Goal: Transaction & Acquisition: Purchase product/service

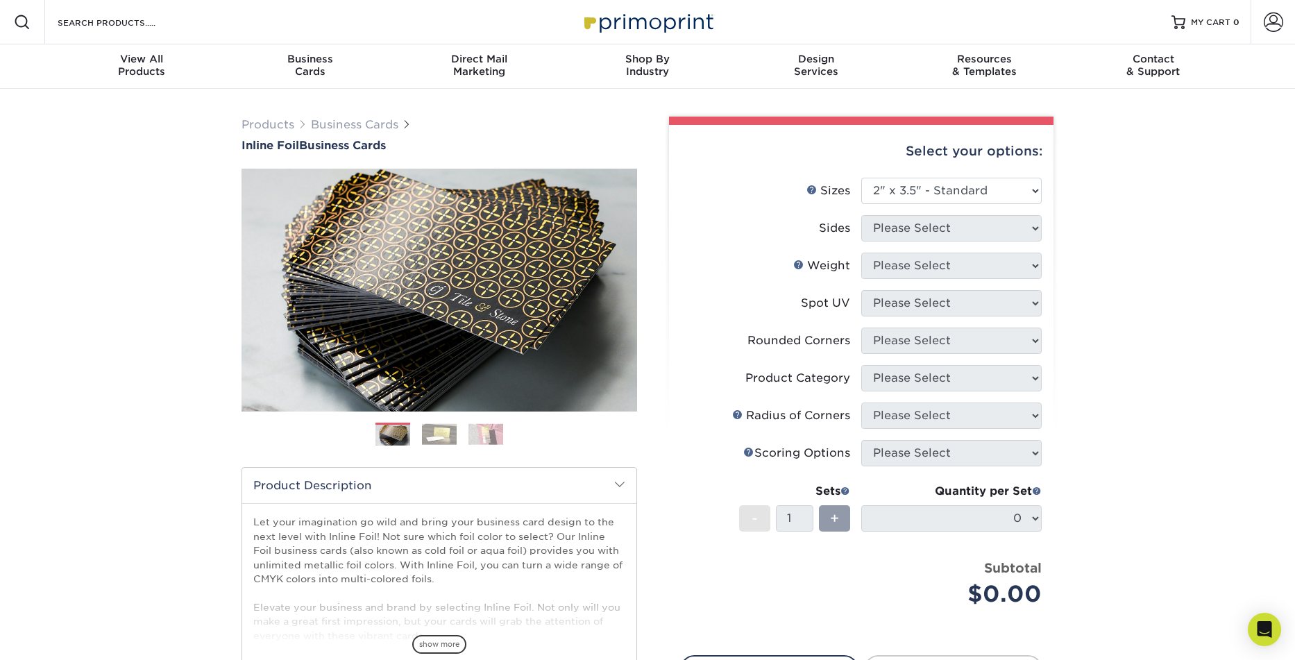
select select "2.00x3.50"
click at [1016, 180] on select "Please Select 1.5" x 3.5" - Mini 1.75" x 3.5" - Mini 2" x 2" - Square 2" x 3" -…" at bounding box center [951, 191] width 180 height 26
click at [861, 178] on select "Please Select 1.5" x 3.5" - Mini 1.75" x 3.5" - Mini 2" x 2" - Square 2" x 3" -…" at bounding box center [951, 191] width 180 height 26
click at [1033, 186] on select "Please Select 1.5" x 3.5" - Mini 1.75" x 3.5" - Mini 2" x 2" - Square 2" x 3" -…" at bounding box center [951, 191] width 180 height 26
select select "2.00x3.50"
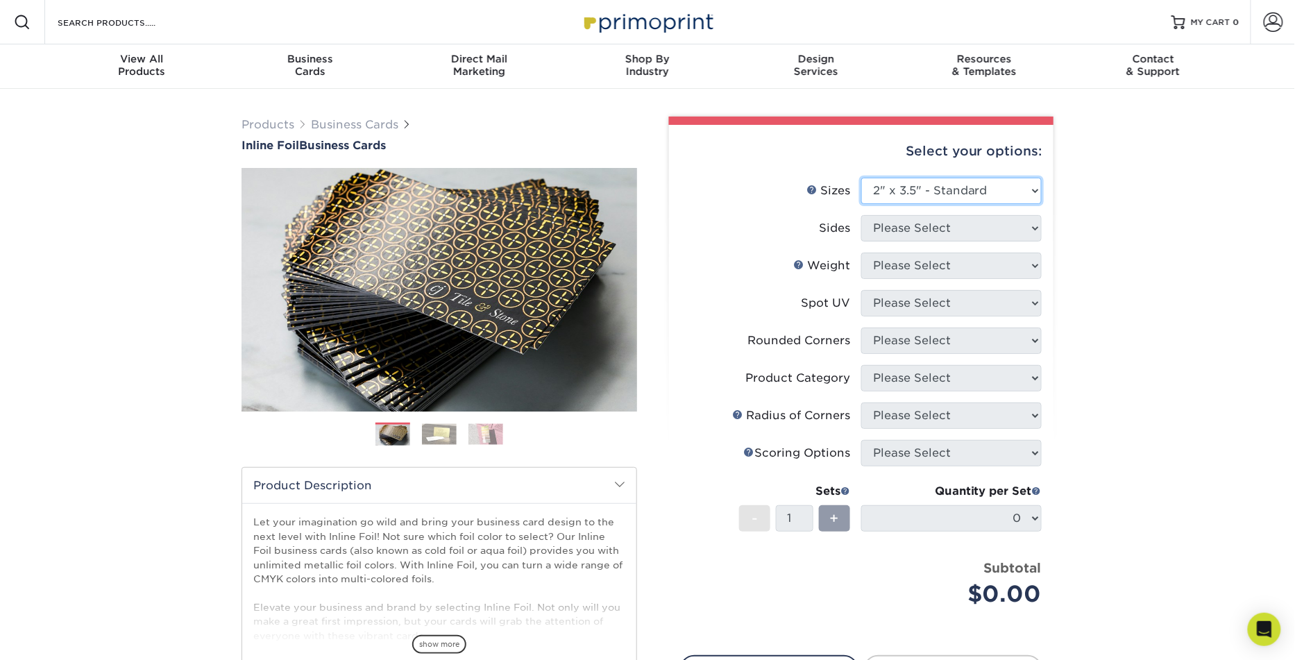
click at [861, 178] on select "Please Select 1.5" x 3.5" - Mini 1.75" x 3.5" - Mini 2" x 2" - Square 2" x 3" -…" at bounding box center [951, 191] width 180 height 26
click at [1000, 223] on select "Please Select Print Both Sides - Foil Back Only Print Both Sides - Foil Both Si…" at bounding box center [951, 228] width 180 height 26
select select "e9e9dfb3-fba1-4d60-972c-fd9ca5904d33"
click at [861, 215] on select "Please Select Print Both Sides - Foil Back Only Print Both Sides - Foil Both Si…" at bounding box center [951, 228] width 180 height 26
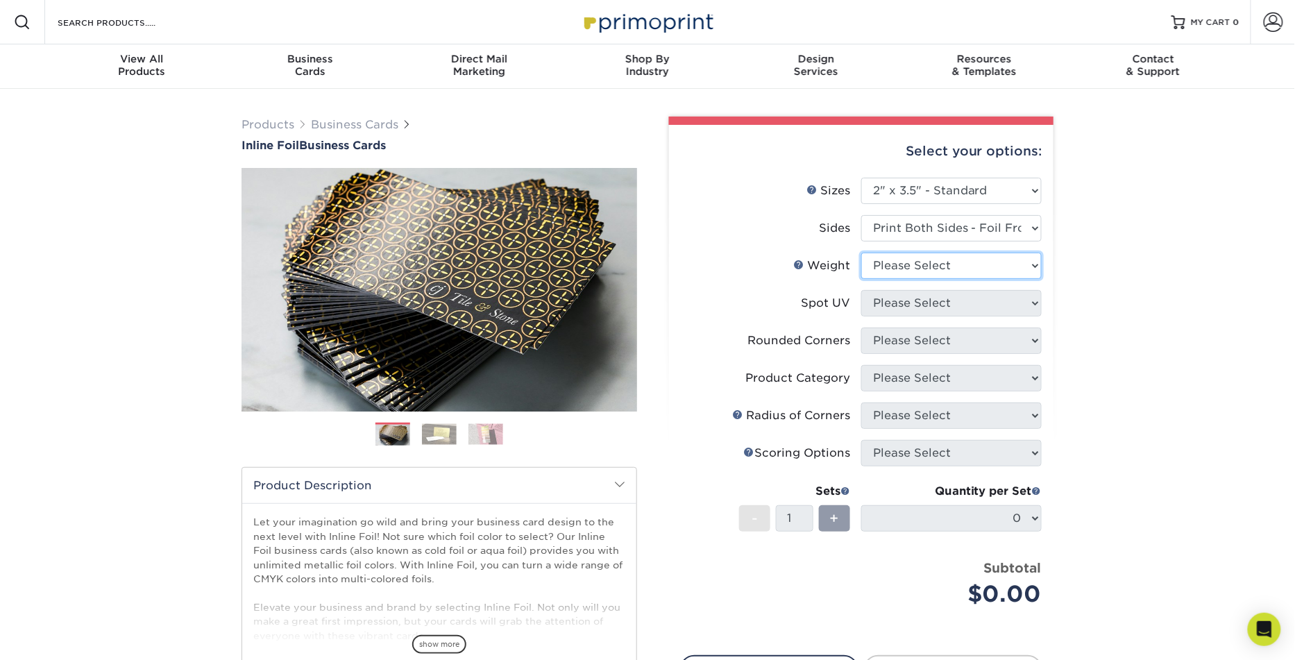
click at [957, 261] on select "Please Select 16PT" at bounding box center [951, 266] width 180 height 26
select select "16PT"
click at [861, 253] on select "Please Select 16PT" at bounding box center [951, 266] width 180 height 26
click at [962, 302] on select "Please Select No Spot UV Front and Back (Both Sides) Front Only Back Only" at bounding box center [951, 303] width 180 height 26
select select "3"
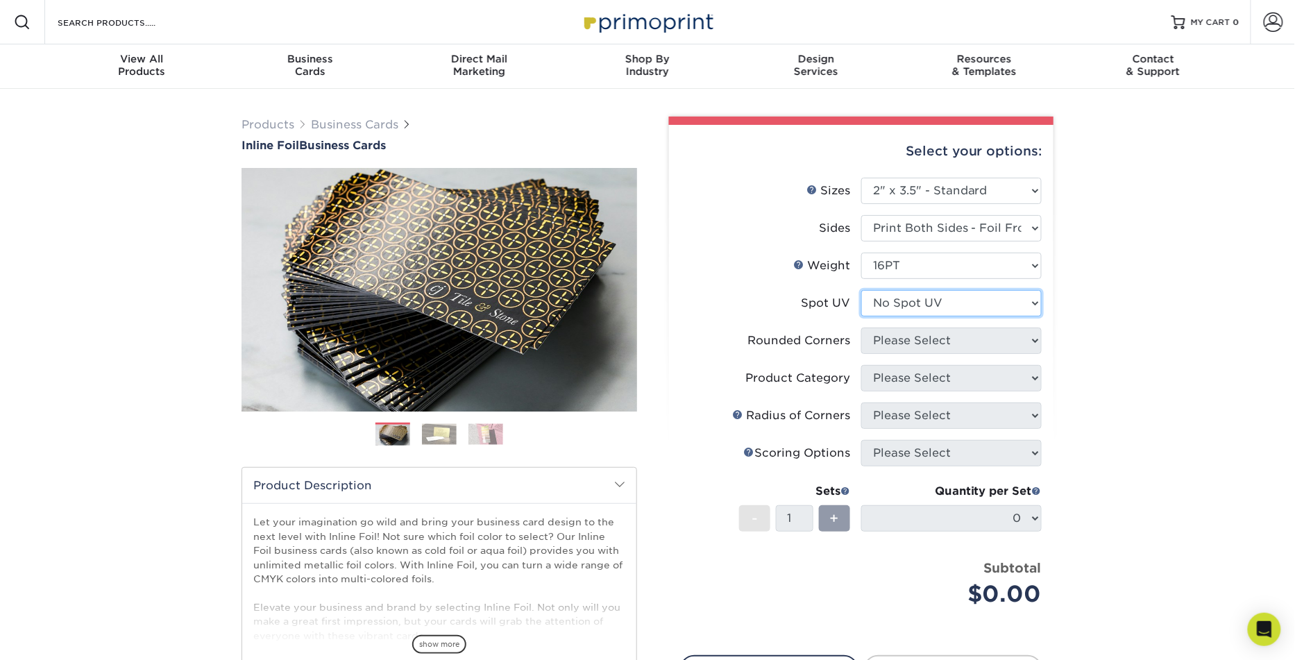
click at [861, 290] on select "Please Select No Spot UV Front and Back (Both Sides) Front Only Back Only" at bounding box center [951, 303] width 180 height 26
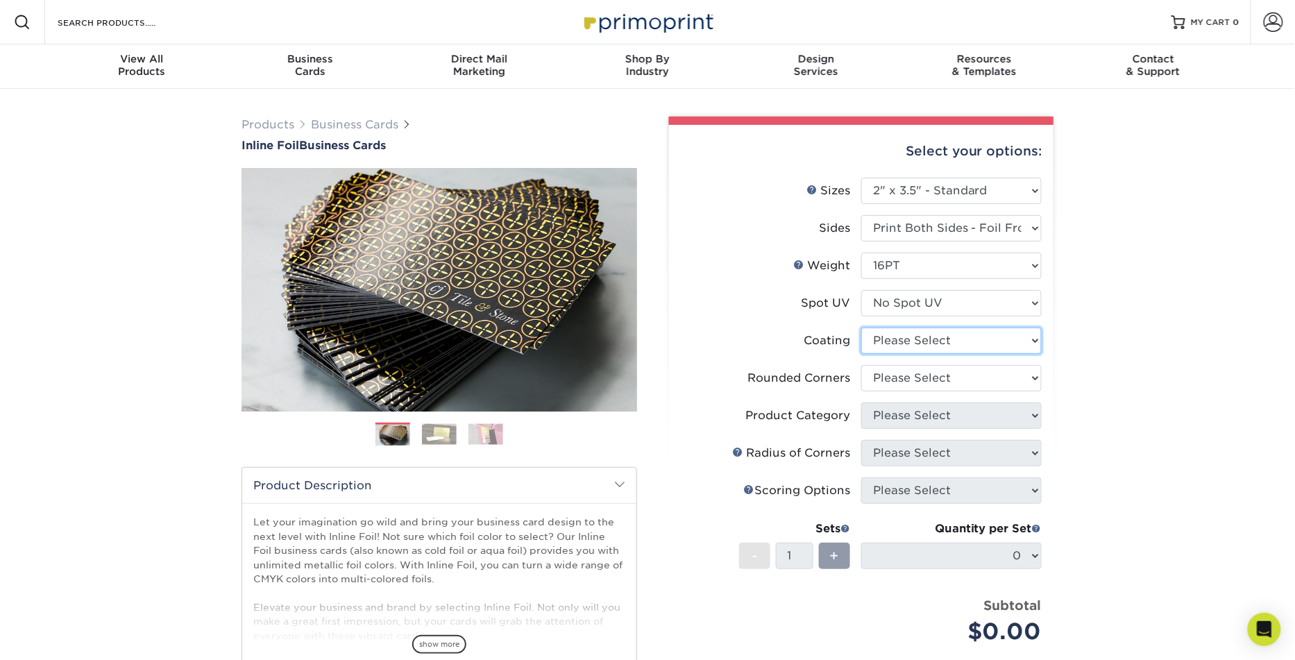
click at [956, 336] on select at bounding box center [951, 340] width 180 height 26
click at [861, 327] on select at bounding box center [951, 340] width 180 height 26
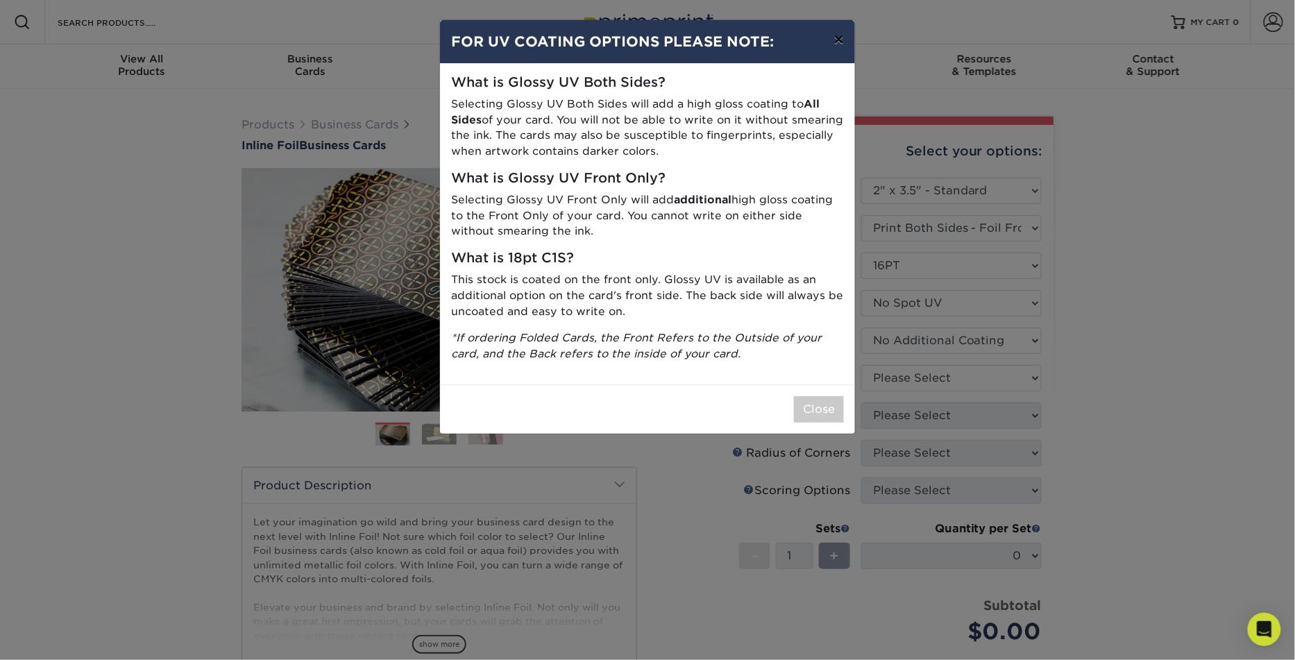
click at [838, 40] on button "×" at bounding box center [839, 39] width 32 height 39
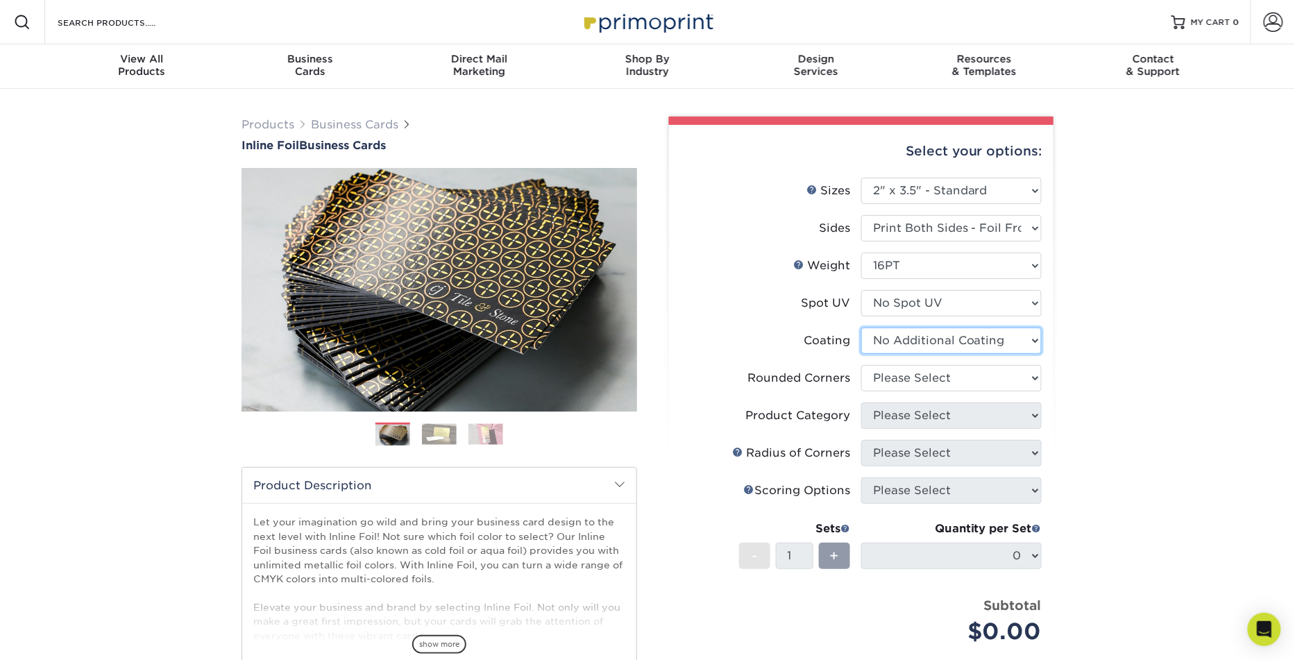
click at [977, 336] on select at bounding box center [951, 340] width 180 height 26
select select "ae367451-b2b8-45df-a344-0f05b6a12993"
click at [861, 327] on select at bounding box center [951, 340] width 180 height 26
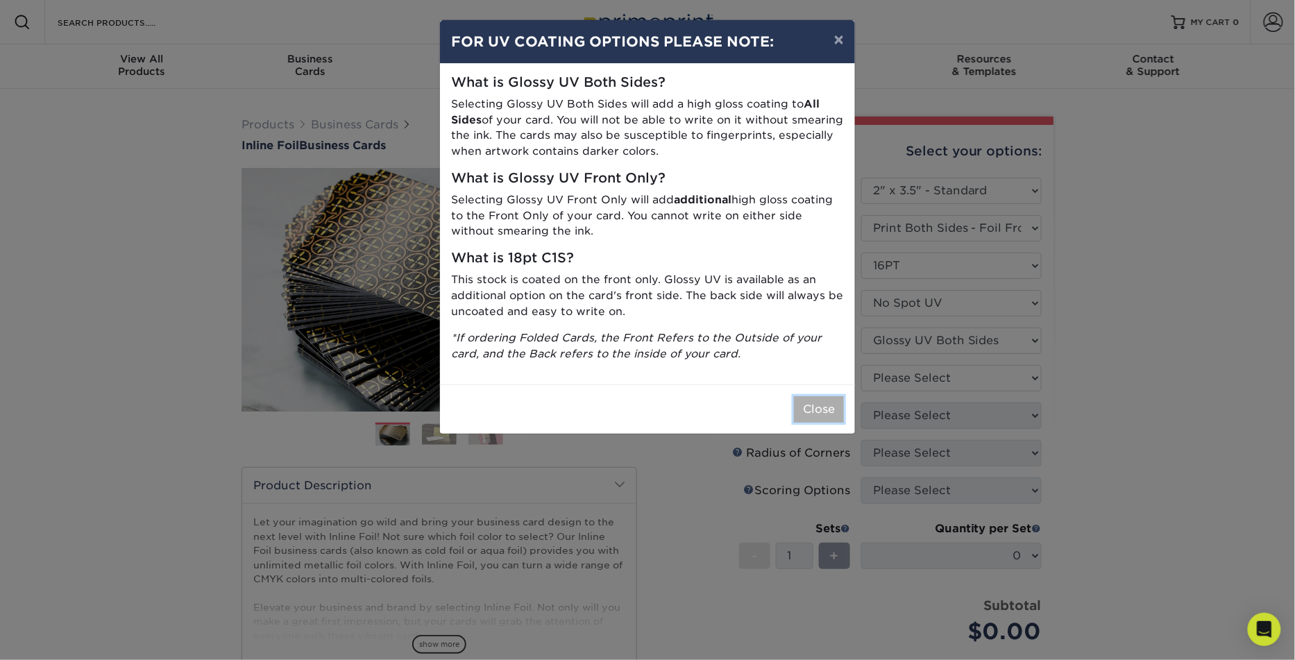
click at [825, 413] on button "Close" at bounding box center [819, 409] width 50 height 26
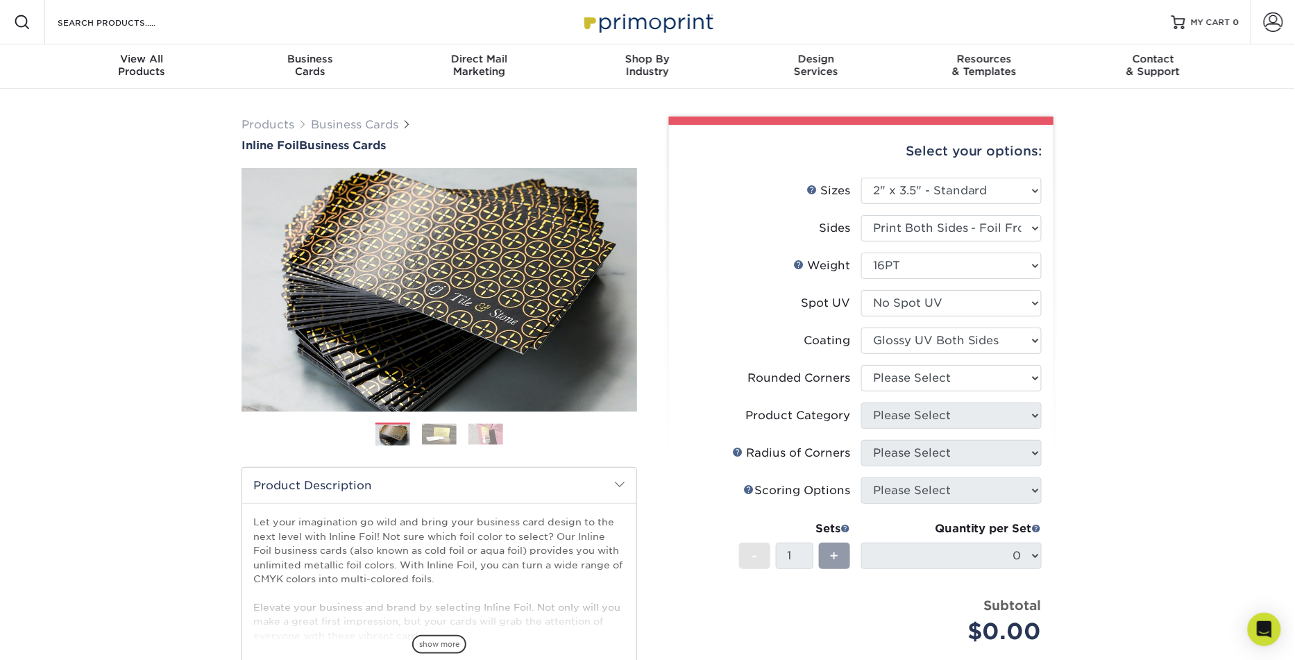
click at [443, 428] on img at bounding box center [439, 434] width 35 height 22
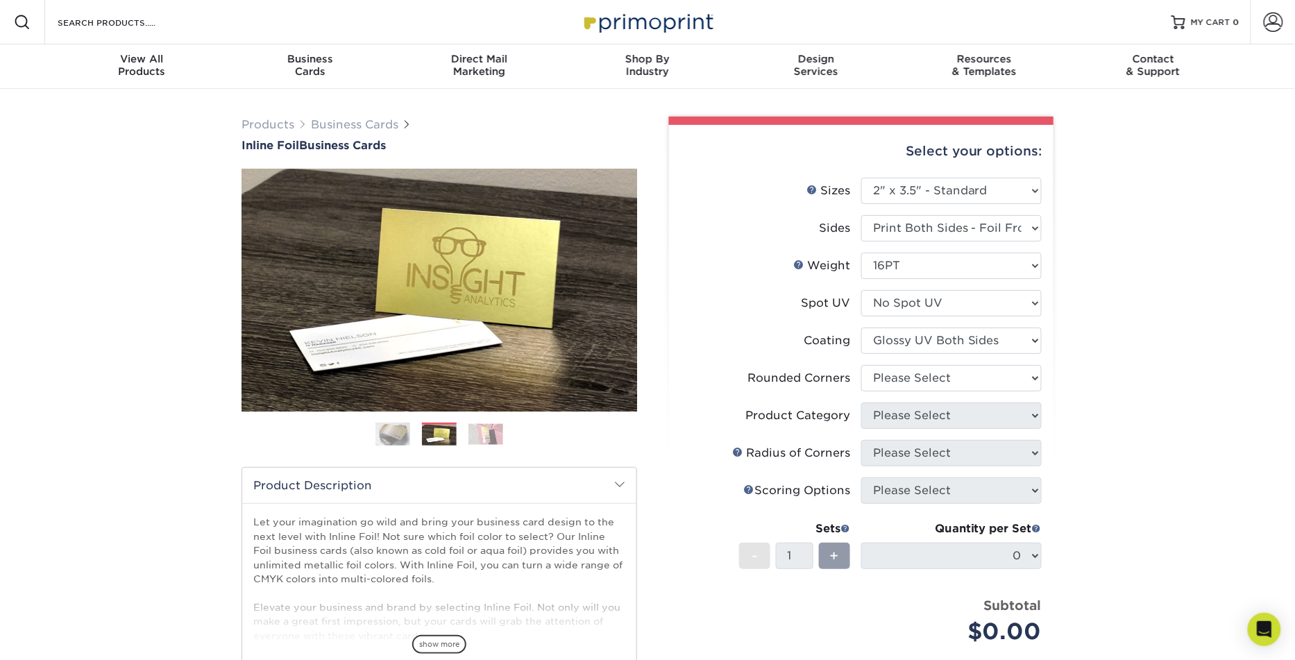
click at [481, 436] on img at bounding box center [485, 434] width 35 height 22
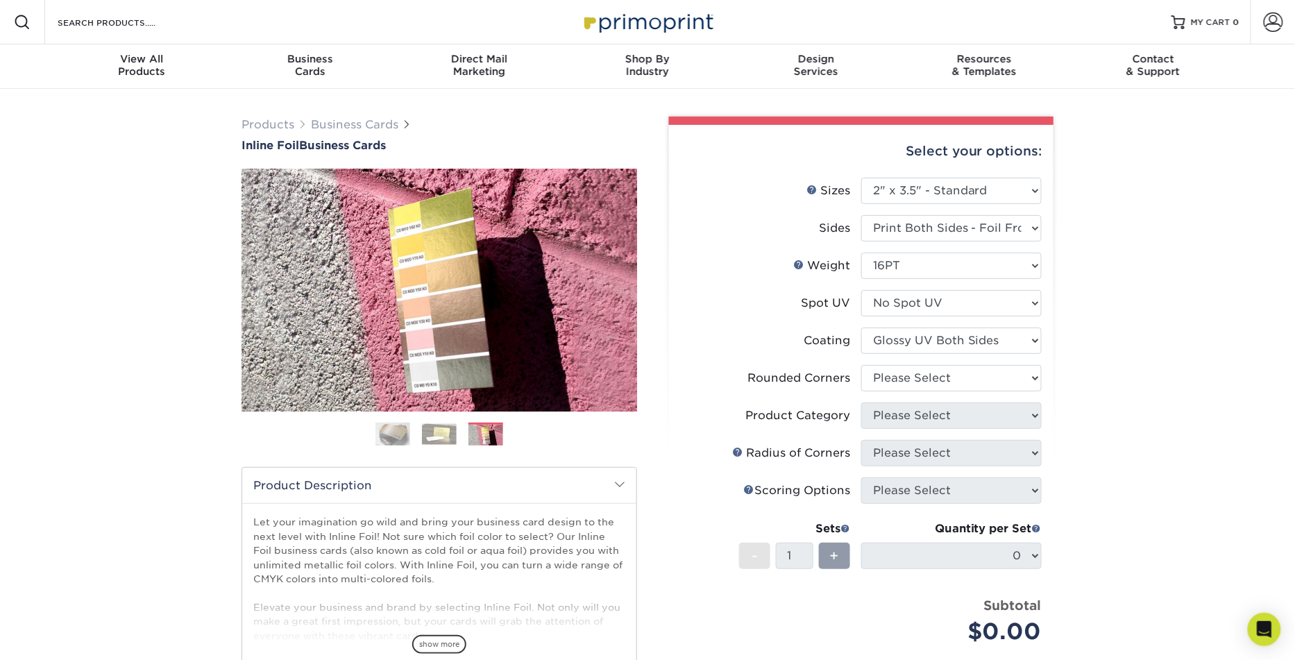
click at [391, 434] on img at bounding box center [392, 434] width 35 height 35
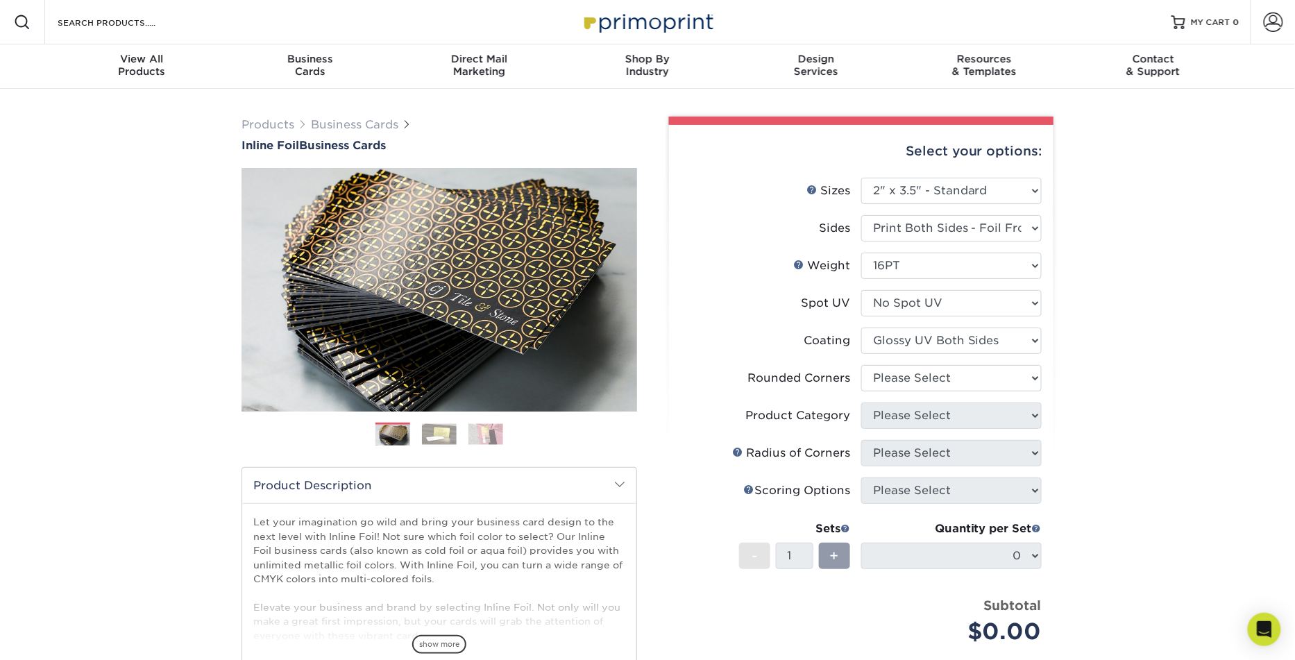
click at [450, 432] on img at bounding box center [439, 434] width 35 height 22
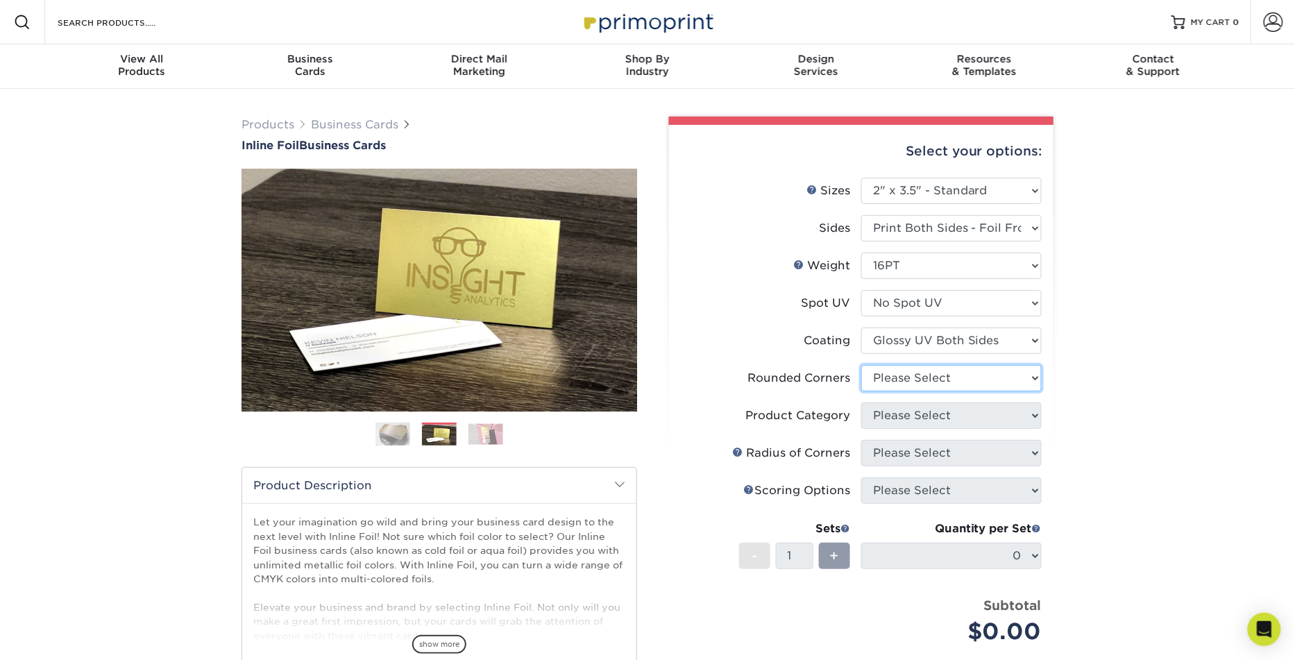
click at [982, 369] on select "Please Select Yes - Round 2 Corners Yes - Round 4 Corners No" at bounding box center [951, 378] width 180 height 26
select select "7672df9e-0e0a-464d-8e1f-920c575e4da3"
click at [861, 365] on select "Please Select Yes - Round 2 Corners Yes - Round 4 Corners No" at bounding box center [951, 378] width 180 height 26
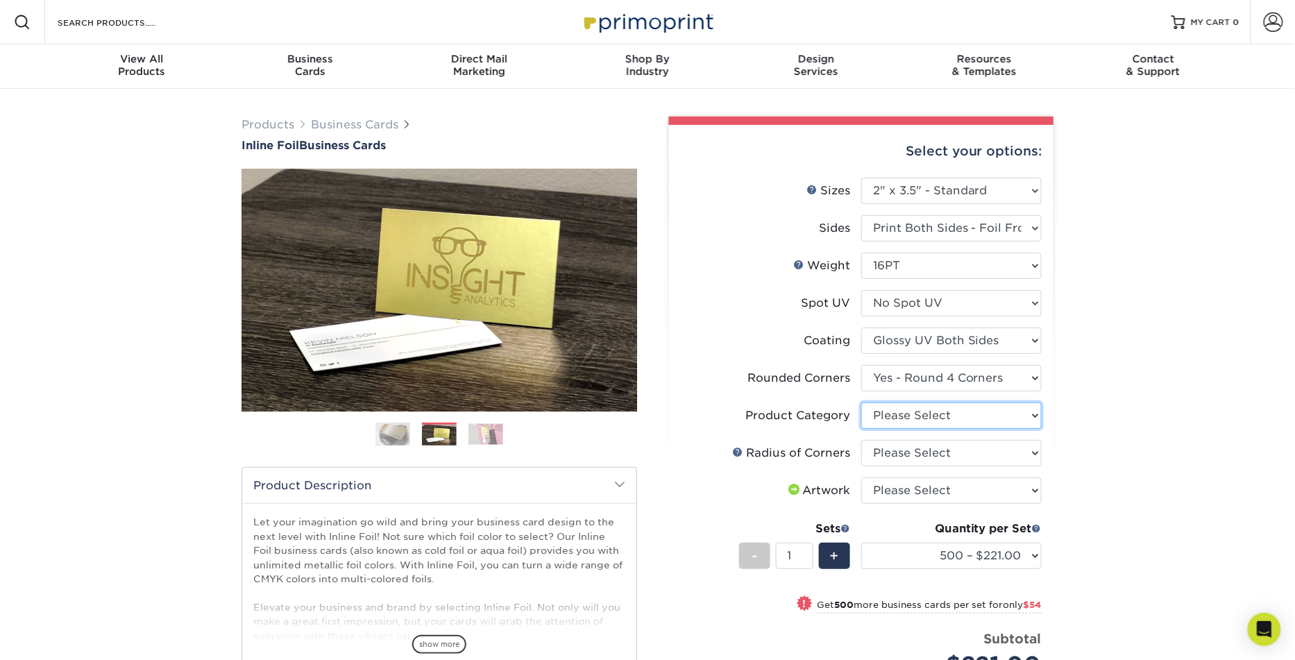
click at [969, 413] on select "Please Select Business Cards" at bounding box center [951, 415] width 180 height 26
select select "3b5148f1-0588-4f88-a218-97bcfdce65c1"
click at [861, 402] on select "Please Select Business Cards" at bounding box center [951, 415] width 180 height 26
click at [963, 453] on select "Please Select Rounded 1/8" Rounded 1/4"" at bounding box center [951, 453] width 180 height 26
select select "479fbfe7-6a0c-4895-8c9a-81739b7486c9"
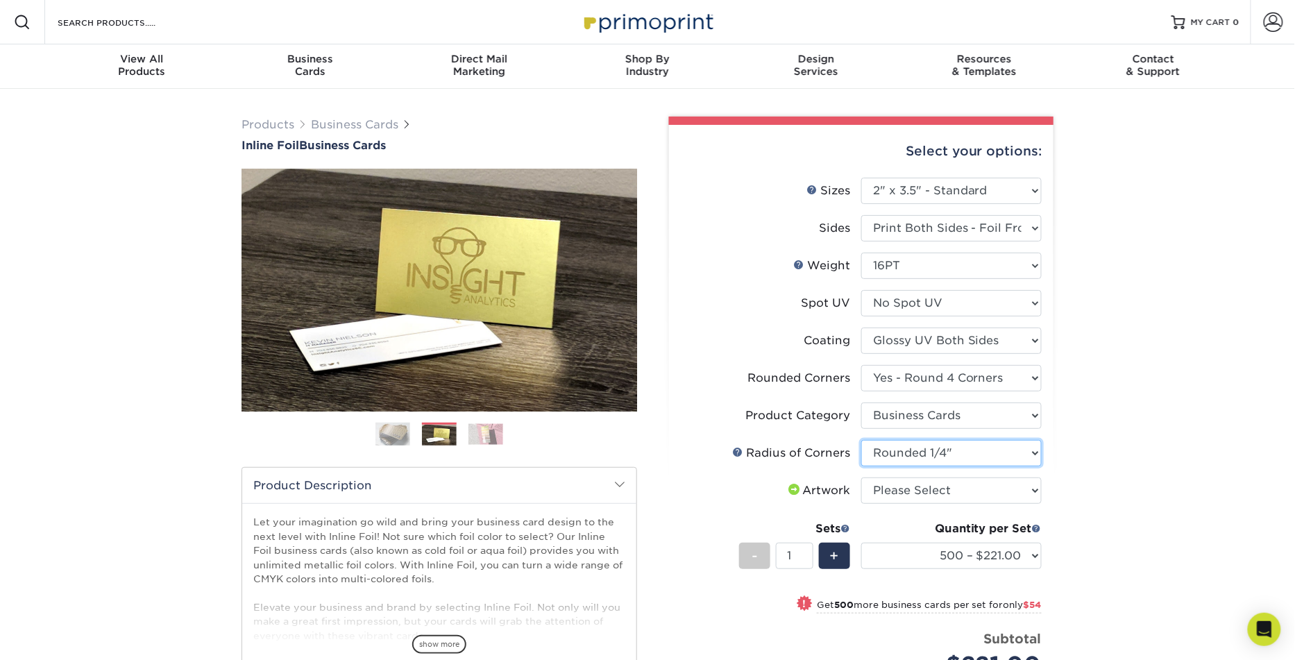
click at [861, 440] on select "Please Select Rounded 1/8" Rounded 1/4"" at bounding box center [951, 453] width 180 height 26
click at [985, 494] on select "Please Select I will upload files I need a design - $100" at bounding box center [951, 490] width 180 height 26
select select "upload"
click at [861, 477] on select "Please Select I will upload files I need a design - $100" at bounding box center [951, 490] width 180 height 26
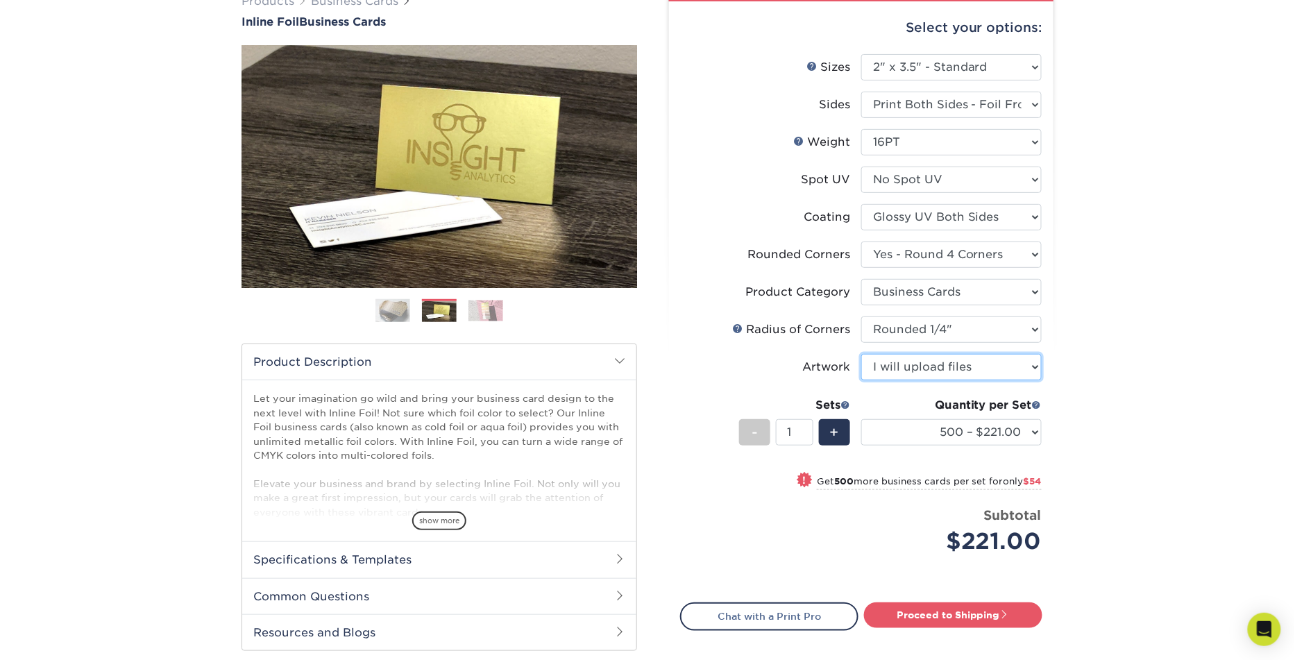
scroll to position [123, 0]
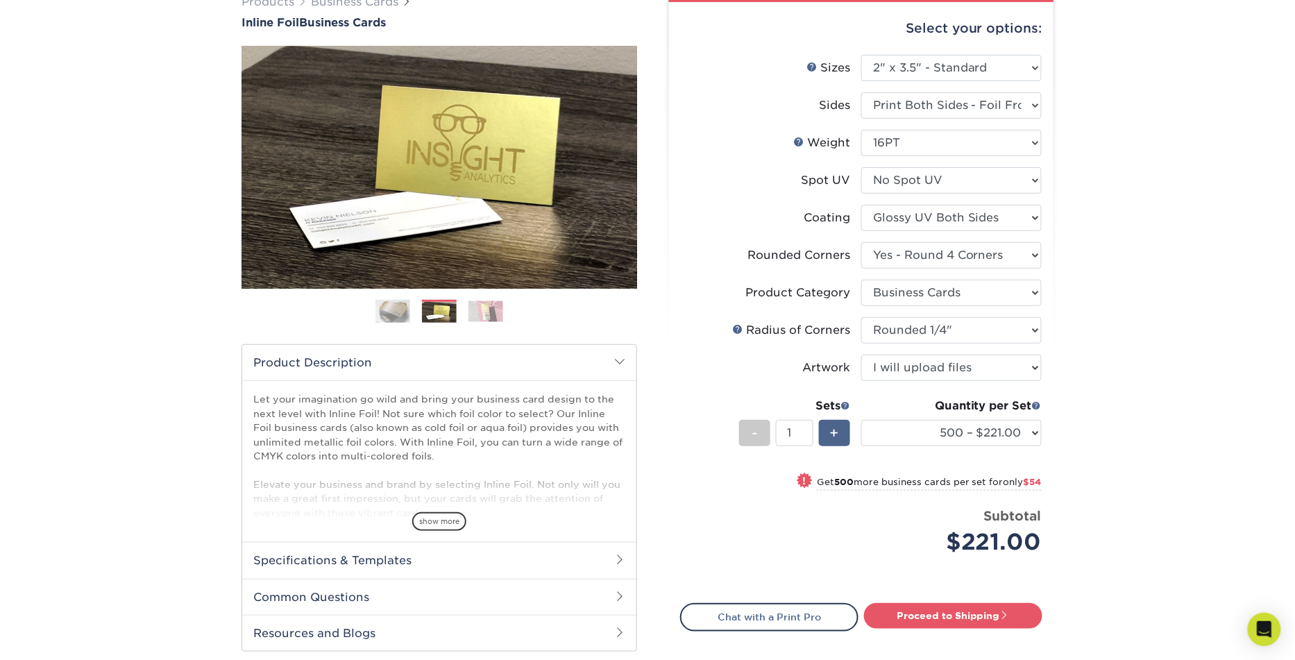
click at [833, 439] on span "+" at bounding box center [834, 432] width 9 height 21
type input "2"
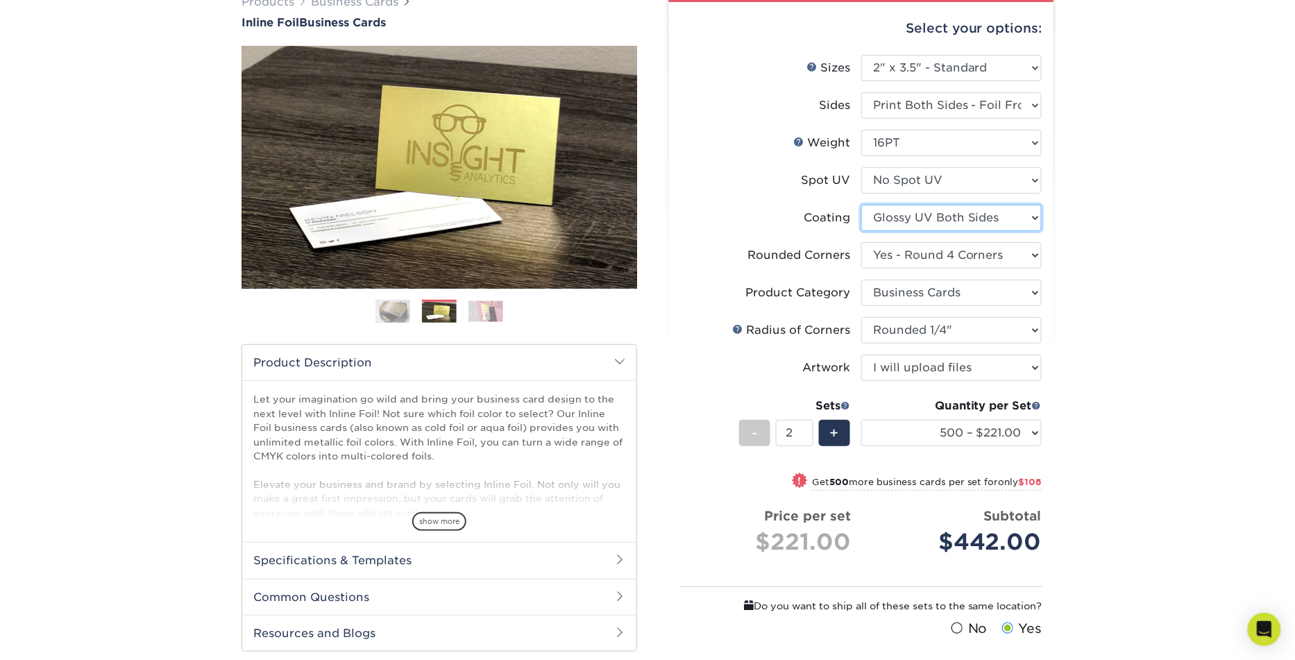
click at [980, 210] on select at bounding box center [951, 218] width 180 height 26
click at [861, 205] on select at bounding box center [951, 218] width 180 height 26
click at [981, 214] on select at bounding box center [951, 218] width 180 height 26
select select "3e7618de-abca-4bda-9f97-8b9129e913d8"
click at [861, 205] on select at bounding box center [951, 218] width 180 height 26
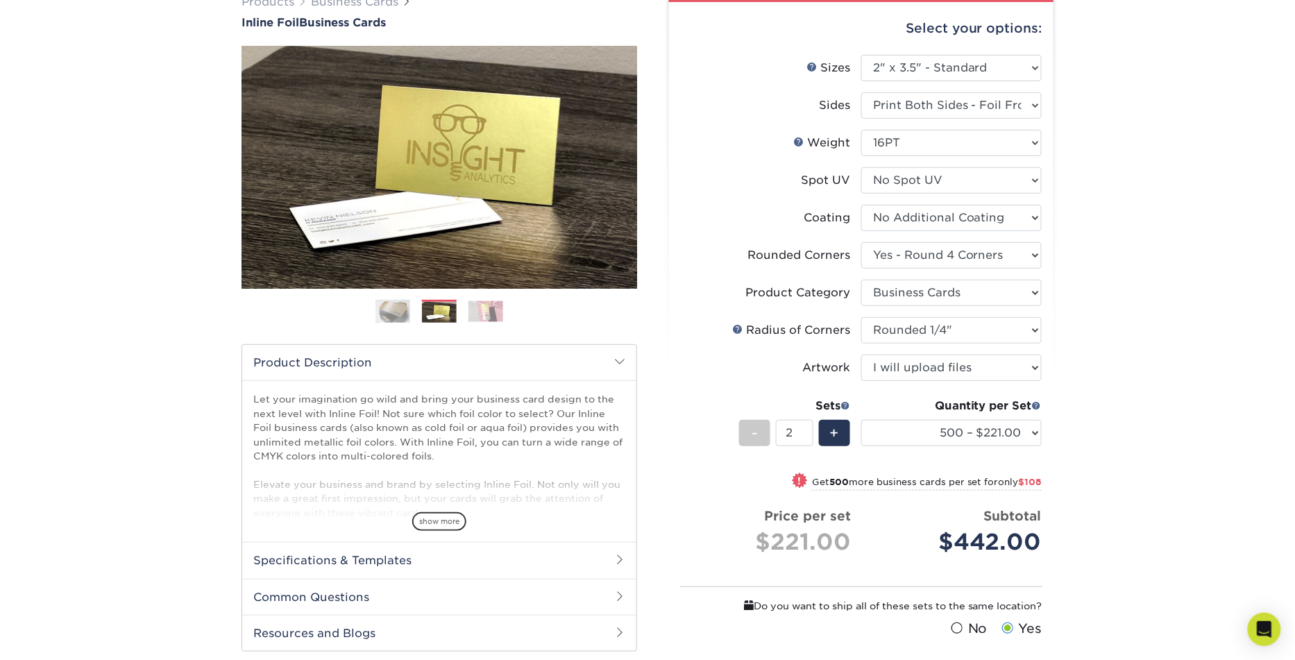
select select "-1"
select select
select select "-1"
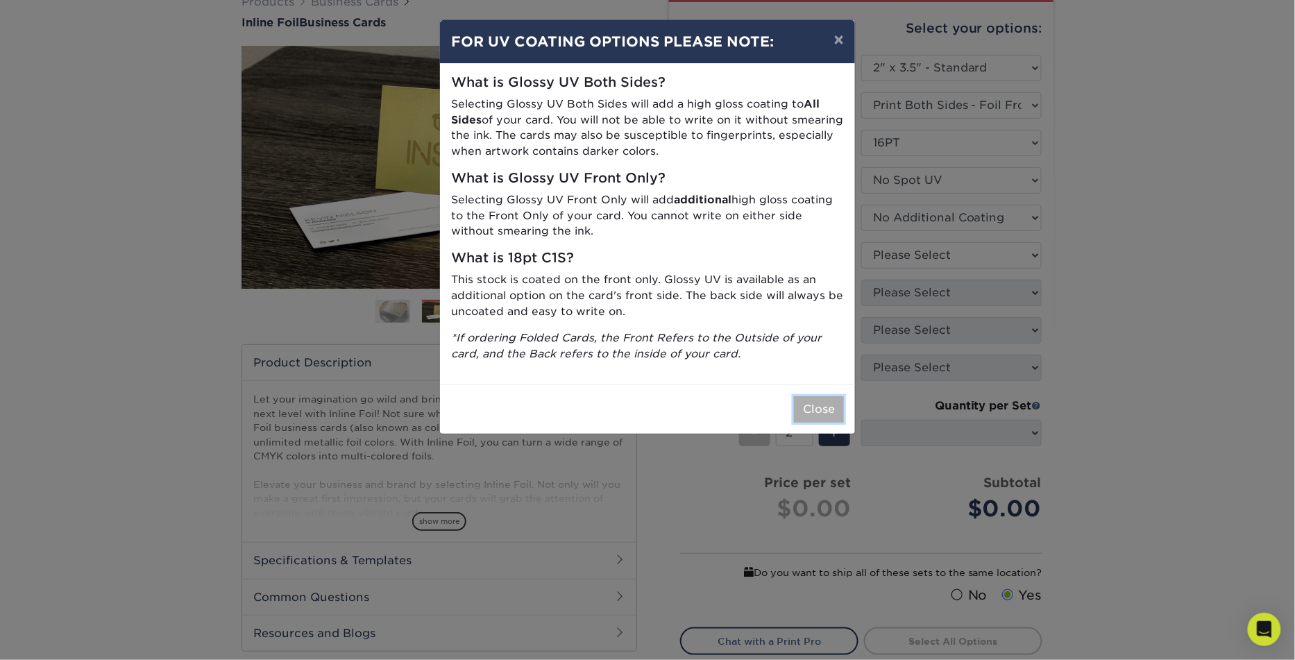
click at [827, 403] on button "Close" at bounding box center [819, 409] width 50 height 26
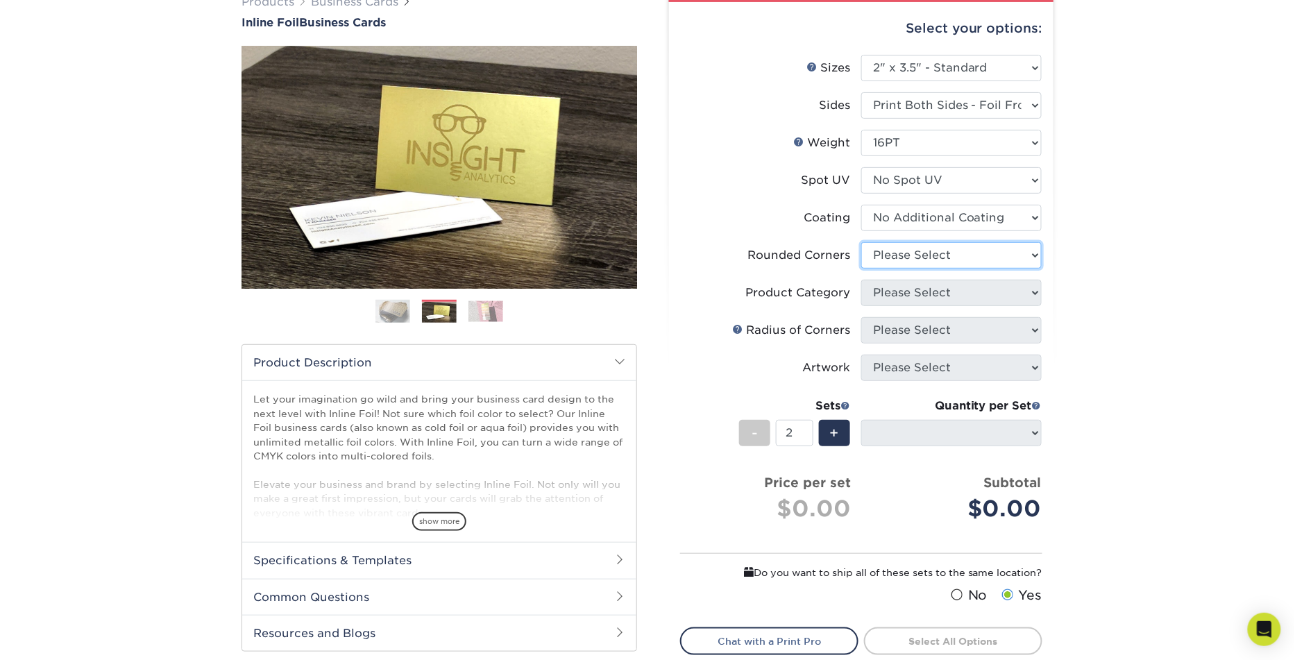
click at [914, 253] on select "Please Select Yes - Round 2 Corners Yes - Round 4 Corners No" at bounding box center [951, 255] width 180 height 26
click at [930, 216] on select at bounding box center [951, 218] width 180 height 26
select select "ae367451-b2b8-45df-a344-0f05b6a12993"
click at [861, 205] on select at bounding box center [951, 218] width 180 height 26
select select
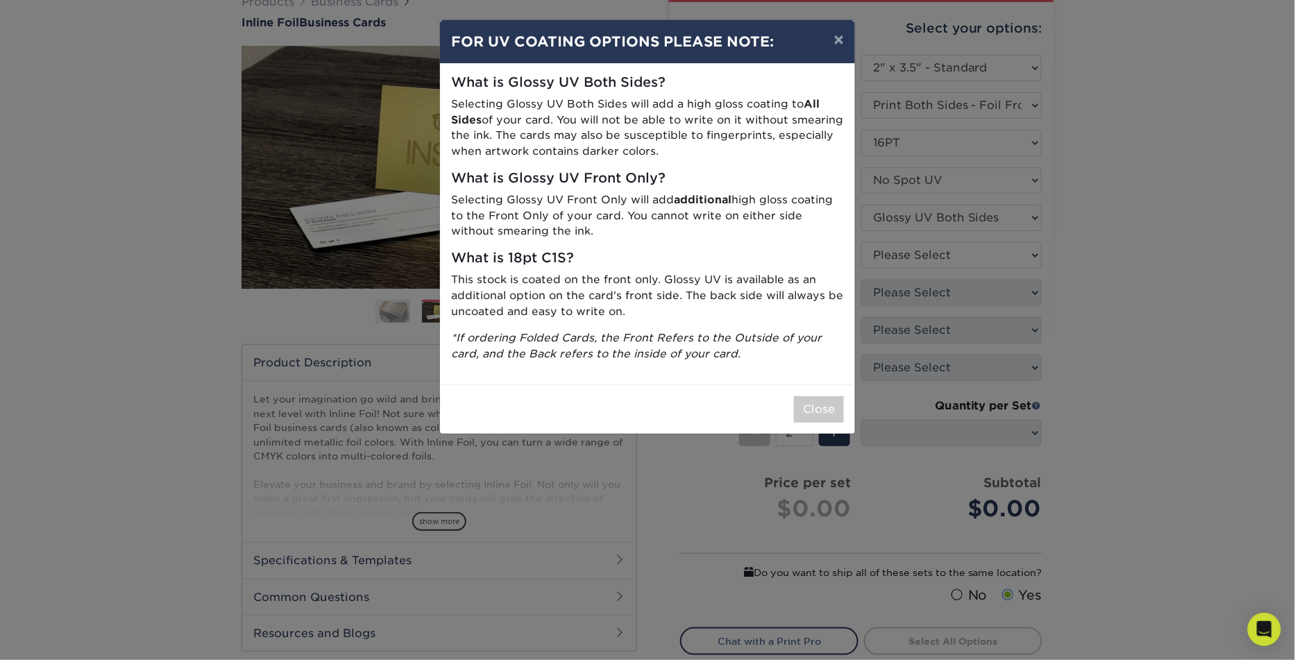
click at [466, 108] on p "Selecting Glossy UV Both Sides will add a high gloss coating to All Sides of yo…" at bounding box center [647, 127] width 393 height 63
drag, startPoint x: 502, startPoint y: 102, endPoint x: 787, endPoint y: 103, distance: 285.1
click at [787, 103] on p "Selecting Glossy UV Both Sides will add a high gloss coating to All Sides of yo…" at bounding box center [647, 127] width 393 height 63
copy p "Glossy UV Both Sides will add a high gloss coating"
click at [837, 36] on button "×" at bounding box center [839, 39] width 32 height 39
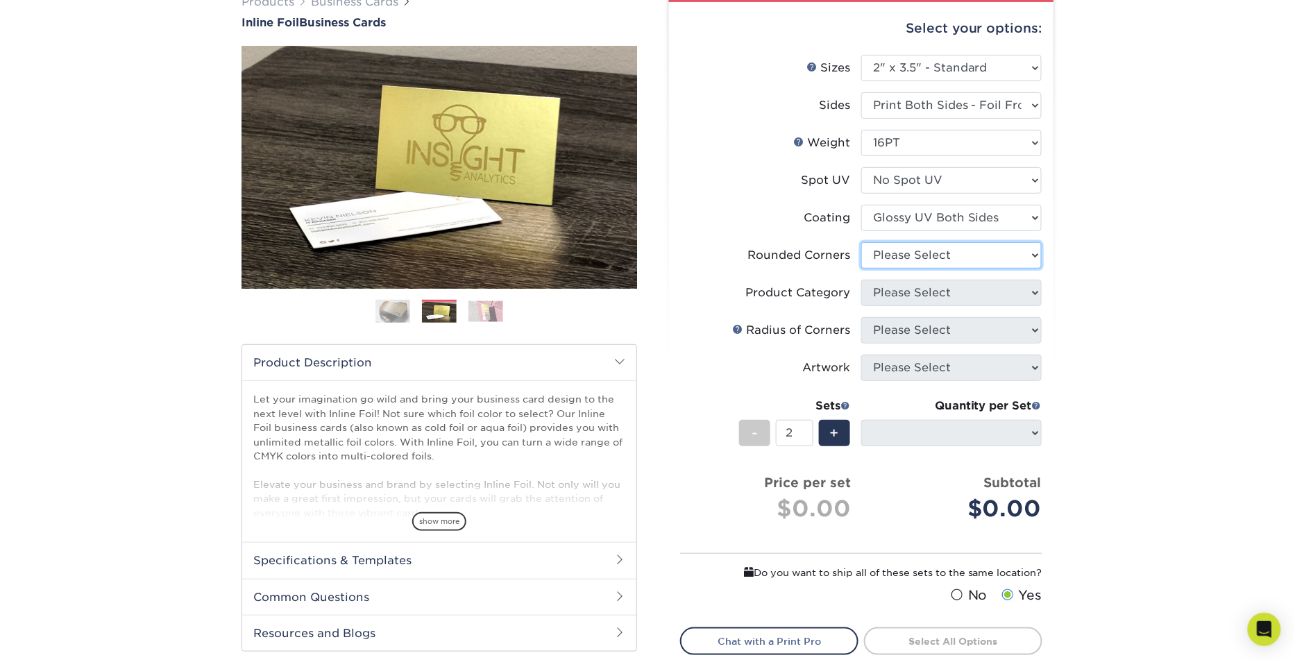
click at [925, 252] on select "Please Select Yes - Round 2 Corners Yes - Round 4 Corners No" at bounding box center [951, 255] width 180 height 26
select select "7672df9e-0e0a-464d-8e1f-920c575e4da3"
click at [861, 242] on select "Please Select Yes - Round 2 Corners Yes - Round 4 Corners No" at bounding box center [951, 255] width 180 height 26
select select "-1"
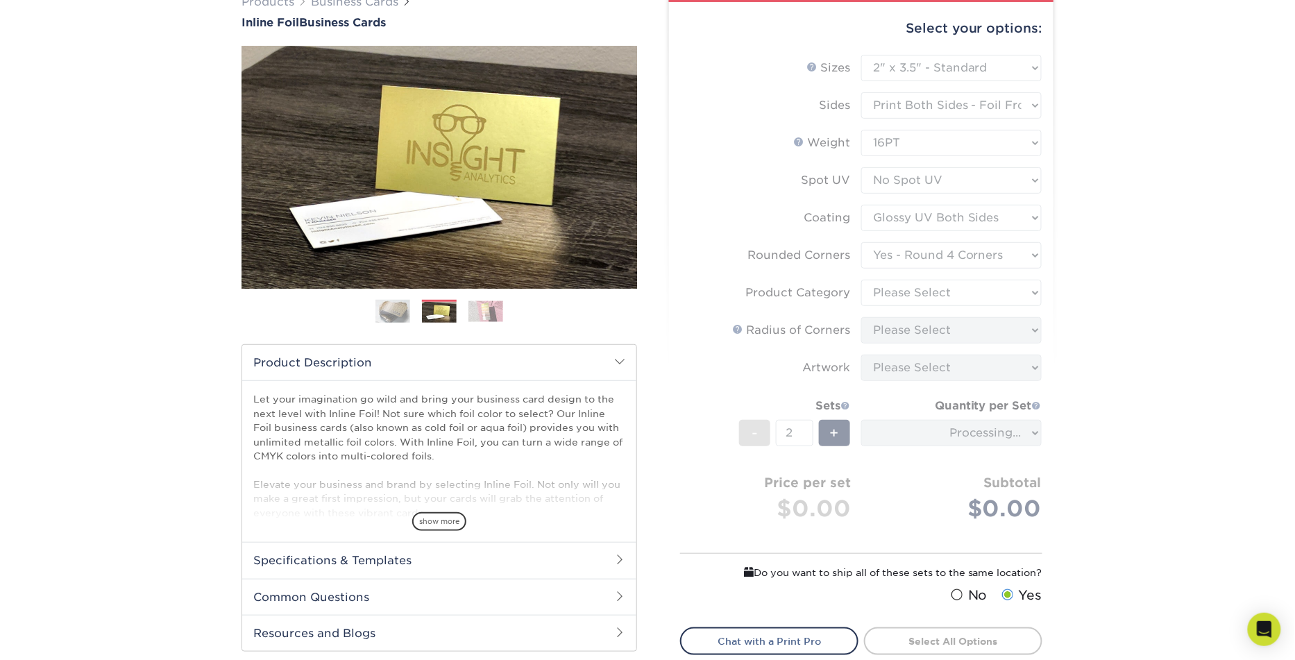
click at [928, 287] on form "Sizes Help Sizes Please Select 1.5" x 3.5" - Mini 1.75" x 3.5" - Mini 2" x 2" -…" at bounding box center [861, 333] width 362 height 556
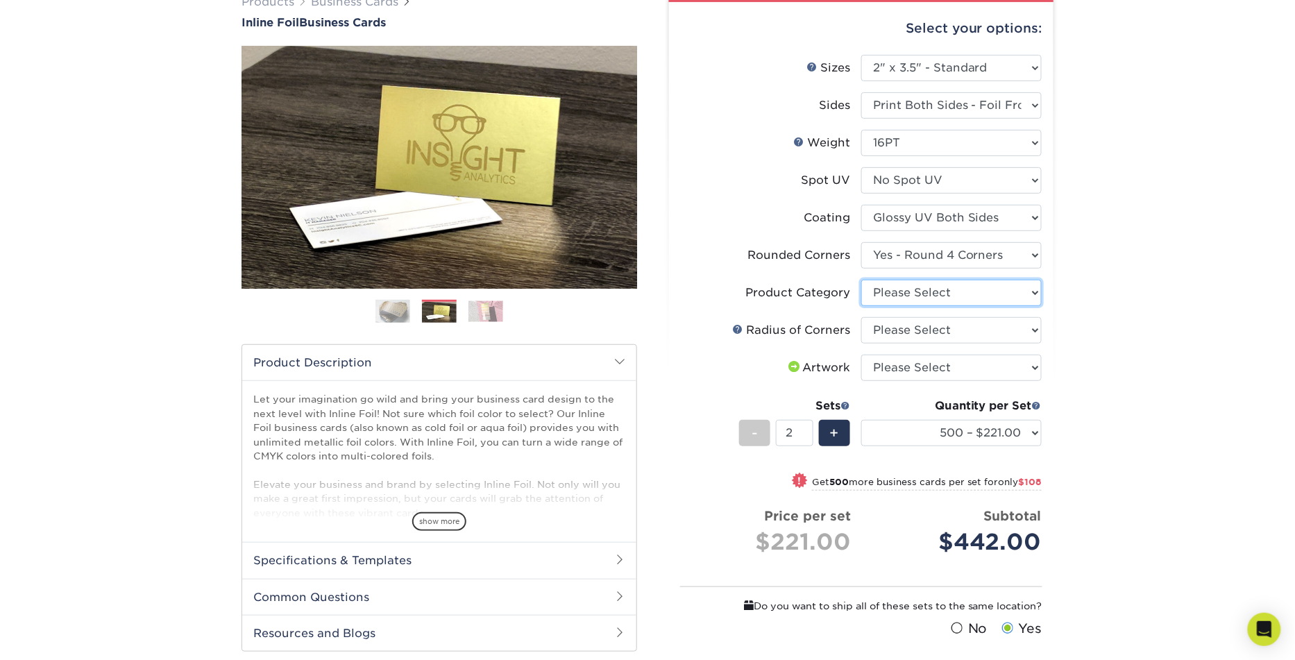
click at [921, 293] on select "Please Select Business Cards" at bounding box center [951, 293] width 180 height 26
select select "3b5148f1-0588-4f88-a218-97bcfdce65c1"
click at [861, 280] on select "Please Select Business Cards" at bounding box center [951, 293] width 180 height 26
click at [923, 327] on select "Please Select Rounded 1/8" Rounded 1/4"" at bounding box center [951, 330] width 180 height 26
select select "479fbfe7-6a0c-4895-8c9a-81739b7486c9"
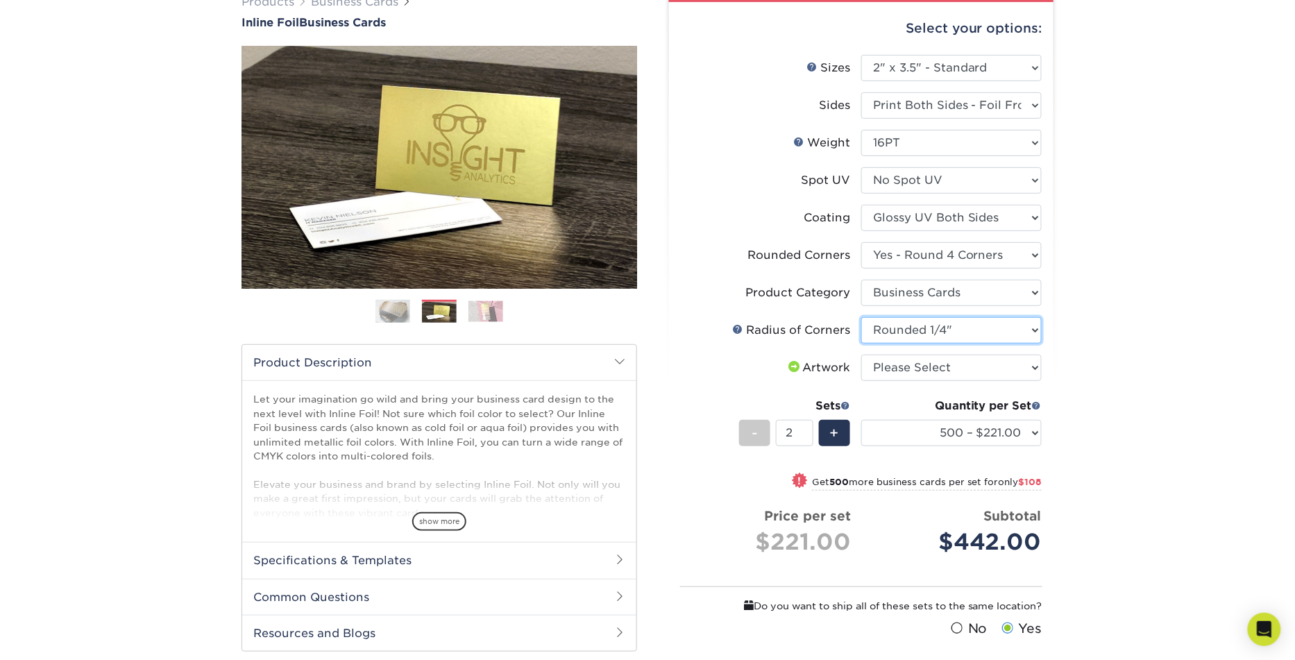
click at [861, 317] on select "Please Select Rounded 1/8" Rounded 1/4"" at bounding box center [951, 330] width 180 height 26
click at [940, 356] on select "Please Select I will upload files I need a design - $100" at bounding box center [951, 368] width 180 height 26
select select "upload"
click at [861, 355] on select "Please Select I will upload files I need a design - $100" at bounding box center [951, 368] width 180 height 26
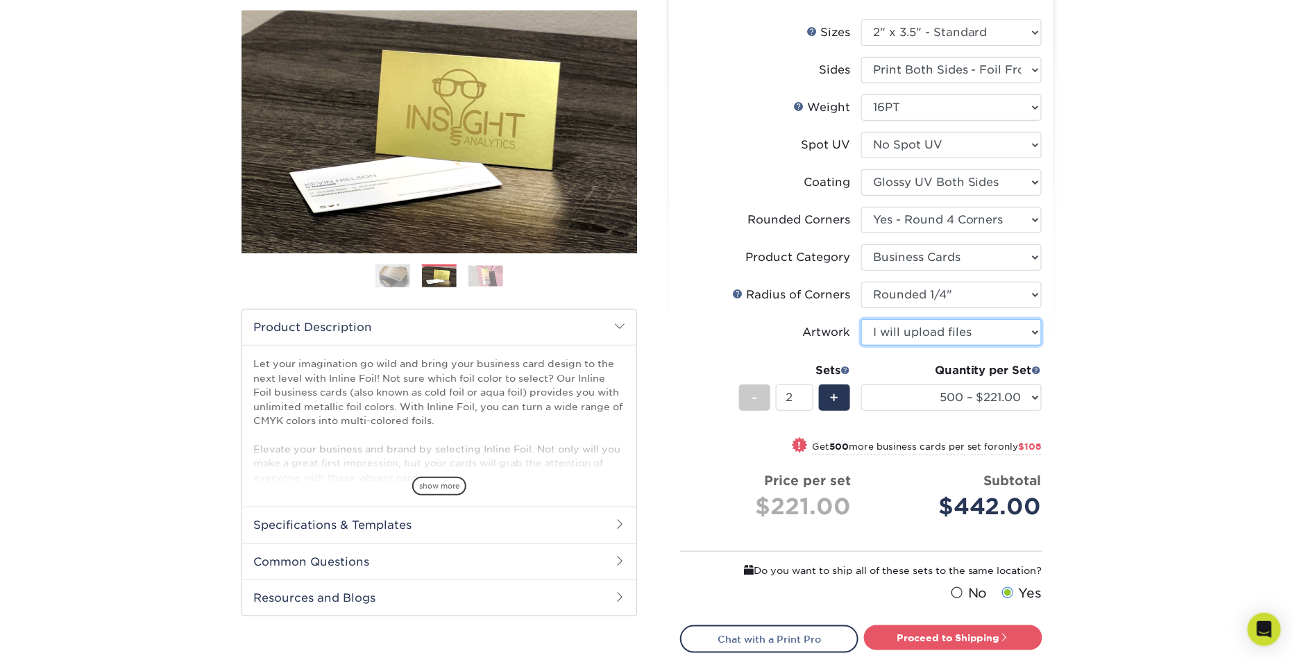
scroll to position [169, 0]
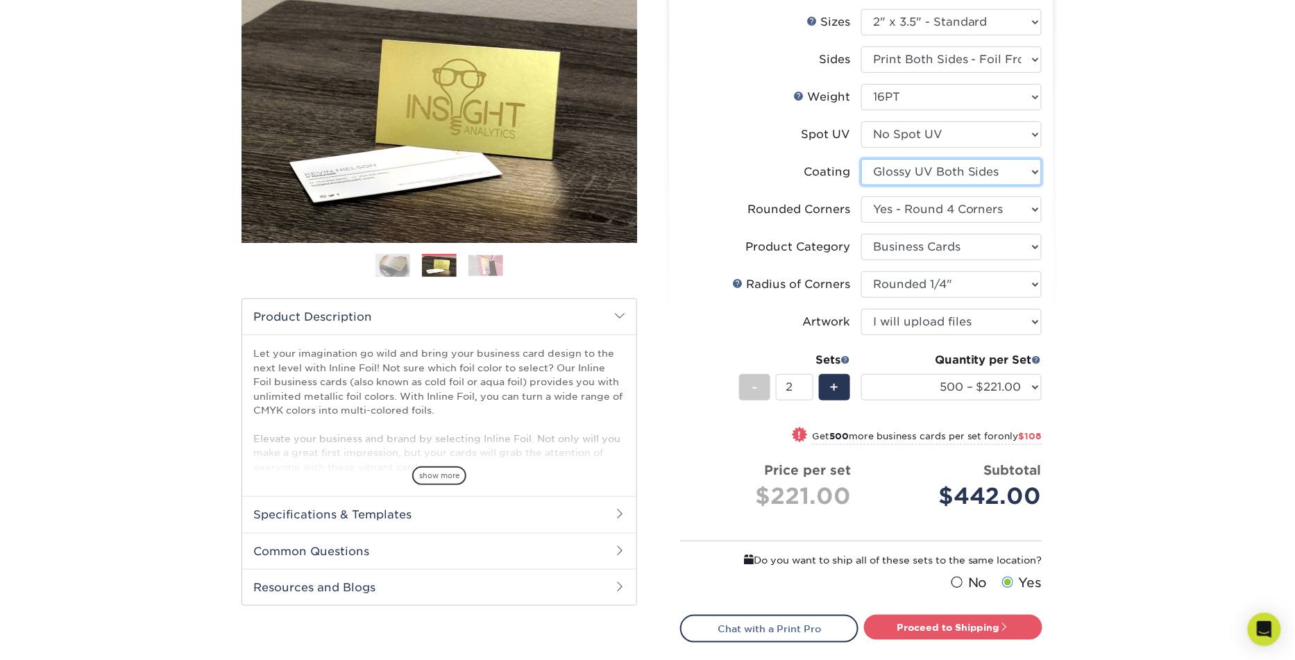
click at [976, 163] on select at bounding box center [951, 172] width 180 height 26
select select "3e7618de-abca-4bda-9f97-8b9129e913d8"
click at [861, 159] on select at bounding box center [951, 172] width 180 height 26
select select "-1"
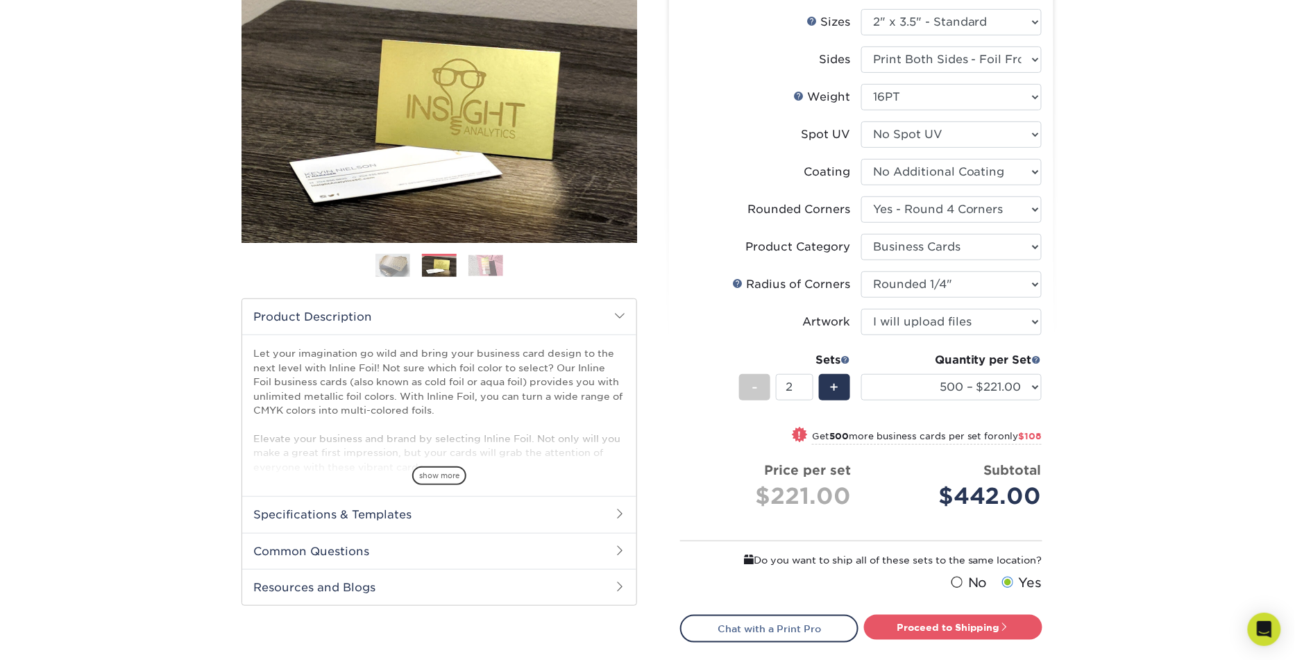
select select "-1"
select select
select select "-1"
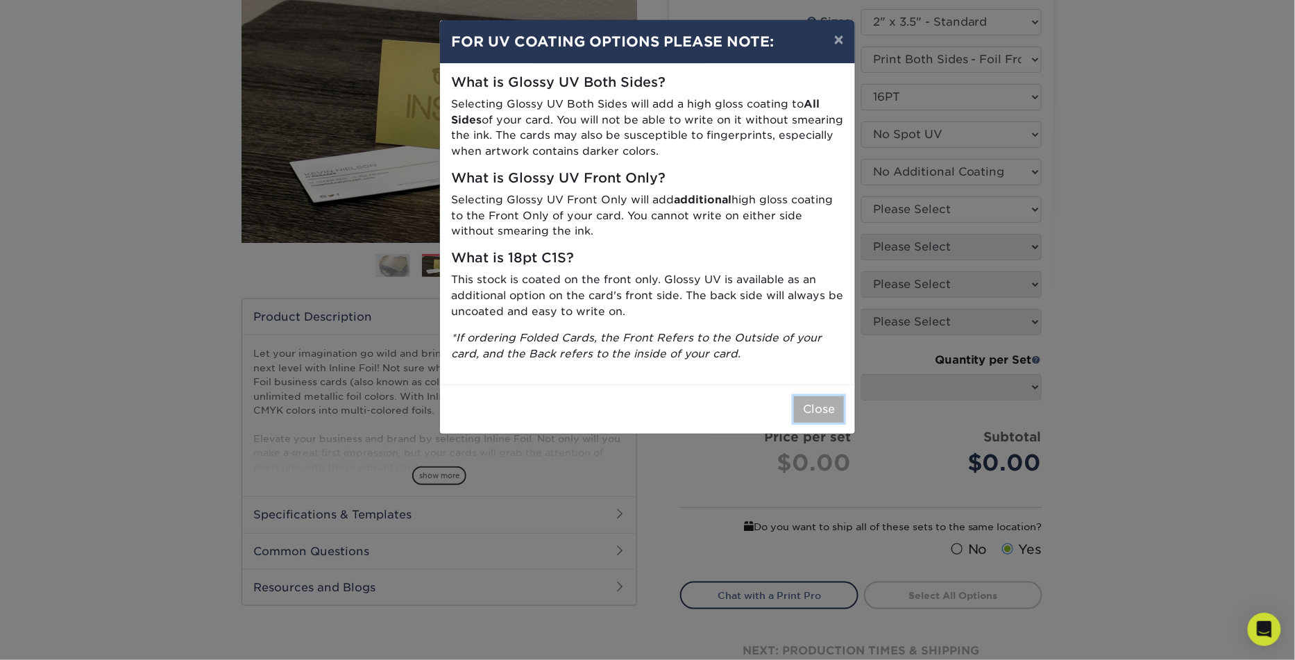
click at [810, 409] on button "Close" at bounding box center [819, 409] width 50 height 26
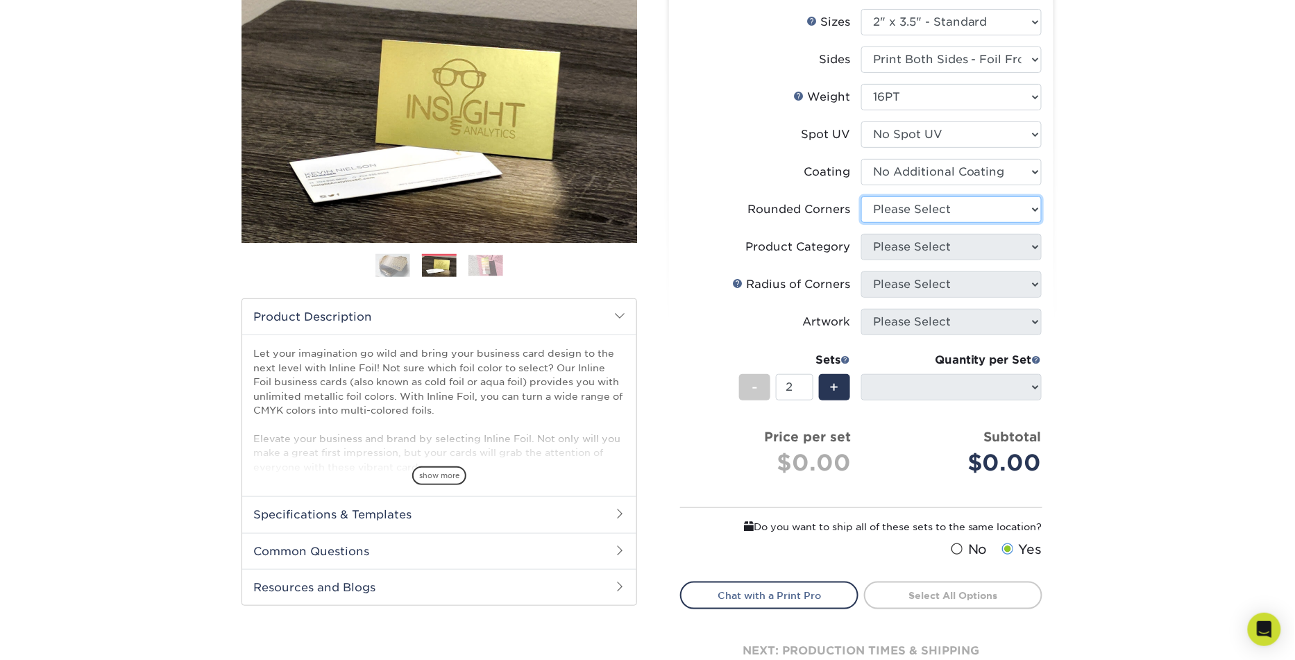
click at [926, 201] on select "Please Select Yes - Round 2 Corners Yes - Round 4 Corners No" at bounding box center [951, 209] width 180 height 26
select select "7672df9e-0e0a-464d-8e1f-920c575e4da3"
click at [861, 196] on select "Please Select Yes - Round 2 Corners Yes - Round 4 Corners No" at bounding box center [951, 209] width 180 height 26
select select "-1"
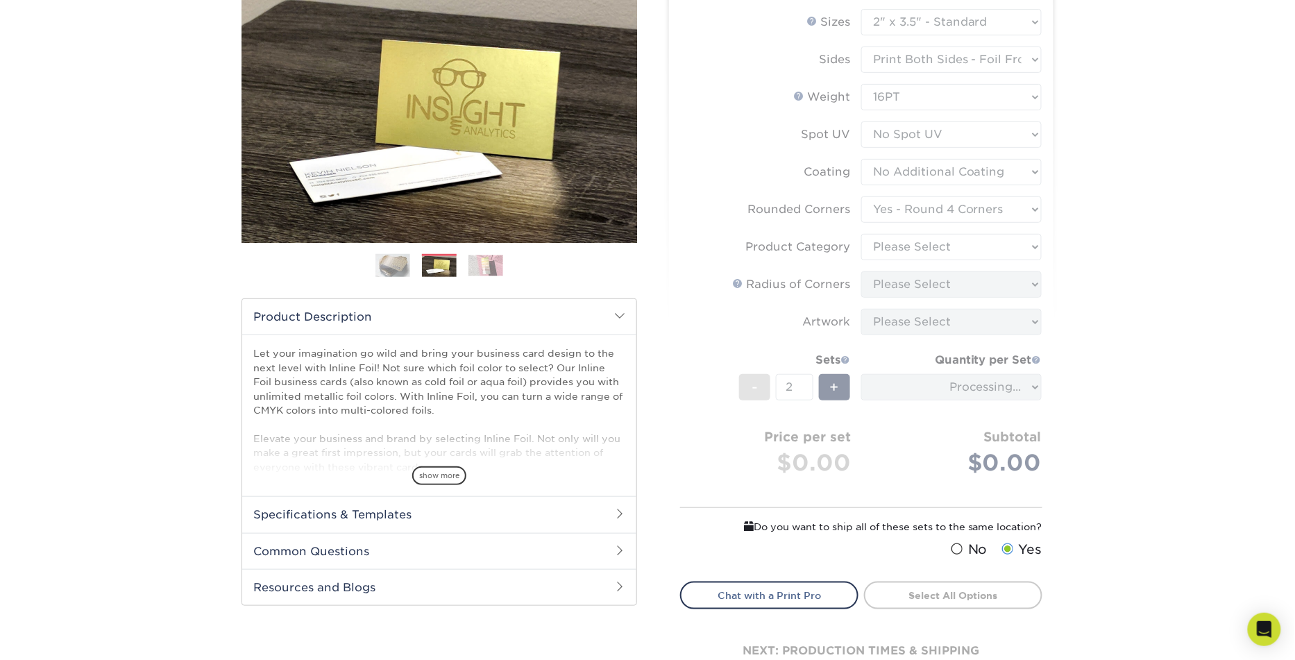
click at [932, 253] on form "Sizes Help Sizes Please Select 1.5" x 3.5" - Mini 1.75" x 3.5" - Mini 2" x 2" -…" at bounding box center [861, 287] width 362 height 556
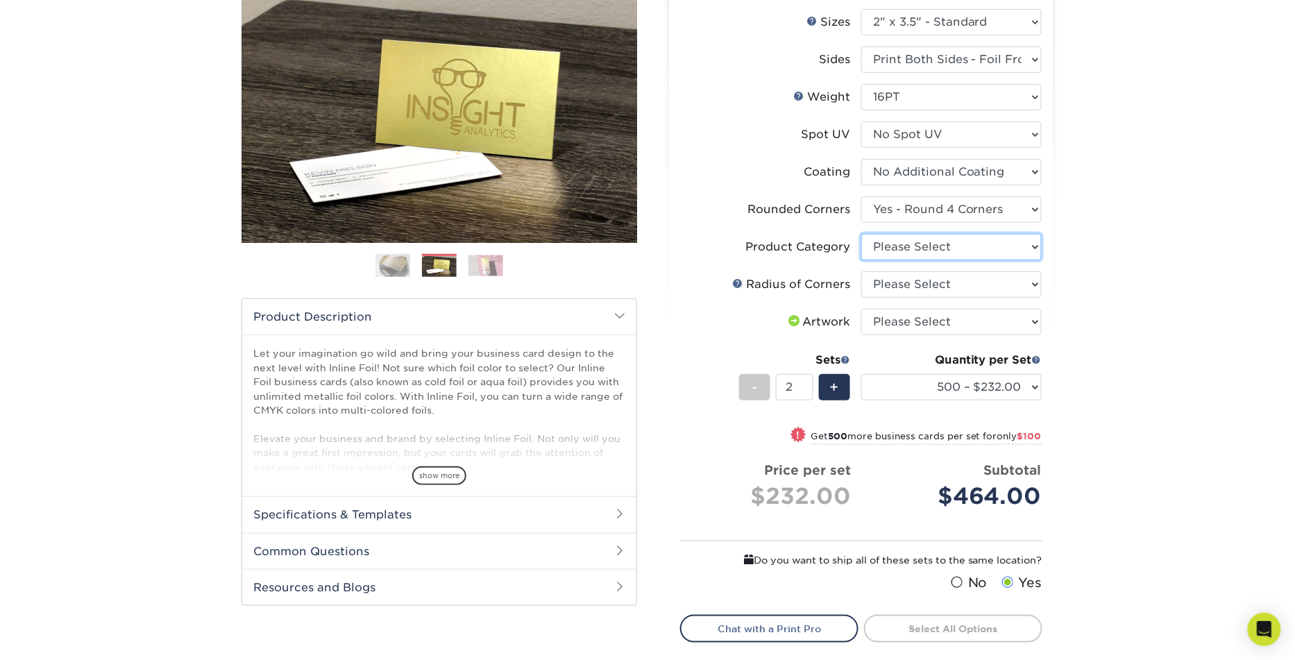
click at [957, 250] on select "Please Select Business Cards" at bounding box center [951, 247] width 180 height 26
select select "3b5148f1-0588-4f88-a218-97bcfdce65c1"
click at [861, 234] on select "Please Select Business Cards" at bounding box center [951, 247] width 180 height 26
click at [959, 285] on select "Please Select Rounded 1/8" Rounded 1/4"" at bounding box center [951, 284] width 180 height 26
select select "479fbfe7-6a0c-4895-8c9a-81739b7486c9"
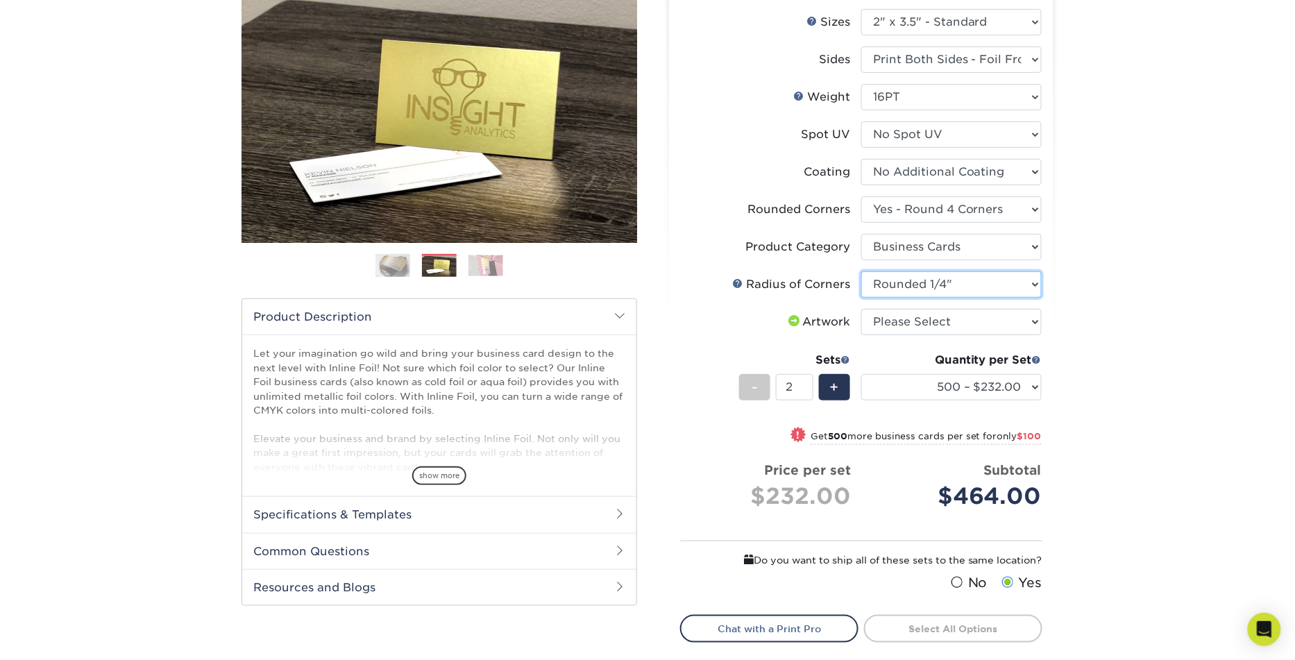
click at [861, 271] on select "Please Select Rounded 1/8" Rounded 1/4"" at bounding box center [951, 284] width 180 height 26
click at [1040, 205] on select "Please Select Yes - Round 2 Corners Yes - Round 4 Corners No" at bounding box center [951, 209] width 180 height 26
click at [988, 165] on select at bounding box center [951, 172] width 180 height 26
select select "ae367451-b2b8-45df-a344-0f05b6a12993"
click at [861, 159] on select at bounding box center [951, 172] width 180 height 26
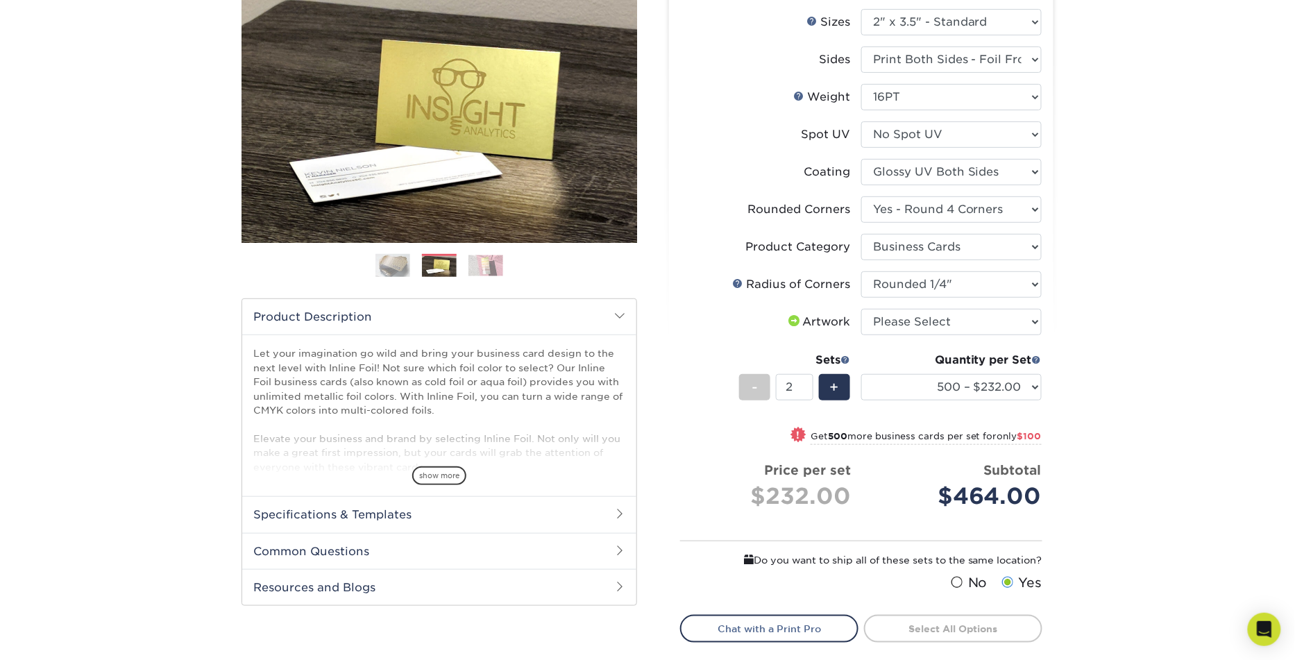
select select "-1"
select select
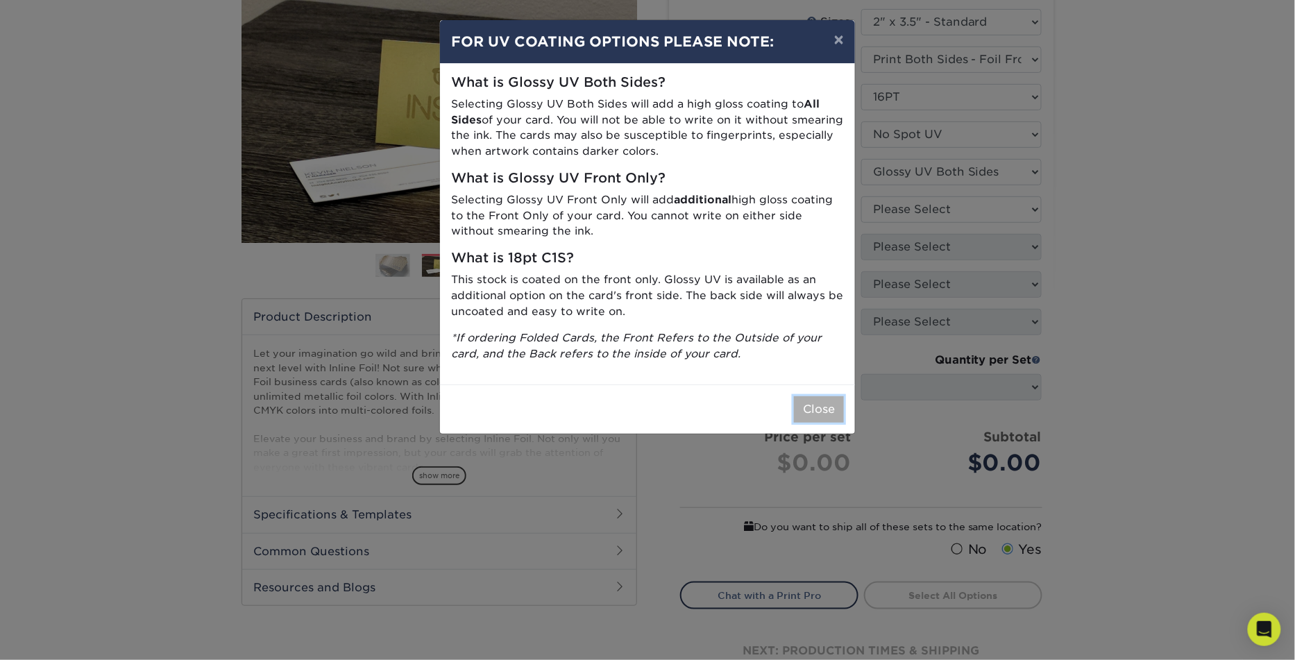
click at [817, 404] on button "Close" at bounding box center [819, 409] width 50 height 26
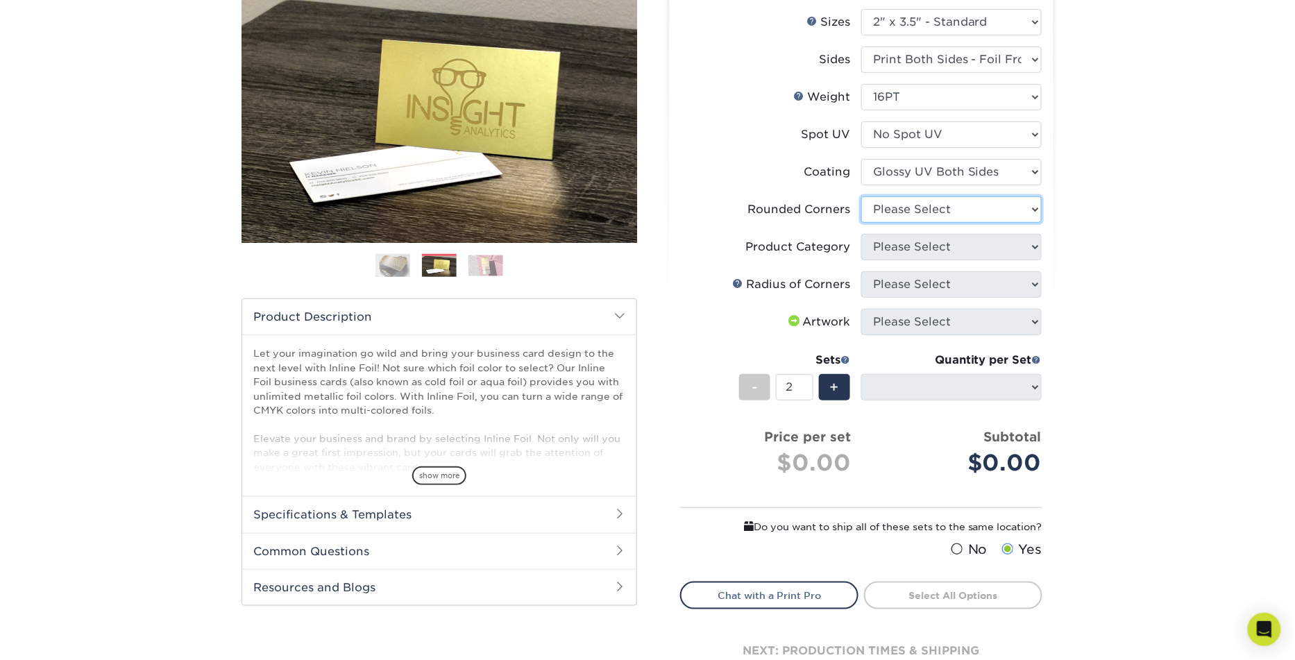
click at [977, 210] on select "Please Select Yes - Round 2 Corners Yes - Round 4 Corners No" at bounding box center [951, 209] width 180 height 26
select select "7672df9e-0e0a-464d-8e1f-920c575e4da3"
click at [861, 196] on select "Please Select Yes - Round 2 Corners Yes - Round 4 Corners No" at bounding box center [951, 209] width 180 height 26
select select "-1"
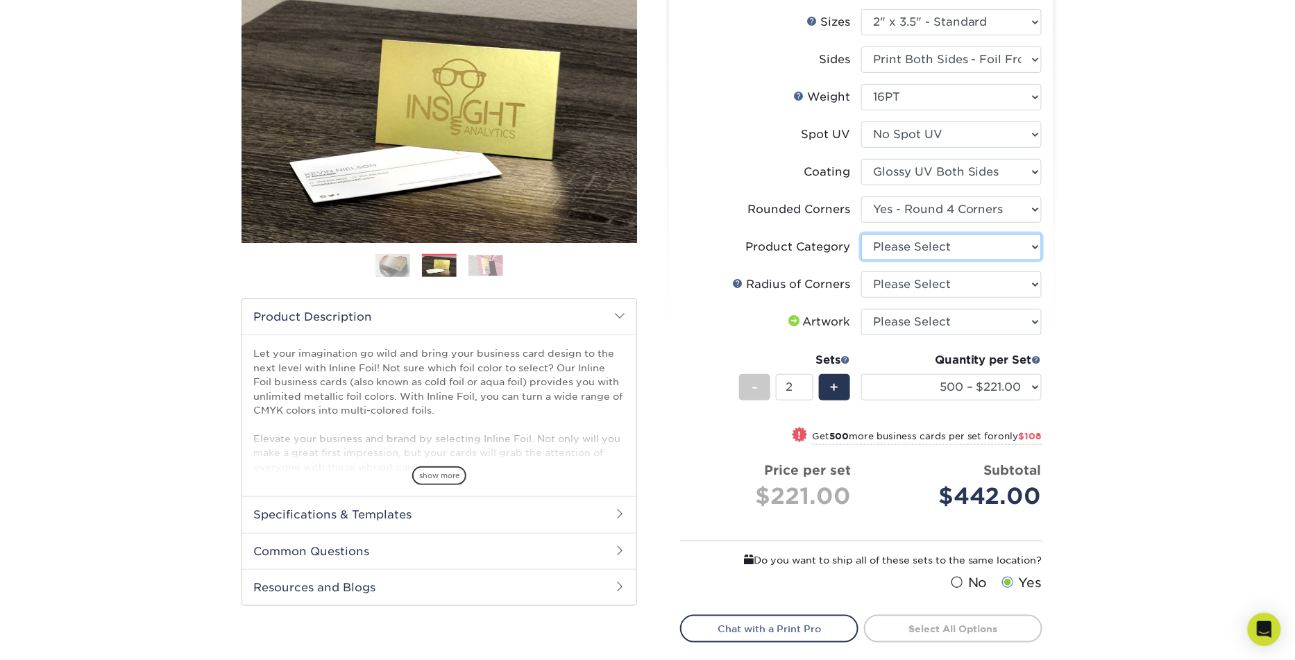
click at [975, 244] on select "Please Select Business Cards" at bounding box center [951, 247] width 180 height 26
select select "3b5148f1-0588-4f88-a218-97bcfdce65c1"
click at [861, 234] on select "Please Select Business Cards" at bounding box center [951, 247] width 180 height 26
click at [962, 286] on select "Please Select Rounded 1/8" Rounded 1/4"" at bounding box center [951, 284] width 180 height 26
select select "479fbfe7-6a0c-4895-8c9a-81739b7486c9"
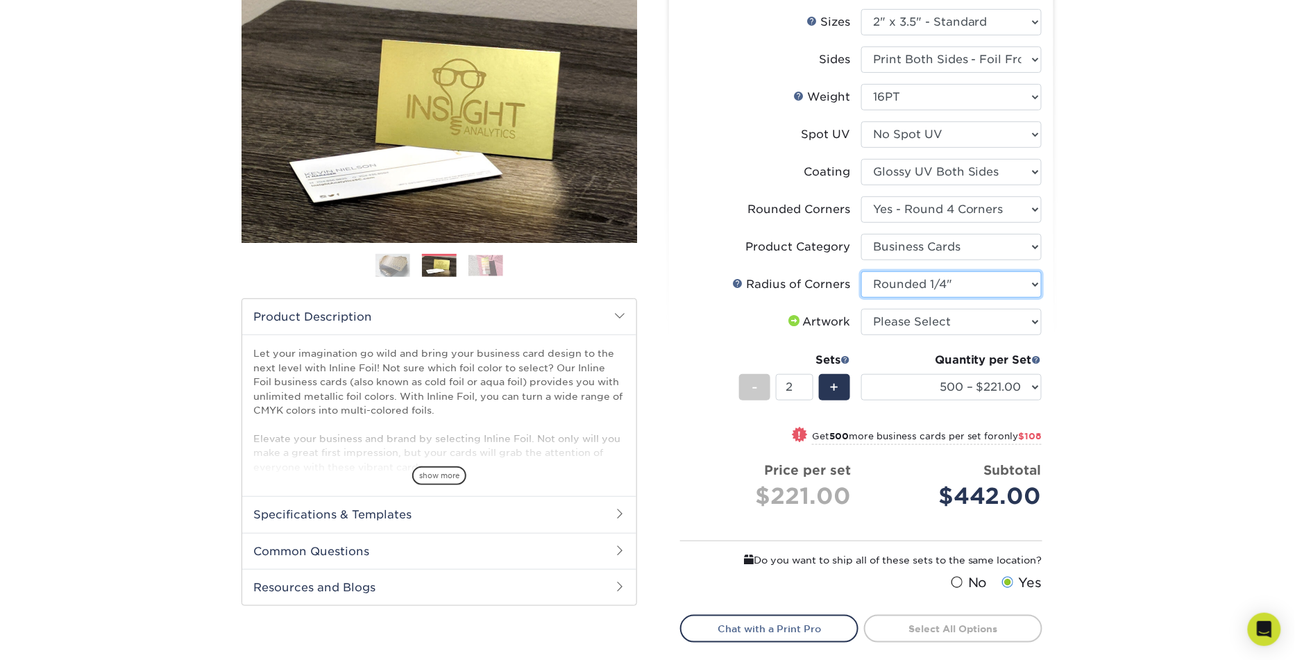
click at [861, 271] on select "Please Select Rounded 1/8" Rounded 1/4"" at bounding box center [951, 284] width 180 height 26
click at [977, 321] on select "Please Select I will upload files I need a design - $100" at bounding box center [951, 322] width 180 height 26
select select "upload"
click at [861, 309] on select "Please Select I will upload files I need a design - $100" at bounding box center [951, 322] width 180 height 26
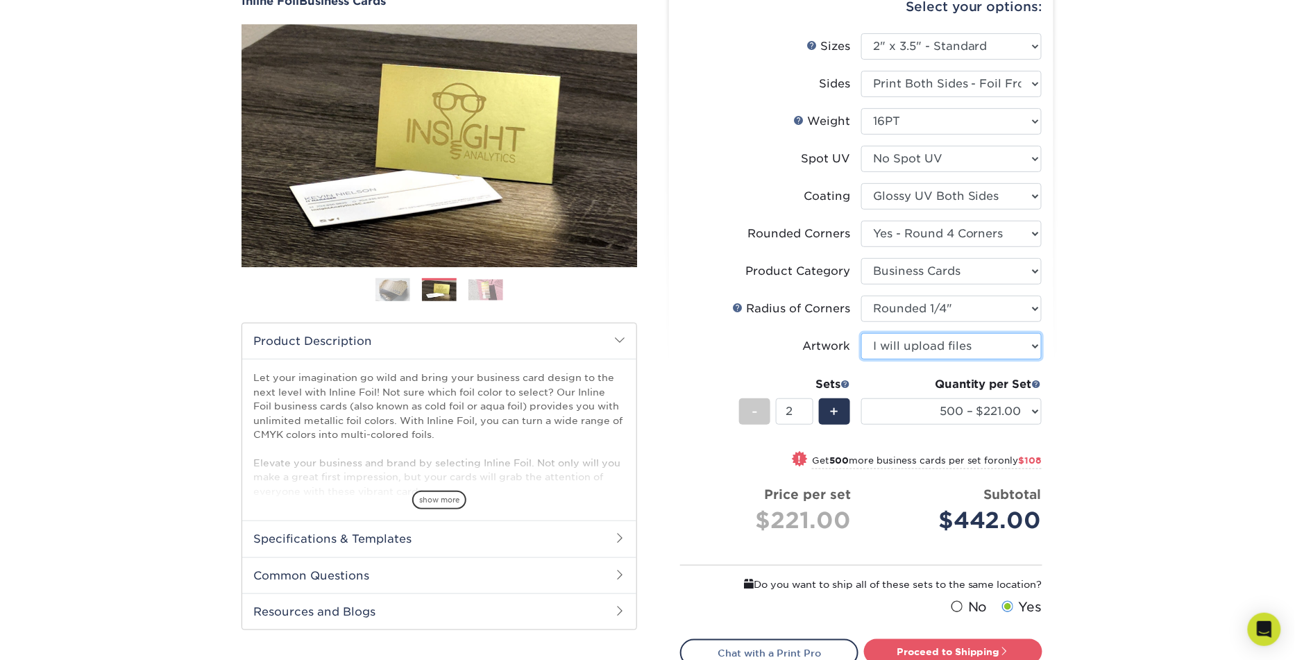
scroll to position [147, 0]
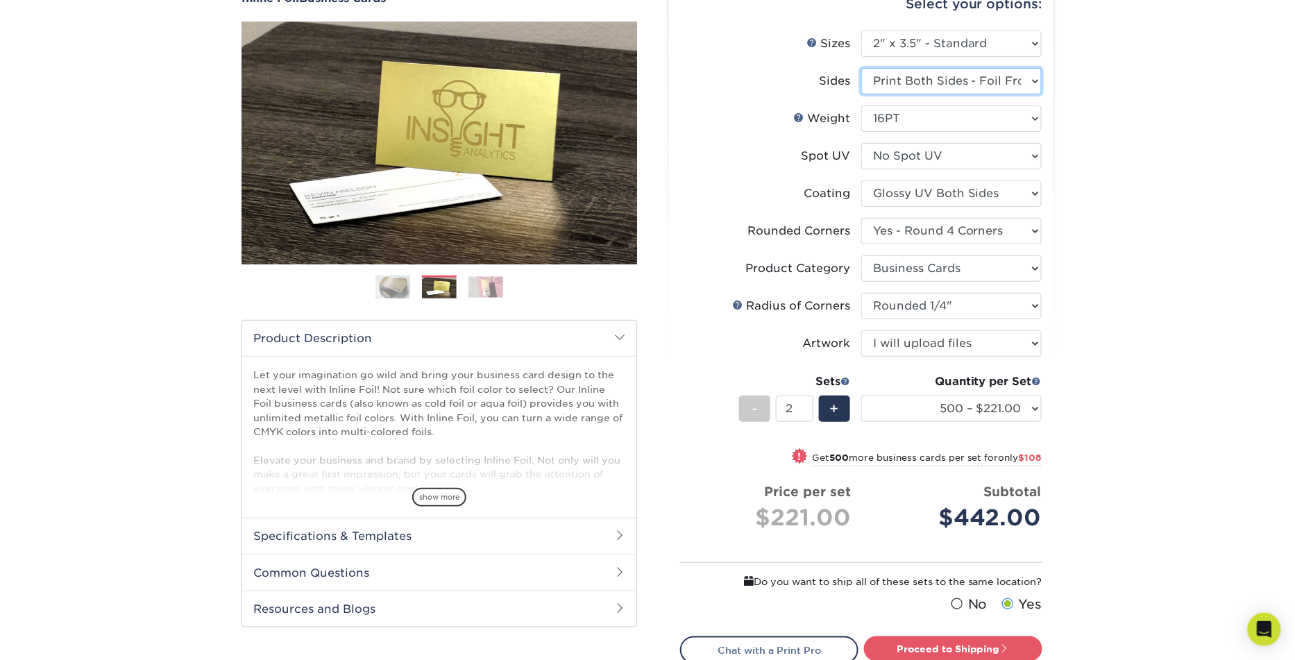
click at [1032, 85] on select "Please Select Print Both Sides - Foil Back Only Print Both Sides - Foil Both Si…" at bounding box center [951, 81] width 180 height 26
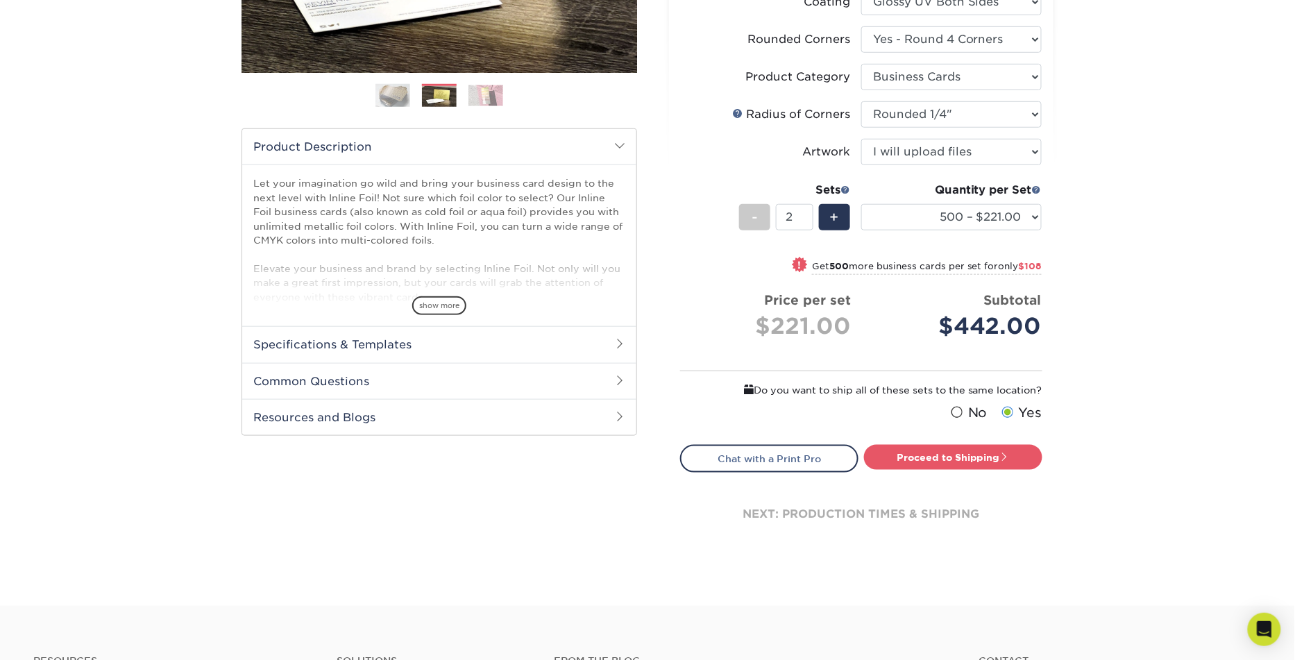
scroll to position [342, 0]
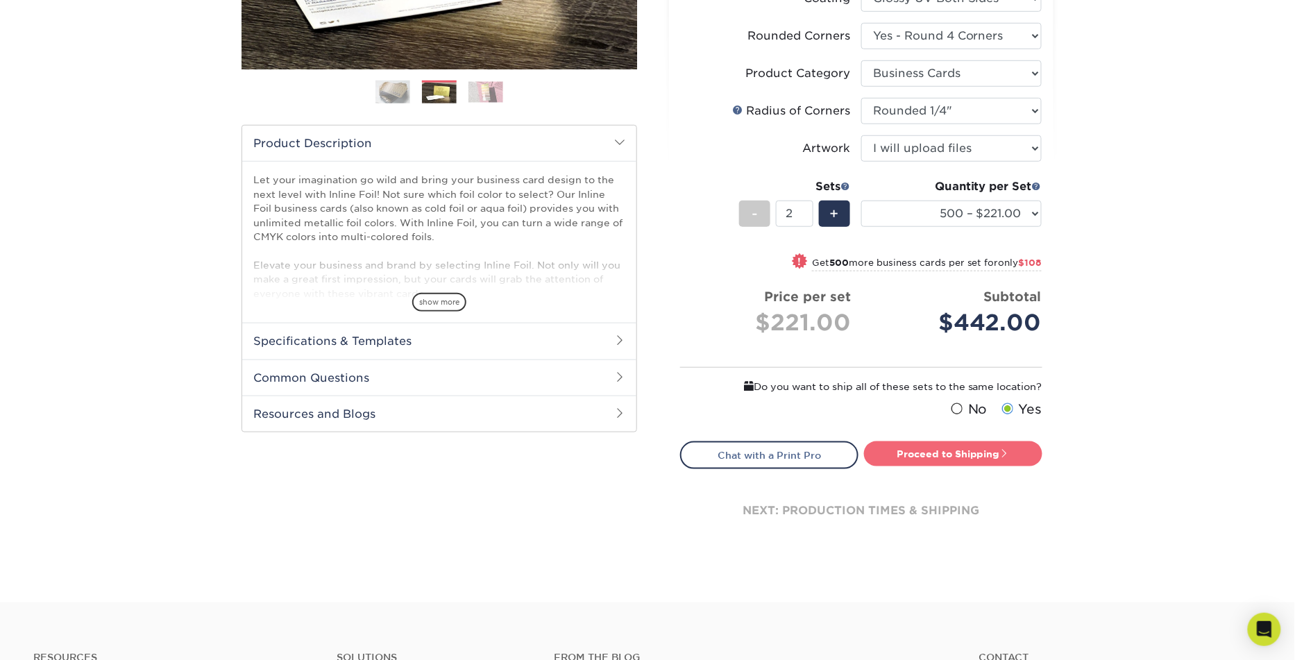
click at [929, 457] on link "Proceed to Shipping" at bounding box center [953, 453] width 178 height 25
type input "Set 1"
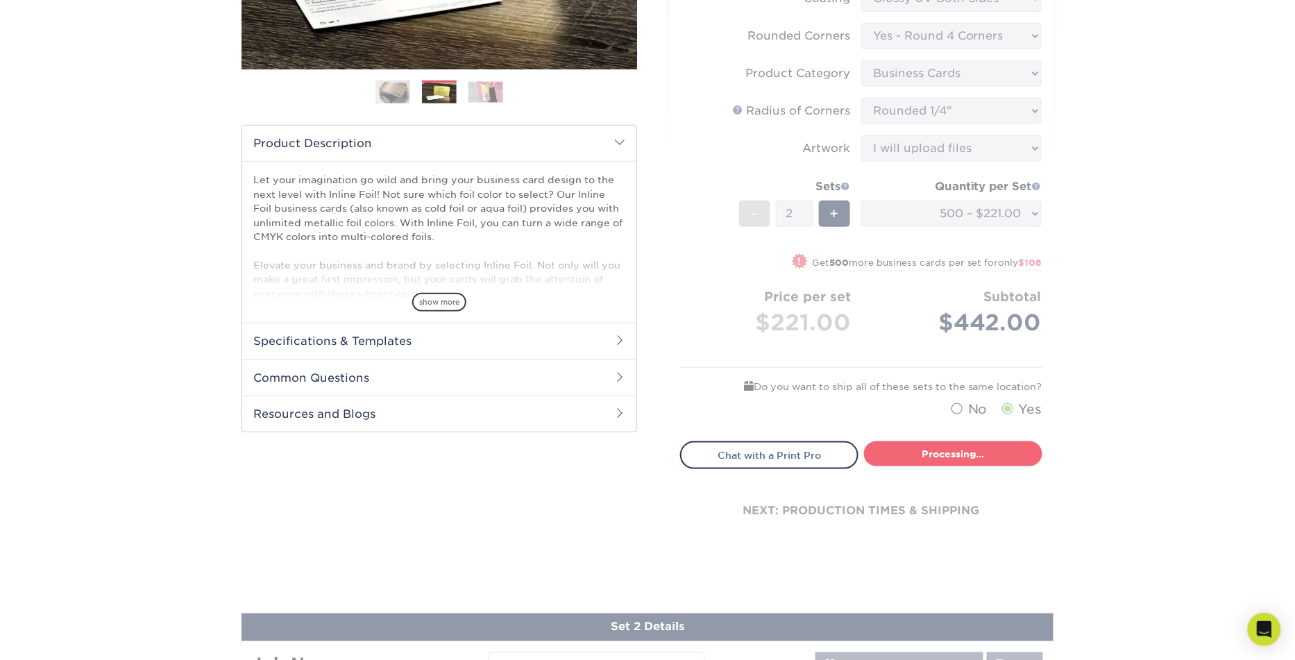
select select "012878e3-f0fa-4913-9c58-540d363be6cc"
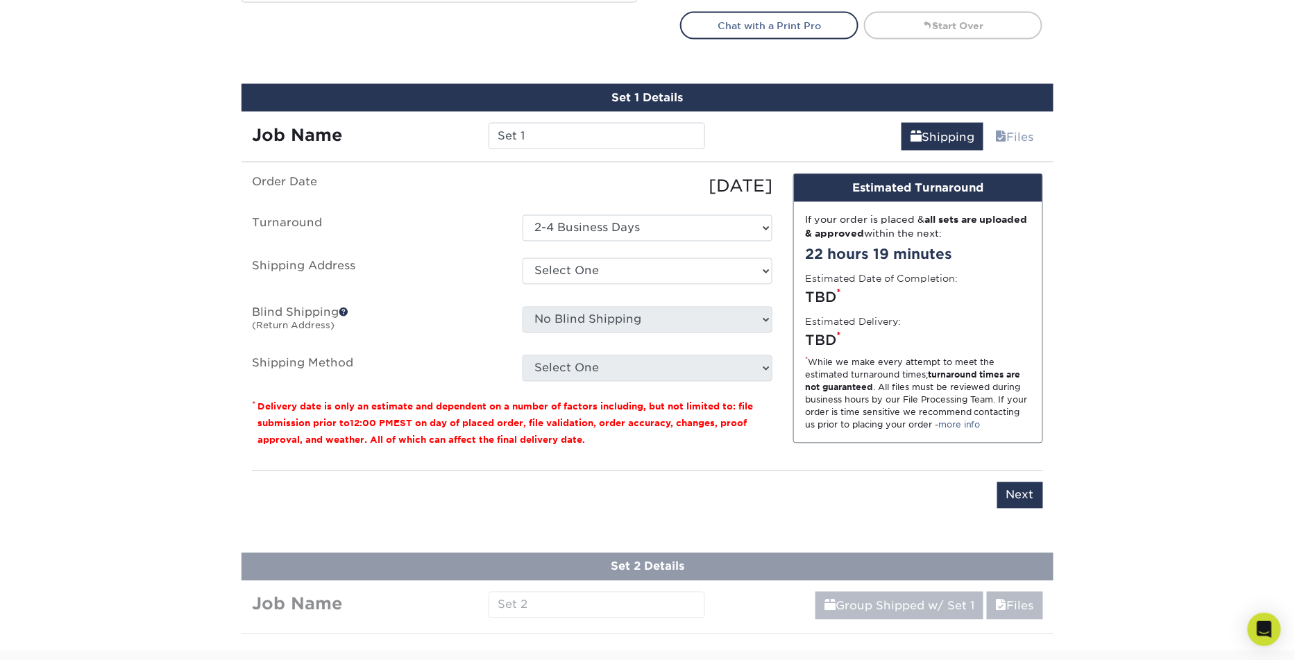
scroll to position [819, 0]
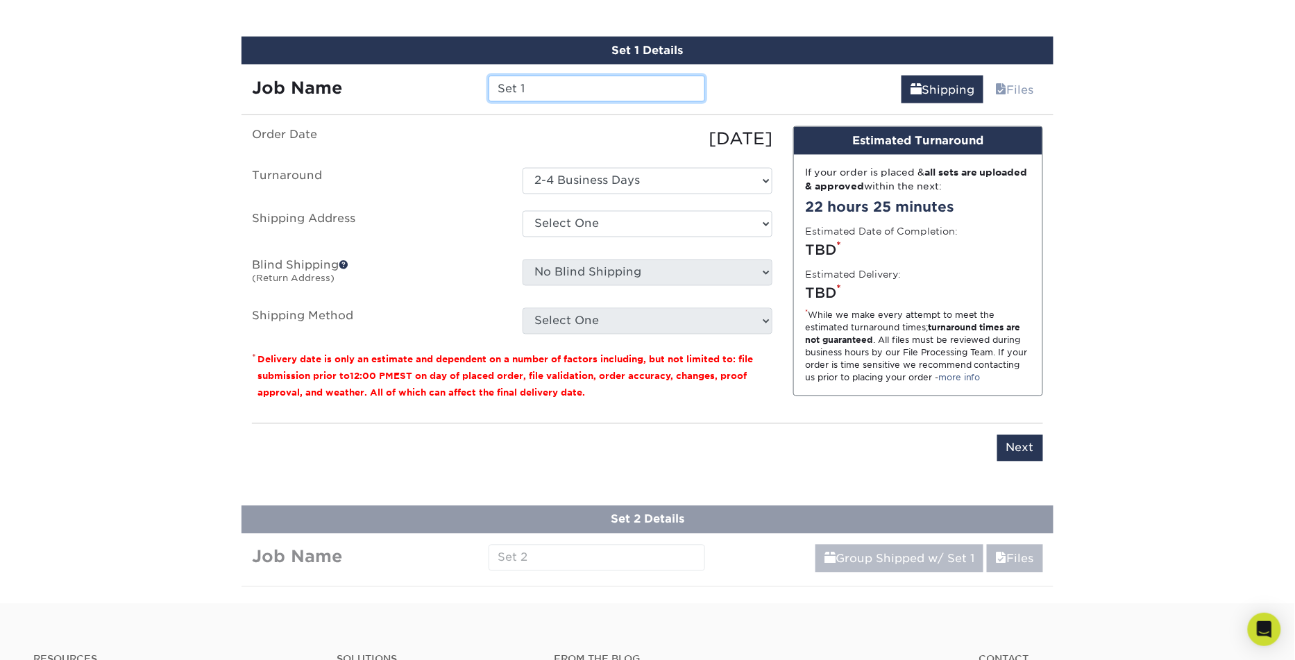
click at [545, 90] on input "Set 1" at bounding box center [596, 89] width 216 height 26
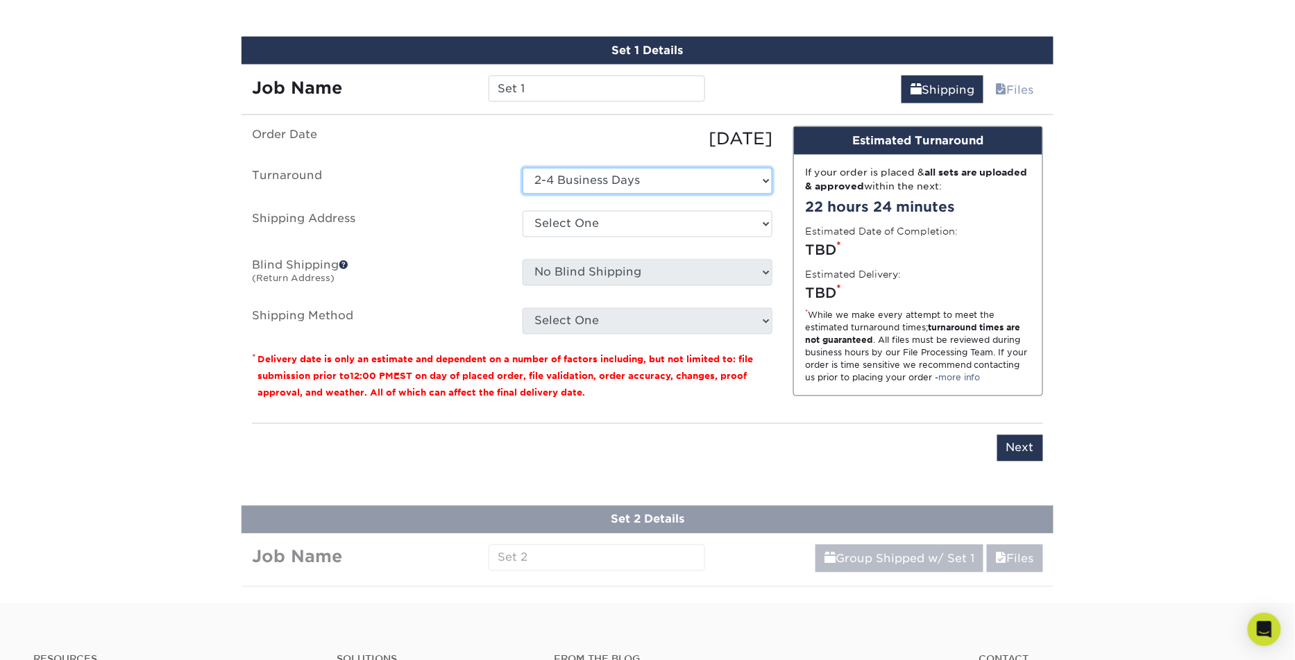
click at [566, 176] on select "Select One 2-4 Business Days" at bounding box center [647, 181] width 250 height 26
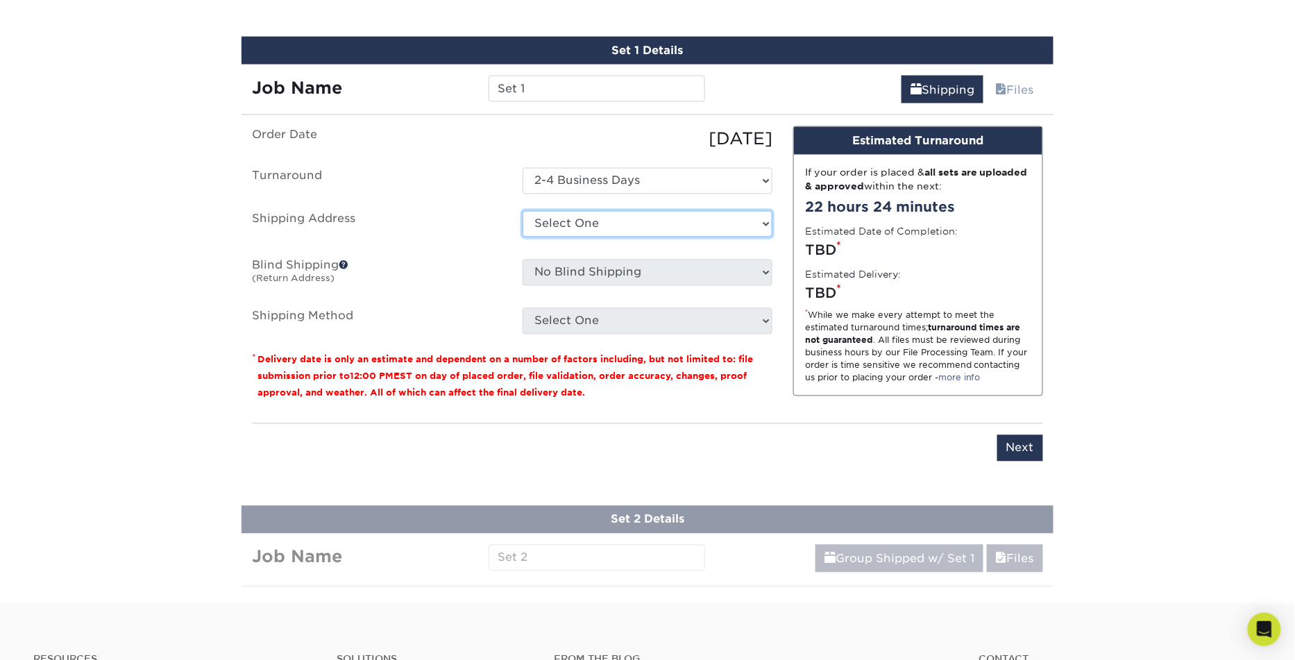
click at [554, 221] on select "Select One + Add New Address - Login" at bounding box center [647, 224] width 250 height 26
select select "newaddress"
click at [522, 211] on select "Select One + Add New Address - Login" at bounding box center [647, 224] width 250 height 26
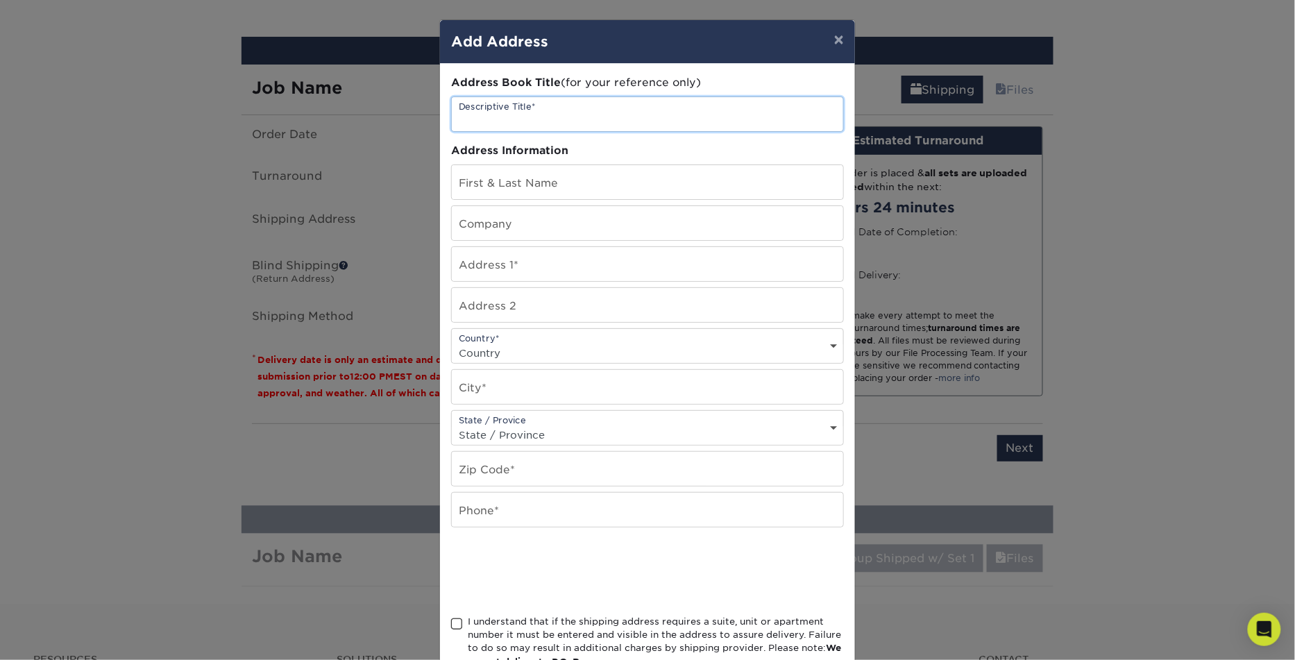
click at [558, 119] on input "text" at bounding box center [647, 114] width 391 height 34
type input "Design de Plume"
type input "Jennica Robinson"
type input "Design de Plume"
type input "131 Pine St"
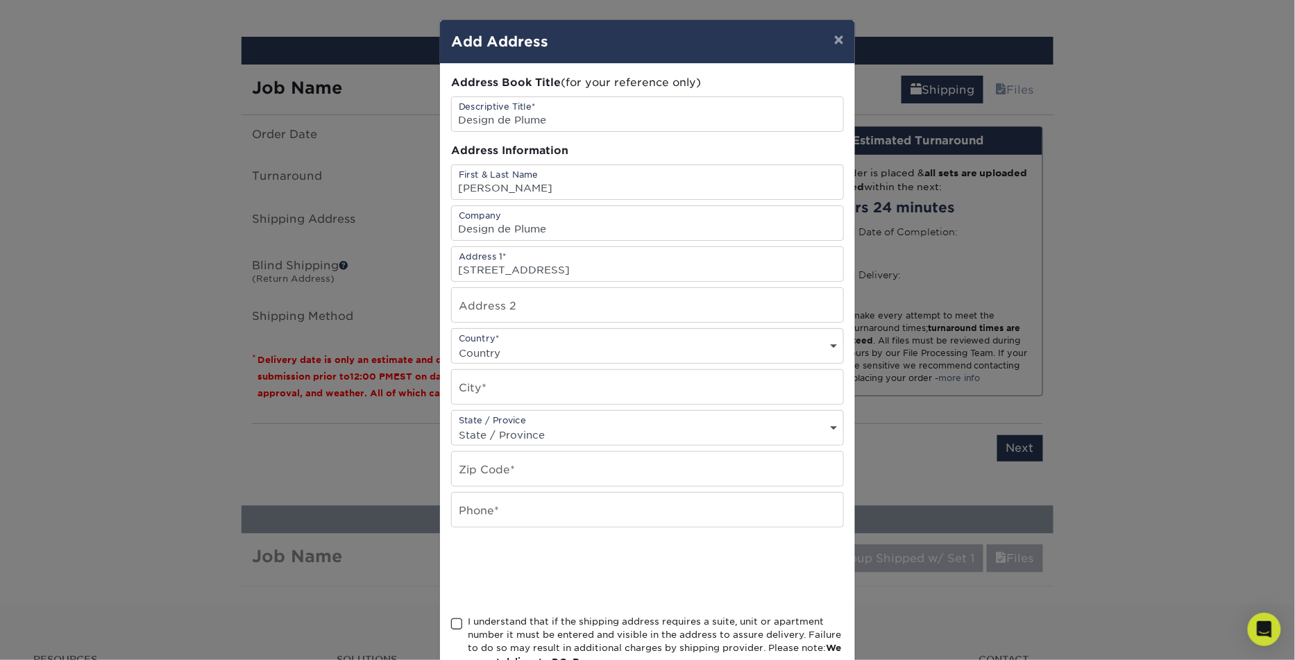
select select "CA"
type input "Greater Sudbury"
select select "ON"
type input "P3C 1X2"
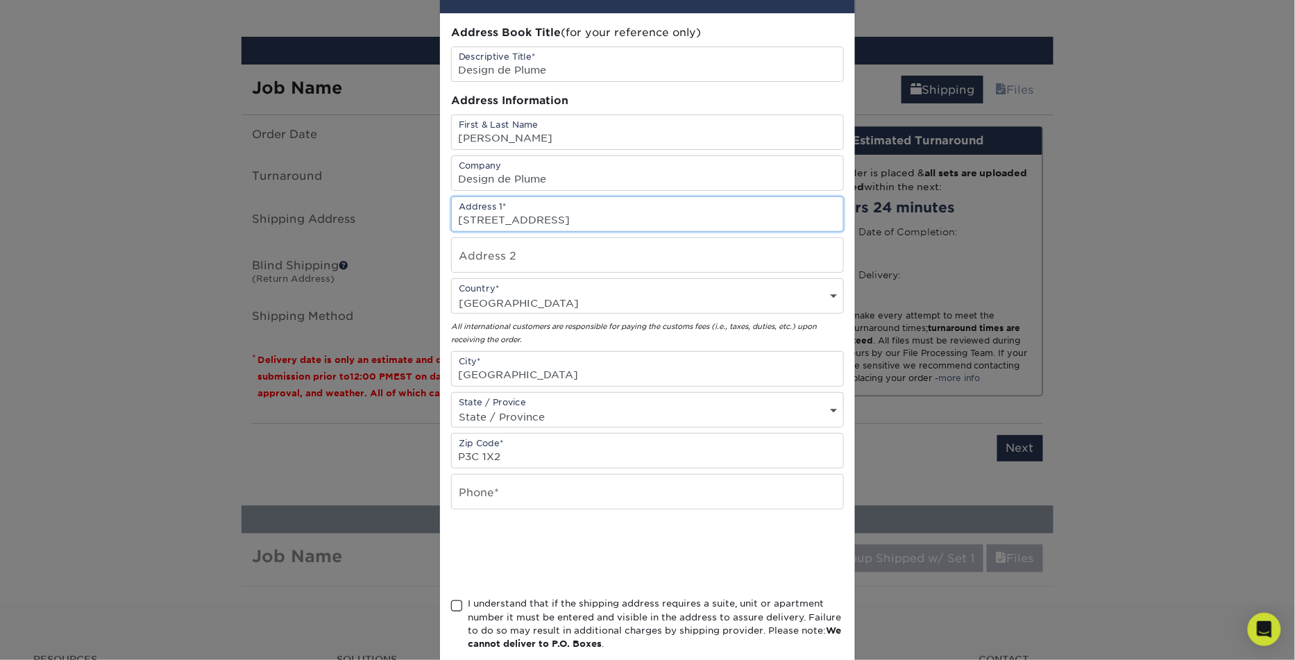
scroll to position [59, 0]
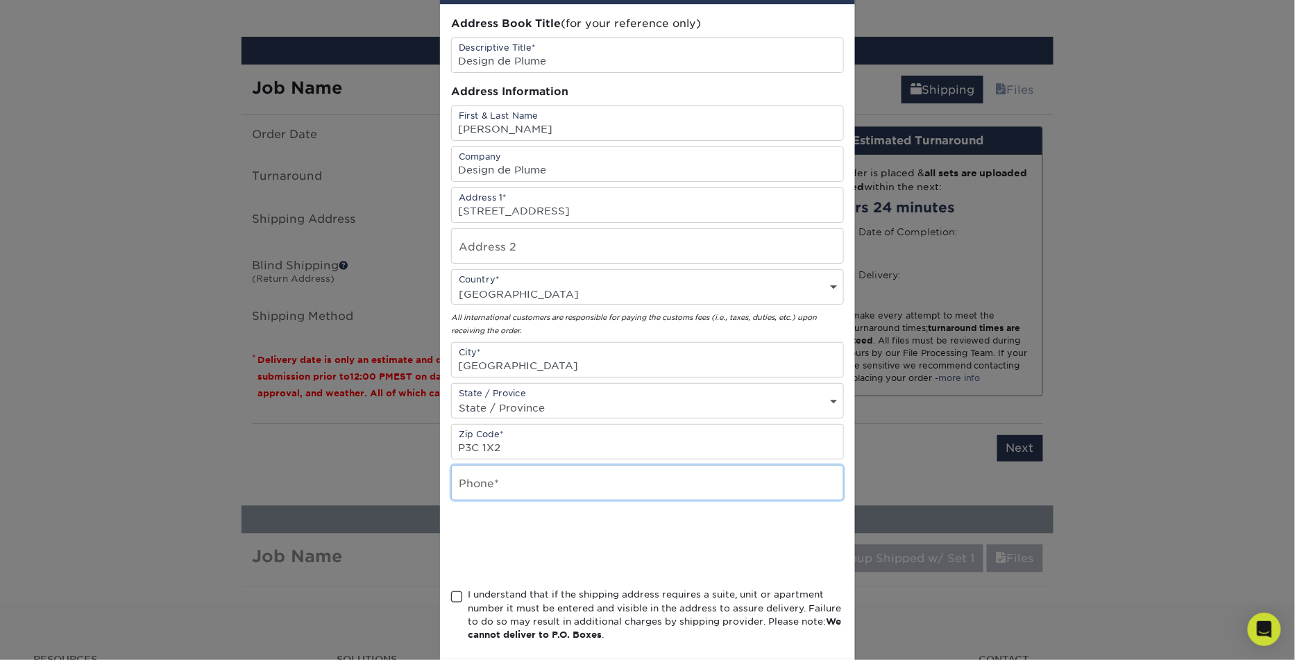
click at [543, 475] on input "text" at bounding box center [647, 483] width 391 height 34
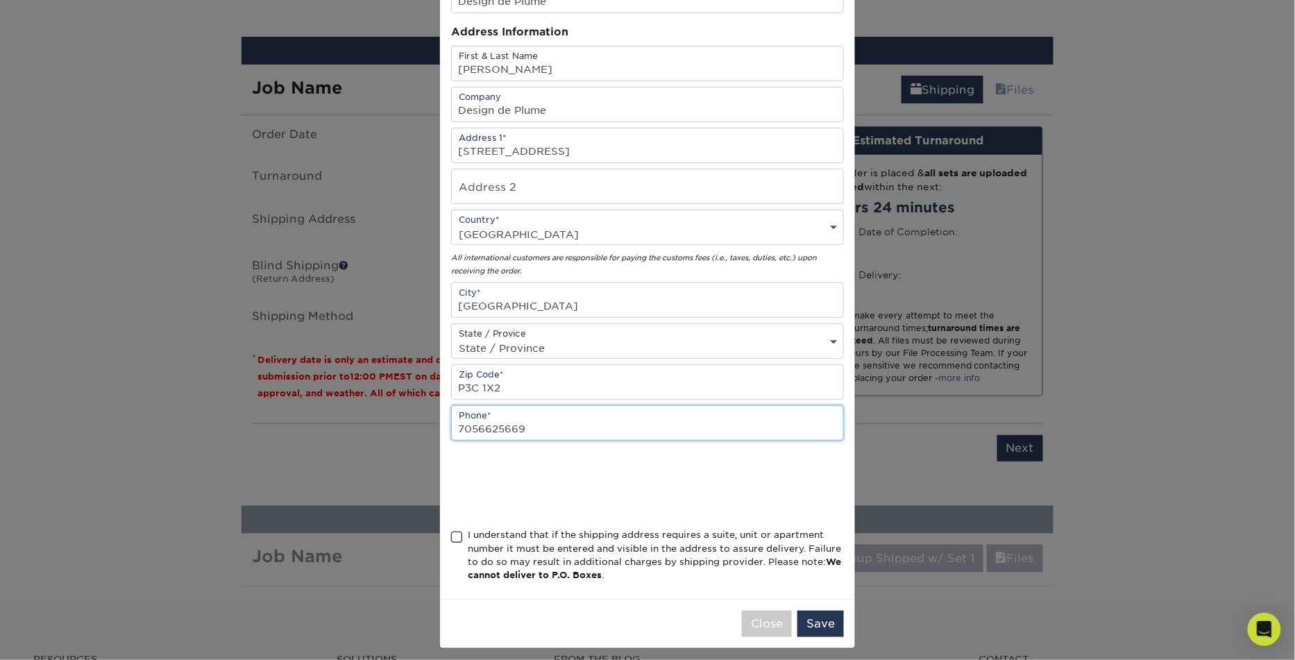
type input "7056625669"
click at [452, 531] on span at bounding box center [457, 537] width 12 height 13
click at [0, 0] on input "I understand that if the shipping address requires a suite, unit or apartment n…" at bounding box center [0, 0] width 0 height 0
click at [821, 617] on button "Save" at bounding box center [820, 624] width 46 height 26
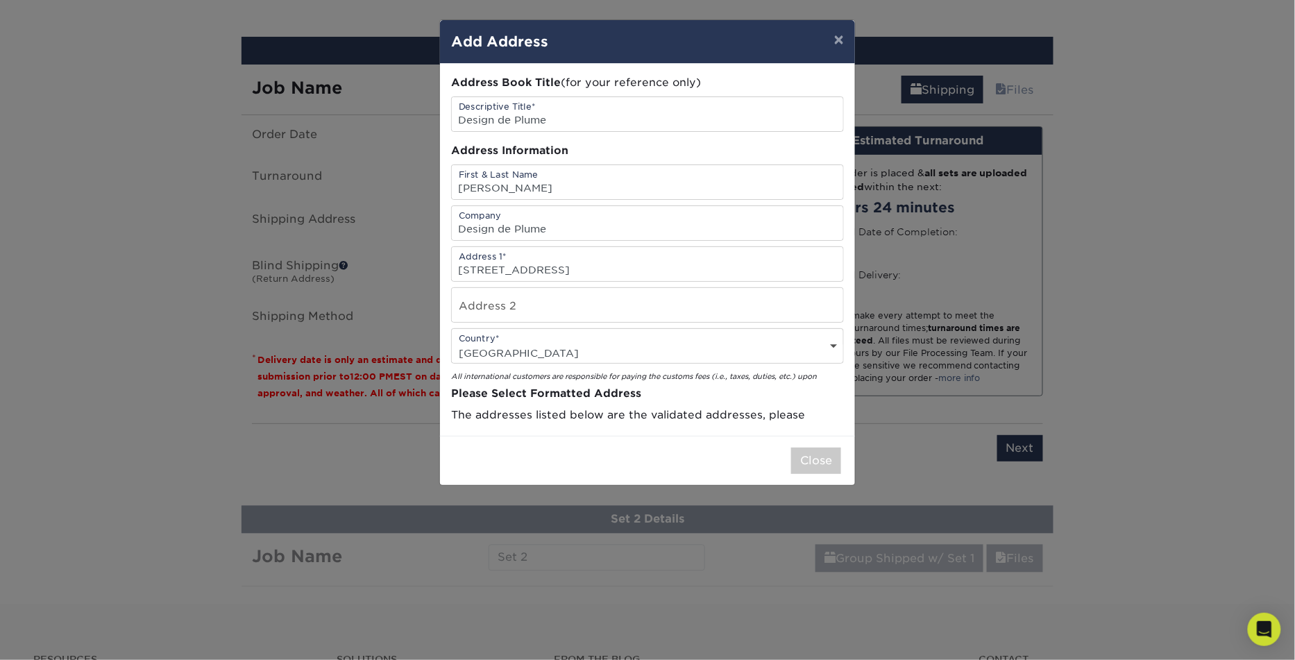
scroll to position [0, 0]
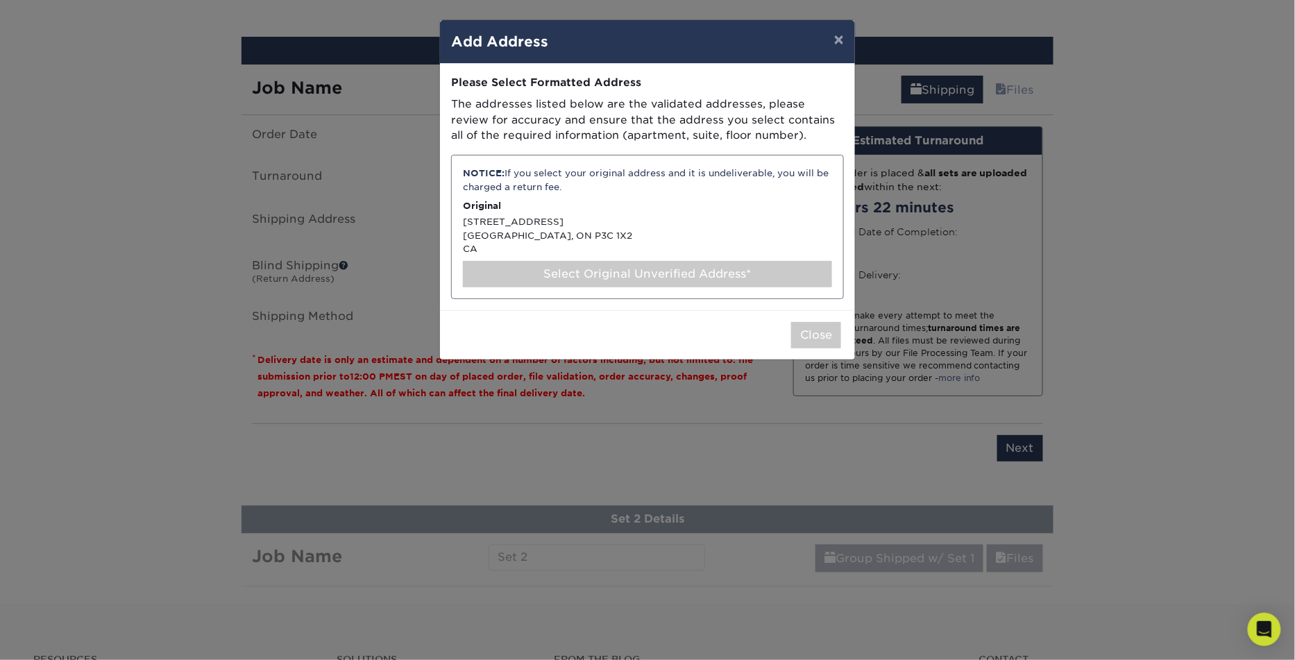
click at [502, 243] on div "NOTICE: If you select your original address and it is undeliverable, you will b…" at bounding box center [647, 227] width 393 height 144
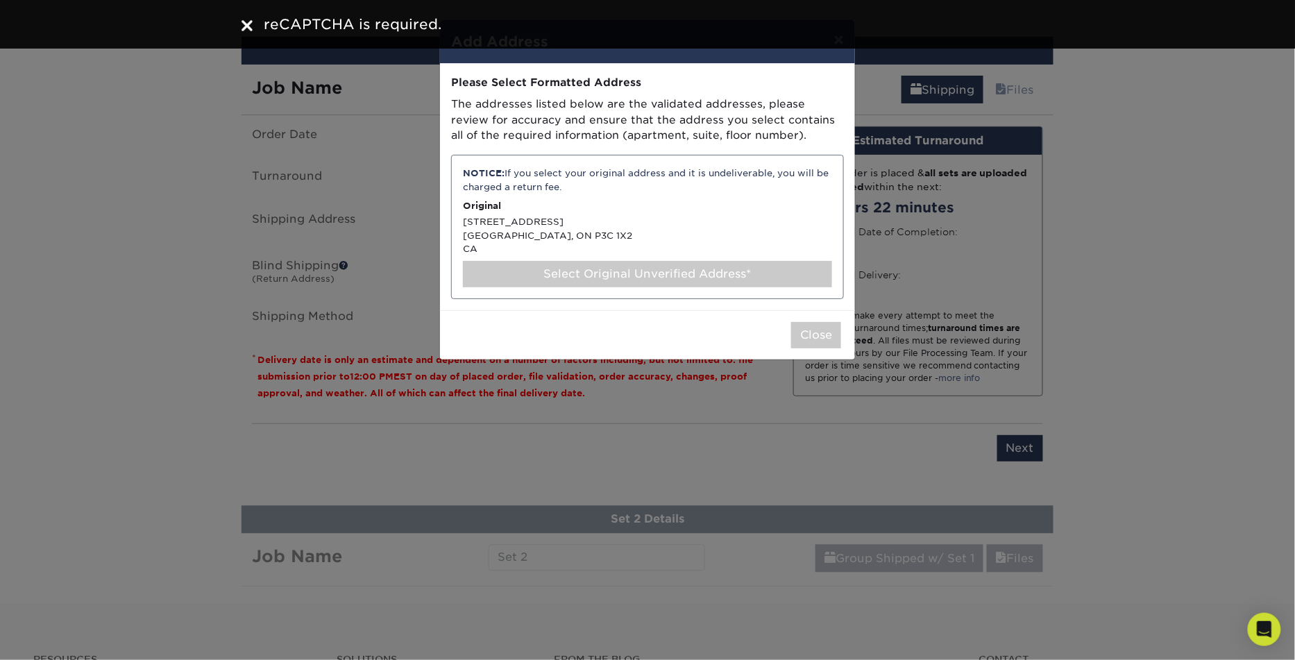
click at [574, 273] on div "Select Original Unverified Address*" at bounding box center [647, 274] width 369 height 26
click at [808, 330] on button "Close" at bounding box center [816, 335] width 50 height 26
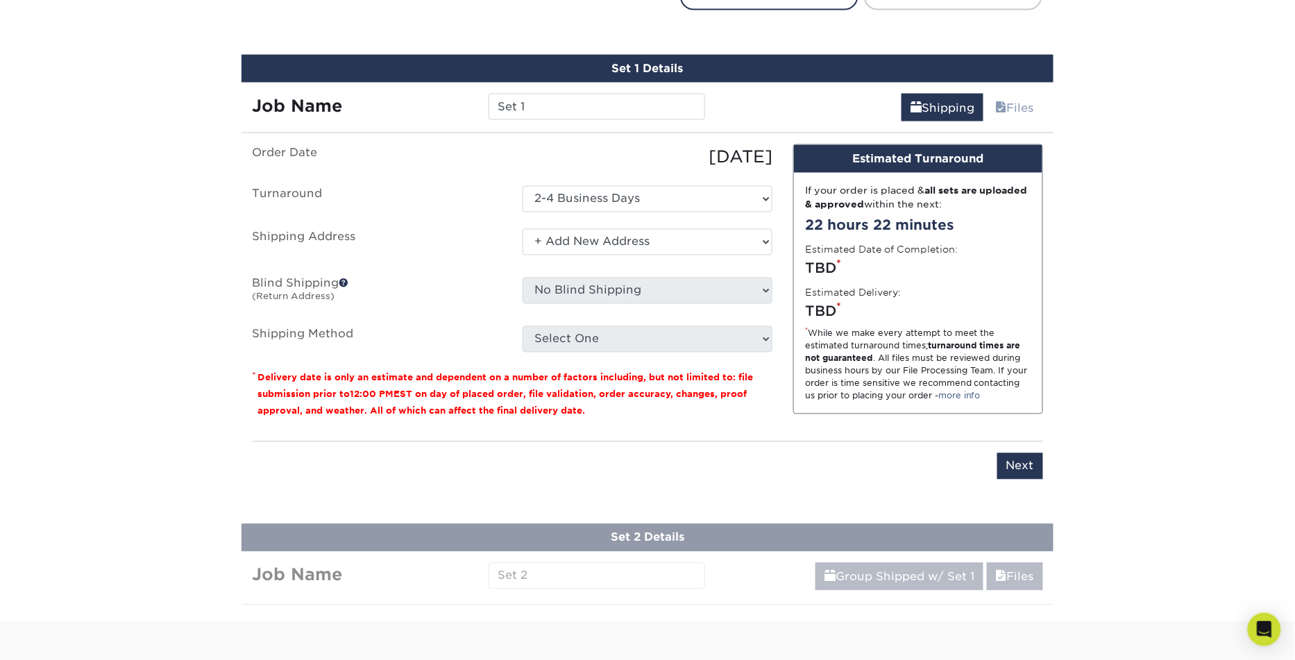
scroll to position [799, 0]
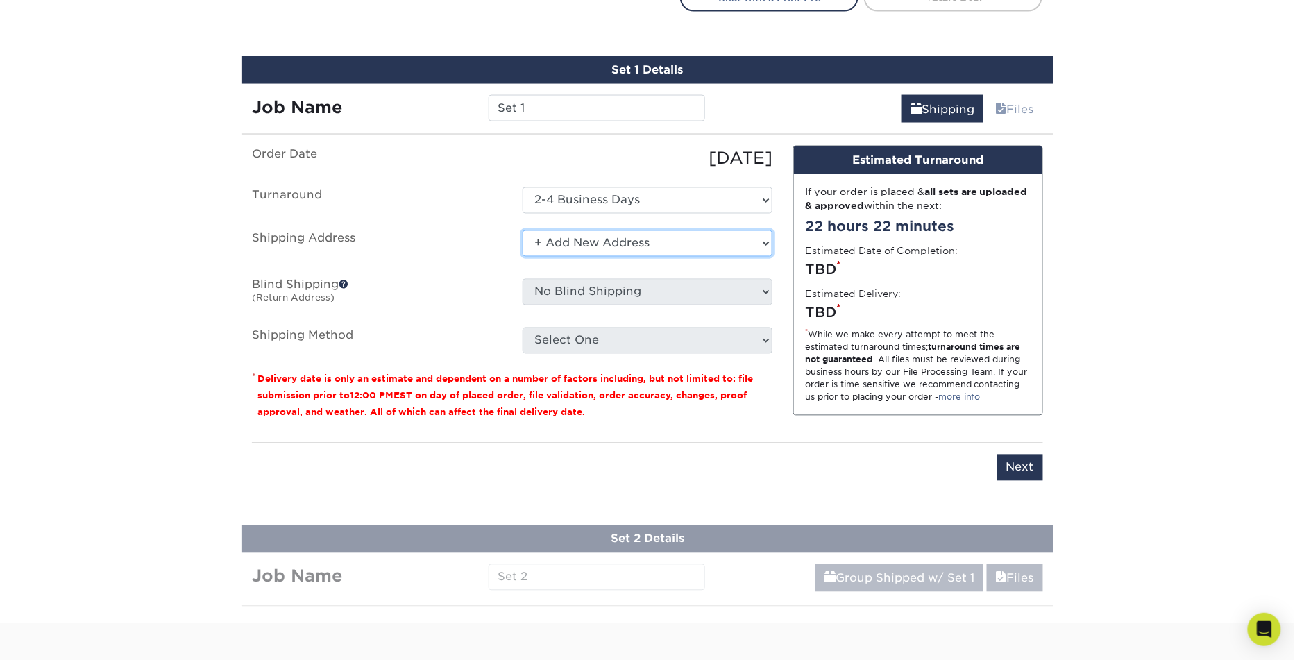
click at [667, 239] on select "Select One + Add New Address - Login" at bounding box center [647, 243] width 250 height 26
click at [522, 230] on select "Select One + Add New Address - Login" at bounding box center [647, 243] width 250 height 26
click at [540, 243] on select "Select One + Add New Address - Login" at bounding box center [647, 243] width 250 height 26
click at [522, 230] on select "Select One + Add New Address - Login" at bounding box center [647, 243] width 250 height 26
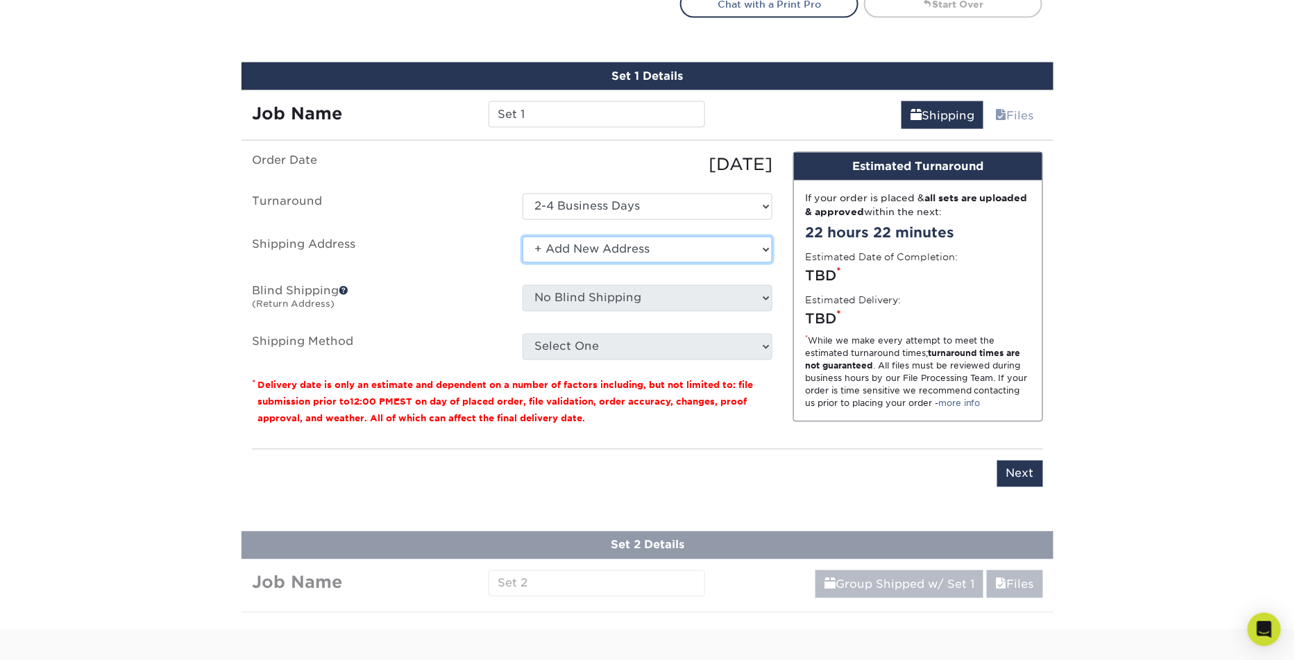
scroll to position [788, 0]
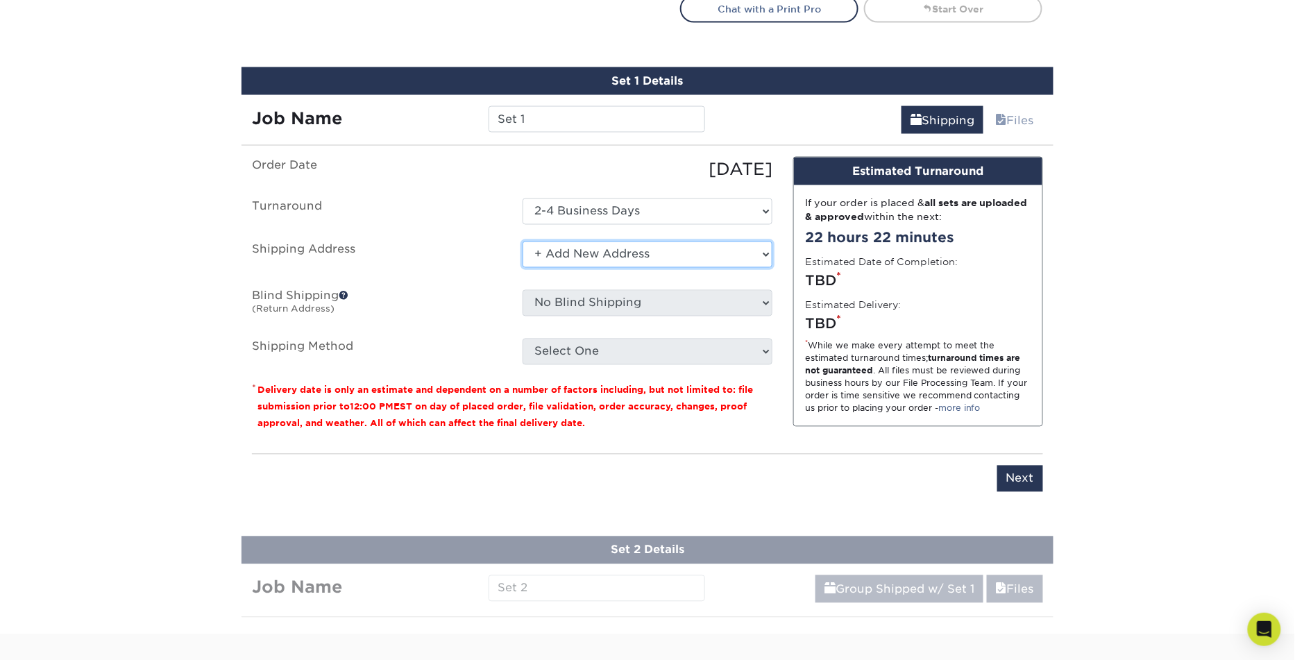
click at [765, 248] on select "Select One + Add New Address - Login" at bounding box center [647, 254] width 250 height 26
click at [522, 241] on select "Select One + Add New Address - Login" at bounding box center [647, 254] width 250 height 26
click at [754, 256] on select "Select One + Add New Address - Login" at bounding box center [647, 254] width 250 height 26
select select "newaddress"
click at [522, 241] on select "Select One + Add New Address - Login" at bounding box center [647, 254] width 250 height 26
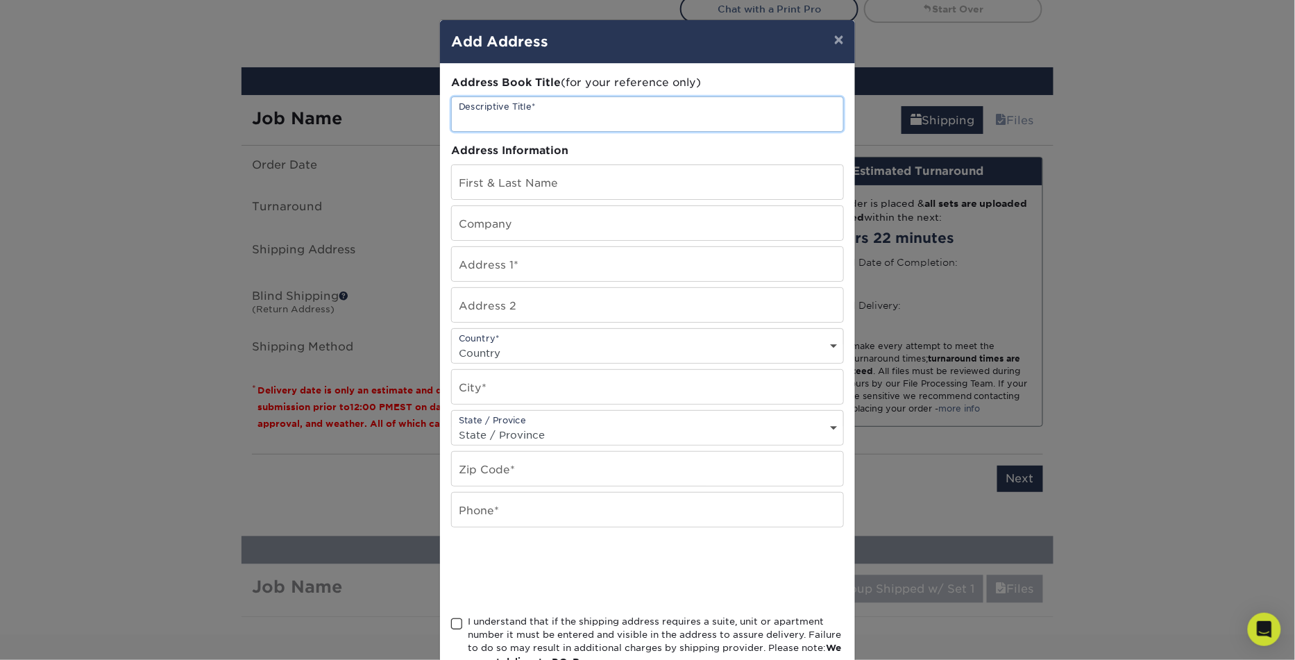
click at [622, 107] on input "text" at bounding box center [647, 114] width 391 height 34
type input "Design de Plume"
click at [600, 178] on input "text" at bounding box center [647, 182] width 391 height 34
type input "[PERSON_NAME]"
click at [599, 224] on input "text" at bounding box center [647, 223] width 391 height 34
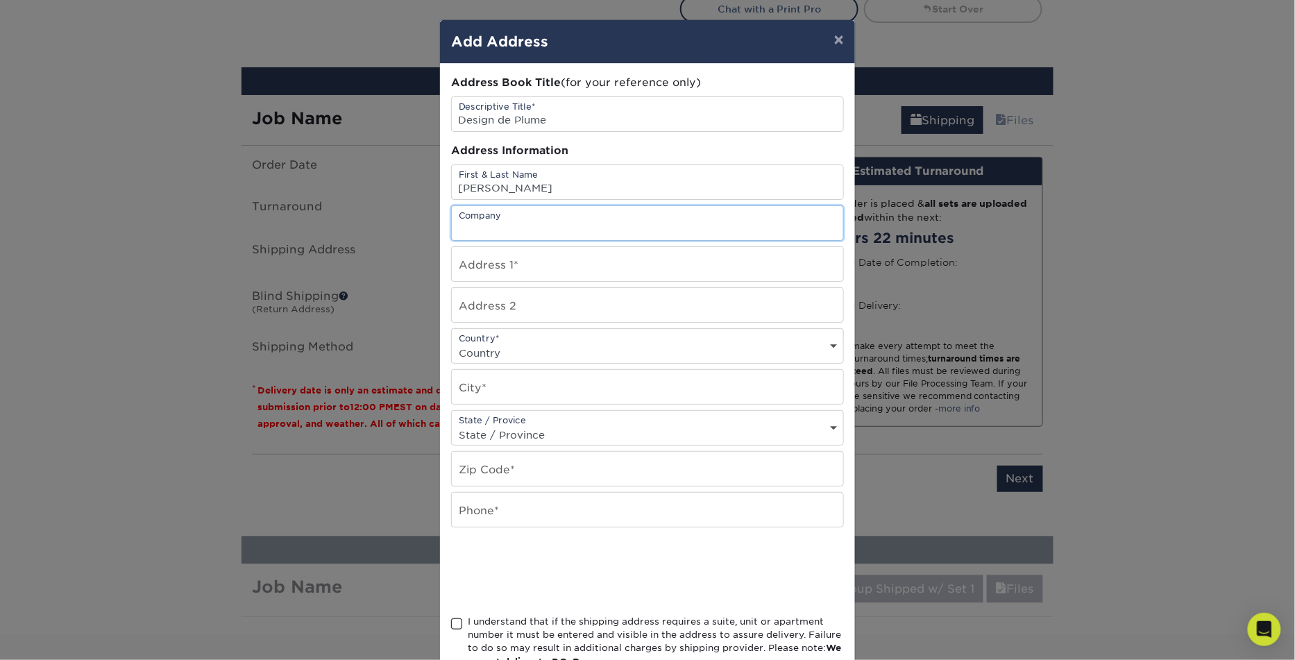
type input "Design de Plume"
click at [597, 262] on input "text" at bounding box center [647, 264] width 391 height 34
type input "[STREET_ADDRESS]"
select select "CA"
type input "Greater Sudbury"
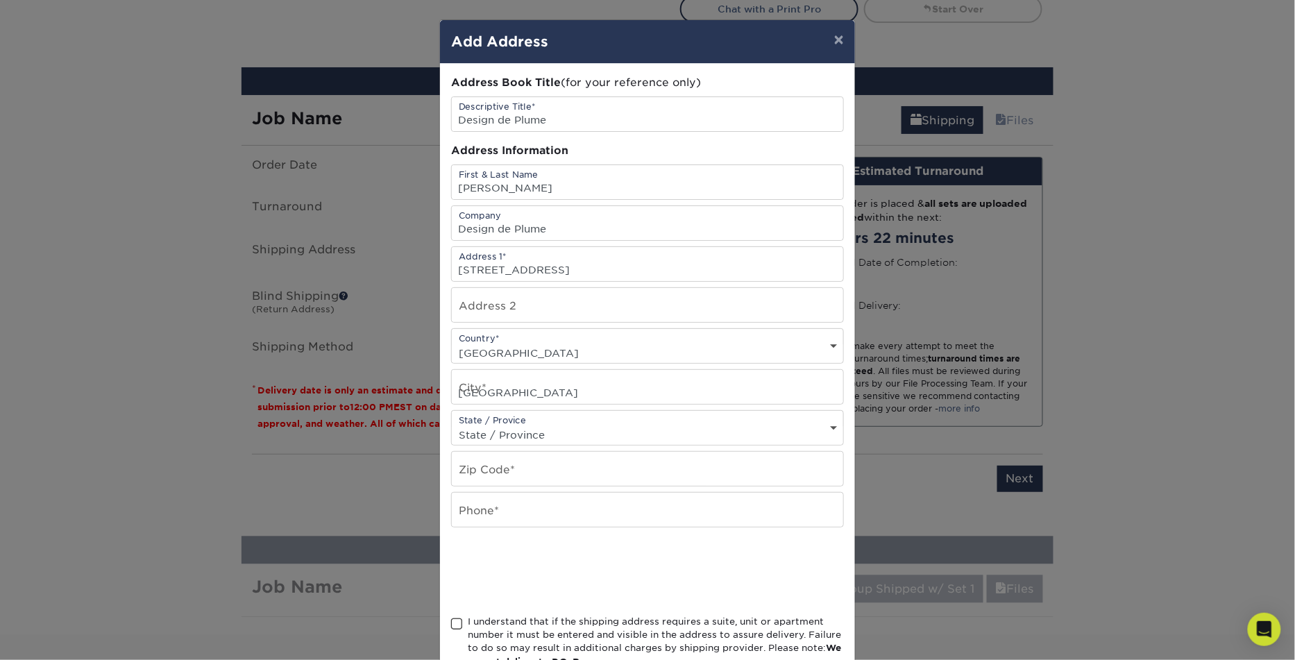
select select "ON"
type input "P3C 1X2"
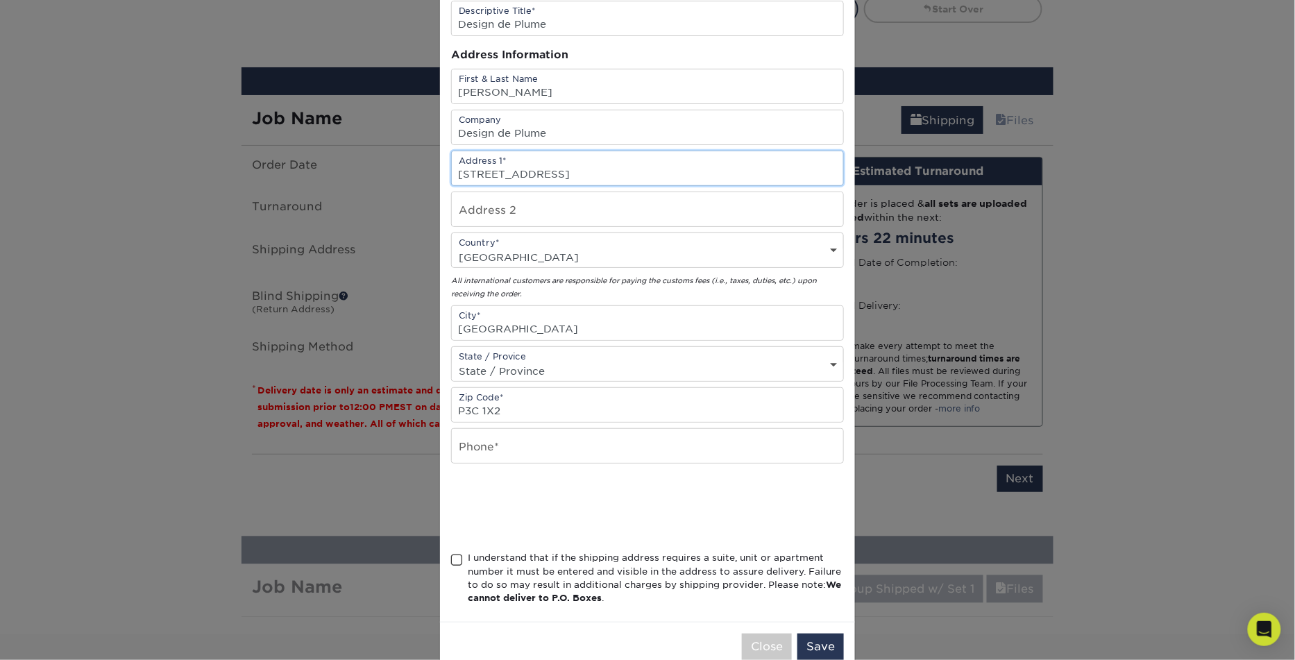
scroll to position [119, 0]
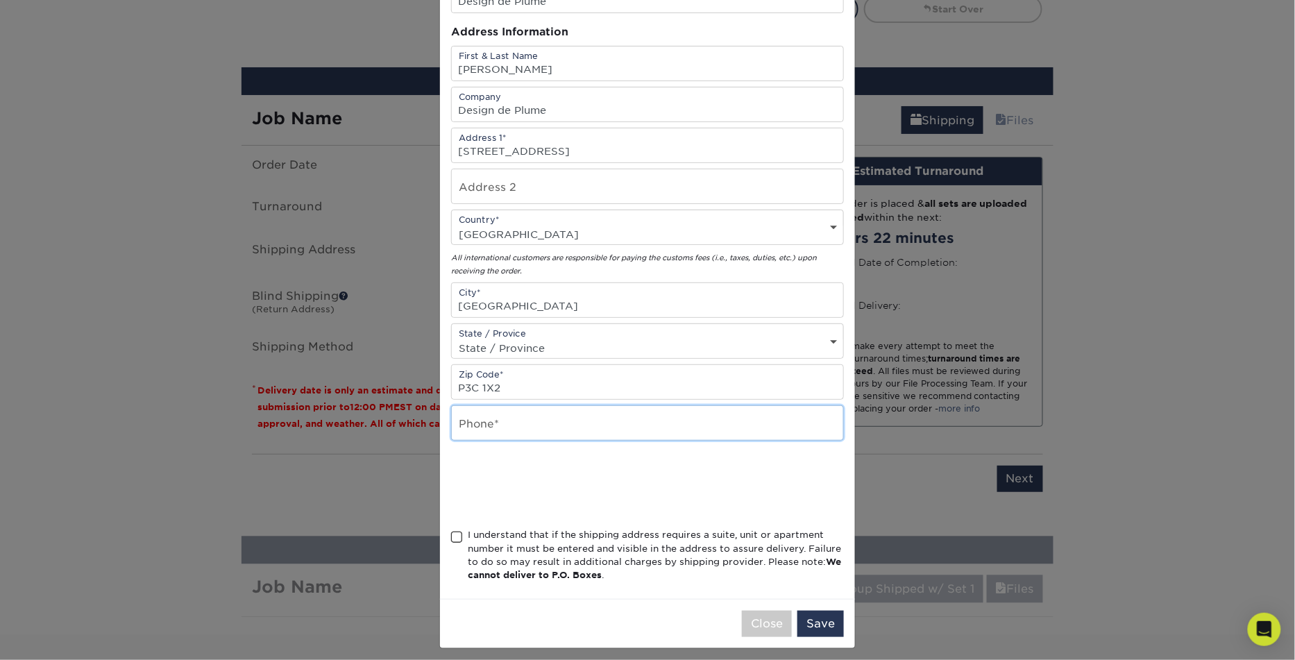
click at [498, 418] on input "text" at bounding box center [647, 423] width 391 height 34
type input "7056625669"
click at [455, 531] on span at bounding box center [457, 537] width 12 height 13
click at [0, 0] on input "I understand that if the shipping address requires a suite, unit or apartment n…" at bounding box center [0, 0] width 0 height 0
click at [826, 615] on button "Save" at bounding box center [820, 624] width 46 height 26
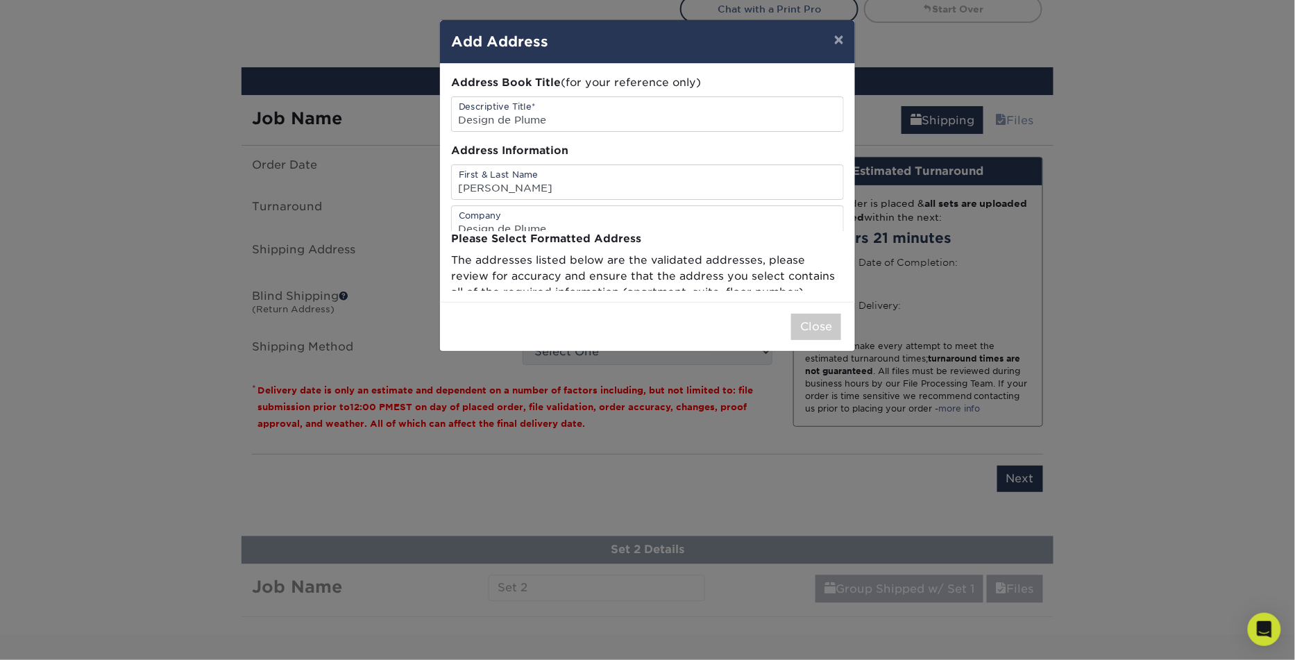
scroll to position [0, 0]
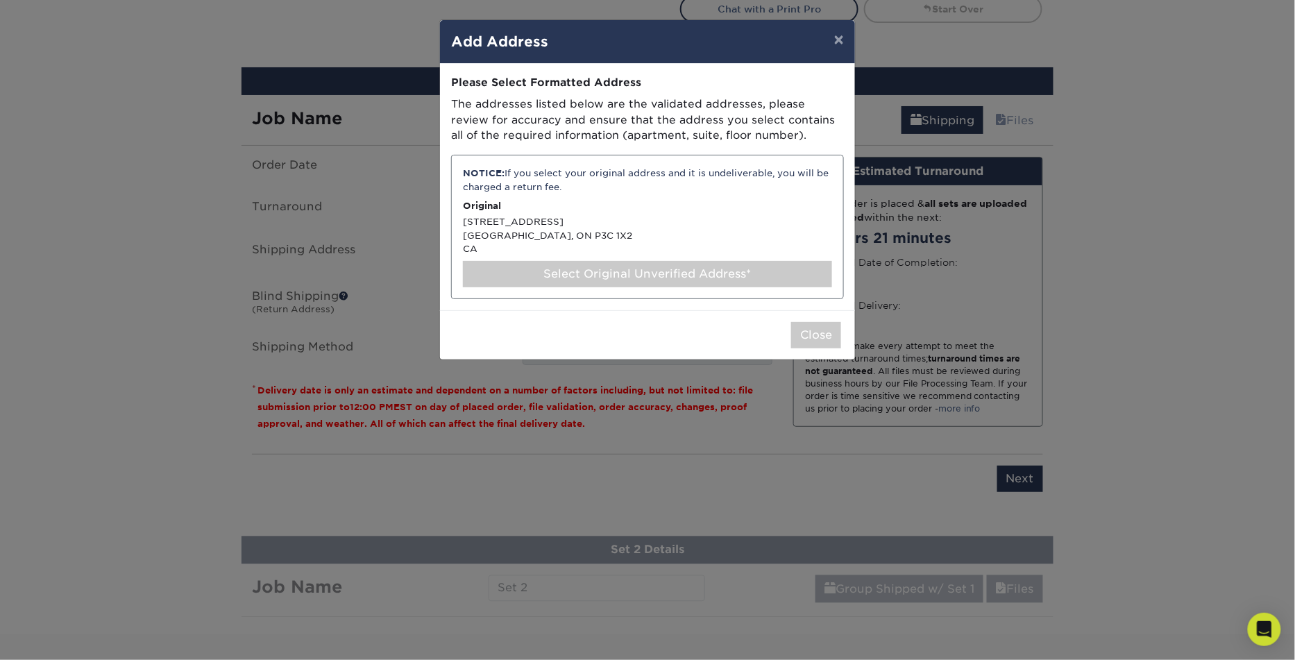
click at [664, 231] on div "NOTICE: If you select your original address and it is undeliverable, you will b…" at bounding box center [647, 227] width 393 height 144
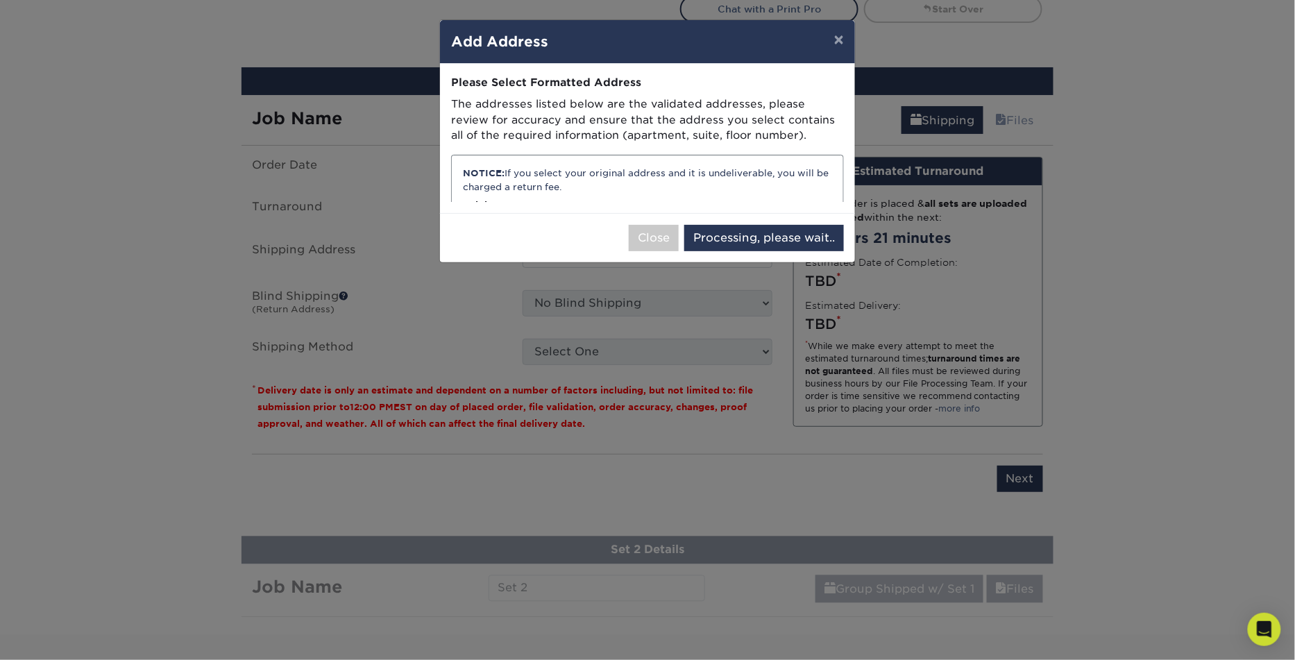
select select "286591"
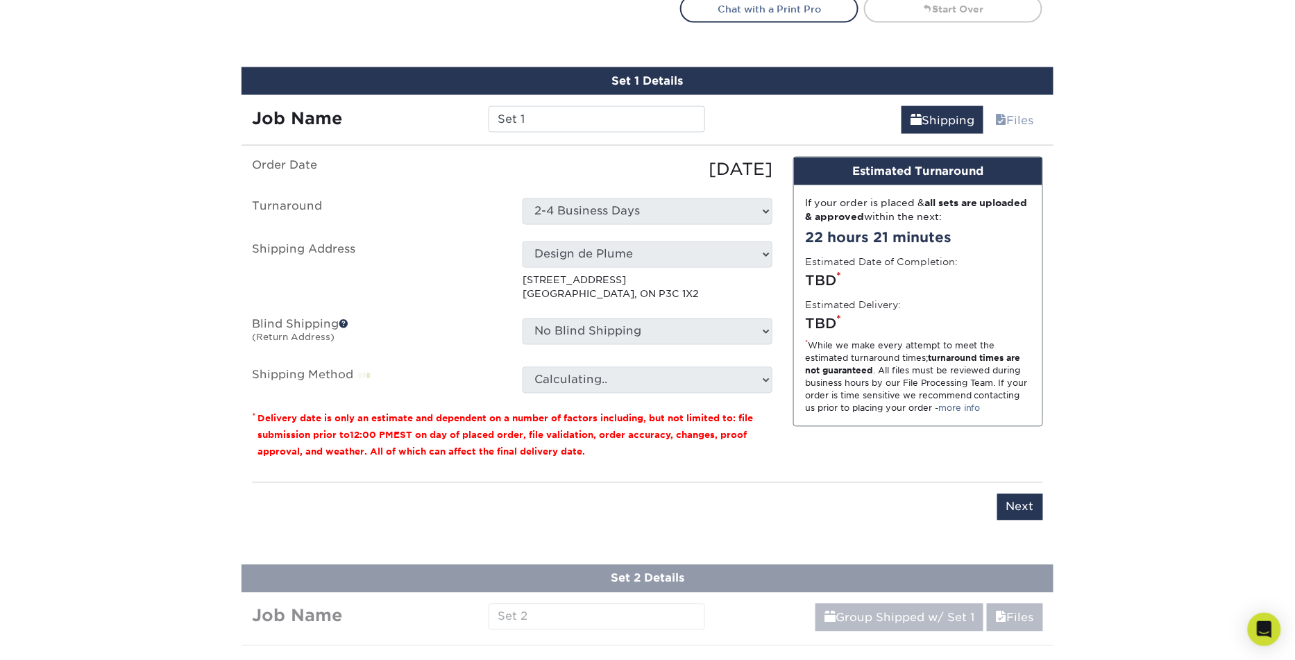
click at [348, 319] on span at bounding box center [344, 324] width 10 height 10
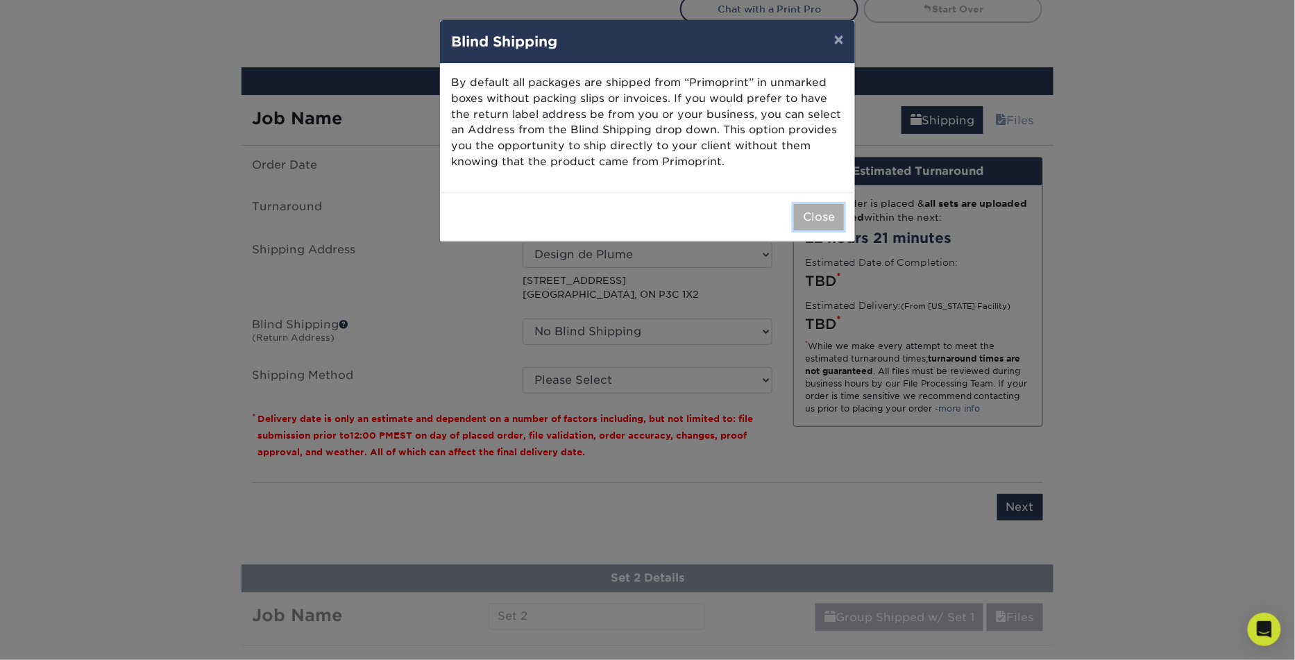
click at [816, 219] on button "Close" at bounding box center [819, 217] width 50 height 26
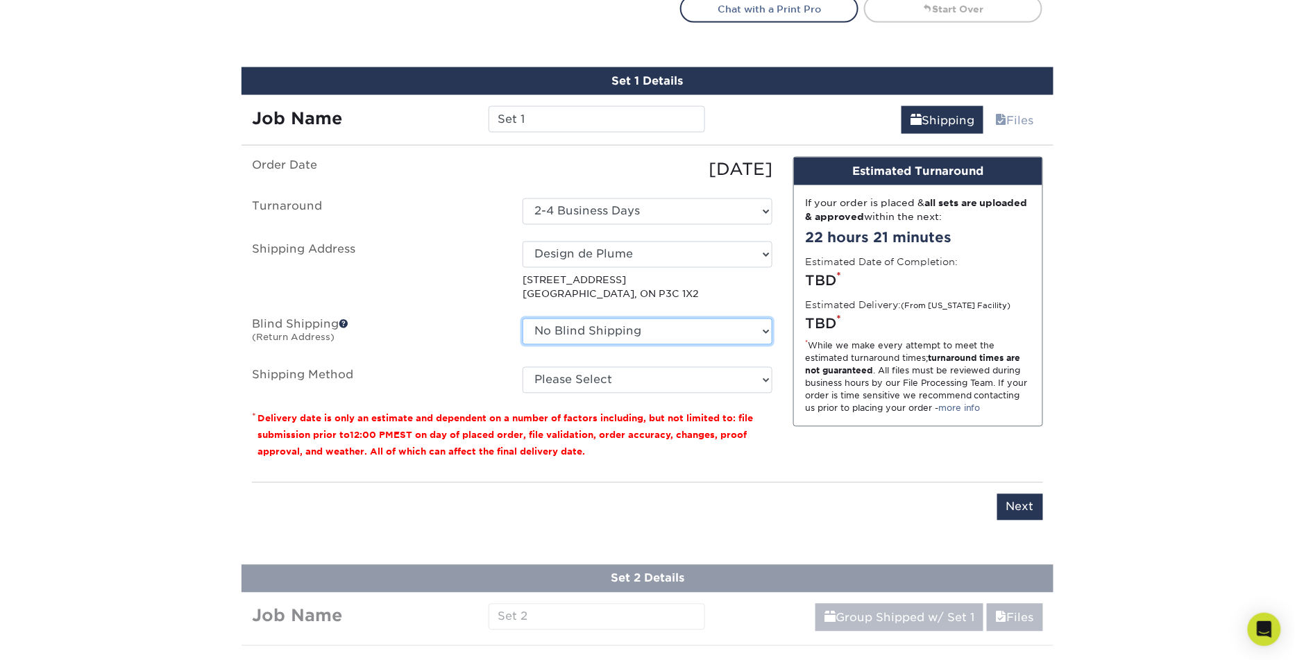
click at [692, 336] on select "No Blind Shipping + Add New Address" at bounding box center [647, 331] width 250 height 26
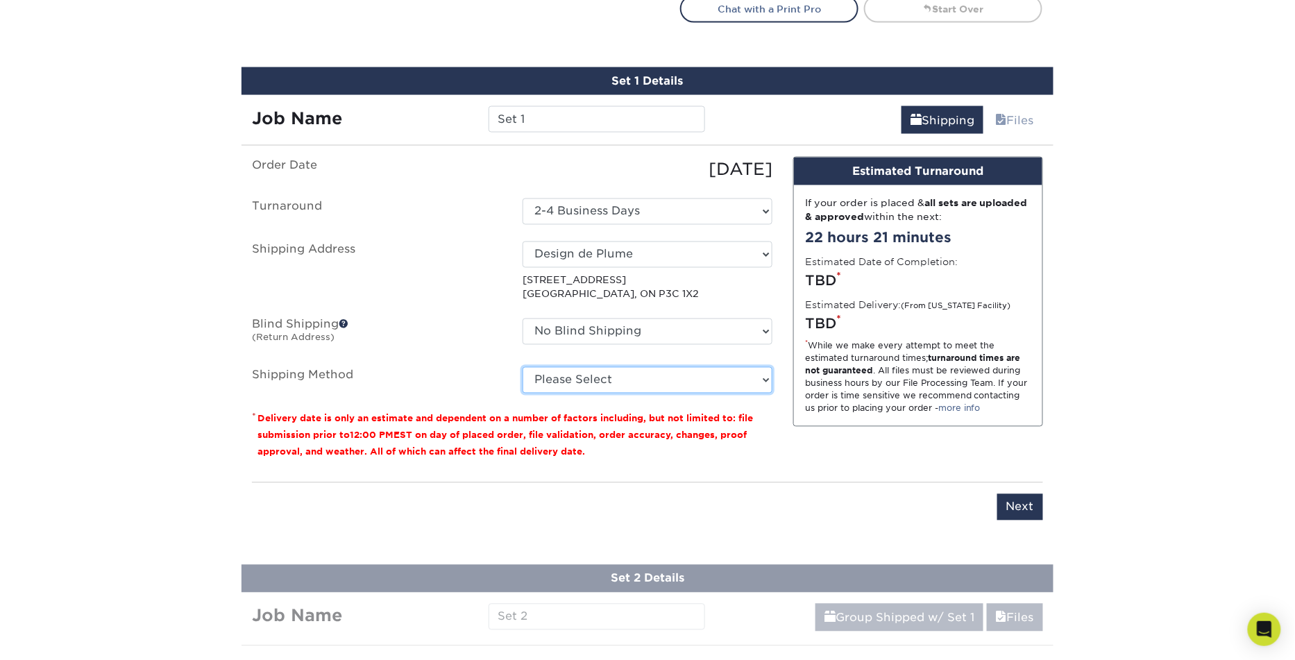
click at [581, 373] on select "Please Select Worldwide Expedited (+$50.41) Standard (+$56.99) Saver (+$68.41)" at bounding box center [647, 380] width 250 height 26
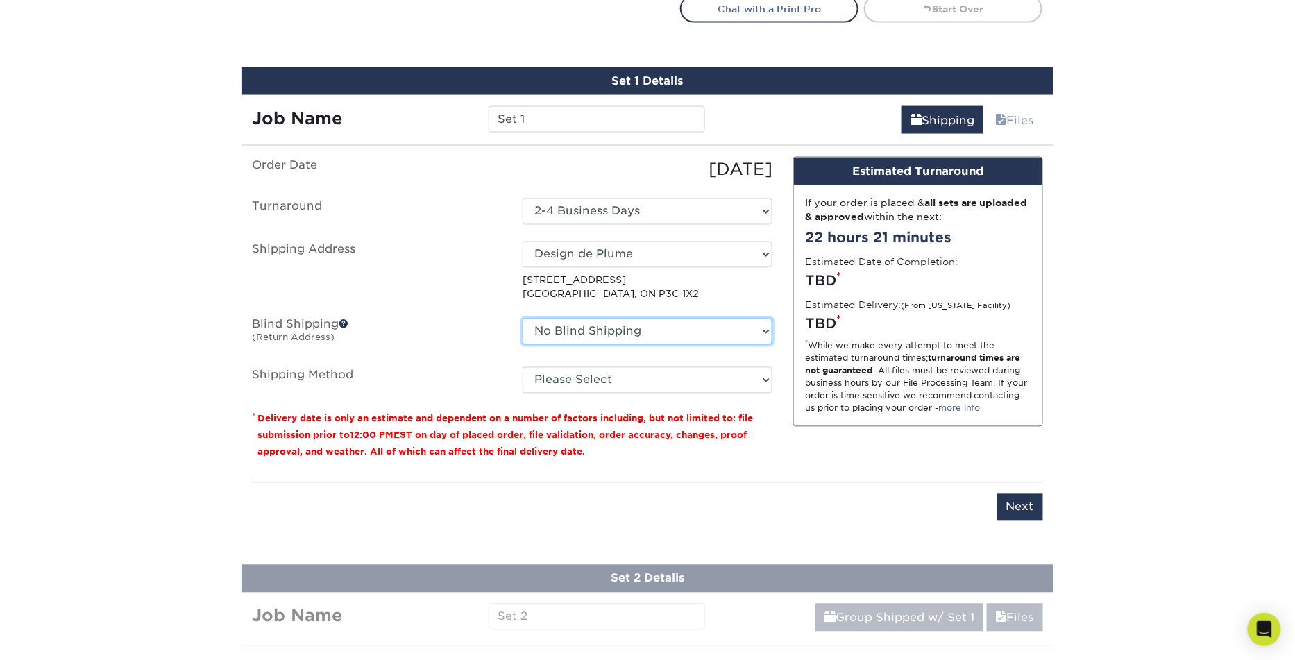
click at [655, 323] on select "No Blind Shipping + Add New Address" at bounding box center [647, 331] width 250 height 26
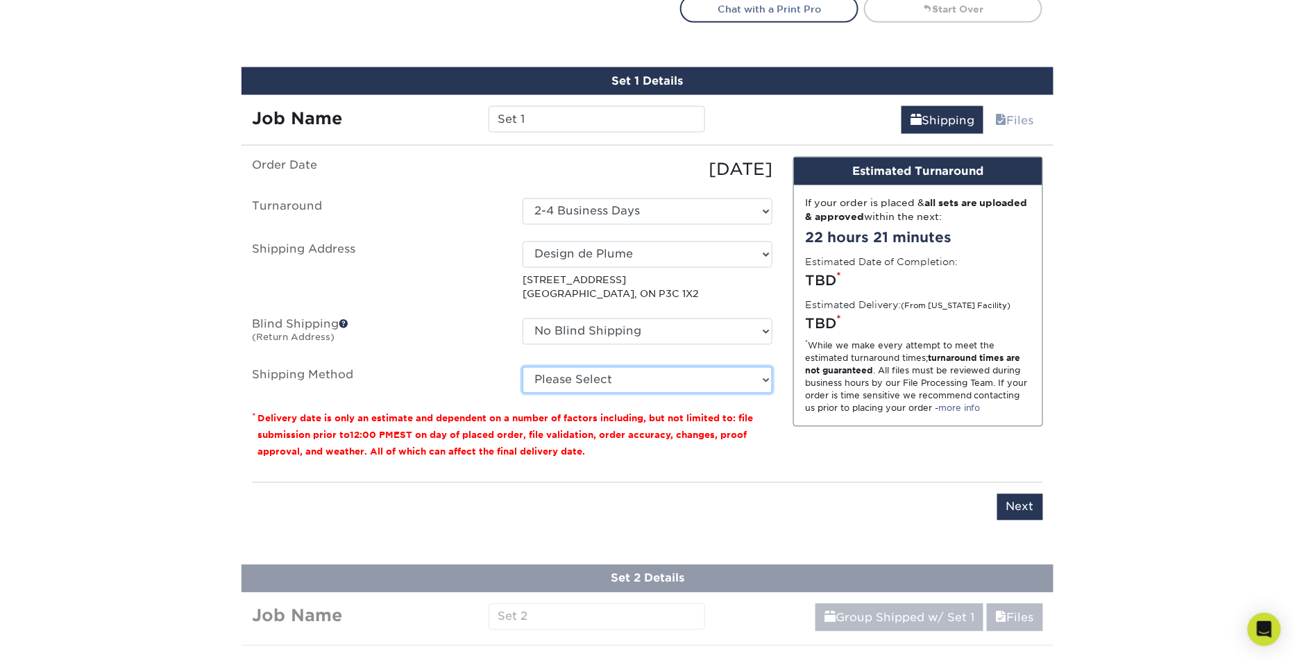
click at [580, 383] on select "Please Select Worldwide Expedited (+$50.41) Standard (+$56.99) Saver (+$68.41)" at bounding box center [647, 380] width 250 height 26
click at [522, 367] on select "Please Select Worldwide Expedited (+$50.41) Standard (+$56.99) Saver (+$68.41)" at bounding box center [647, 380] width 250 height 26
click at [710, 373] on select "Please Select Worldwide Expedited (+$50.41) Standard (+$56.99) Saver (+$68.41)" at bounding box center [647, 380] width 250 height 26
click at [522, 367] on select "Please Select Worldwide Expedited (+$50.41) Standard (+$56.99) Saver (+$68.41)" at bounding box center [647, 380] width 250 height 26
click at [713, 370] on select "Please Select Worldwide Expedited (+$50.41) Standard (+$56.99) Saver (+$68.41)" at bounding box center [647, 380] width 250 height 26
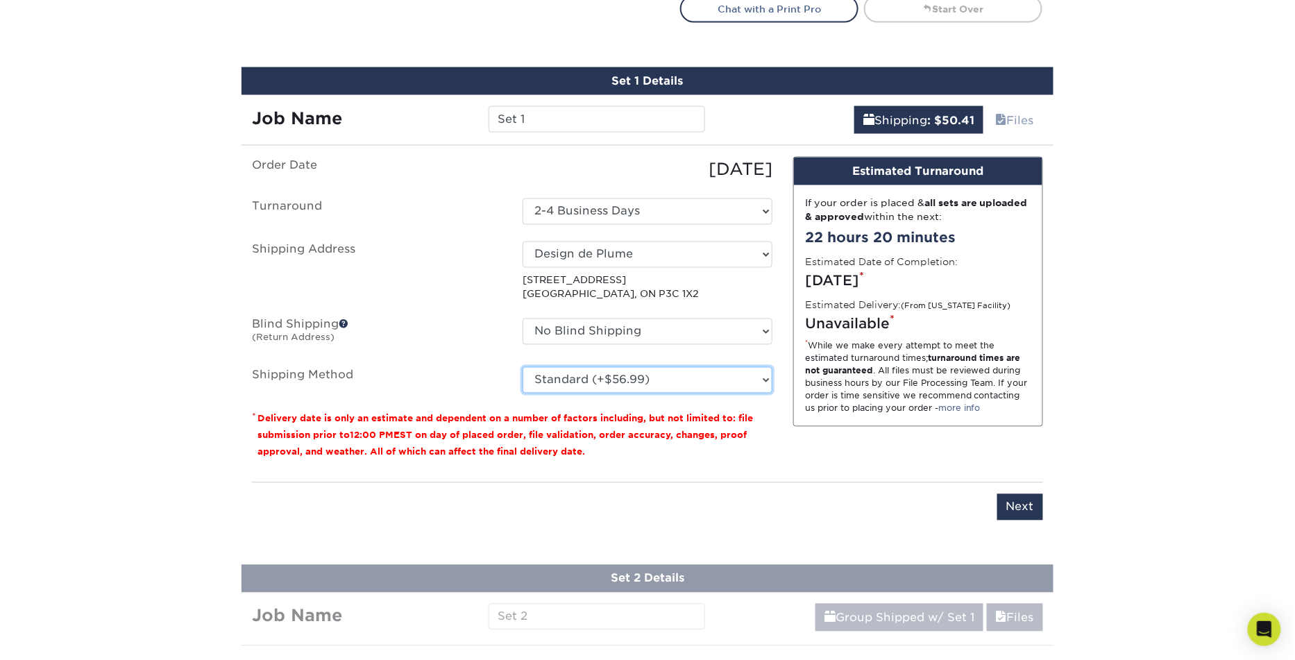
click at [522, 367] on select "Please Select Worldwide Expedited (+$50.41) Standard (+$56.99) Saver (+$68.41)" at bounding box center [647, 380] width 250 height 26
click at [732, 378] on select "Please Select Worldwide Expedited (+$50.41) Standard (+$56.99) Saver (+$68.41)" at bounding box center [647, 380] width 250 height 26
click at [522, 367] on select "Please Select Worldwide Expedited (+$50.41) Standard (+$56.99) Saver (+$68.41)" at bounding box center [647, 380] width 250 height 26
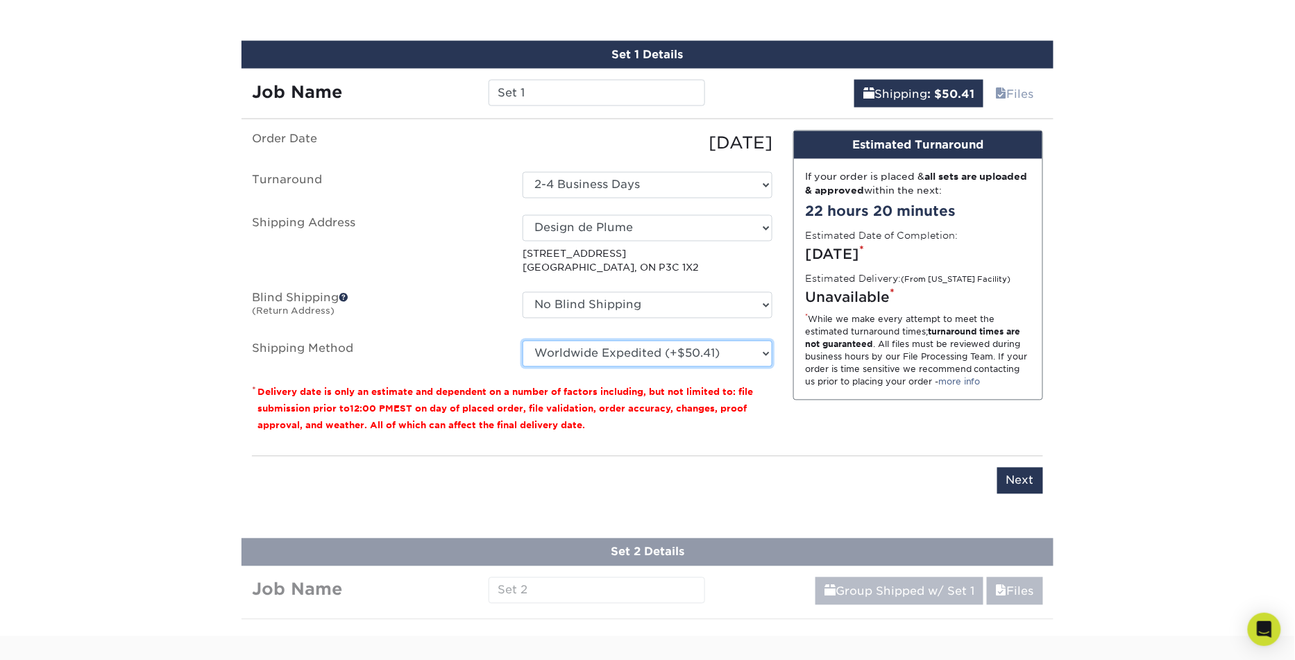
scroll to position [816, 0]
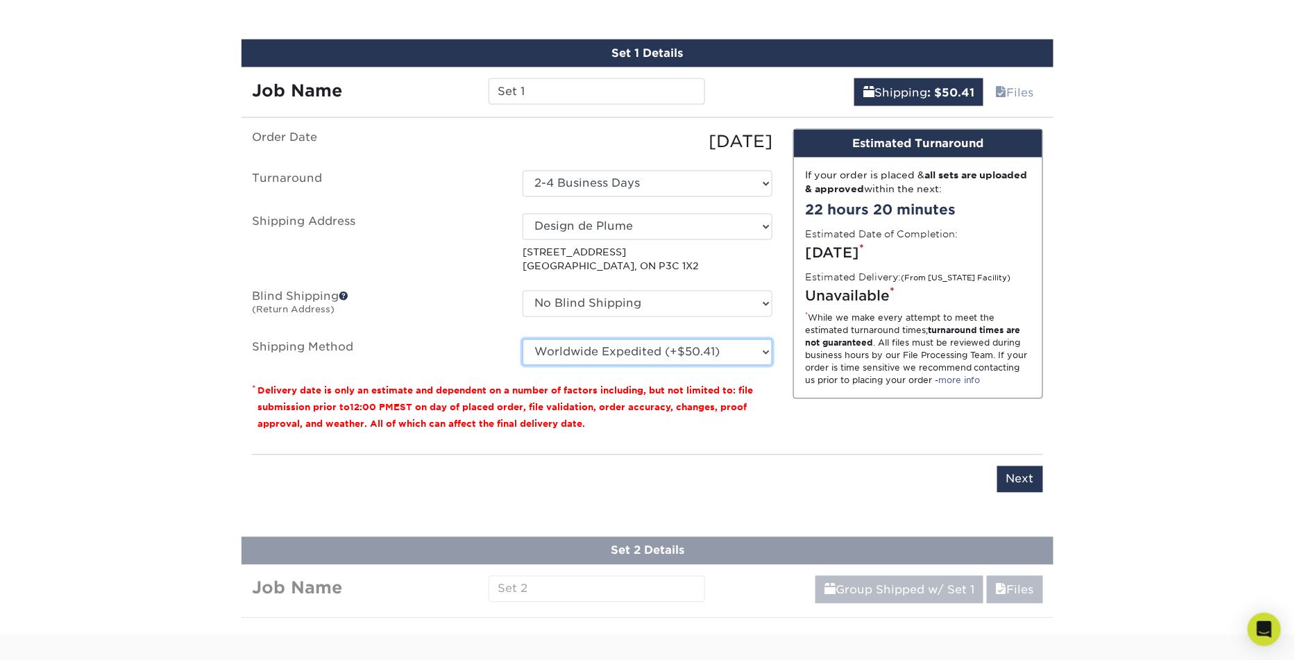
click at [765, 356] on select "Please Select Worldwide Expedited (+$50.41) Standard (+$56.99) Saver (+$68.41)" at bounding box center [647, 352] width 250 height 26
click at [522, 339] on select "Please Select Worldwide Expedited (+$50.41) Standard (+$56.99) Saver (+$68.41)" at bounding box center [647, 352] width 250 height 26
click at [746, 355] on select "Please Select Worldwide Expedited (+$50.41) Standard (+$56.99) Saver (+$68.41)" at bounding box center [647, 352] width 250 height 26
select select "08"
click at [522, 339] on select "Please Select Worldwide Expedited (+$50.41) Standard (+$56.99) Saver (+$68.41)" at bounding box center [647, 352] width 250 height 26
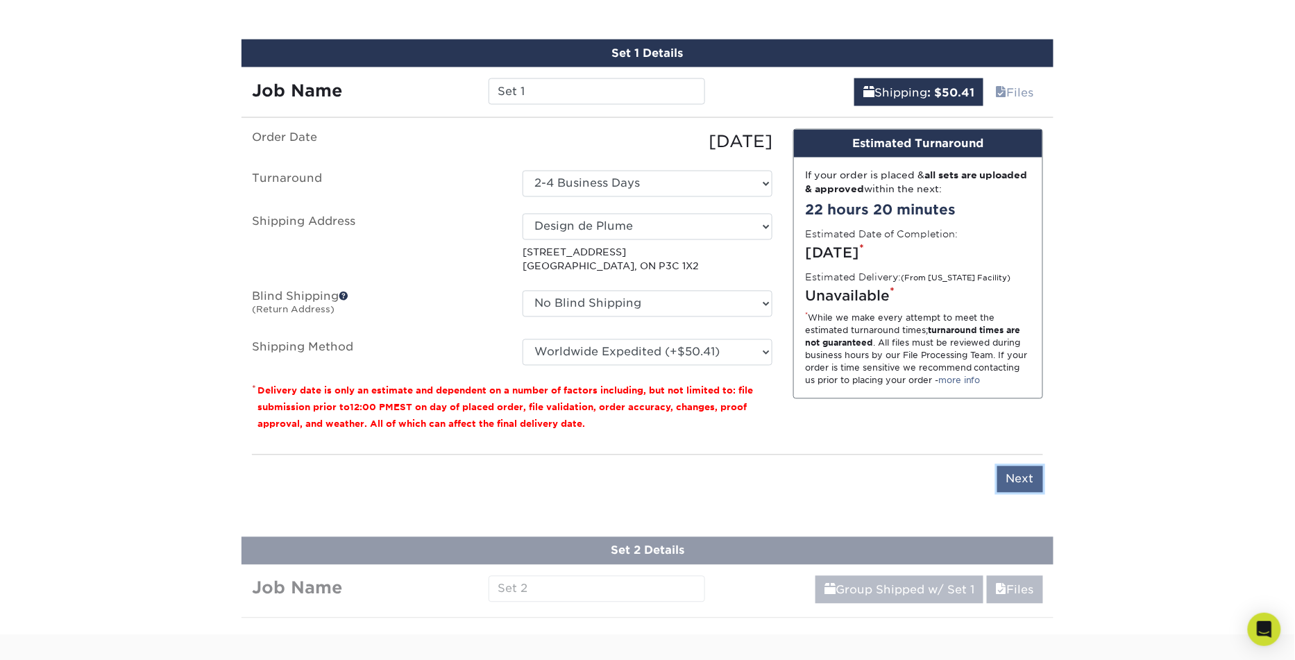
click at [1017, 474] on input "Next" at bounding box center [1020, 479] width 46 height 26
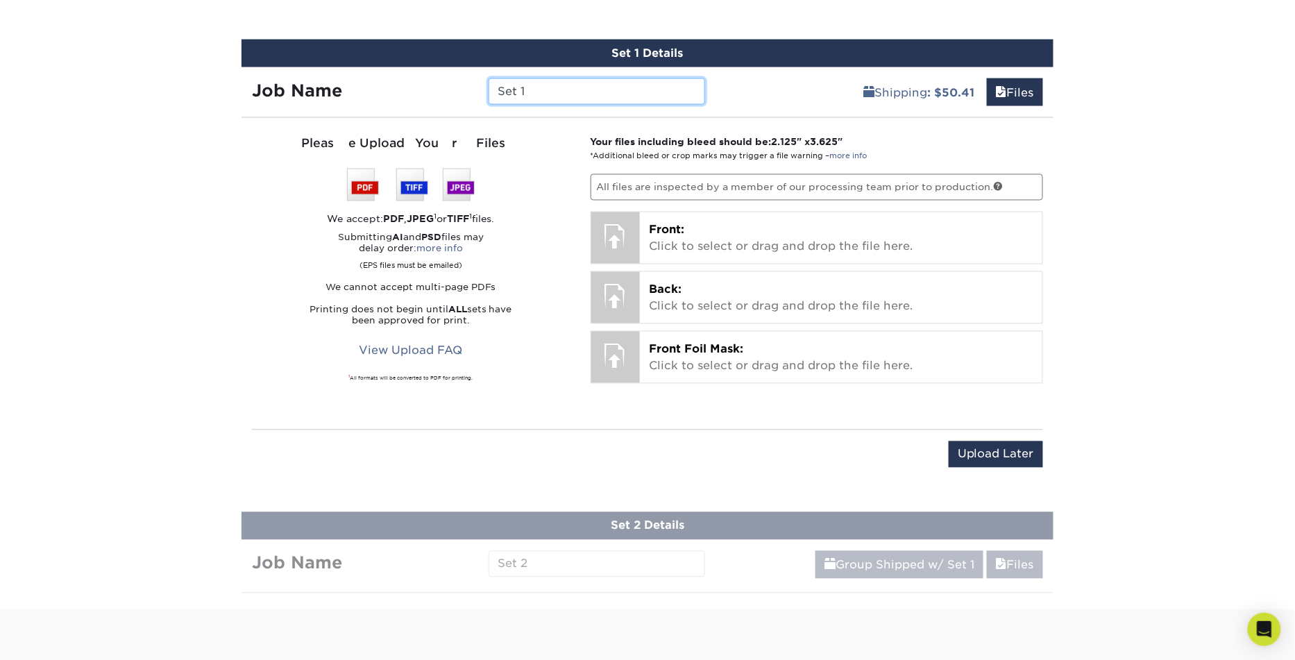
click at [606, 93] on input "Set 1" at bounding box center [596, 91] width 216 height 26
click at [576, 137] on div "Please Upload Your Files We accept: PDF , JPEG 1 or TIFF 1 files. Submitting AI…" at bounding box center [410, 274] width 339 height 278
click at [608, 90] on input "Set 1" at bounding box center [596, 91] width 216 height 26
type input "Set 1 - Meggan"
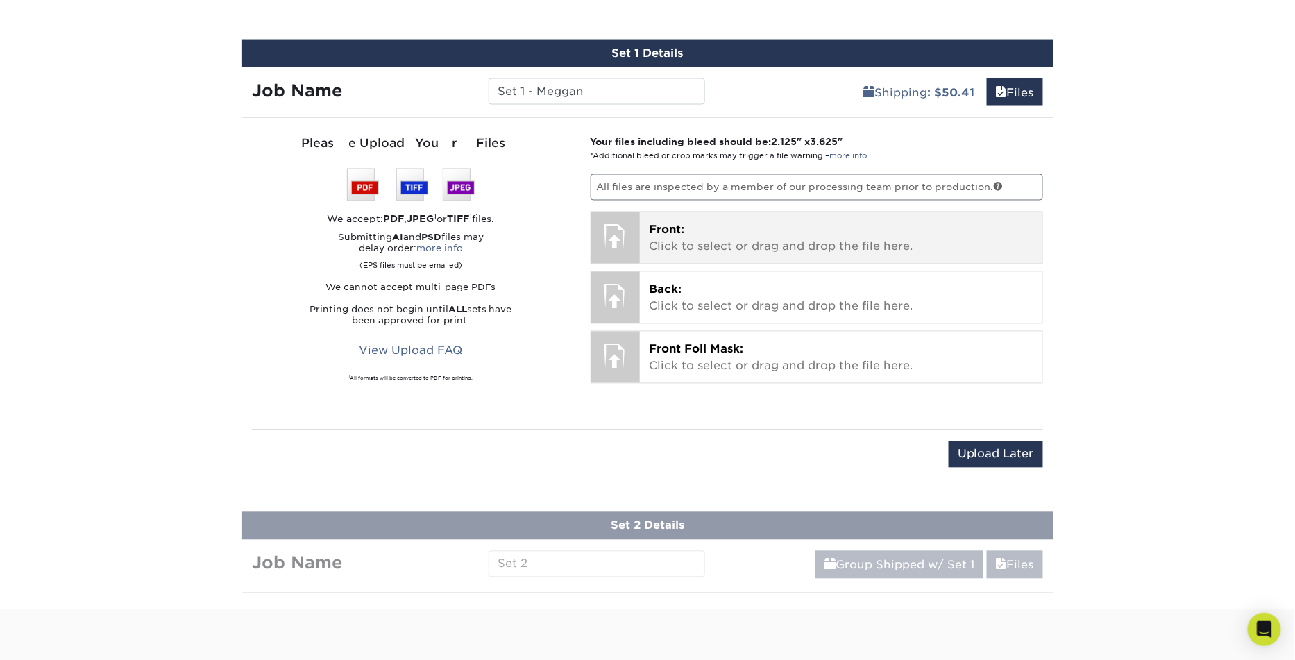
click at [790, 222] on p "Front: Click to select or drag and drop the file here." at bounding box center [841, 238] width 384 height 33
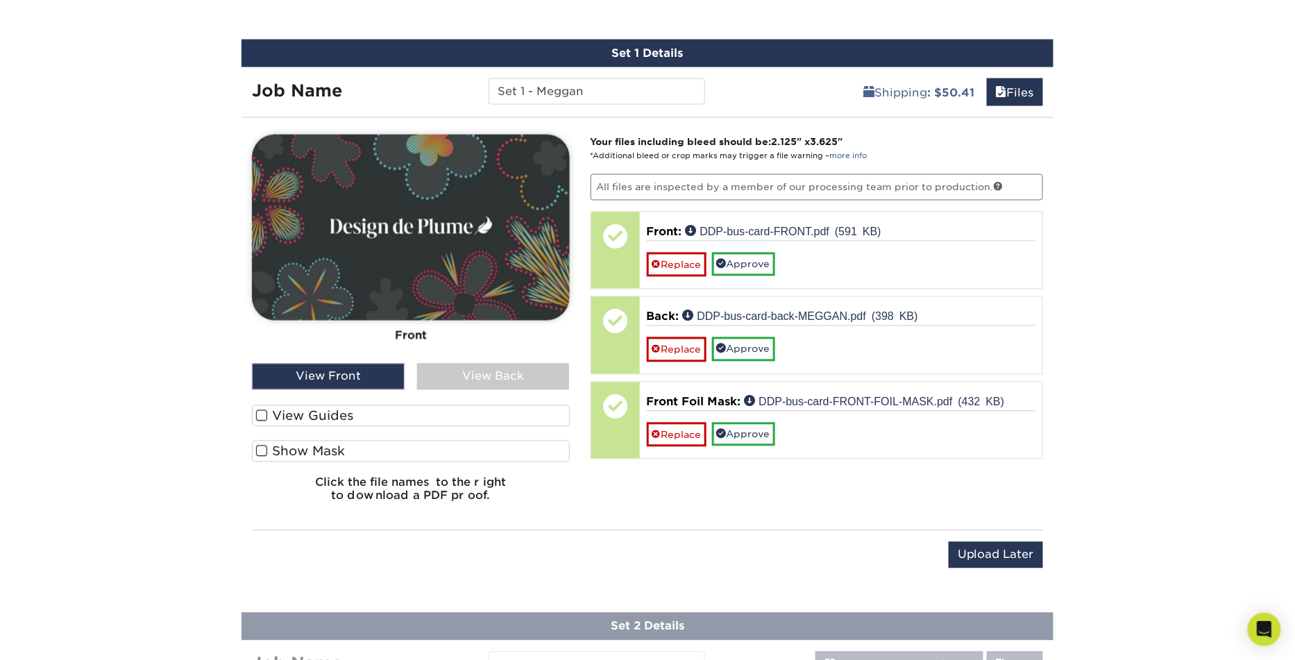
click at [491, 374] on div "View Back" at bounding box center [493, 377] width 153 height 26
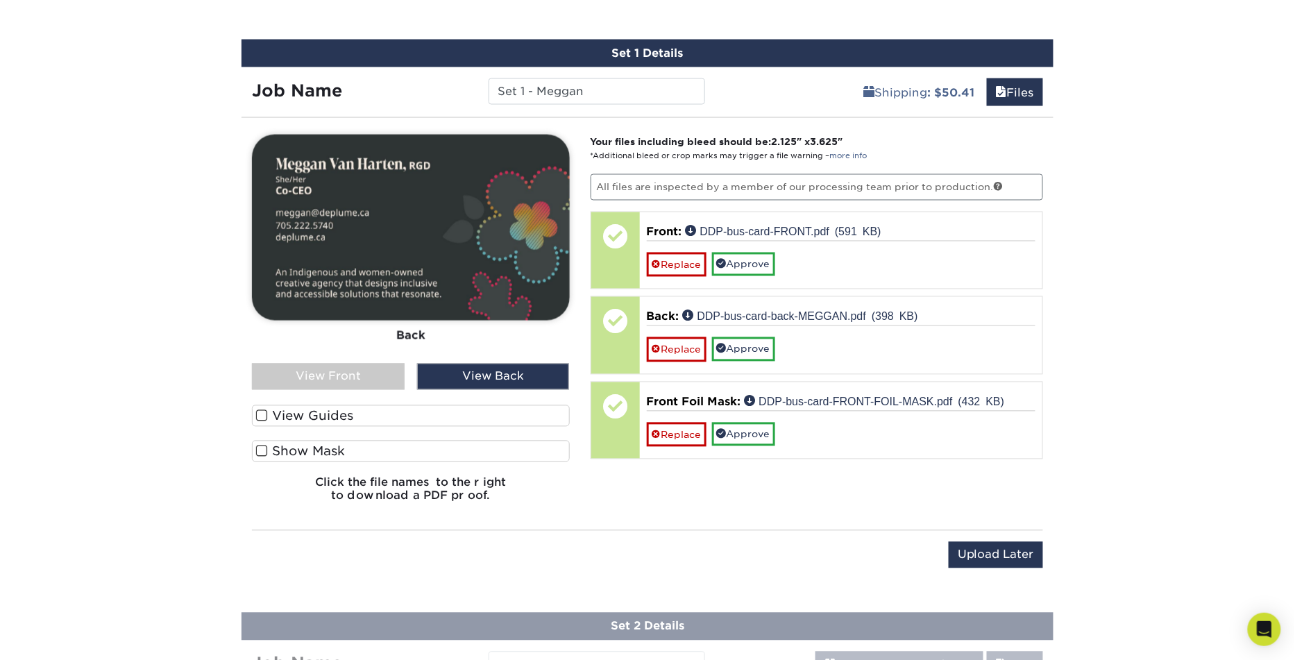
click at [341, 370] on div "View Front" at bounding box center [328, 377] width 153 height 26
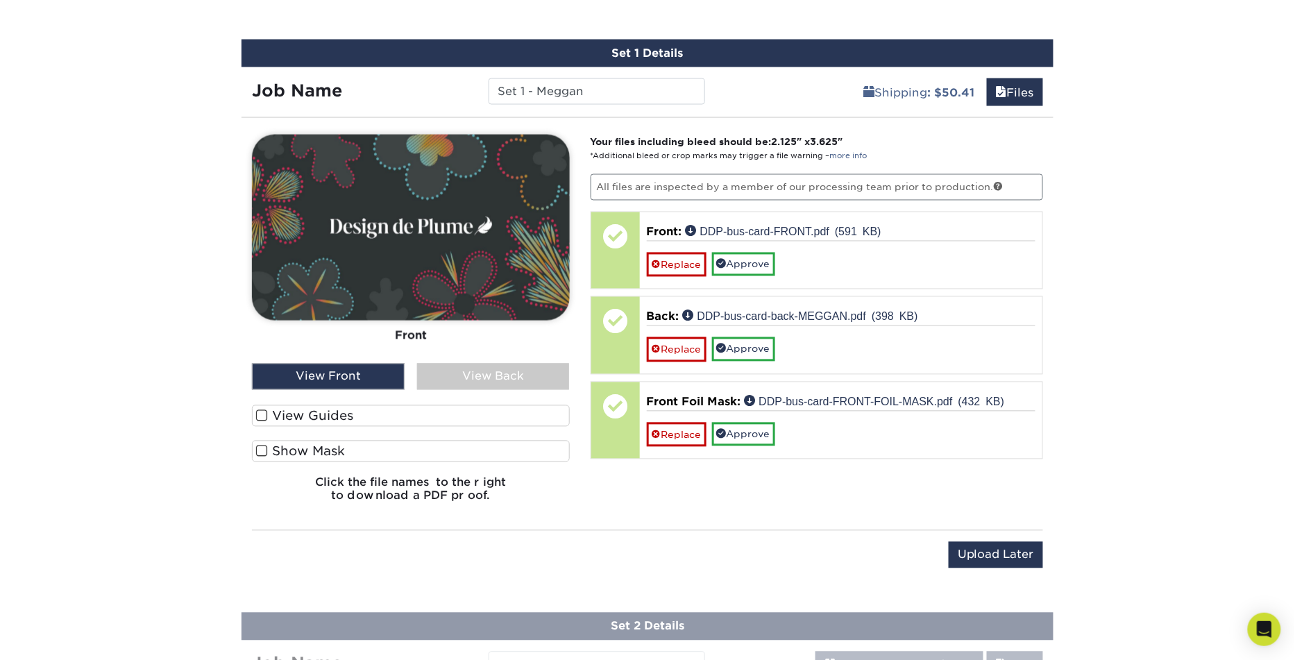
click at [266, 445] on span at bounding box center [262, 451] width 12 height 13
click at [0, 0] on input "Show Mask" at bounding box center [0, 0] width 0 height 0
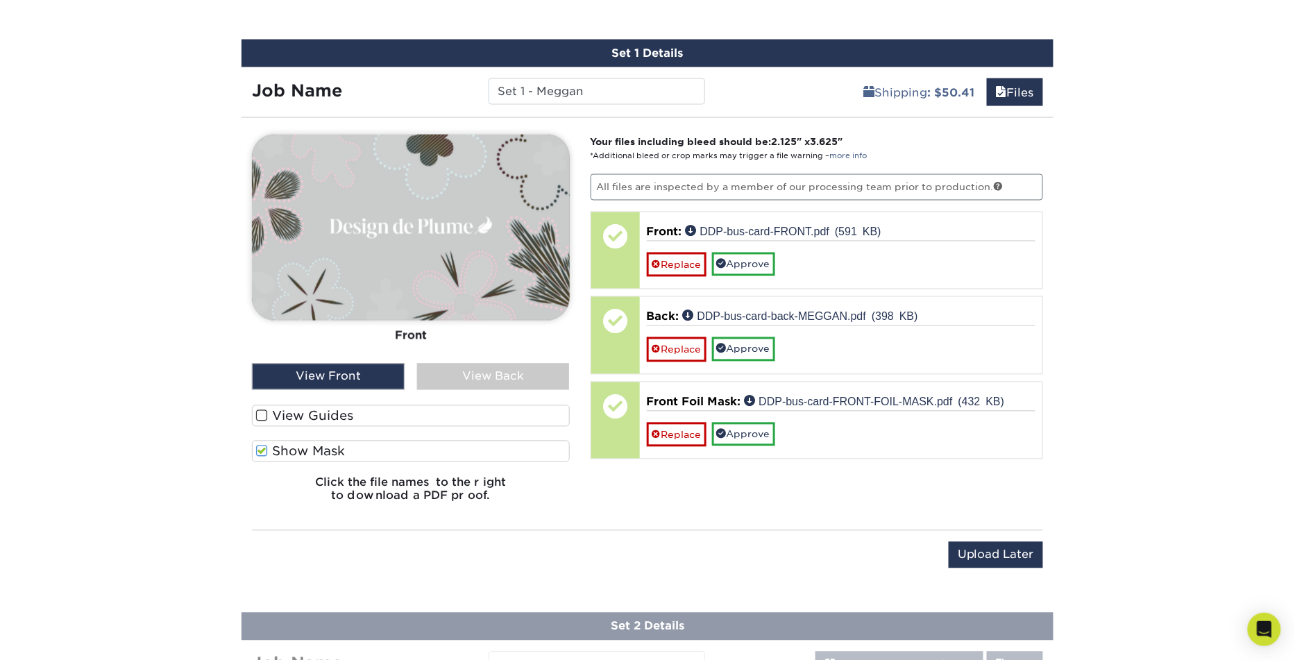
click at [263, 445] on span at bounding box center [262, 451] width 12 height 13
click at [0, 0] on input "Show Mask" at bounding box center [0, 0] width 0 height 0
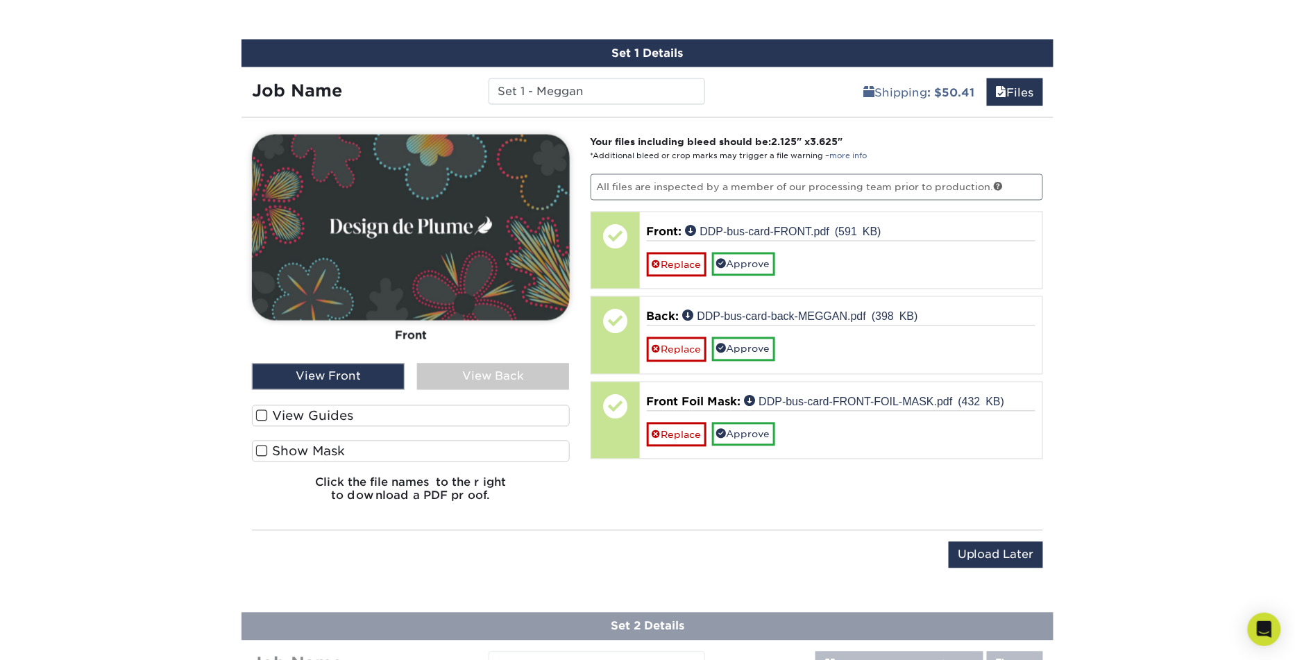
click at [263, 445] on span at bounding box center [262, 451] width 12 height 13
click at [0, 0] on input "Show Mask" at bounding box center [0, 0] width 0 height 0
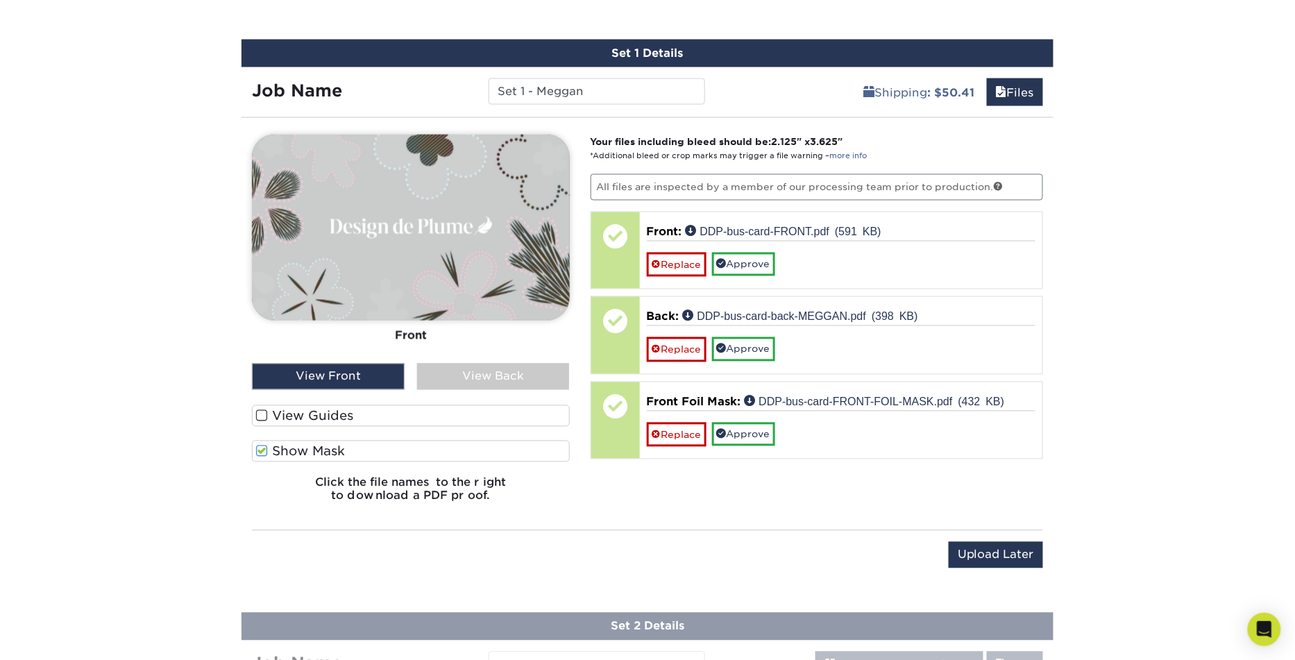
click at [263, 445] on span at bounding box center [262, 451] width 12 height 13
click at [0, 0] on input "Show Mask" at bounding box center [0, 0] width 0 height 0
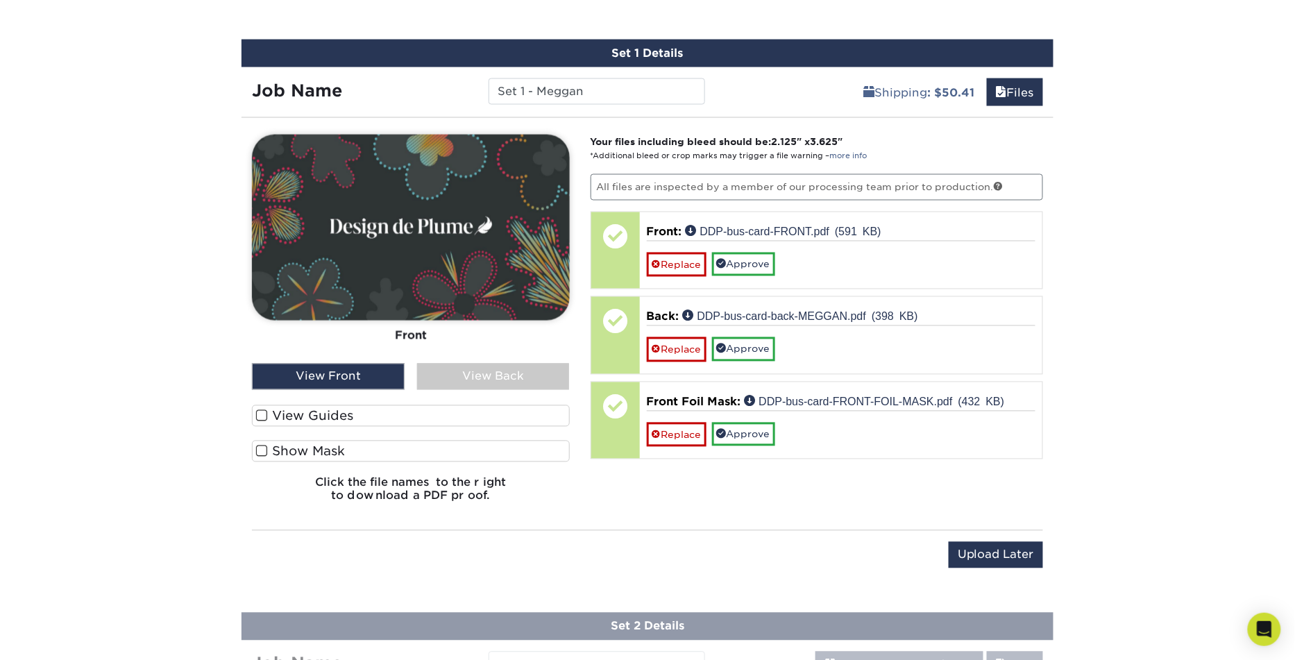
click at [263, 445] on span at bounding box center [262, 451] width 12 height 13
click at [0, 0] on input "Show Mask" at bounding box center [0, 0] width 0 height 0
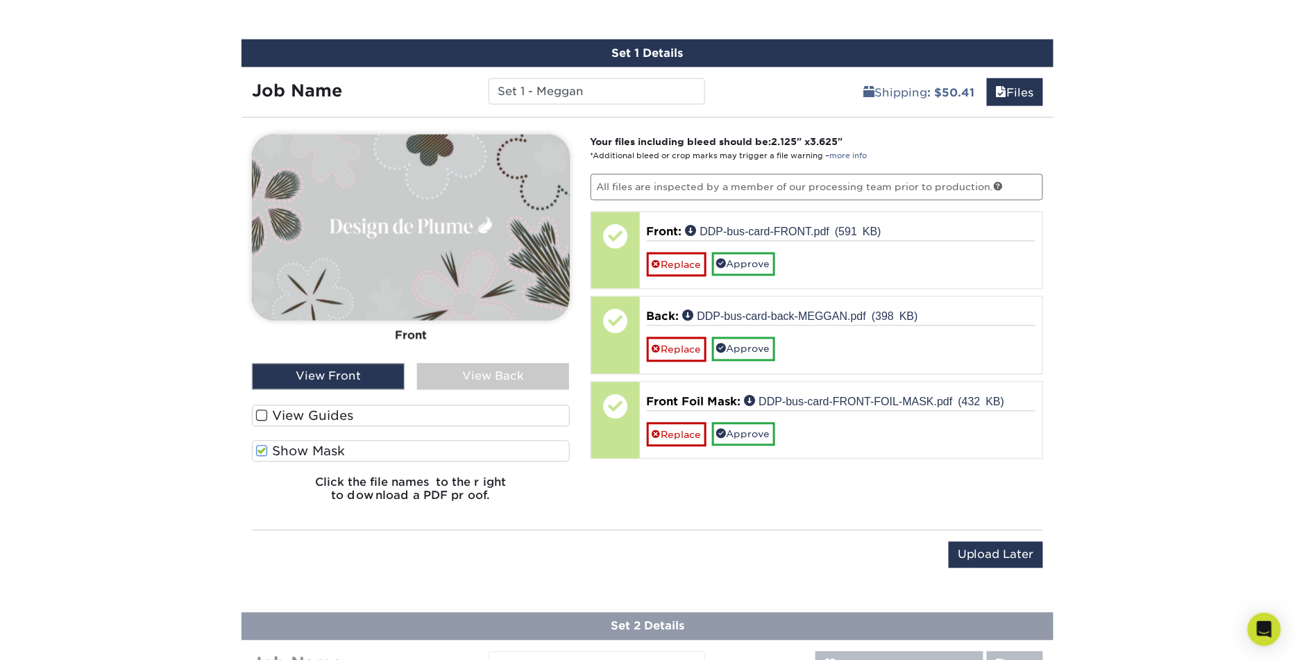
click at [263, 445] on span at bounding box center [262, 451] width 12 height 13
click at [0, 0] on input "Show Mask" at bounding box center [0, 0] width 0 height 0
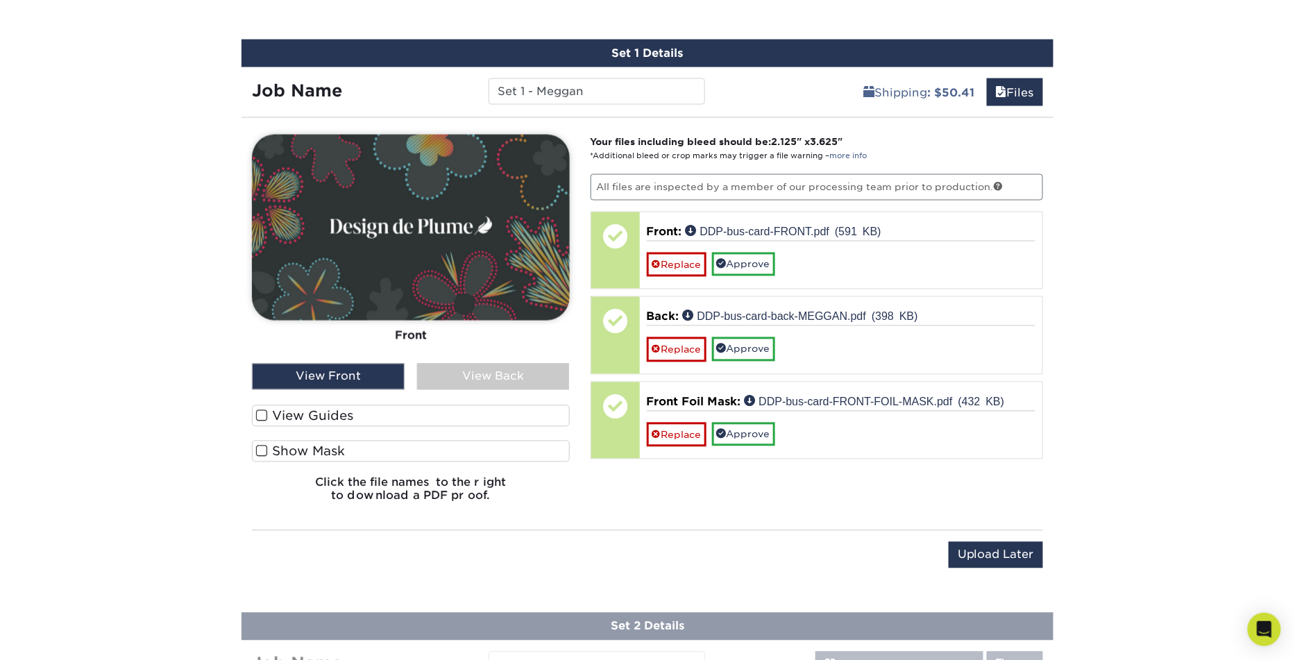
click at [263, 414] on span at bounding box center [262, 415] width 12 height 13
click at [0, 0] on input "View Guides" at bounding box center [0, 0] width 0 height 0
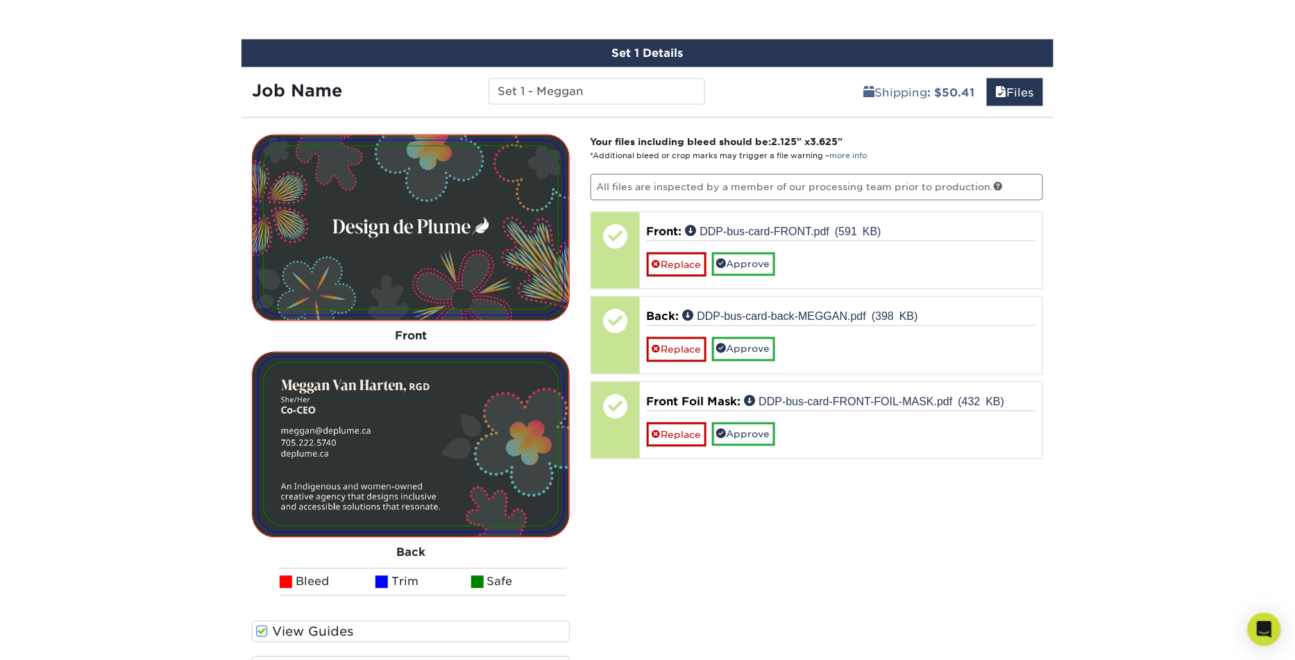
click at [264, 414] on img at bounding box center [411, 444] width 294 height 163
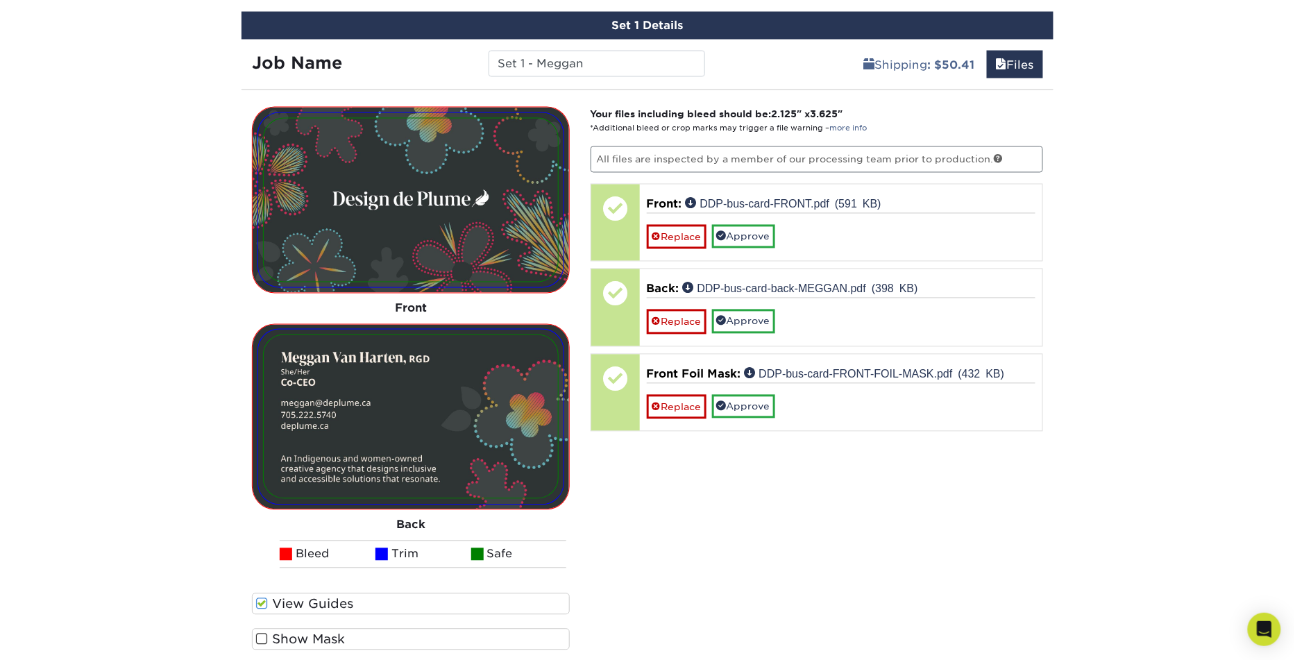
click at [264, 602] on span at bounding box center [262, 603] width 12 height 13
click at [0, 0] on input "View Guides" at bounding box center [0, 0] width 0 height 0
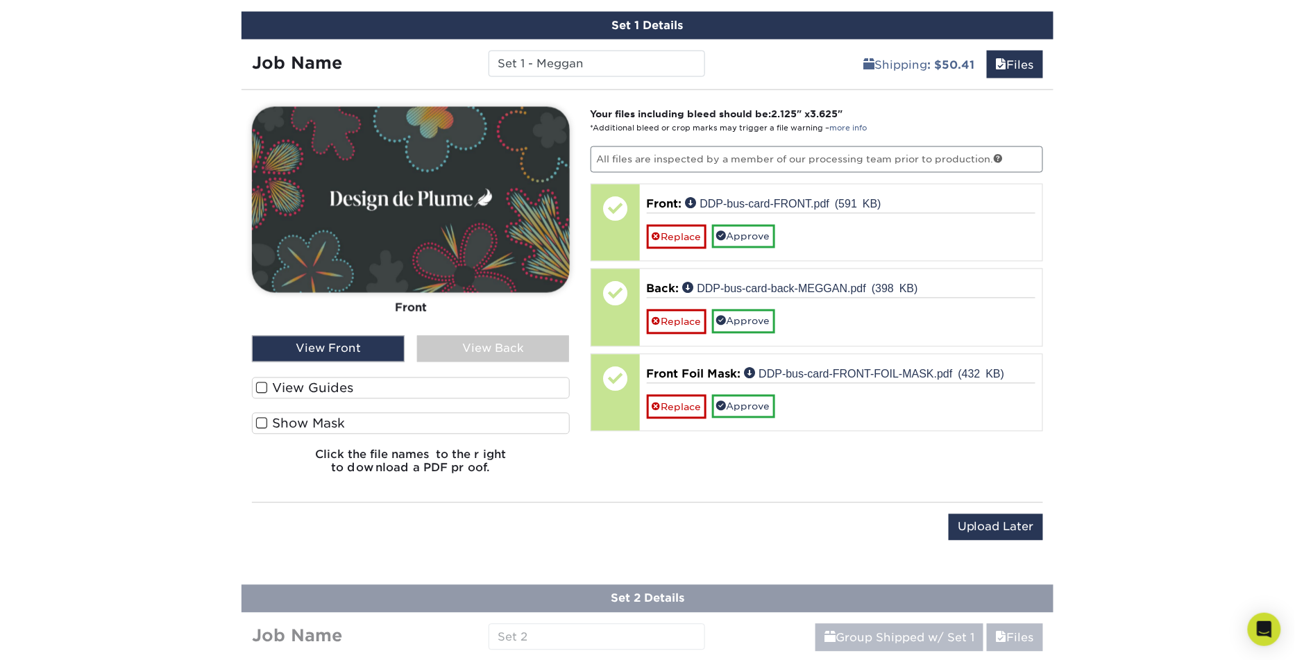
click at [271, 379] on label "View Guides" at bounding box center [411, 388] width 318 height 22
click at [0, 0] on input "View Guides" at bounding box center [0, 0] width 0 height 0
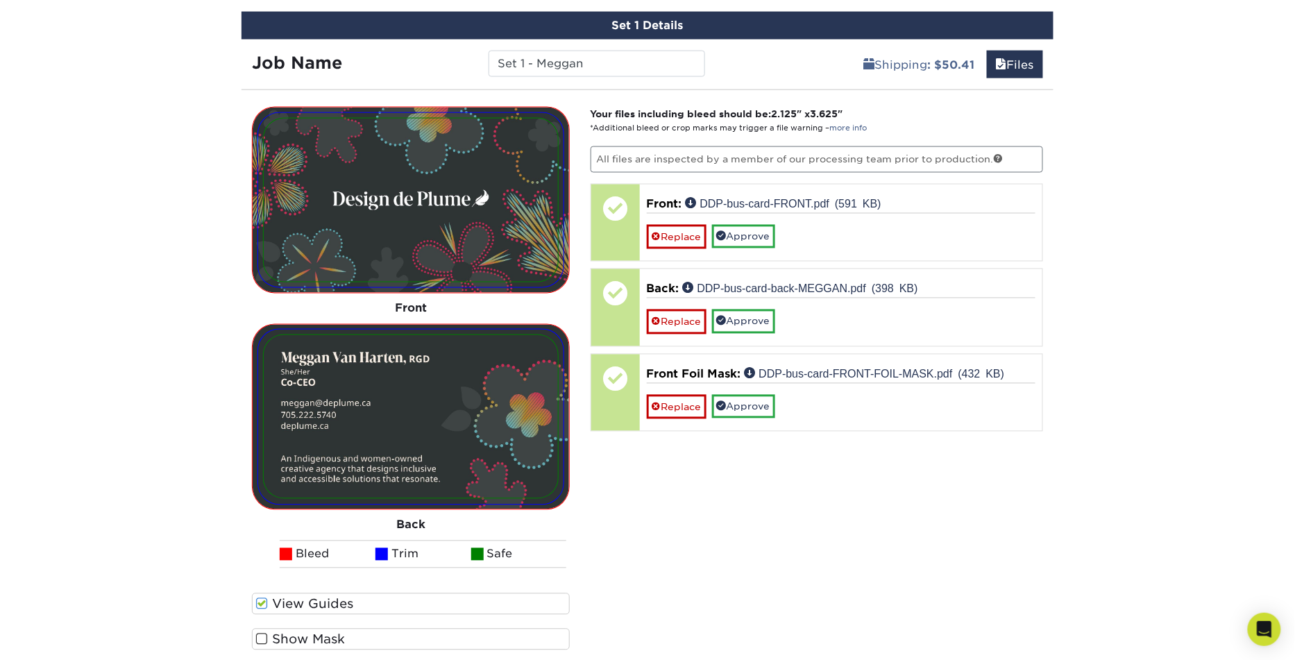
click at [287, 597] on label "View Guides" at bounding box center [411, 604] width 318 height 22
click at [0, 0] on input "View Guides" at bounding box center [0, 0] width 0 height 0
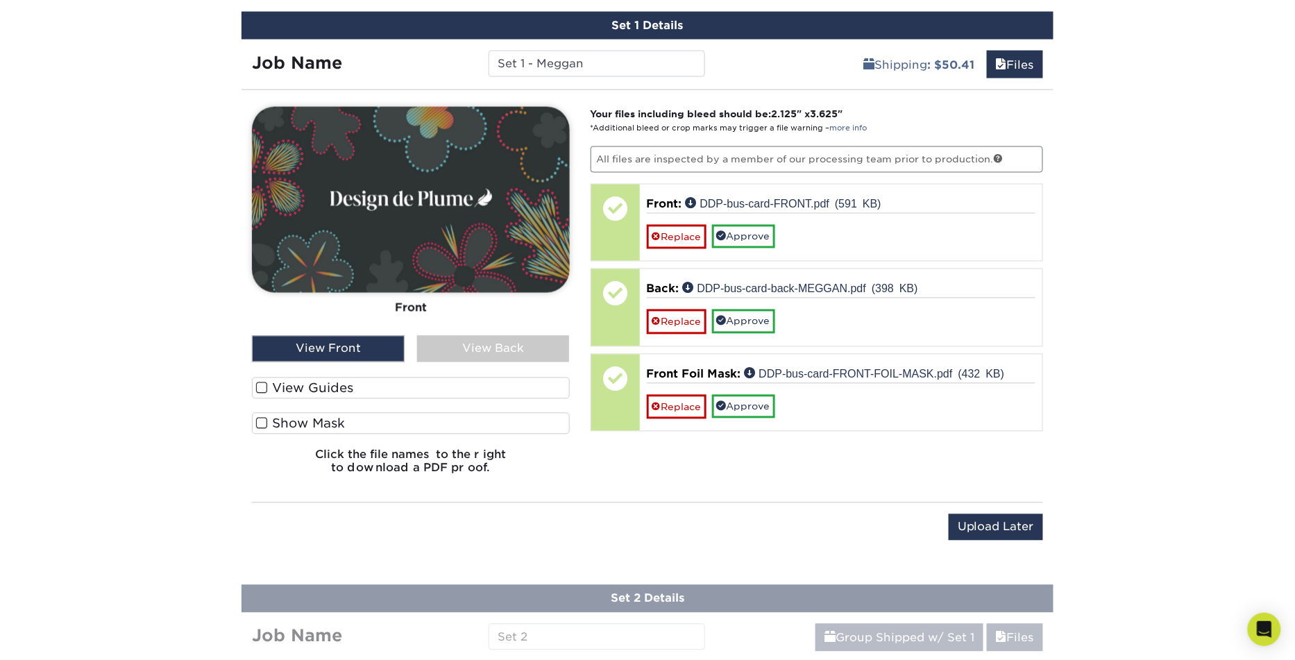
click at [282, 386] on label "View Guides" at bounding box center [411, 388] width 318 height 22
click at [0, 0] on input "View Guides" at bounding box center [0, 0] width 0 height 0
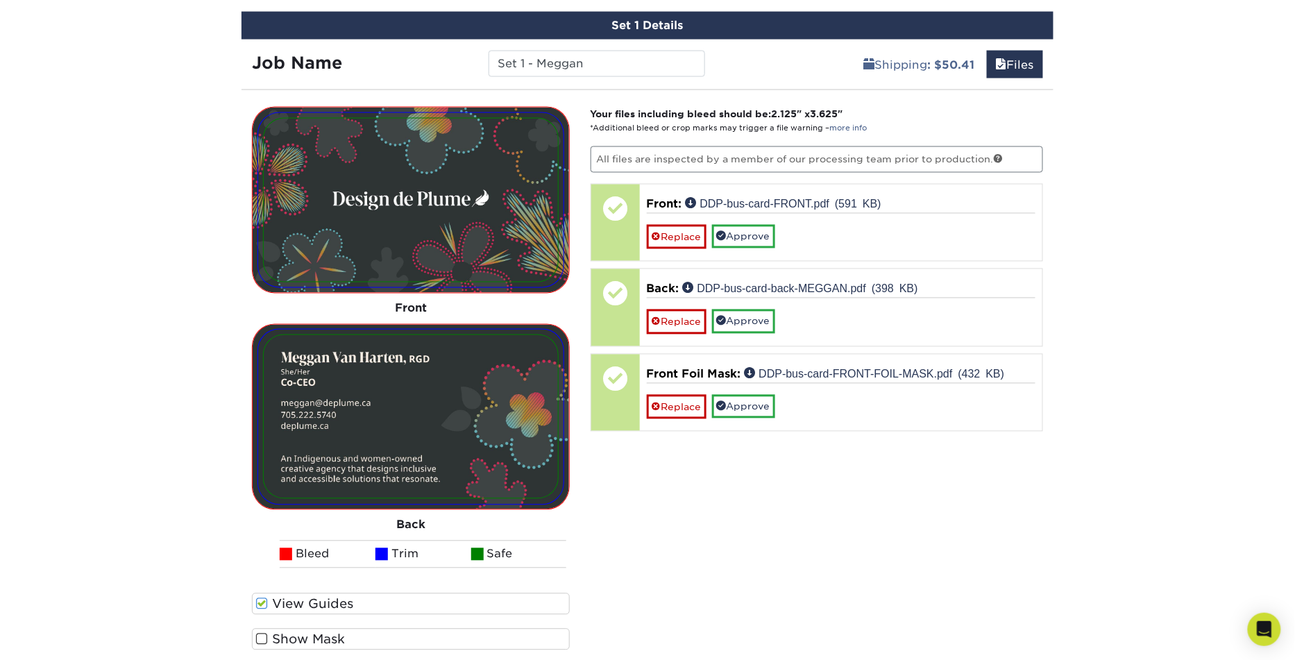
click at [307, 600] on label "View Guides" at bounding box center [411, 604] width 318 height 22
click at [0, 0] on input "View Guides" at bounding box center [0, 0] width 0 height 0
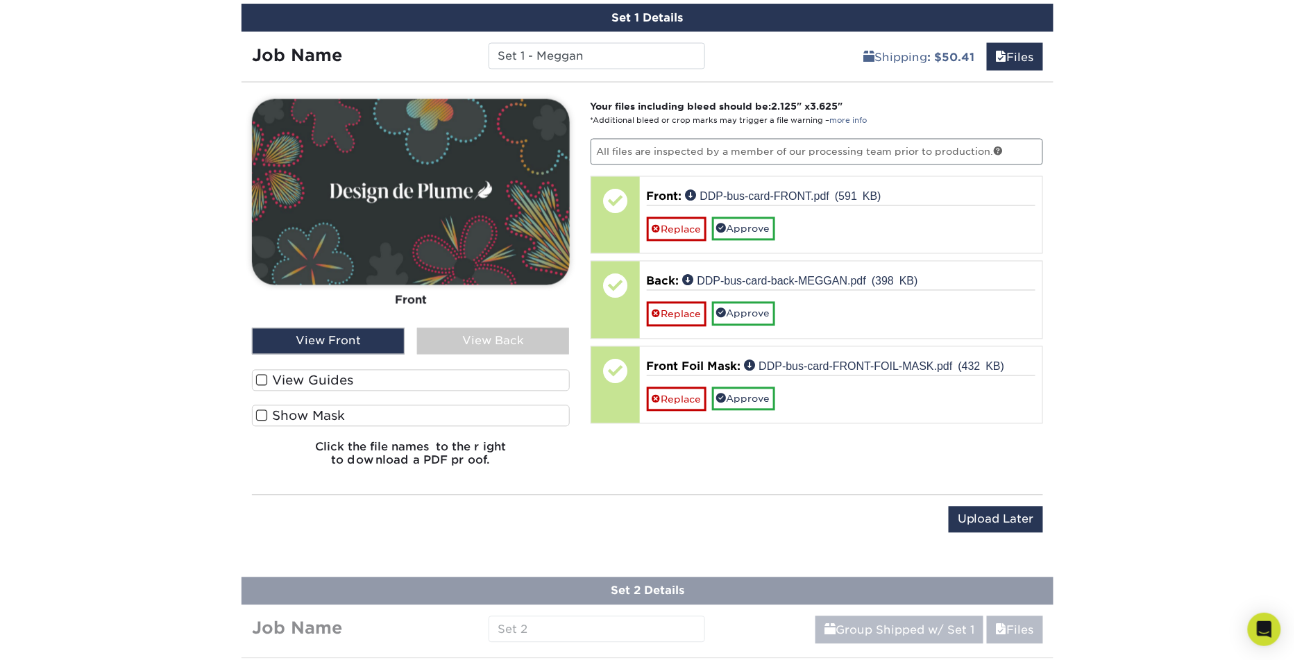
scroll to position [855, 0]
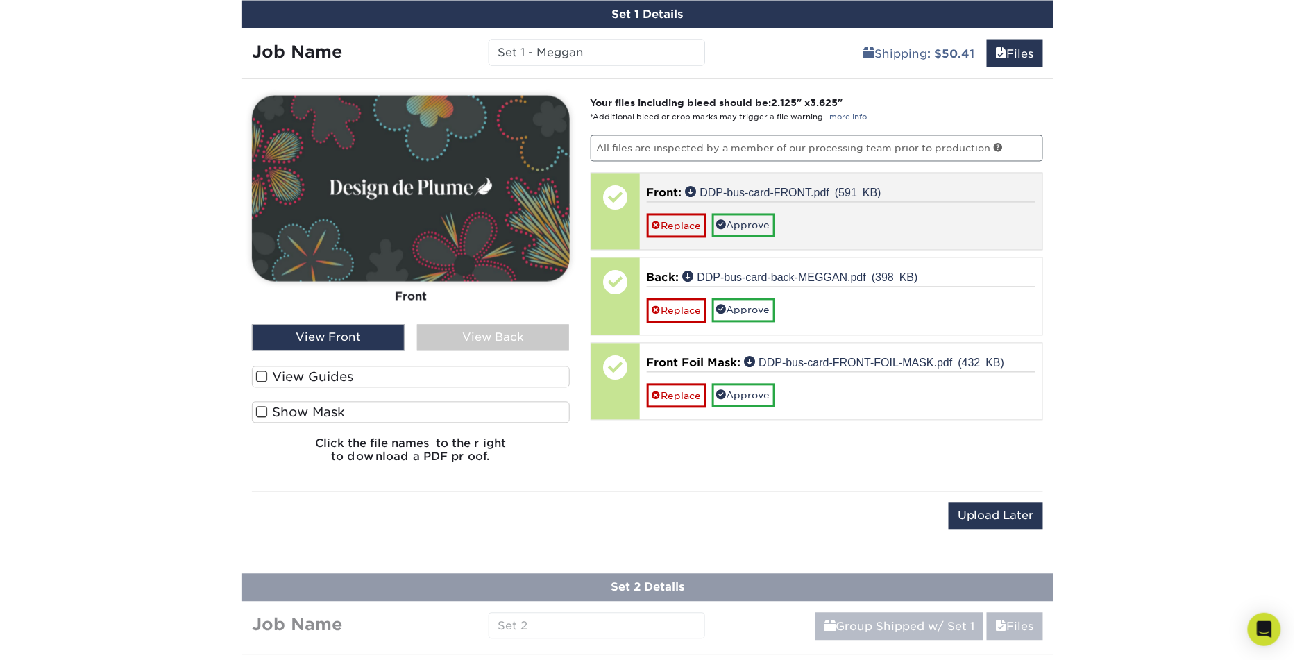
click at [914, 220] on div "Replace Approve" at bounding box center [841, 220] width 389 height 36
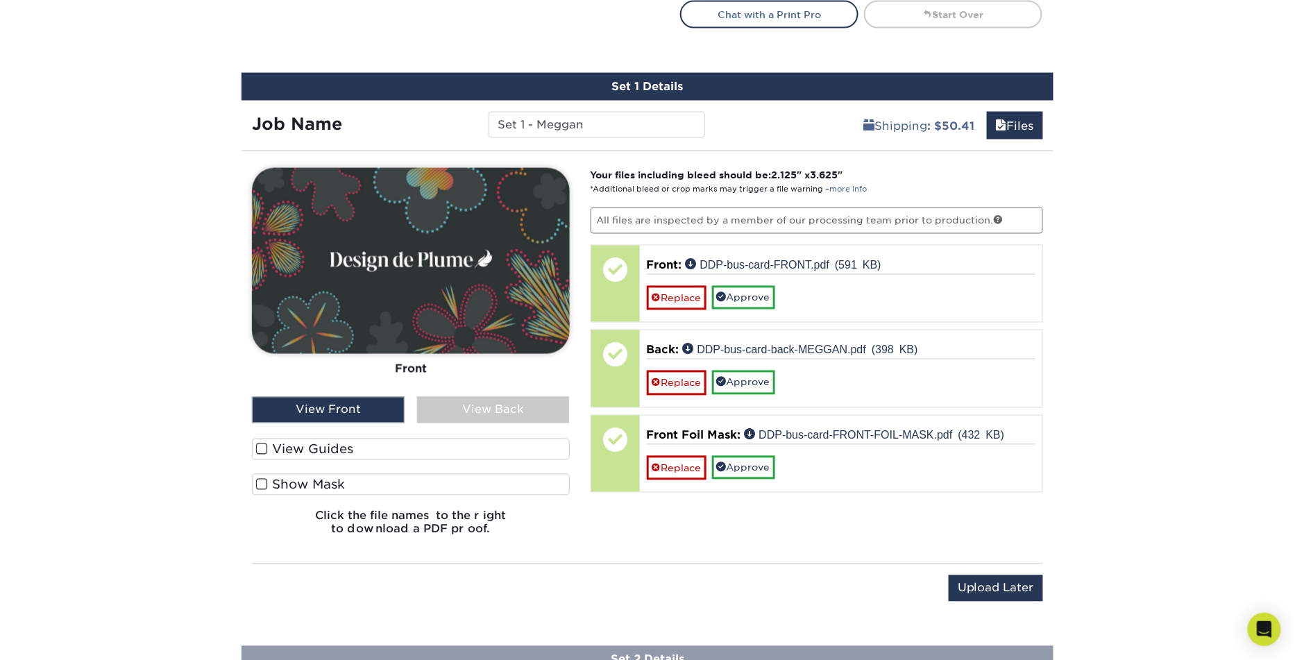
scroll to position [796, 0]
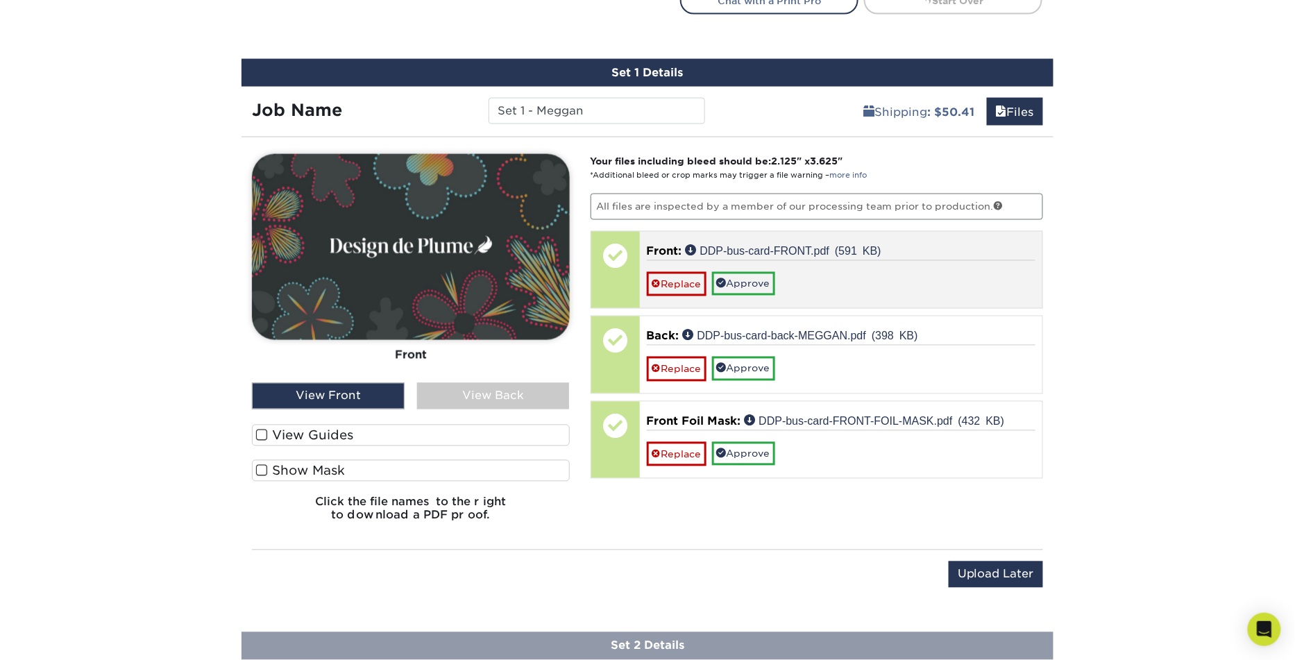
click at [663, 245] on span "Front:" at bounding box center [664, 251] width 35 height 13
click at [731, 248] on link "DDP-bus-card-FRONT.pdf (591 KB)" at bounding box center [783, 250] width 196 height 11
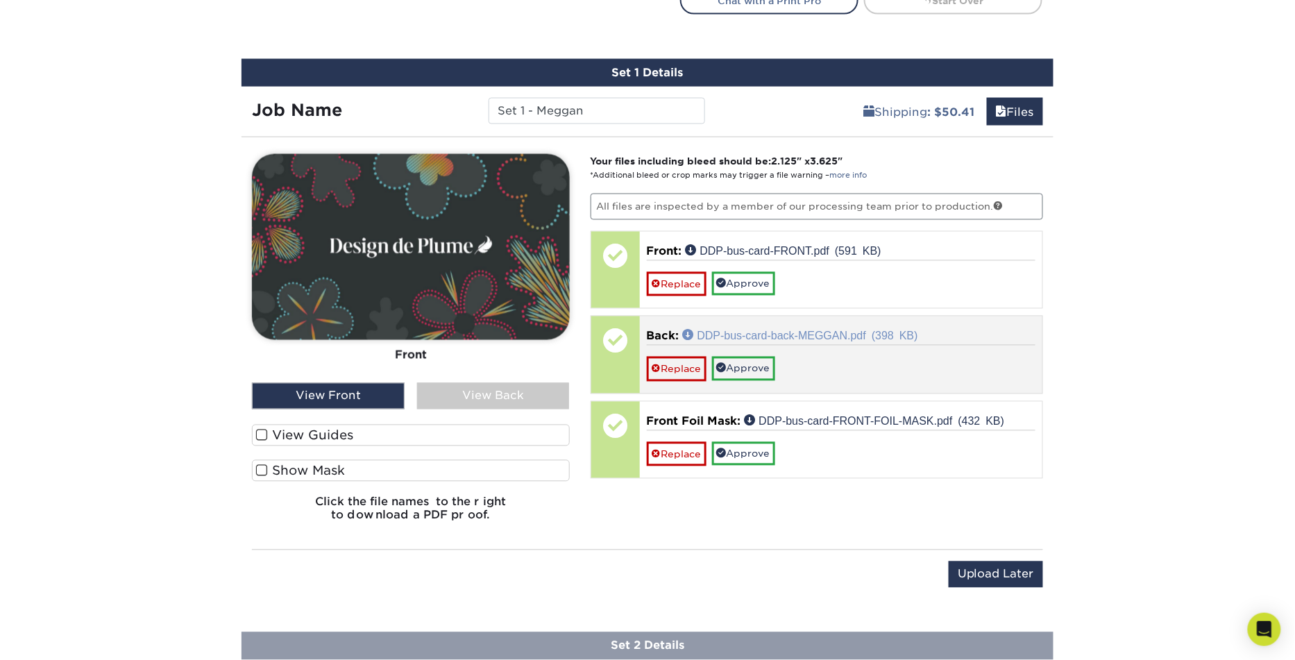
click at [728, 331] on link "DDP-bus-card-back-MEGGAN.pdf (398 KB)" at bounding box center [800, 335] width 235 height 11
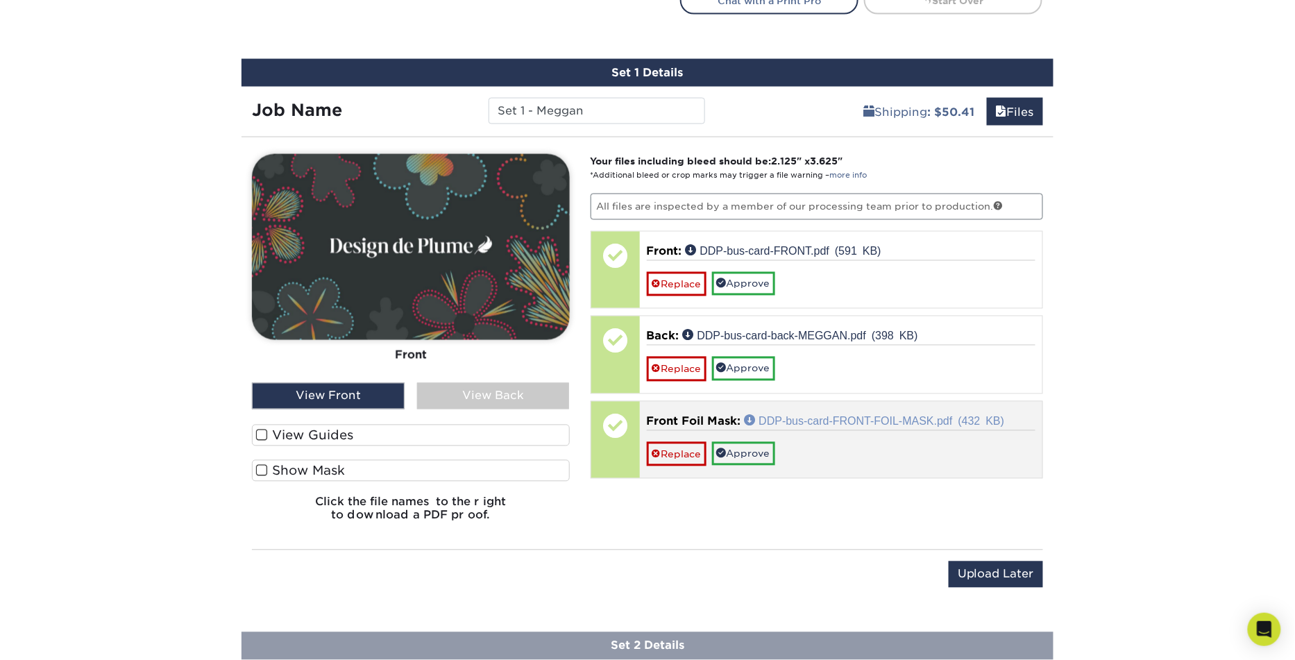
click at [785, 416] on link "DDP-bus-card-FRONT-FOIL-MASK.pdf (432 KB)" at bounding box center [874, 420] width 260 height 11
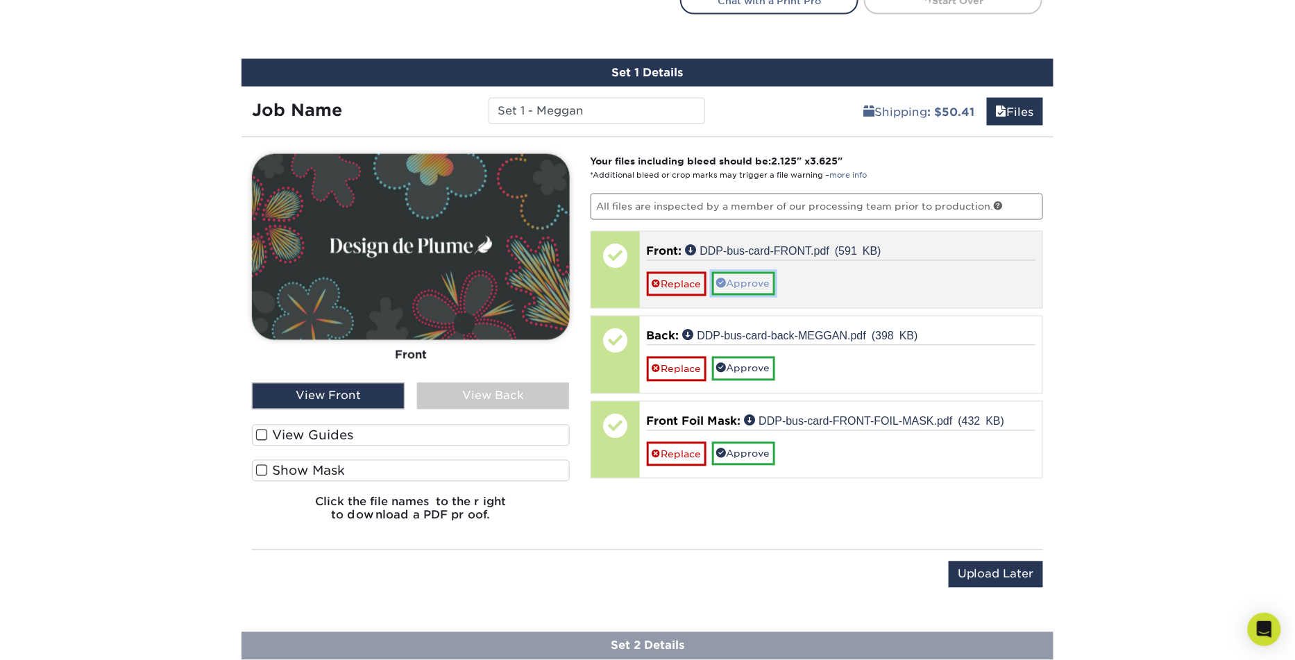
click at [760, 280] on link "Approve" at bounding box center [743, 284] width 63 height 24
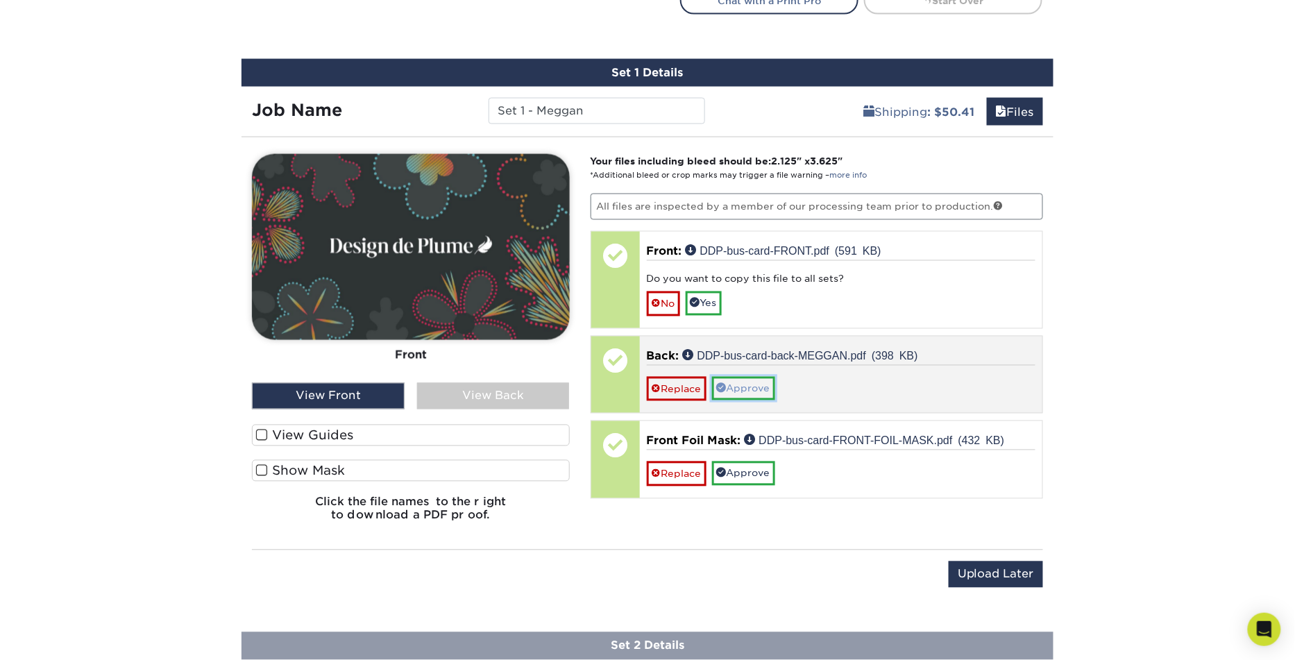
click at [753, 384] on link "Approve" at bounding box center [743, 389] width 63 height 24
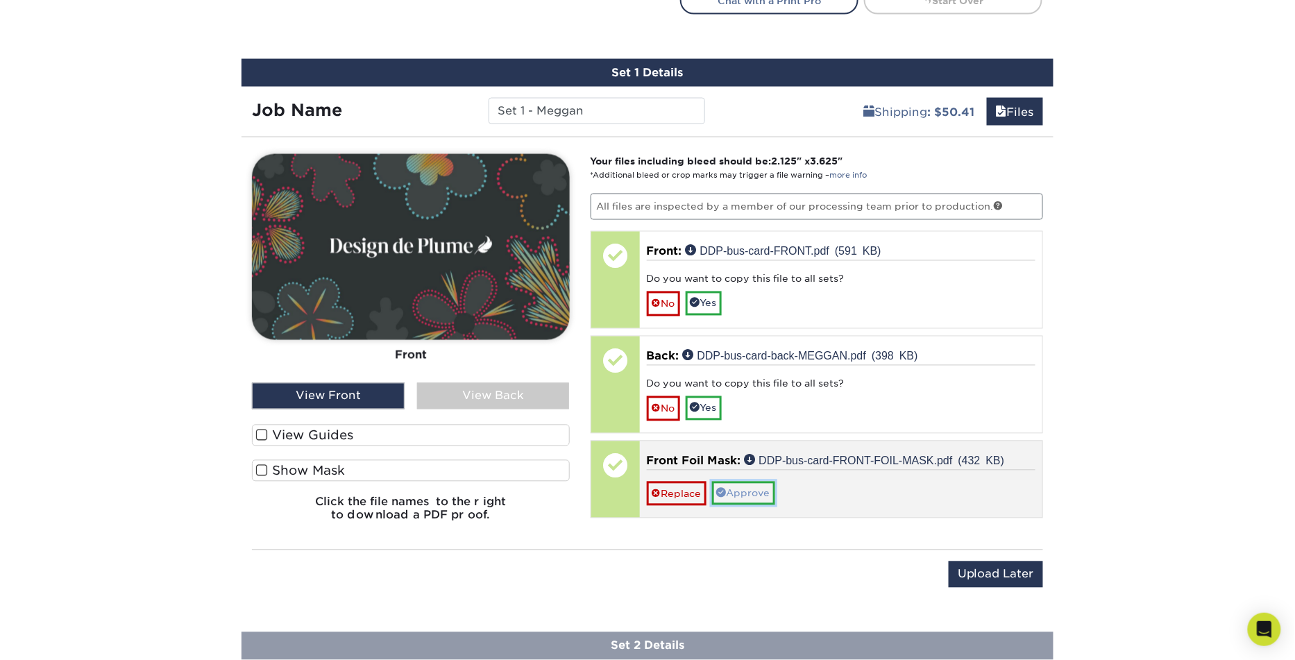
click at [753, 487] on link "Approve" at bounding box center [743, 493] width 63 height 24
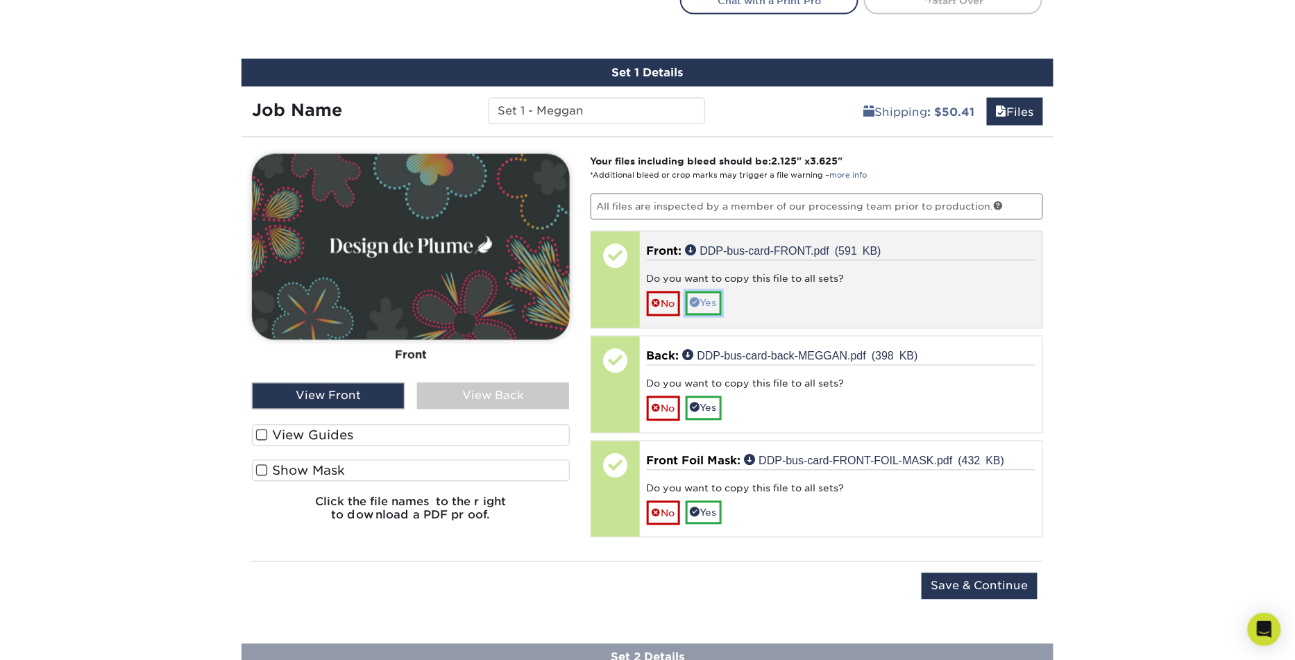
click at [713, 299] on link "Yes" at bounding box center [703, 303] width 36 height 24
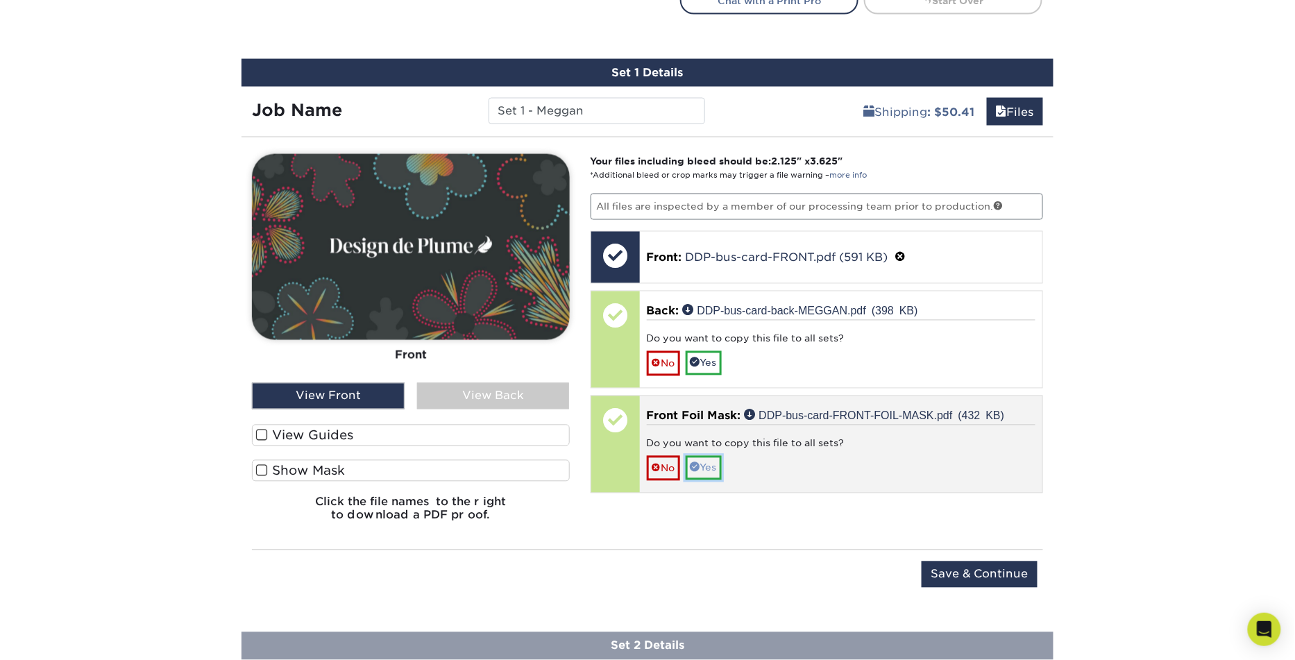
click at [712, 461] on link "Yes" at bounding box center [703, 468] width 36 height 24
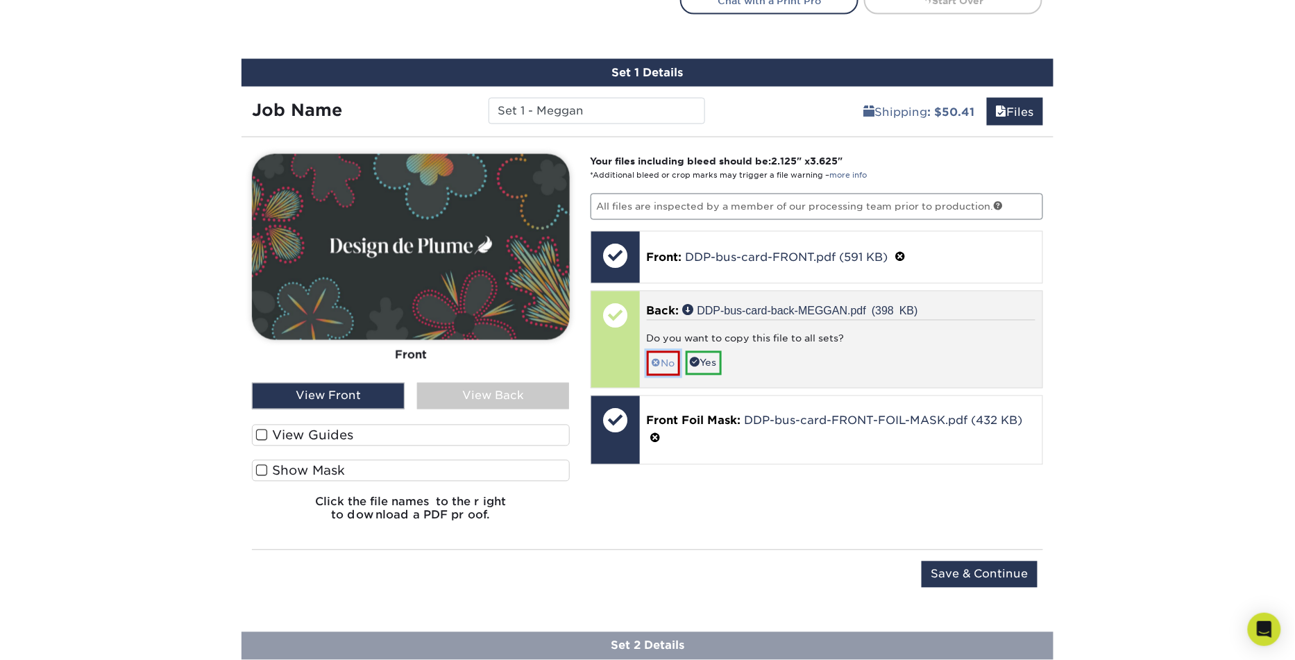
click at [665, 359] on link "No" at bounding box center [663, 363] width 33 height 24
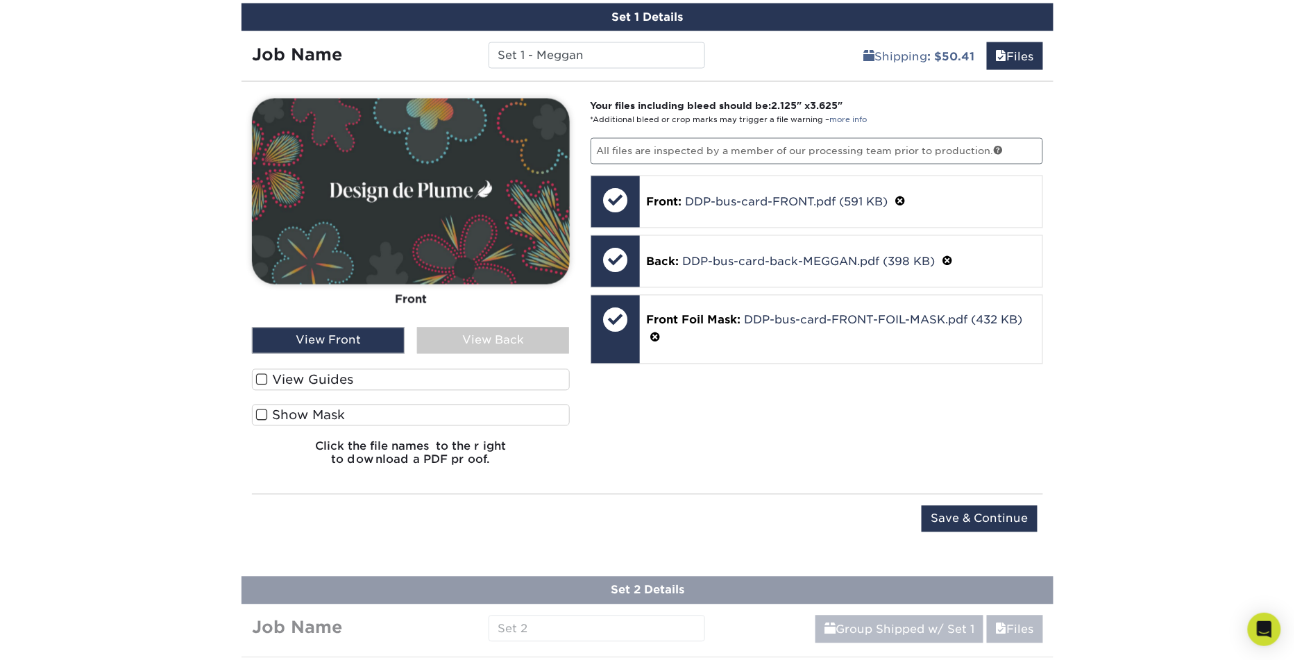
scroll to position [851, 0]
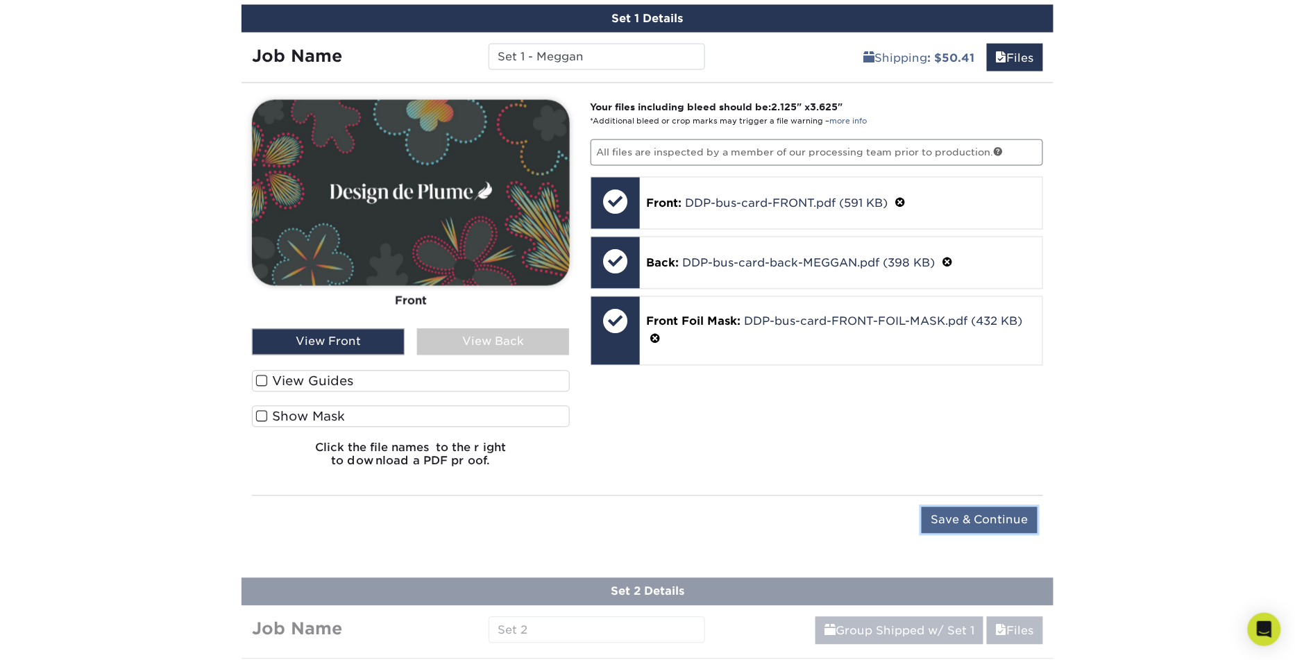
click at [968, 512] on input "Save & Continue" at bounding box center [979, 520] width 116 height 26
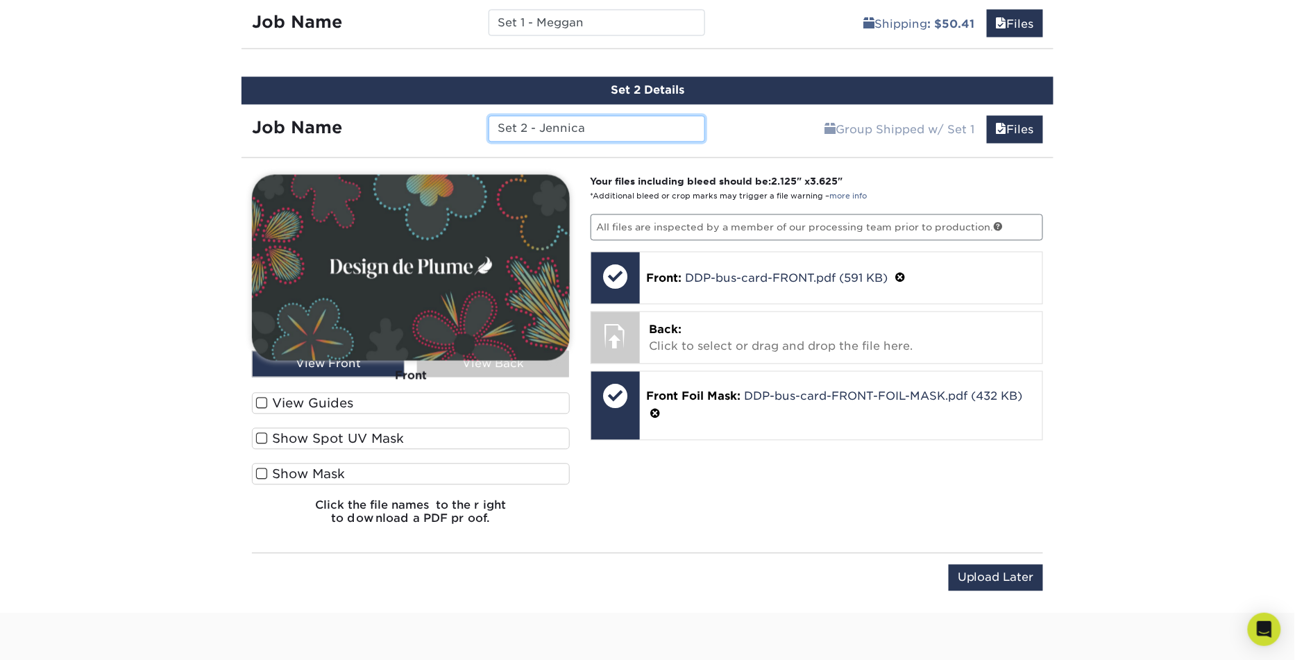
scroll to position [902, 0]
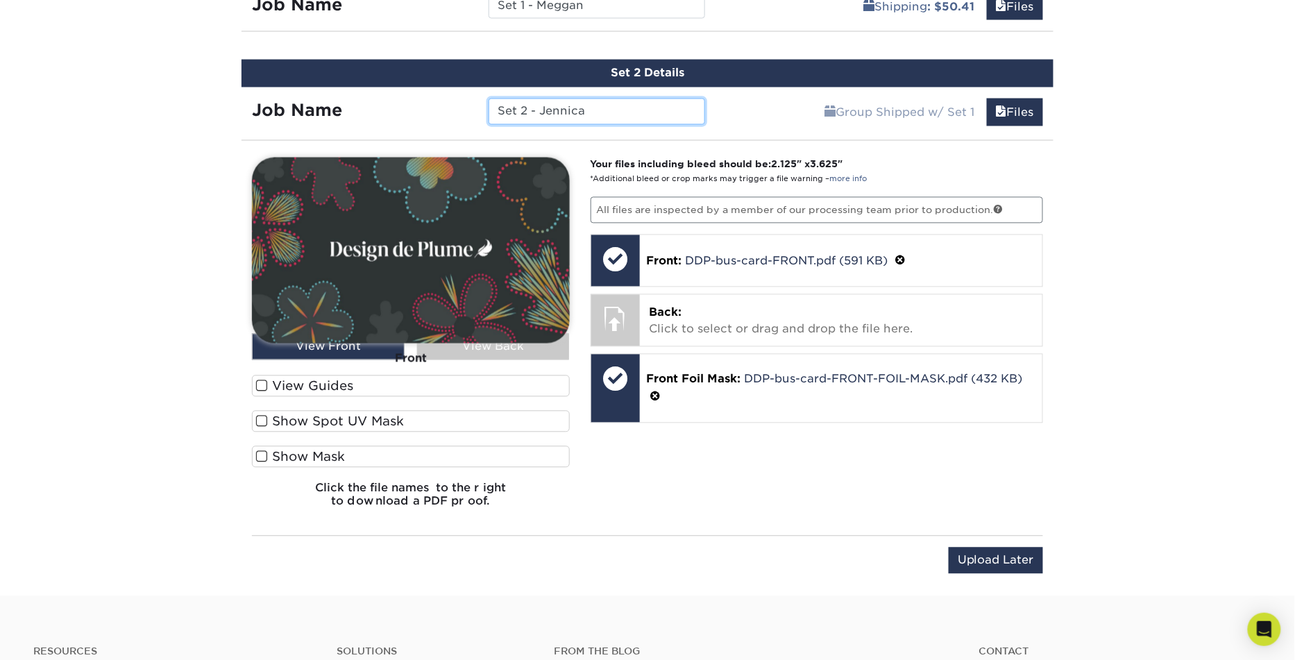
type input "Set 2 - Jennica"
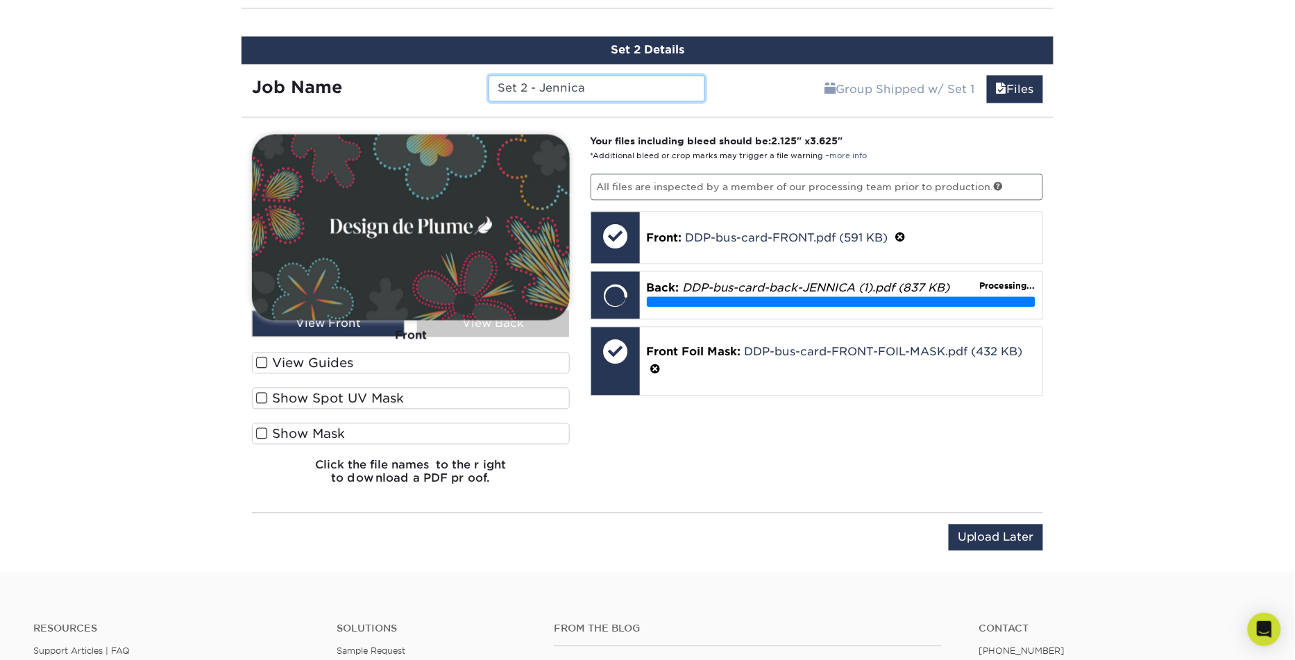
scroll to position [927, 0]
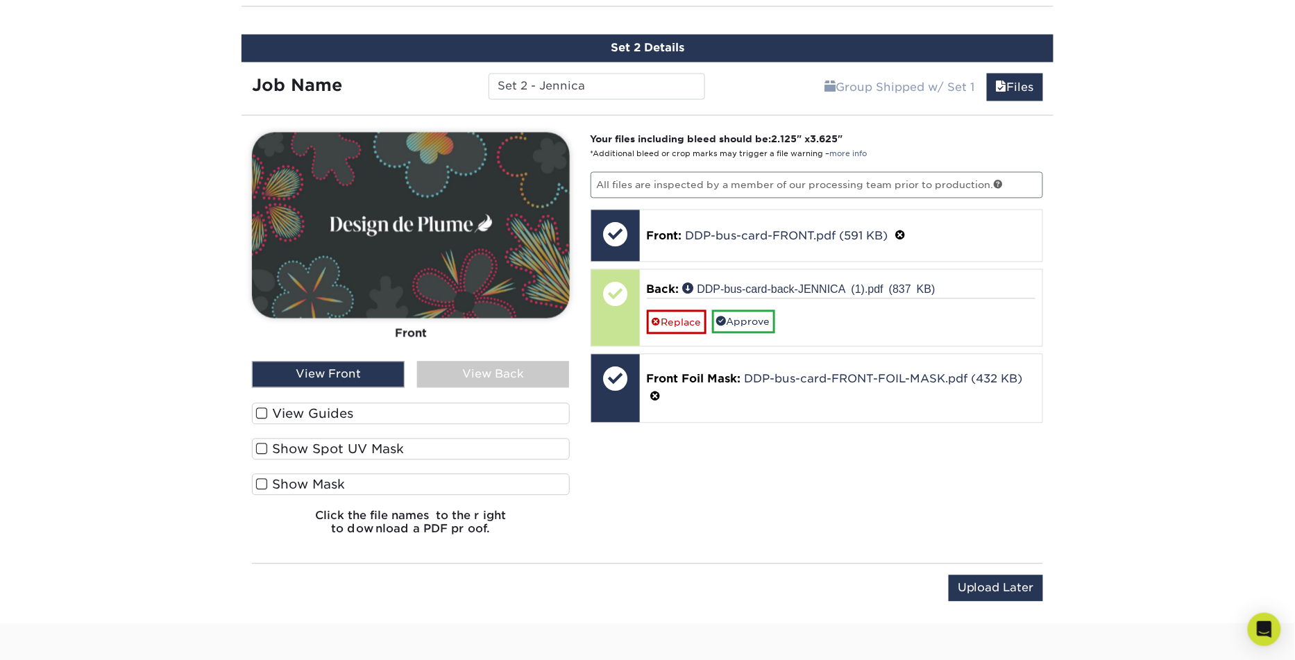
click at [475, 361] on div "View Back" at bounding box center [493, 374] width 153 height 26
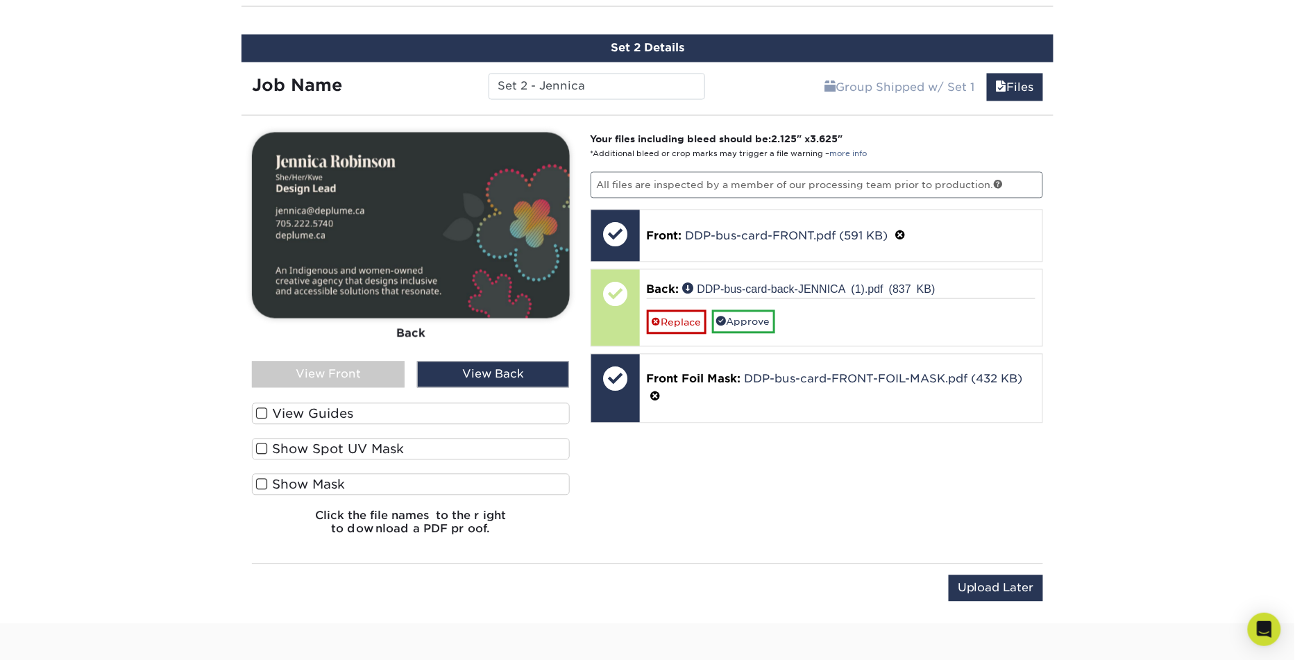
click at [348, 368] on div "View Front" at bounding box center [328, 374] width 153 height 26
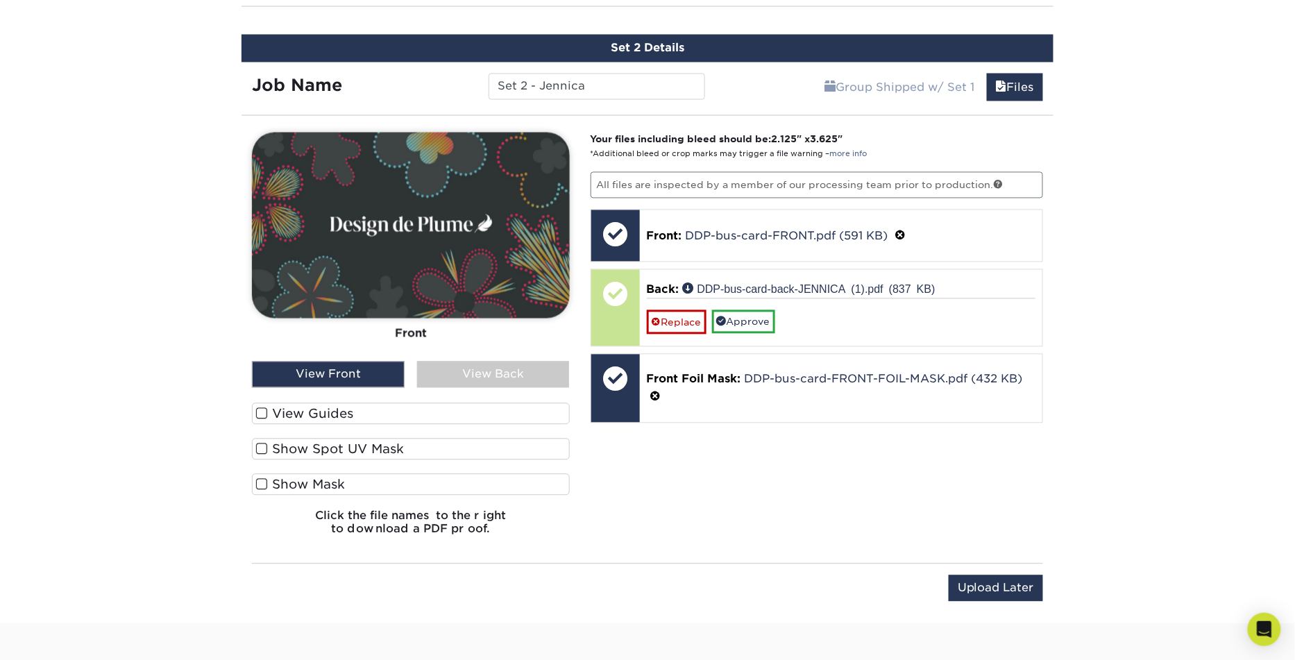
click at [506, 373] on div "View Back" at bounding box center [493, 374] width 153 height 26
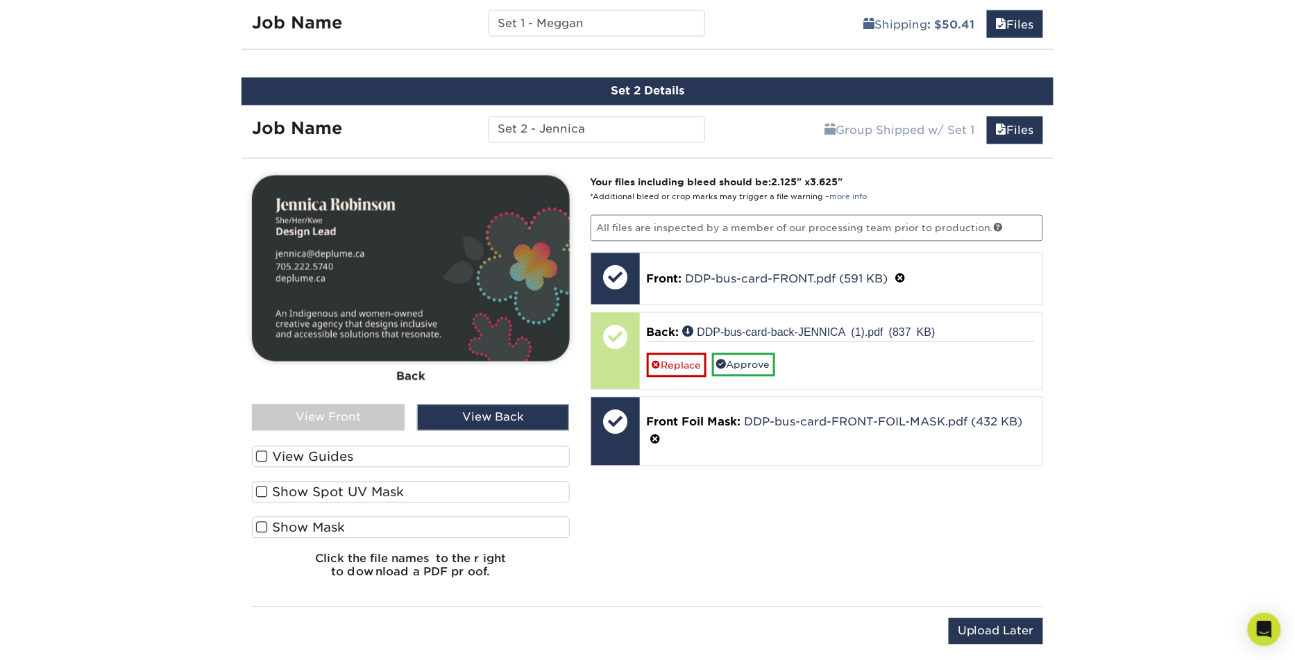
scroll to position [886, 0]
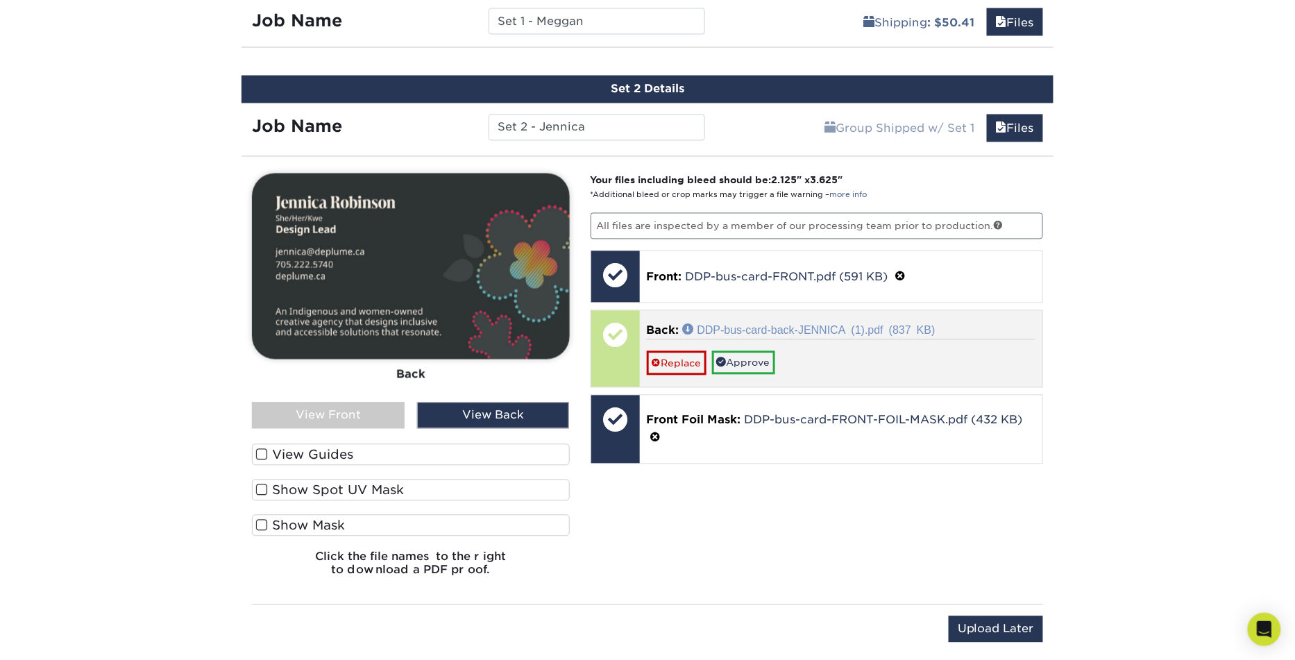
click at [791, 324] on link "DDP-bus-card-back-JENNICA (1).pdf (837 KB)" at bounding box center [809, 329] width 253 height 11
click at [743, 358] on link "Approve" at bounding box center [743, 363] width 63 height 24
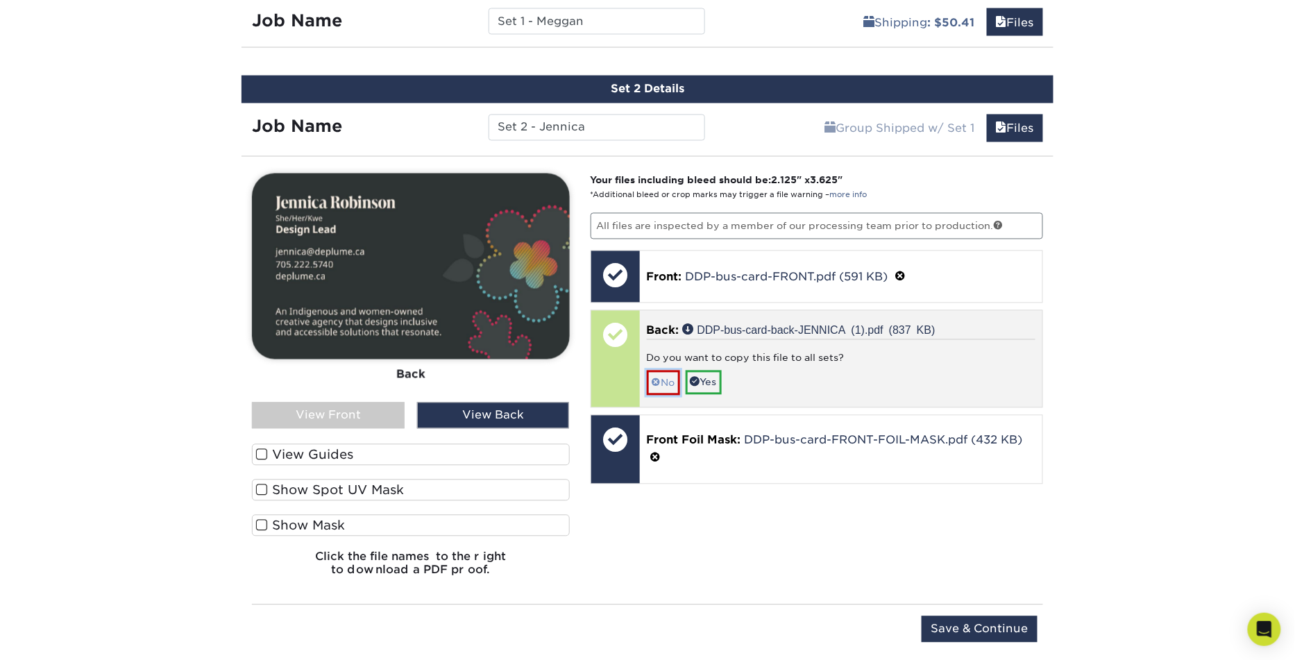
click at [669, 377] on link "No" at bounding box center [663, 382] width 33 height 24
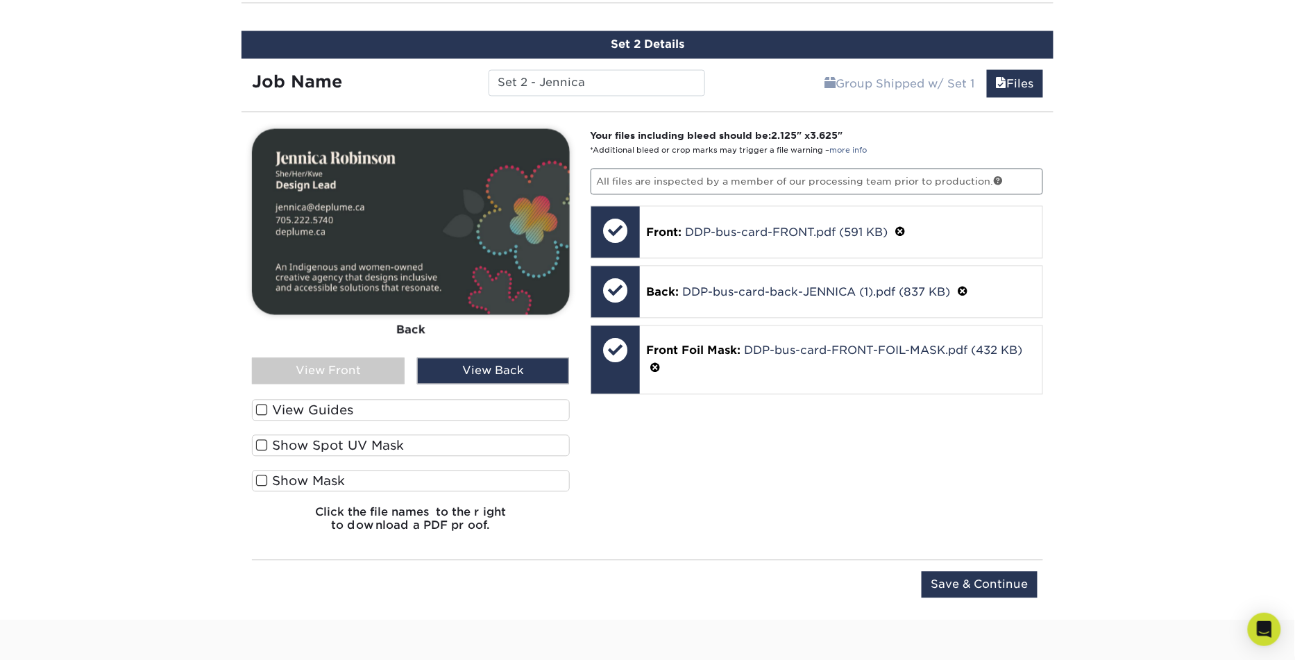
scroll to position [928, 0]
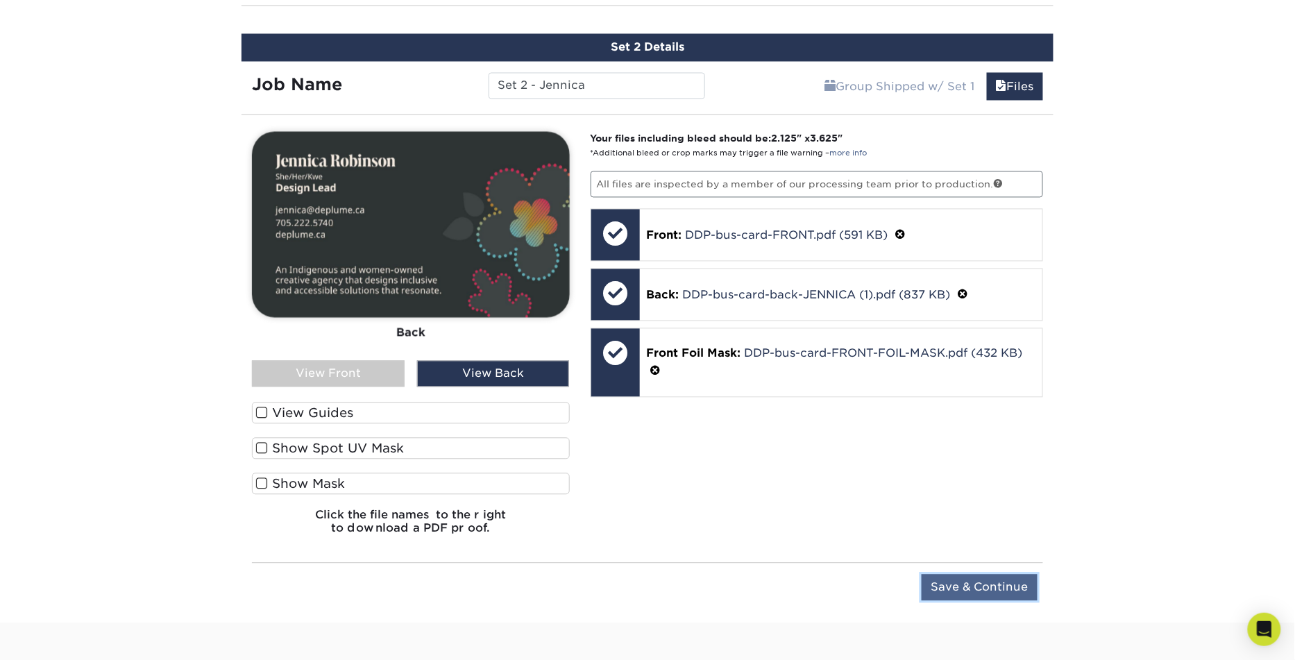
click at [973, 574] on input "Save & Continue" at bounding box center [979, 587] width 116 height 26
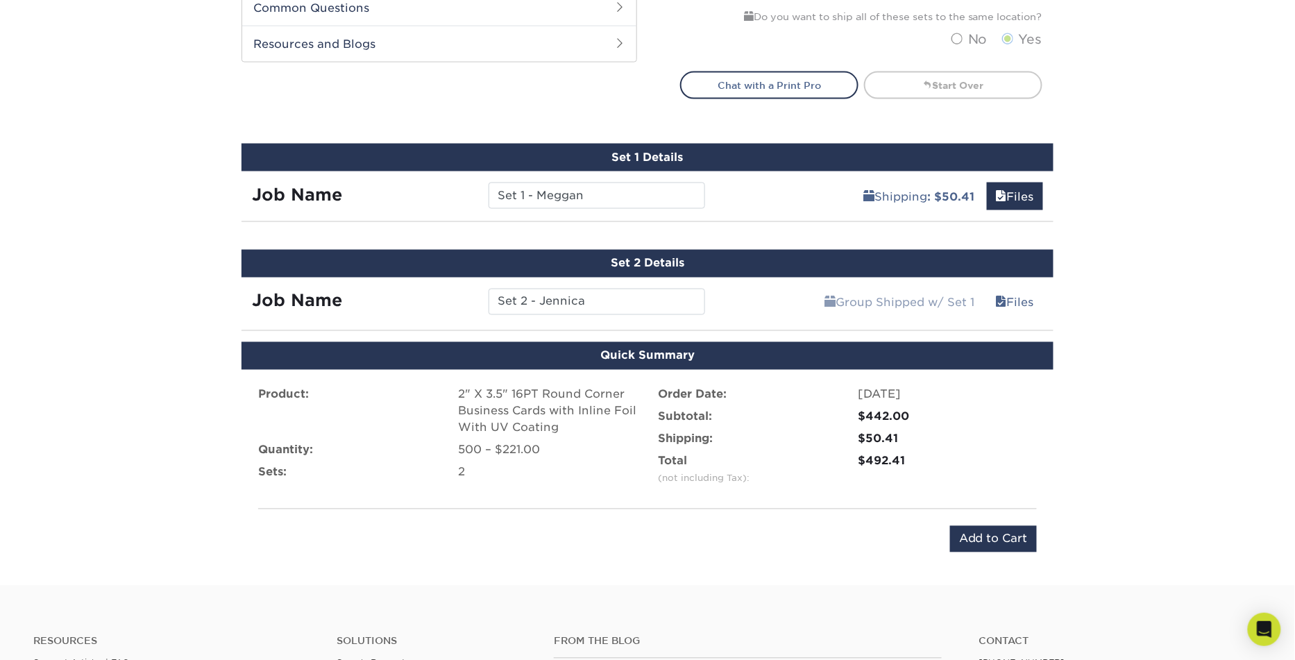
scroll to position [706, 0]
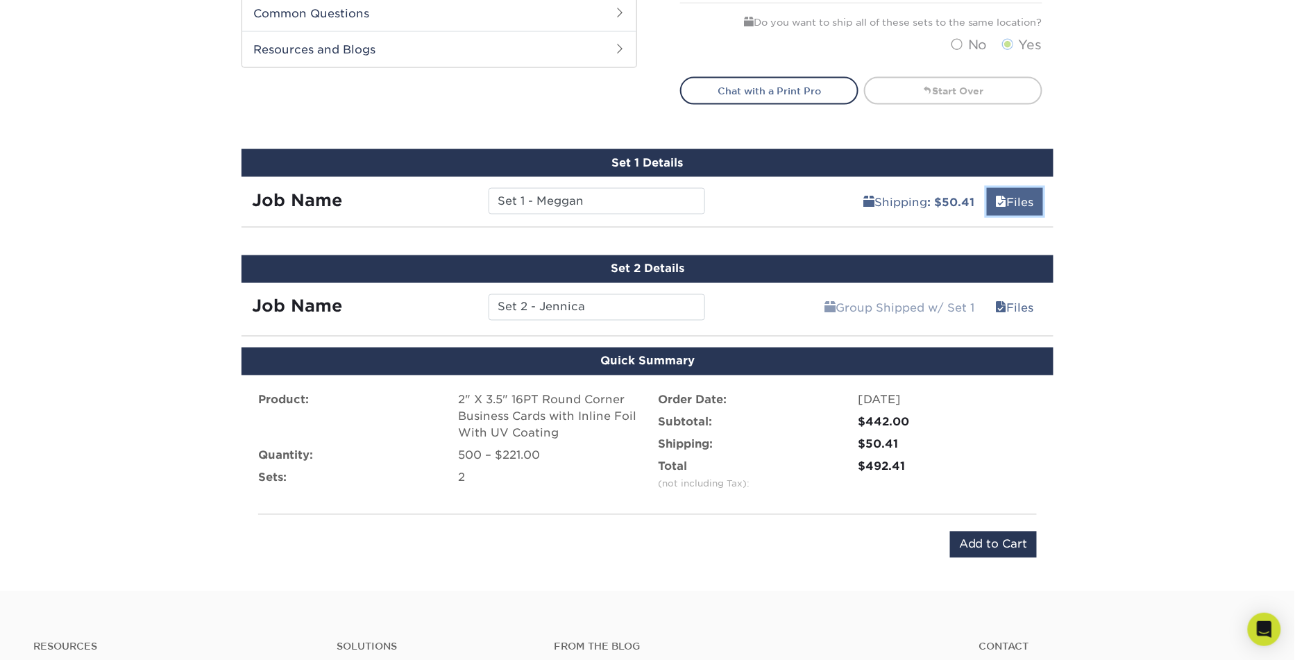
click at [1031, 199] on link "Files" at bounding box center [1015, 202] width 56 height 28
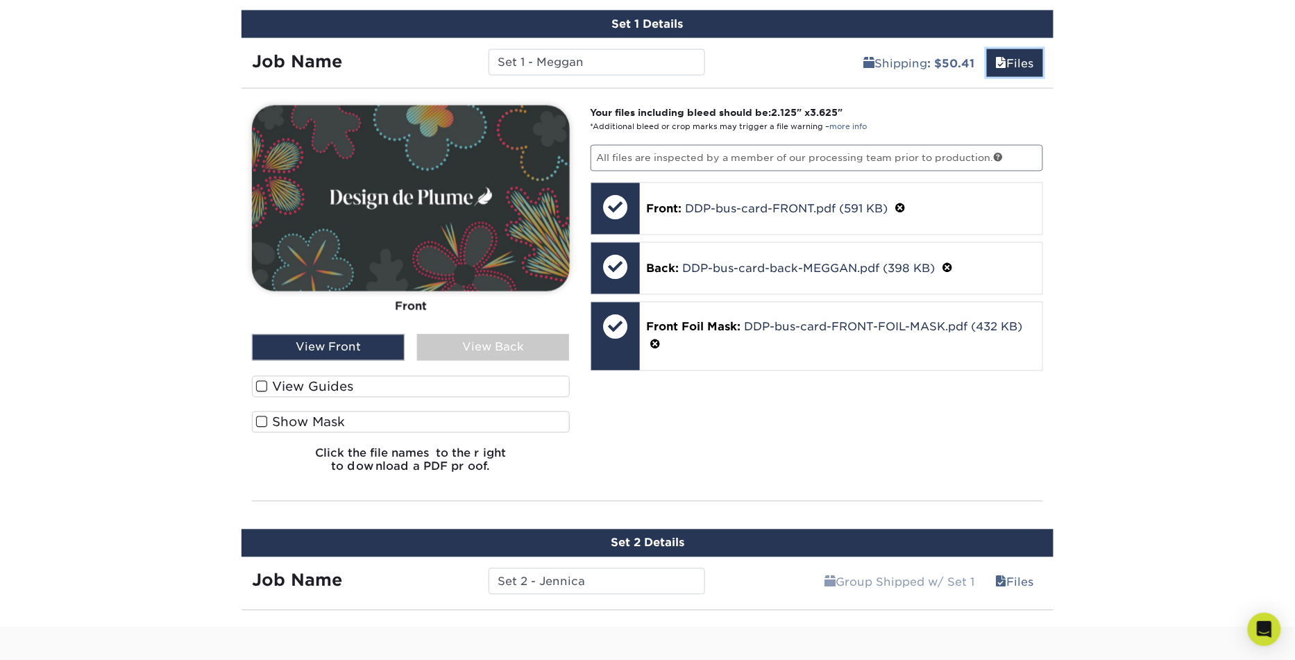
scroll to position [847, 0]
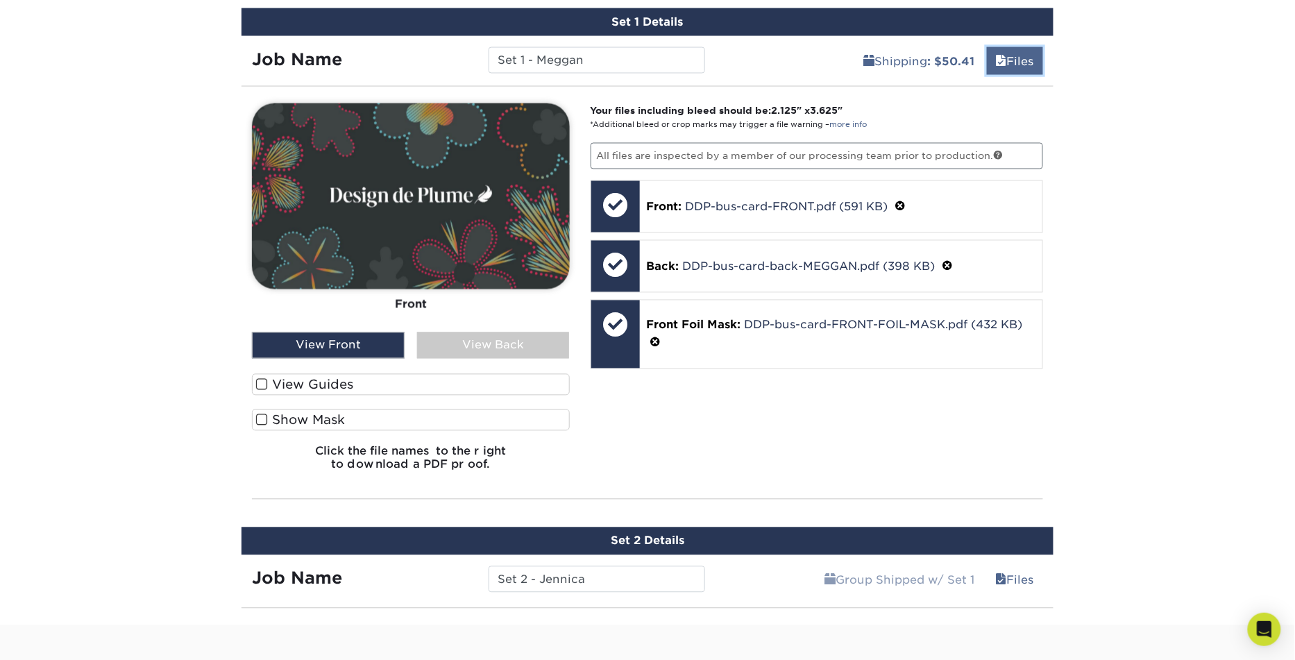
click at [1029, 65] on link "Files" at bounding box center [1015, 61] width 56 height 28
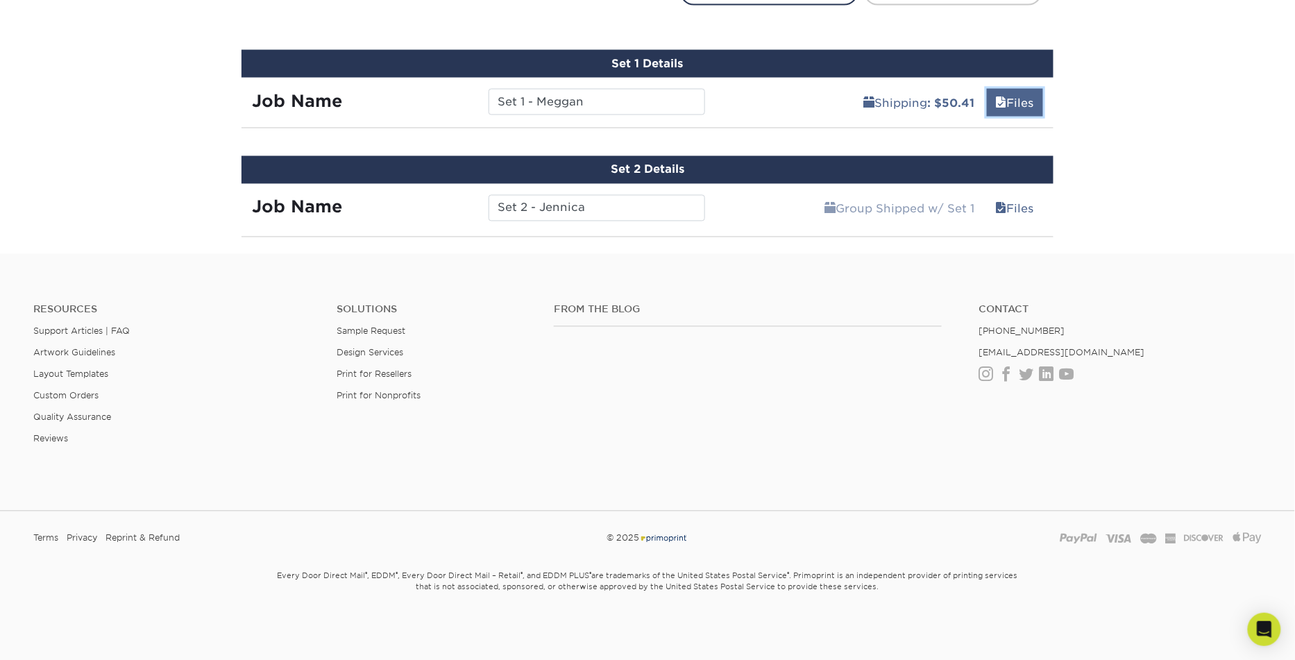
scroll to position [800, 0]
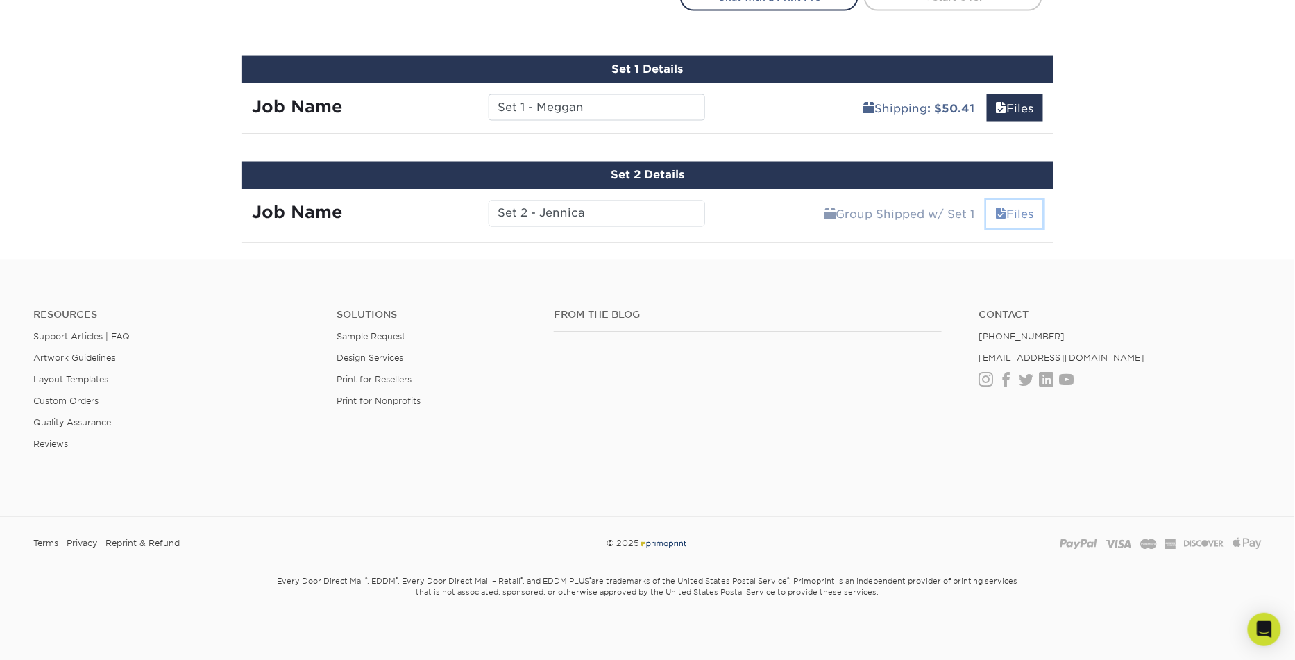
click at [1011, 212] on link "Files" at bounding box center [1015, 214] width 56 height 28
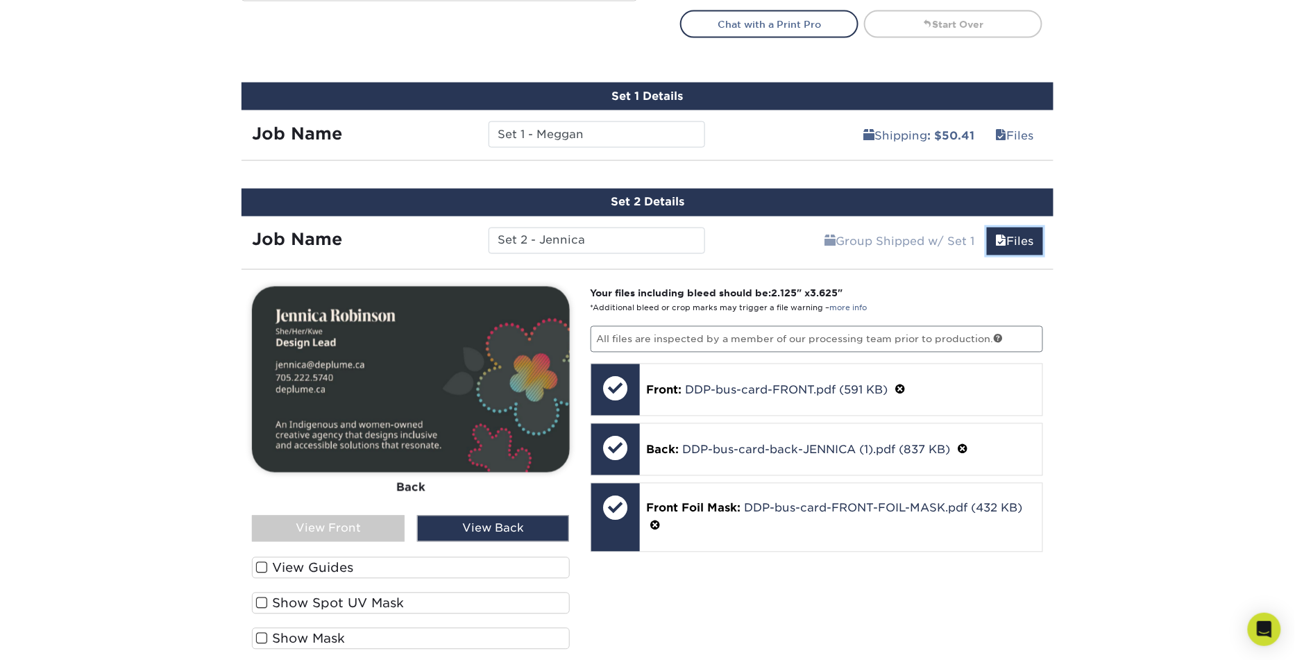
scroll to position [769, 0]
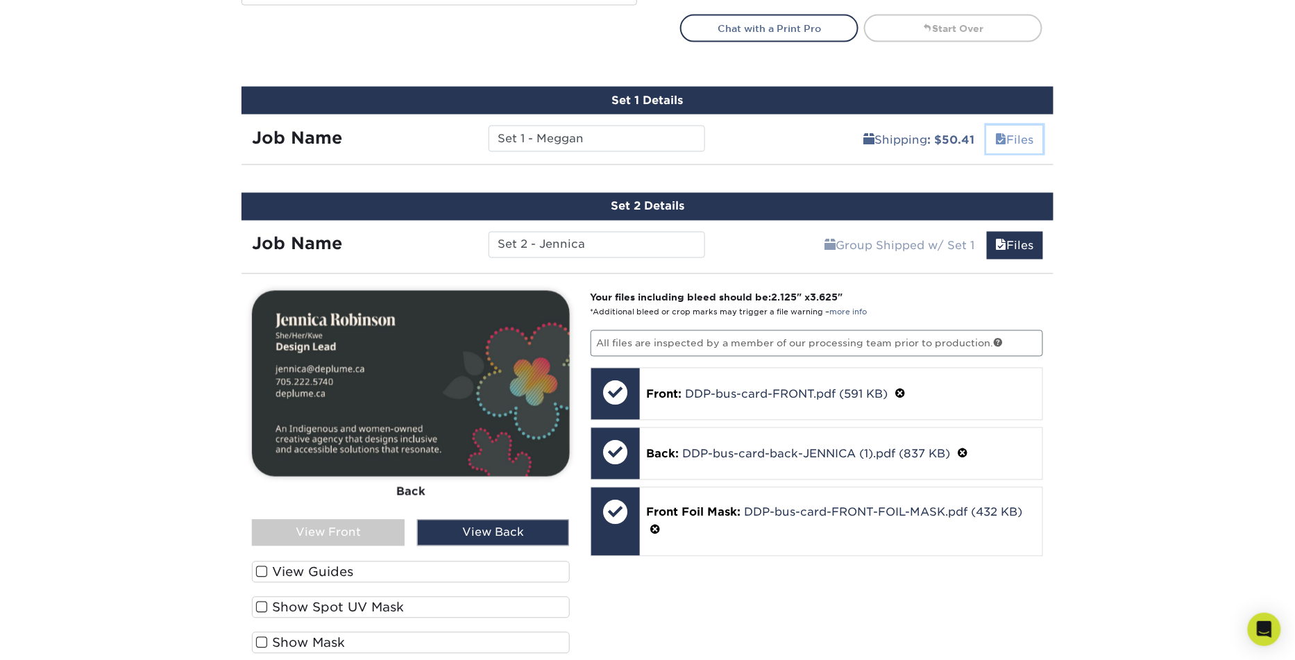
click at [1027, 136] on link "Files" at bounding box center [1015, 140] width 56 height 28
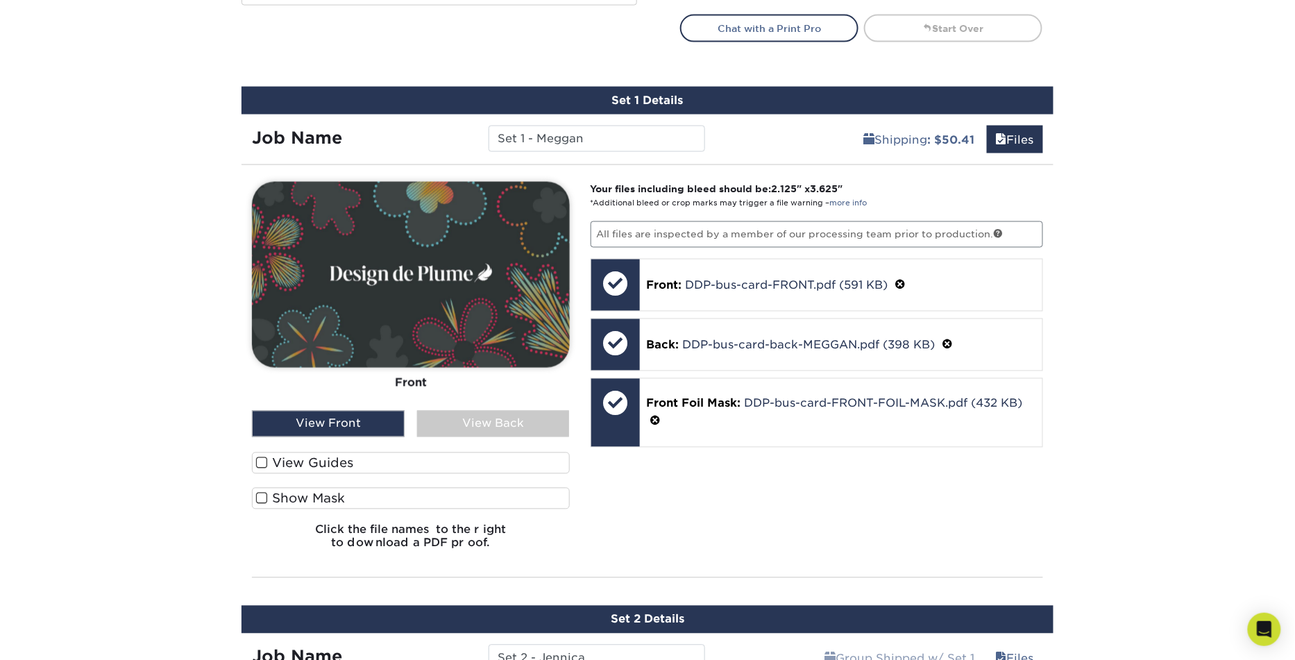
click at [486, 421] on div "View Back" at bounding box center [493, 424] width 153 height 26
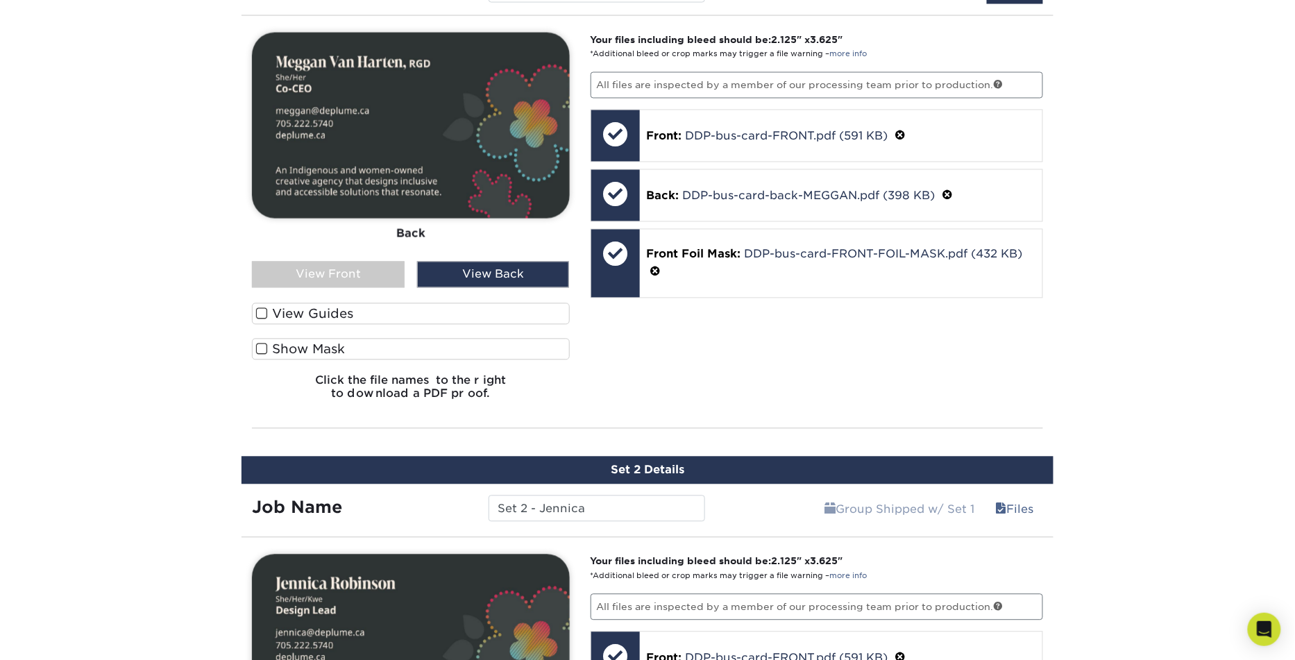
scroll to position [916, 0]
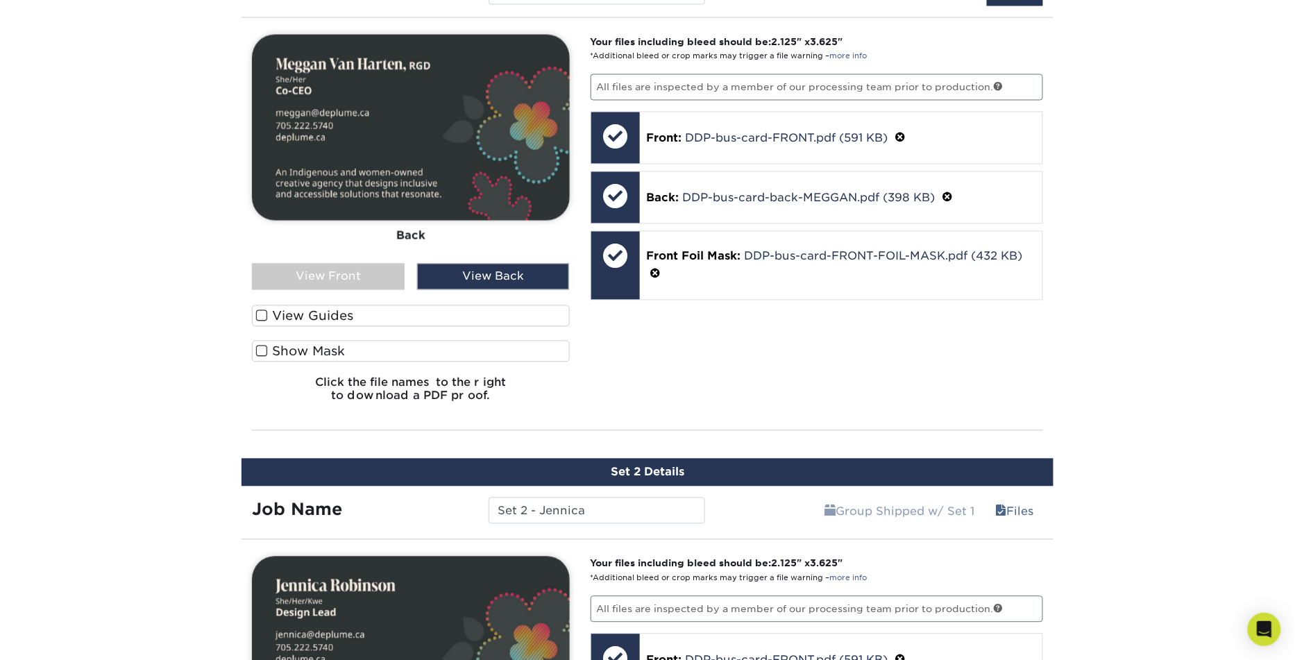
click at [337, 271] on div "View Front" at bounding box center [328, 277] width 153 height 26
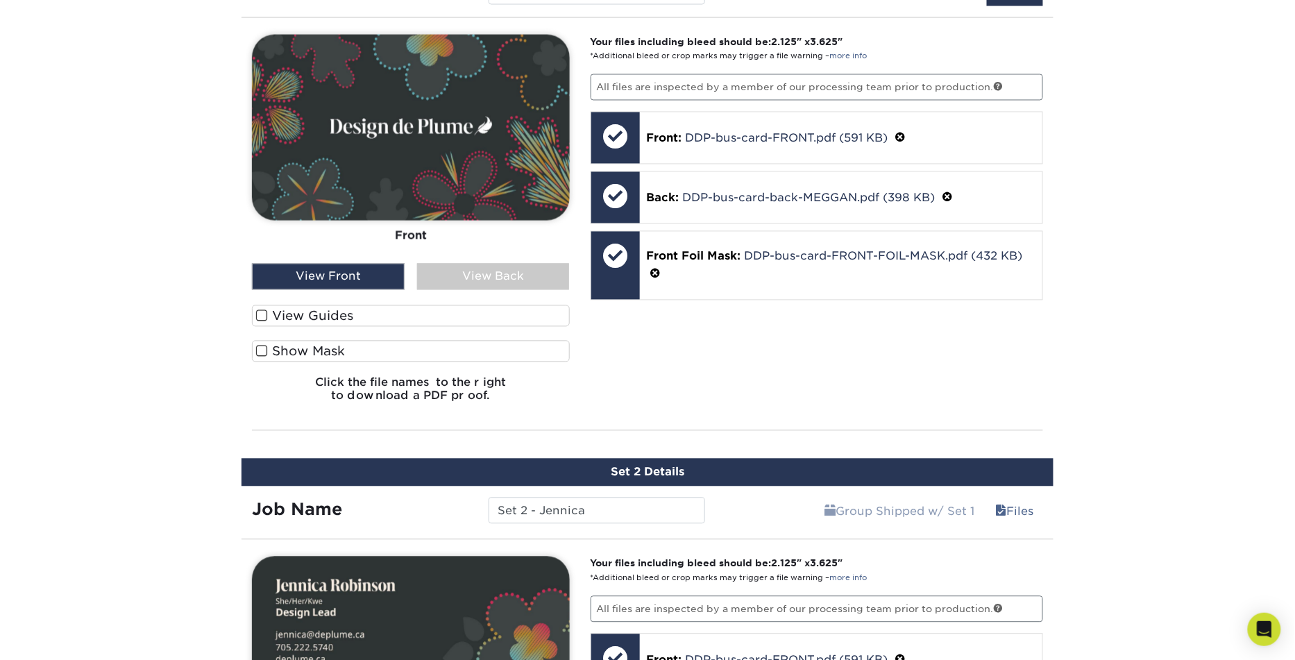
click at [477, 283] on div "View Back" at bounding box center [493, 277] width 153 height 26
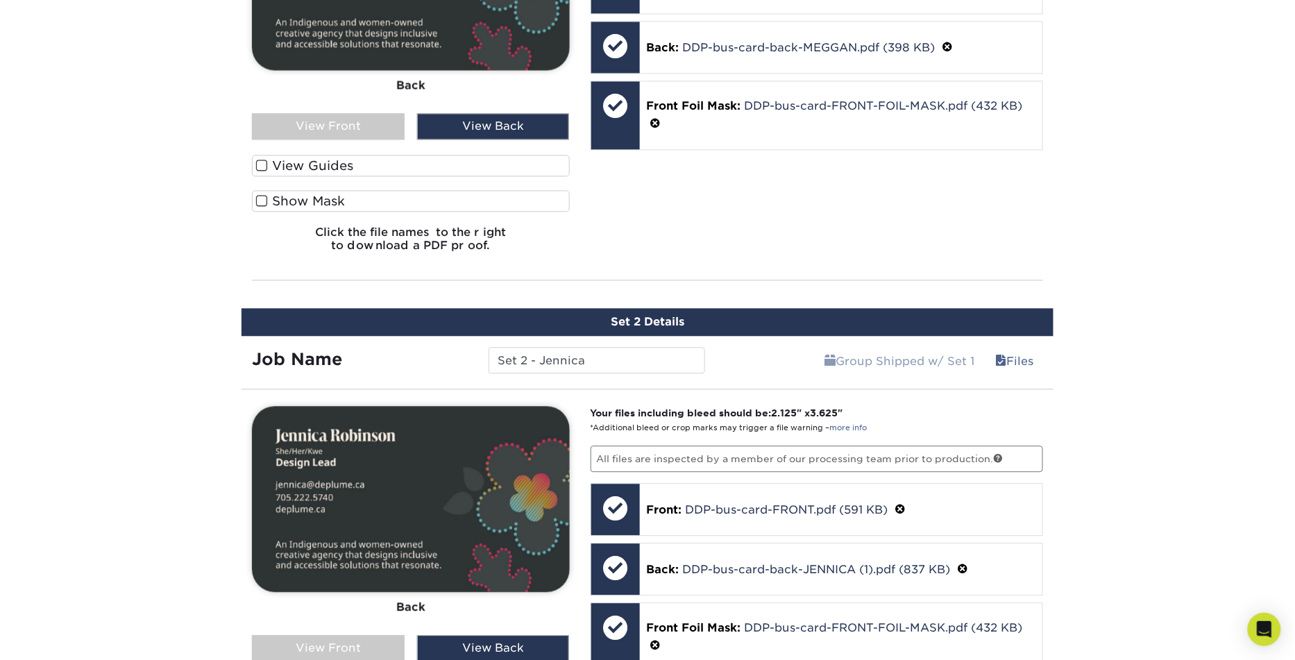
scroll to position [1032, 0]
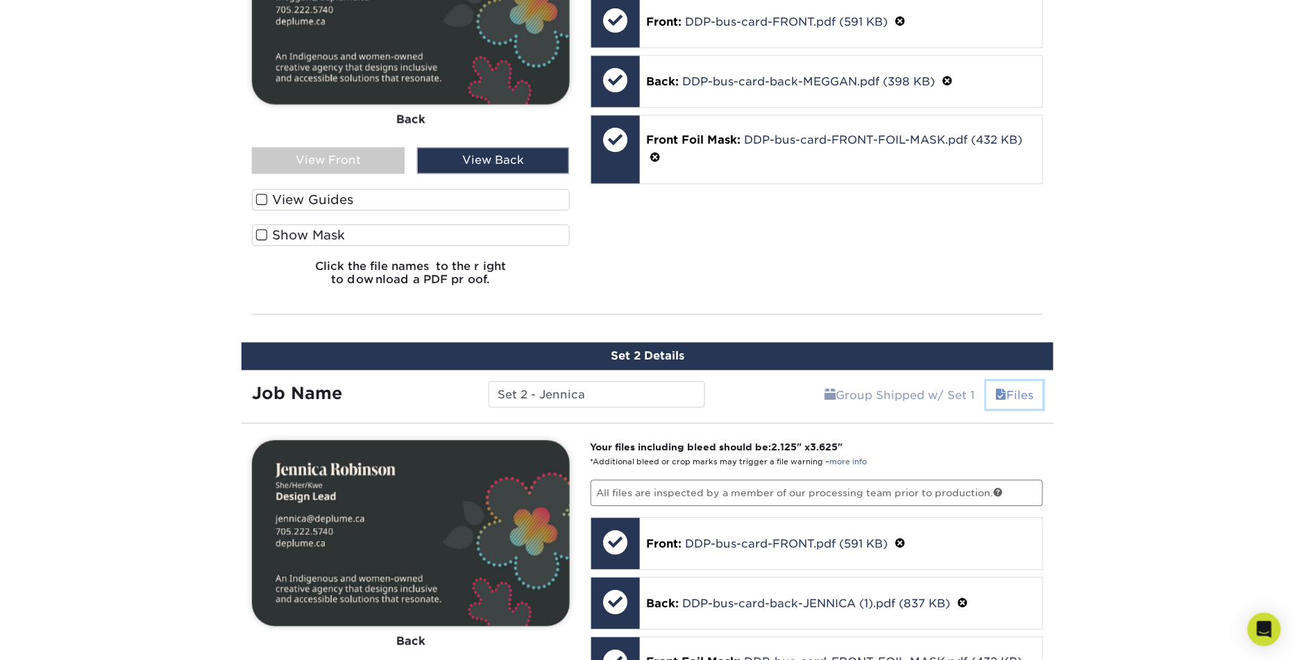
click at [1011, 387] on link "Files" at bounding box center [1015, 395] width 56 height 28
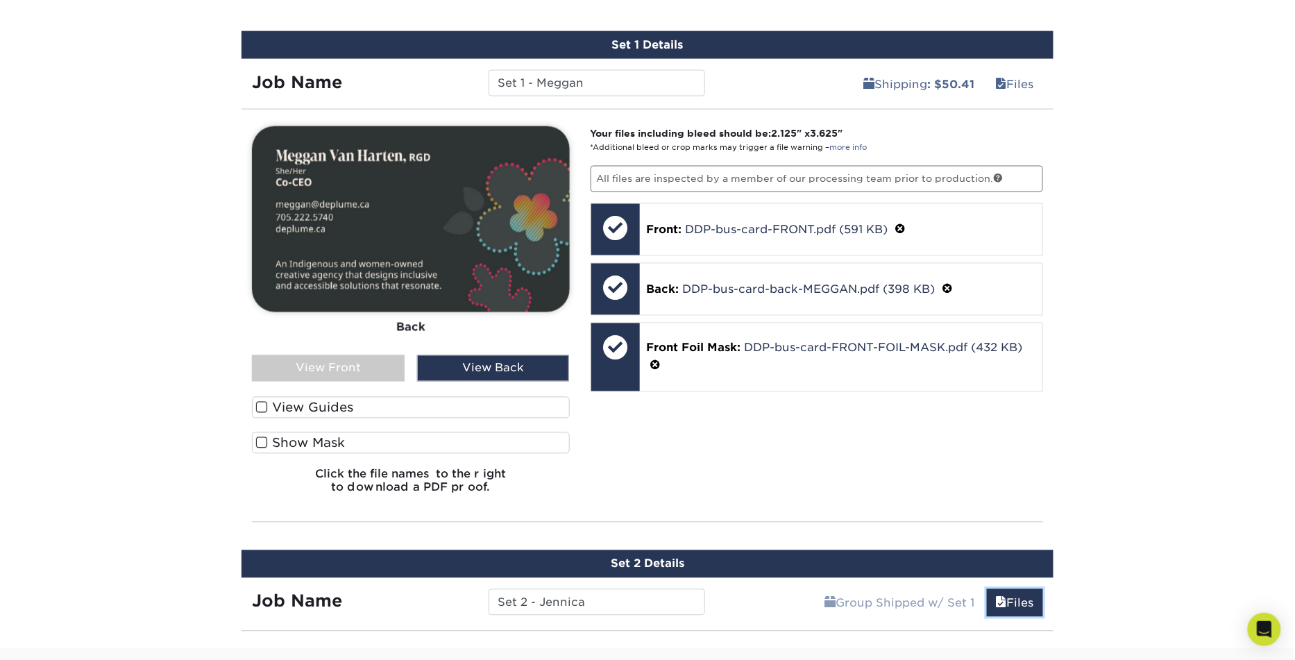
scroll to position [820, 0]
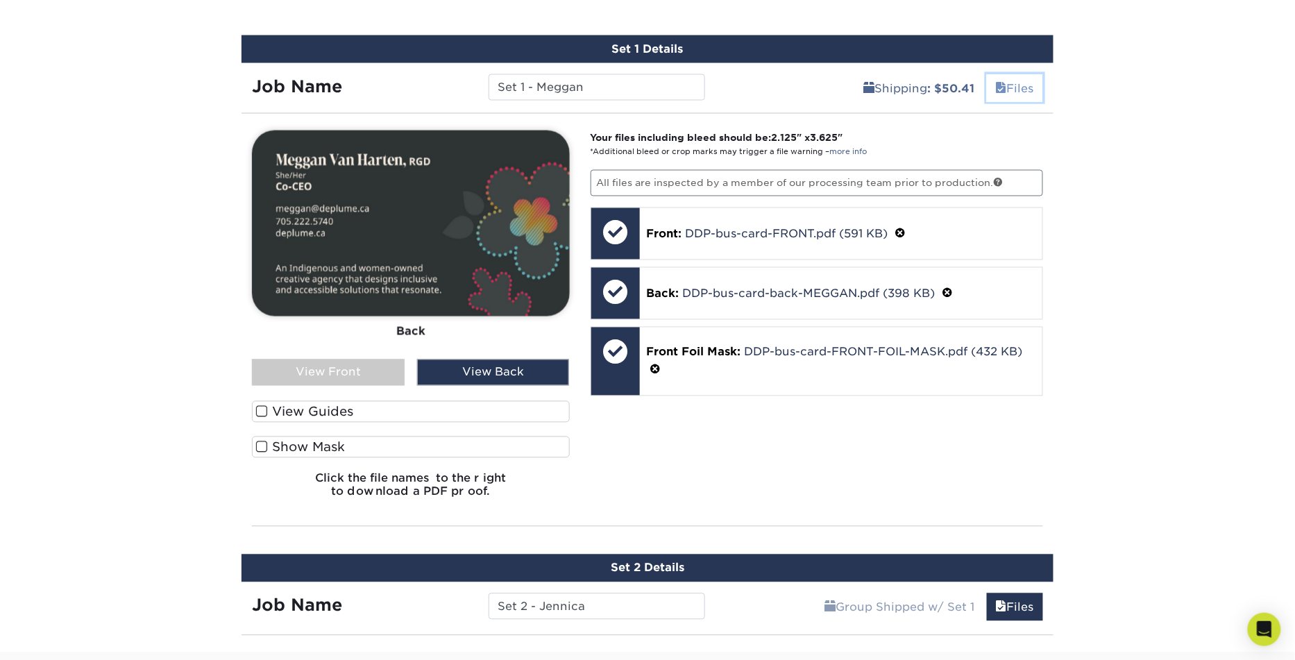
click at [1018, 83] on link "Files" at bounding box center [1015, 88] width 56 height 28
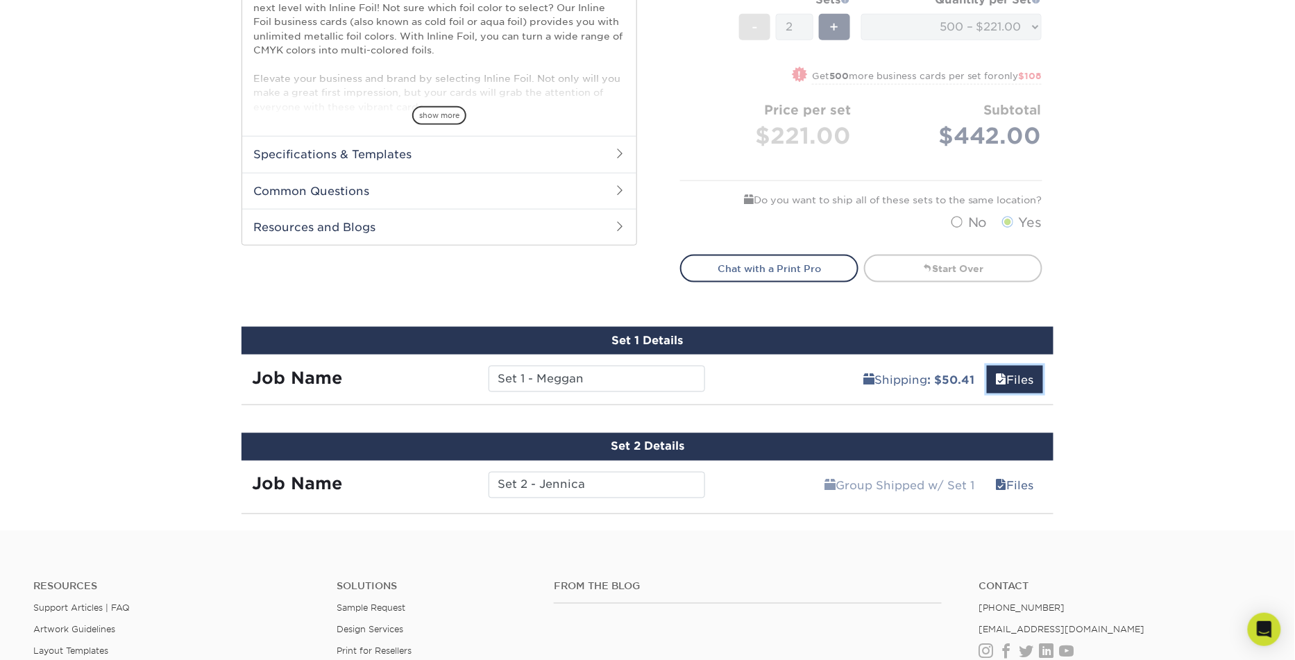
scroll to position [531, 0]
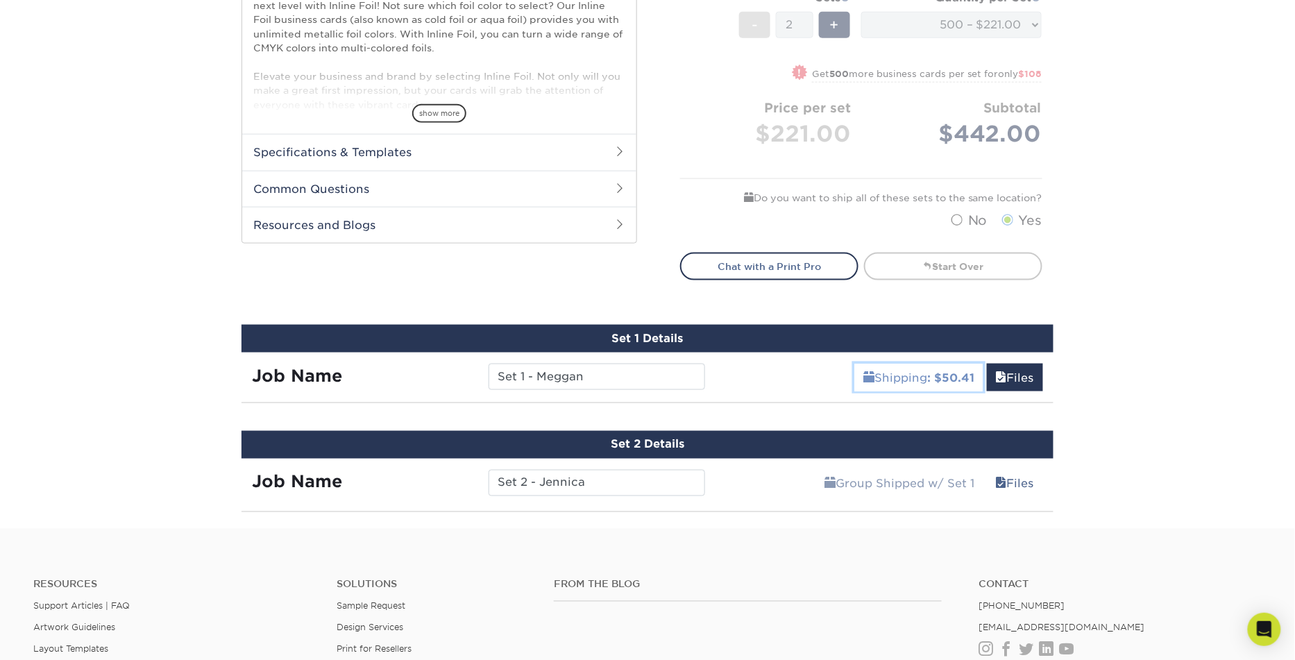
click at [948, 375] on b ": $50.41" at bounding box center [950, 377] width 47 height 13
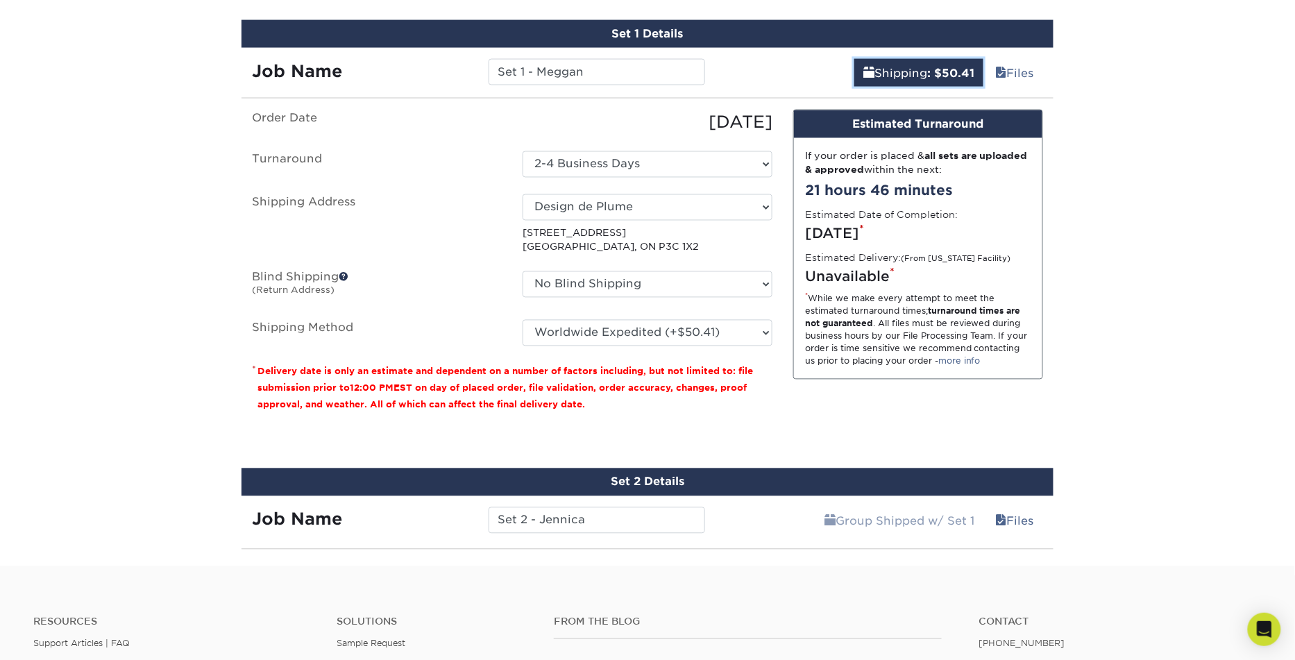
scroll to position [836, 0]
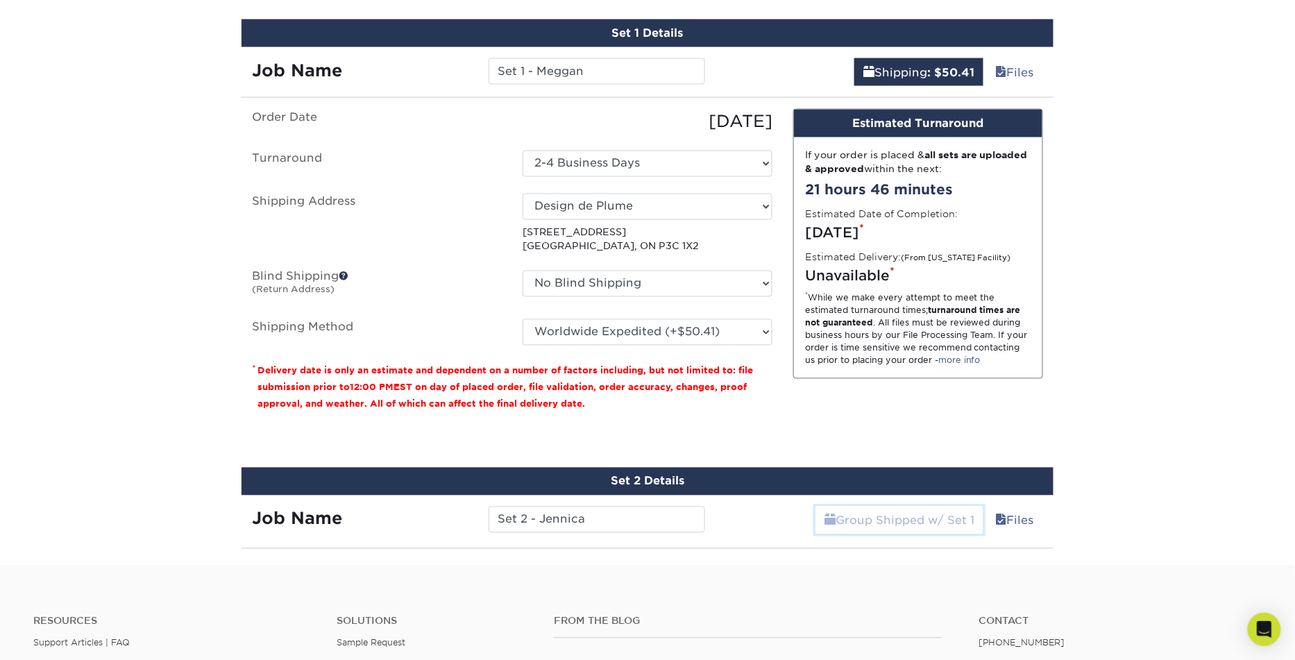
click at [867, 516] on link "Group Shipped w/ Set 1" at bounding box center [899, 520] width 168 height 28
click at [1016, 522] on link "Files" at bounding box center [1015, 520] width 56 height 28
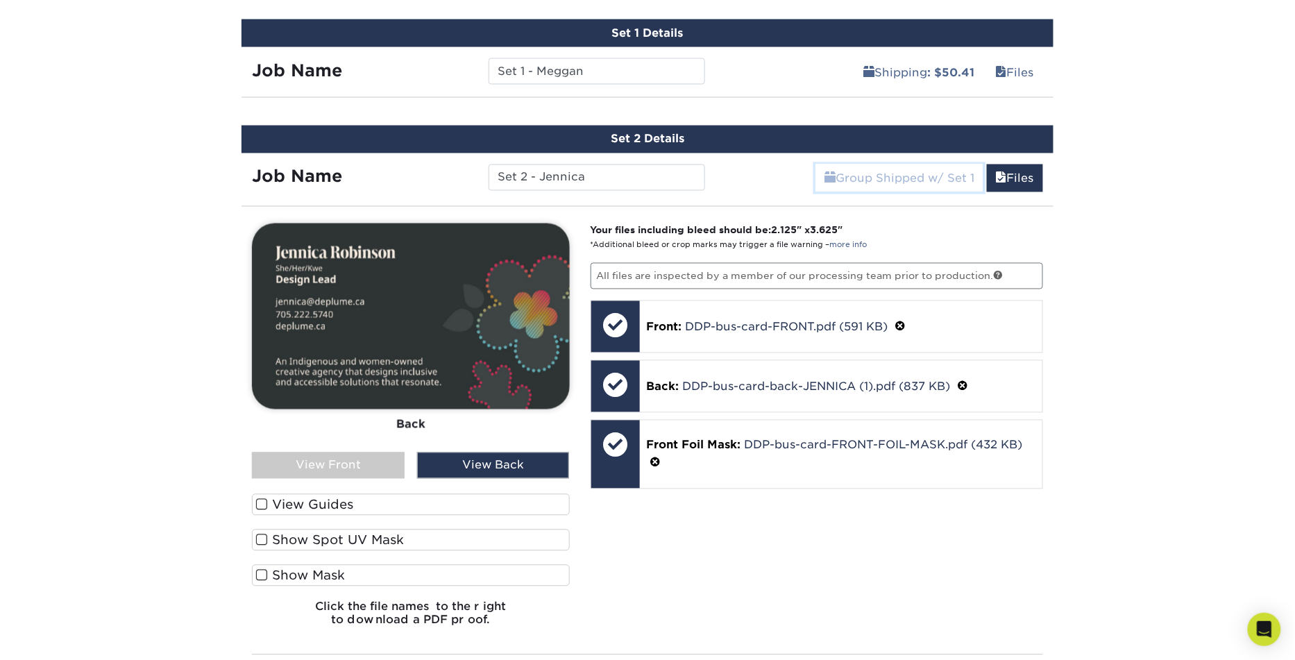
click at [928, 174] on link "Group Shipped w/ Set 1" at bounding box center [899, 178] width 168 height 28
click at [1026, 182] on link "Files" at bounding box center [1015, 178] width 56 height 28
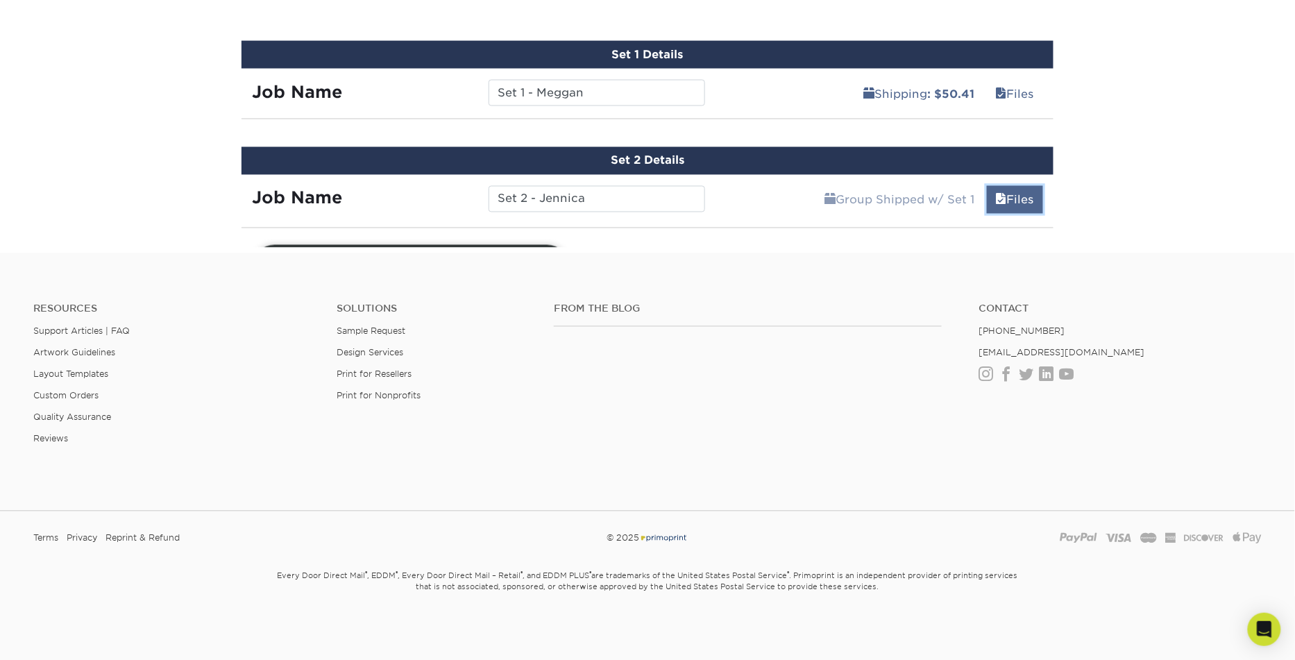
scroll to position [800, 0]
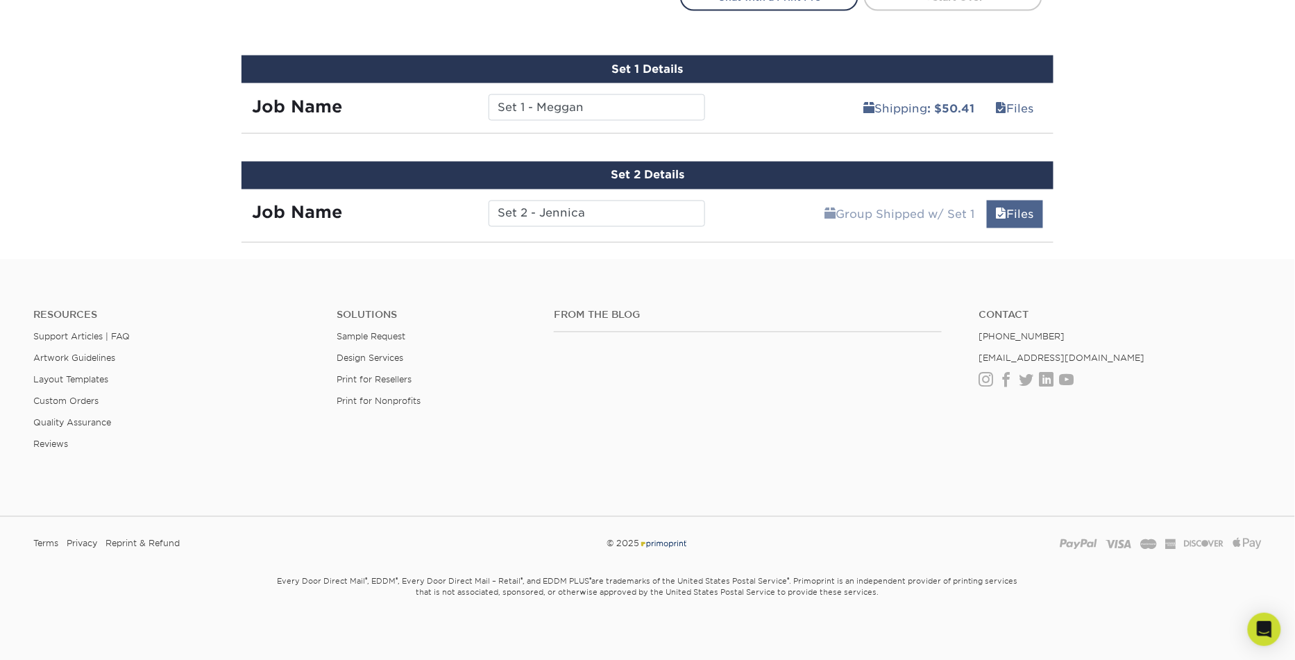
click at [1026, 182] on div "Set 2 Details" at bounding box center [647, 176] width 812 height 28
click at [1017, 215] on link "Files" at bounding box center [1015, 214] width 56 height 28
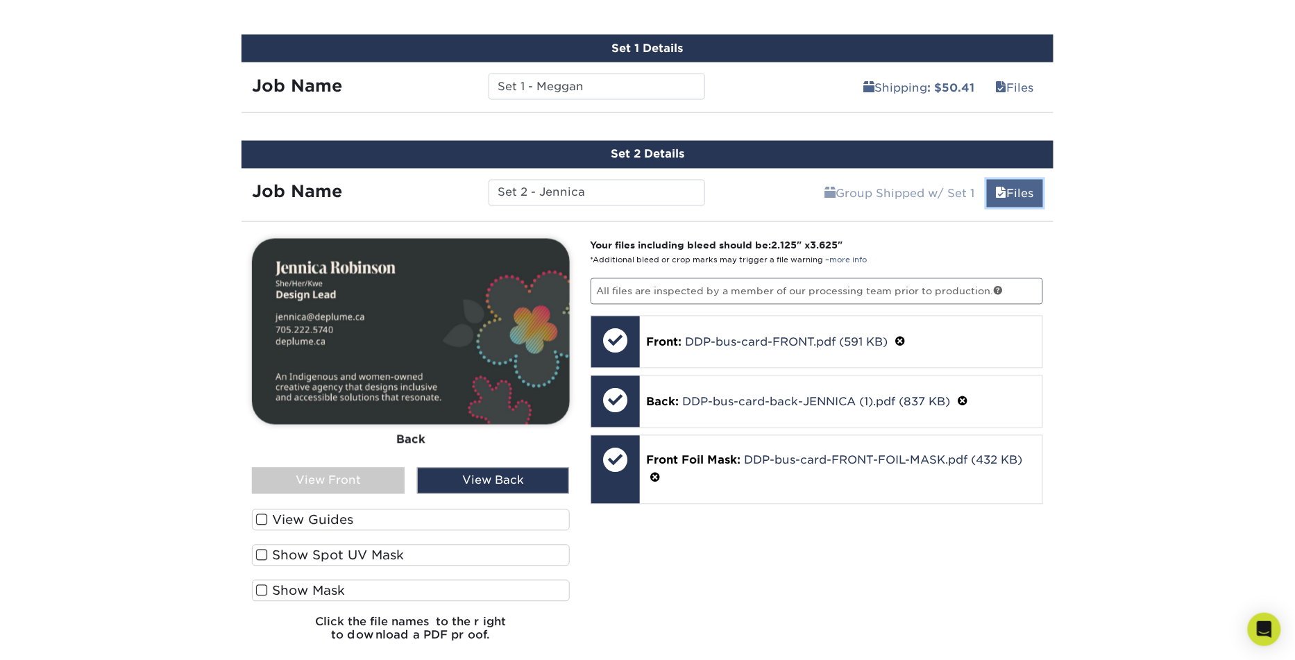
scroll to position [817, 0]
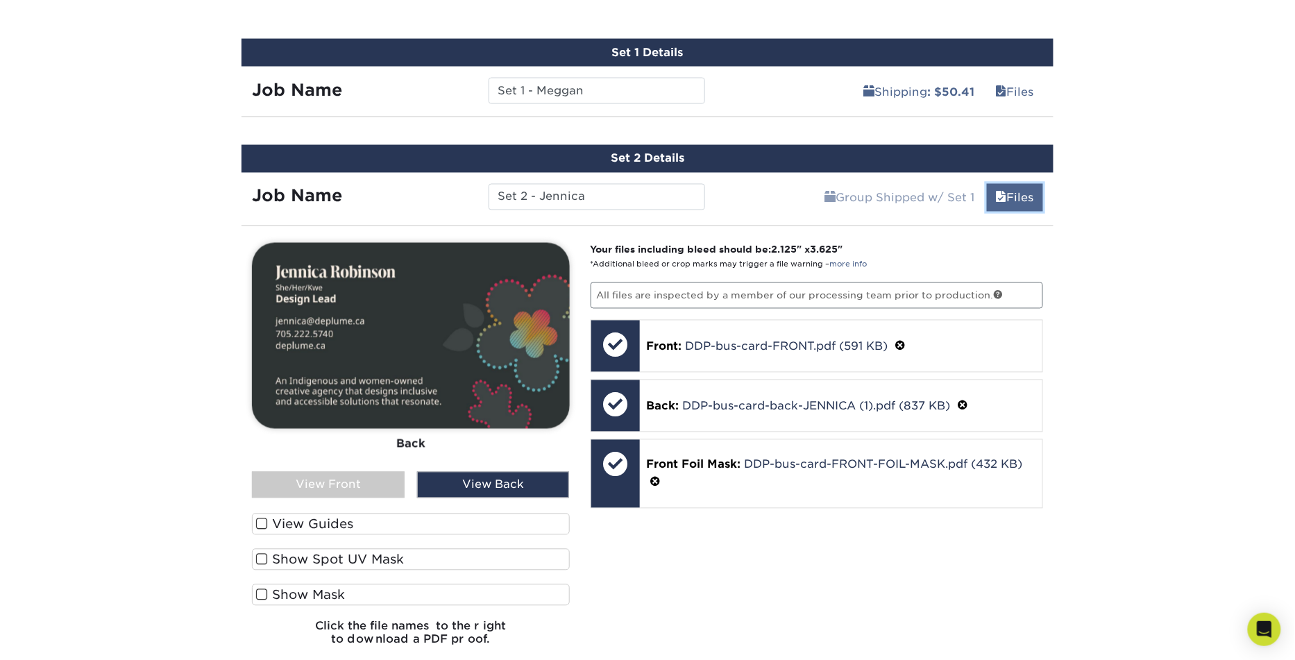
click at [1017, 203] on link "Files" at bounding box center [1015, 198] width 56 height 28
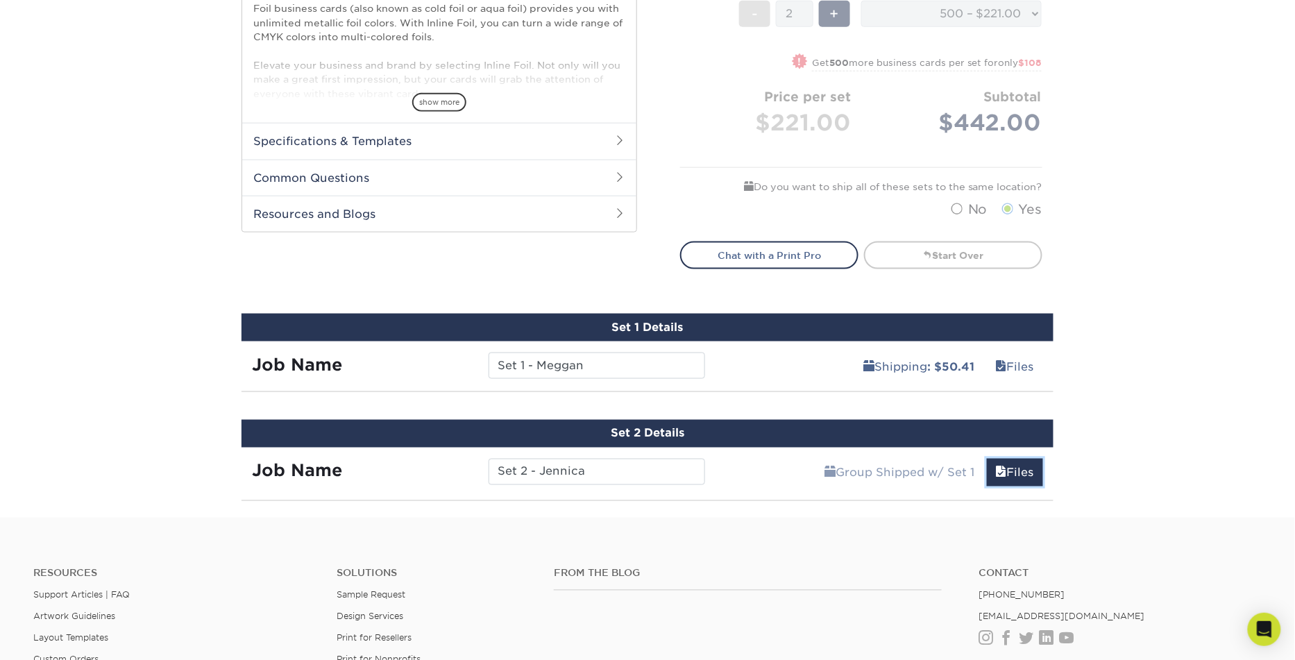
scroll to position [515, 0]
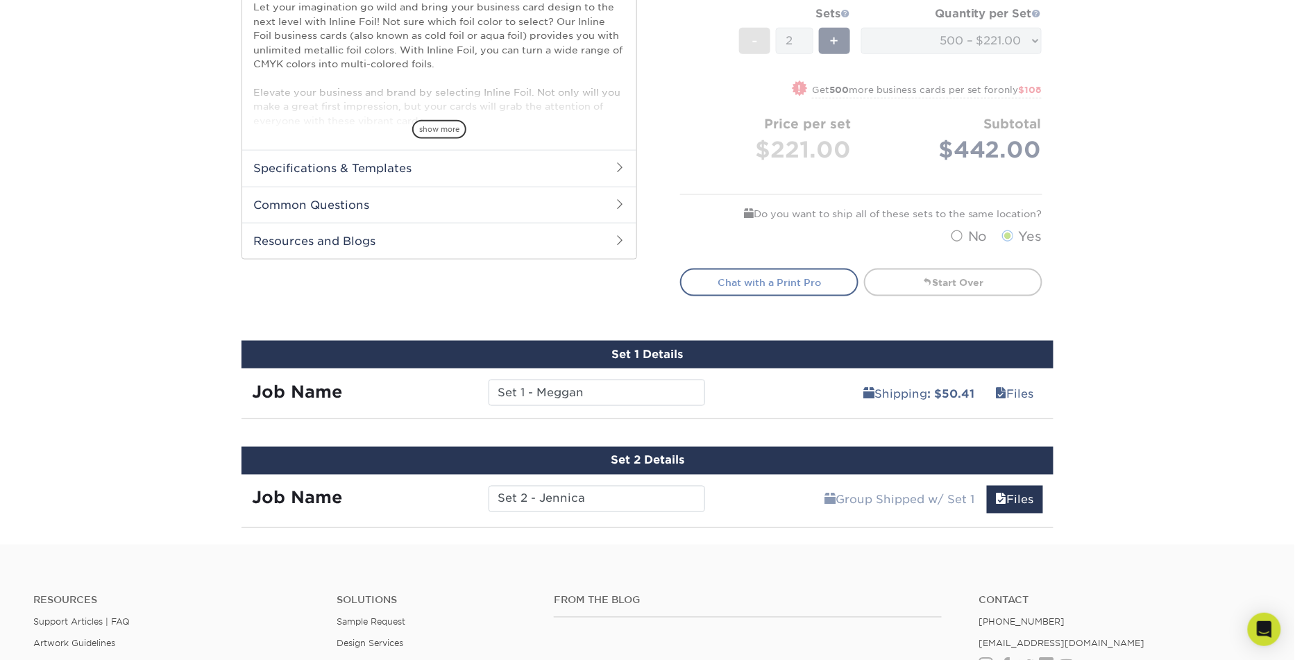
click at [744, 275] on link "Chat with a Print Pro" at bounding box center [769, 282] width 178 height 28
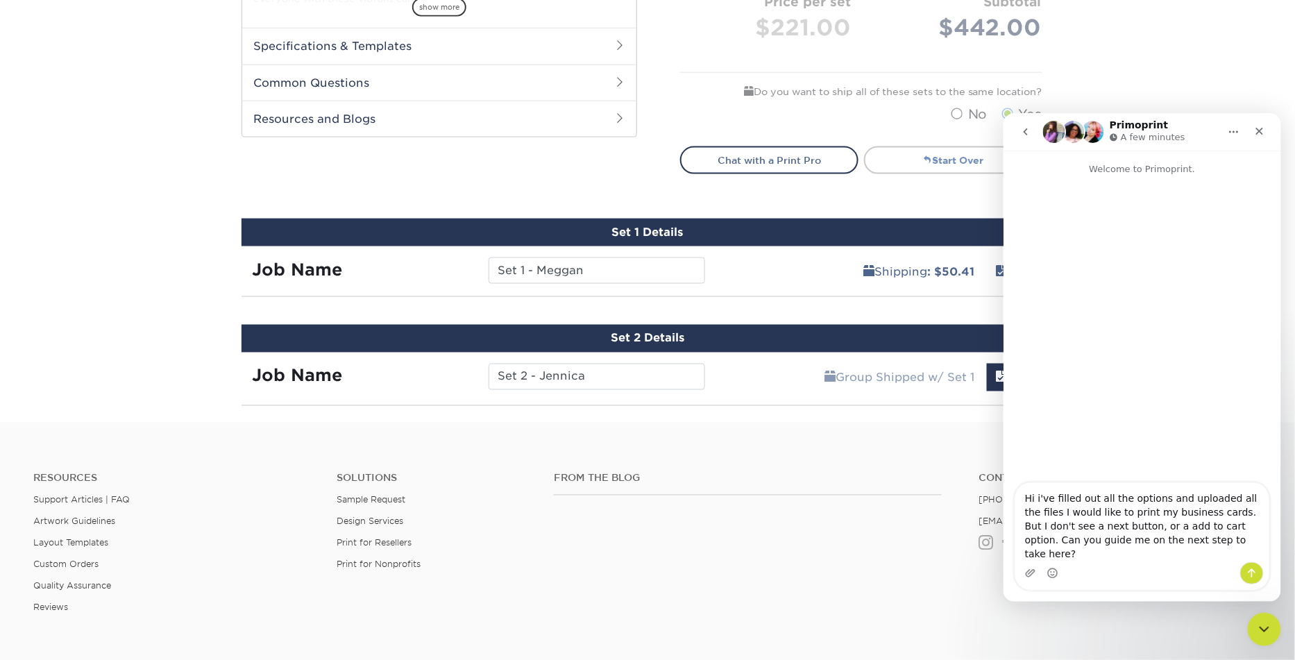
scroll to position [645, 0]
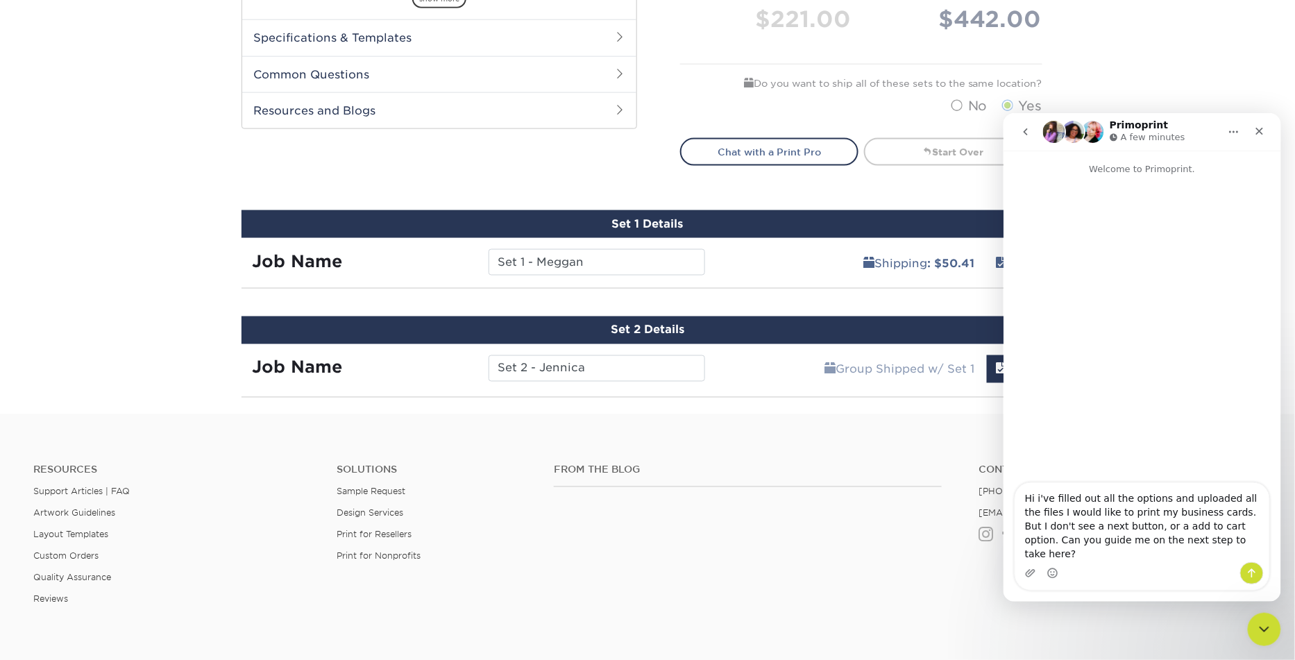
click at [1125, 509] on textarea "Hi i've filled out all the options and uploaded all the files I would like to p…" at bounding box center [1141, 521] width 254 height 79
type textarea "Hi i've filled out all the print and delivery. options and uploaded all the fil…"
click at [1127, 561] on div "Intercom messenger" at bounding box center [1141, 572] width 254 height 22
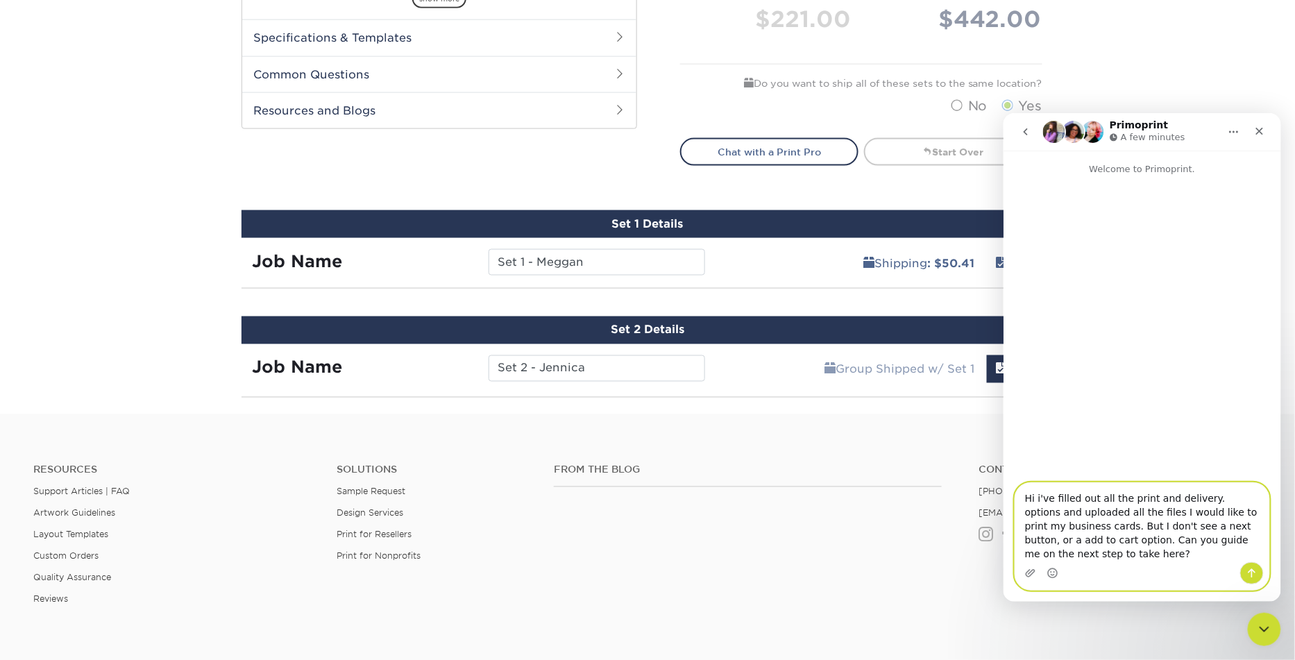
click at [1127, 556] on textarea "Hi i've filled out all the print and delivery. options and uploaded all the fil…" at bounding box center [1141, 521] width 254 height 79
click at [1252, 572] on icon "Send a message…" at bounding box center [1251, 572] width 8 height 9
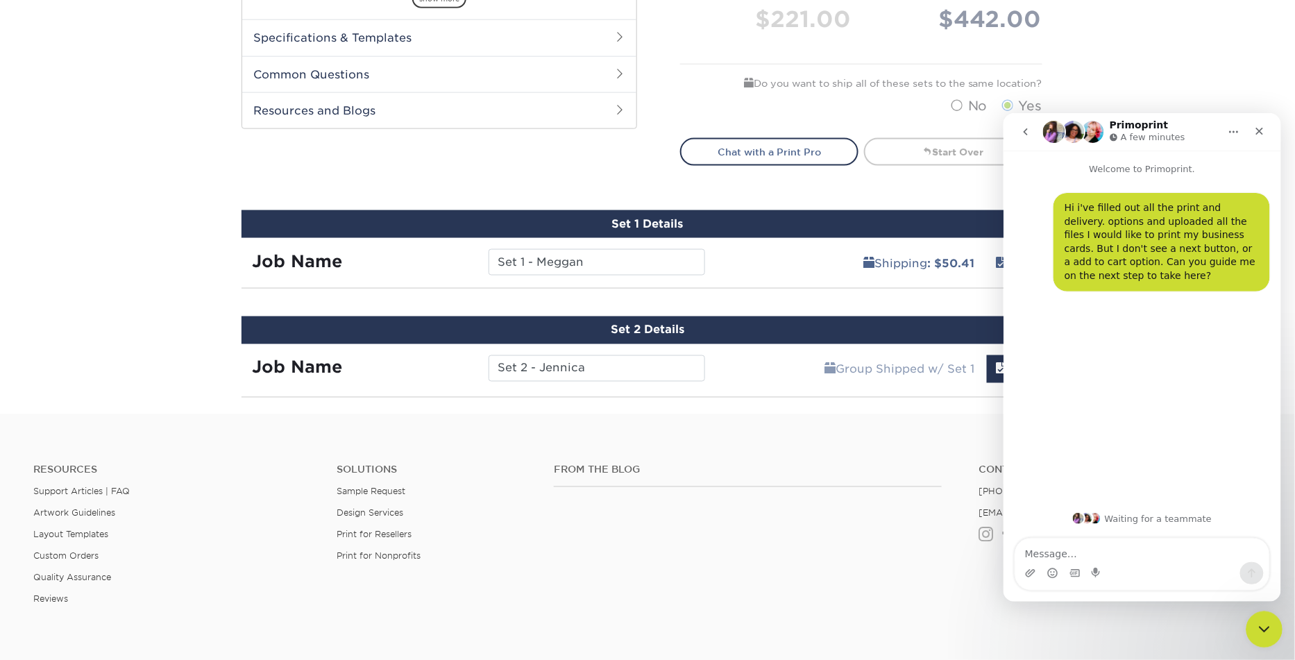
click at [1266, 625] on icon "Close Intercom Messenger" at bounding box center [1261, 627] width 17 height 17
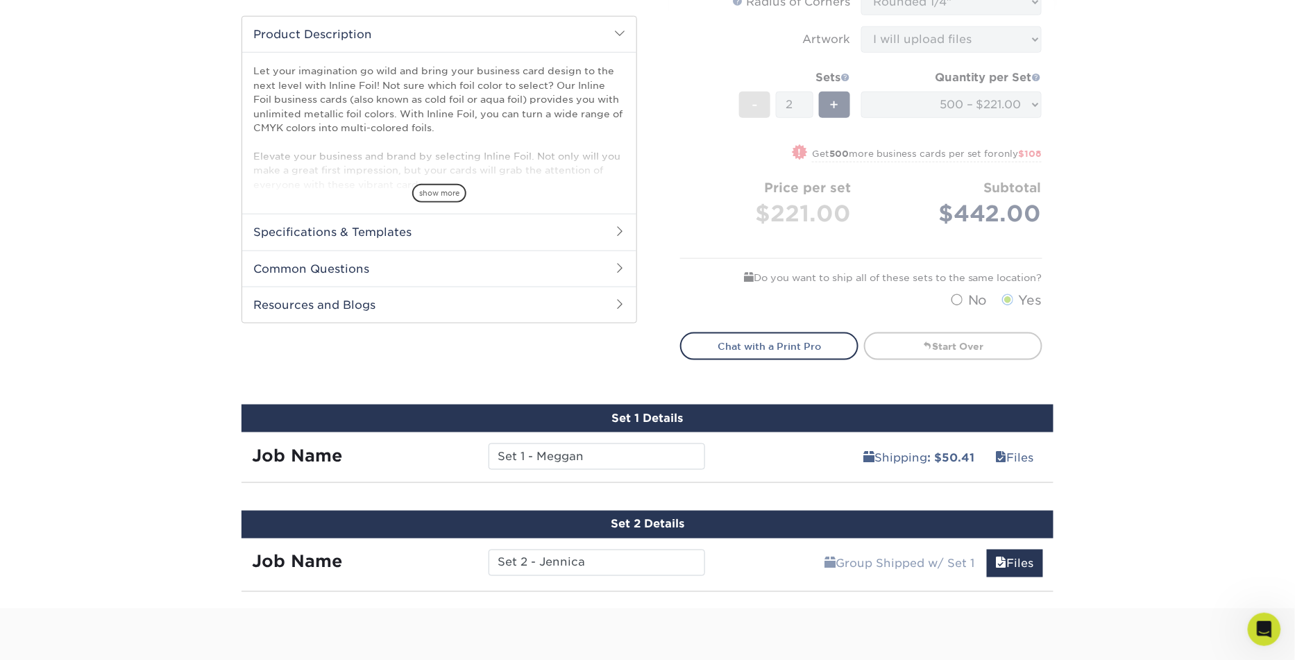
scroll to position [445, 0]
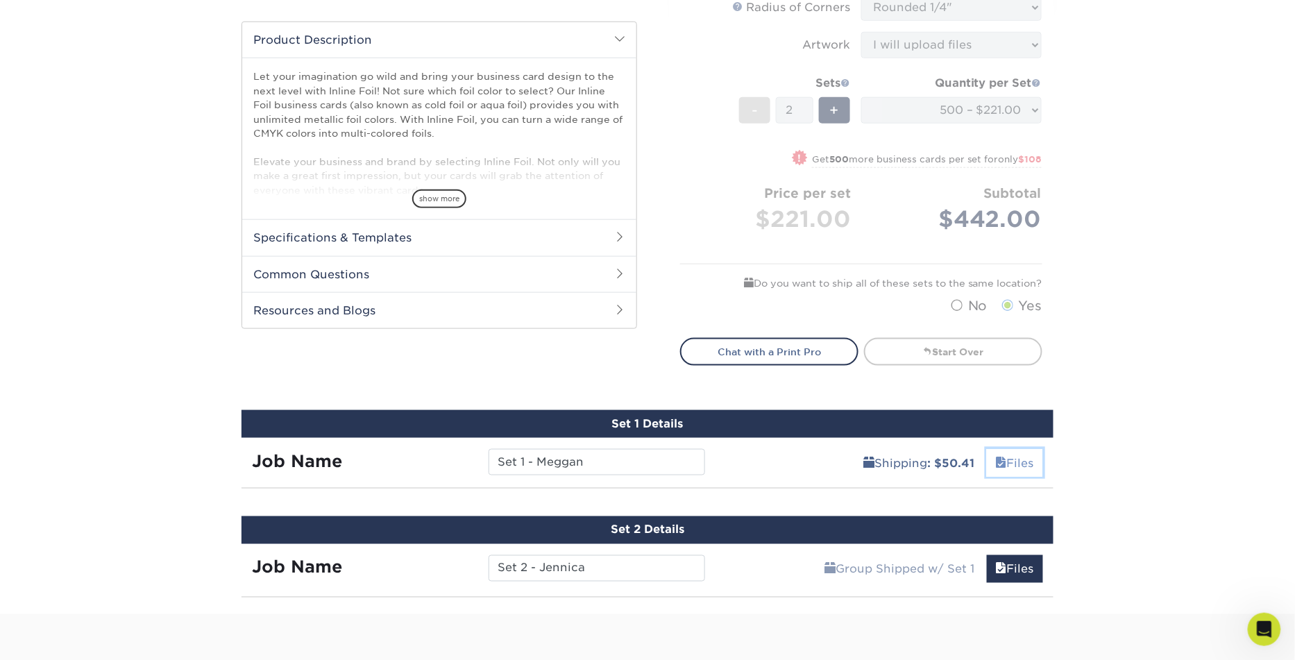
click at [1016, 463] on link "Files" at bounding box center [1015, 463] width 56 height 28
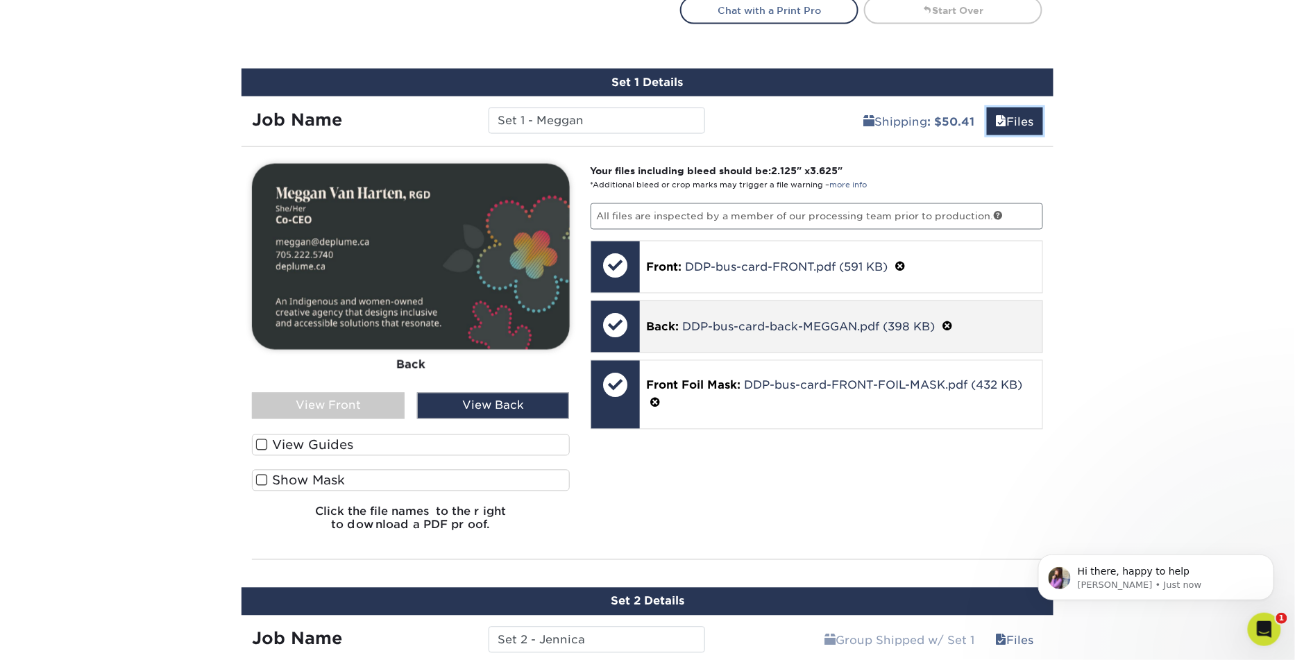
scroll to position [0, 0]
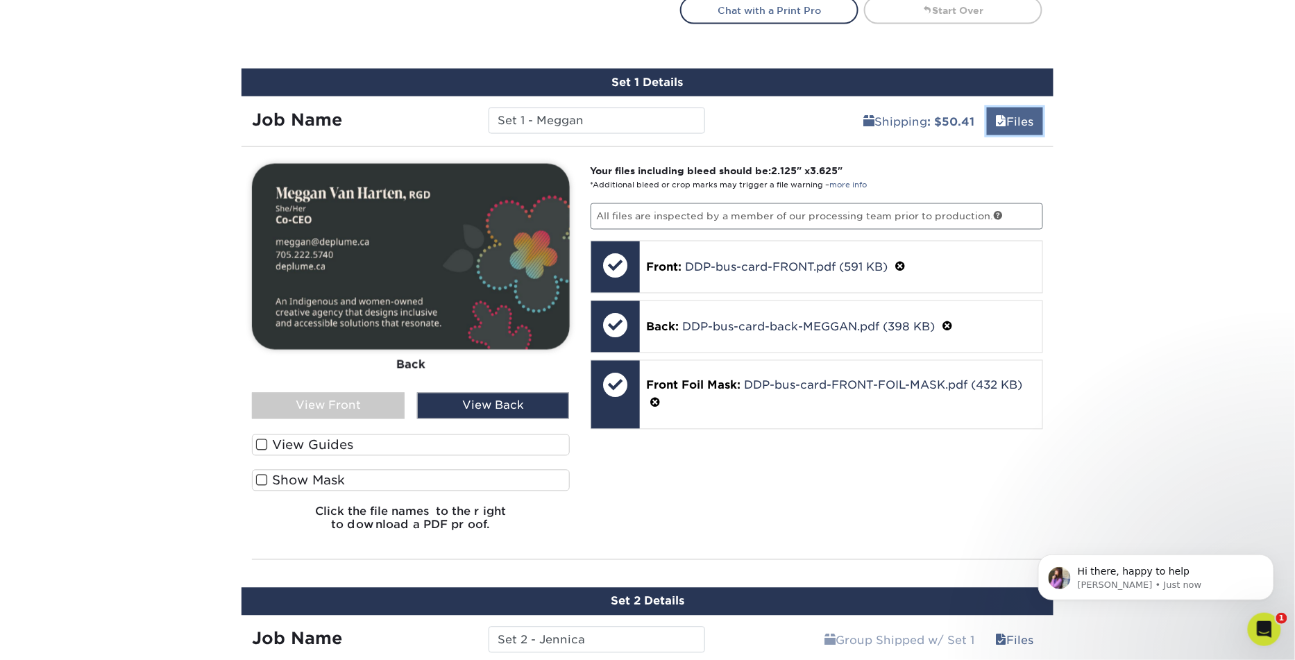
click at [1026, 124] on link "Files" at bounding box center [1015, 122] width 56 height 28
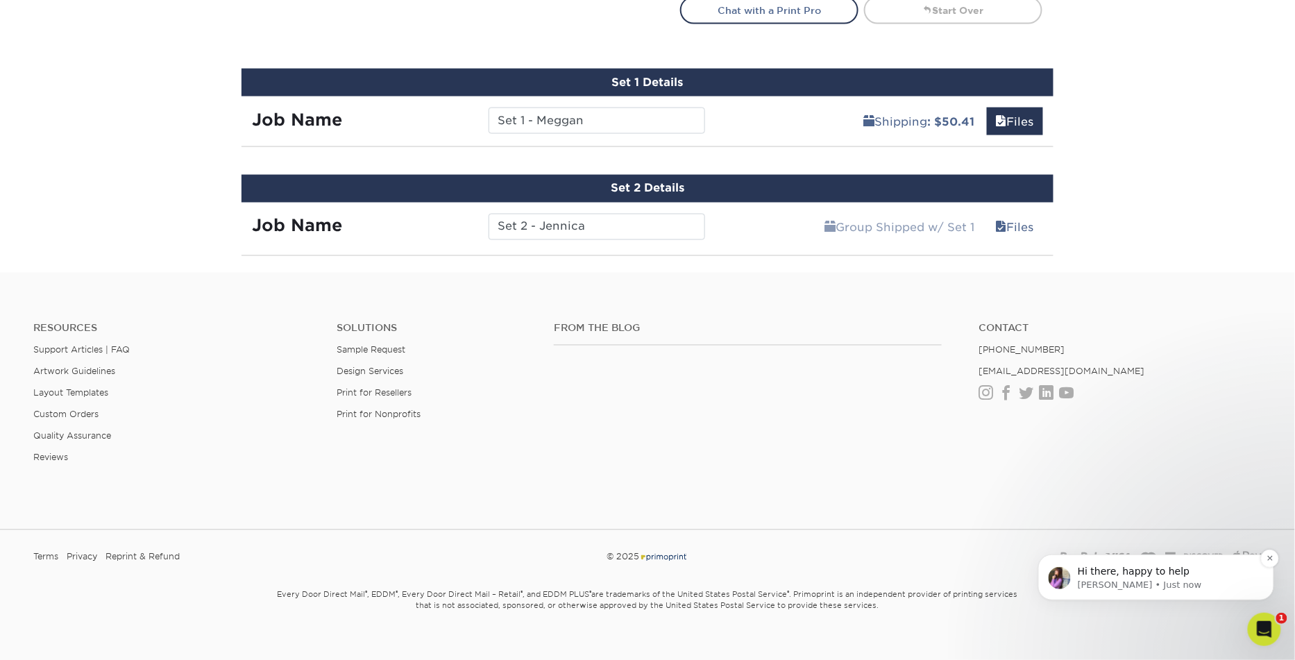
click at [1112, 568] on span "Hi there, happy to help" at bounding box center [1133, 570] width 112 height 11
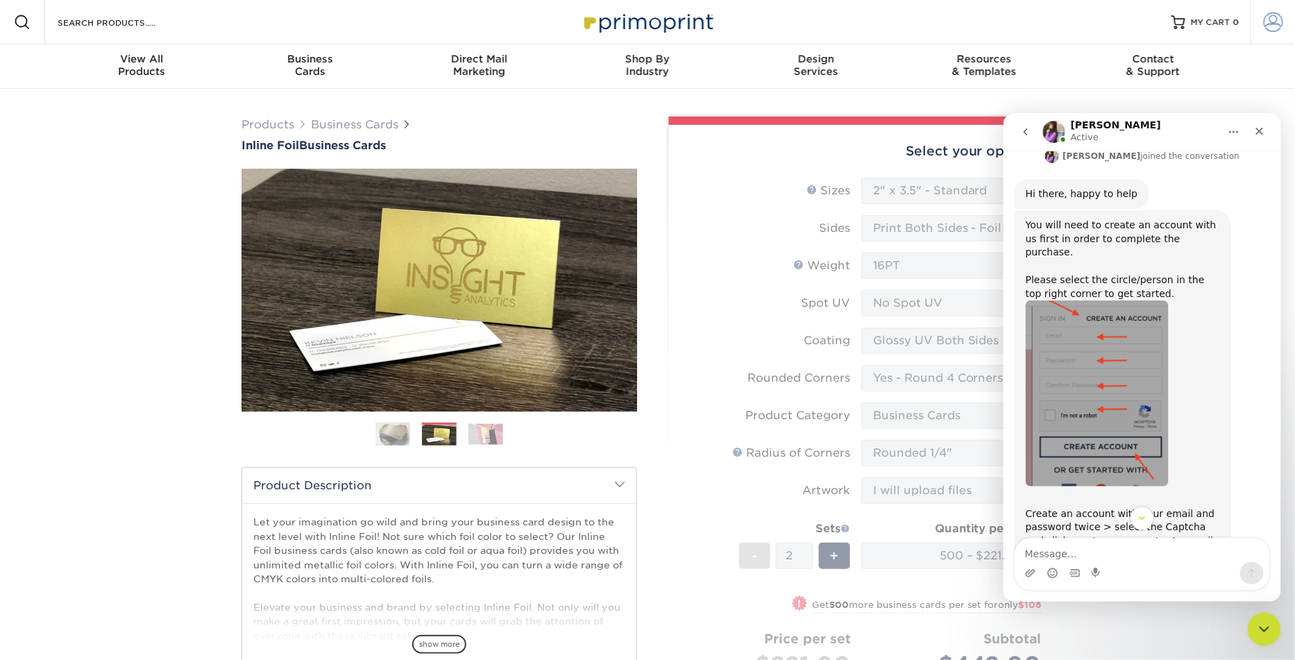
click at [1273, 24] on span at bounding box center [1272, 21] width 19 height 19
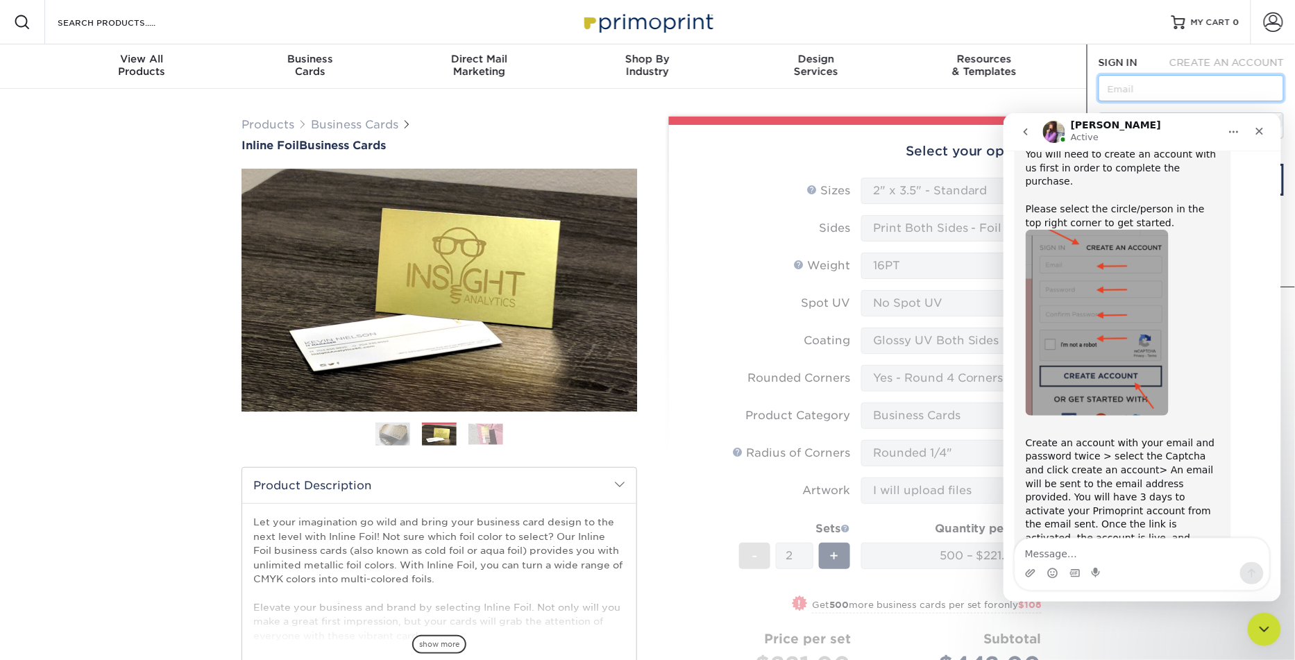
scroll to position [255, 0]
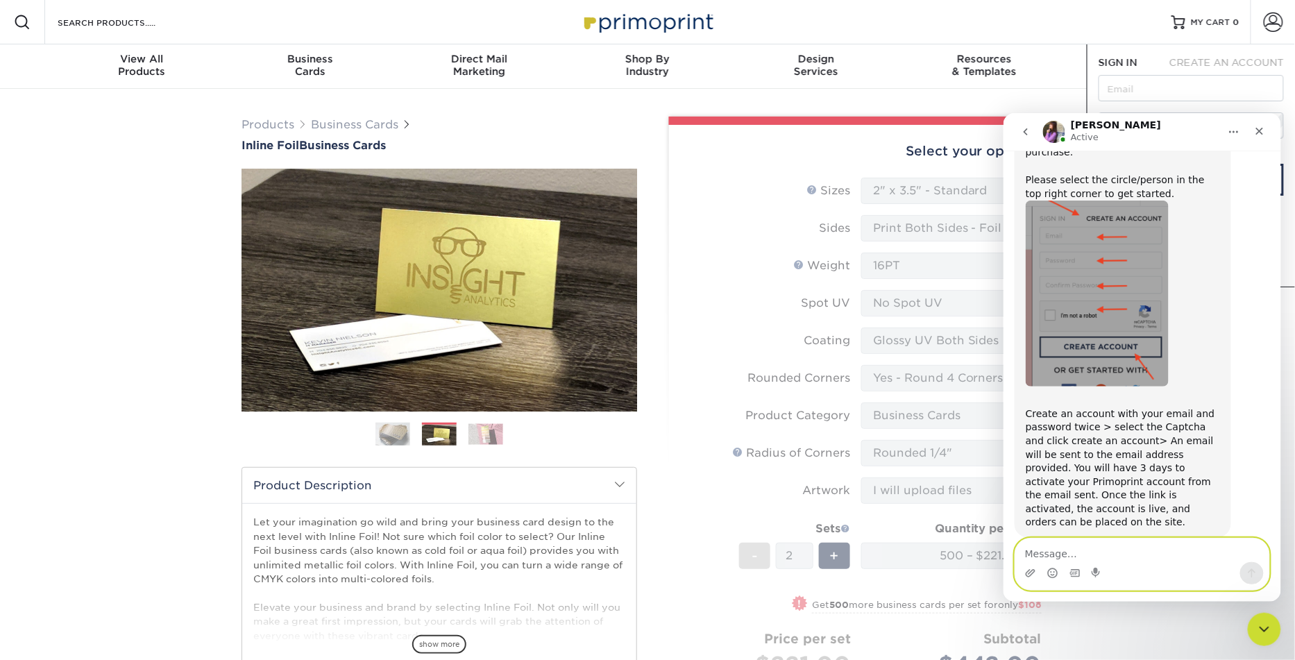
click at [1150, 552] on textarea "Message…" at bounding box center [1141, 550] width 254 height 24
type textarea "okay thank you!"
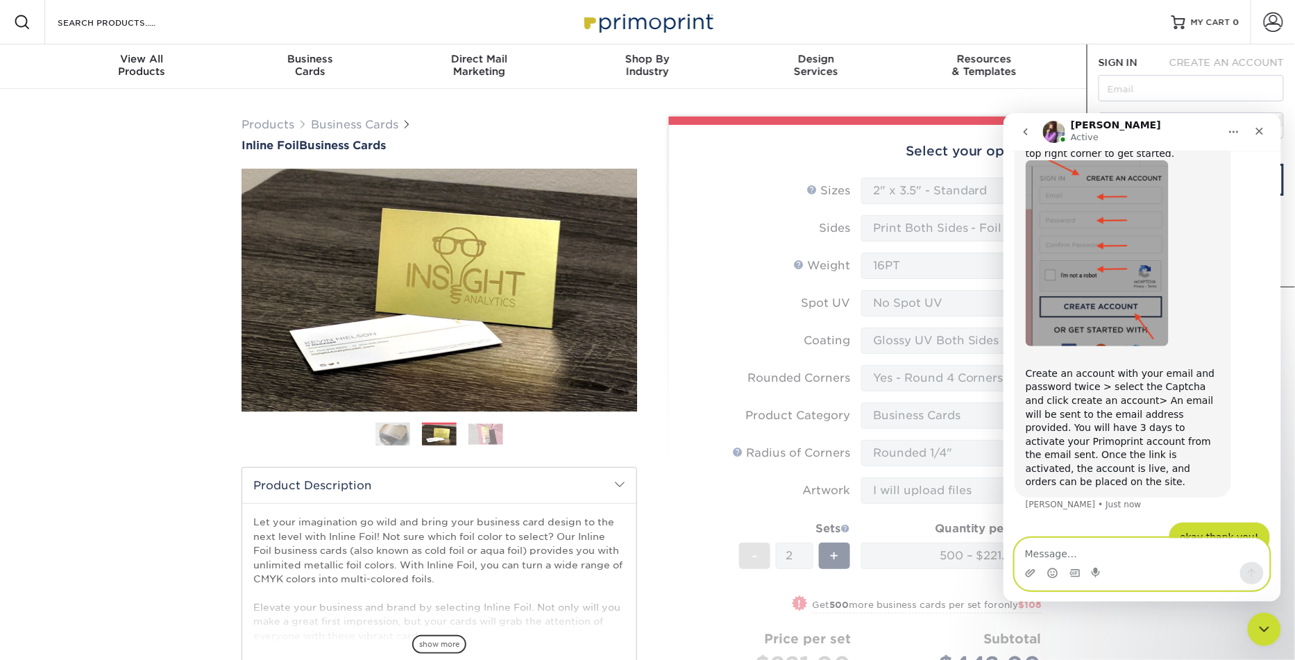
scroll to position [297, 0]
click at [1263, 130] on icon "Close" at bounding box center [1258, 130] width 11 height 11
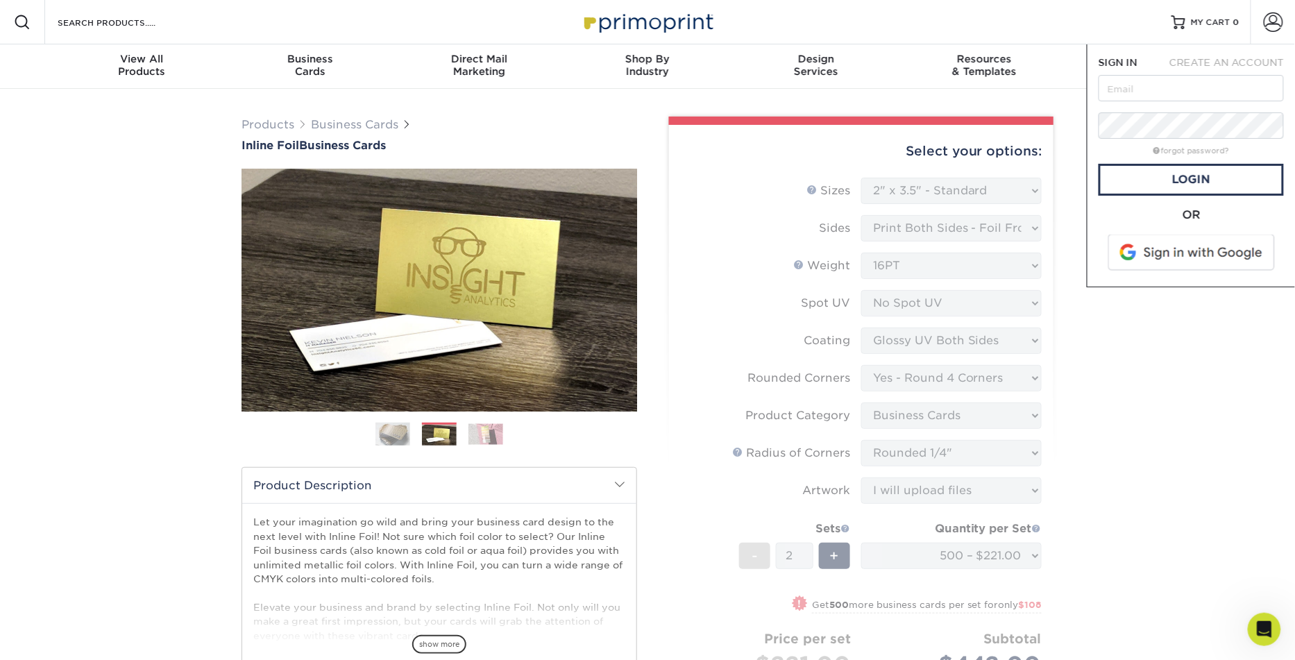
click at [1201, 64] on span "CREATE AN ACCOUNT" at bounding box center [1226, 62] width 114 height 11
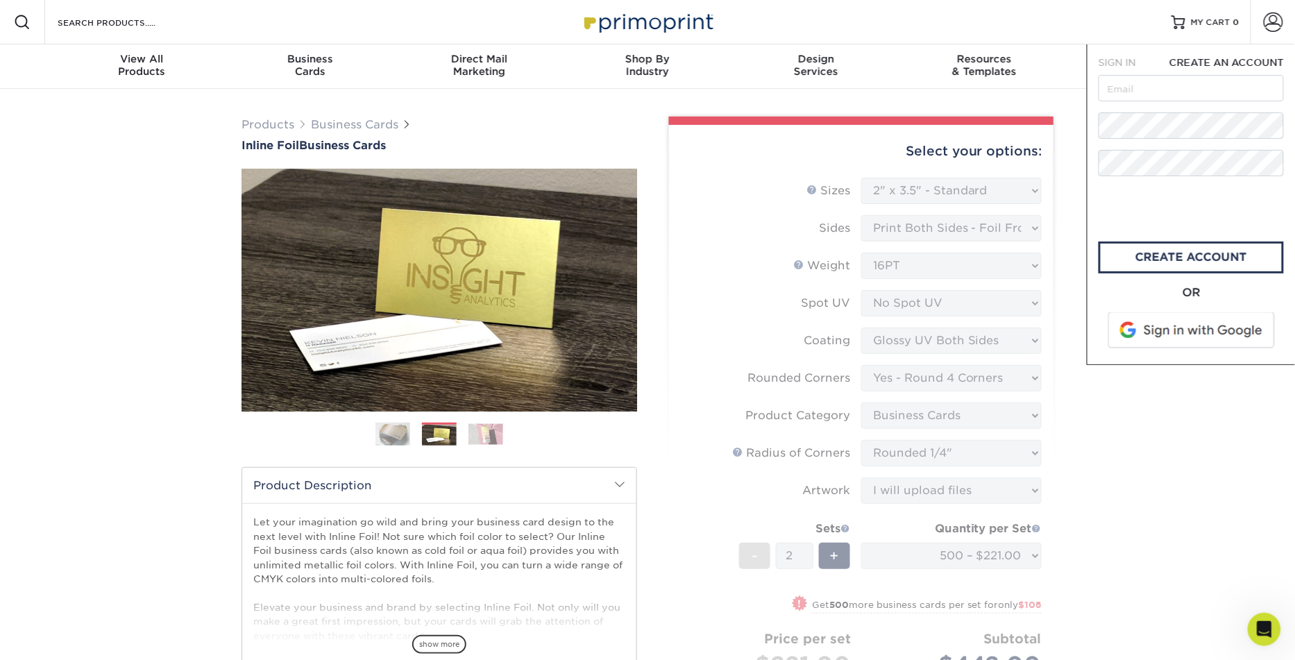
scroll to position [350, 0]
click at [1182, 264] on link "create account" at bounding box center [1190, 257] width 185 height 32
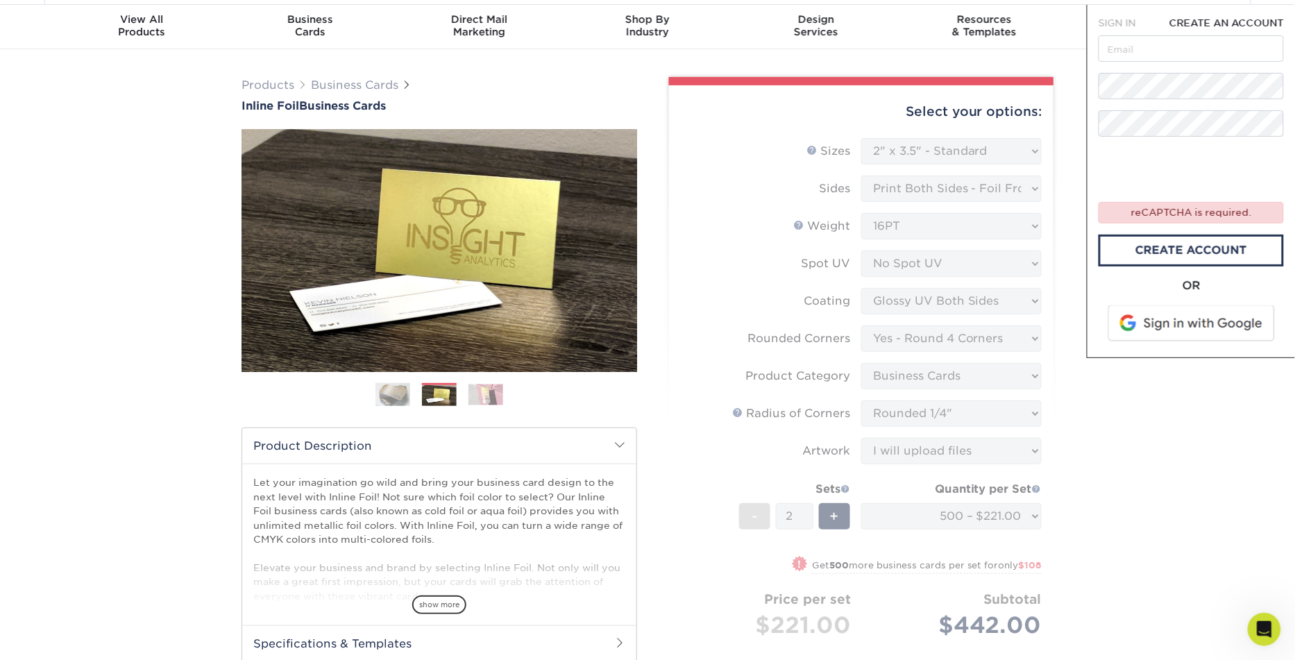
scroll to position [0, 0]
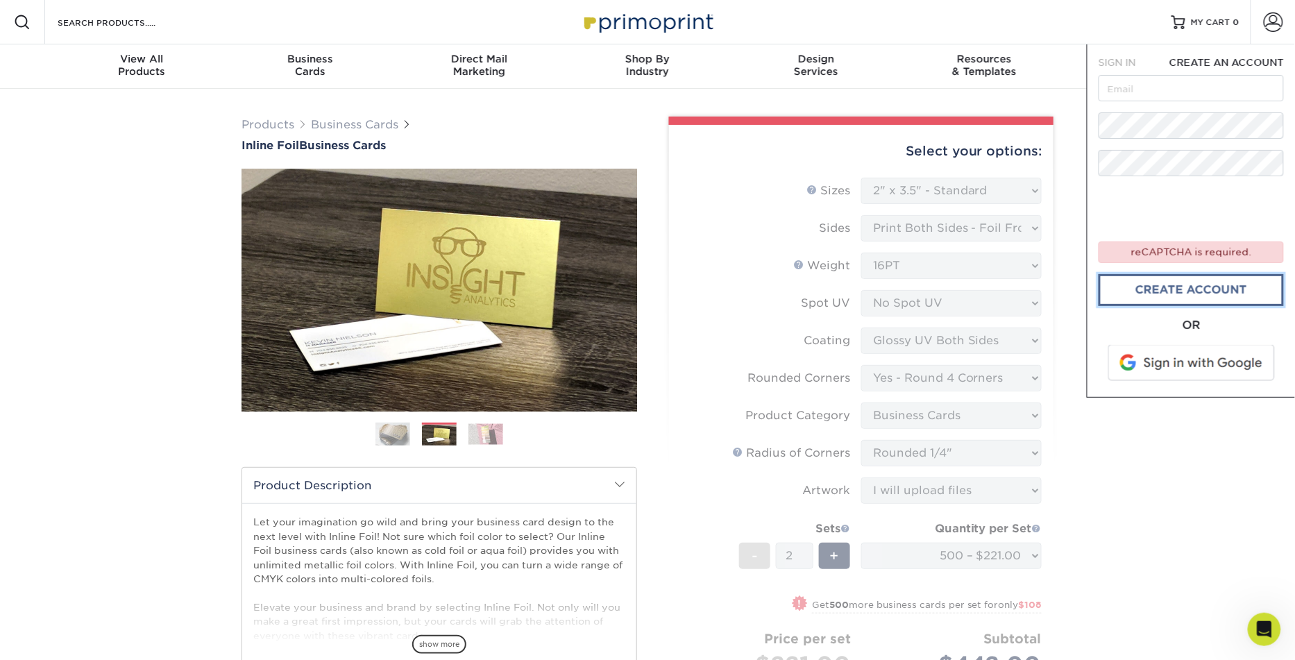
click at [1166, 286] on link "create account" at bounding box center [1190, 290] width 185 height 32
click at [1163, 94] on input "text" at bounding box center [1190, 88] width 185 height 26
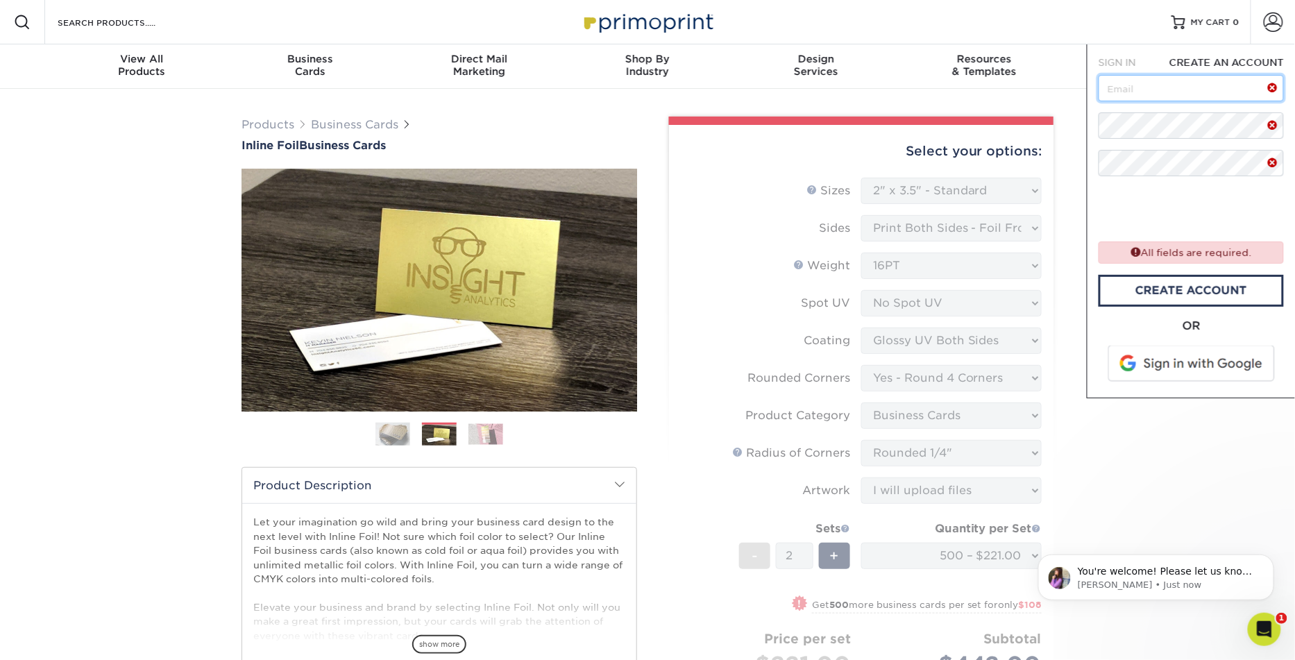
type input "[EMAIL_ADDRESS][DOMAIN_NAME]"
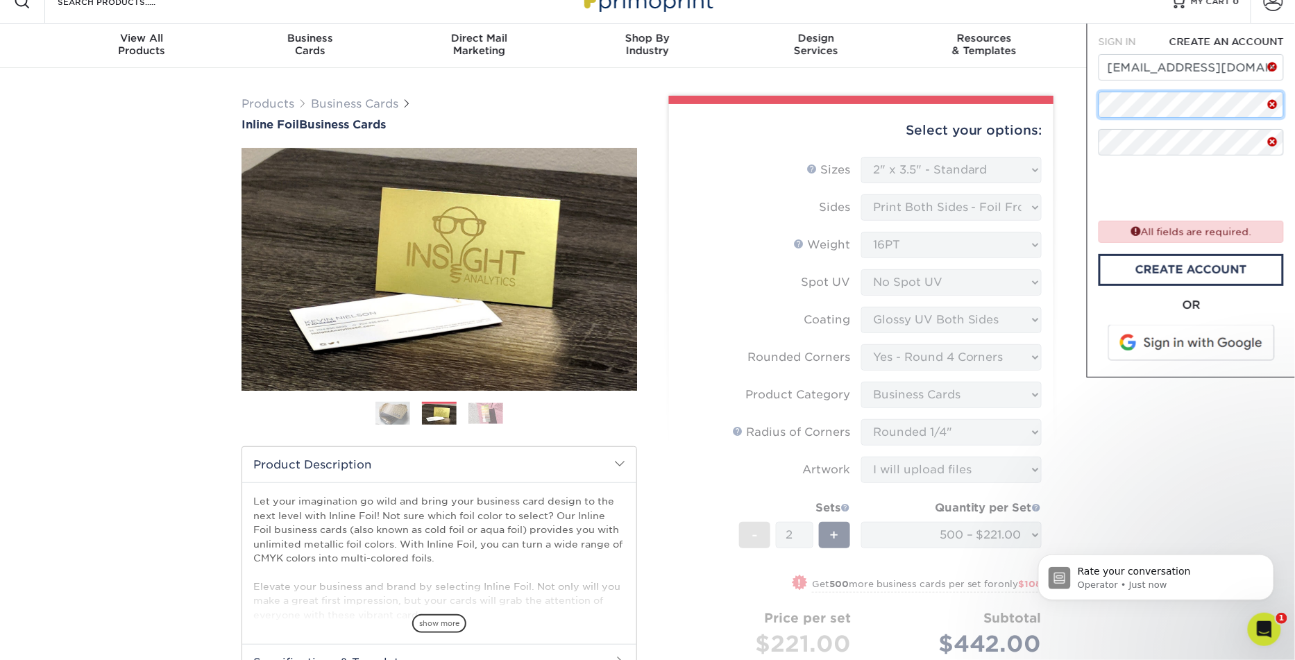
scroll to position [24, 0]
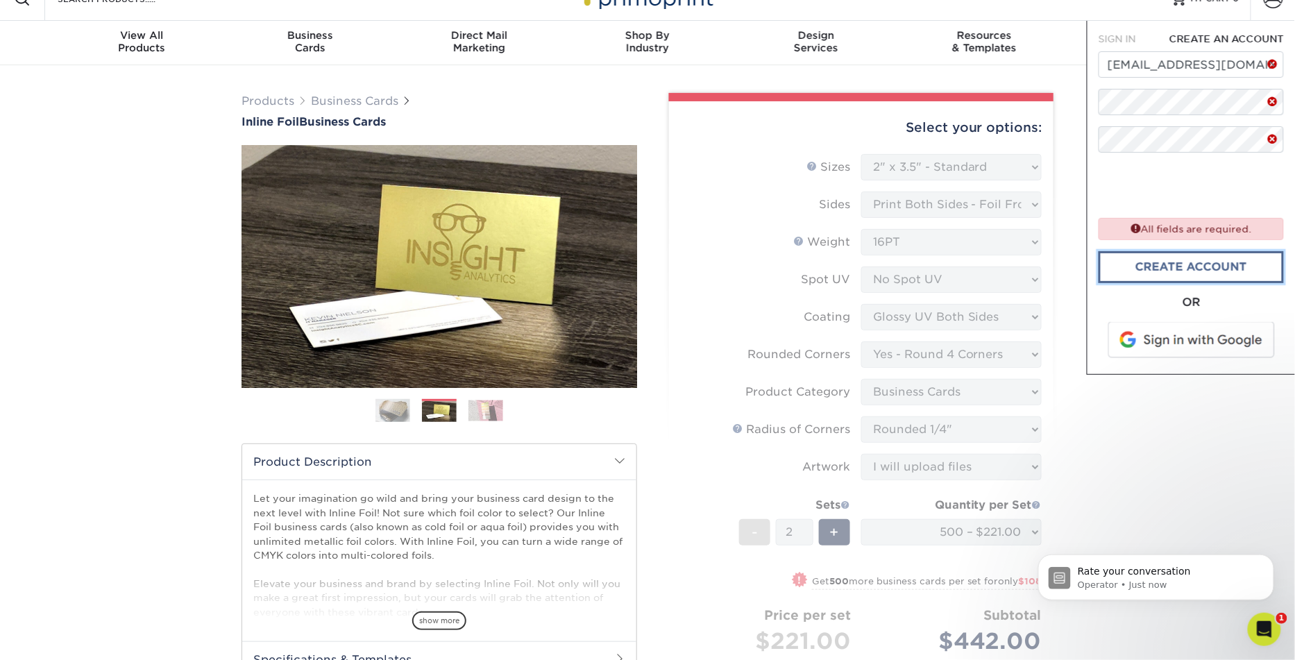
click at [1168, 266] on link "create account" at bounding box center [1190, 267] width 185 height 32
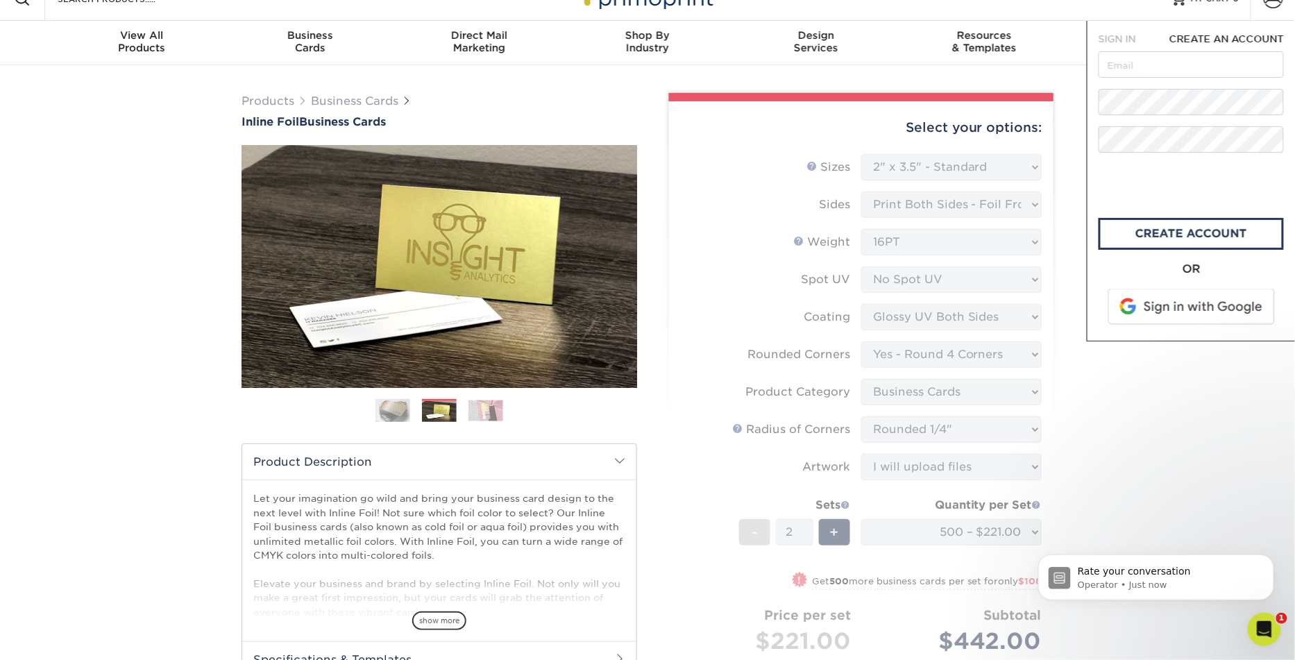
scroll to position [0, 0]
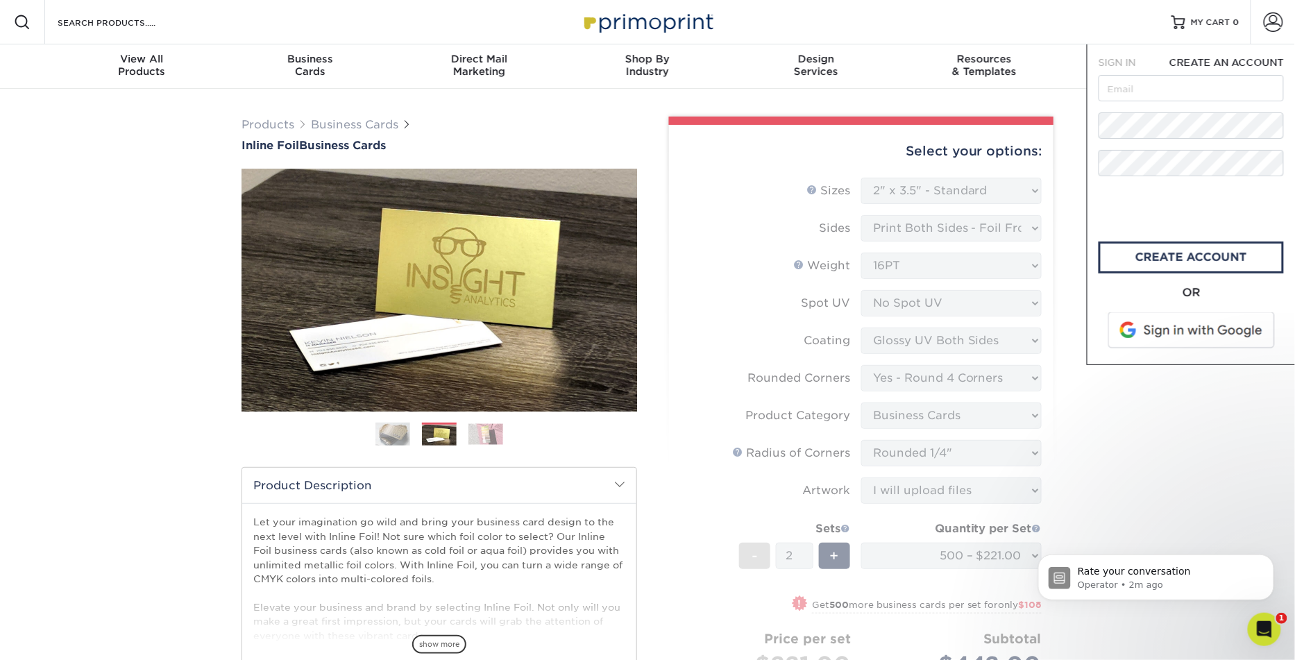
click at [1129, 60] on span "SIGN IN" at bounding box center [1116, 62] width 37 height 11
type input "[EMAIL_ADDRESS][DOMAIN_NAME]"
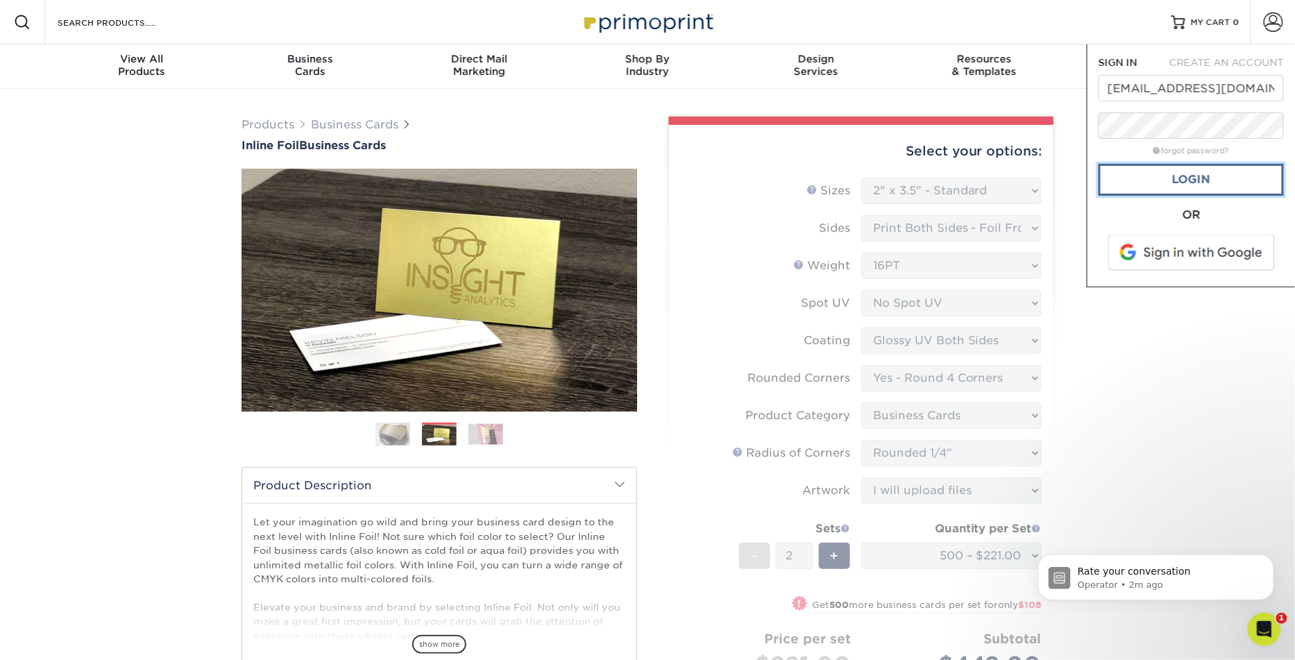
click at [1161, 174] on link "Login" at bounding box center [1190, 180] width 185 height 32
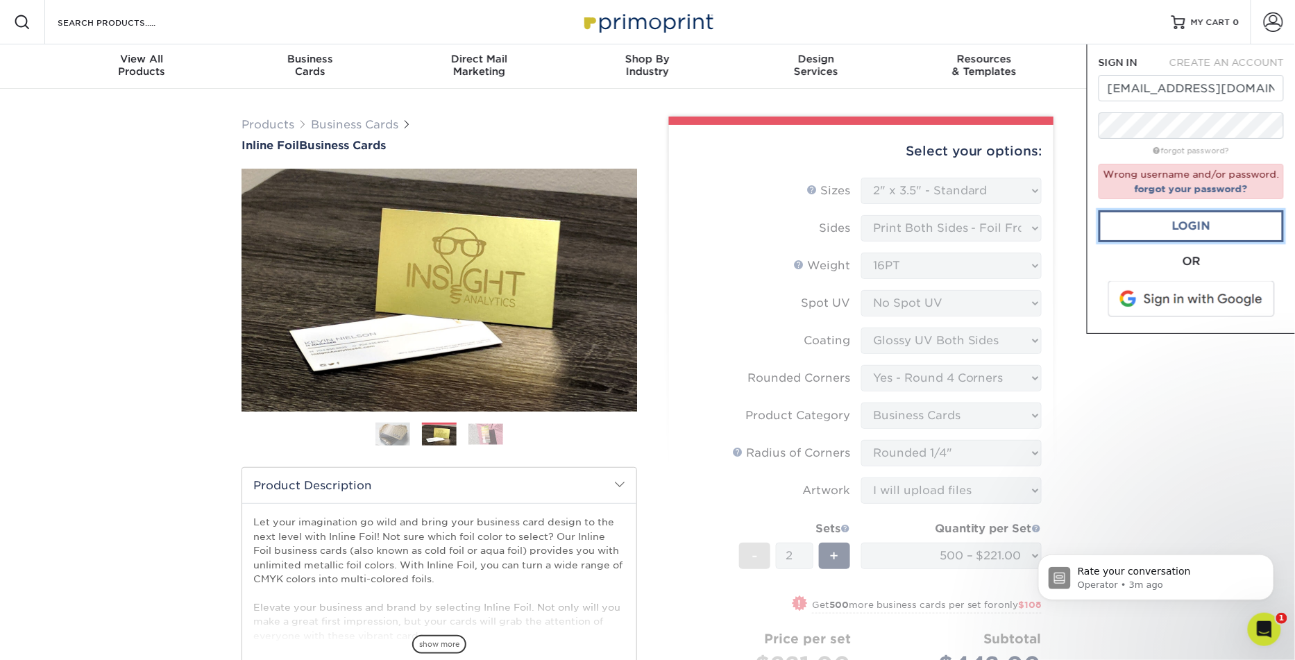
click at [1195, 224] on link "Login" at bounding box center [1190, 226] width 185 height 32
click at [1098, 139] on div at bounding box center [1098, 139] width 0 height 0
click at [1179, 221] on link "Login" at bounding box center [1190, 226] width 185 height 32
click at [1179, 188] on link "forgot your password?" at bounding box center [1190, 188] width 113 height 11
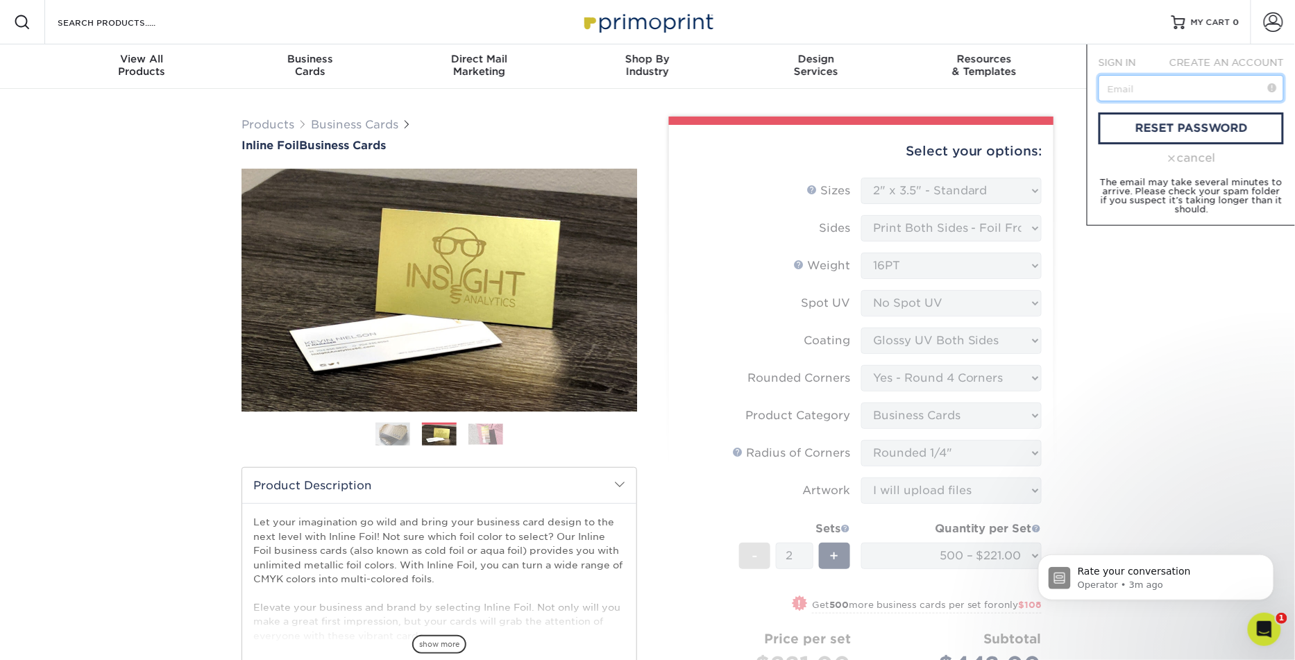
click at [1152, 89] on input "text" at bounding box center [1190, 88] width 185 height 26
type input "[EMAIL_ADDRESS][DOMAIN_NAME]"
click at [1153, 126] on link "reset password" at bounding box center [1190, 128] width 185 height 32
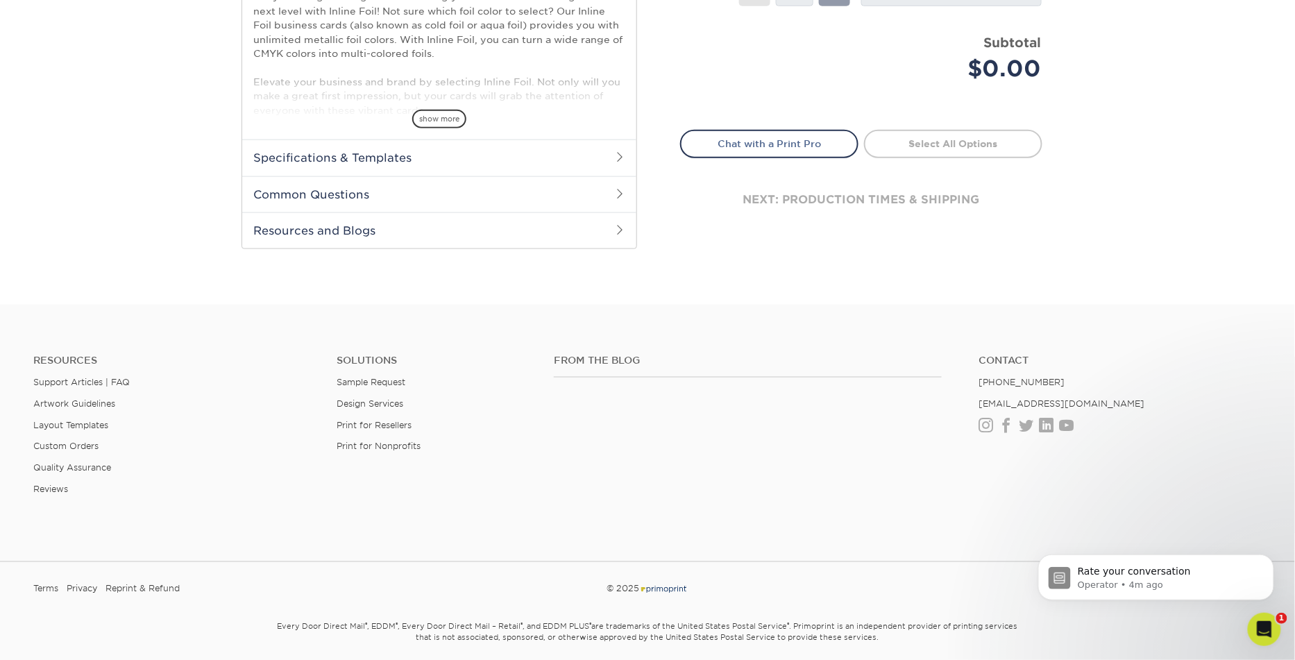
scroll to position [573, 0]
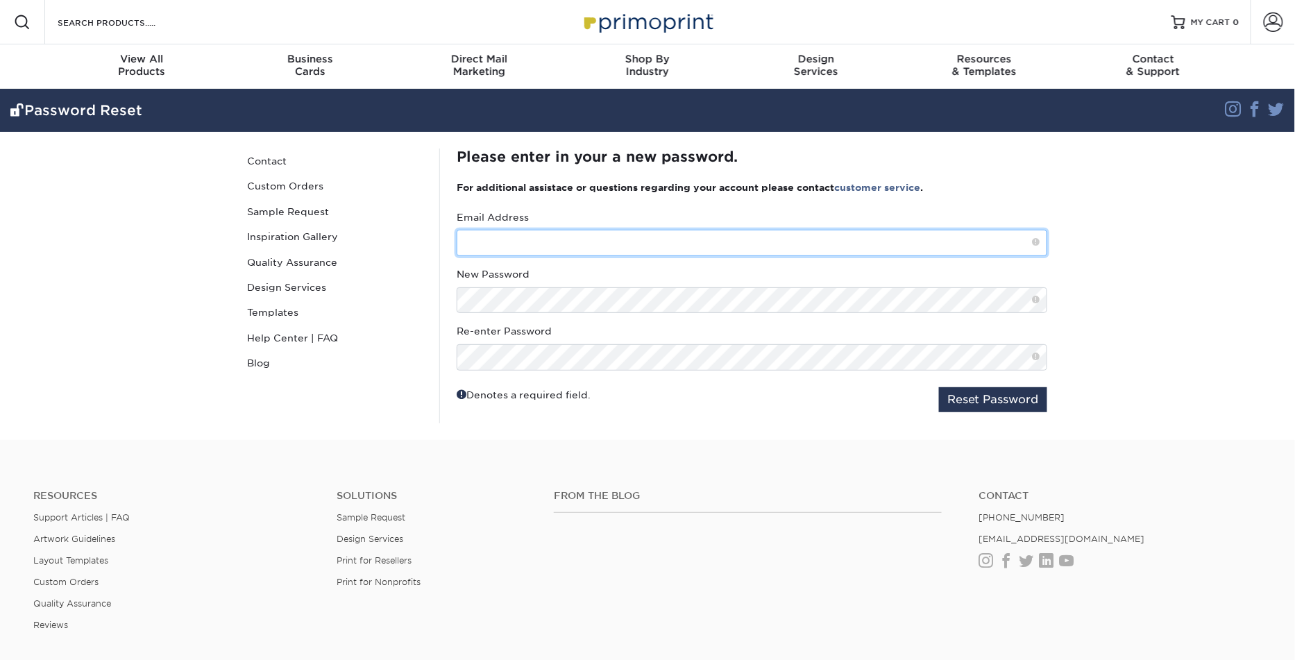
click at [548, 248] on input "text" at bounding box center [751, 243] width 590 height 26
type input "jennica@deplume.ca"
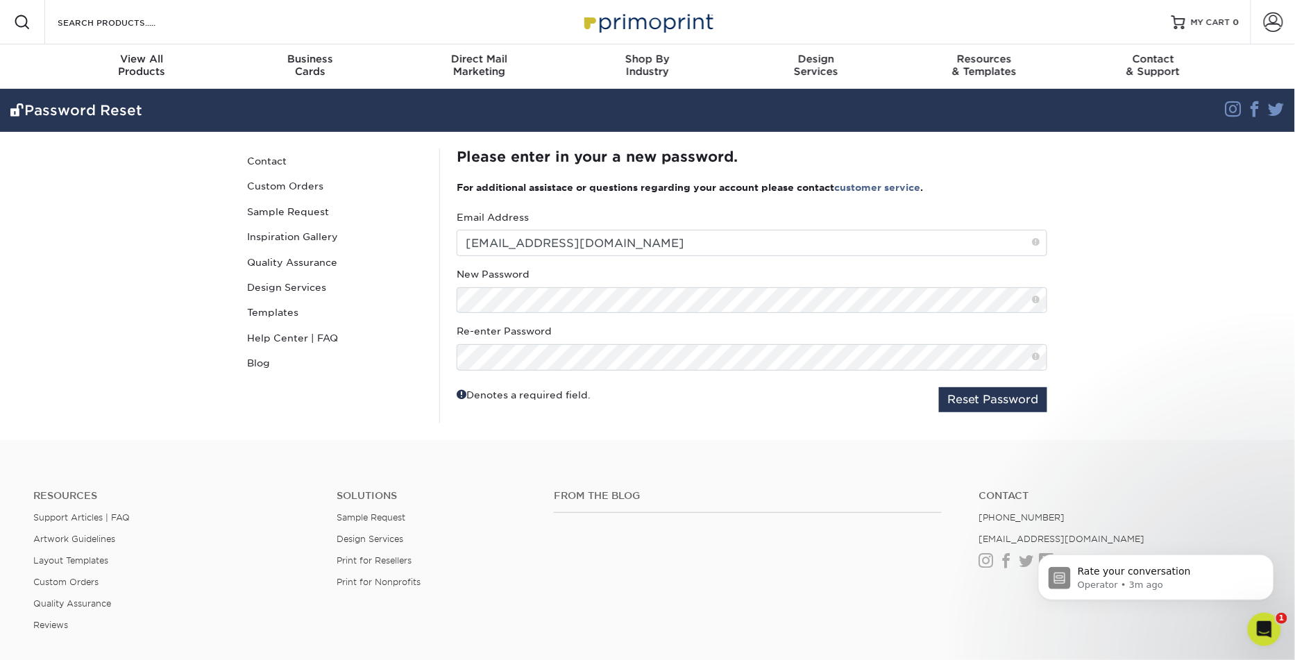
click at [891, 284] on div "New Password" at bounding box center [751, 290] width 590 height 46
click at [951, 402] on button "Reset Password" at bounding box center [993, 399] width 108 height 25
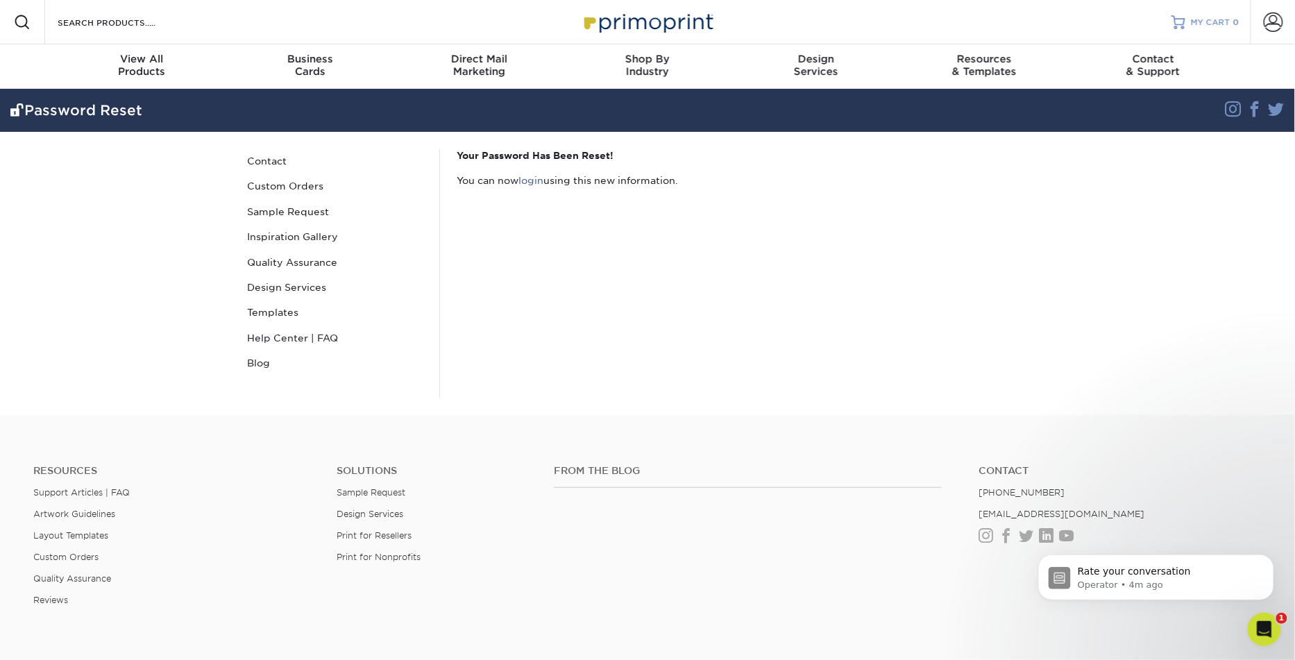
click at [1218, 24] on span "MY CART" at bounding box center [1210, 23] width 40 height 12
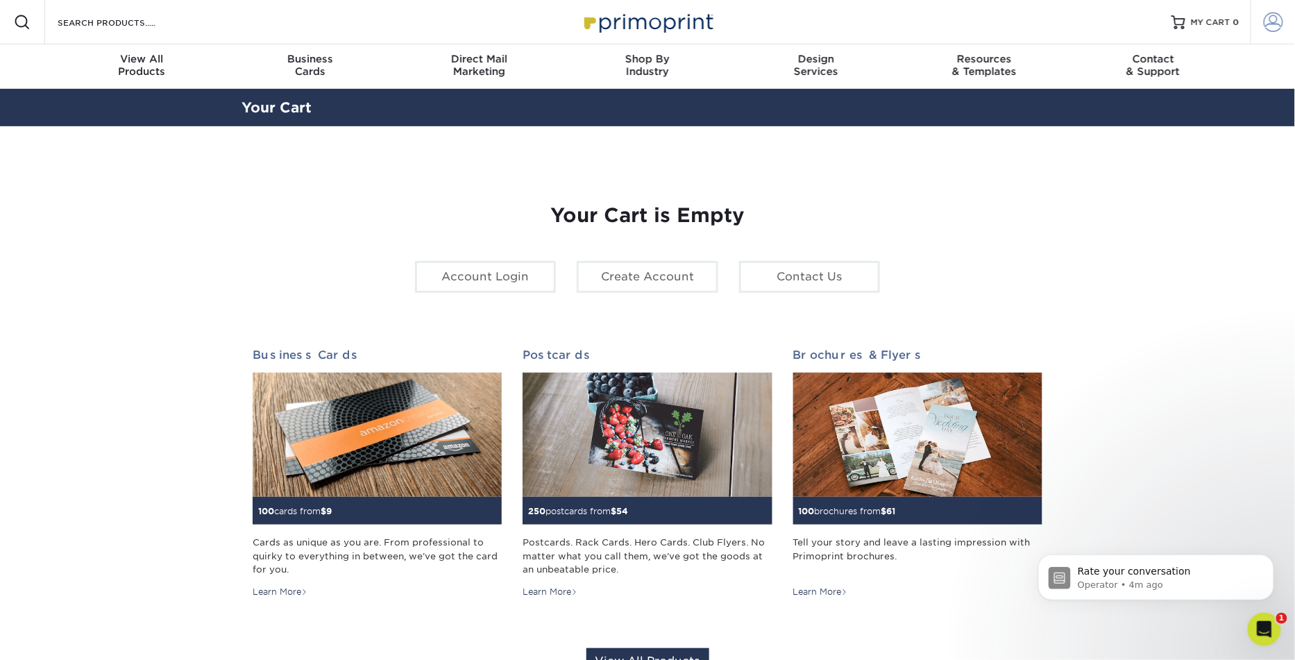
click at [1268, 25] on span at bounding box center [1272, 21] width 19 height 19
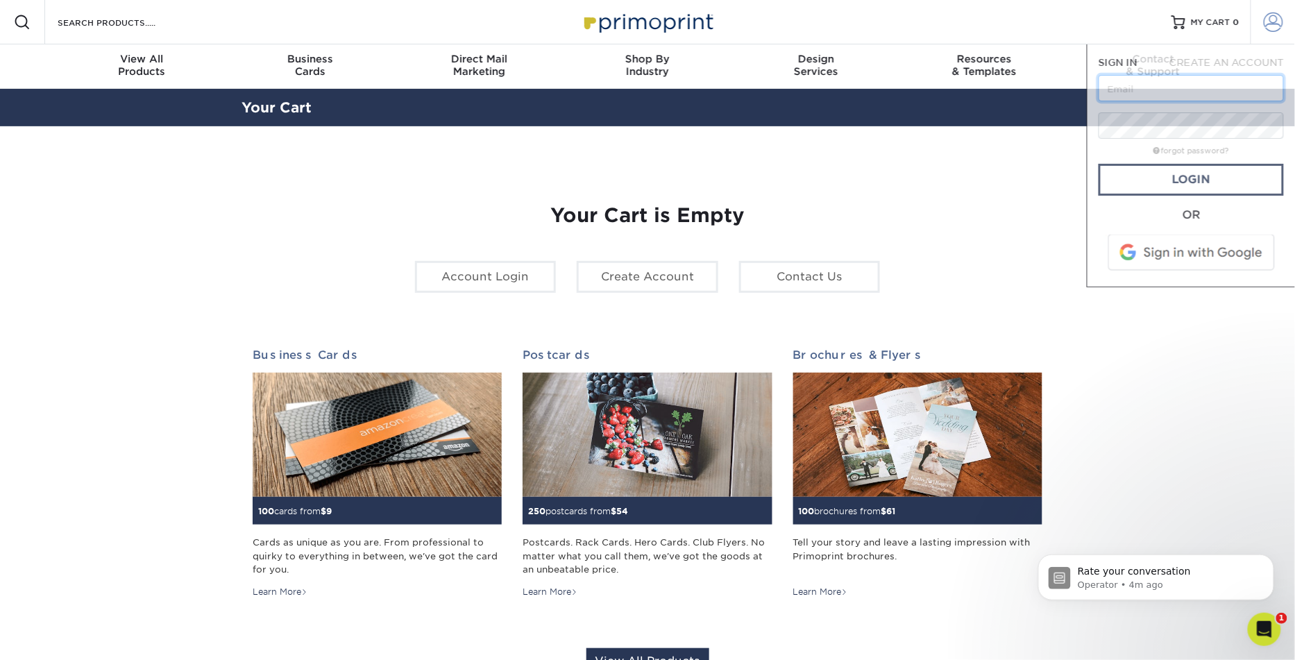
type input "[EMAIL_ADDRESS][DOMAIN_NAME]"
click at [1132, 54] on div "SIGN IN CREATE AN ACCOUNT [EMAIL_ADDRESS][DOMAIN_NAME] forgot password? All fie…" at bounding box center [1190, 165] width 208 height 243
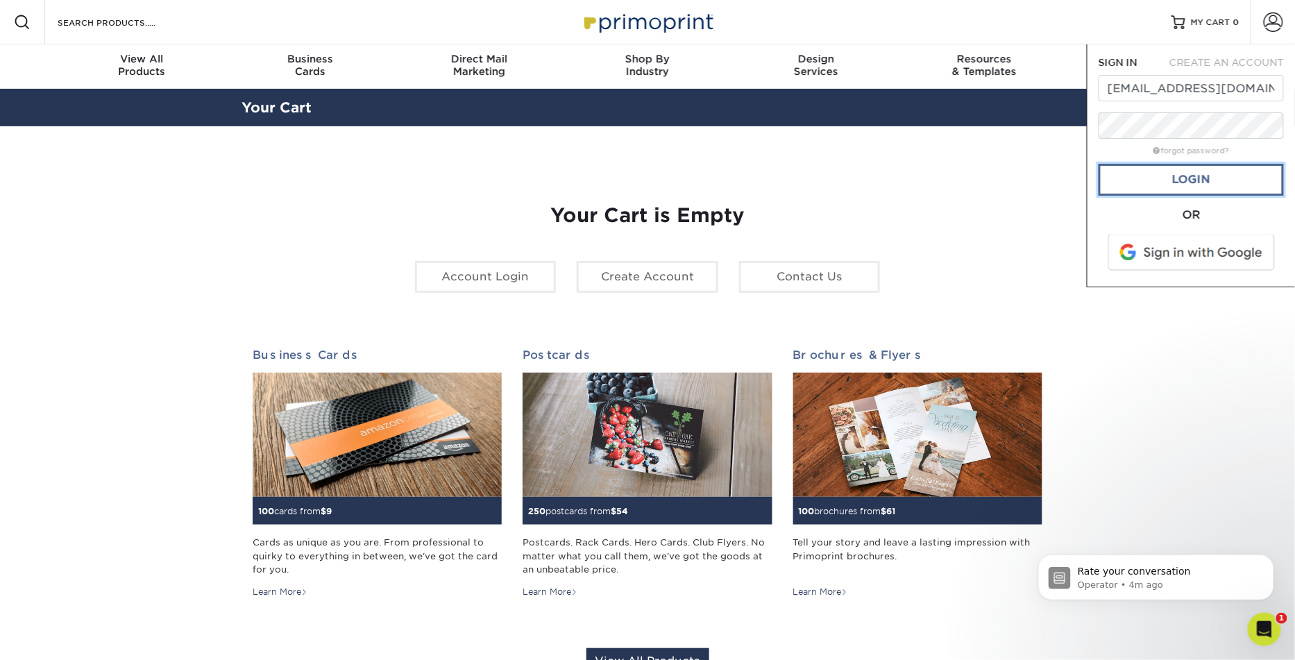
click at [1206, 179] on link "Login" at bounding box center [1190, 180] width 185 height 32
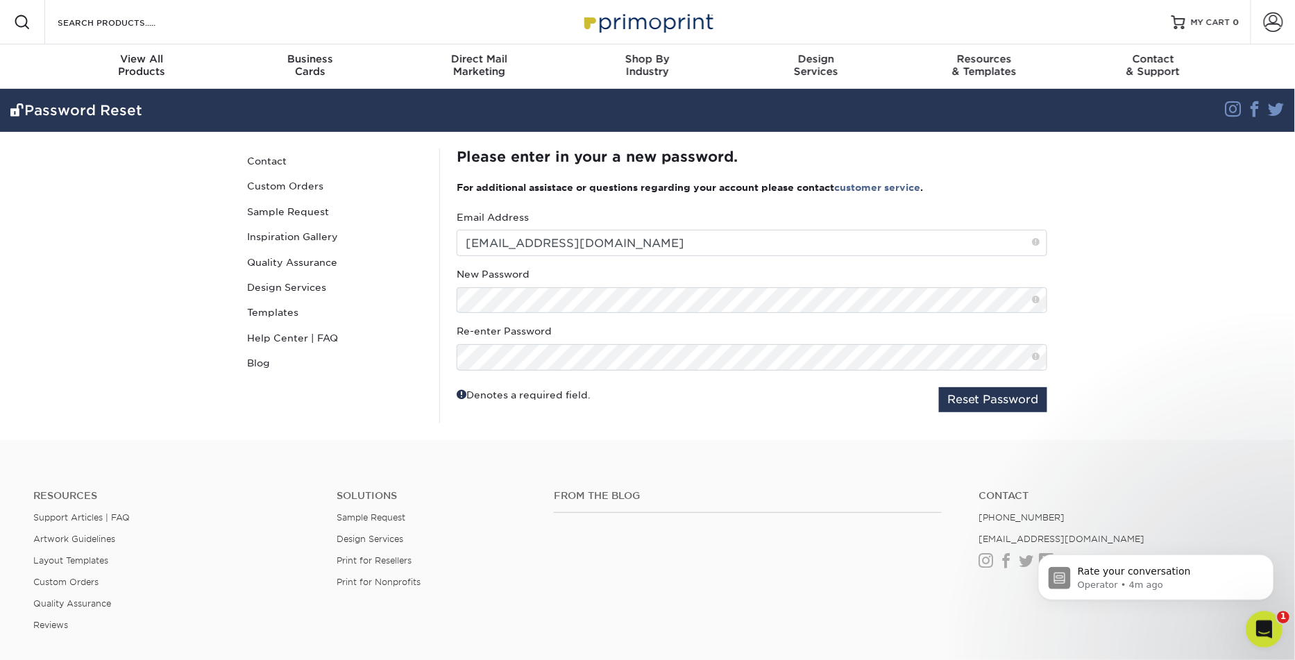
click at [1267, 642] on div "Open Intercom Messenger" at bounding box center [1261, 627] width 46 height 46
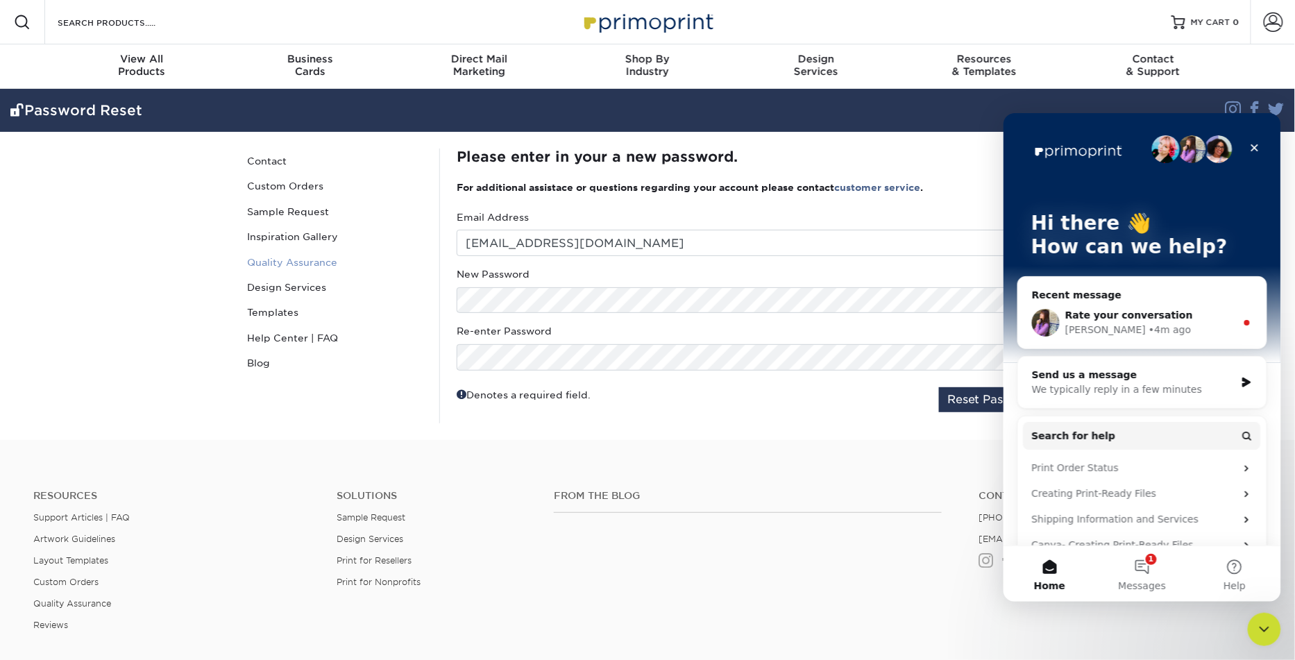
click at [425, 254] on link "Quality Assurance" at bounding box center [334, 262] width 187 height 25
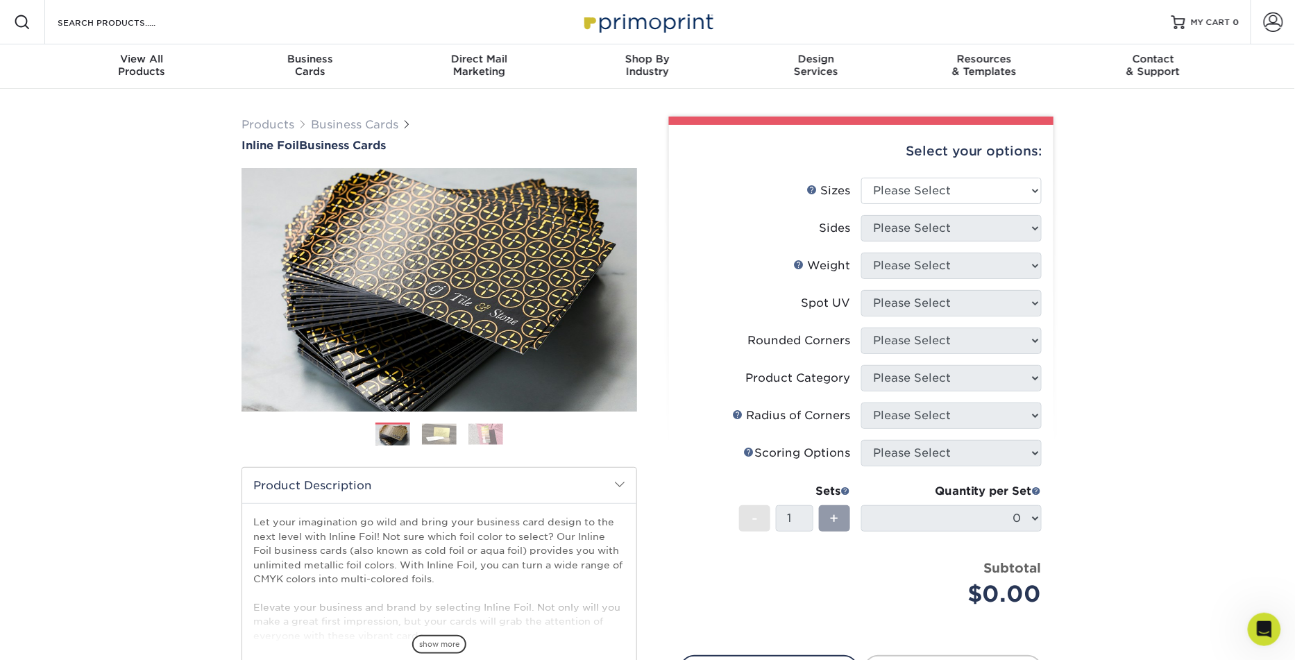
click at [209, 144] on div "Products Business Cards Inline Foil Business Cards Previous Next" at bounding box center [647, 459] width 1295 height 741
drag, startPoint x: 224, startPoint y: 144, endPoint x: 395, endPoint y: 151, distance: 170.8
click at [395, 151] on div "Products Business Cards Inline Foil Business Cards Previous Next" at bounding box center [647, 459] width 1295 height 741
copy h1 "Inline Foil Business Cards"
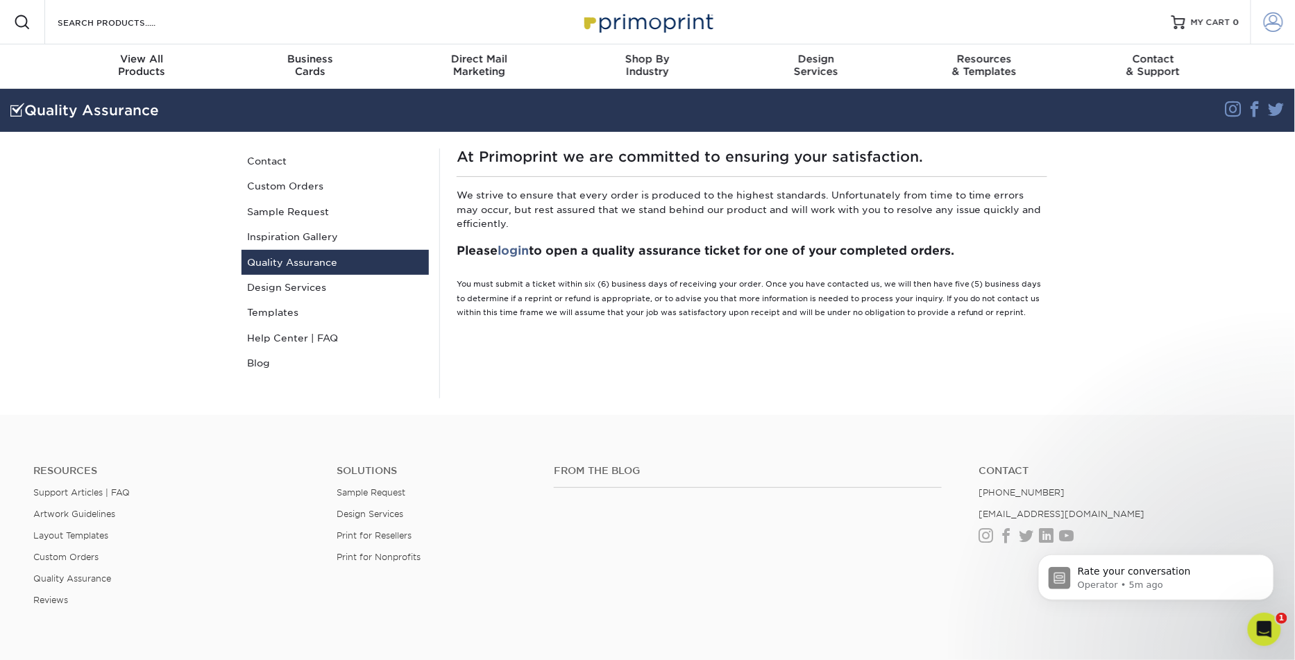
click at [1273, 21] on span at bounding box center [1272, 21] width 19 height 19
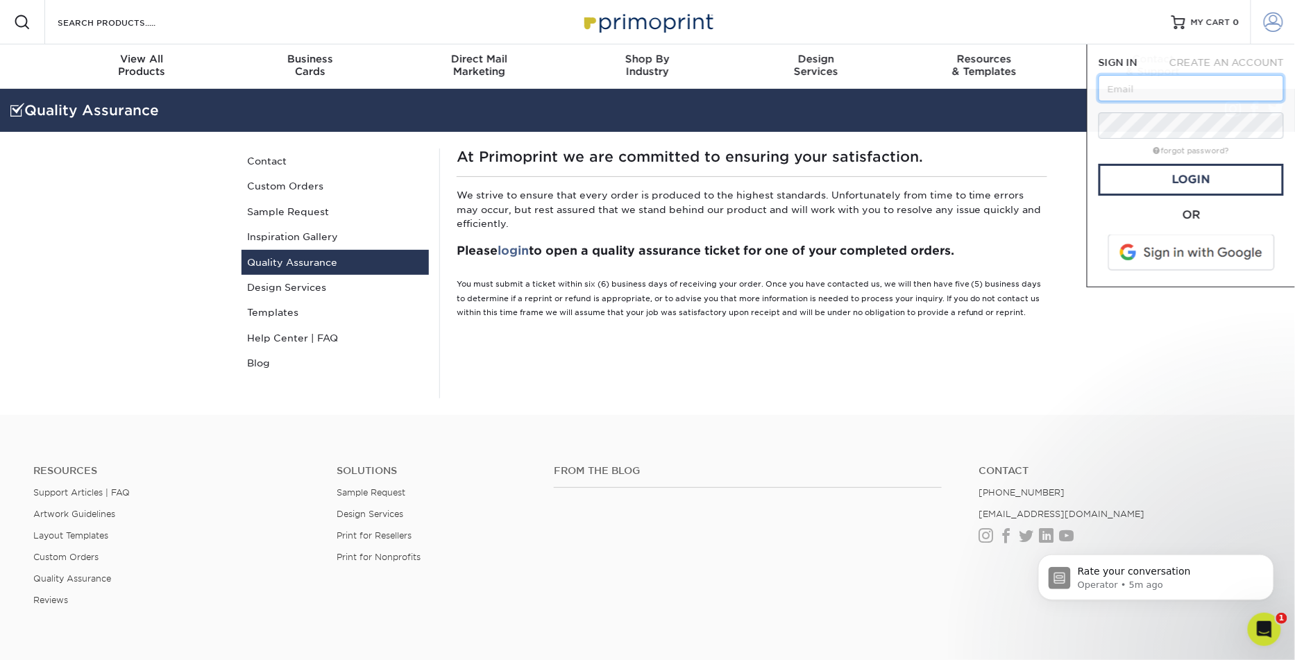
type input "[EMAIL_ADDRESS][DOMAIN_NAME]"
click at [1212, 178] on link "Login" at bounding box center [1190, 180] width 185 height 32
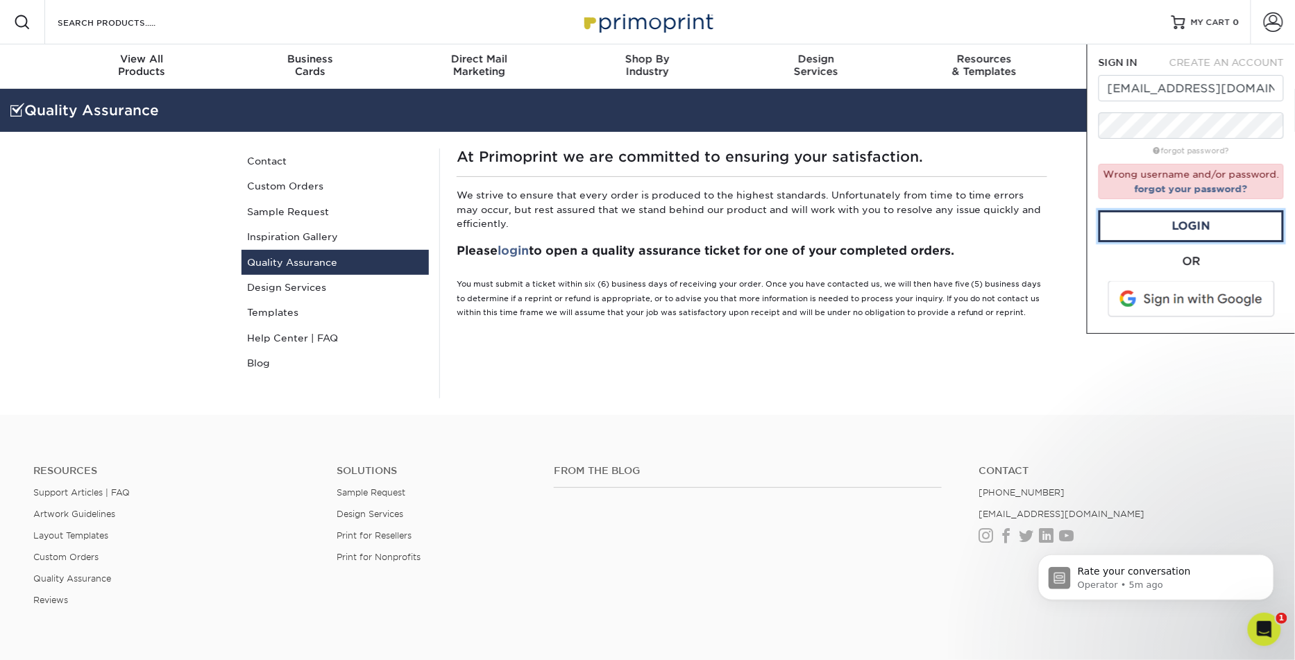
click at [1098, 139] on div at bounding box center [1098, 139] width 0 height 0
click at [1261, 622] on icon "Open Intercom Messenger" at bounding box center [1261, 627] width 10 height 11
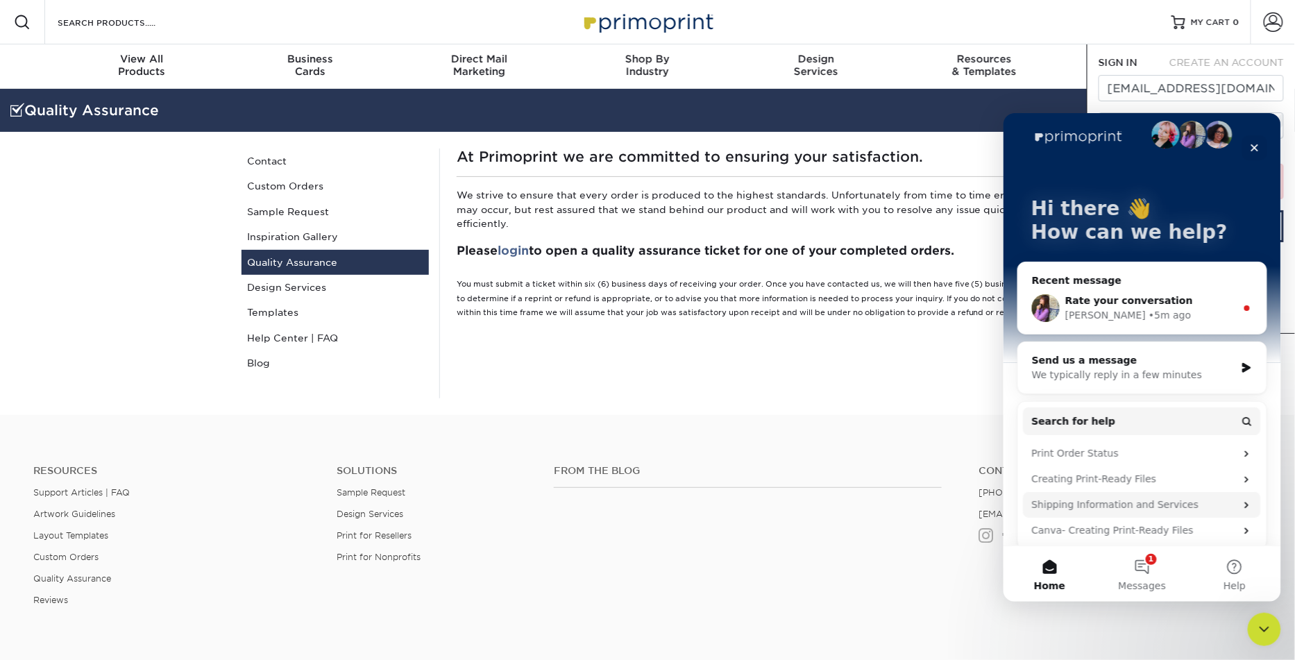
scroll to position [26, 0]
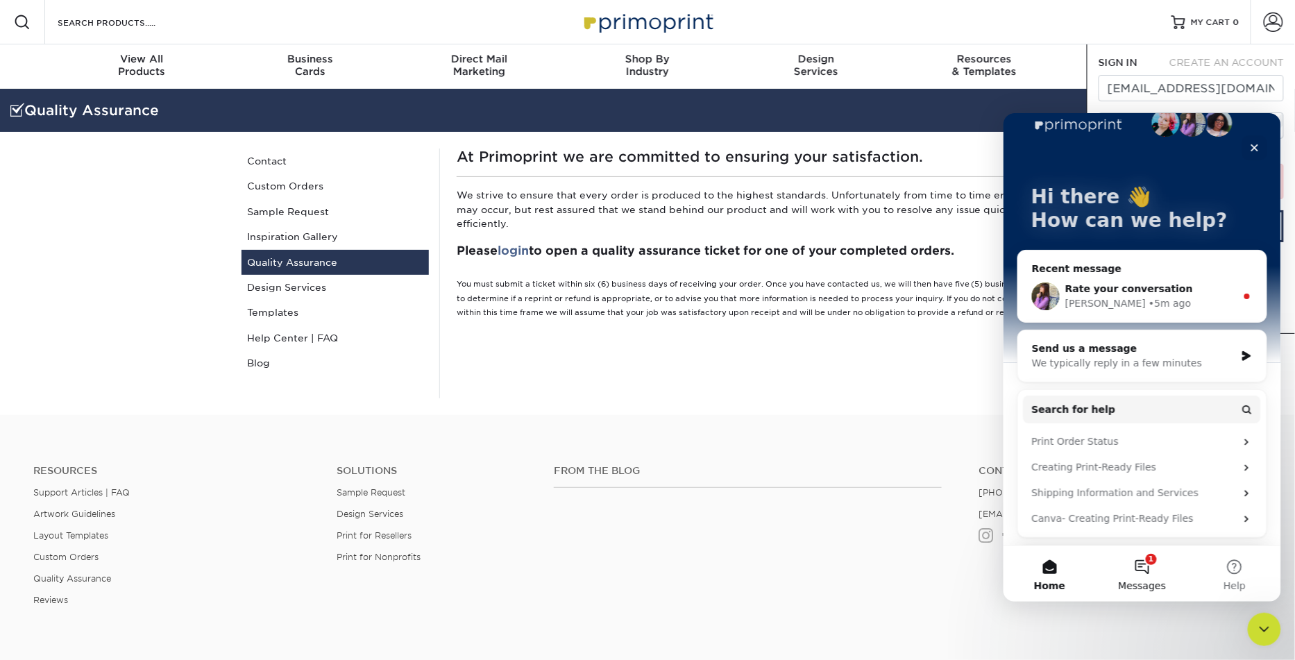
click at [1143, 588] on span "Messages" at bounding box center [1142, 585] width 48 height 10
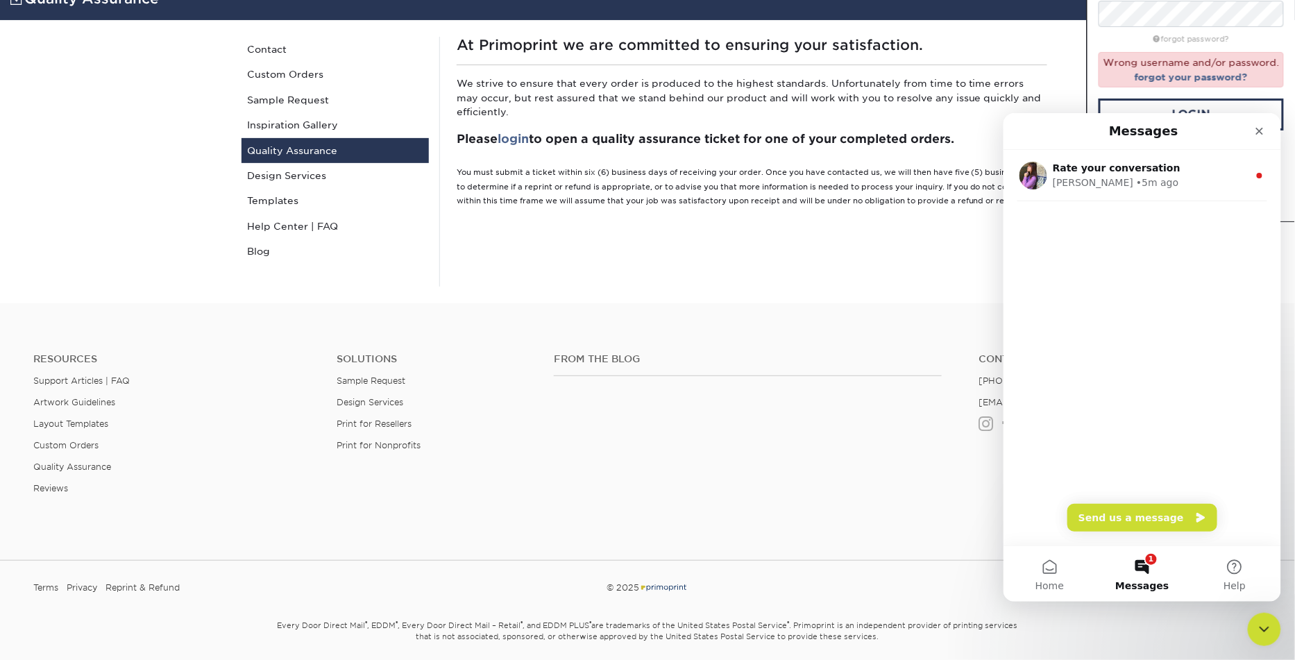
scroll to position [160, 0]
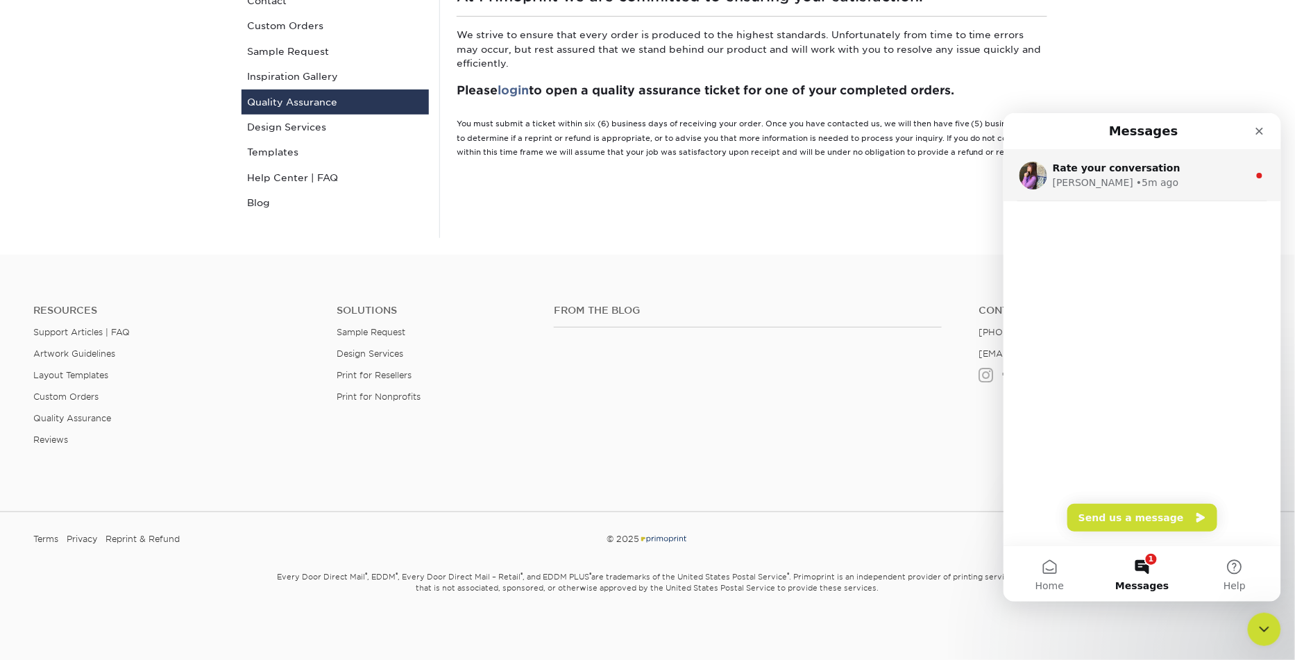
click at [1185, 178] on div "Erica • 5m ago" at bounding box center [1150, 182] width 196 height 15
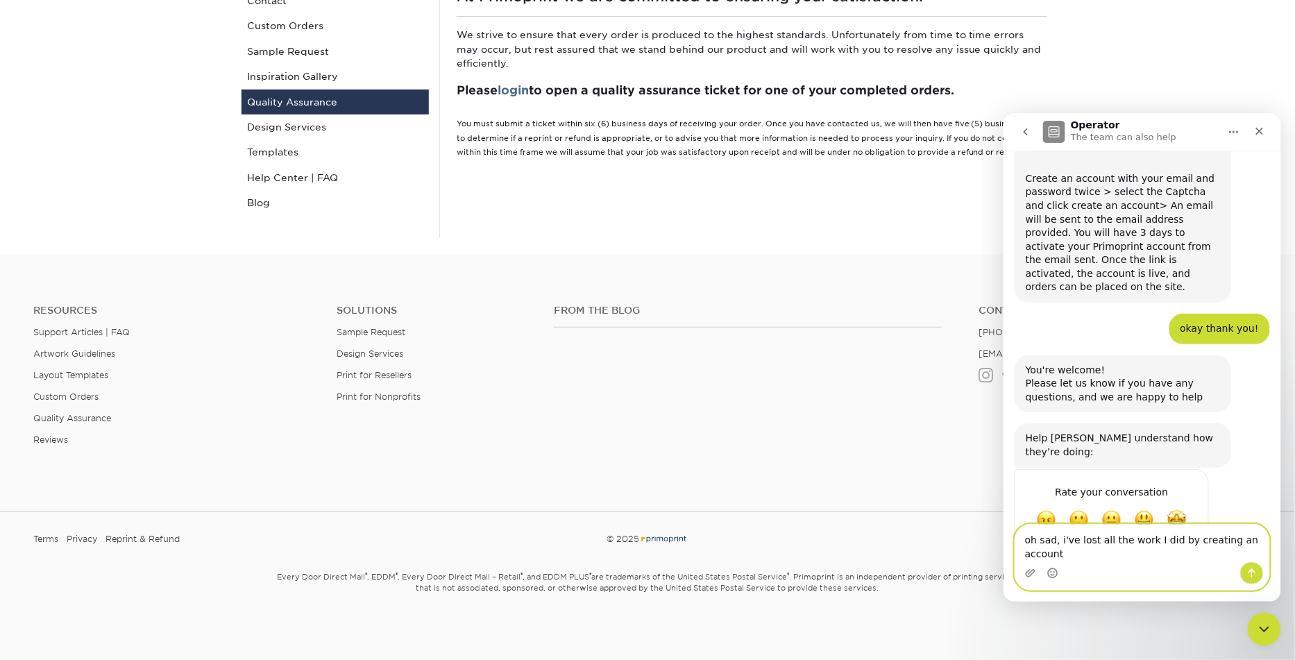
scroll to position [490, 0]
type textarea "oh sad, i've lost all the work I did by creating an account"
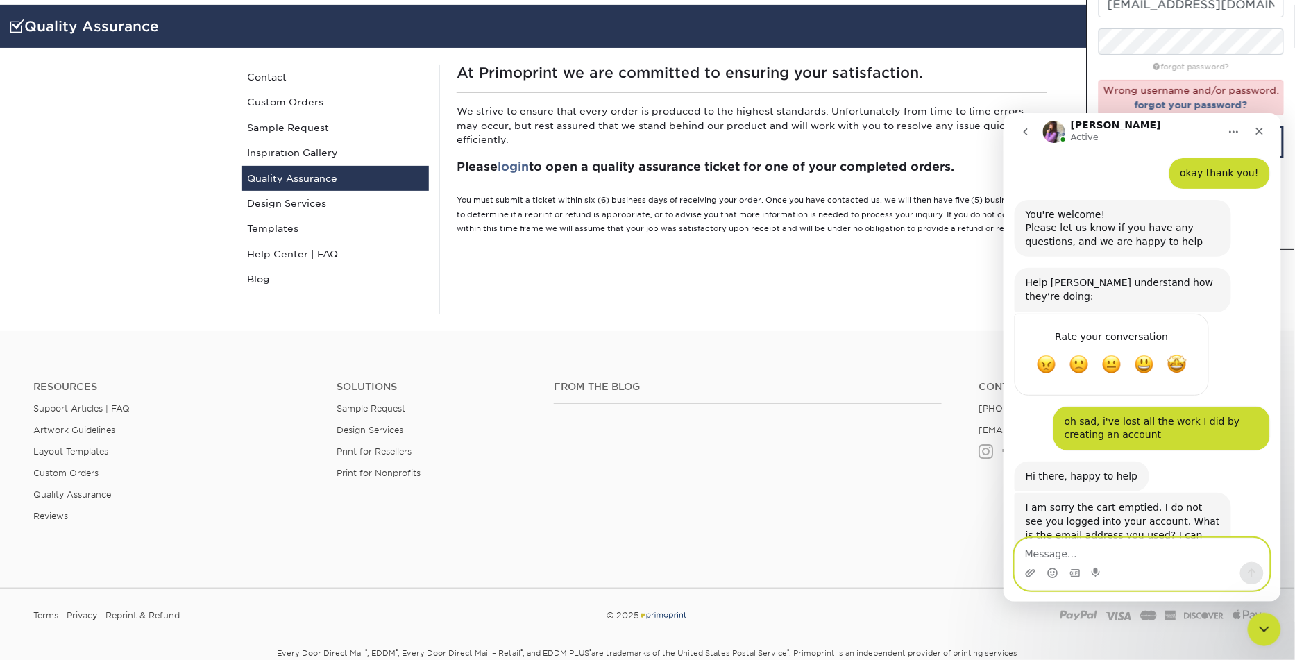
scroll to position [82, 0]
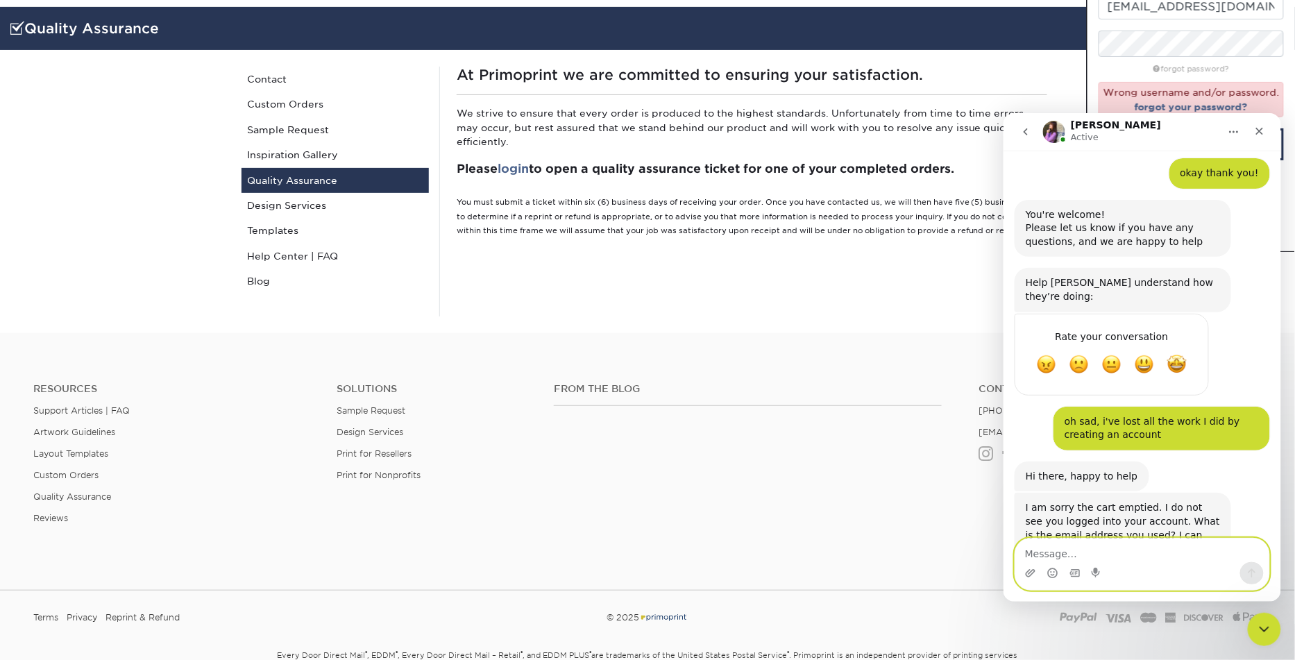
click at [1068, 550] on textarea "Message…" at bounding box center [1141, 550] width 254 height 24
type textarea "[EMAIL_ADDRESS][DOMAIN_NAME]"
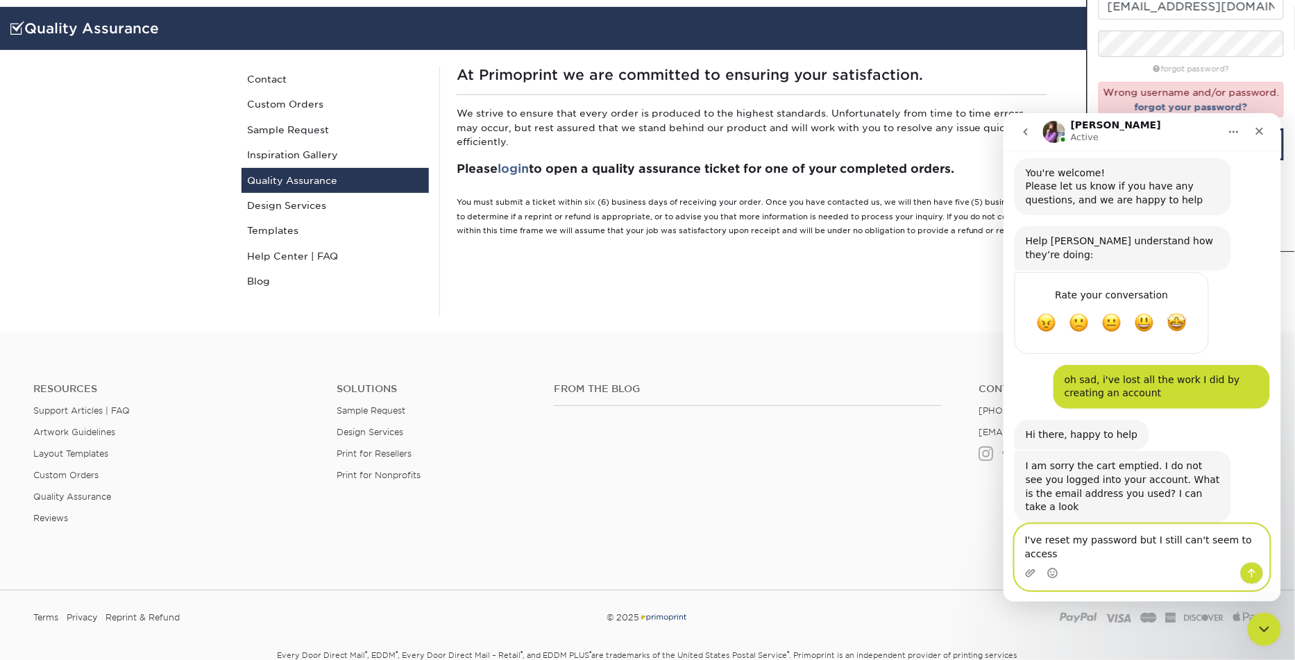
scroll to position [700, 0]
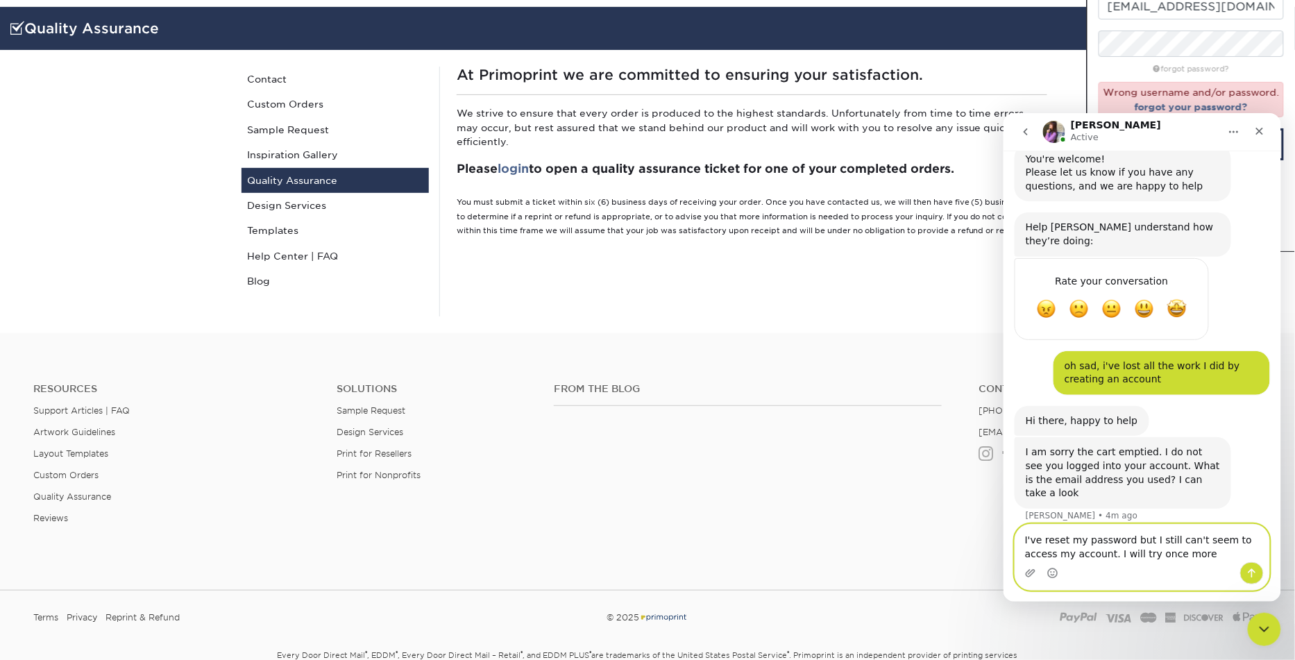
type textarea "I've reset my password but I still can't seem to access my account. I will try …"
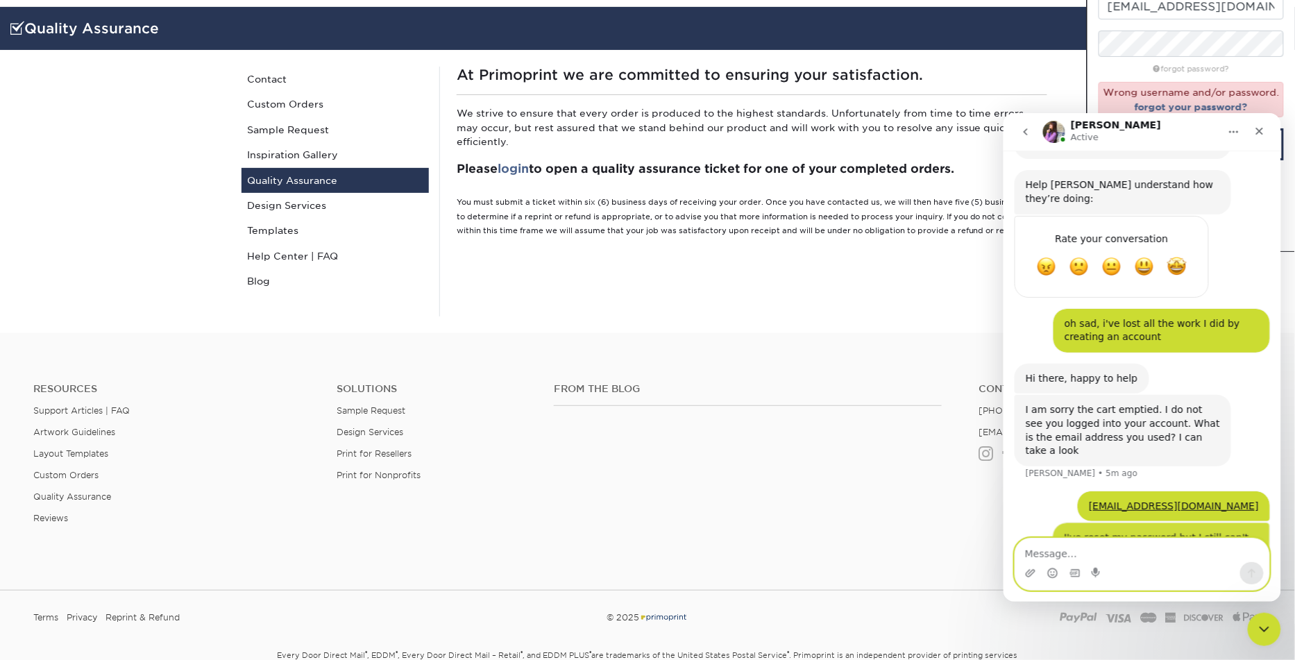
scroll to position [744, 0]
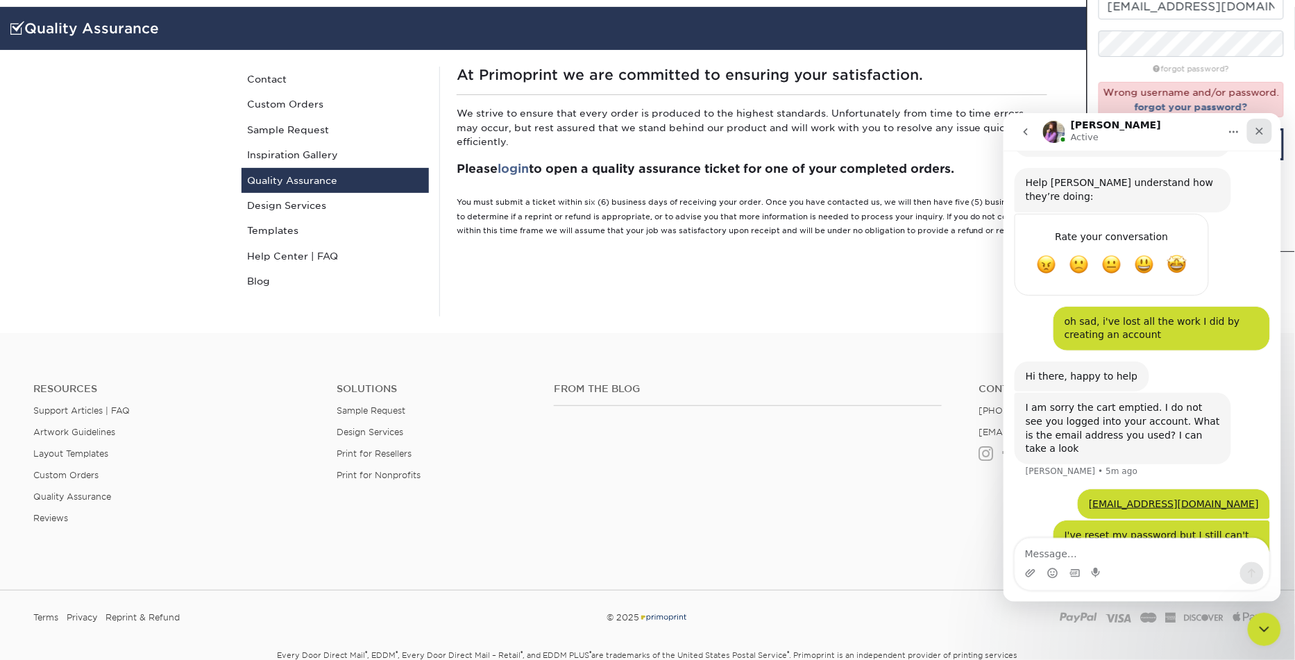
click at [1262, 130] on icon "Close" at bounding box center [1258, 130] width 11 height 11
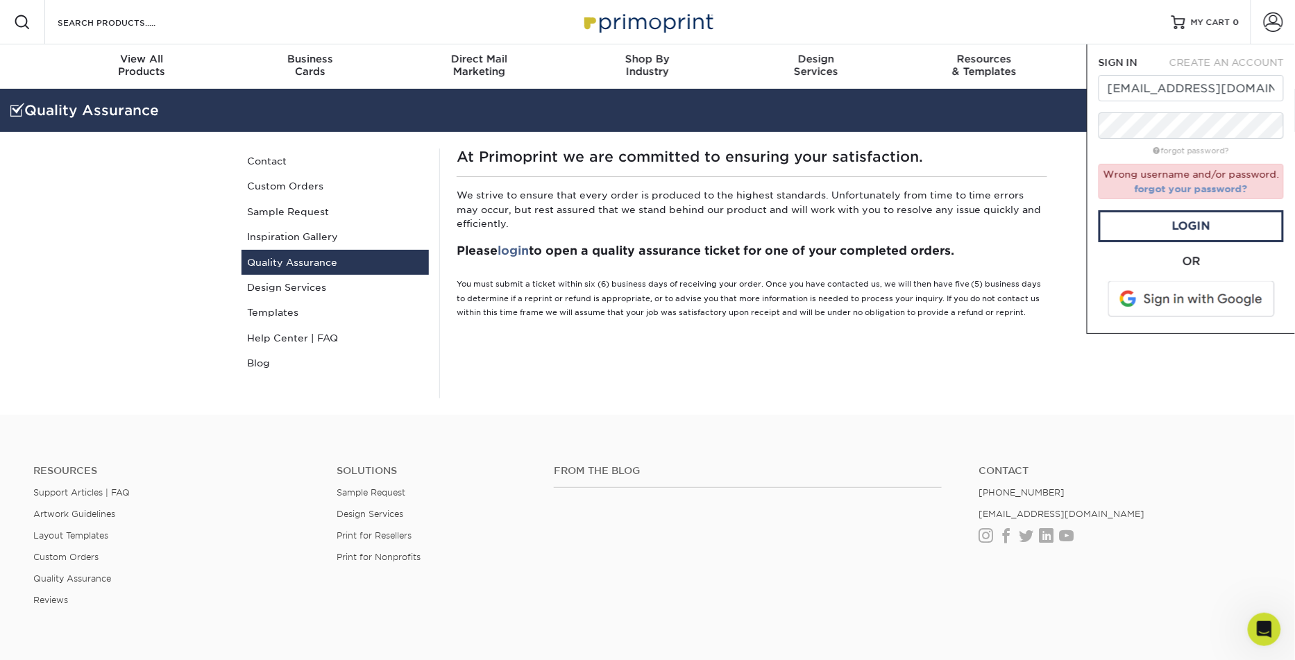
scroll to position [799, 0]
click at [1172, 189] on link "forgot your password?" at bounding box center [1190, 188] width 113 height 11
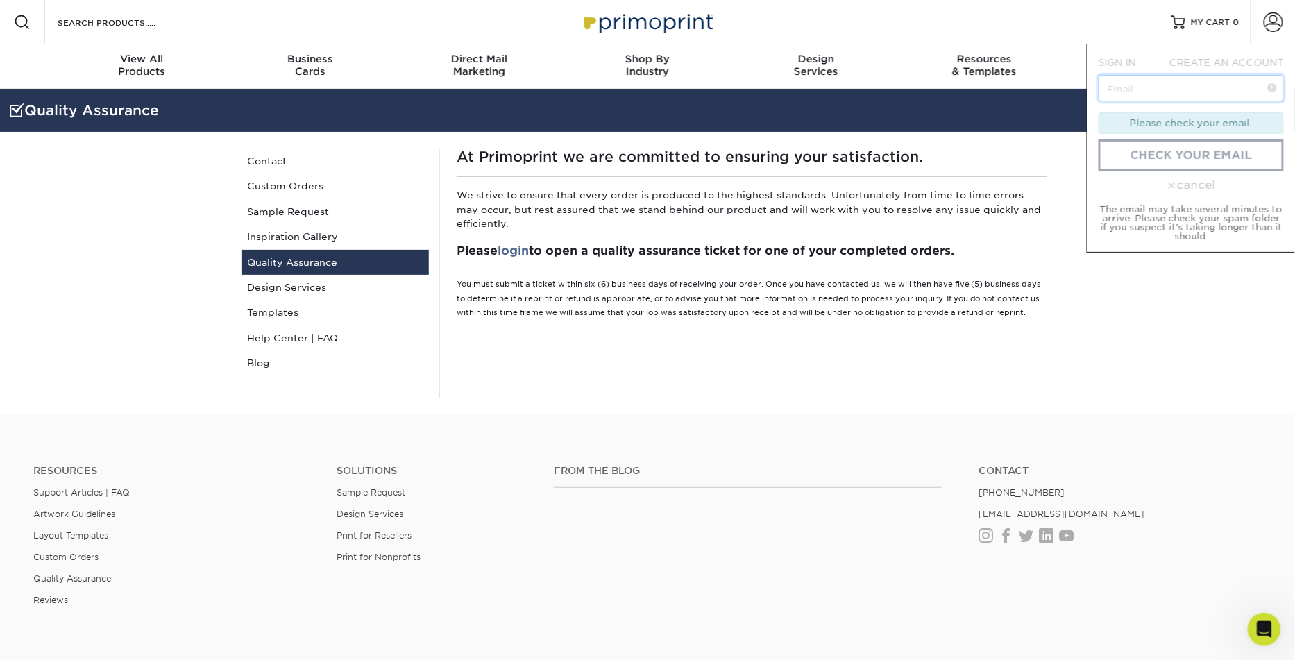
type input "[EMAIL_ADDRESS][DOMAIN_NAME]"
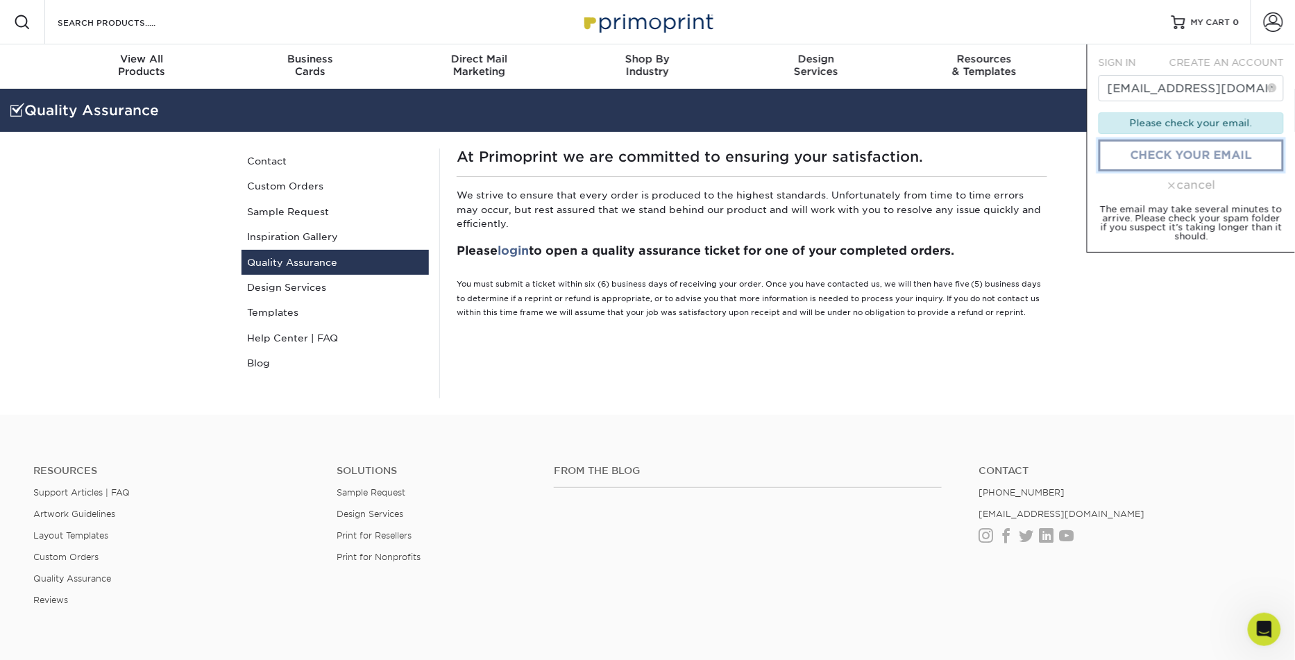
click at [1191, 155] on link "check your email" at bounding box center [1190, 155] width 185 height 32
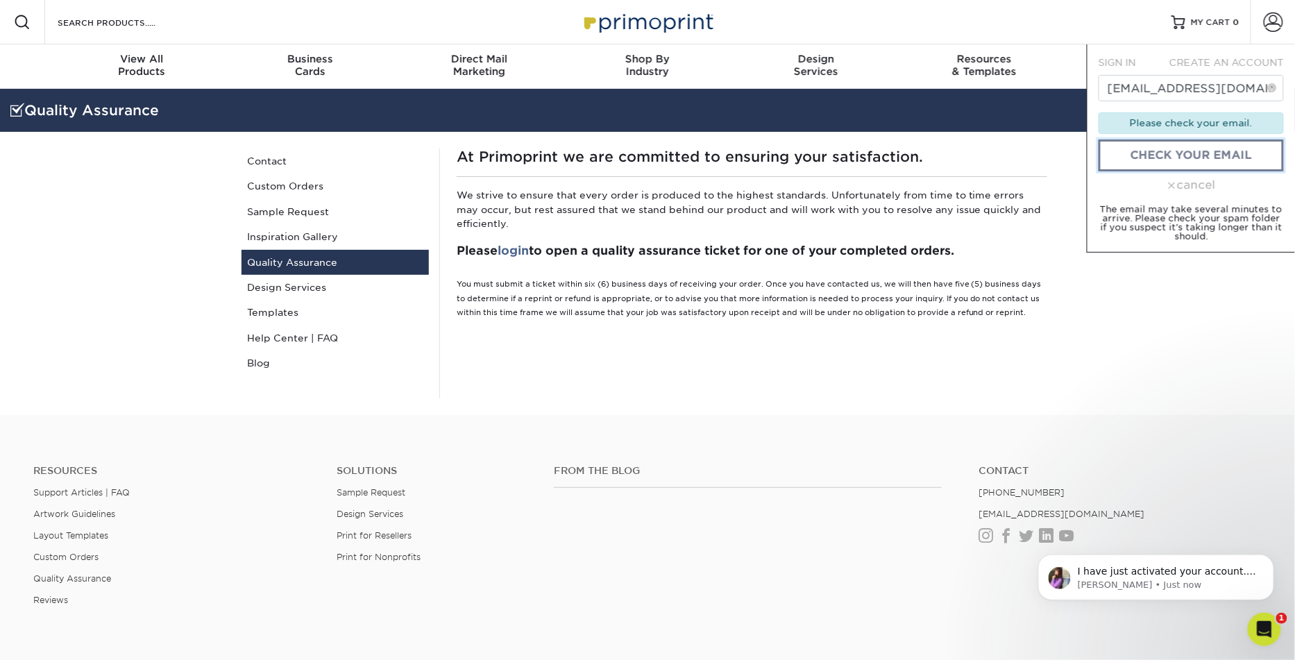
scroll to position [820, 0]
click at [1155, 567] on span "I have just activated your account. You may have received an email to activate …" at bounding box center [1166, 591] width 179 height 53
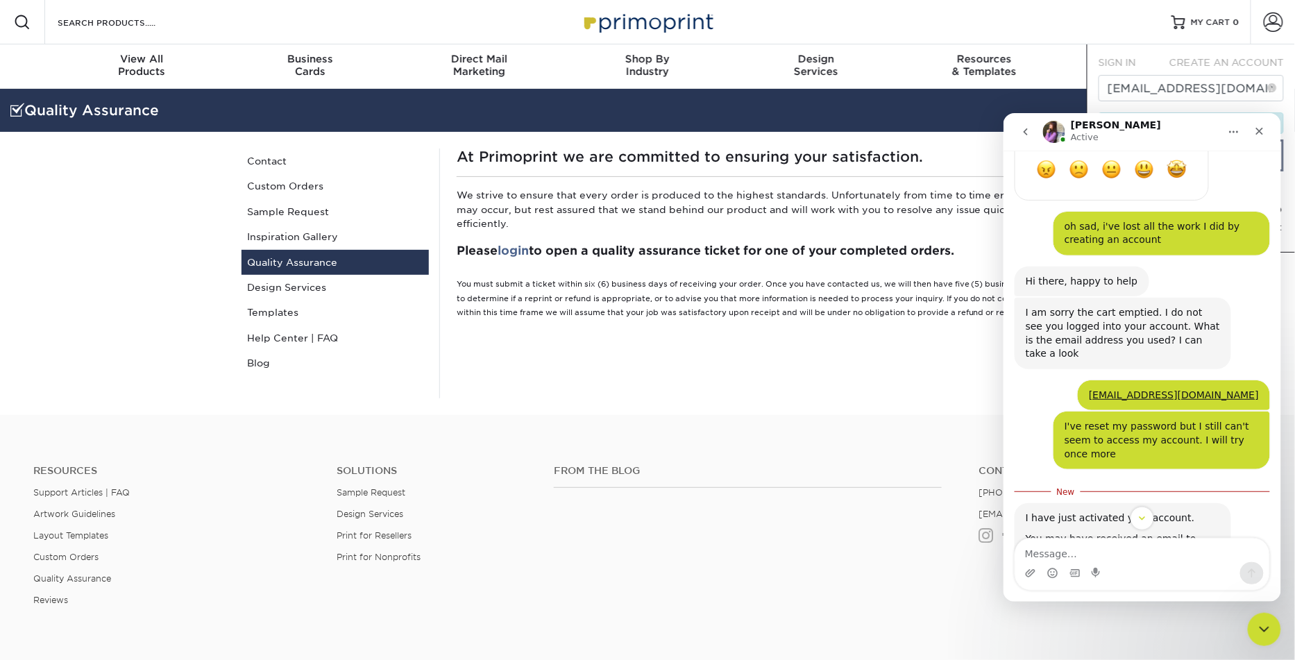
scroll to position [844, 0]
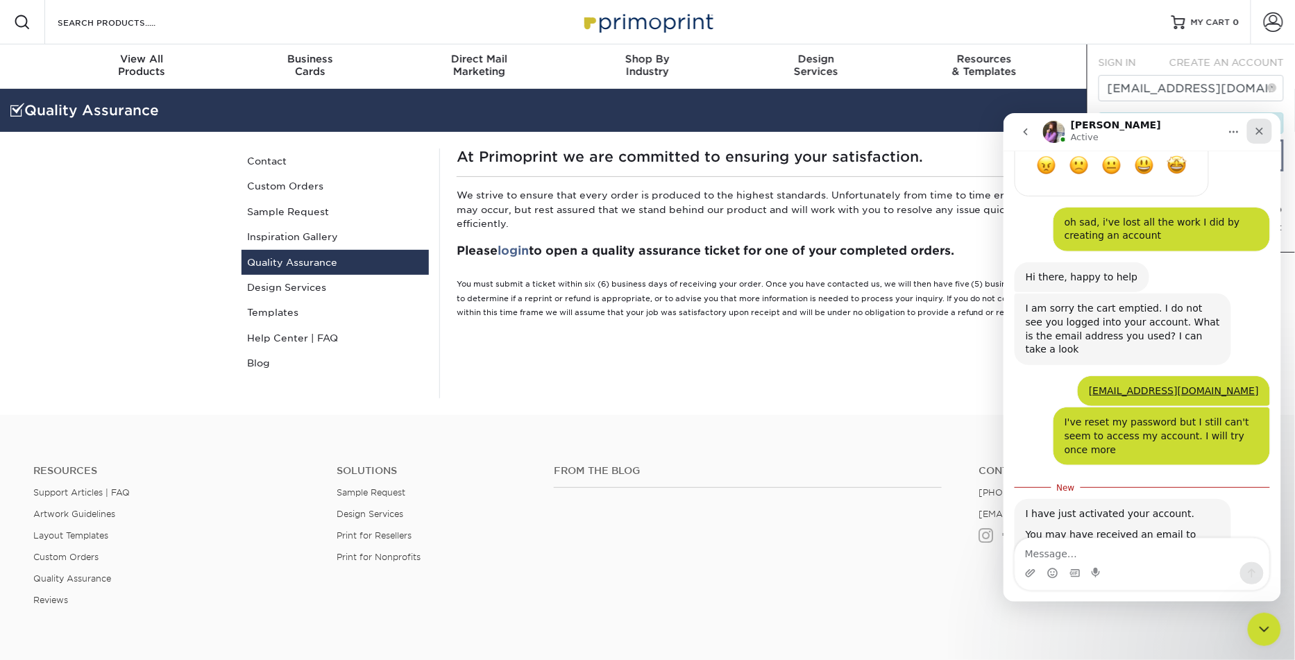
click at [1254, 133] on icon "Close" at bounding box center [1258, 130] width 11 height 11
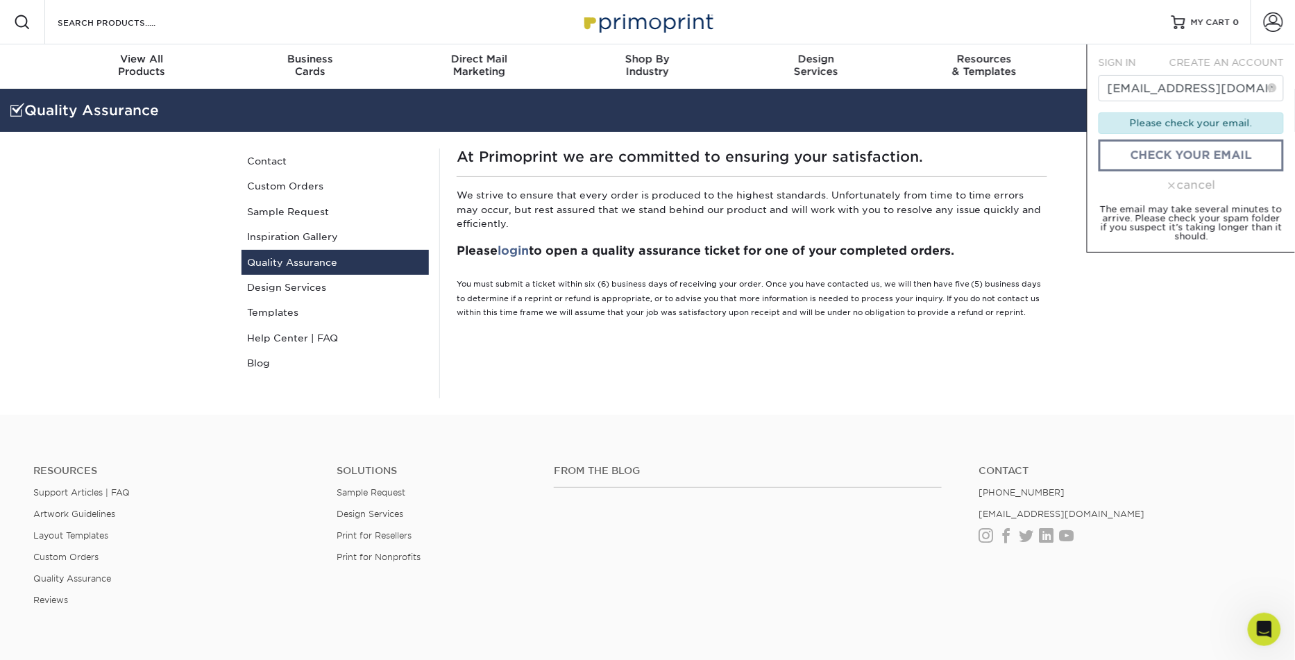
click at [1123, 62] on span "SIGN IN" at bounding box center [1116, 62] width 37 height 11
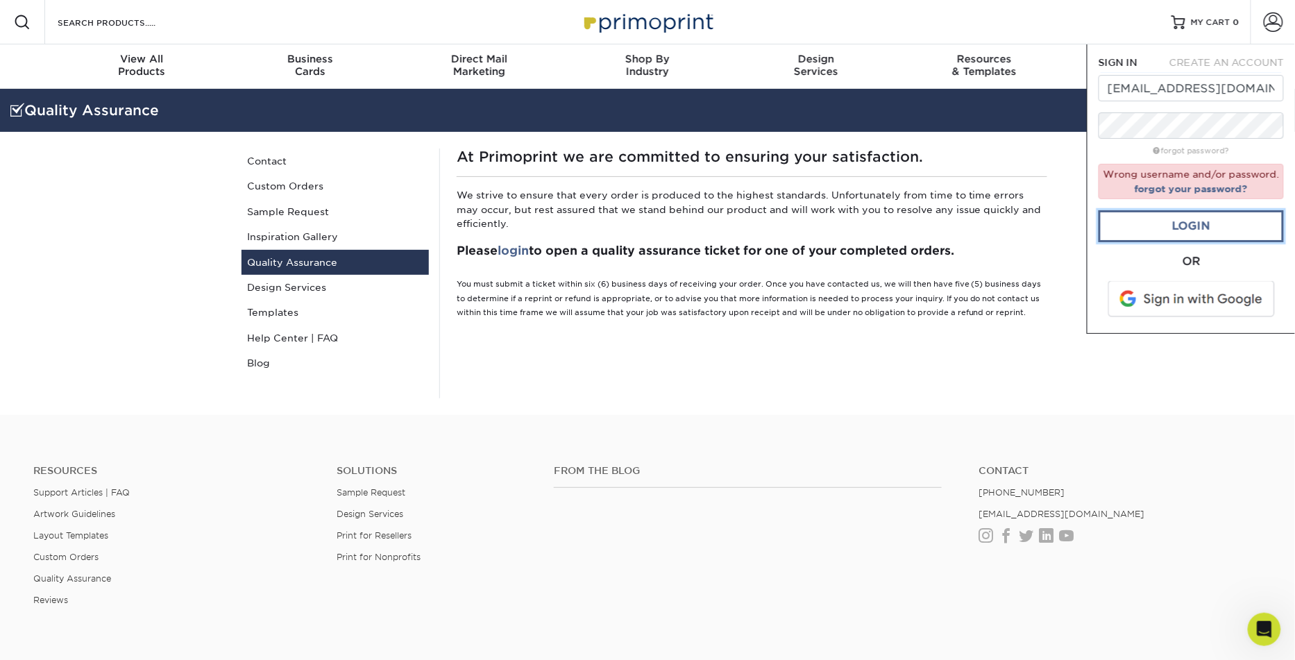
click at [1188, 230] on link "Login" at bounding box center [1190, 226] width 185 height 32
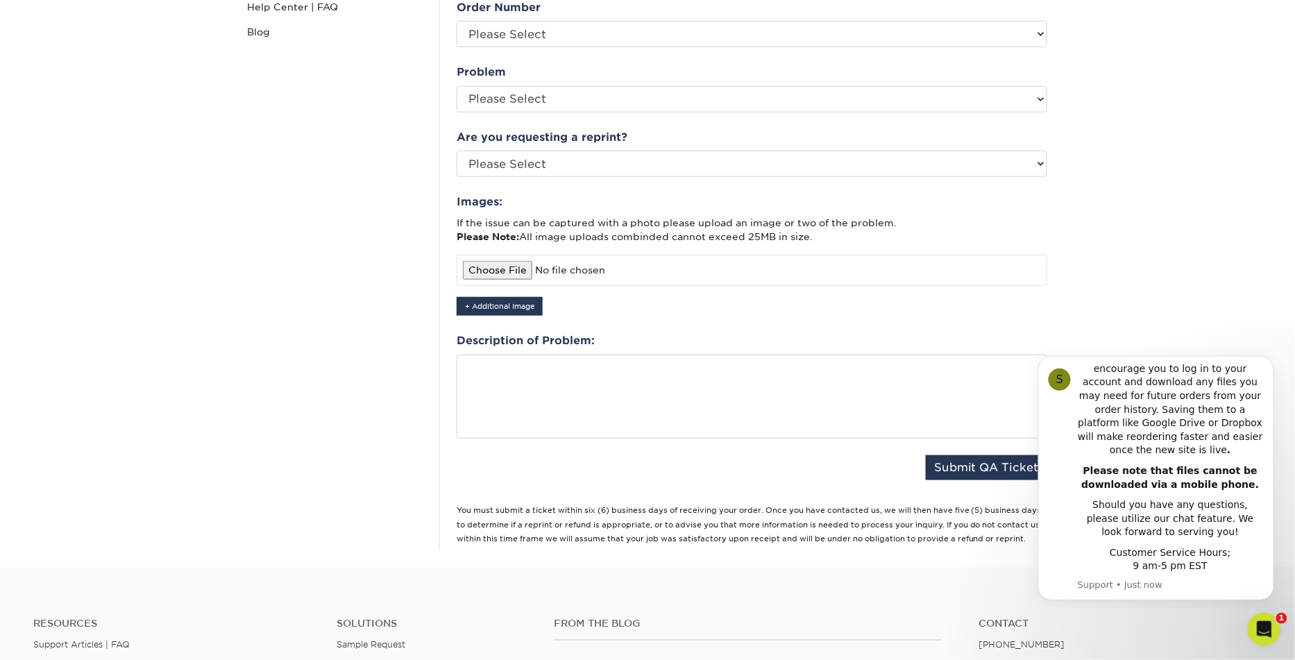
scroll to position [355, 0]
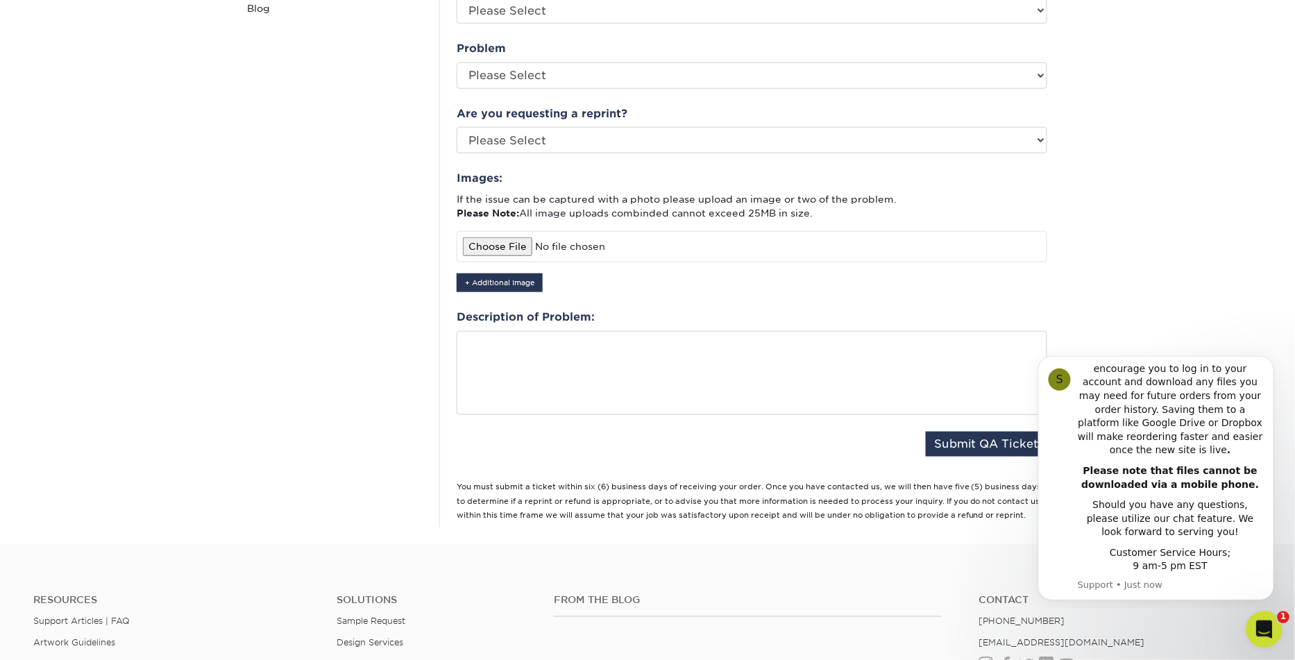
click at [1261, 627] on icon "Open Intercom Messenger" at bounding box center [1261, 627] width 23 height 23
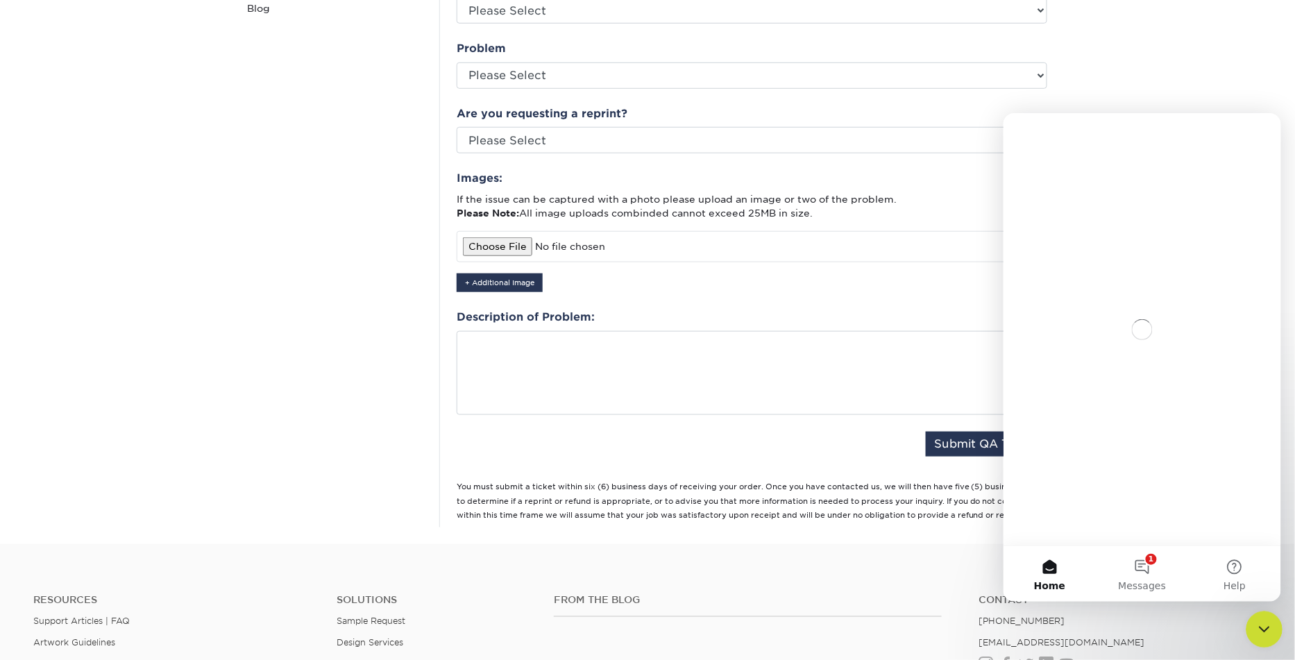
scroll to position [0, 0]
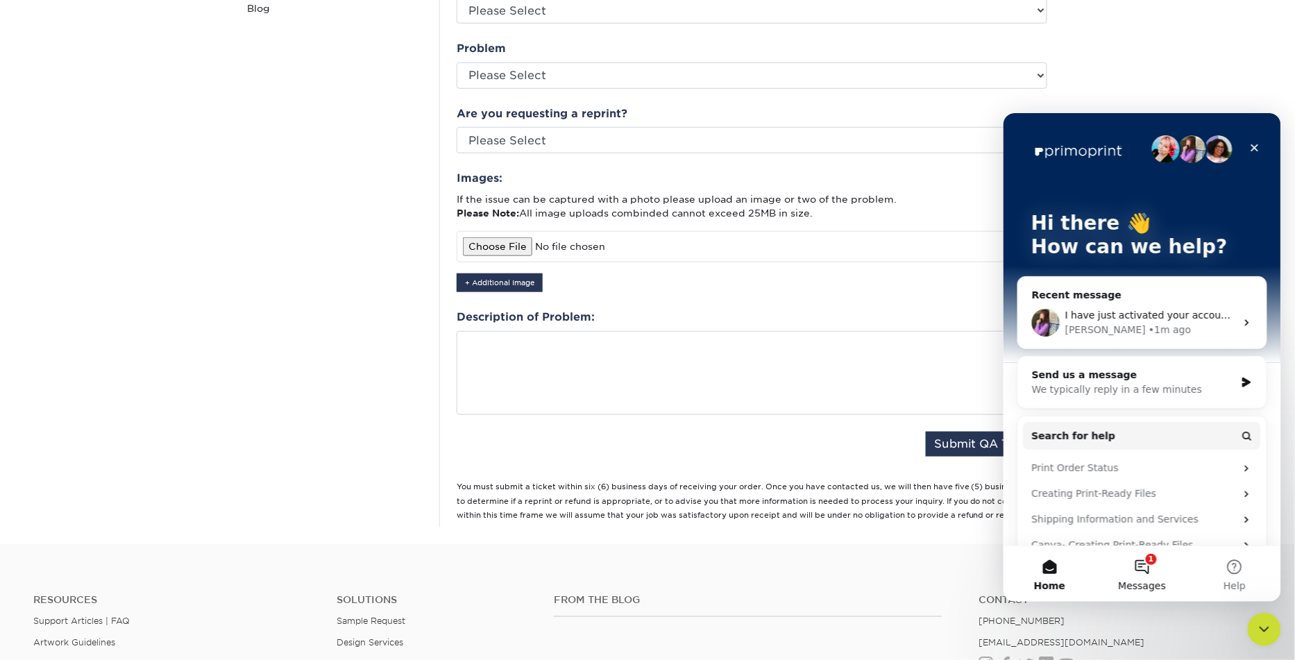
click at [1137, 568] on button "1 Messages" at bounding box center [1141, 573] width 92 height 56
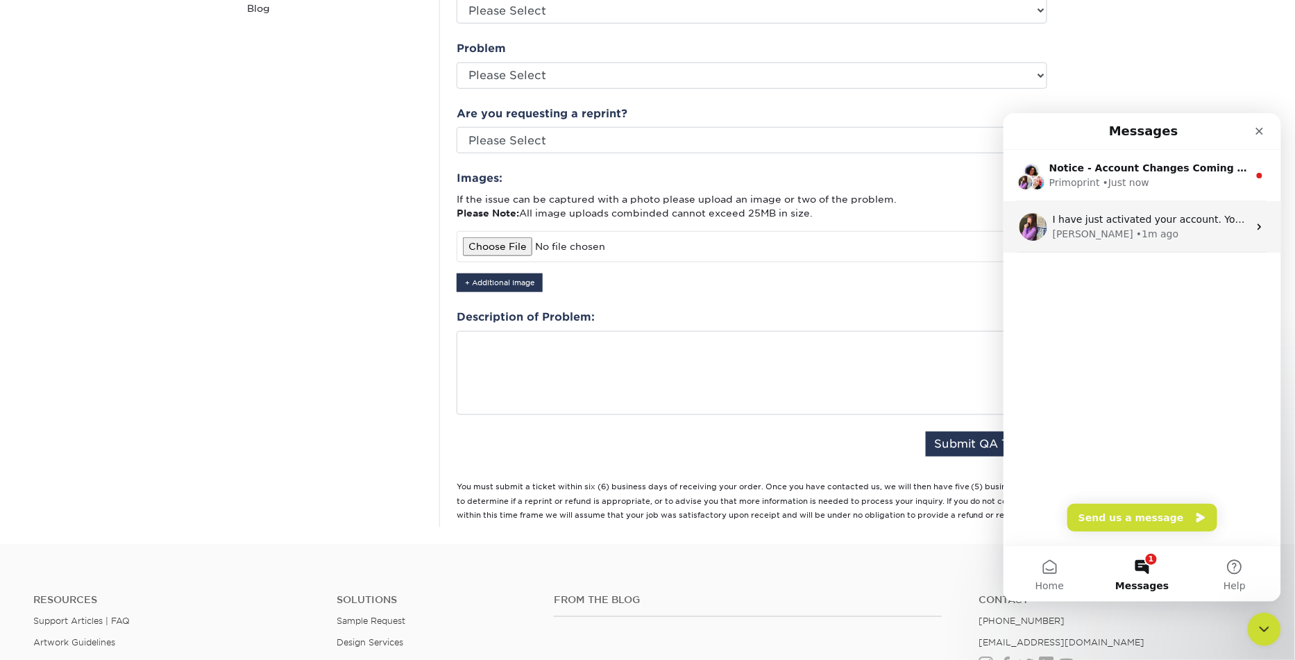
click at [1159, 230] on div "[PERSON_NAME] • 1m ago" at bounding box center [1150, 233] width 196 height 15
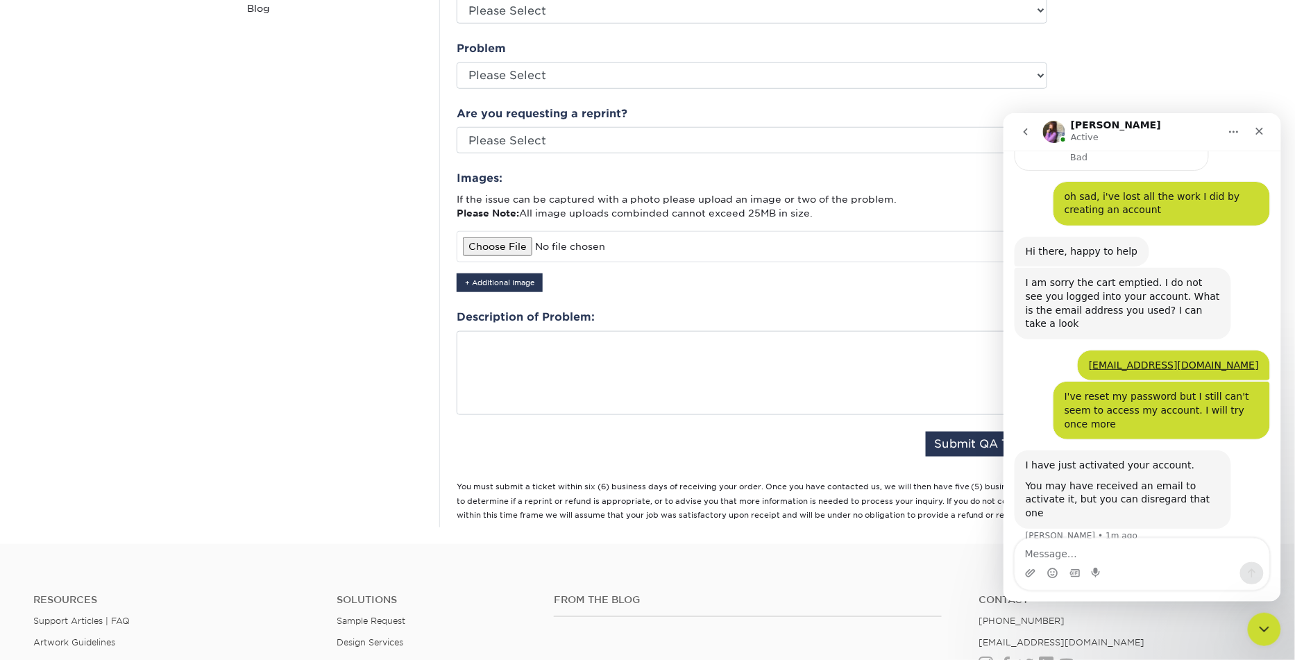
scroll to position [874, 0]
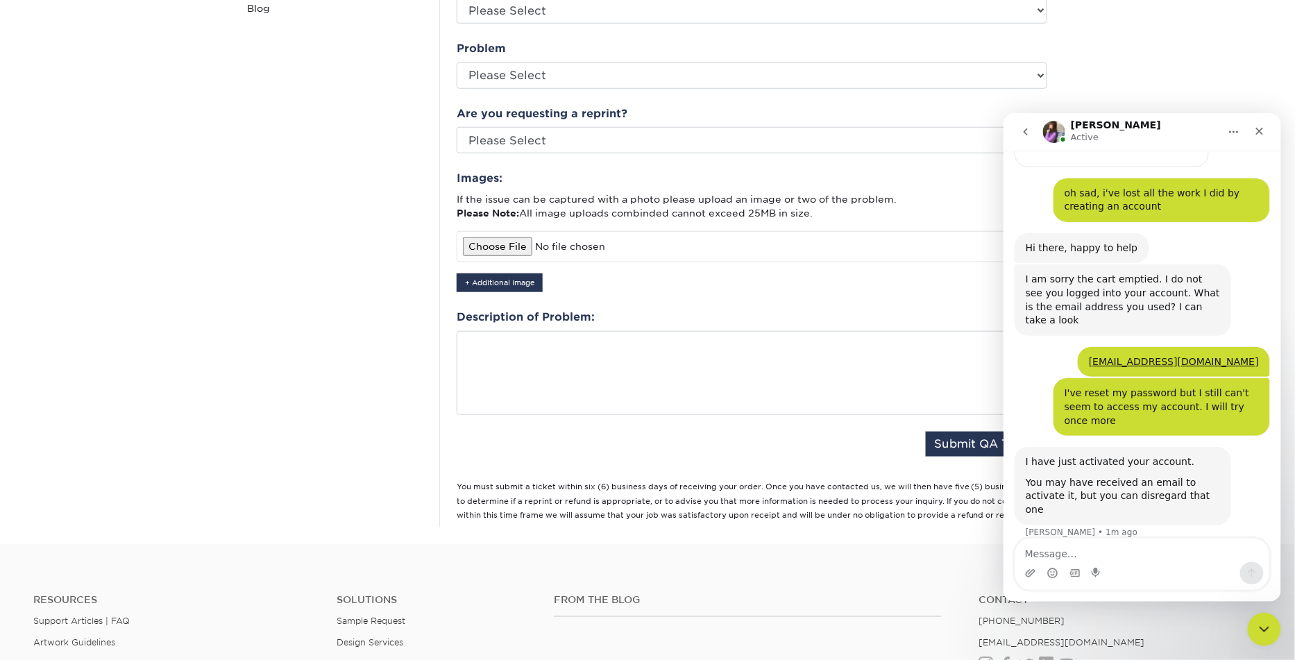
click at [1111, 560] on textarea "Message…" at bounding box center [1141, 550] width 254 height 24
type textarea "okay perfect looks like i'm logged in now thanks"
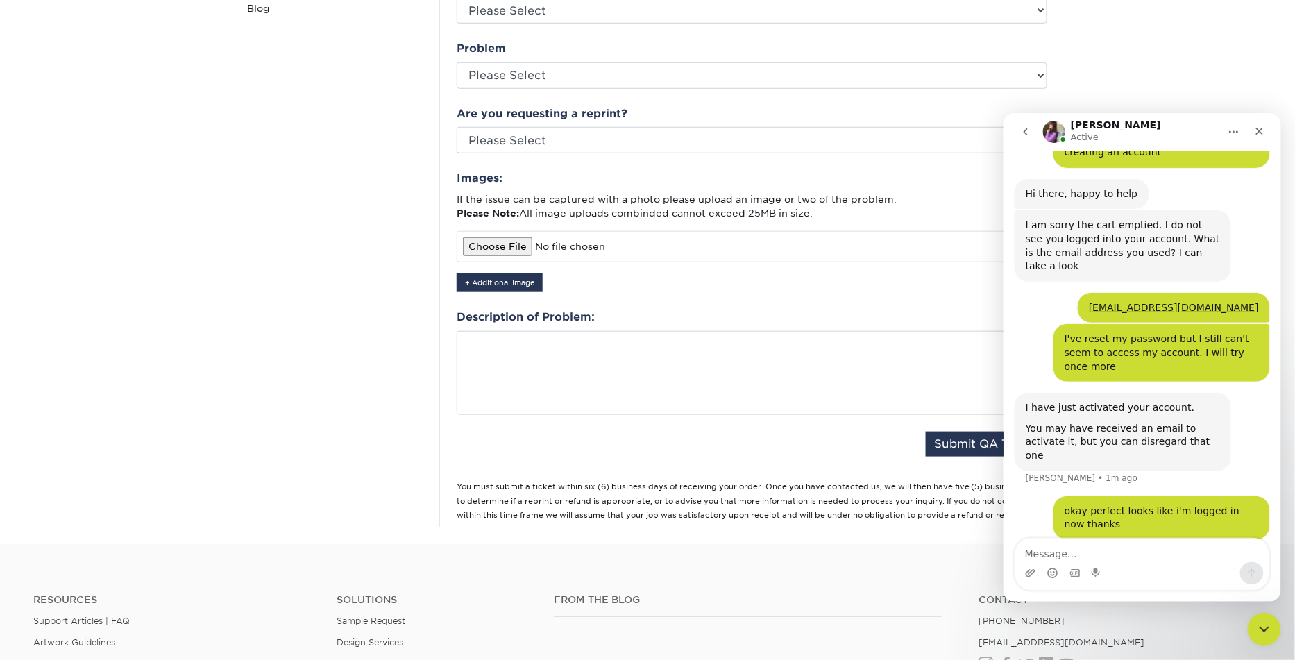
click at [332, 285] on div "Quality Assurance Contact Custom Orders Sample Request Inspiration Gallery Qual…" at bounding box center [335, 160] width 208 height 733
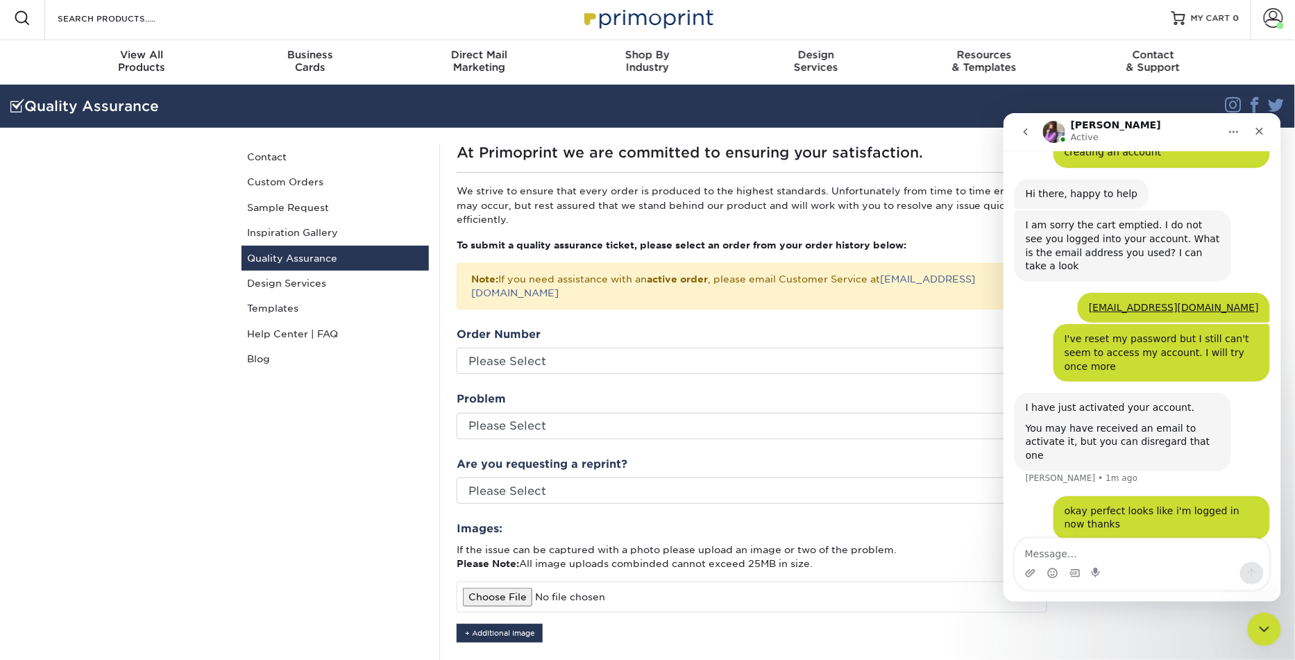
scroll to position [0, 0]
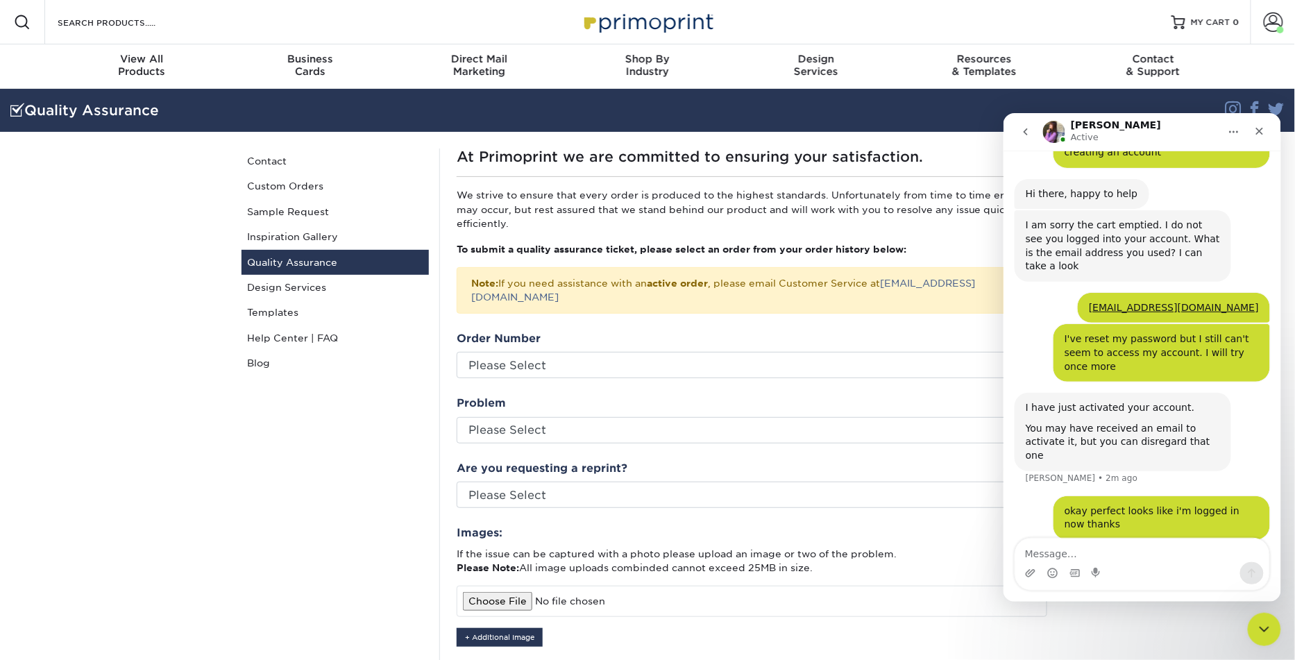
click at [292, 25] on div "Resources Menu Search Products Account Welcome, Account Dashboard Active Orders…" at bounding box center [647, 22] width 1295 height 44
click at [146, 22] on input "Search Products" at bounding box center [123, 22] width 135 height 17
paste input "Inline Foil Business Cards"
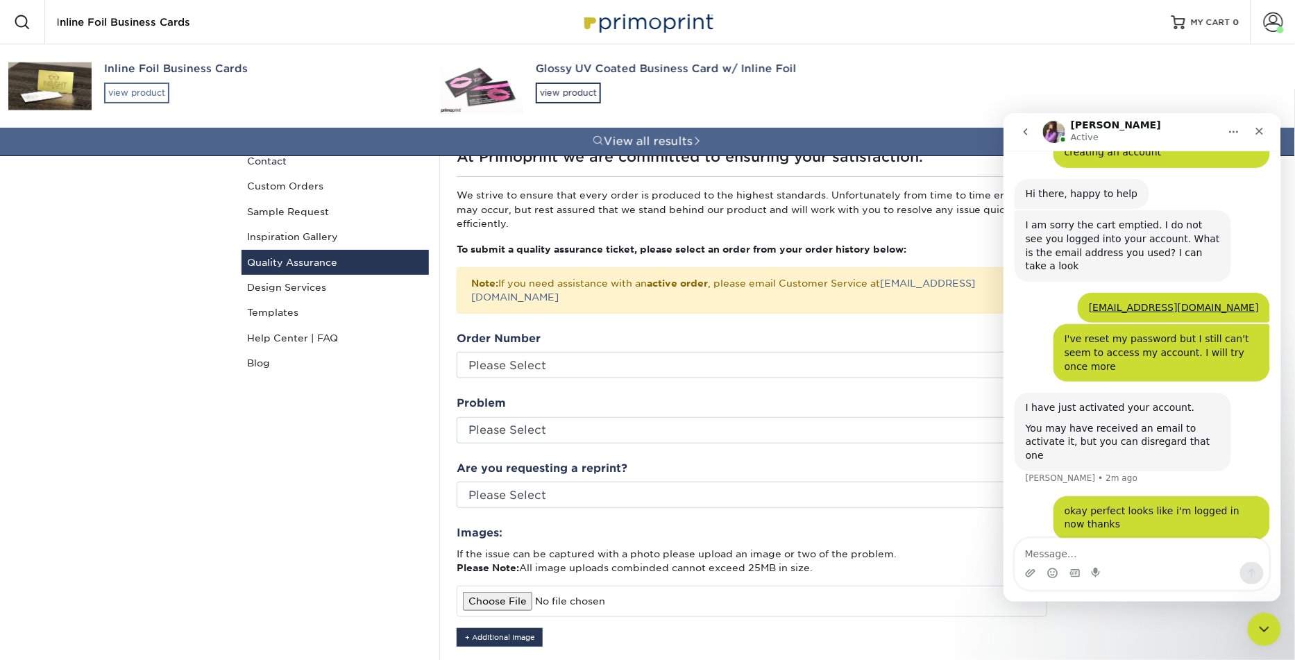
type input "Inline Foil Business Cards"
click at [126, 91] on div "view product" at bounding box center [136, 93] width 65 height 21
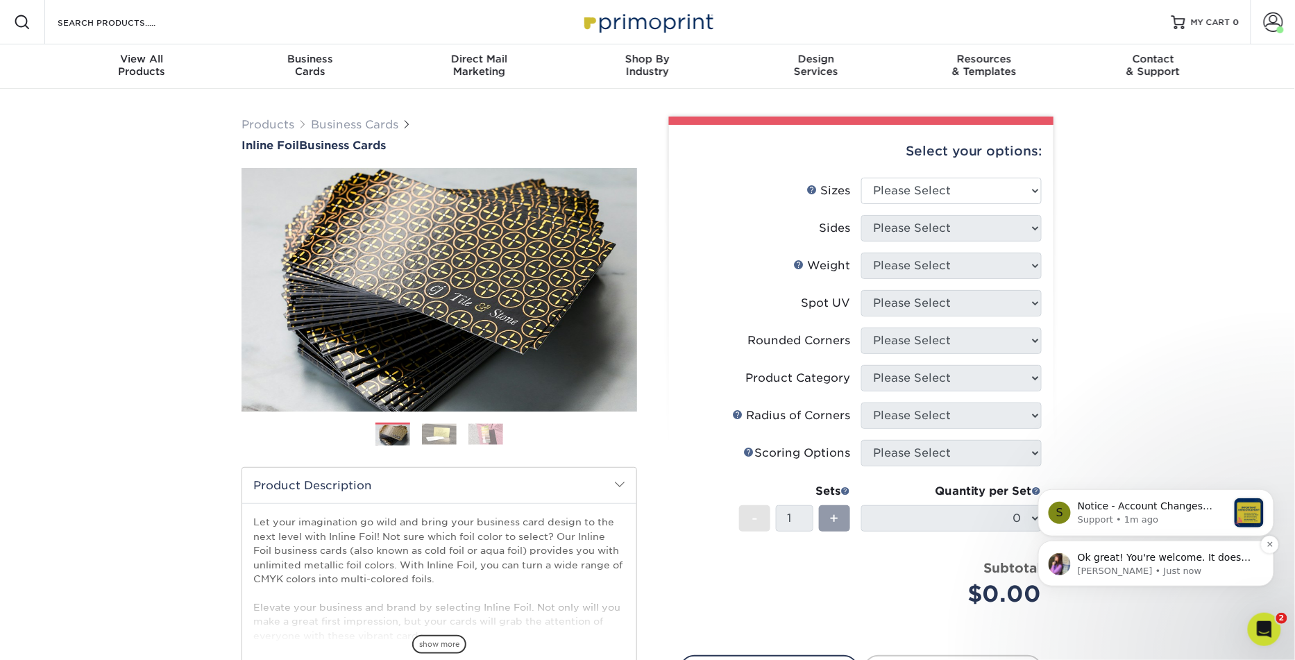
click at [1190, 564] on p "[PERSON_NAME] • Just now" at bounding box center [1166, 570] width 179 height 12
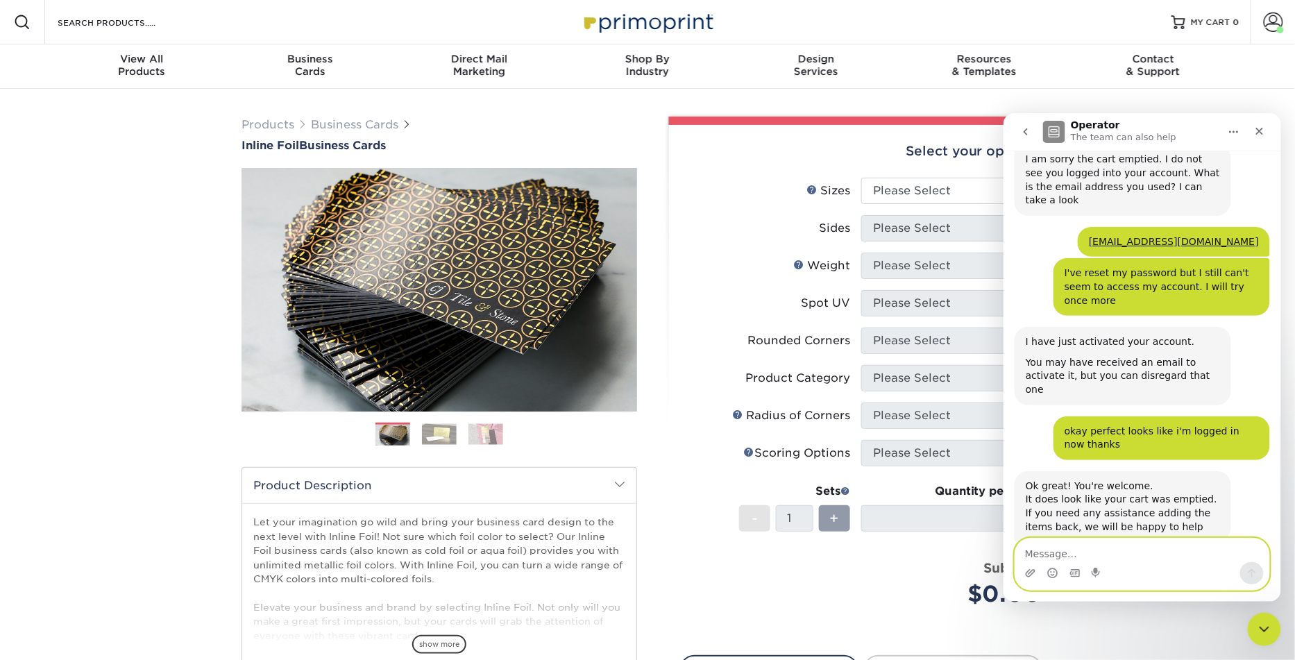
scroll to position [1016, 0]
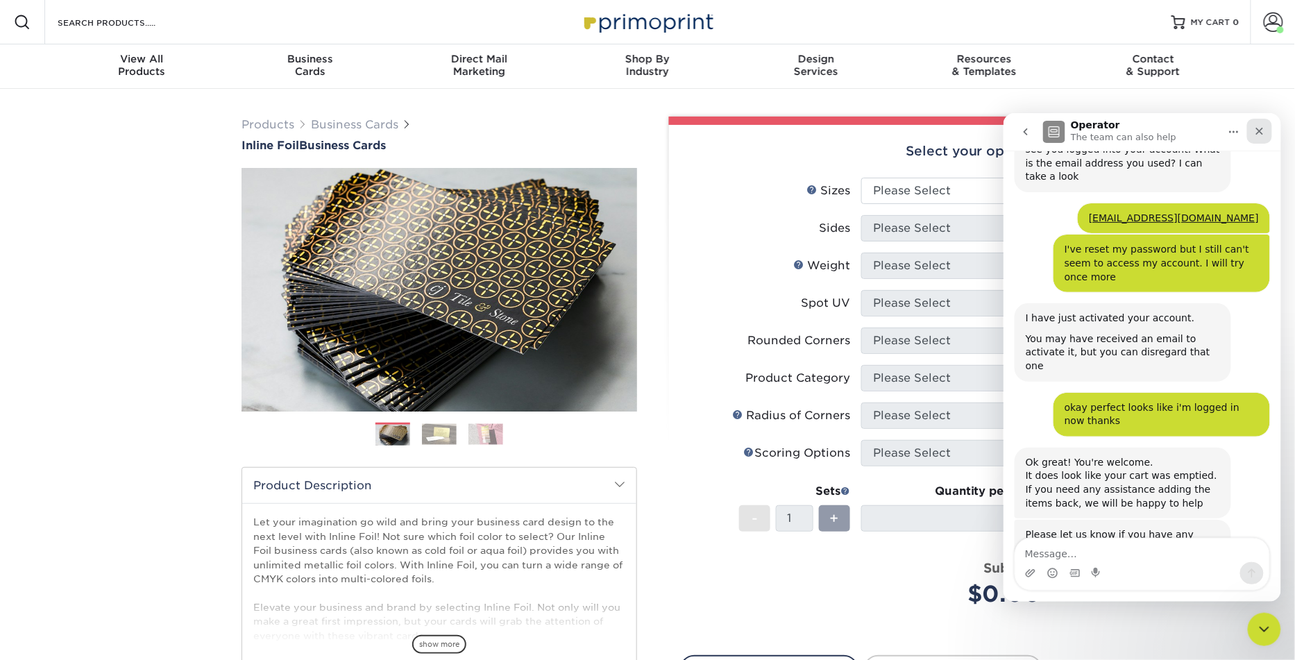
click at [1261, 133] on icon "Close" at bounding box center [1259, 131] width 8 height 8
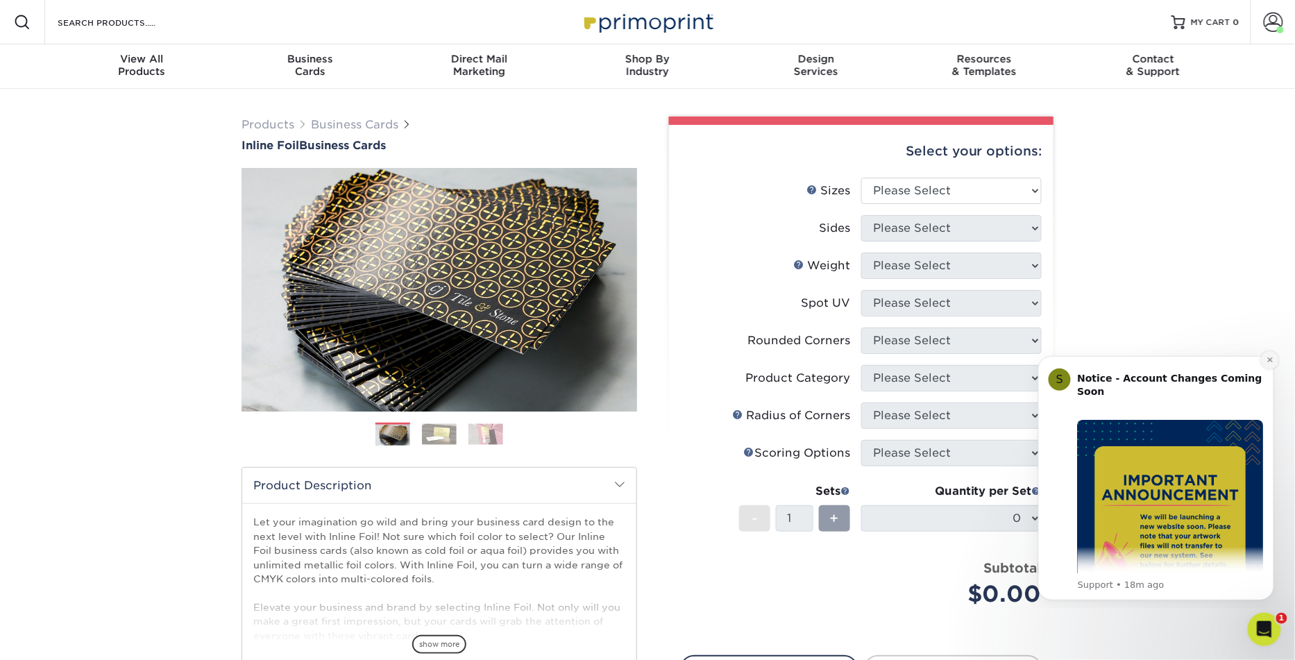
click at [1271, 355] on icon "Dismiss notification" at bounding box center [1269, 359] width 8 height 8
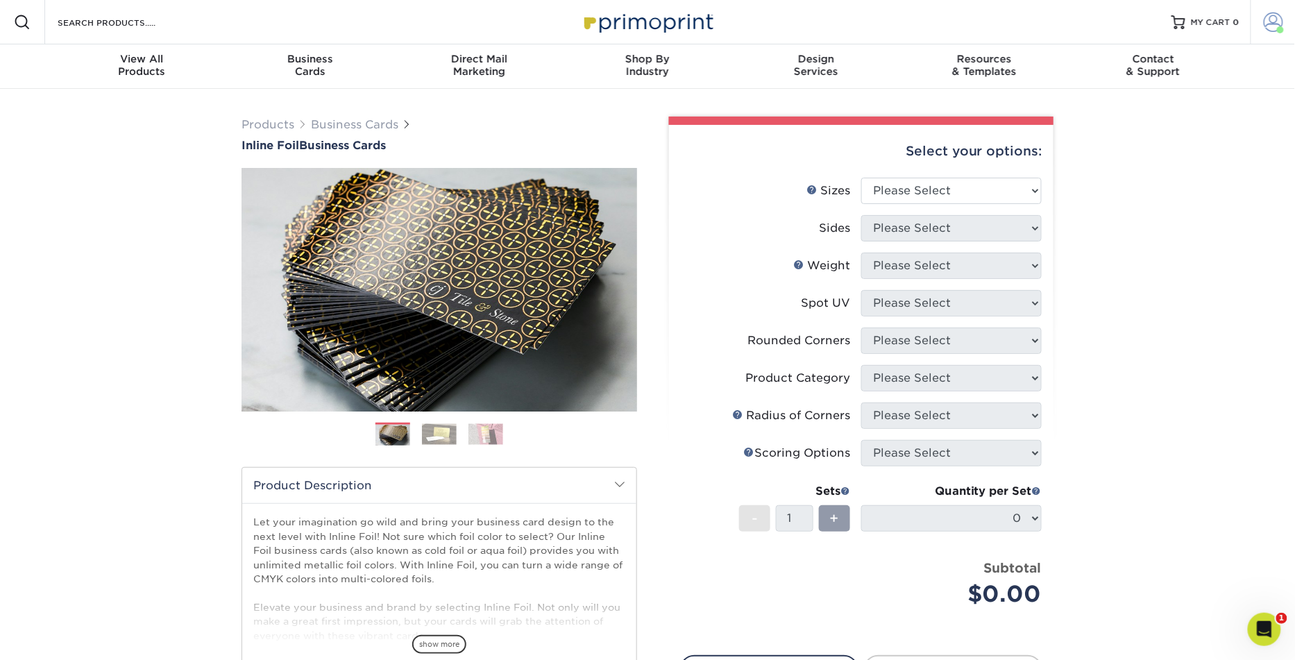
click at [1270, 24] on span at bounding box center [1272, 21] width 19 height 19
click at [990, 178] on select "Please Select 1.5" x 3.5" - Mini 1.75" x 3.5" - Mini 2" x 2" - Square 2" x 3" -…" at bounding box center [951, 191] width 180 height 26
select select "2.00x3.50"
click at [861, 178] on select "Please Select 1.5" x 3.5" - Mini 1.75" x 3.5" - Mini 2" x 2" - Square 2" x 3" -…" at bounding box center [951, 191] width 180 height 26
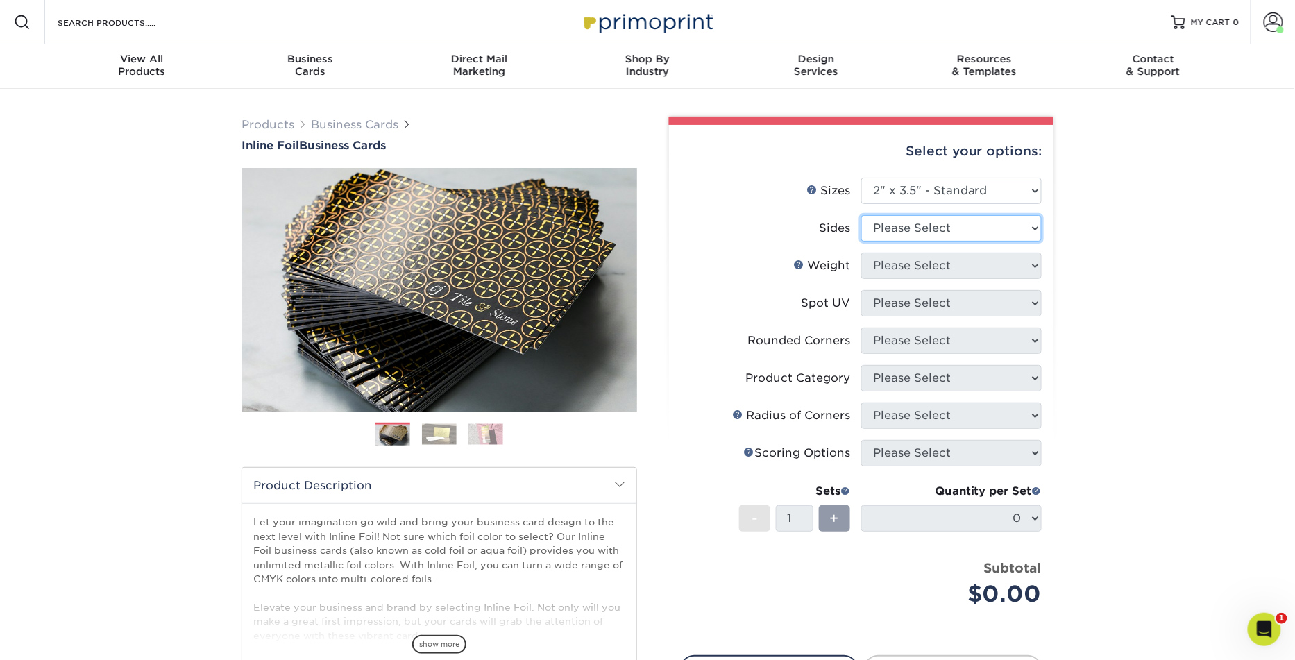
click at [910, 228] on select "Please Select Print Both Sides - Foil Back Only Print Both Sides - Foil Both Si…" at bounding box center [951, 228] width 180 height 26
select select "e9e9dfb3-fba1-4d60-972c-fd9ca5904d33"
click at [861, 215] on select "Please Select Print Both Sides - Foil Back Only Print Both Sides - Foil Both Si…" at bounding box center [951, 228] width 180 height 26
click at [987, 267] on select "Please Select 16PT" at bounding box center [951, 266] width 180 height 26
select select "16PT"
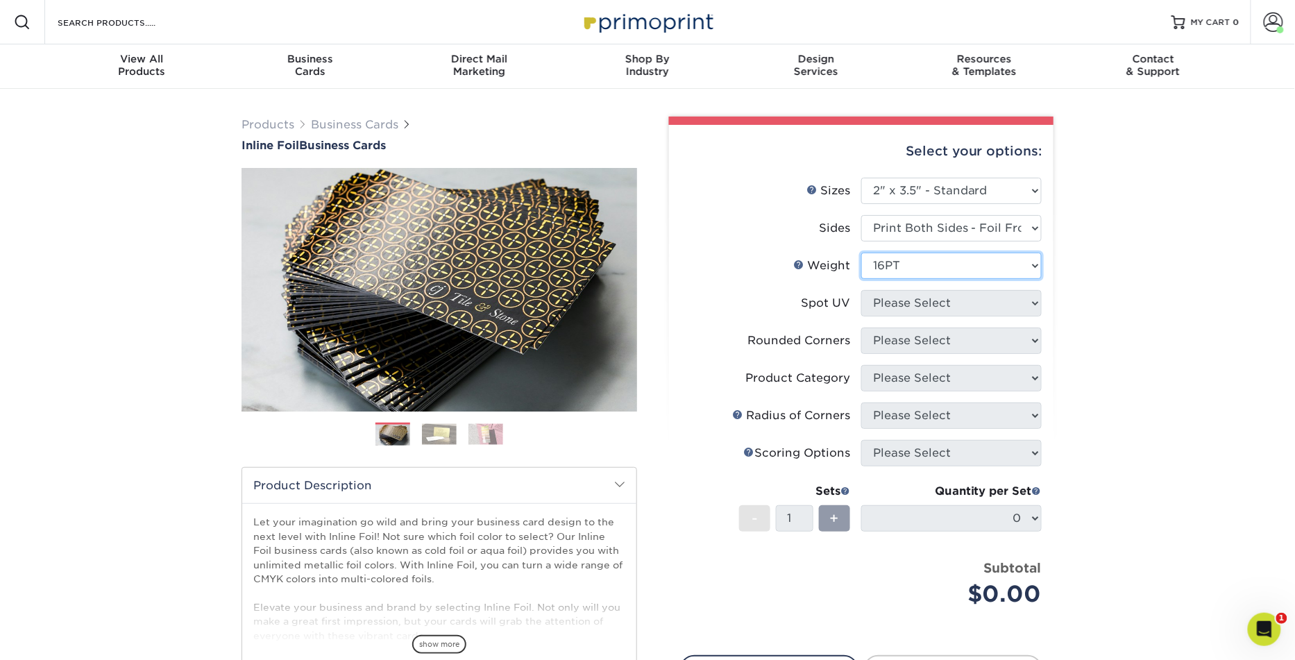
click at [861, 253] on select "Please Select 16PT" at bounding box center [951, 266] width 180 height 26
click at [967, 299] on select "Please Select No Spot UV Front and Back (Both Sides) Front Only Back Only" at bounding box center [951, 303] width 180 height 26
select select "3"
click at [861, 290] on select "Please Select No Spot UV Front and Back (Both Sides) Front Only Back Only" at bounding box center [951, 303] width 180 height 26
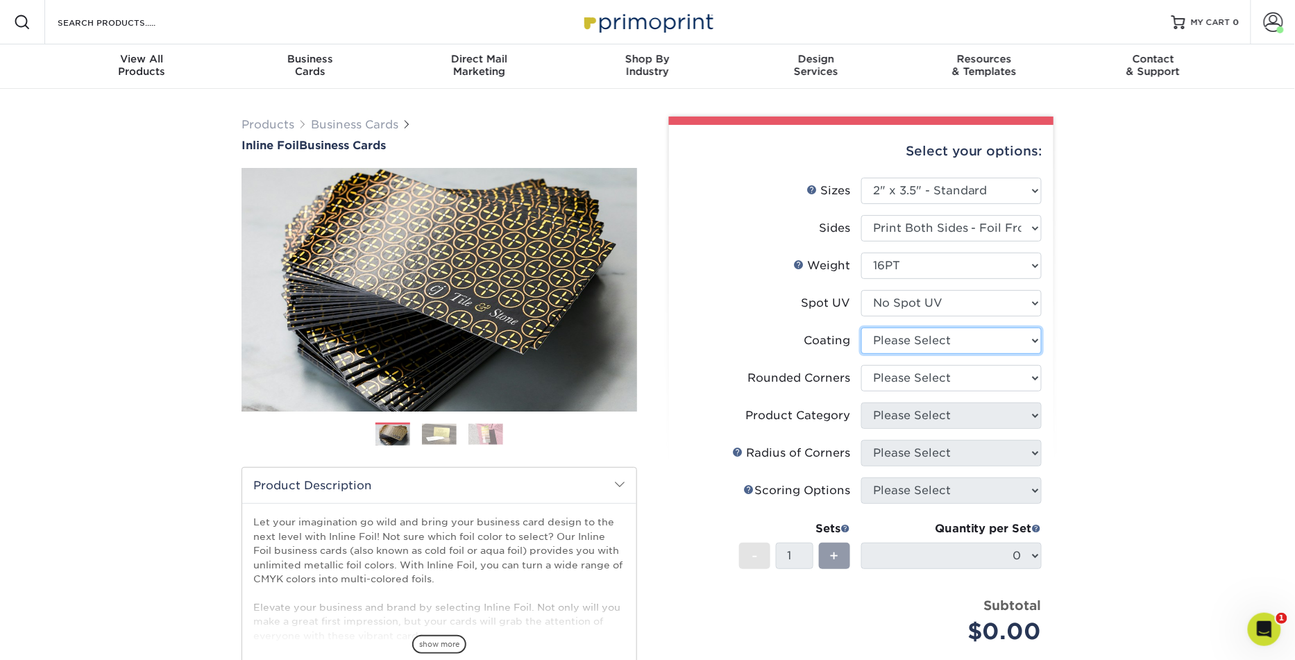
click at [950, 341] on select at bounding box center [951, 340] width 180 height 26
select select "ae367451-b2b8-45df-a344-0f05b6a12993"
click at [861, 327] on select at bounding box center [951, 340] width 180 height 26
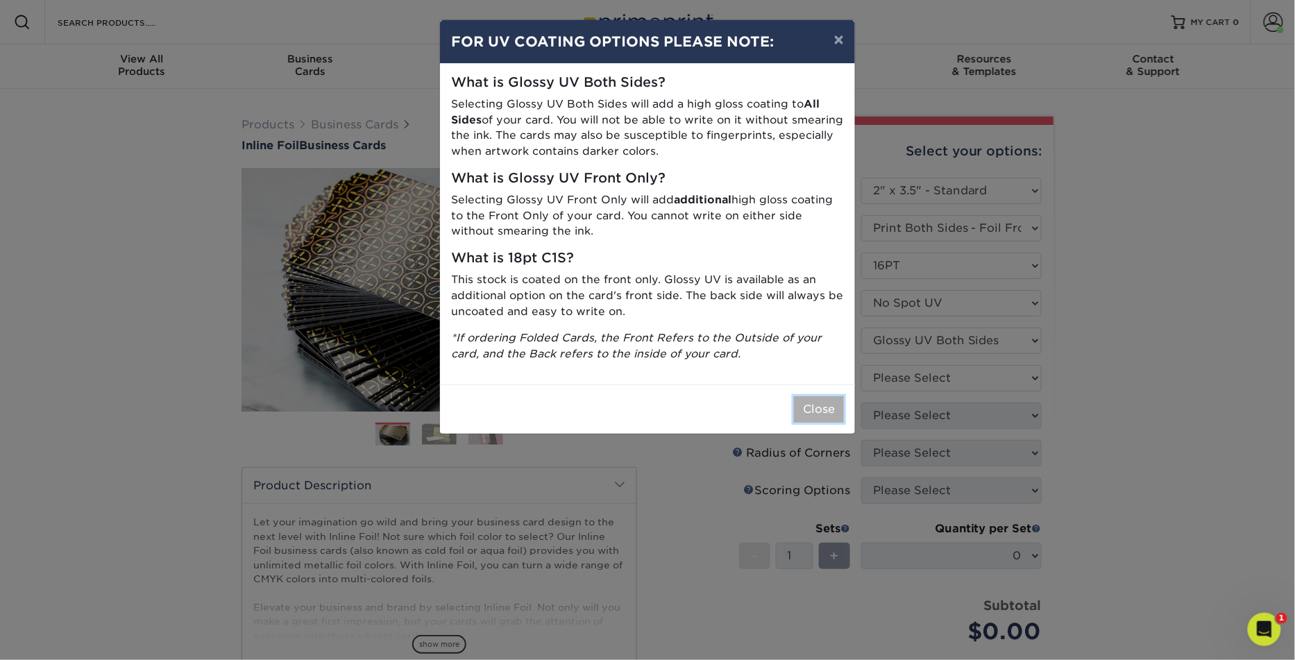
click at [827, 414] on button "Close" at bounding box center [819, 409] width 50 height 26
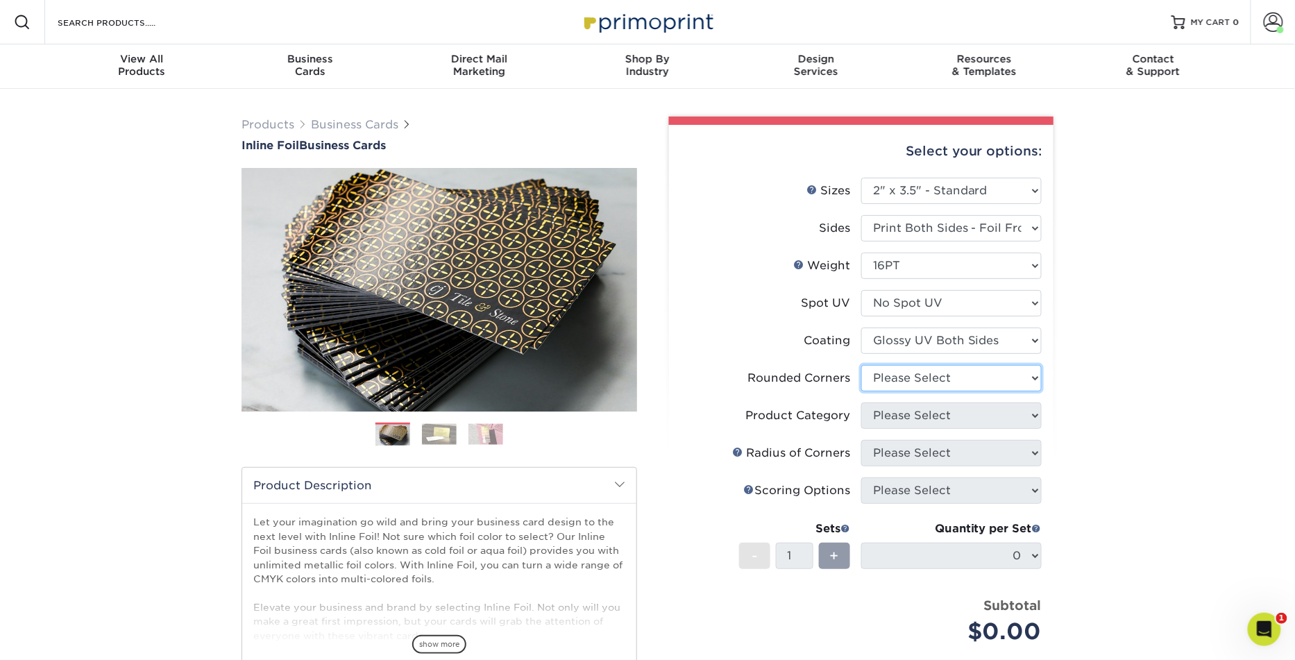
click at [896, 389] on select "Please Select Yes - Round 2 Corners Yes - Round 4 Corners No" at bounding box center [951, 378] width 180 height 26
select select "7672df9e-0e0a-464d-8e1f-920c575e4da3"
click at [861, 365] on select "Please Select Yes - Round 2 Corners Yes - Round 4 Corners No" at bounding box center [951, 378] width 180 height 26
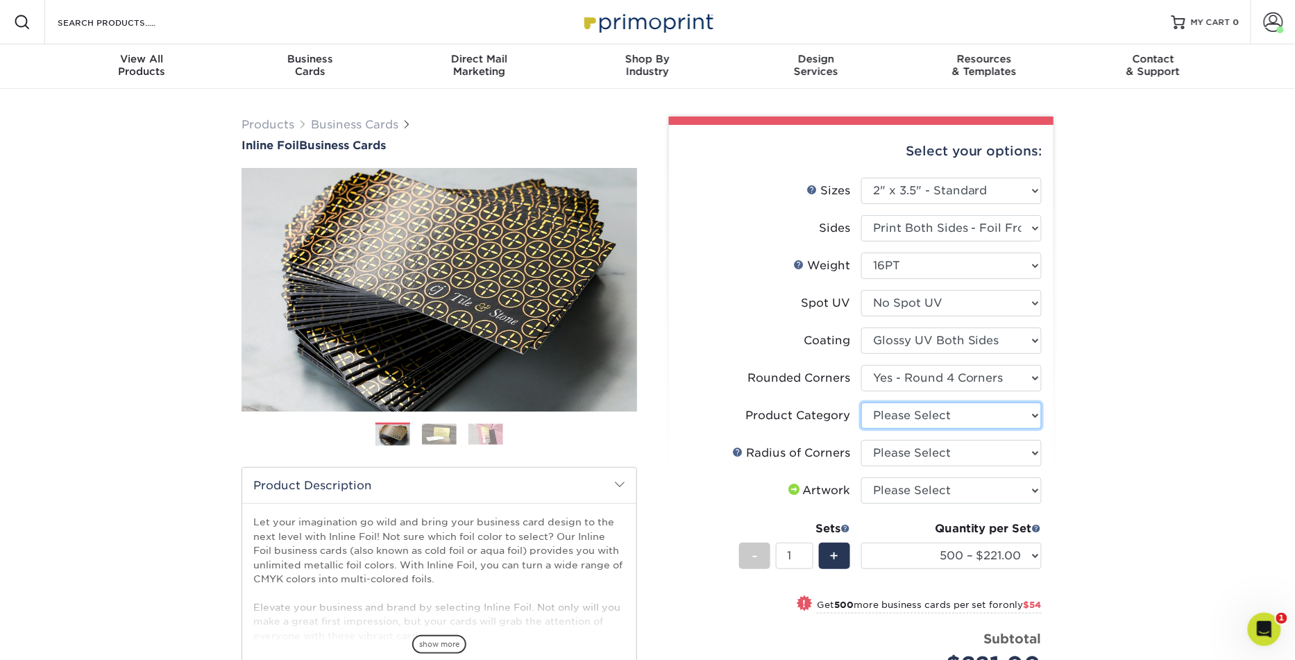
click at [990, 416] on select "Please Select Business Cards" at bounding box center [951, 415] width 180 height 26
select select "3b5148f1-0588-4f88-a218-97bcfdce65c1"
click at [861, 402] on select "Please Select Business Cards" at bounding box center [951, 415] width 180 height 26
click at [984, 452] on select "Please Select Rounded 1/8" Rounded 1/4"" at bounding box center [951, 453] width 180 height 26
select select "479fbfe7-6a0c-4895-8c9a-81739b7486c9"
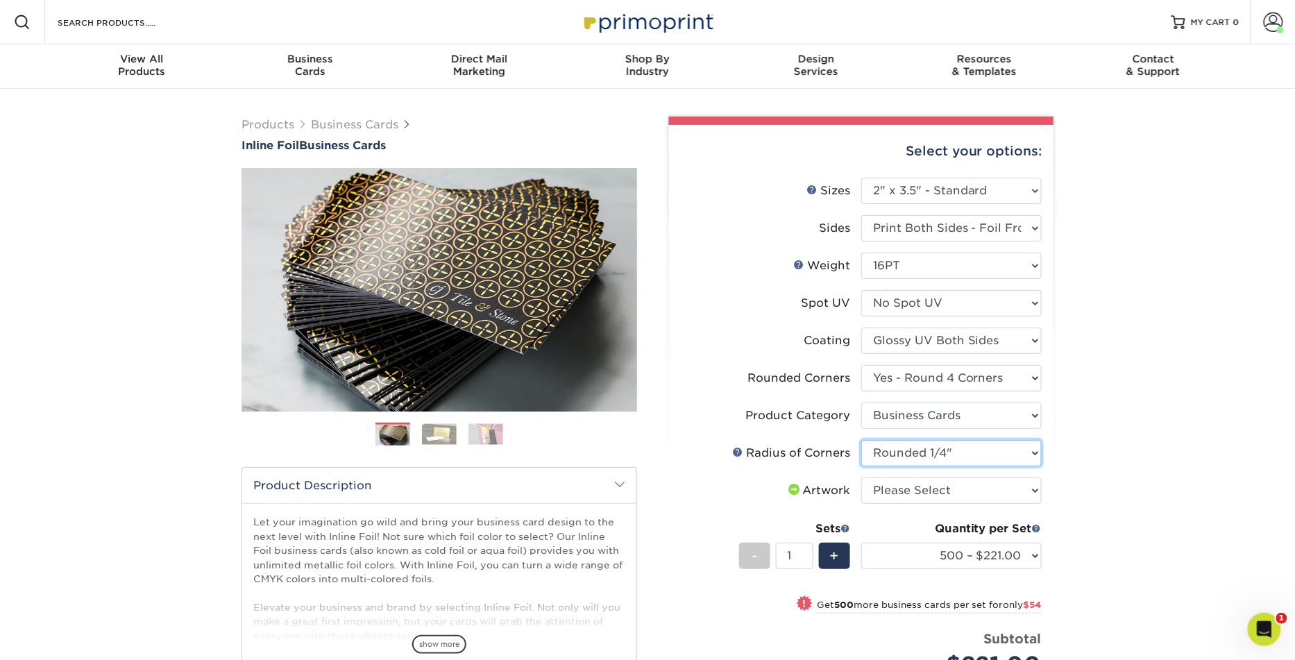
click at [861, 440] on select "Please Select Rounded 1/8" Rounded 1/4"" at bounding box center [951, 453] width 180 height 26
click at [968, 481] on select "Please Select I will upload files I need a design - $100" at bounding box center [951, 490] width 180 height 26
select select "upload"
click at [861, 477] on select "Please Select I will upload files I need a design - $100" at bounding box center [951, 490] width 180 height 26
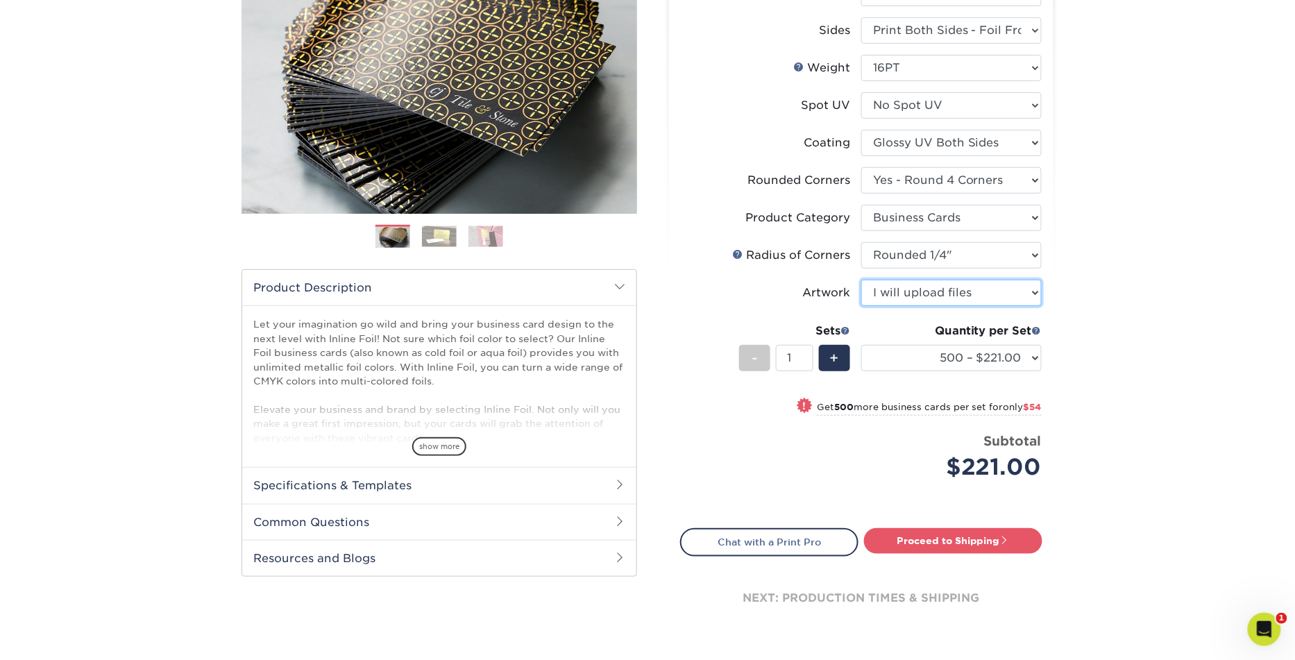
scroll to position [191, 0]
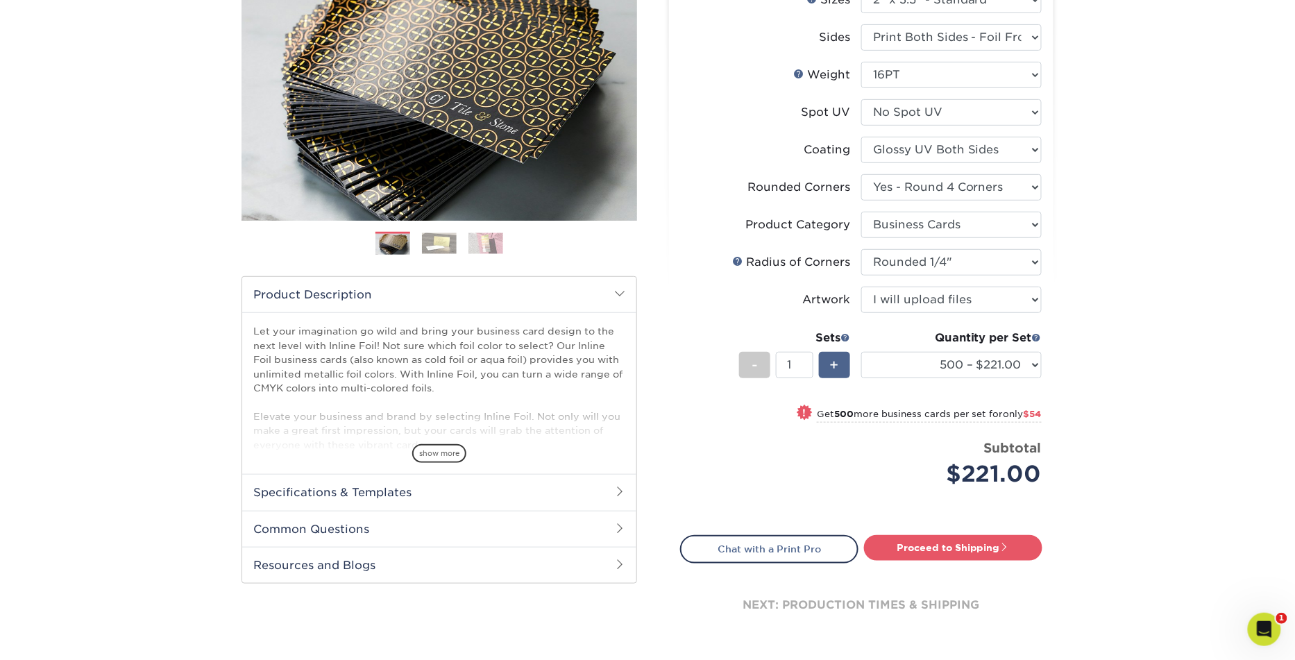
click at [844, 370] on div "+" at bounding box center [834, 365] width 31 height 26
type input "2"
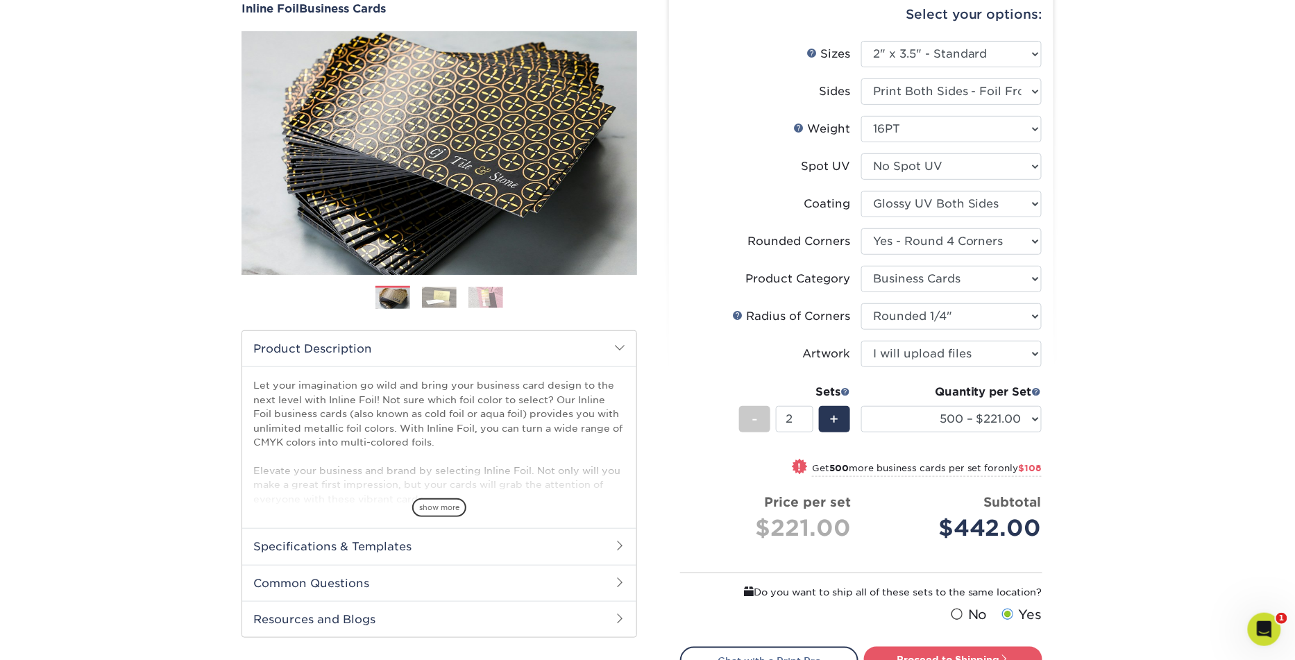
scroll to position [56, 0]
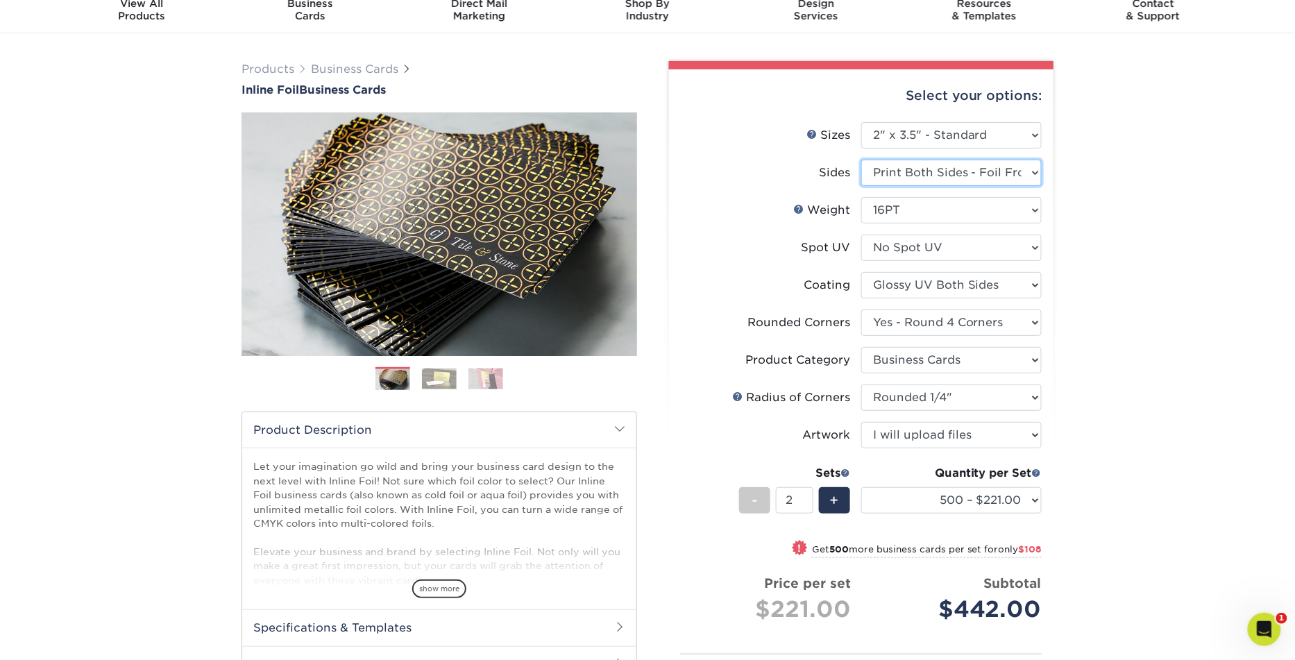
click at [1038, 173] on select "Please Select Print Both Sides - Foil Back Only Print Both Sides - Foil Both Si…" at bounding box center [951, 173] width 180 height 26
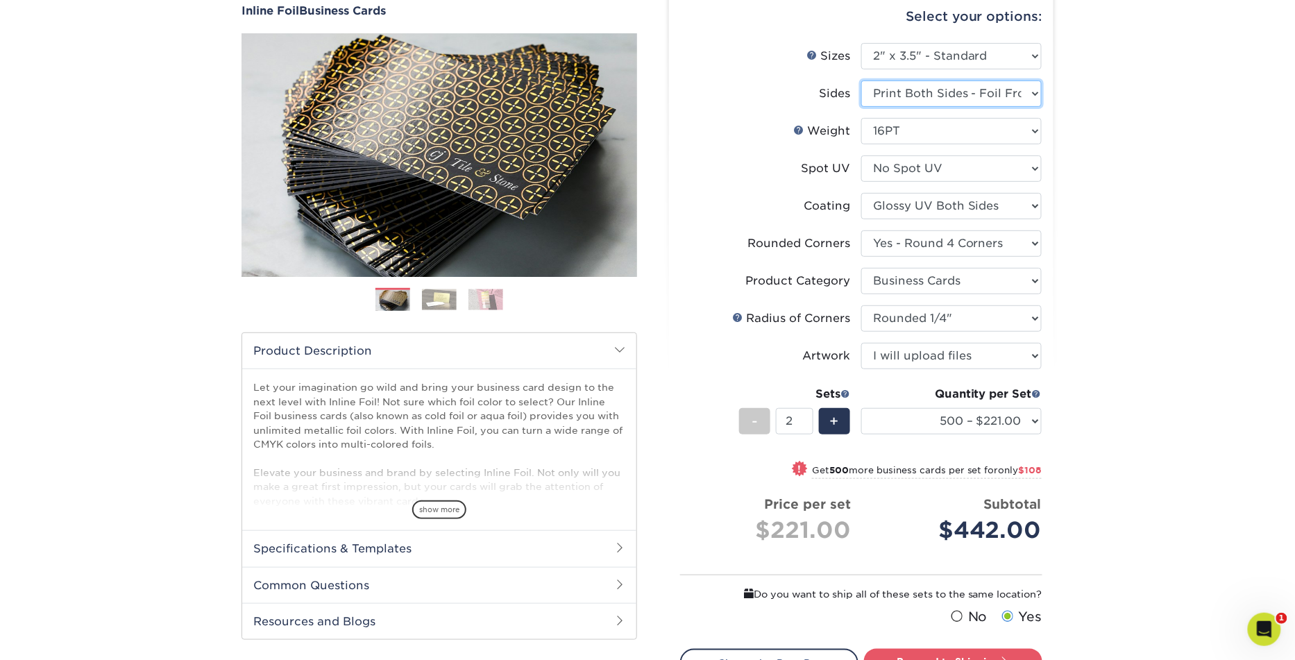
scroll to position [137, 0]
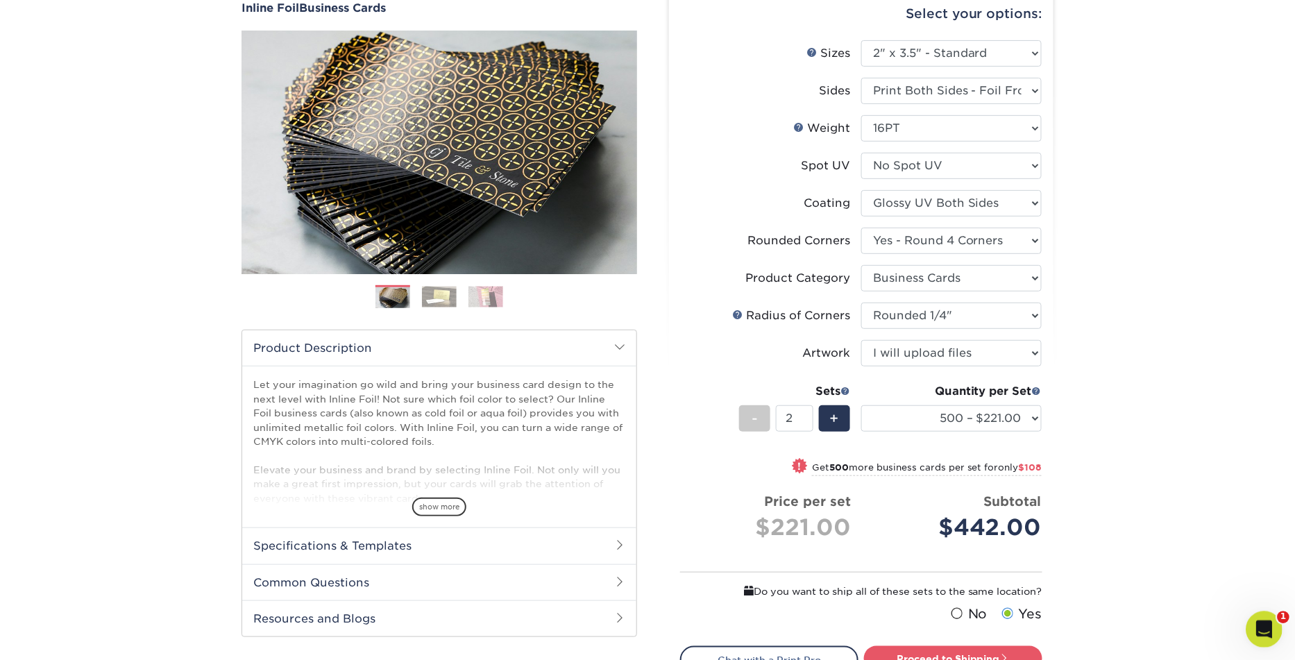
click at [1259, 626] on icon "Open Intercom Messenger" at bounding box center [1261, 627] width 23 height 23
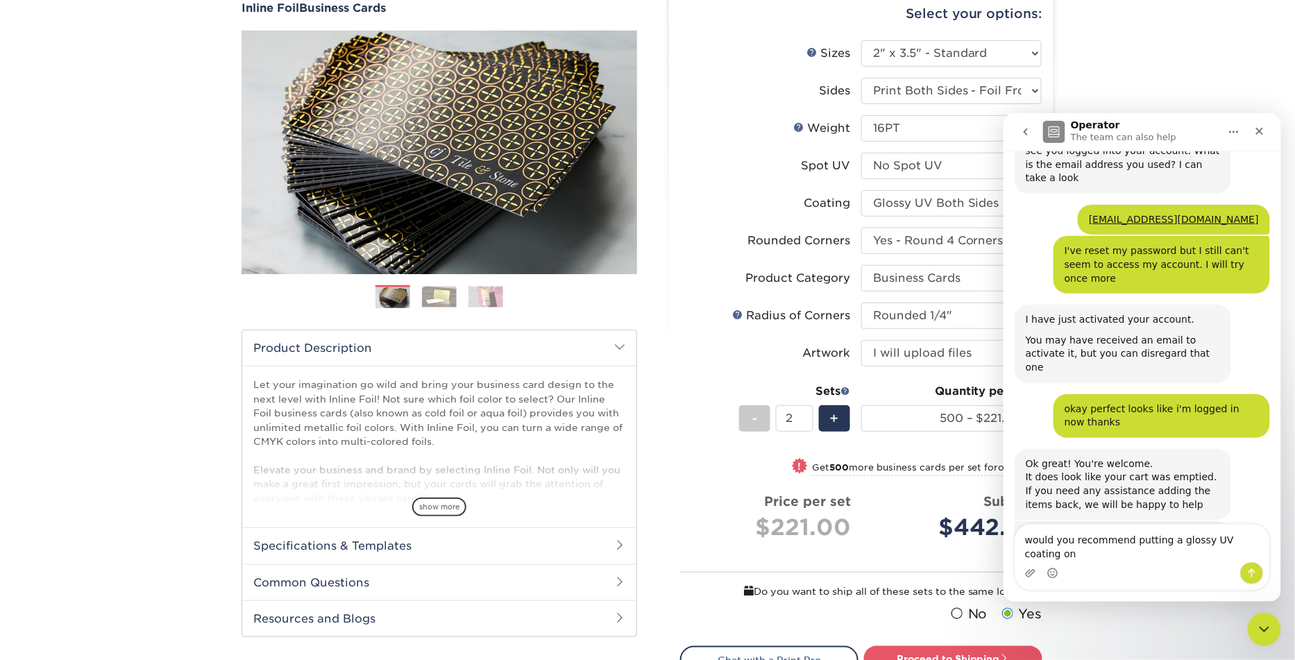
scroll to position [1030, 0]
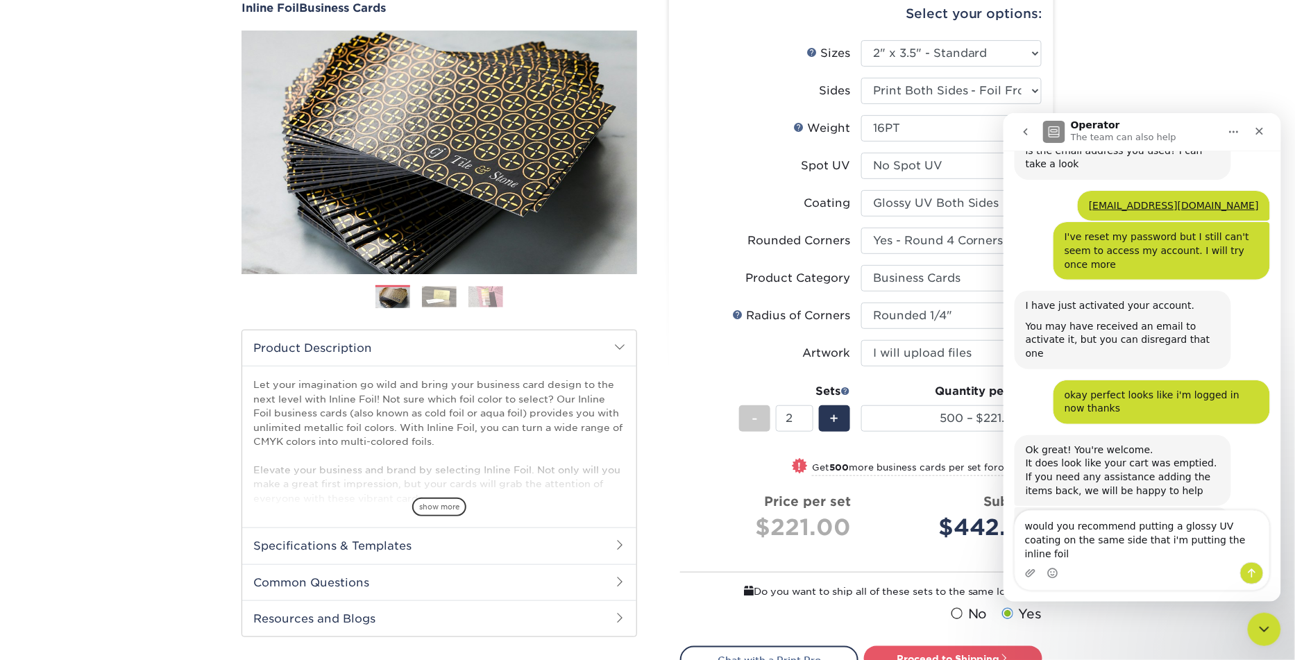
type textarea "would you recommend putting a glossy UV coating on the same side that i'm putti…"
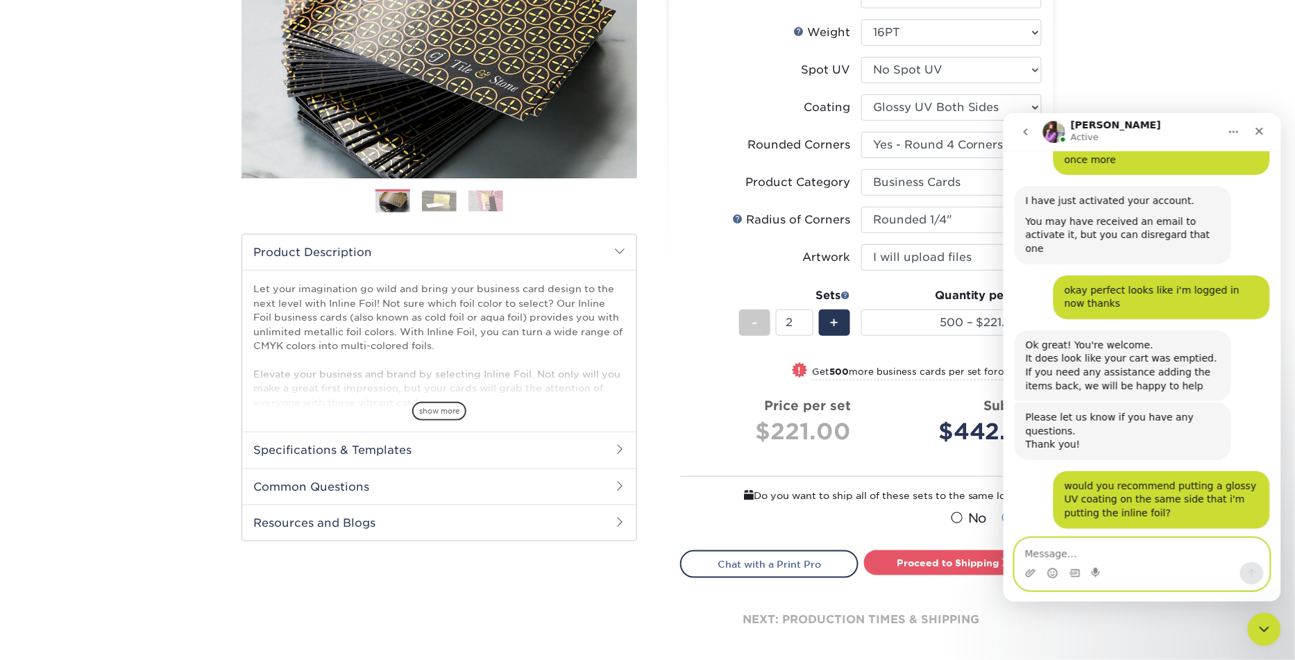
scroll to position [1207, 0]
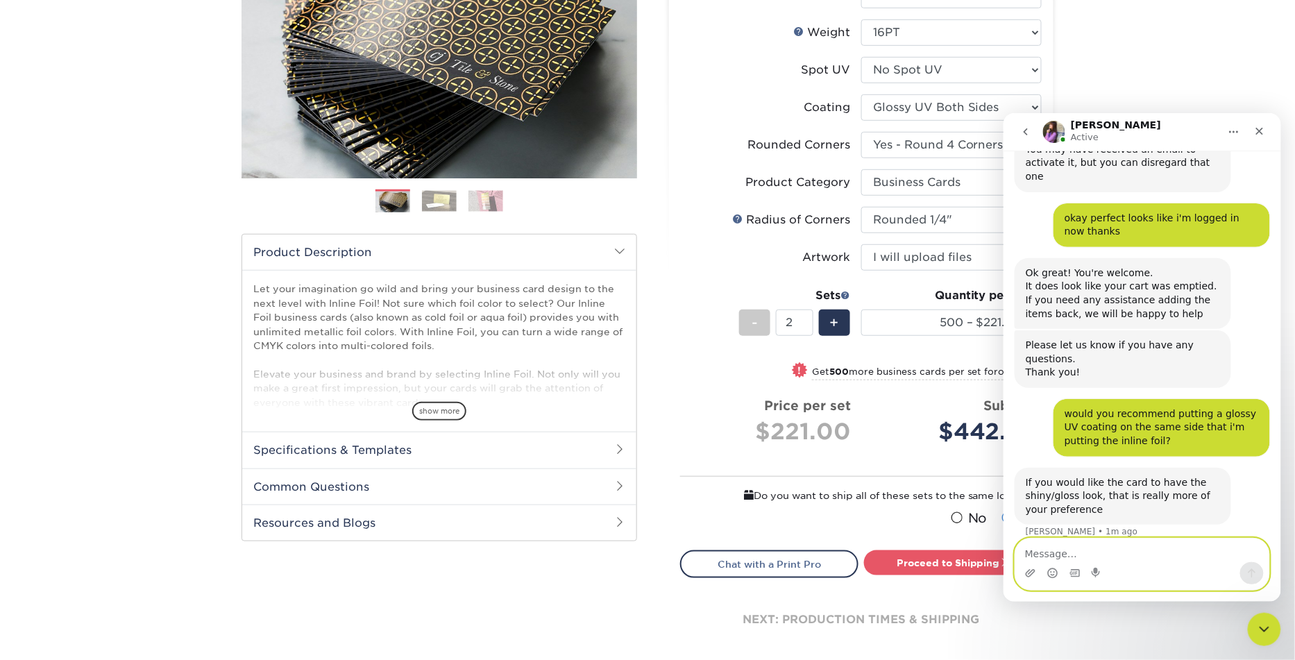
click at [1158, 552] on textarea "Message…" at bounding box center [1141, 550] width 254 height 24
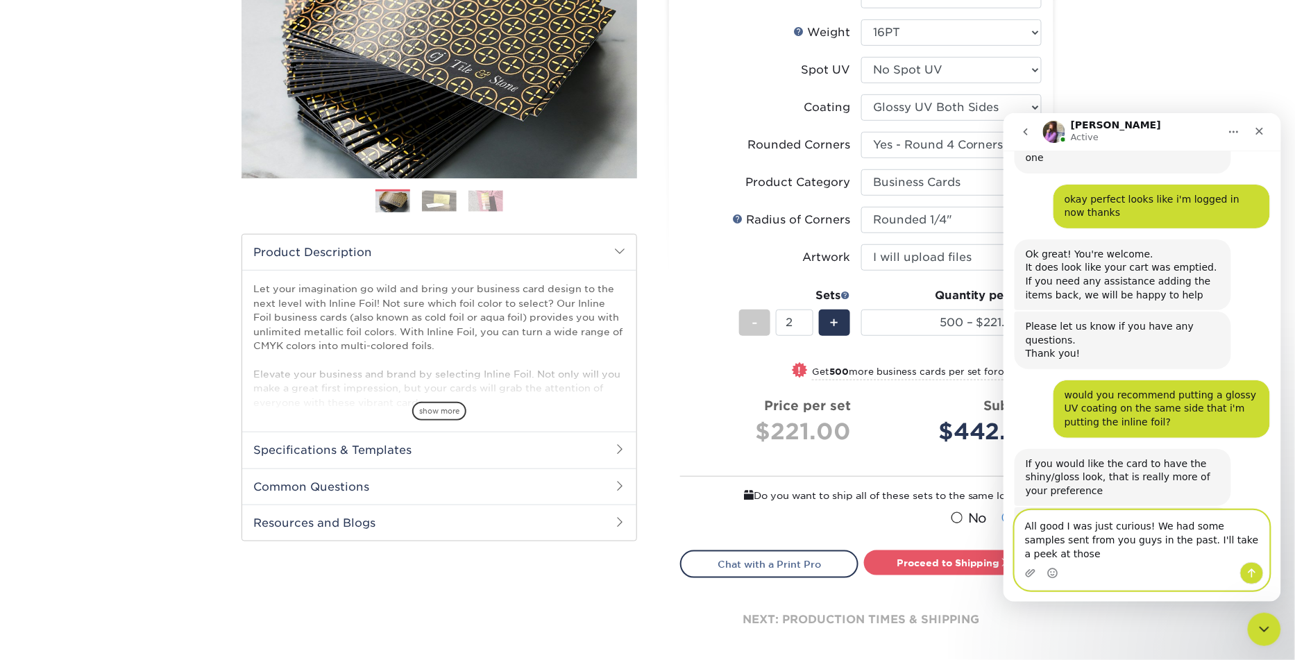
scroll to position [1240, 0]
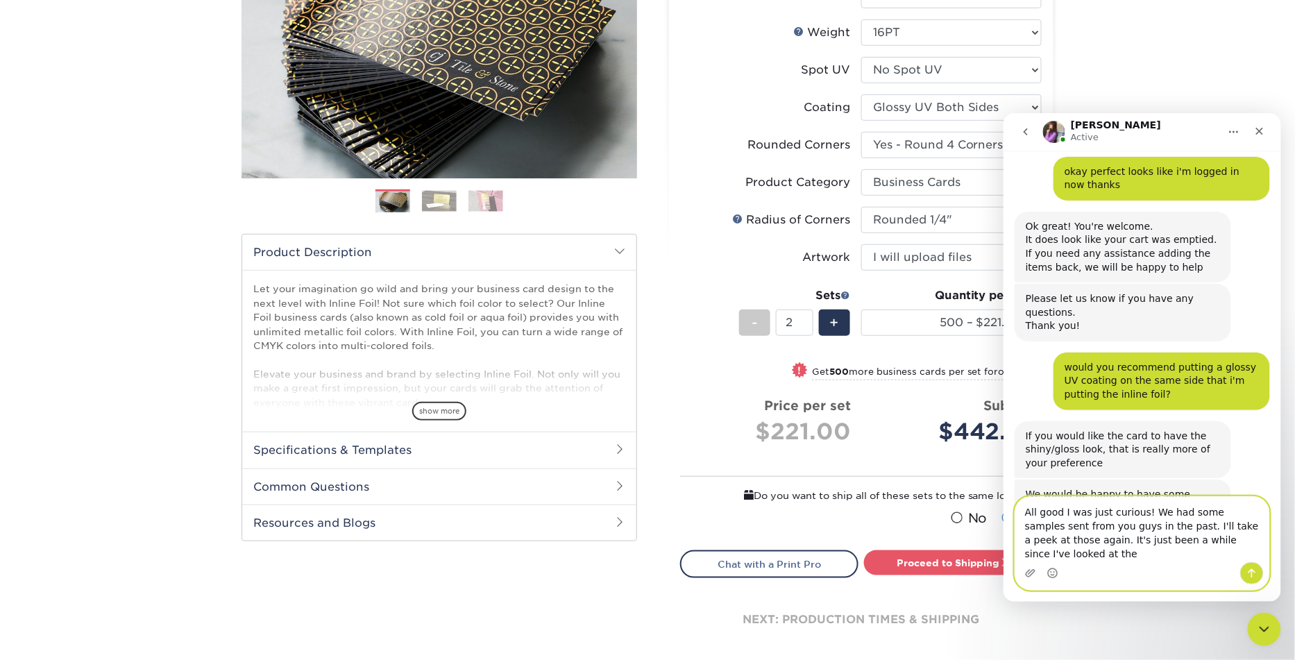
type textarea "All good I was just curious! We had some samples sent from you guys in the past…"
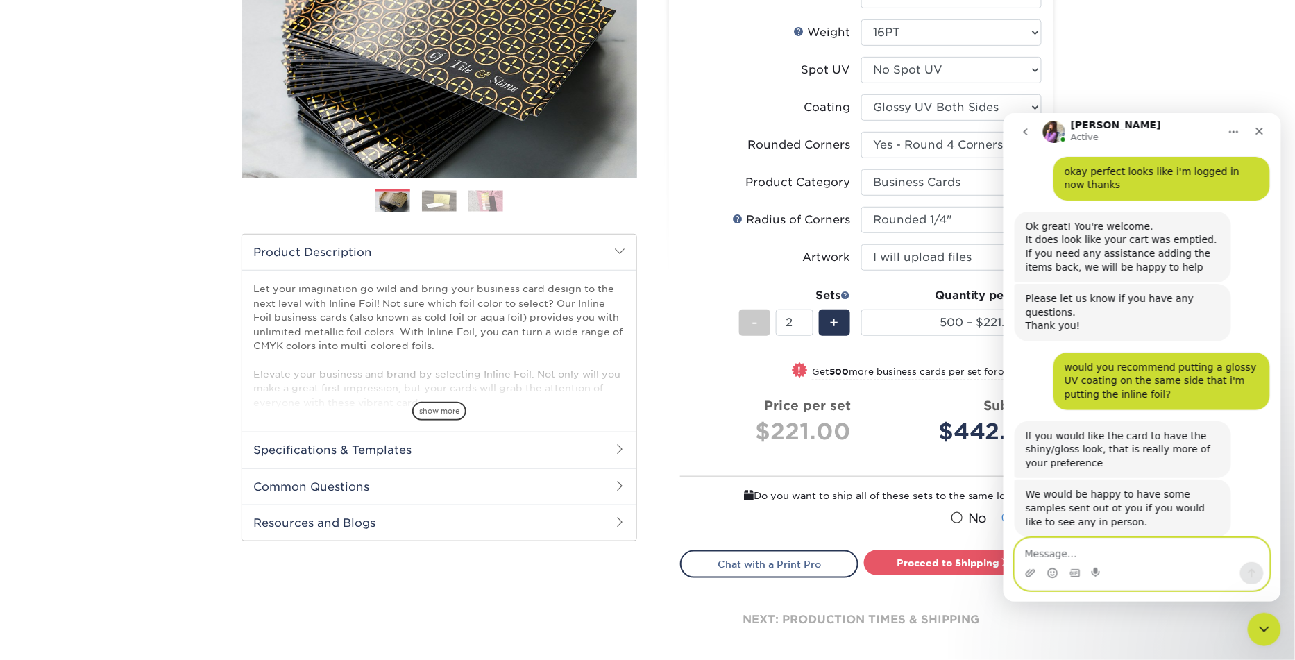
scroll to position [1295, 0]
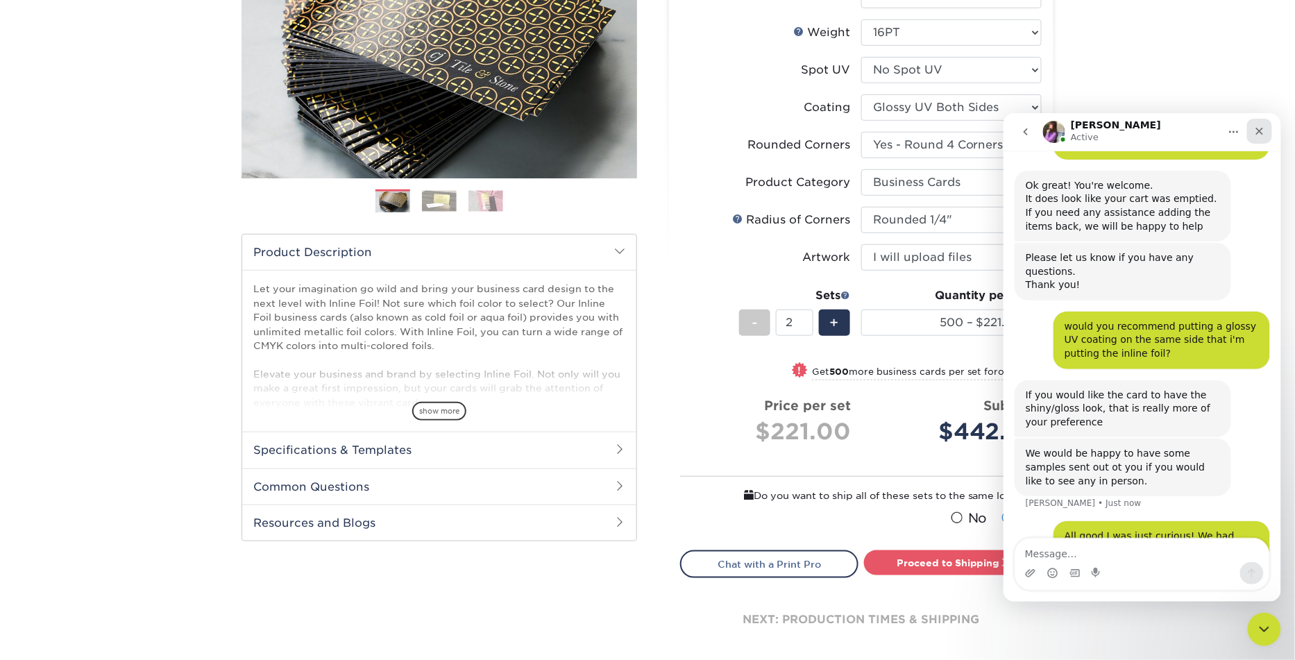
click at [1258, 134] on icon "Close" at bounding box center [1258, 130] width 11 height 11
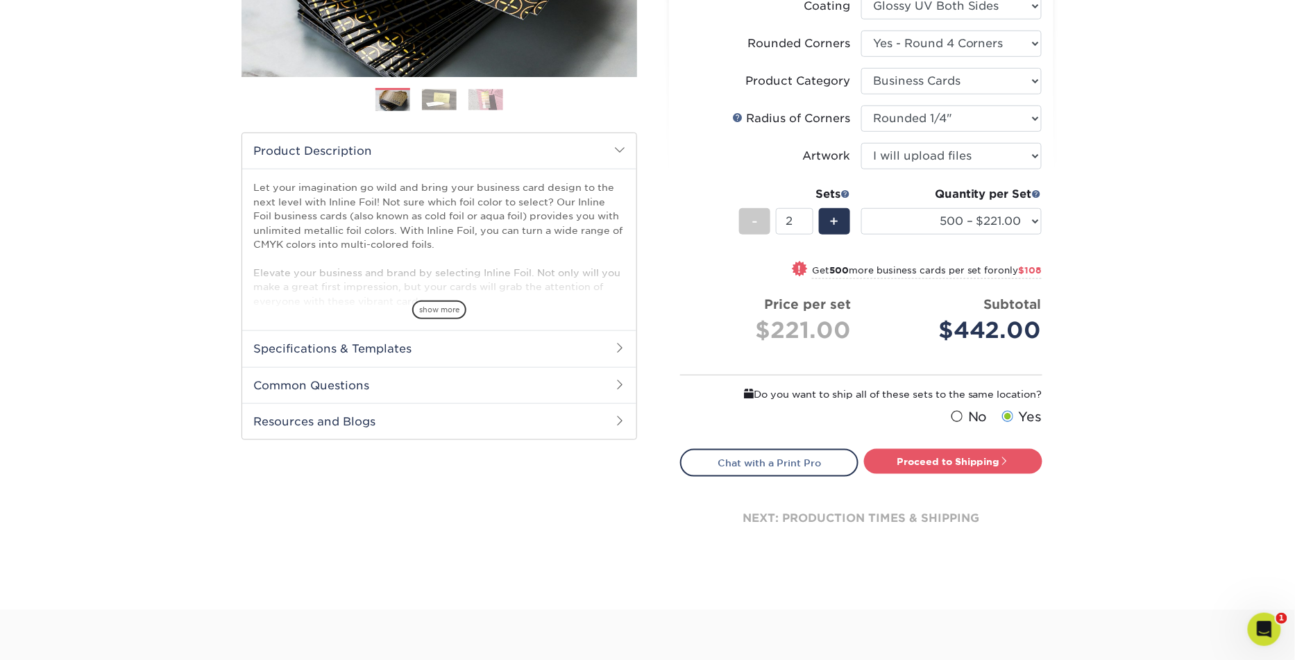
scroll to position [361, 0]
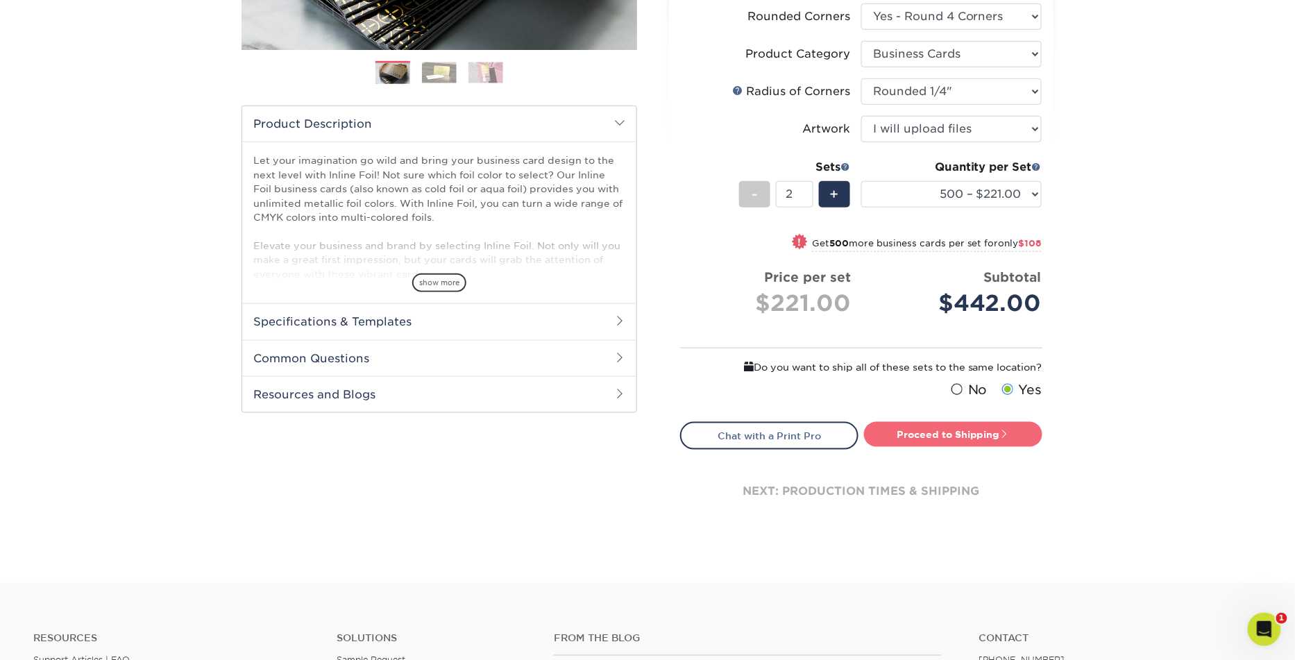
click at [903, 436] on link "Proceed to Shipping" at bounding box center [953, 434] width 178 height 25
type input "Set 1"
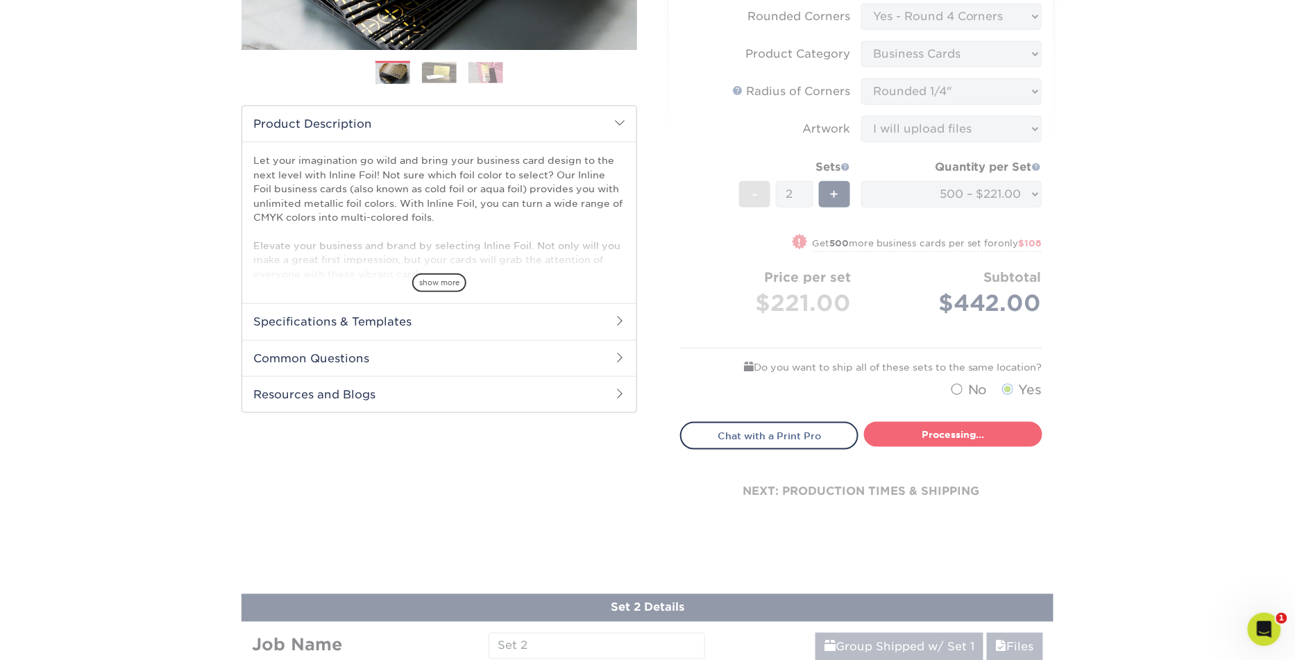
select select "012878e3-f0fa-4913-9c58-540d363be6cc"
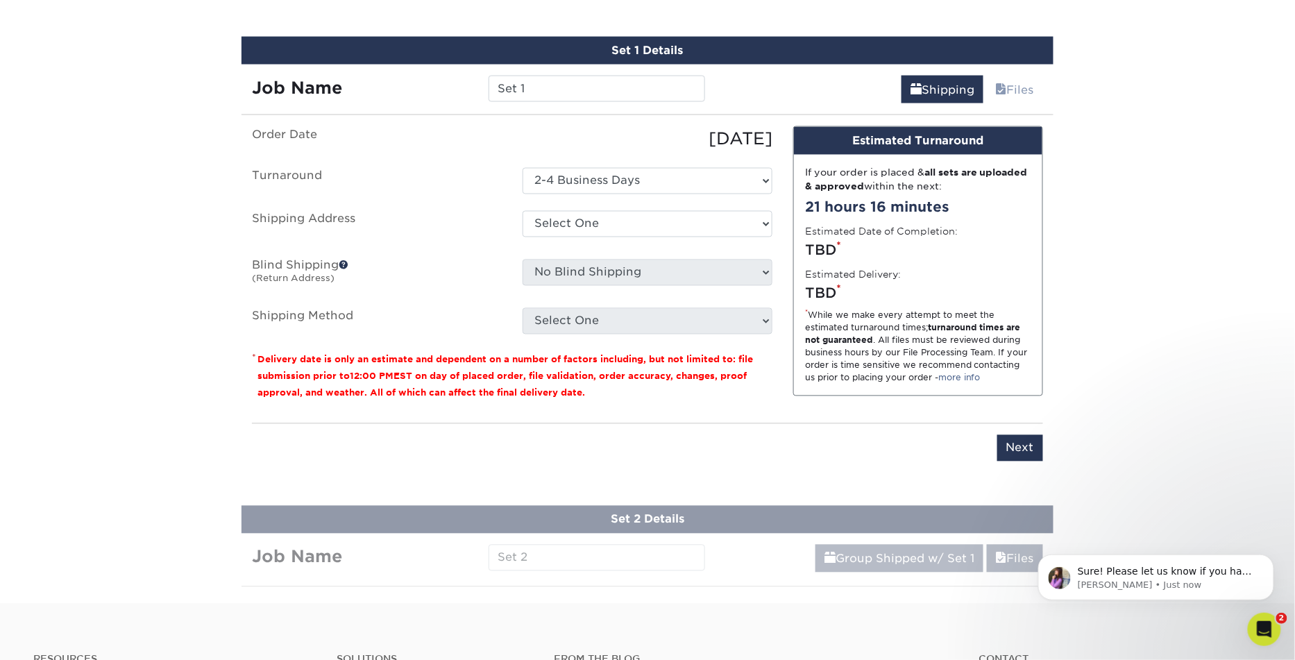
scroll to position [1349, 0]
click at [582, 94] on input "Set 1" at bounding box center [596, 89] width 216 height 26
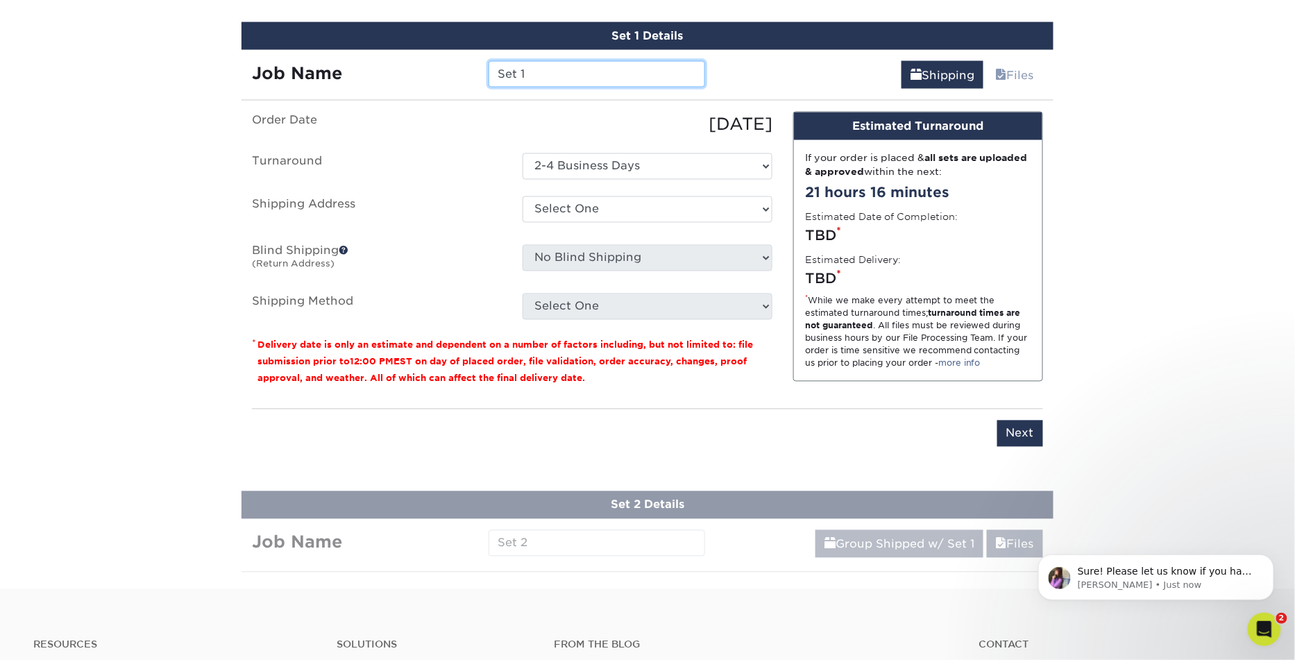
scroll to position [828, 0]
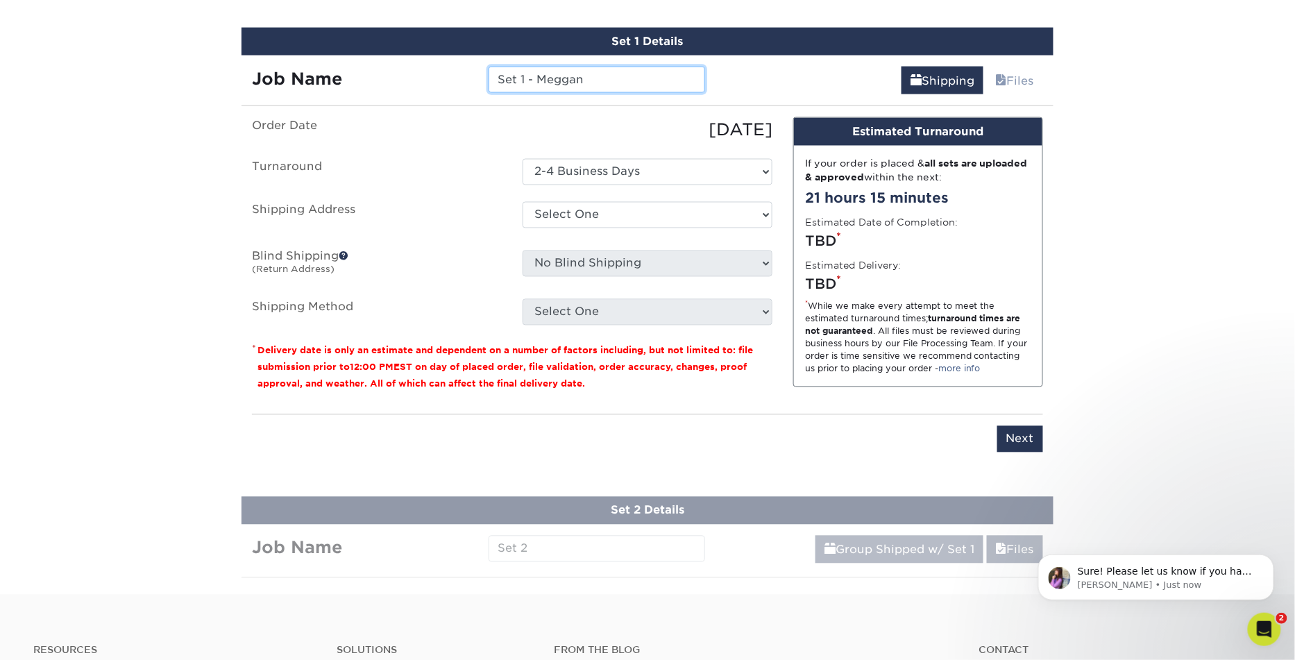
type input "Set 1 - Meggan"
click at [568, 202] on select "Select One Design de Plume + Add New Address" at bounding box center [647, 215] width 250 height 26
select select "286591"
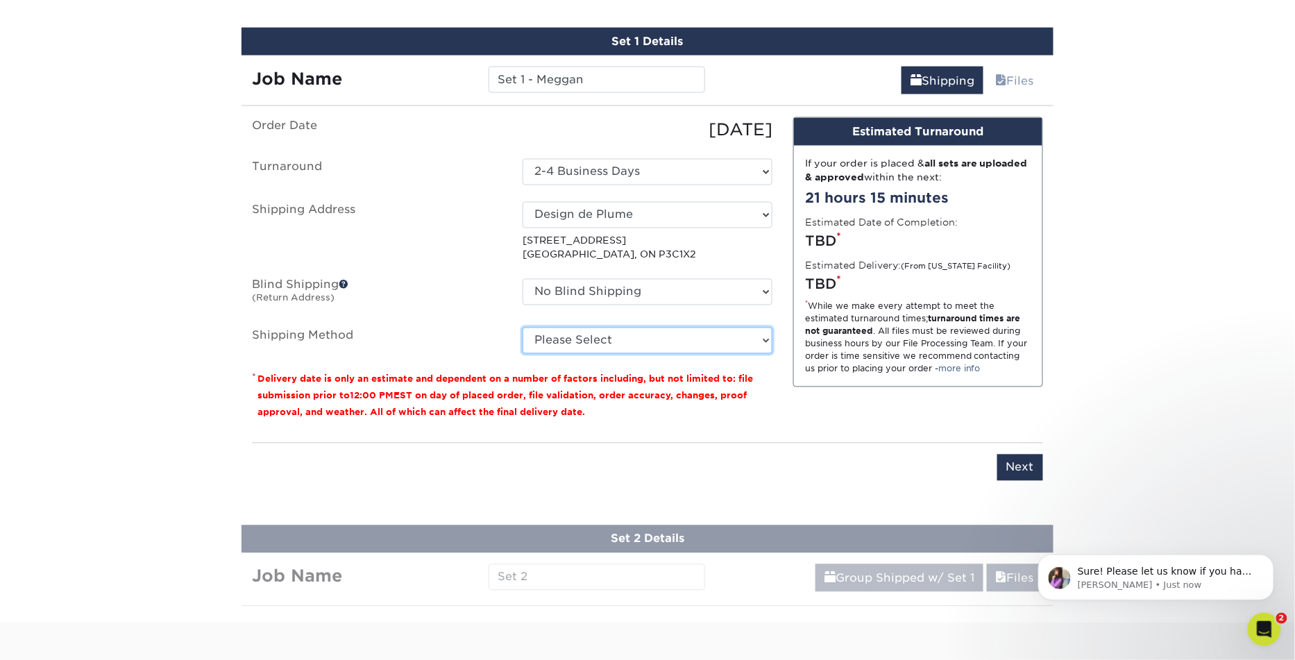
click at [613, 332] on select "Please Select Worldwide Expedited (+$50.41) Standard (+$56.99) Saver (+$68.41)" at bounding box center [647, 340] width 250 height 26
click at [522, 327] on select "Please Select Worldwide Expedited (+$50.41) Standard (+$56.99) Saver (+$68.41)" at bounding box center [647, 340] width 250 height 26
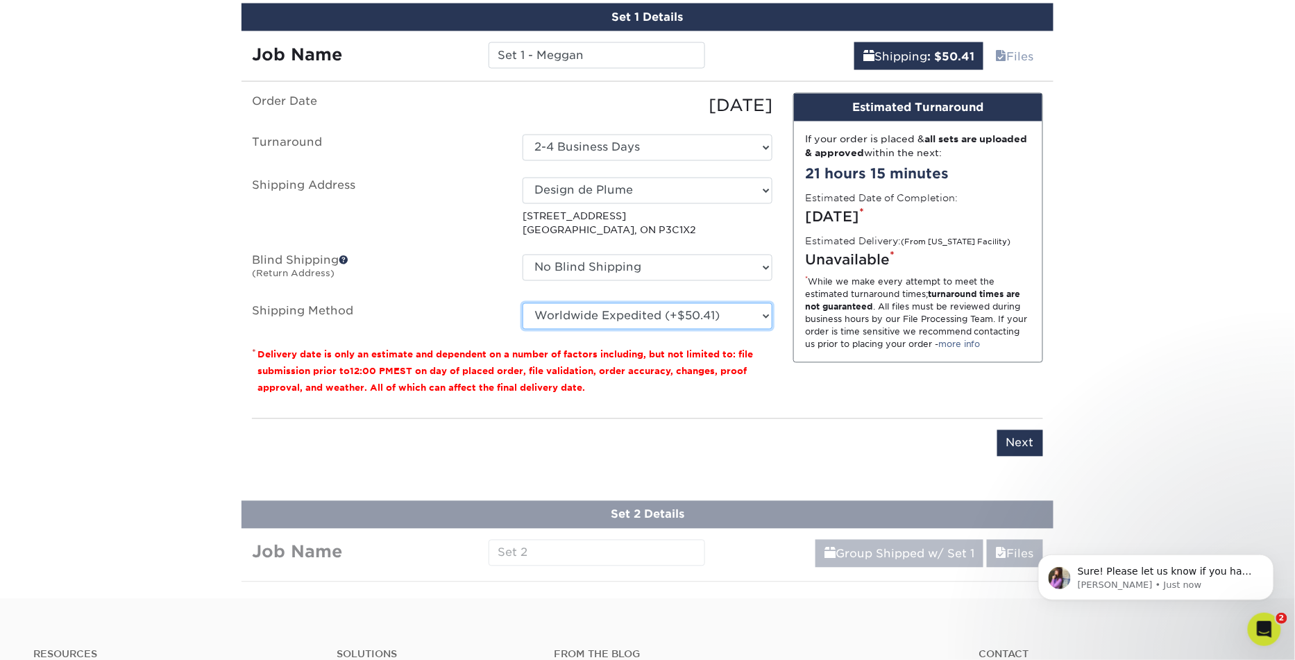
scroll to position [857, 0]
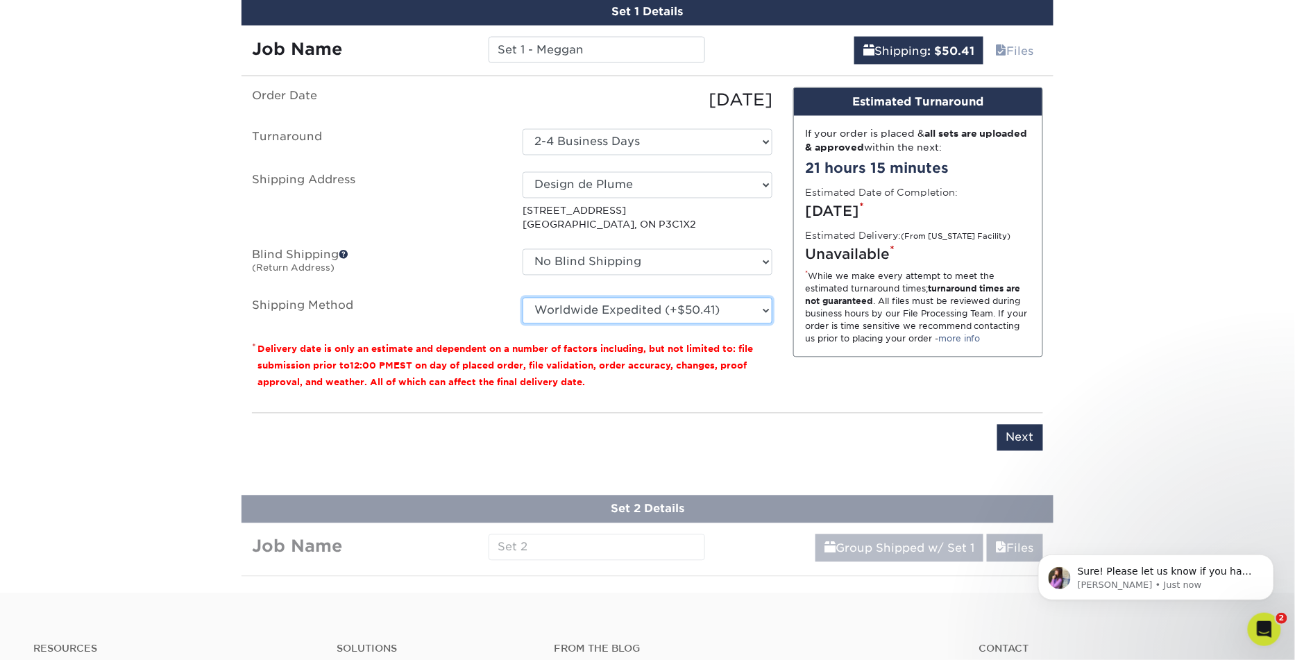
click at [652, 307] on select "Please Select Worldwide Expedited (+$50.41) Standard (+$56.99) Saver (+$68.41)" at bounding box center [647, 311] width 250 height 26
click at [522, 298] on select "Please Select Worldwide Expedited (+$50.41) Standard (+$56.99) Saver (+$68.41)" at bounding box center [647, 311] width 250 height 26
click at [674, 310] on select "Please Select Worldwide Expedited (+$50.41) Standard (+$56.99) Saver (+$68.41)" at bounding box center [647, 311] width 250 height 26
click at [522, 298] on select "Please Select Worldwide Expedited (+$50.41) Standard (+$56.99) Saver (+$68.41)" at bounding box center [647, 311] width 250 height 26
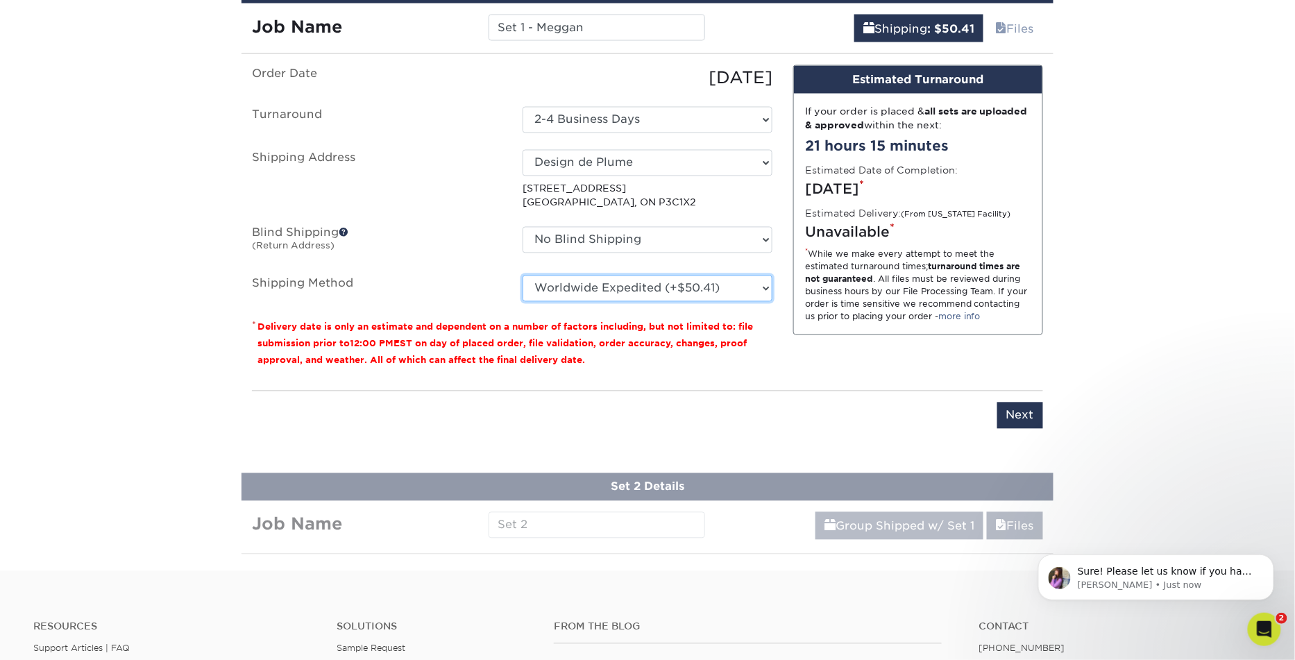
scroll to position [882, 0]
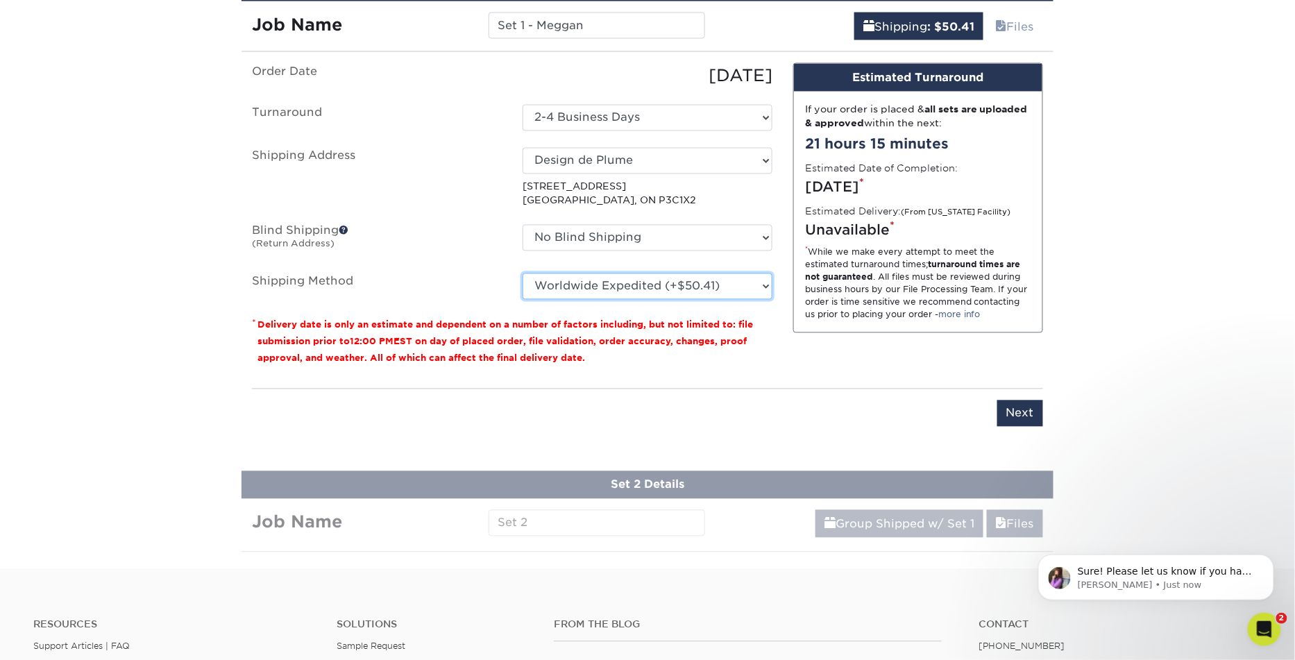
click at [591, 275] on select "Please Select Worldwide Expedited (+$50.41) Standard (+$56.99) Saver (+$68.41)" at bounding box center [647, 286] width 250 height 26
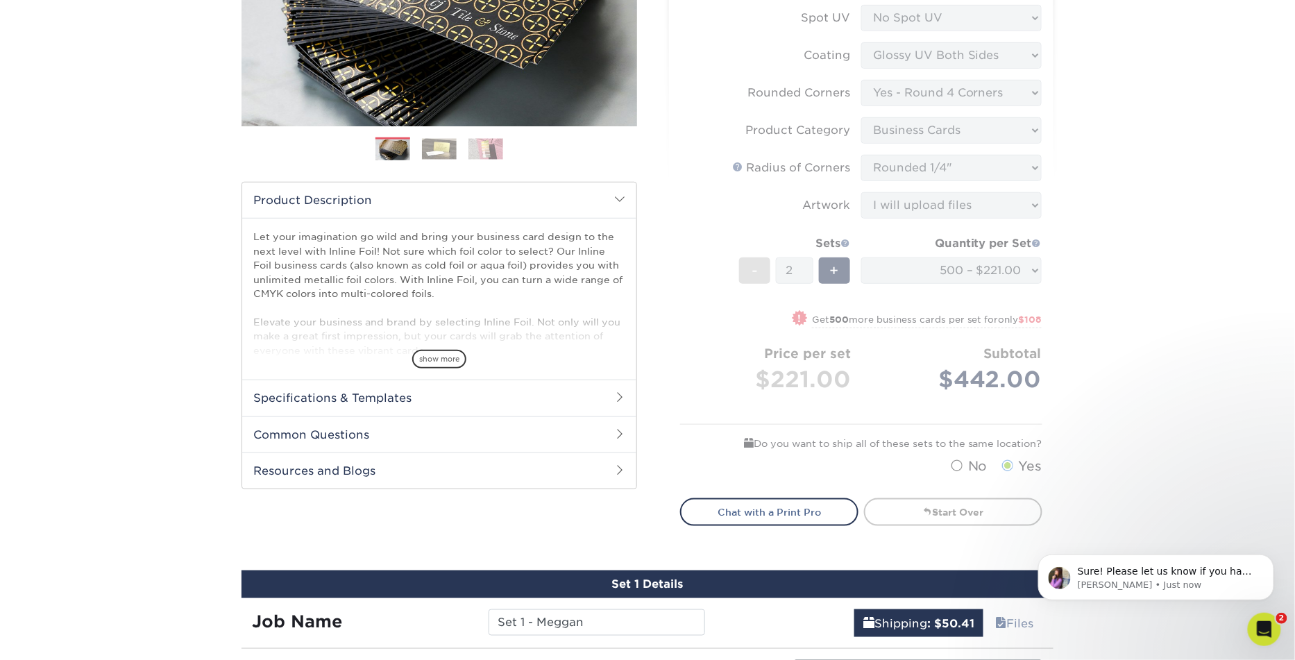
scroll to position [288, 0]
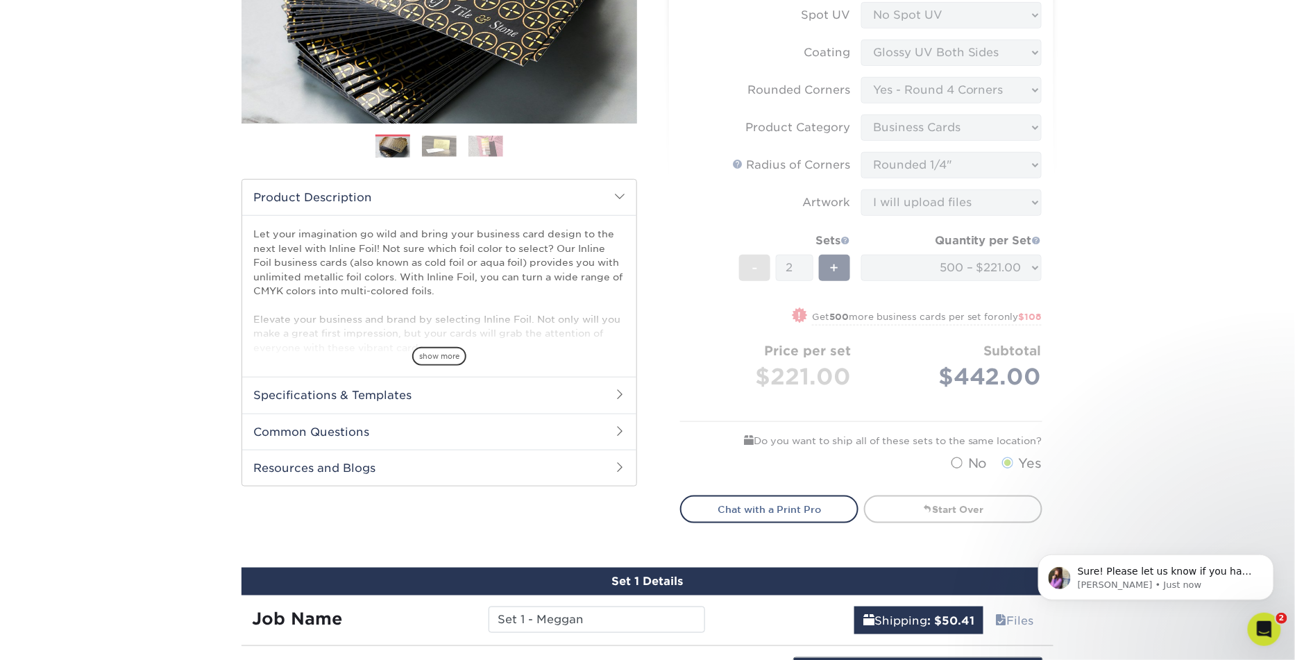
click at [315, 431] on h2 "Common Questions" at bounding box center [439, 431] width 394 height 36
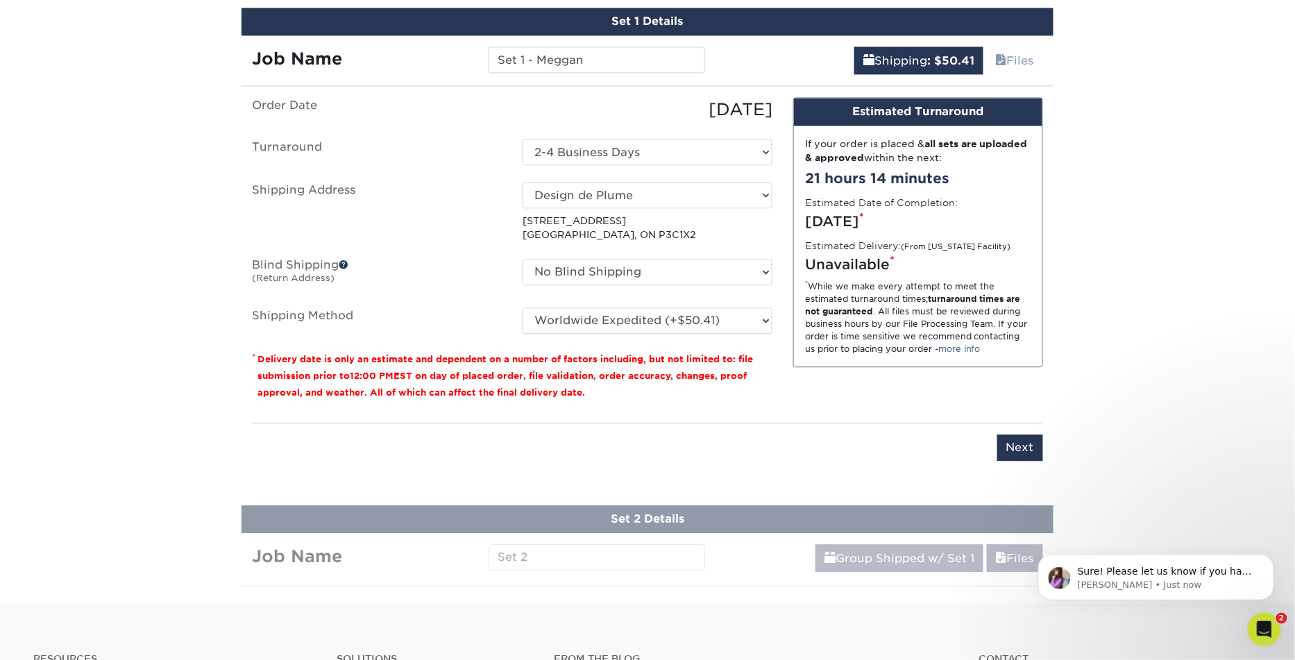
scroll to position [1093, 0]
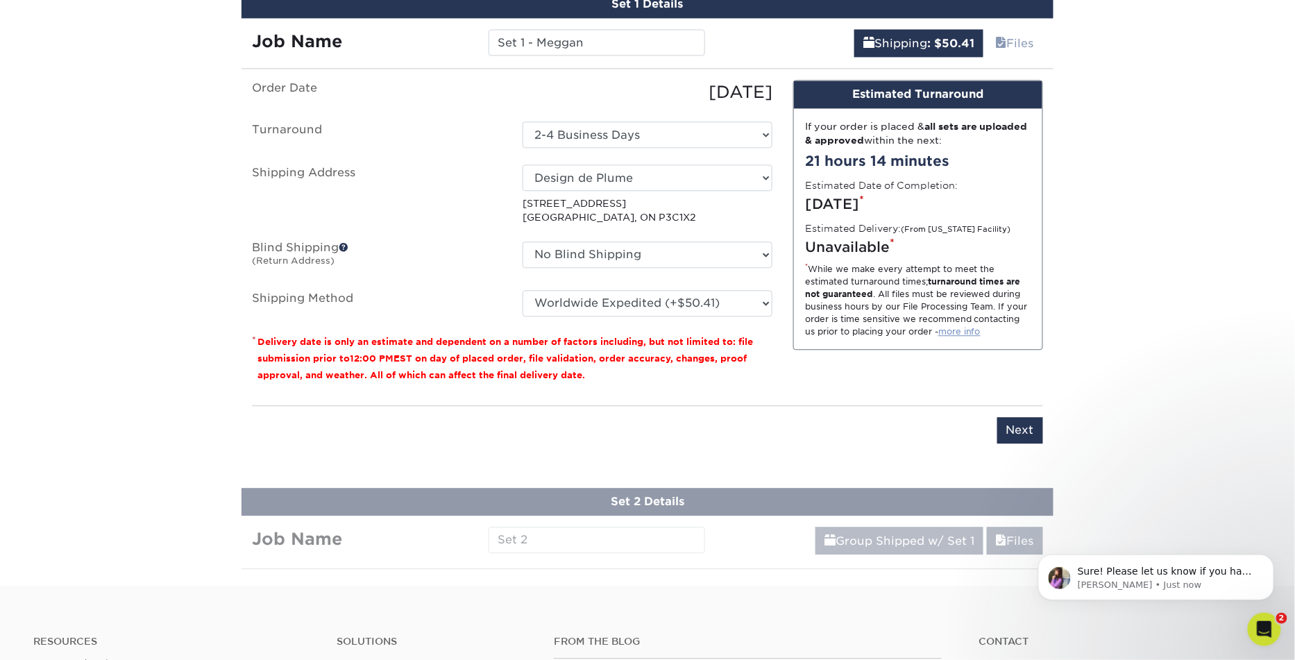
click at [968, 330] on link "more info" at bounding box center [959, 331] width 42 height 10
click at [594, 304] on select "Please Select Worldwide Expedited (+$50.41) Standard (+$56.99) Saver (+$68.41)" at bounding box center [647, 303] width 250 height 26
select select "65"
click at [522, 290] on select "Please Select Worldwide Expedited (+$50.41) Standard (+$56.99) Saver (+$68.41)" at bounding box center [647, 303] width 250 height 26
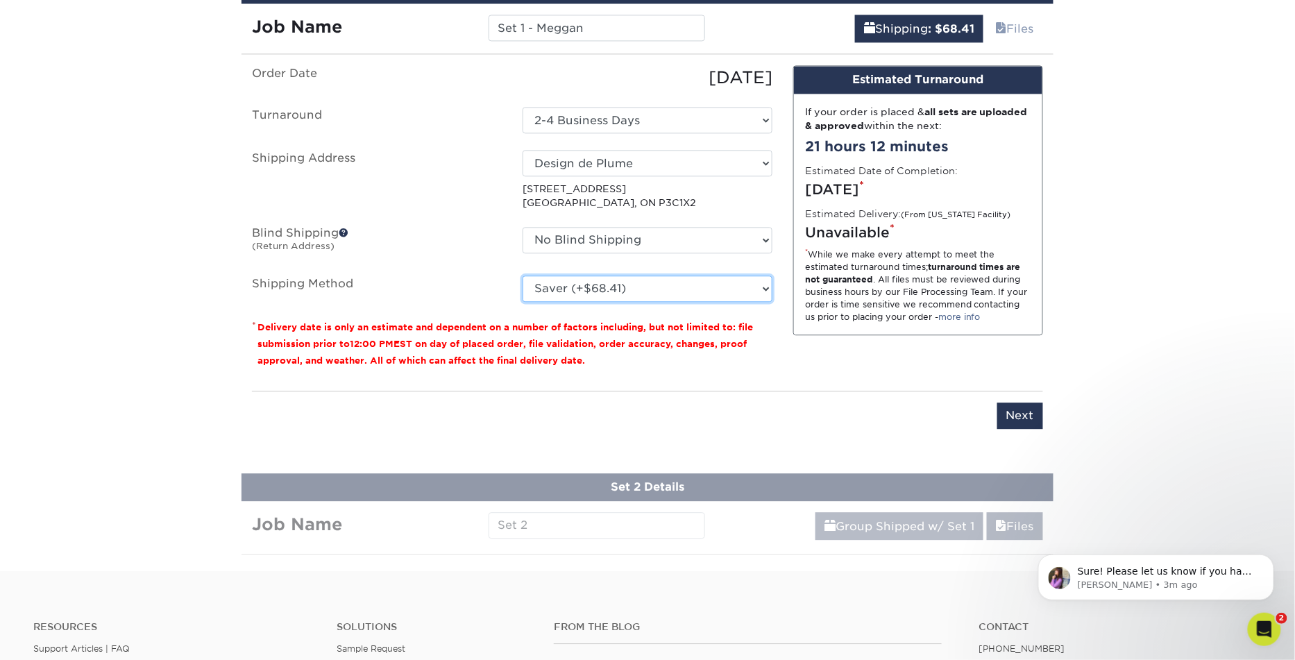
scroll to position [1108, 0]
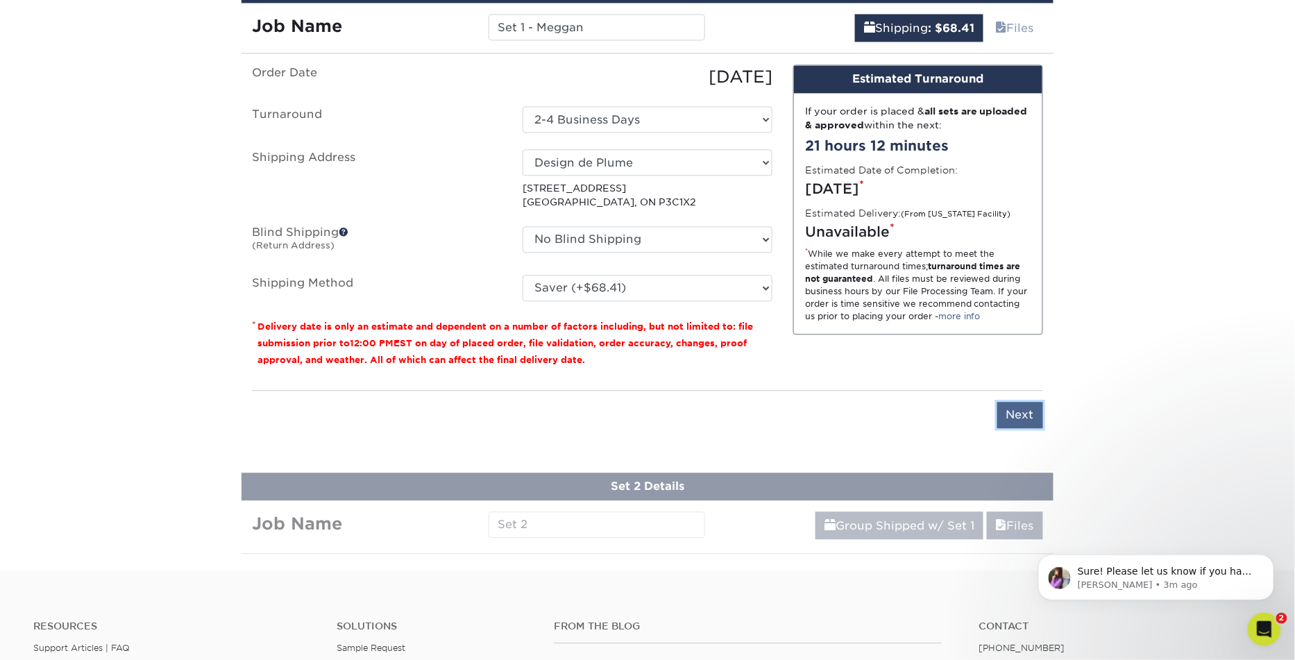
click at [1024, 416] on input "Next" at bounding box center [1020, 415] width 46 height 26
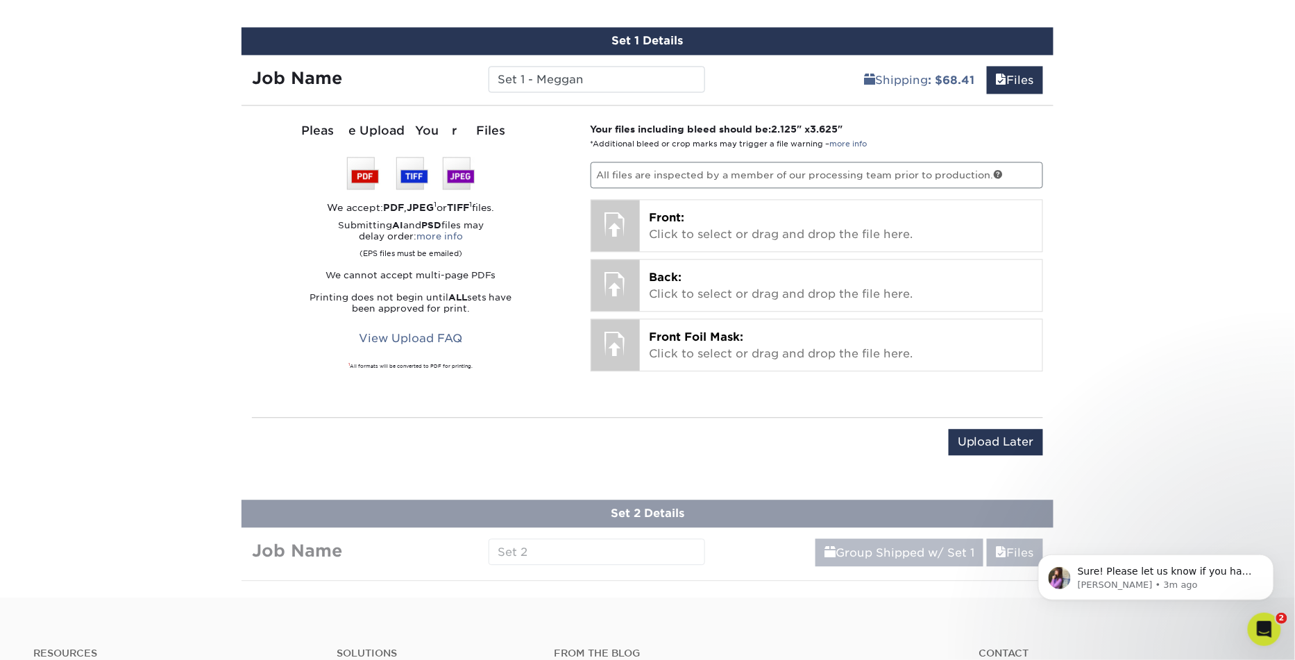
scroll to position [1058, 0]
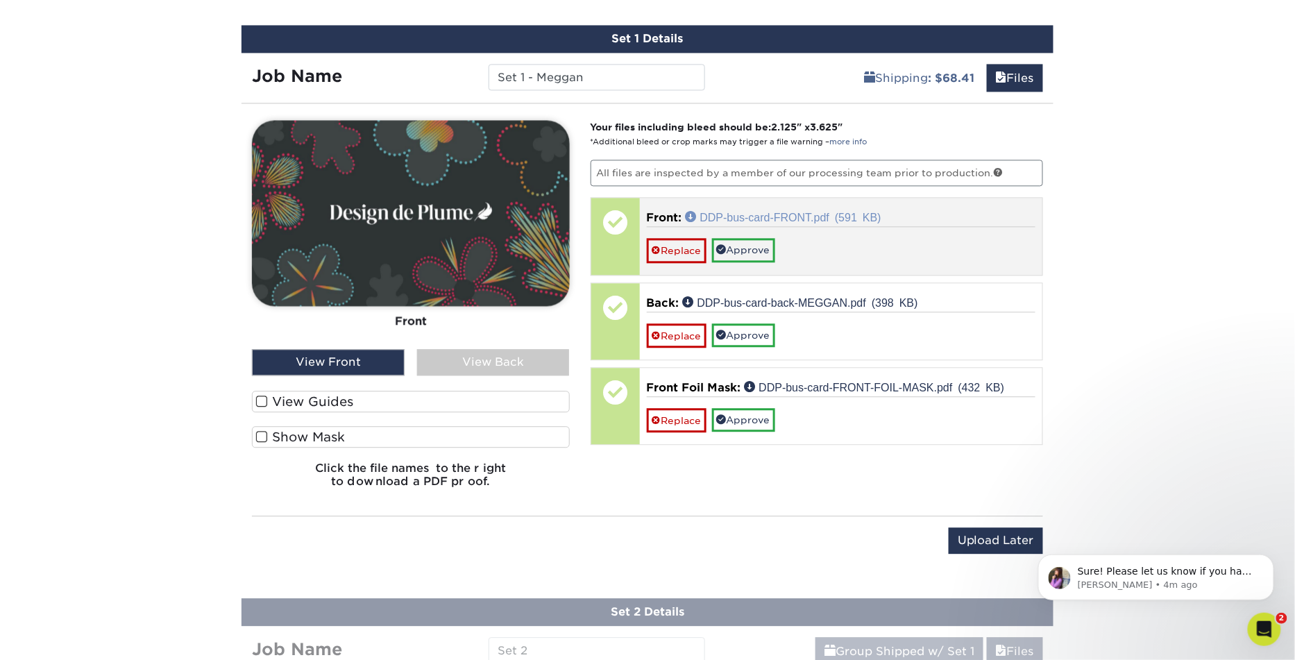
click at [760, 211] on link "DDP-bus-card-FRONT.pdf (591 KB)" at bounding box center [783, 216] width 196 height 11
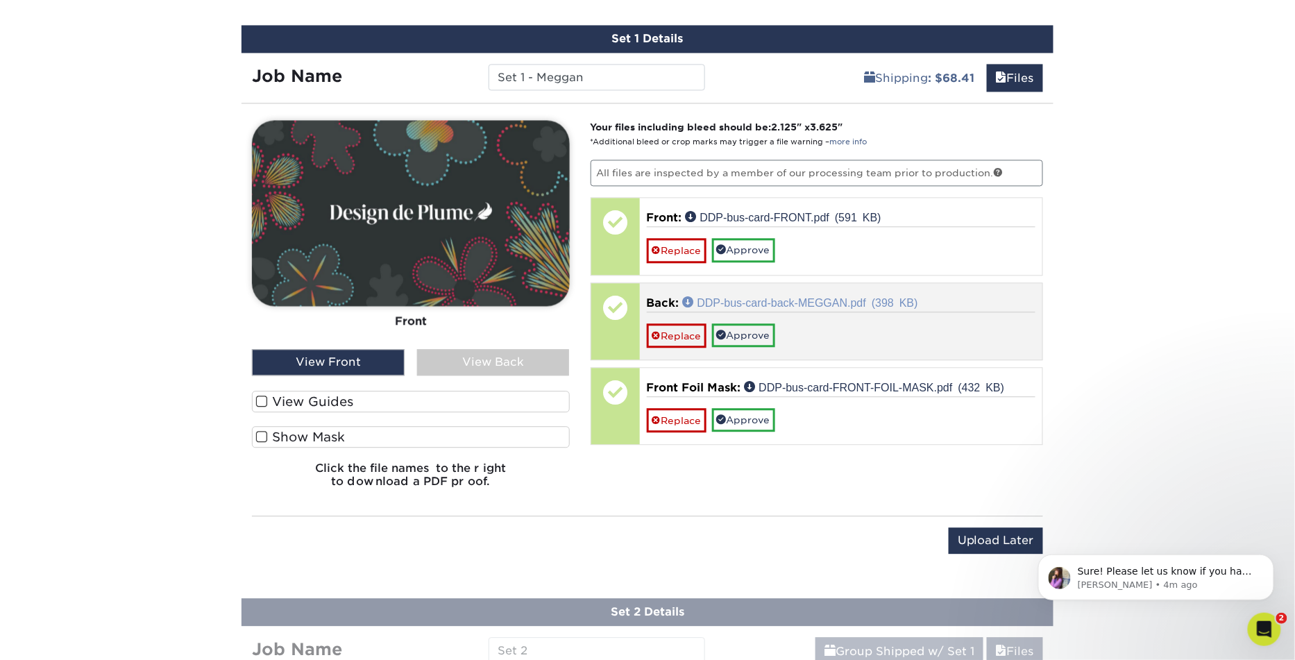
click at [806, 296] on link "DDP-bus-card-back-MEGGAN.pdf (398 KB)" at bounding box center [800, 301] width 235 height 11
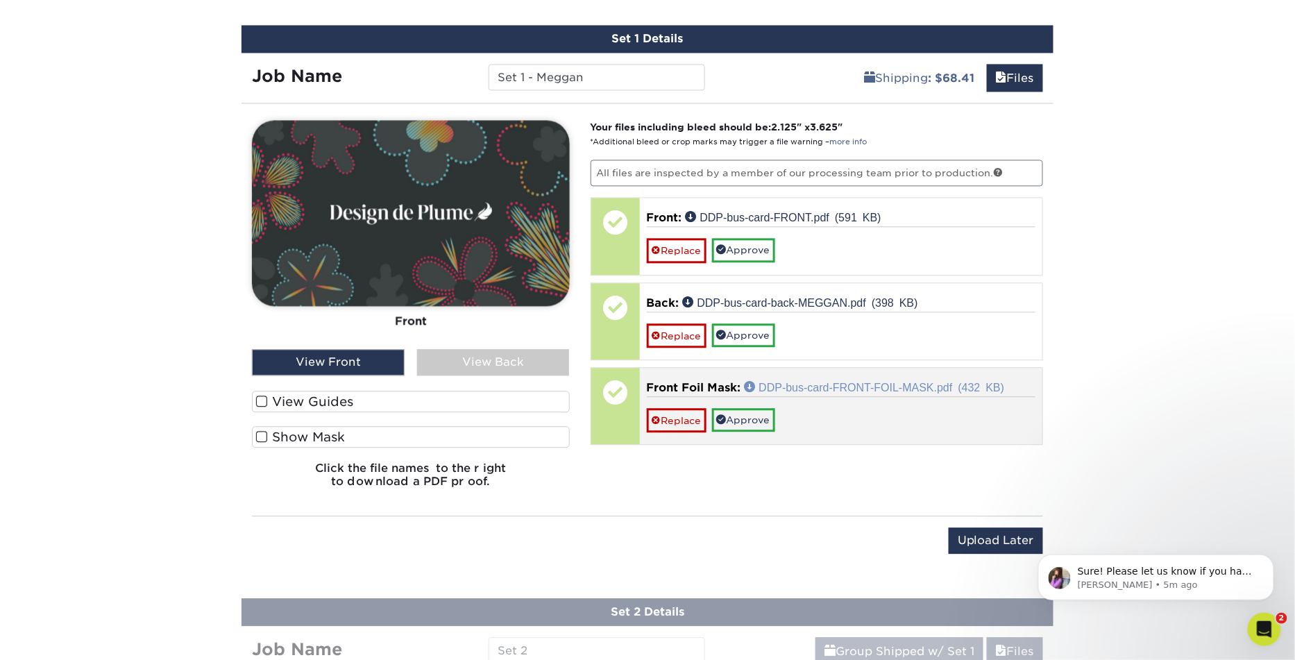
click at [803, 381] on link "DDP-bus-card-FRONT-FOIL-MASK.pdf (432 KB)" at bounding box center [874, 386] width 260 height 11
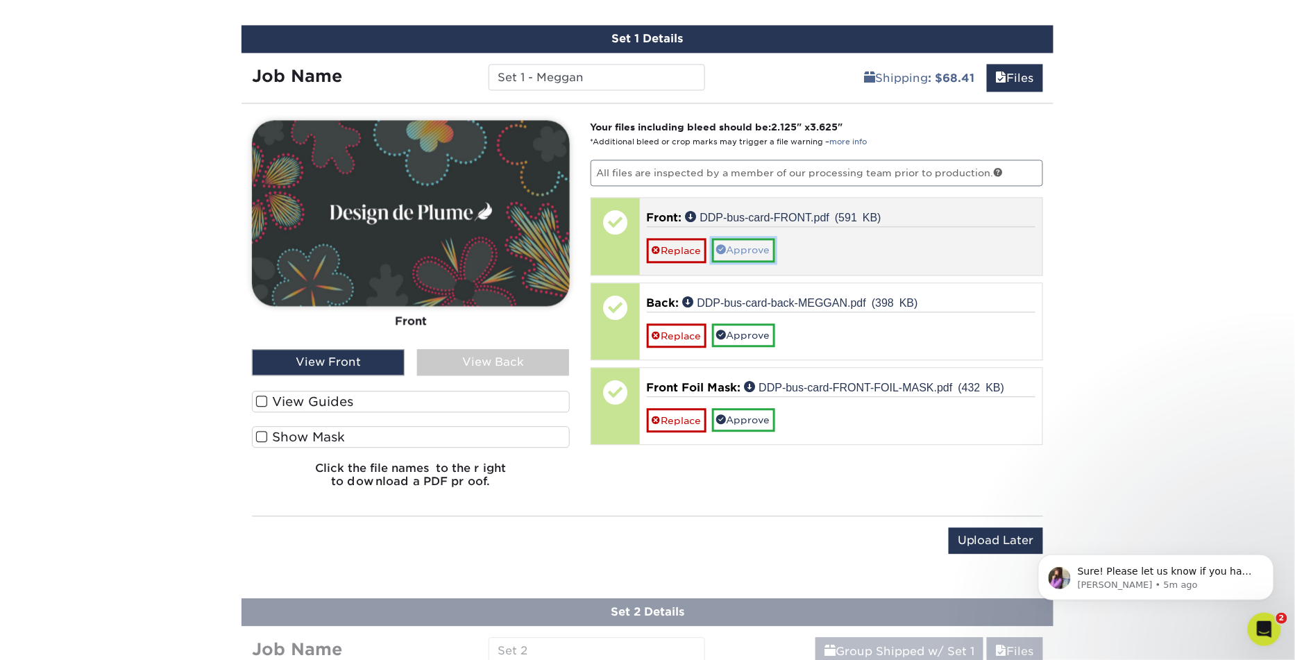
click at [758, 247] on link "Approve" at bounding box center [743, 250] width 63 height 24
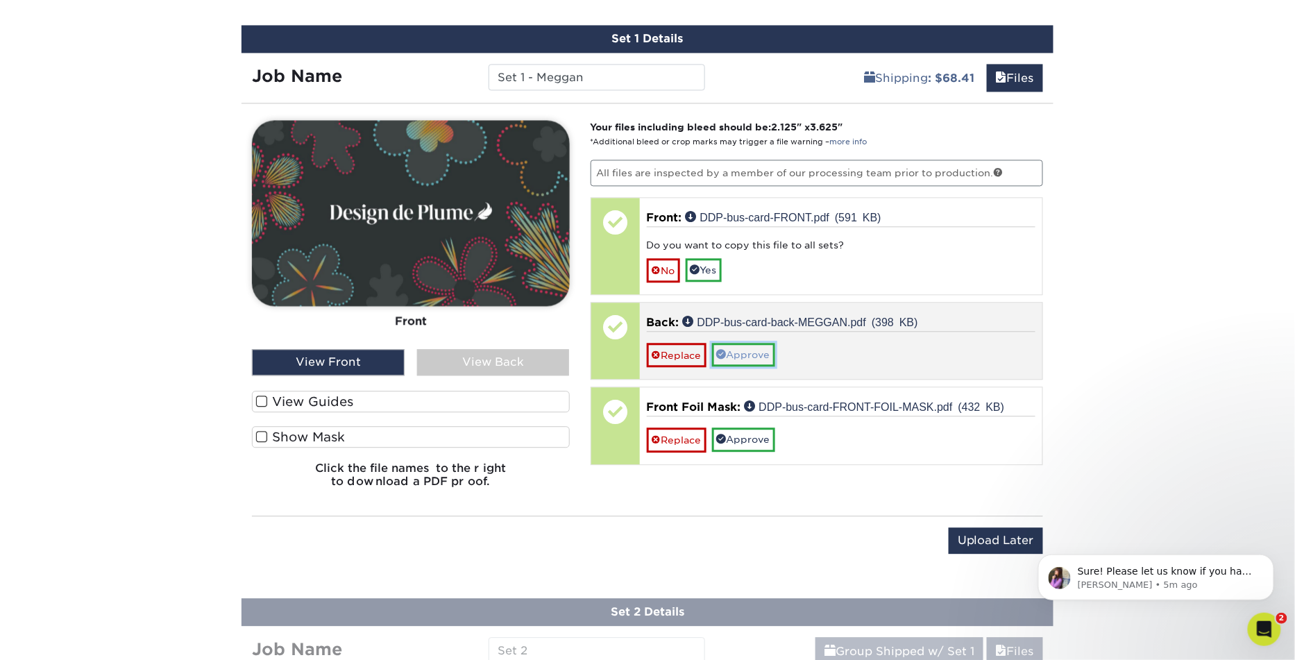
click at [744, 345] on link "Approve" at bounding box center [743, 355] width 63 height 24
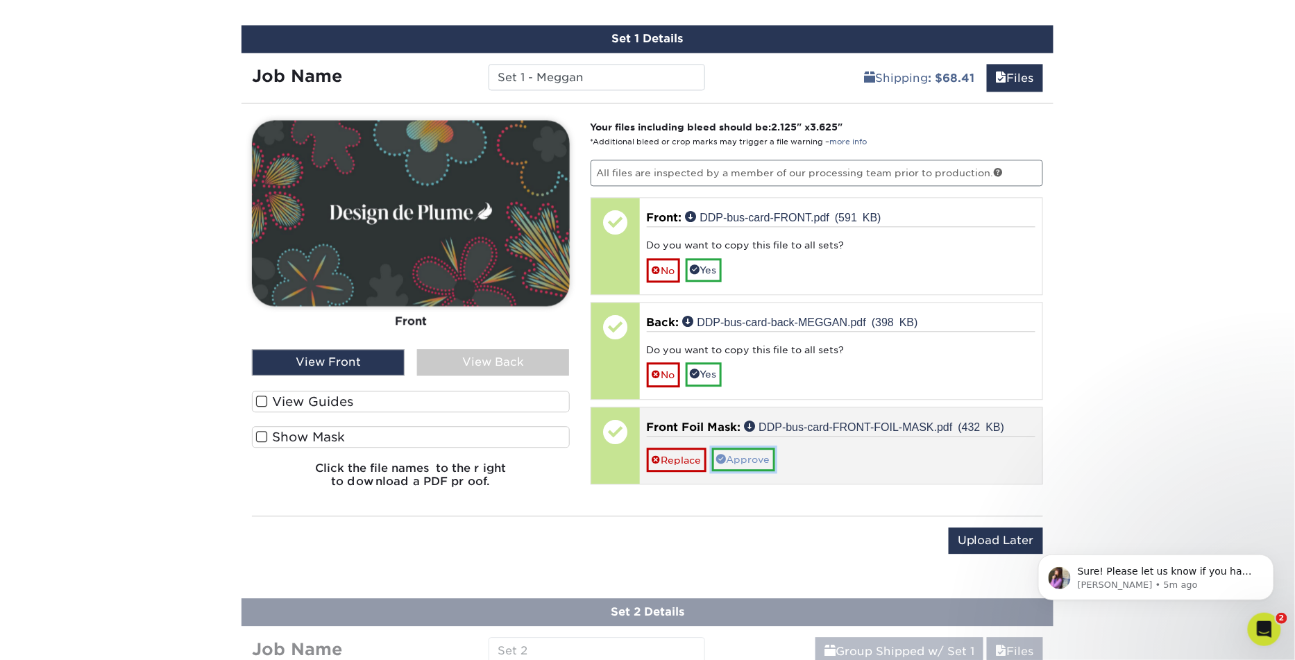
click at [742, 448] on link "Approve" at bounding box center [743, 459] width 63 height 24
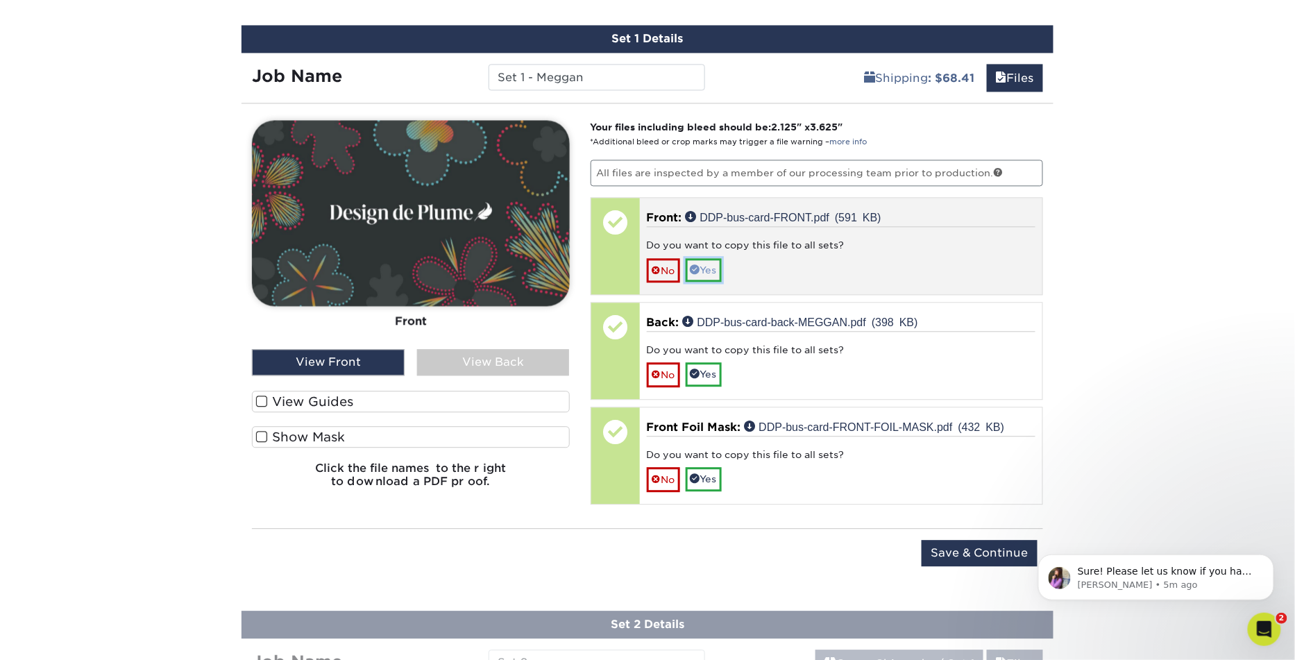
click at [710, 268] on link "Yes" at bounding box center [703, 270] width 36 height 24
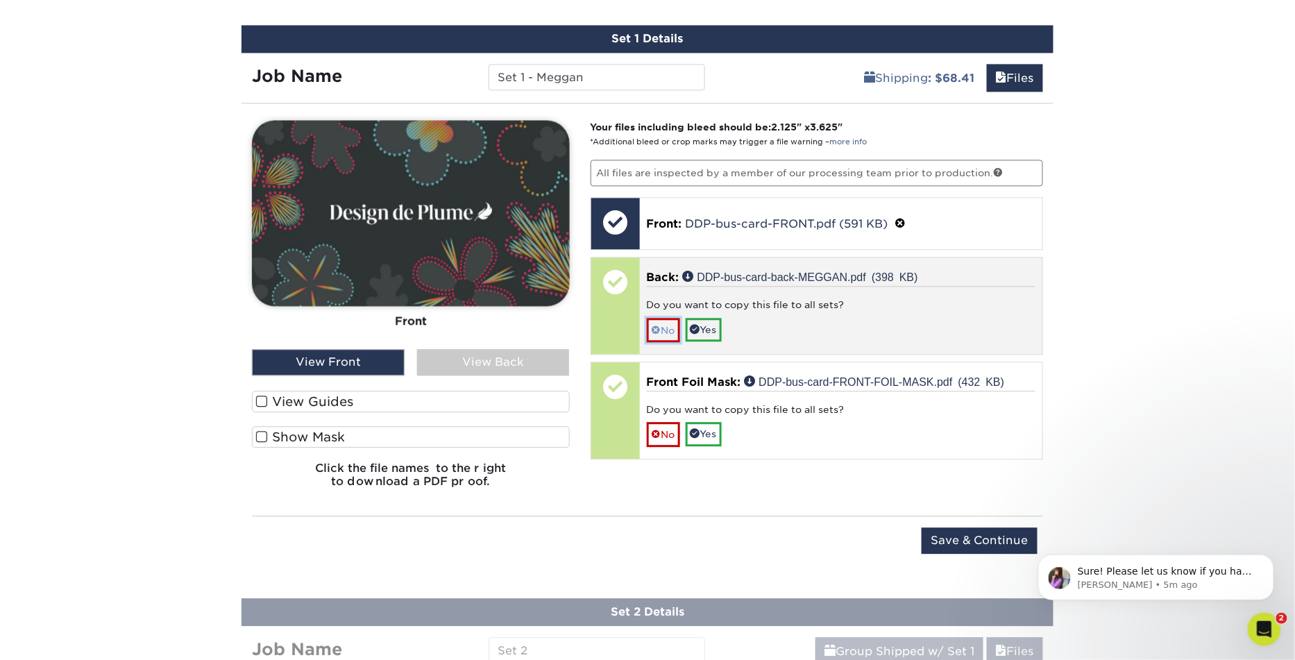
click at [663, 323] on link "No" at bounding box center [663, 330] width 33 height 24
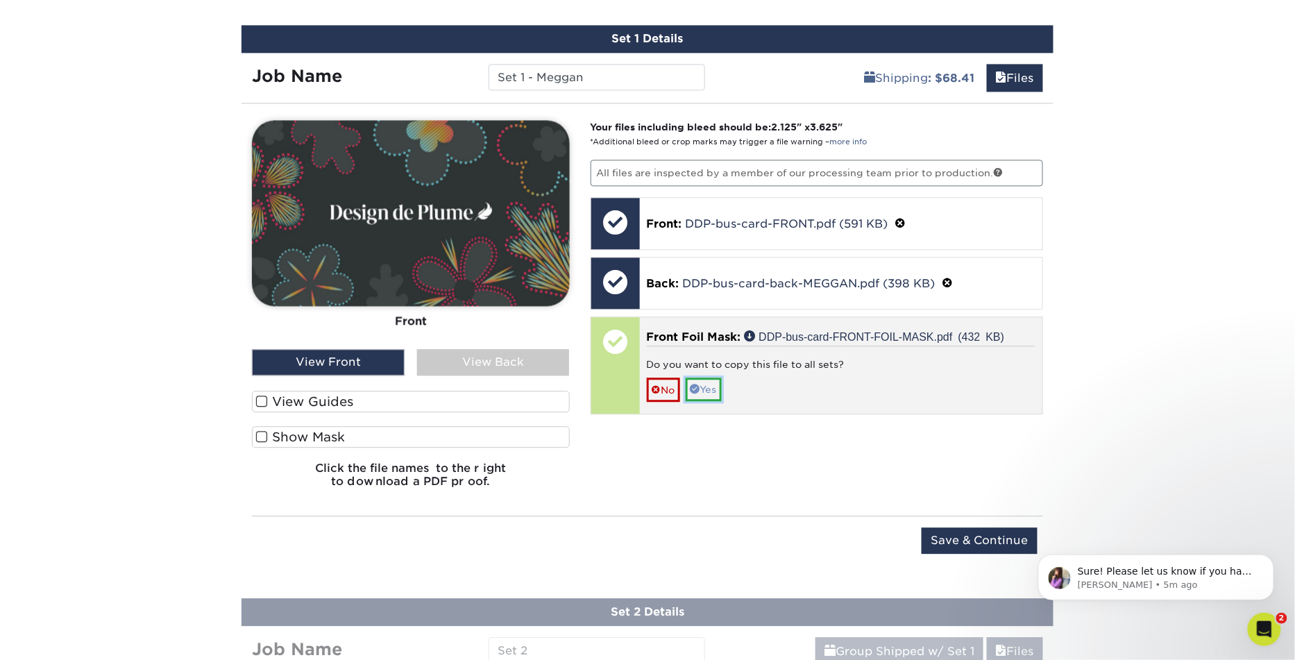
click at [703, 384] on link "Yes" at bounding box center [703, 389] width 36 height 24
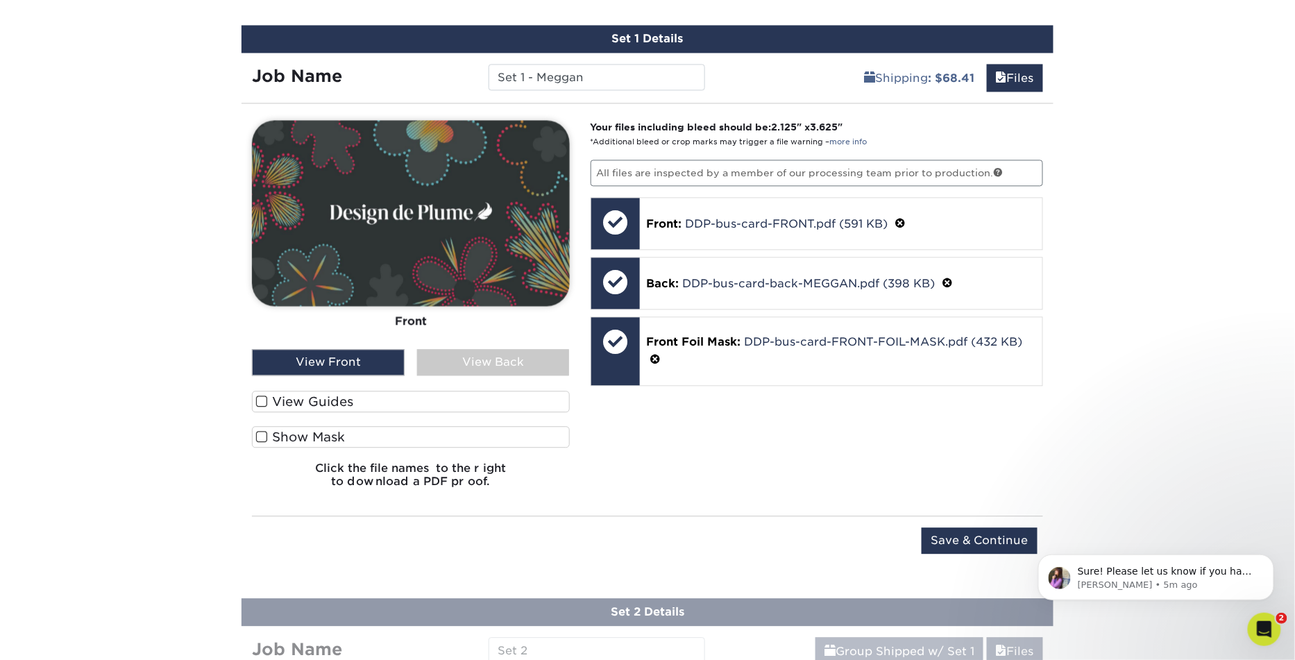
click at [472, 358] on div "View Back" at bounding box center [493, 362] width 153 height 26
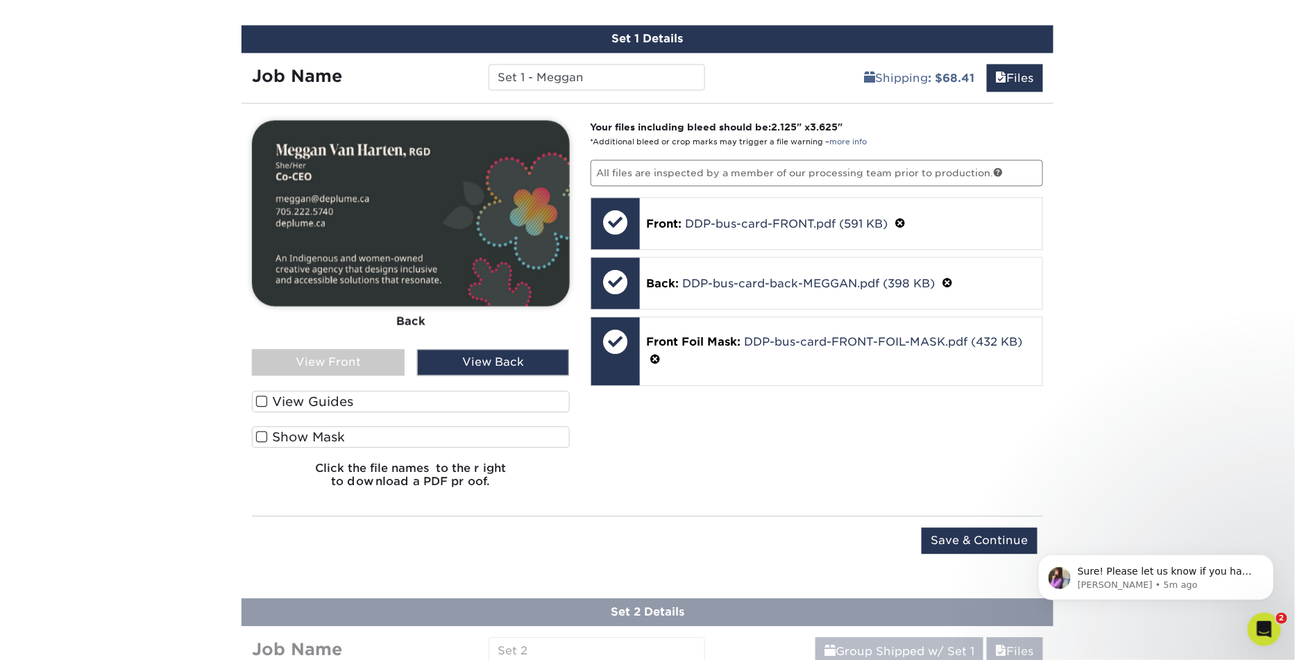
click at [363, 363] on div "View Front" at bounding box center [328, 362] width 153 height 26
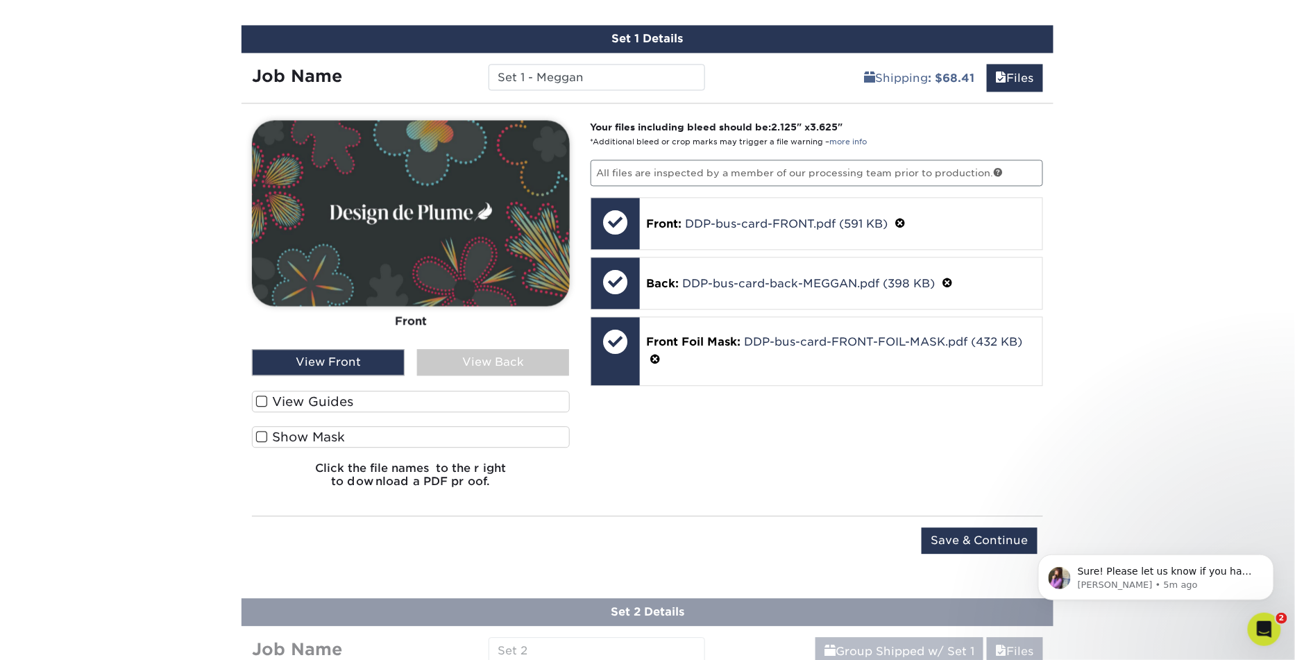
click at [345, 429] on label "Show Mask" at bounding box center [411, 437] width 318 height 22
click at [0, 0] on input "Show Mask" at bounding box center [0, 0] width 0 height 0
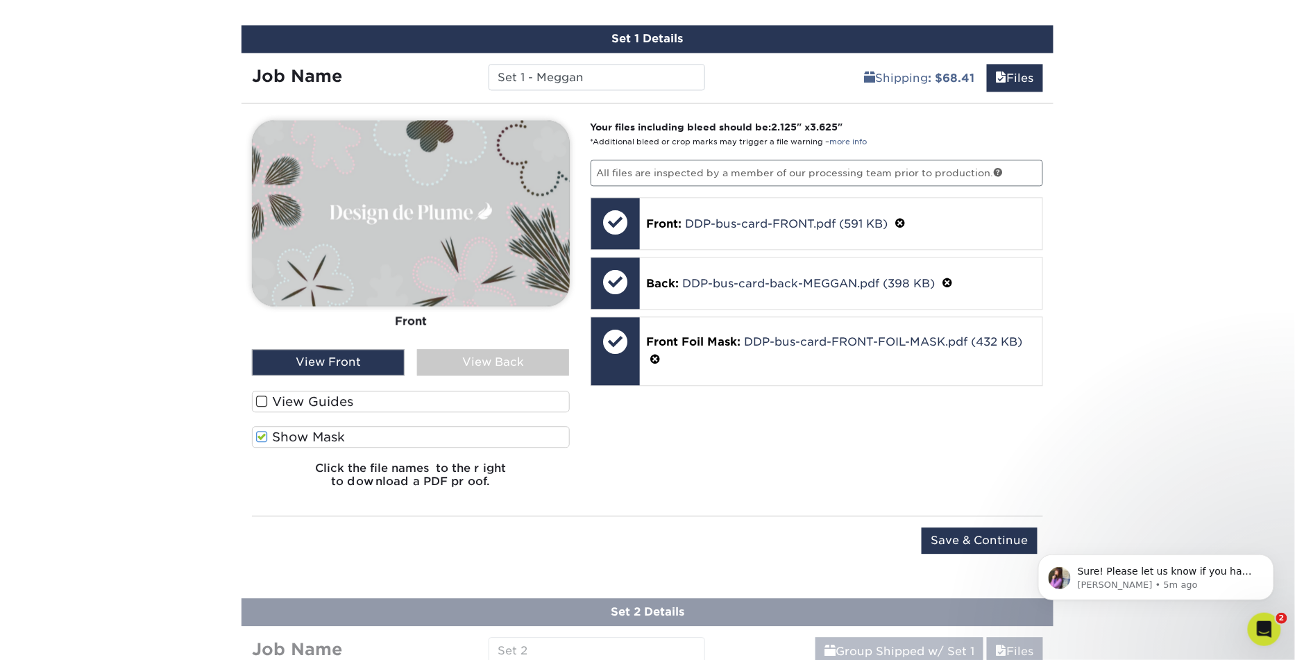
click at [345, 429] on label "Show Mask" at bounding box center [411, 437] width 318 height 22
click at [0, 0] on input "Show Mask" at bounding box center [0, 0] width 0 height 0
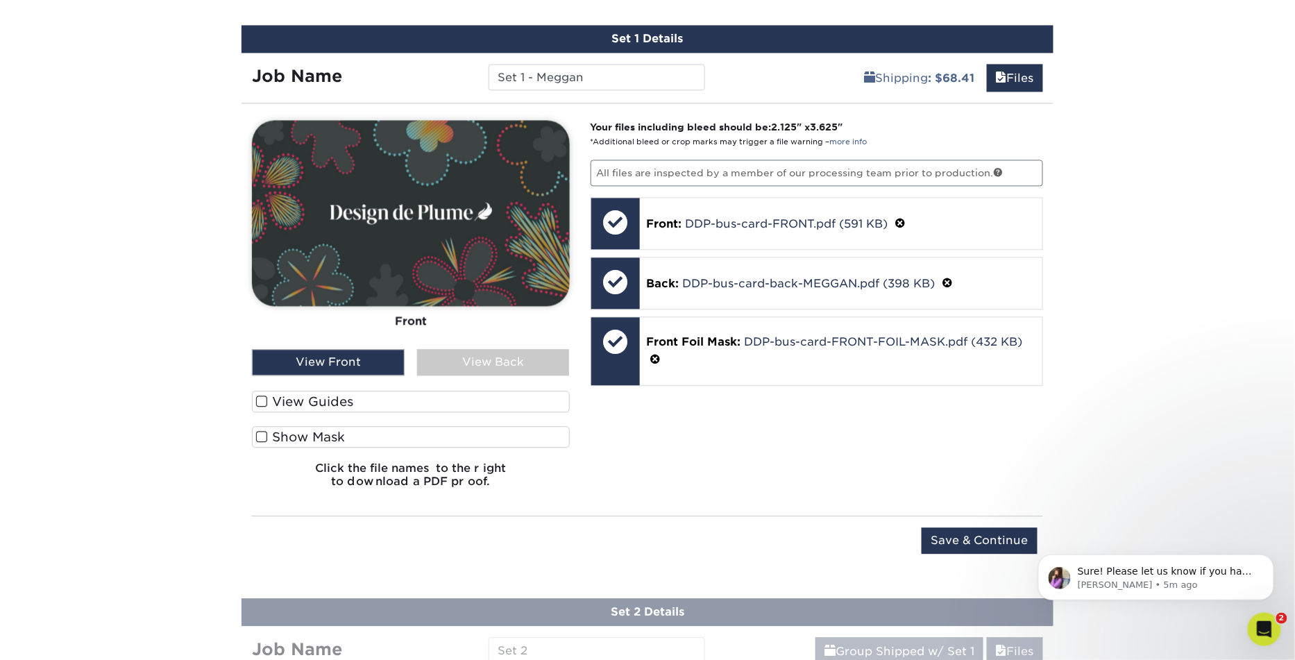
click at [345, 429] on label "Show Mask" at bounding box center [411, 437] width 318 height 22
click at [0, 0] on input "Show Mask" at bounding box center [0, 0] width 0 height 0
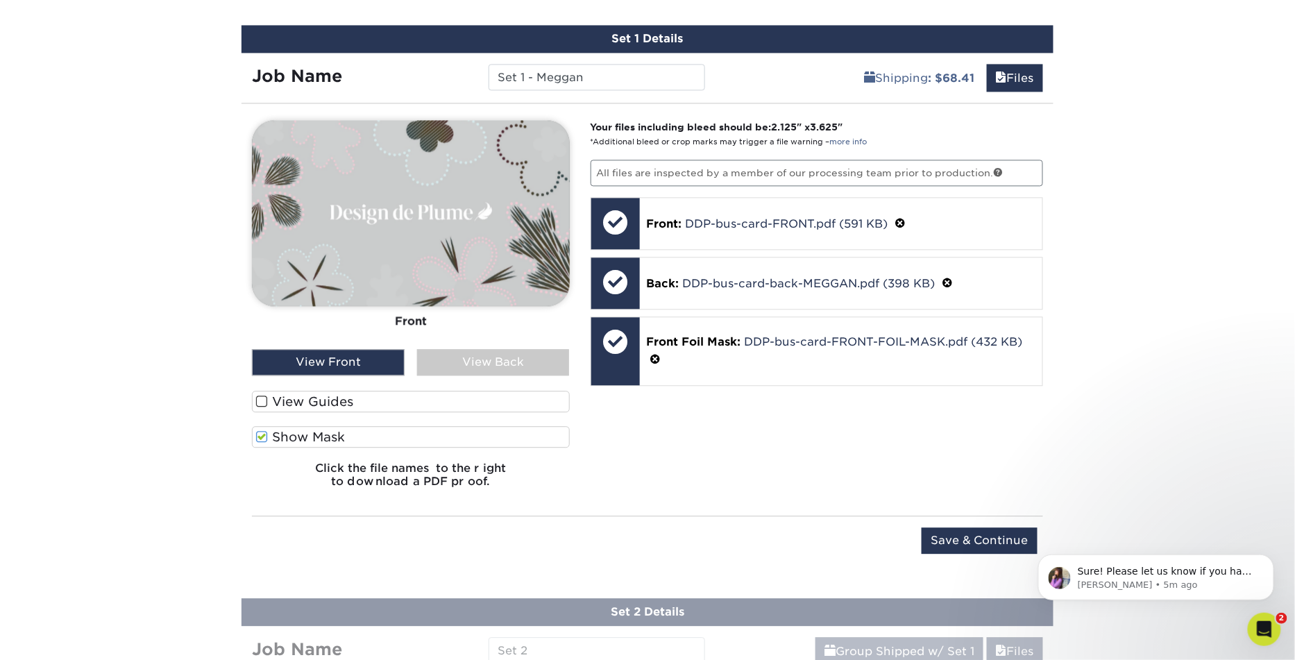
click at [345, 429] on label "Show Mask" at bounding box center [411, 437] width 318 height 22
click at [0, 0] on input "Show Mask" at bounding box center [0, 0] width 0 height 0
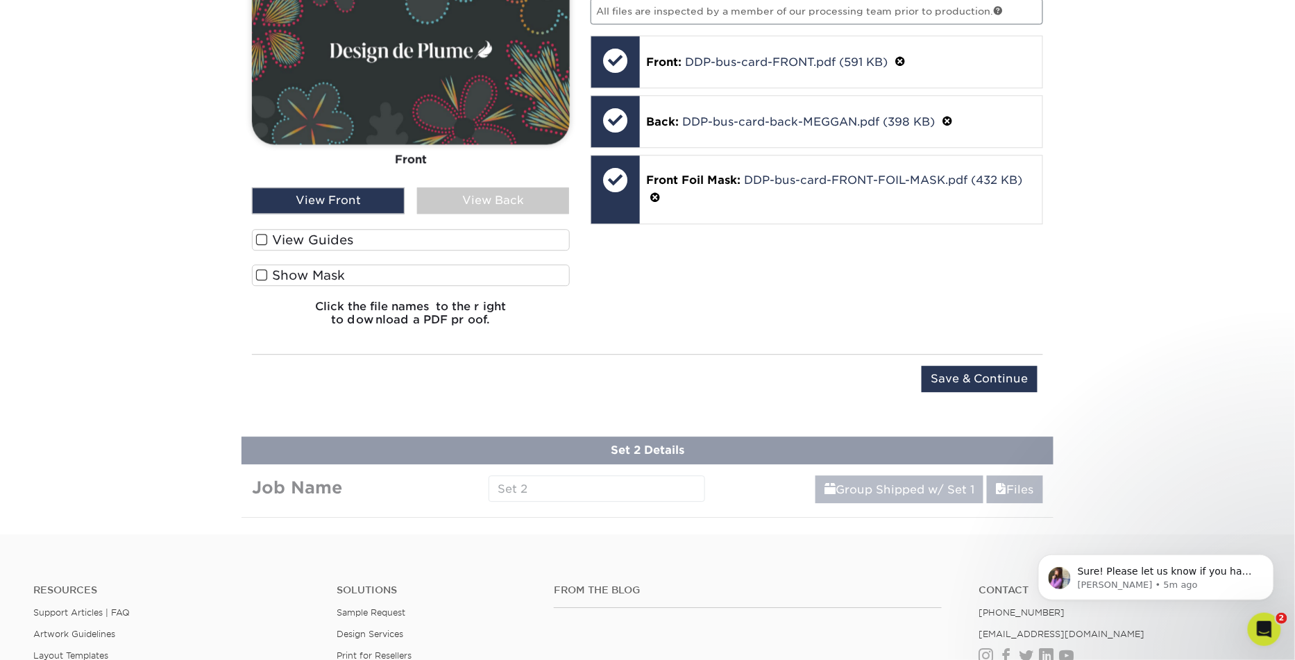
scroll to position [1226, 0]
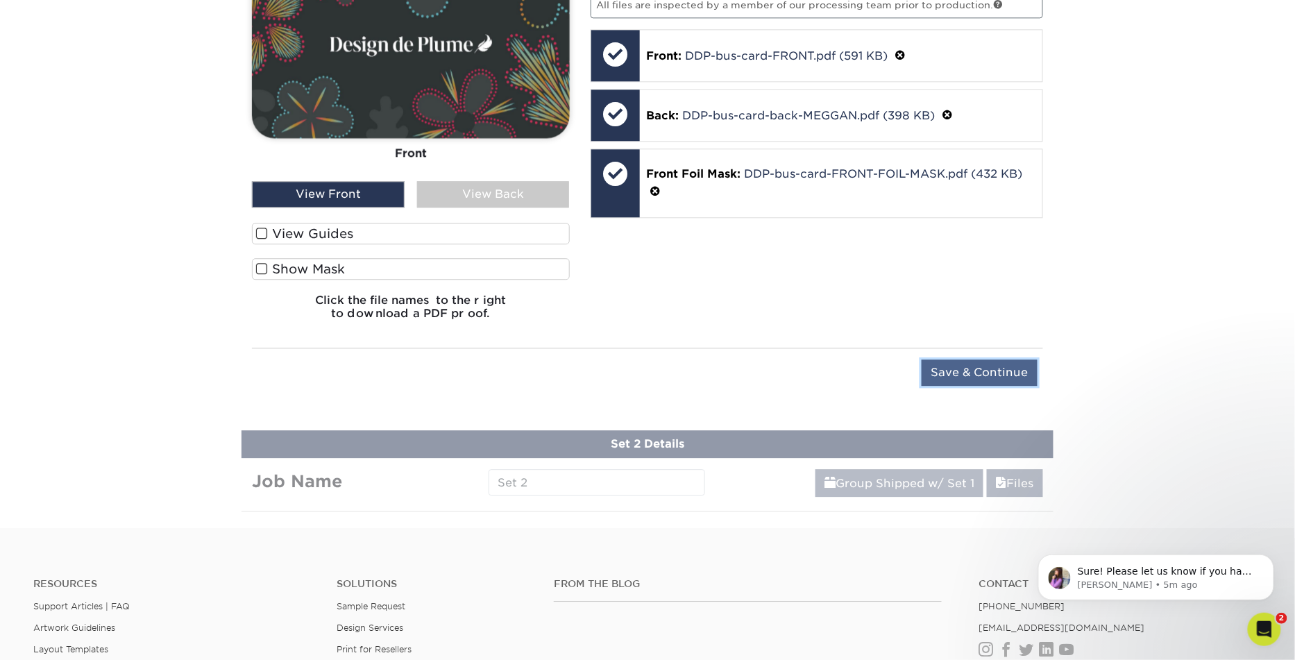
click at [1005, 366] on input "Save & Continue" at bounding box center [979, 372] width 116 height 26
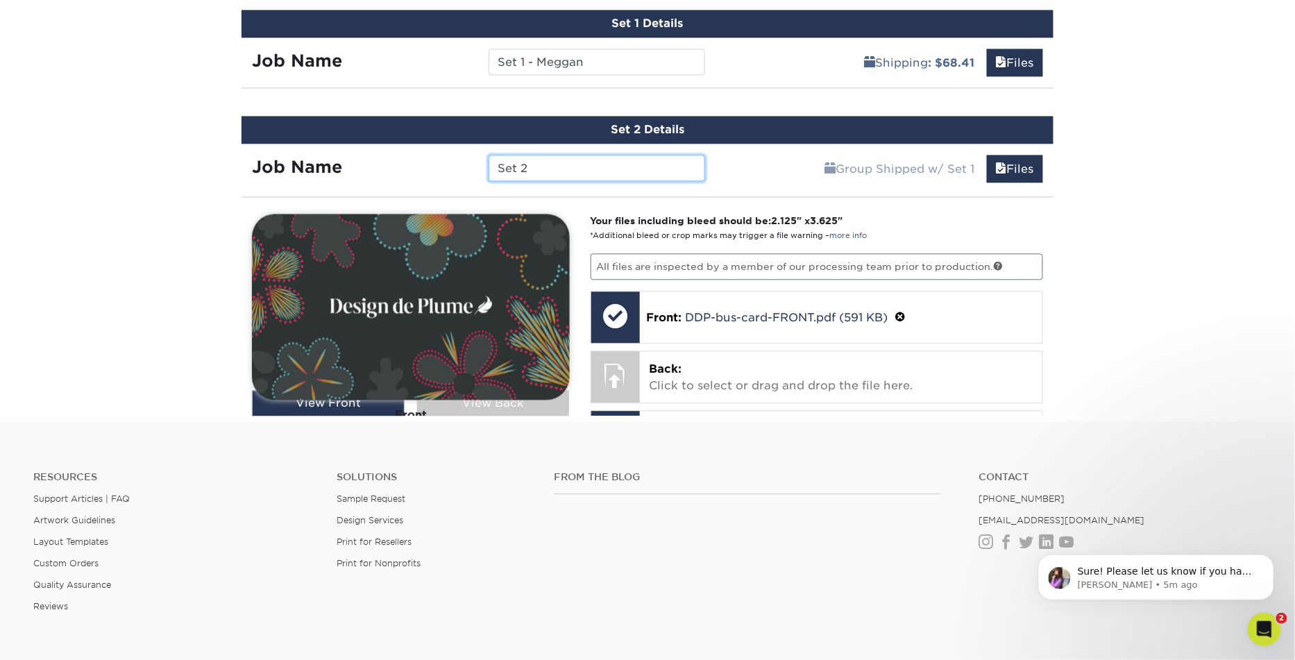
scroll to position [1214, 0]
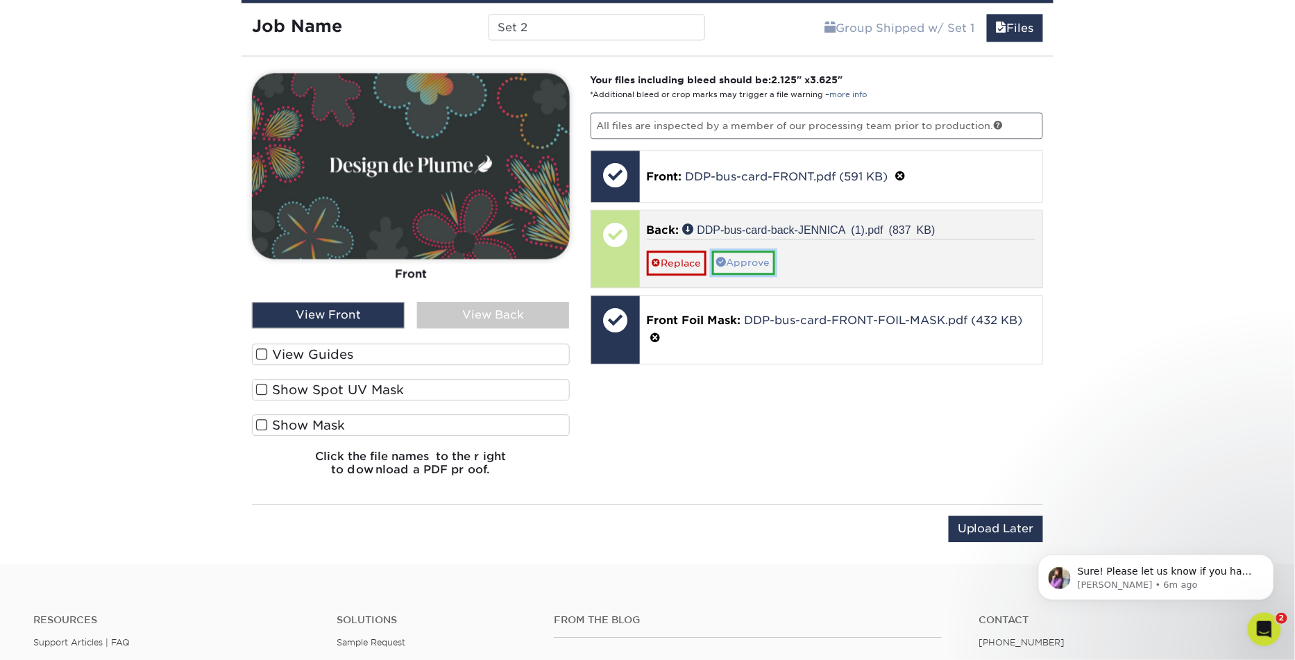
click at [760, 258] on link "Approve" at bounding box center [743, 262] width 63 height 24
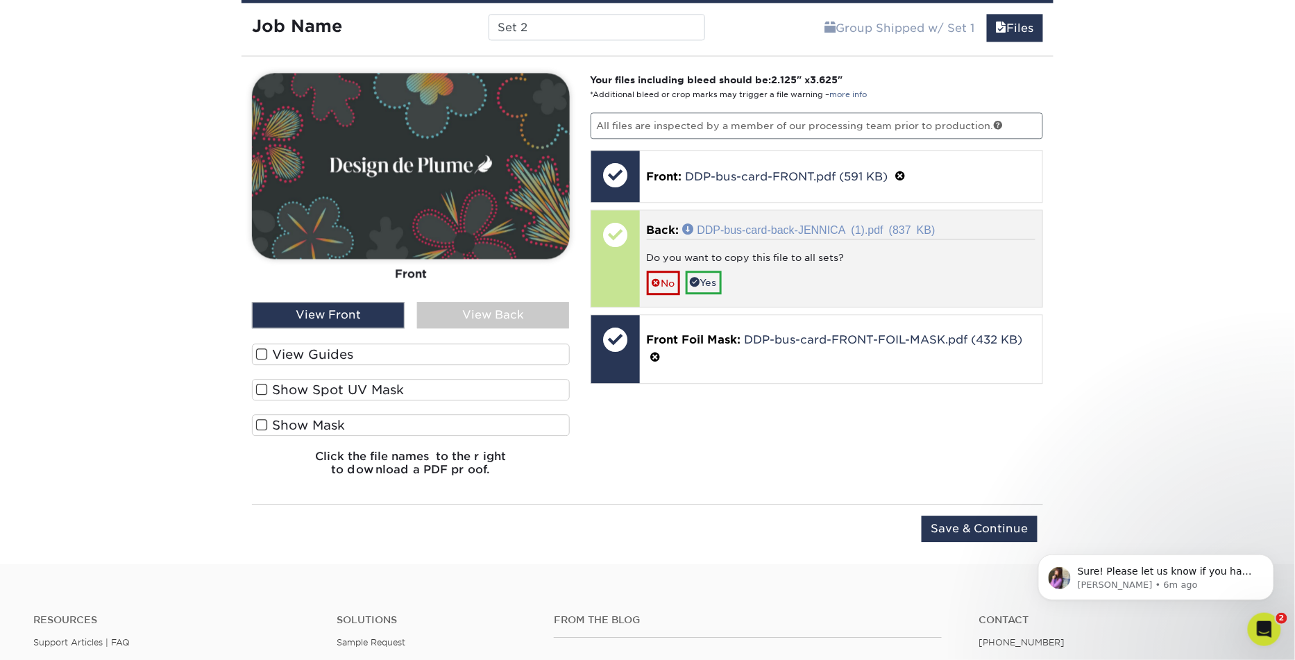
click at [760, 223] on link "DDP-bus-card-back-JENNICA (1).pdf (837 KB)" at bounding box center [809, 228] width 253 height 11
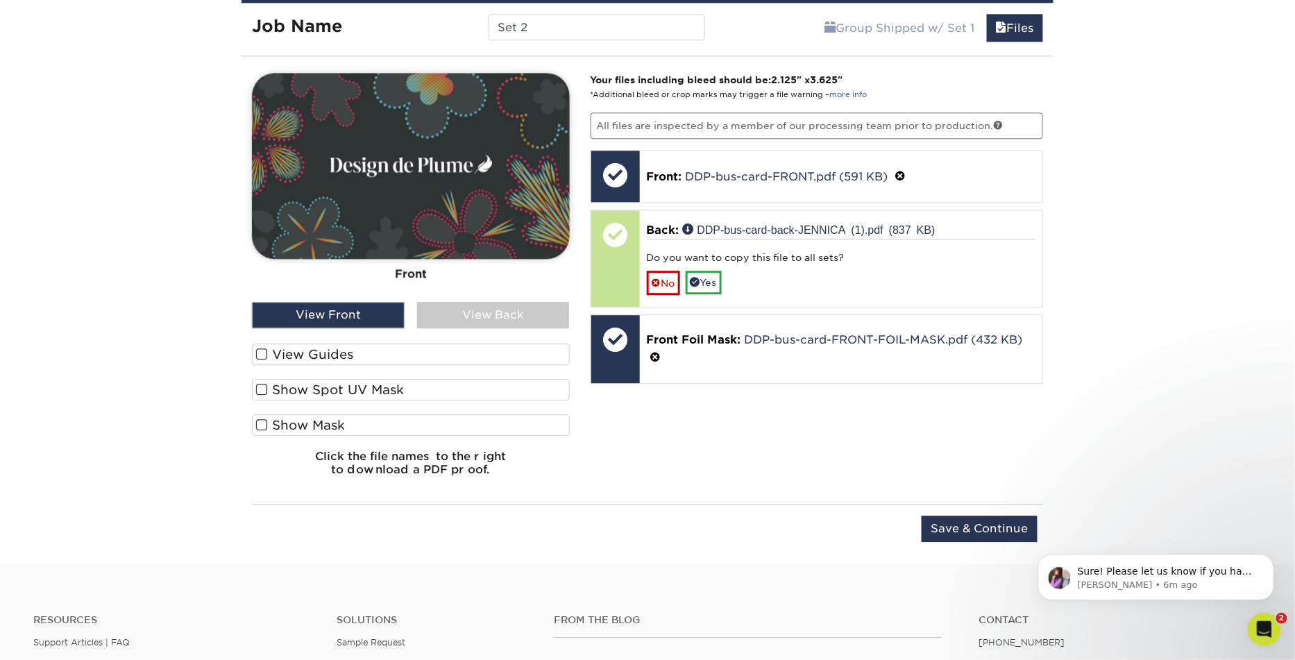
click at [441, 302] on div "View Back" at bounding box center [493, 315] width 153 height 26
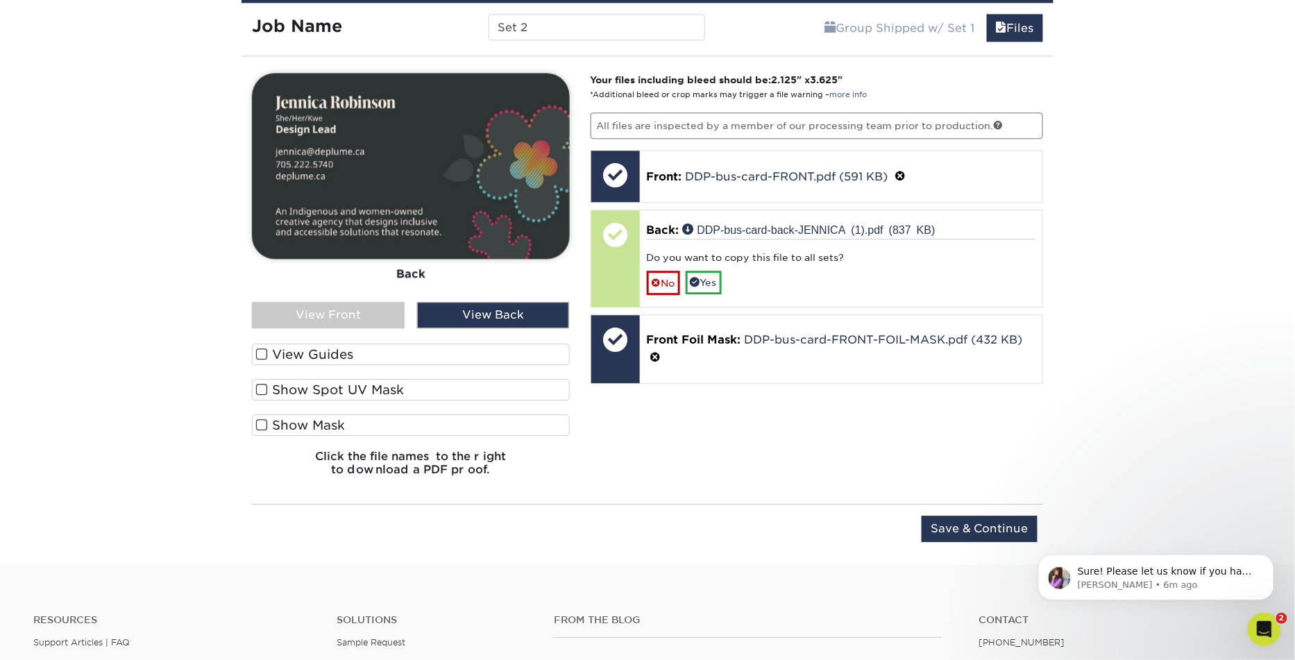
click at [361, 304] on div "View Front" at bounding box center [328, 315] width 153 height 26
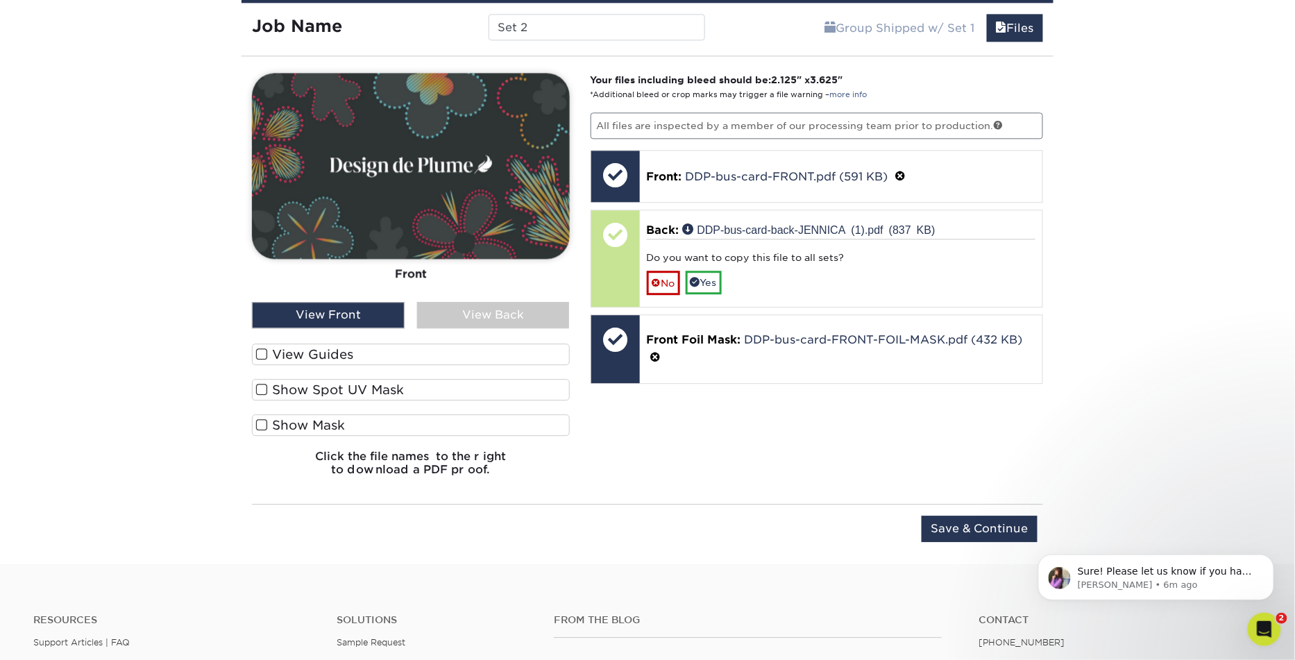
click at [342, 384] on label "Show Spot UV Mask" at bounding box center [411, 390] width 318 height 22
click at [0, 0] on input "Show Spot UV Mask" at bounding box center [0, 0] width 0 height 0
click at [432, 308] on div "View Back" at bounding box center [493, 315] width 153 height 26
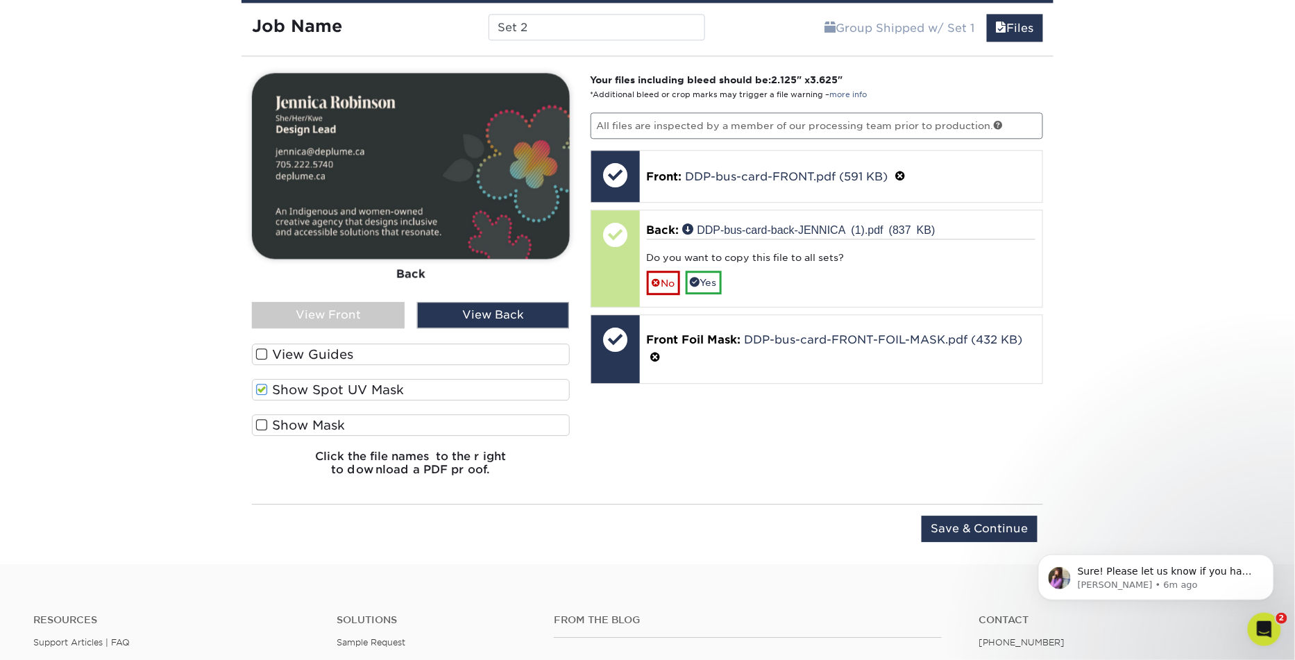
click at [377, 307] on div "View Front" at bounding box center [328, 315] width 153 height 26
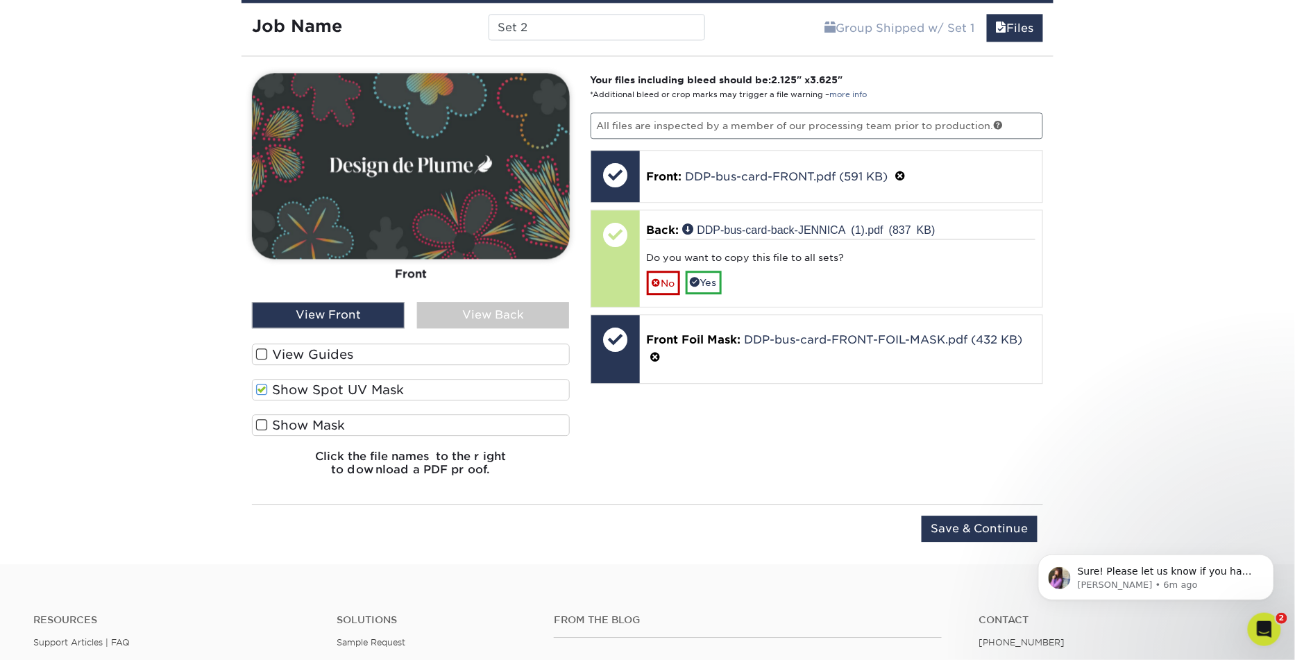
click at [364, 379] on label "Show Spot UV Mask" at bounding box center [411, 390] width 318 height 22
click at [0, 0] on input "Show Spot UV Mask" at bounding box center [0, 0] width 0 height 0
click at [357, 417] on label "Show Mask" at bounding box center [411, 425] width 318 height 22
click at [0, 0] on input "Show Mask" at bounding box center [0, 0] width 0 height 0
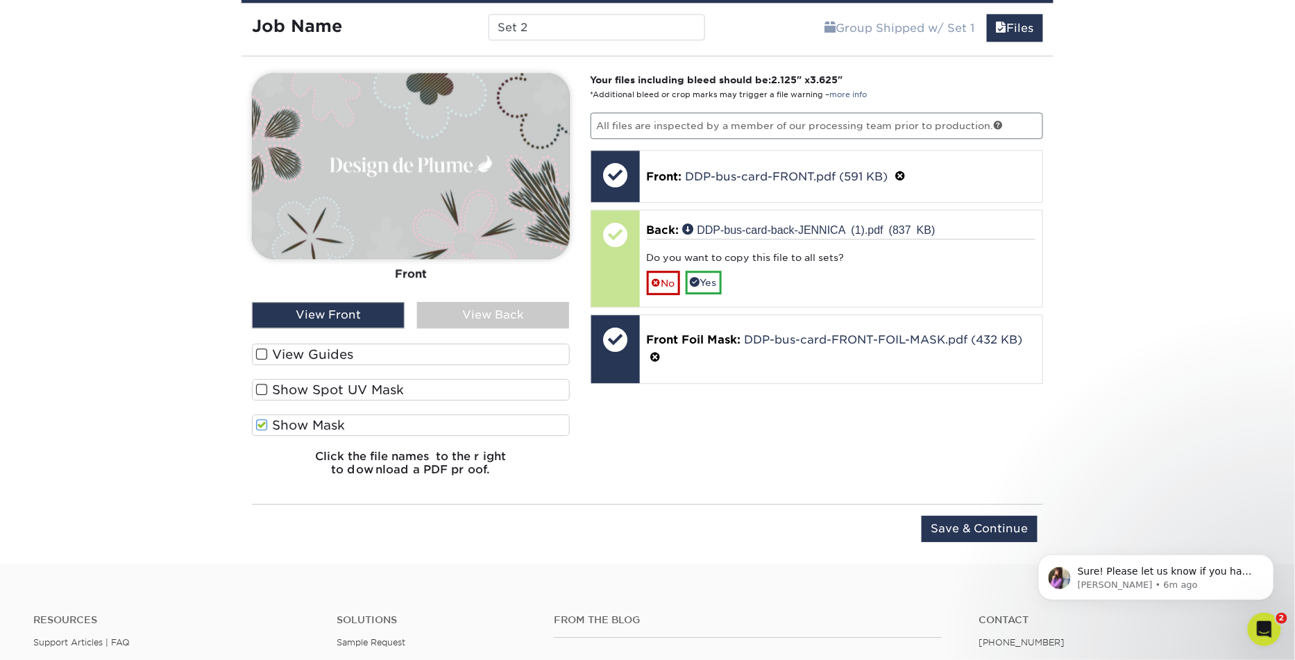
click at [357, 420] on label "Show Mask" at bounding box center [411, 425] width 318 height 22
click at [0, 0] on input "Show Mask" at bounding box center [0, 0] width 0 height 0
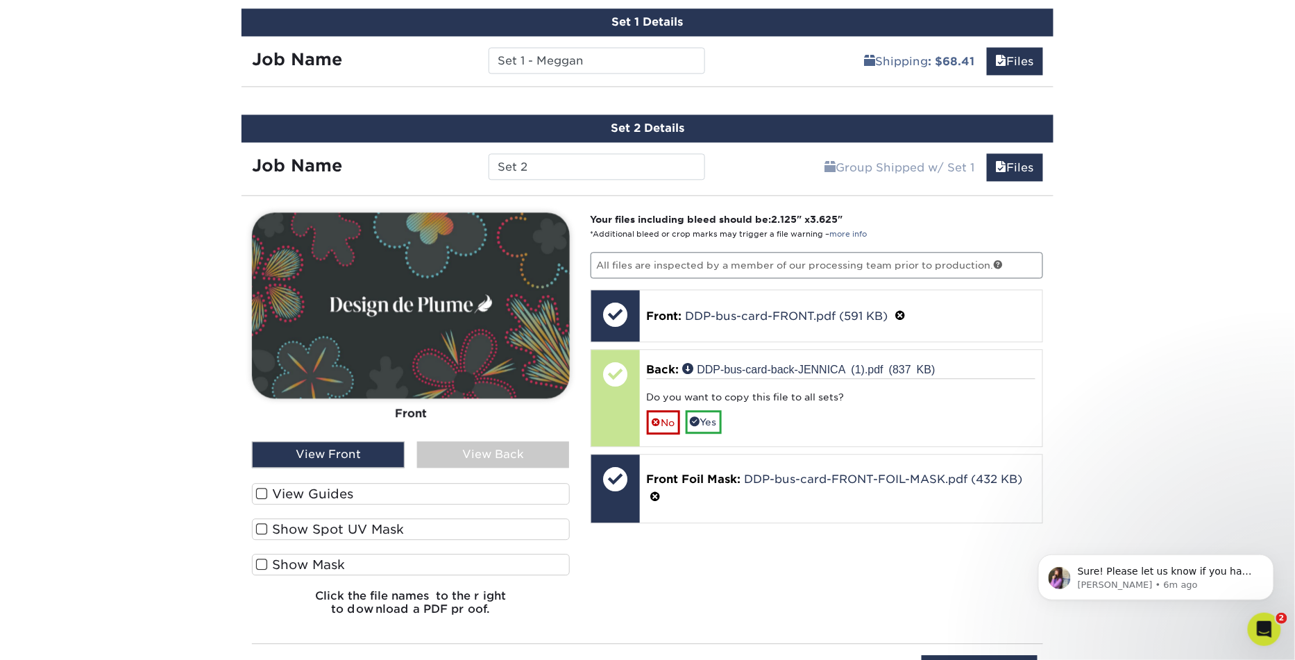
scroll to position [1125, 0]
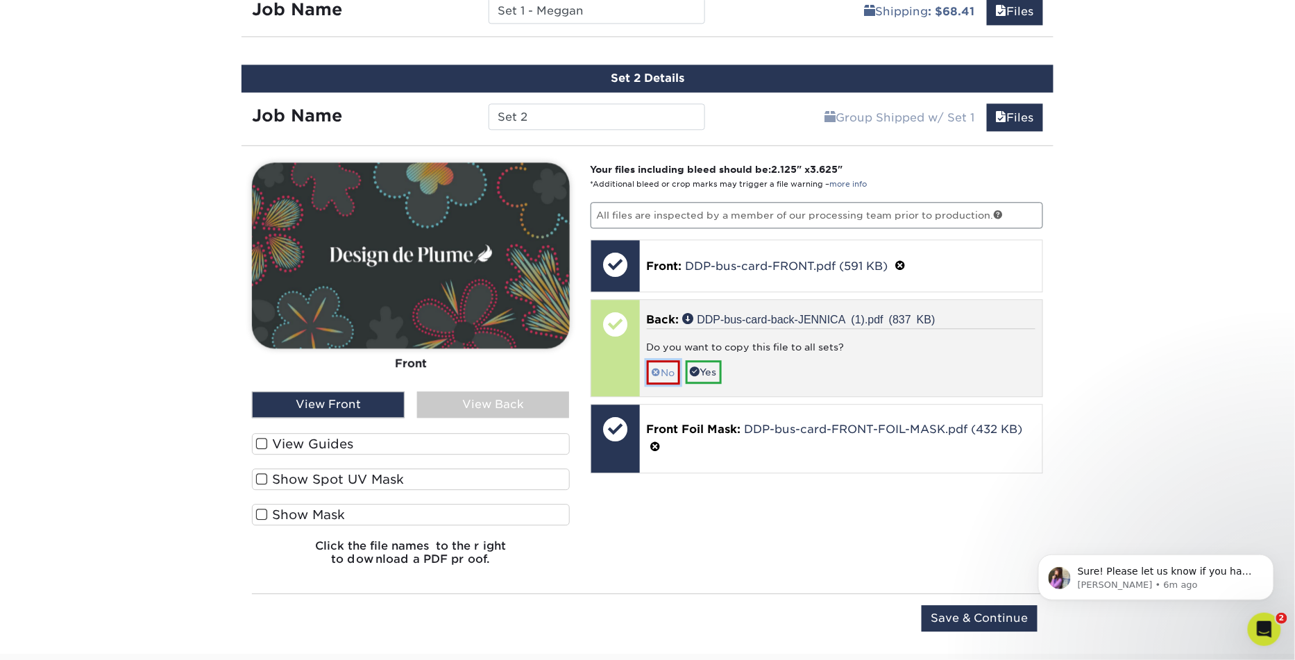
click at [666, 362] on link "No" at bounding box center [663, 372] width 33 height 24
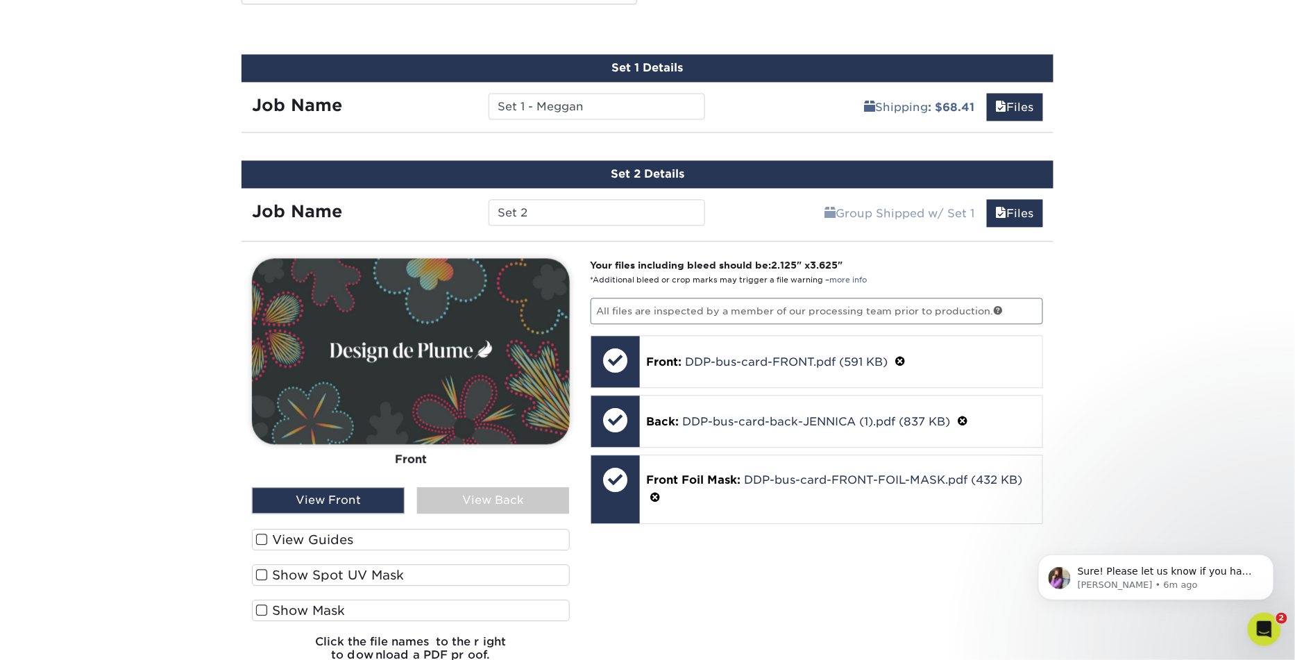
scroll to position [977, 0]
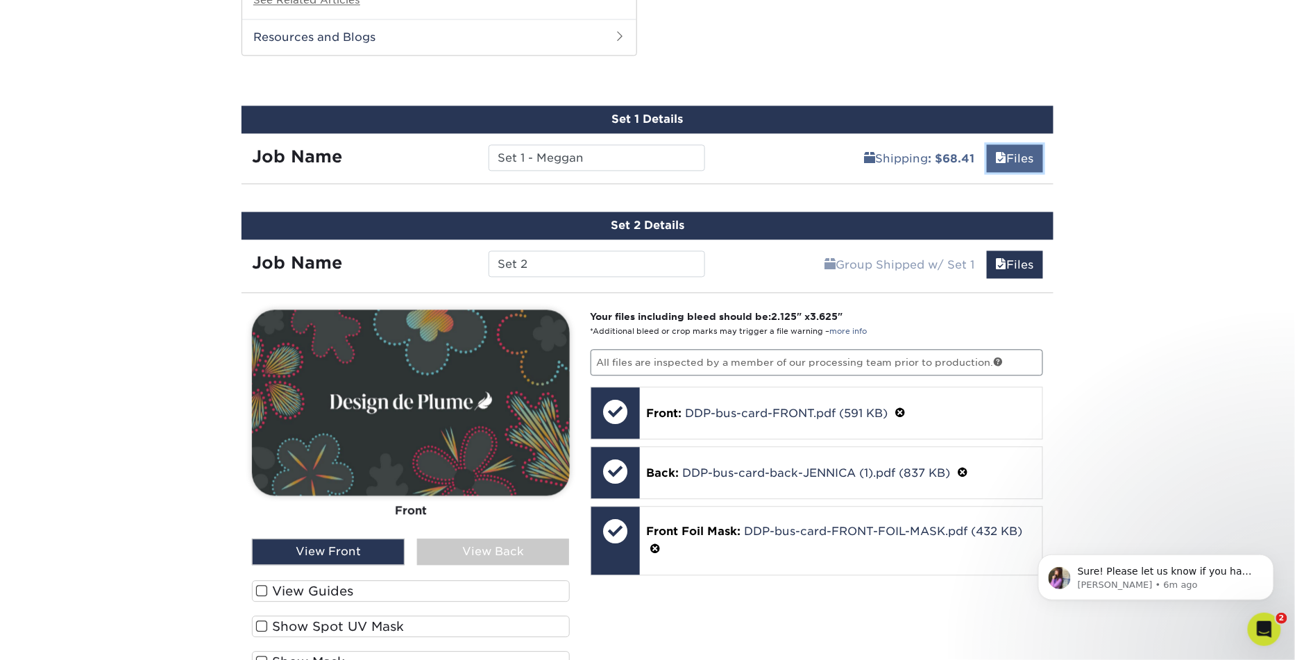
click at [1034, 159] on link "Files" at bounding box center [1015, 158] width 56 height 28
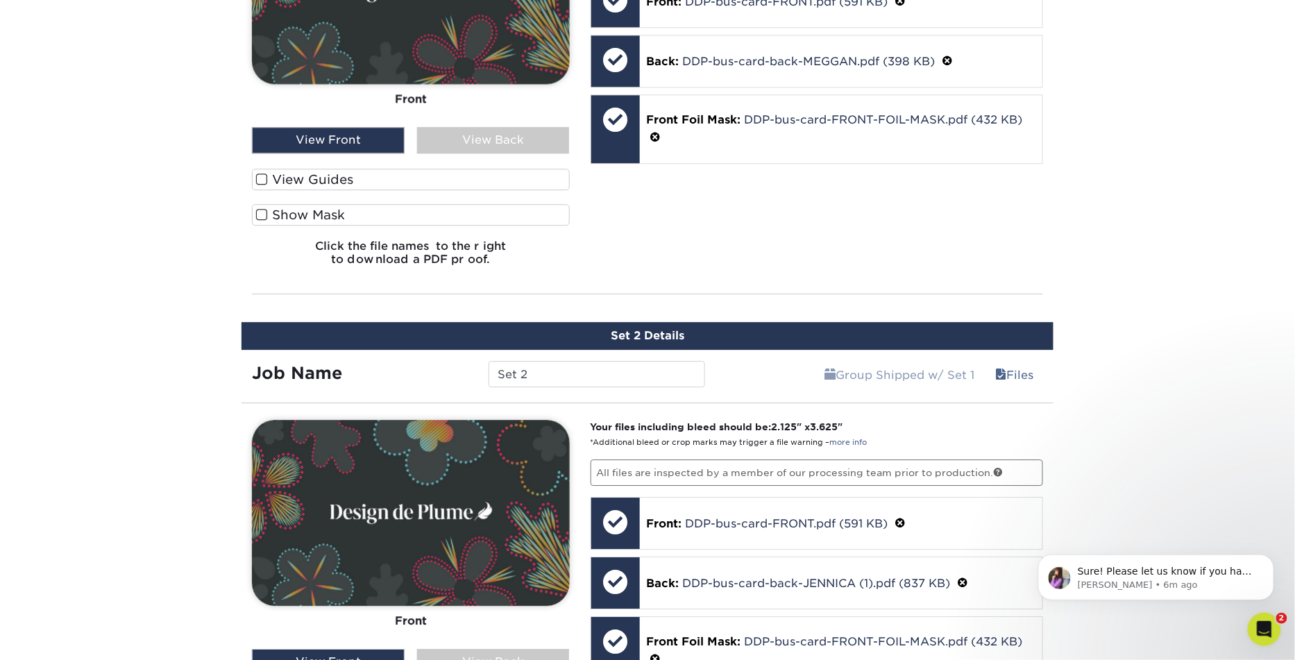
scroll to position [1283, 0]
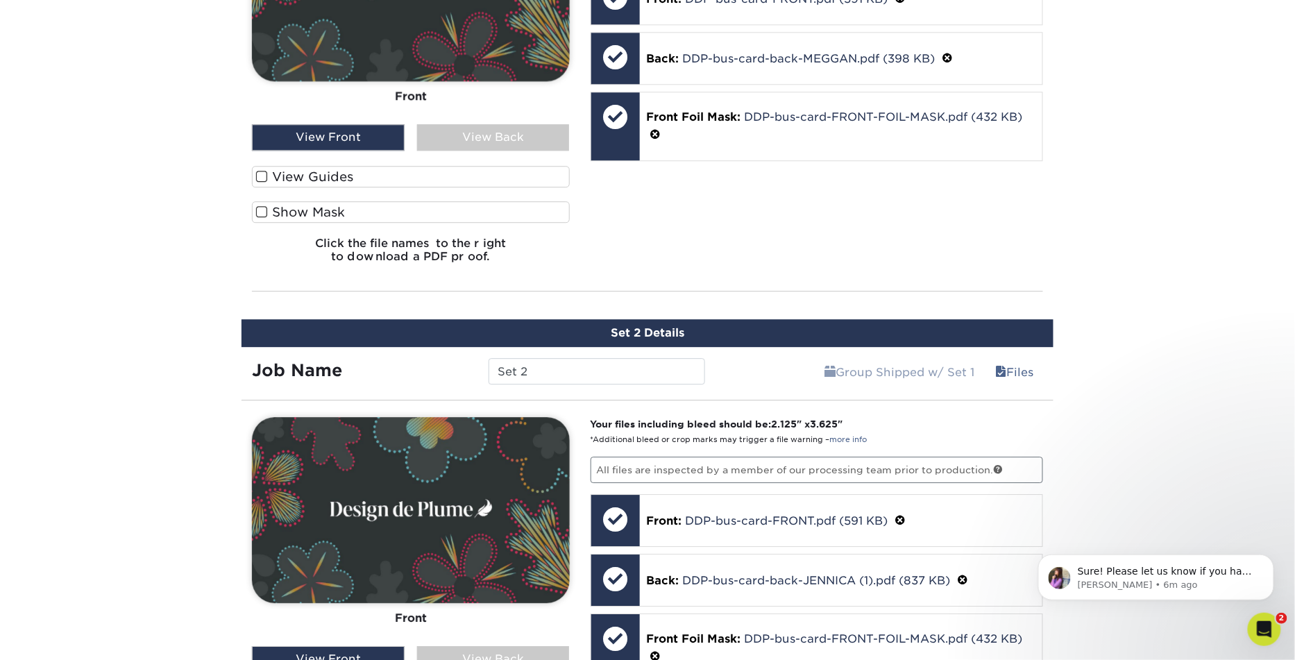
click at [479, 124] on div "View Back" at bounding box center [493, 137] width 153 height 26
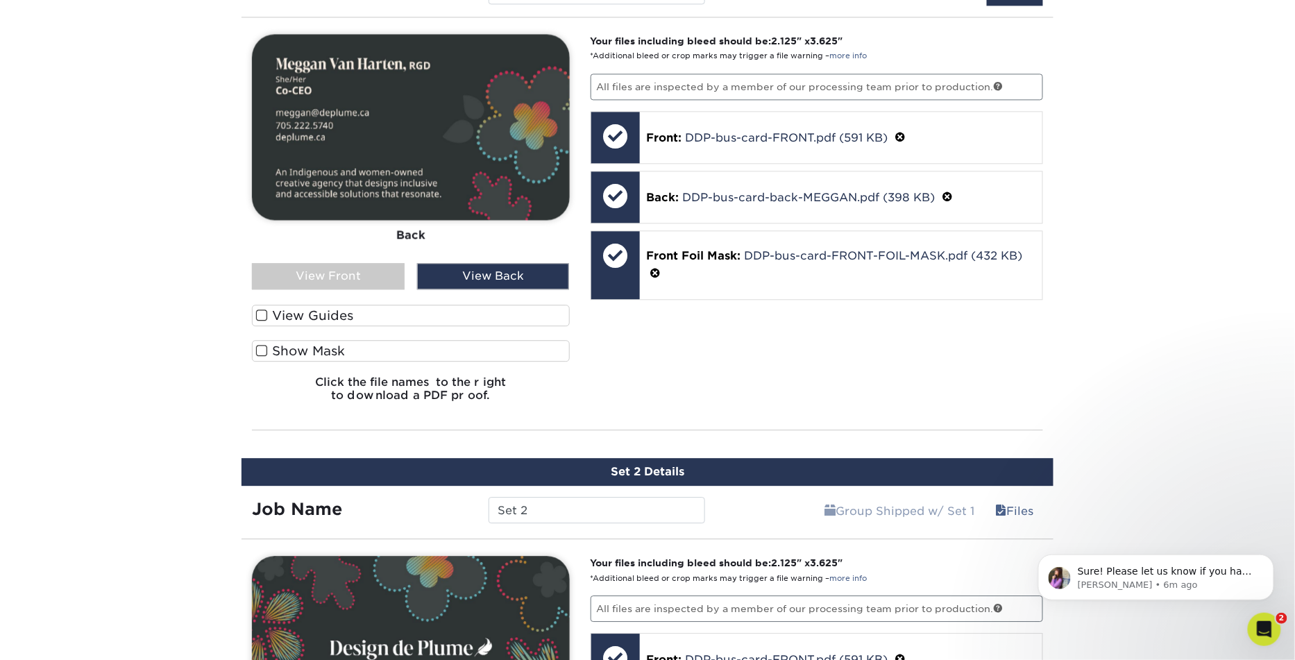
scroll to position [1153, 0]
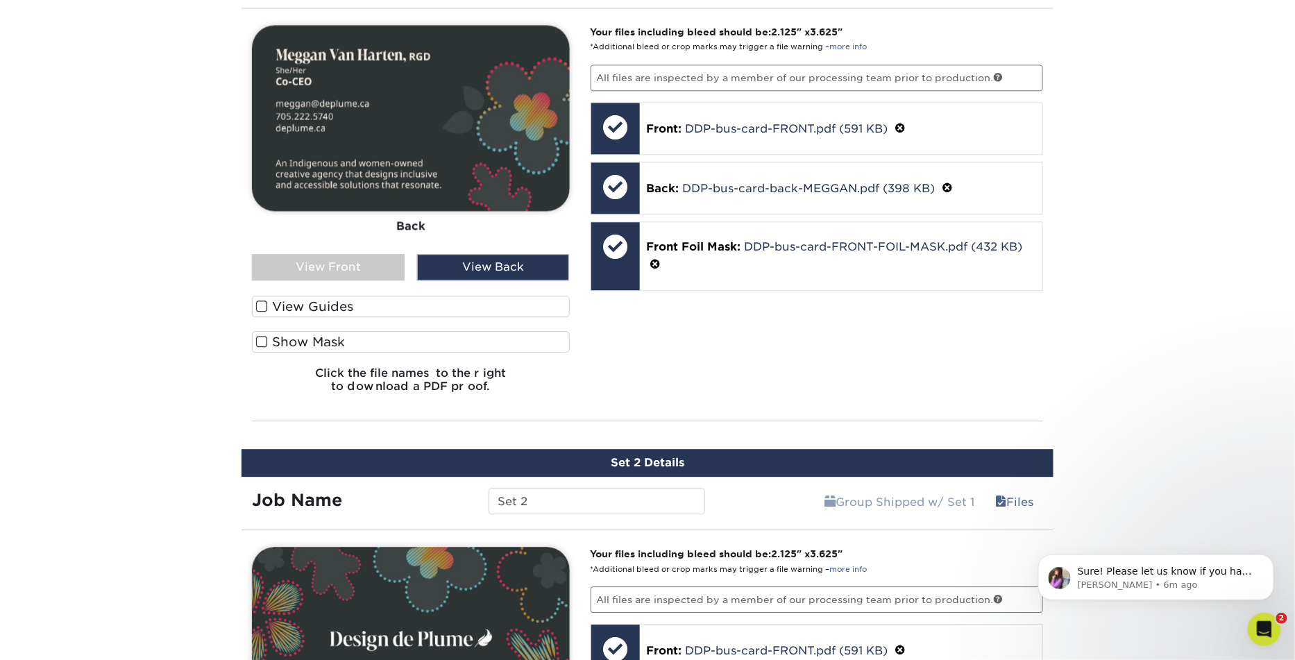
click at [463, 268] on div "View Back" at bounding box center [493, 267] width 153 height 26
click at [364, 264] on div "View Front" at bounding box center [328, 267] width 153 height 26
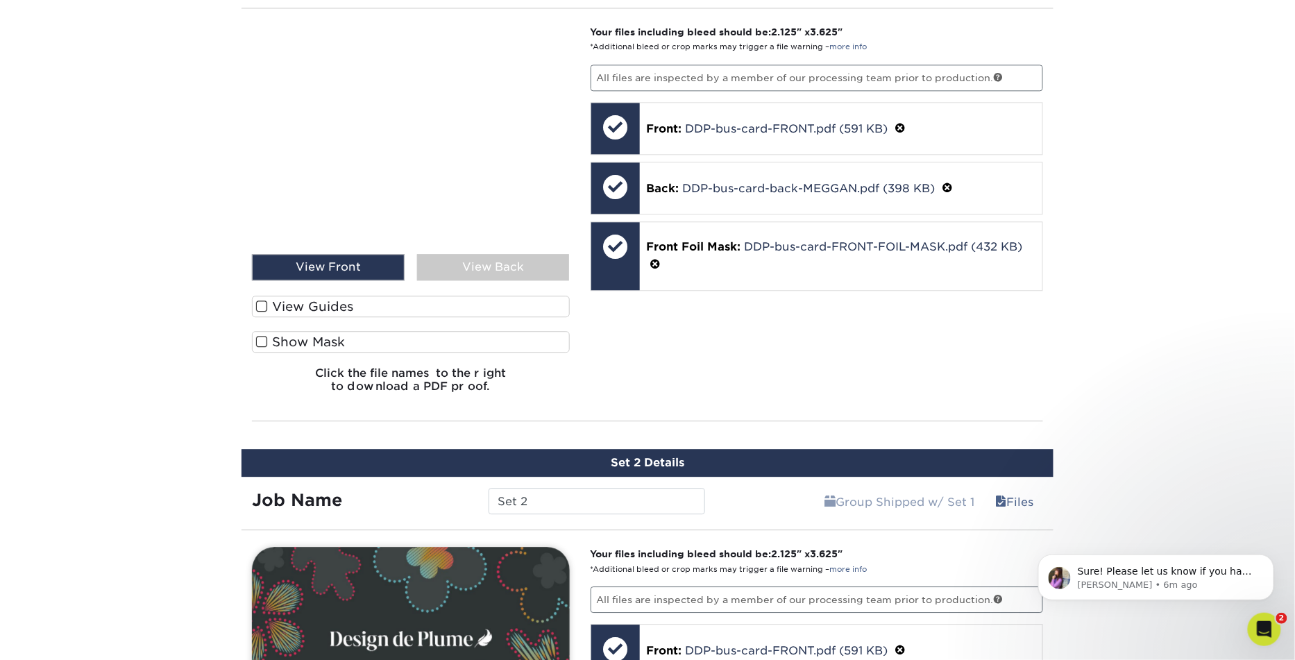
click at [454, 273] on div "View Back" at bounding box center [493, 267] width 153 height 26
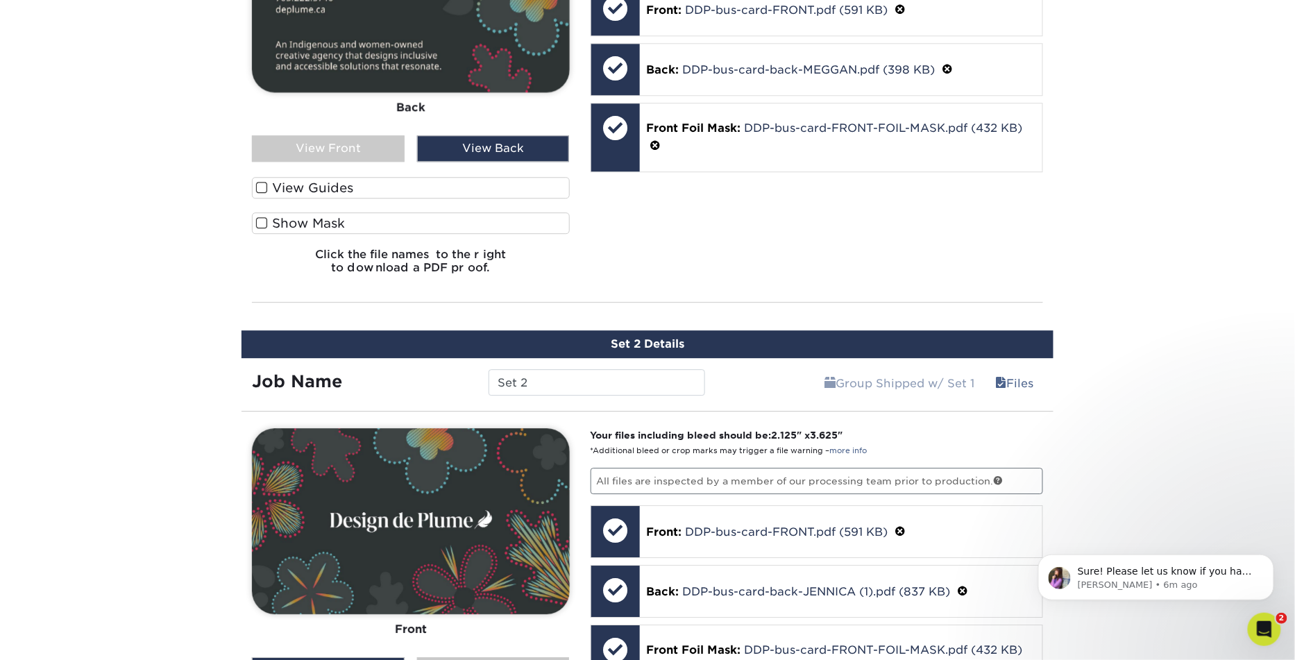
scroll to position [1276, 0]
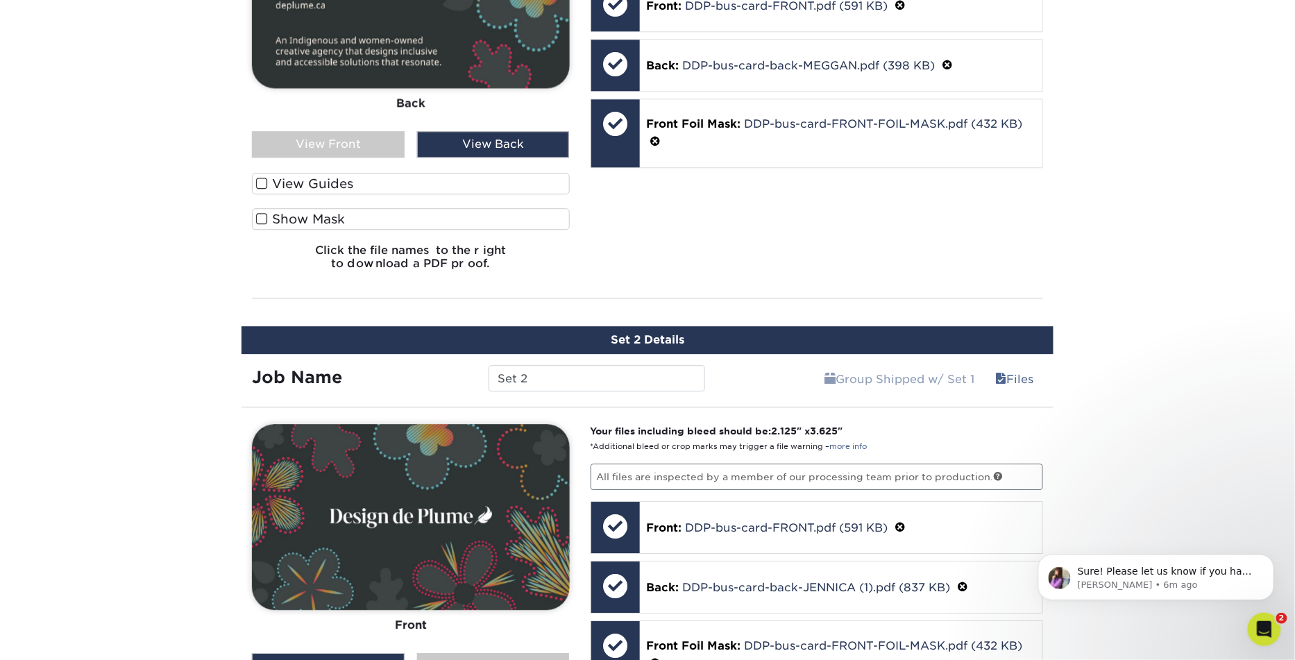
click at [453, 654] on div "View Back" at bounding box center [493, 666] width 153 height 26
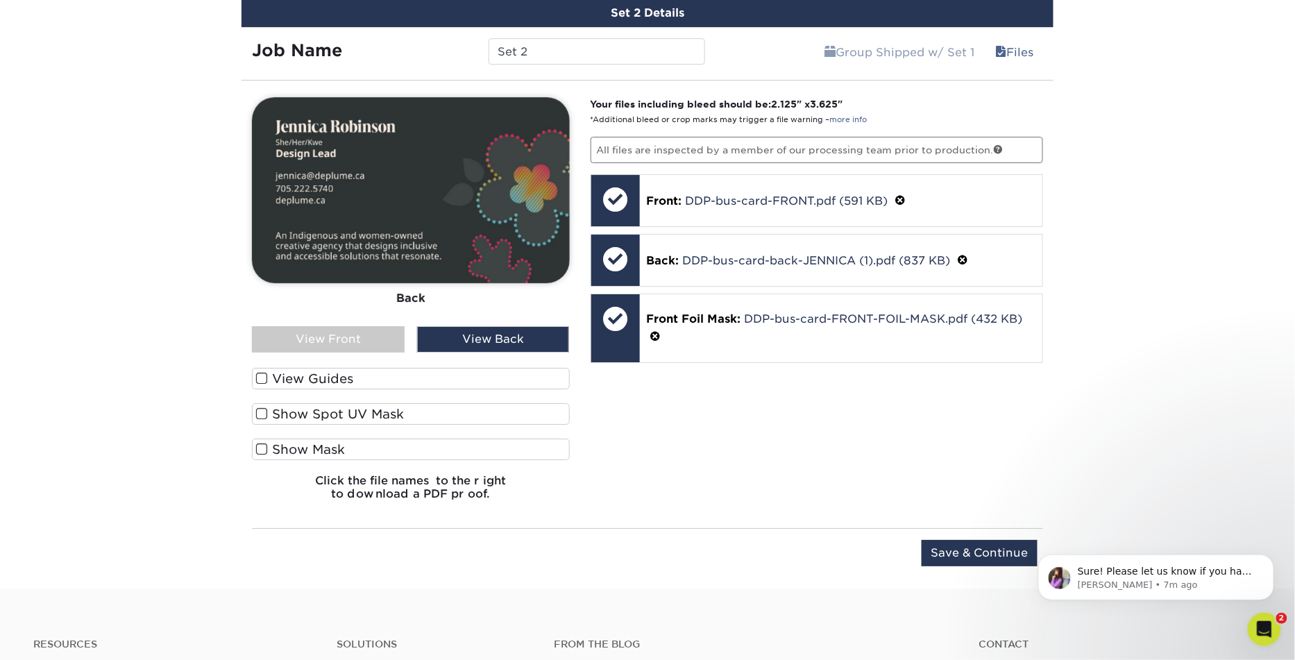
scroll to position [1601, 0]
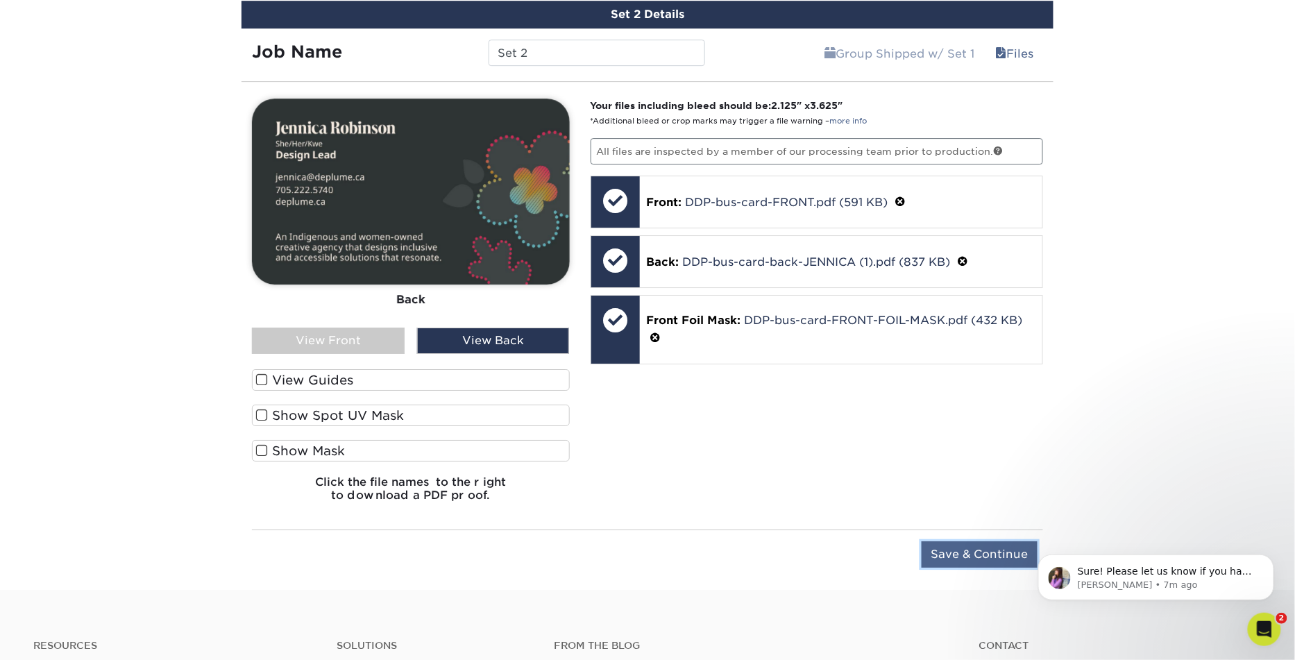
click at [967, 545] on input "Save & Continue" at bounding box center [979, 554] width 116 height 26
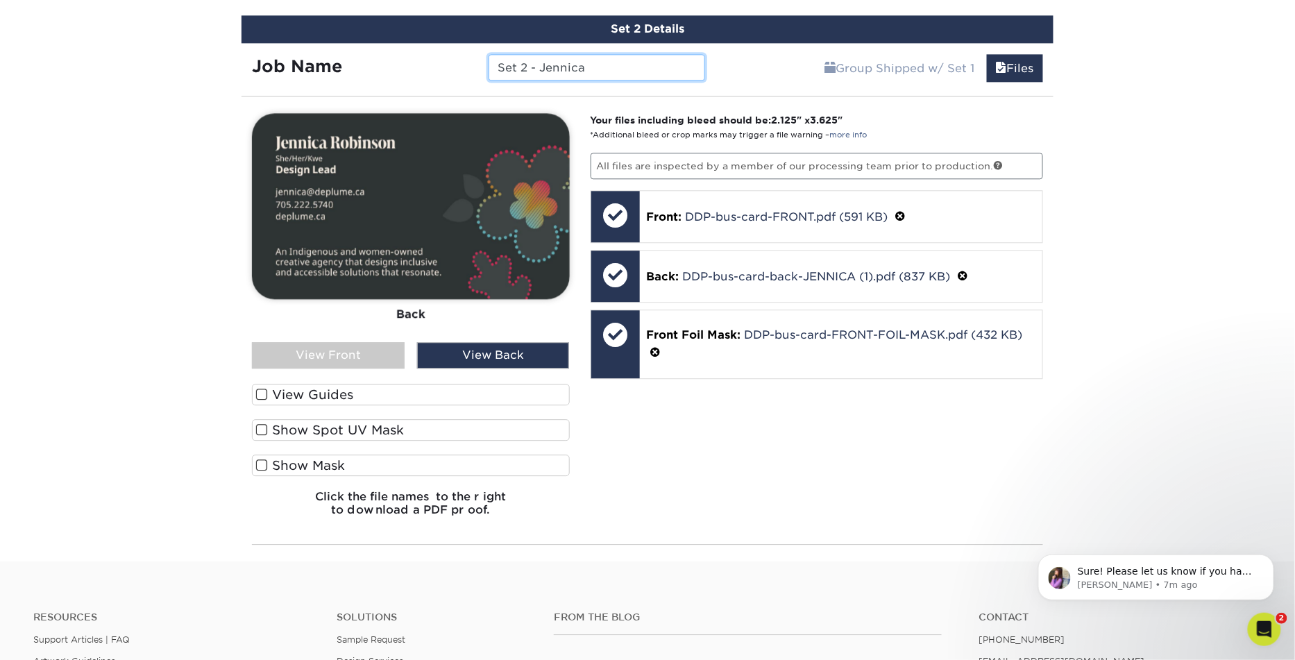
scroll to position [1177, 0]
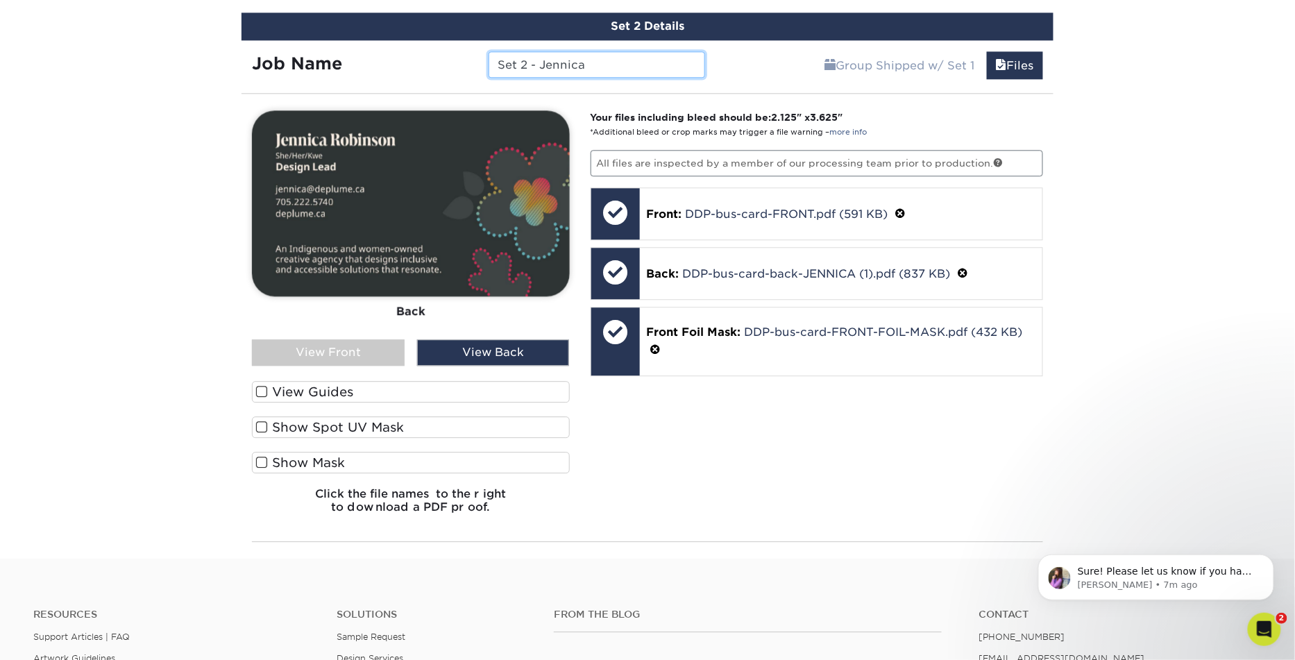
type input "Set 2 - Jennica"
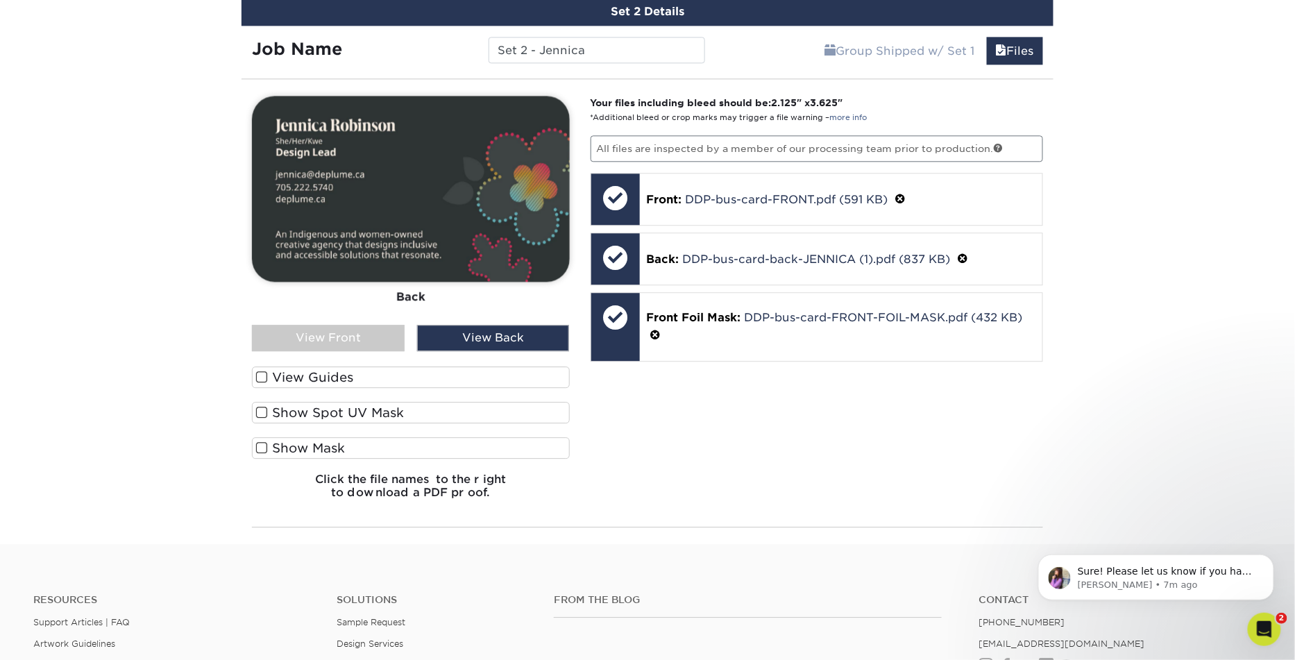
scroll to position [1196, 0]
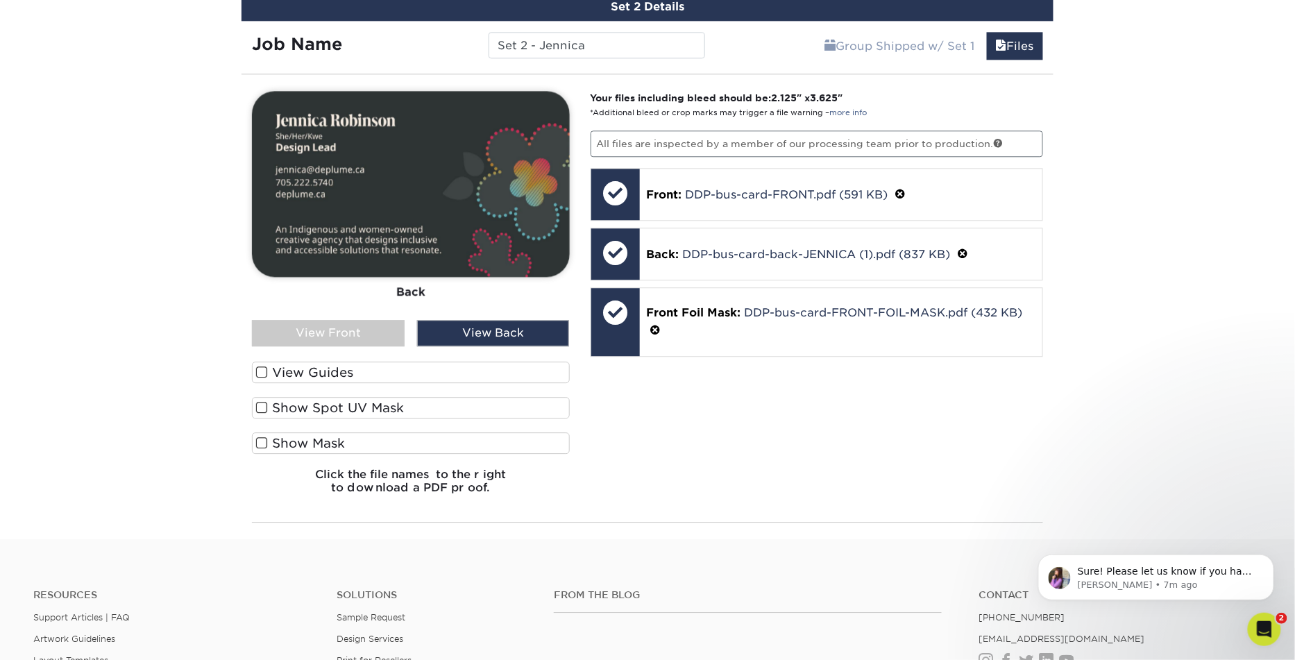
click at [370, 312] on div "Front Back" at bounding box center [411, 205] width 318 height 229
click at [370, 332] on div "View Front" at bounding box center [328, 333] width 153 height 26
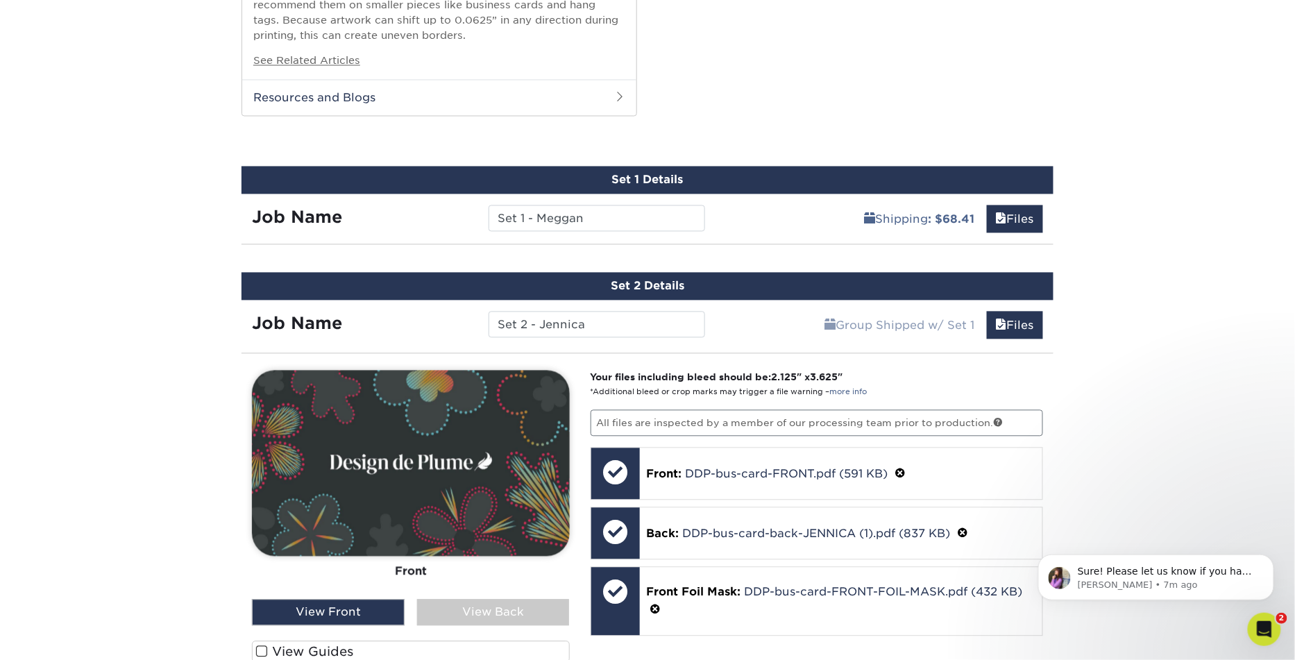
scroll to position [886, 0]
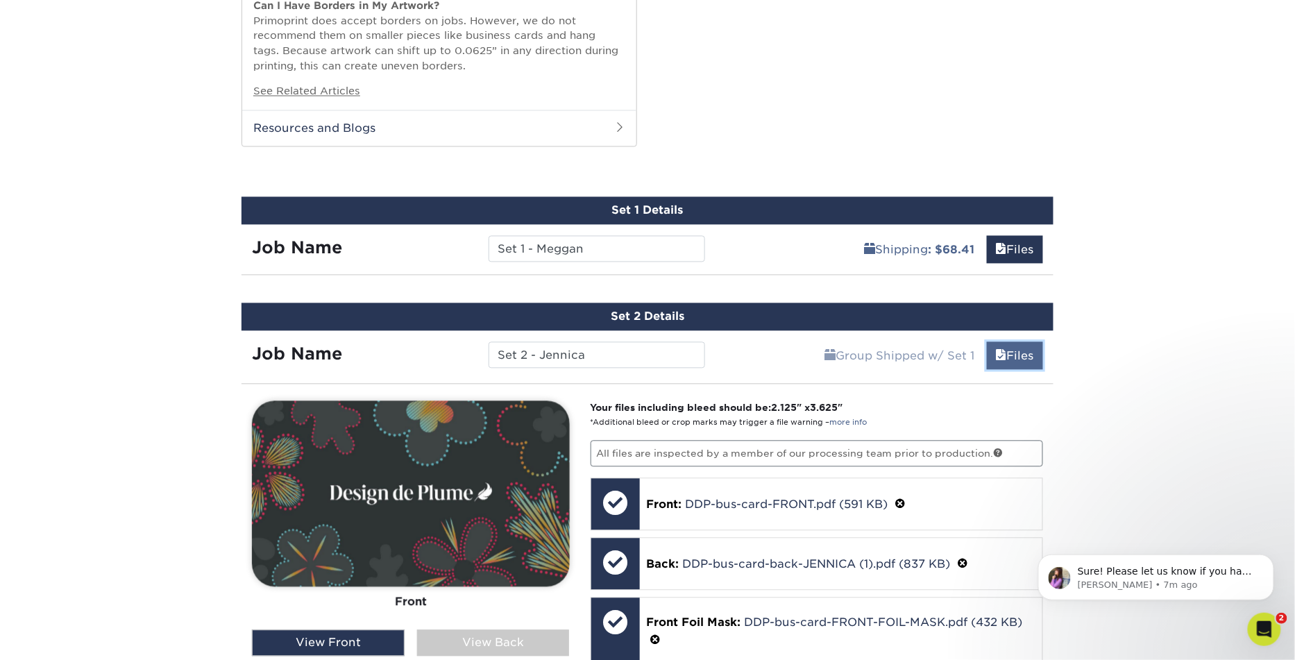
click at [1009, 357] on link "Files" at bounding box center [1015, 356] width 56 height 28
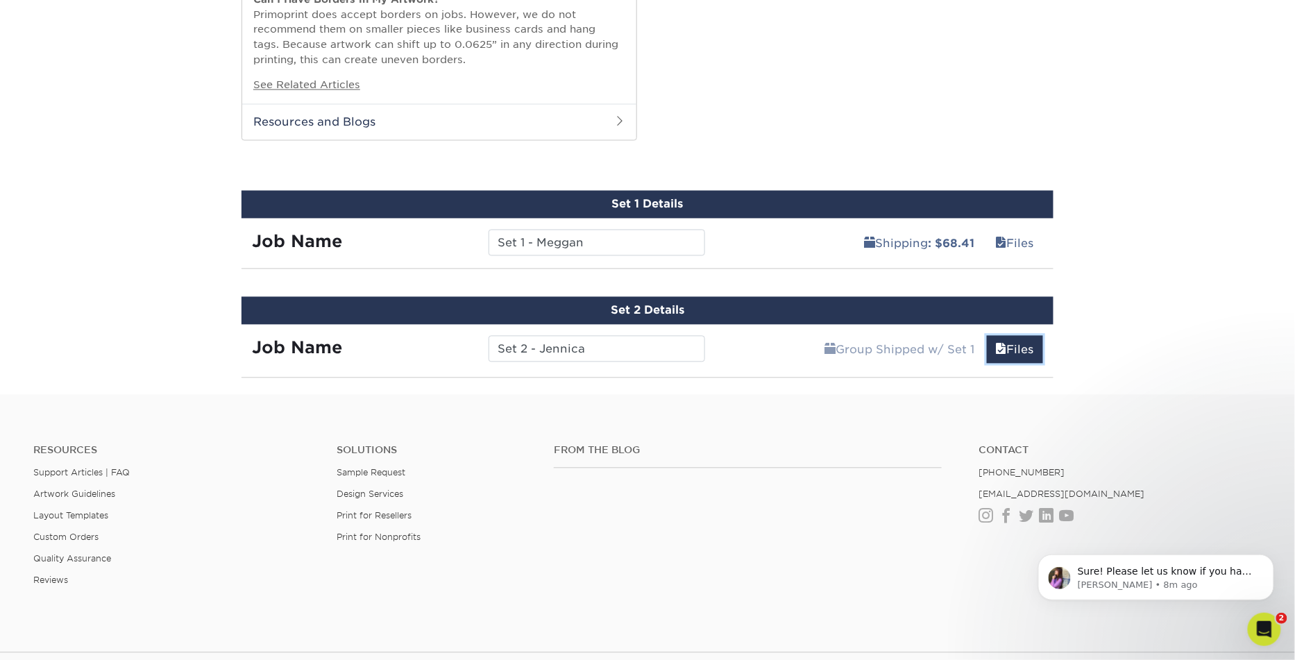
scroll to position [927, 0]
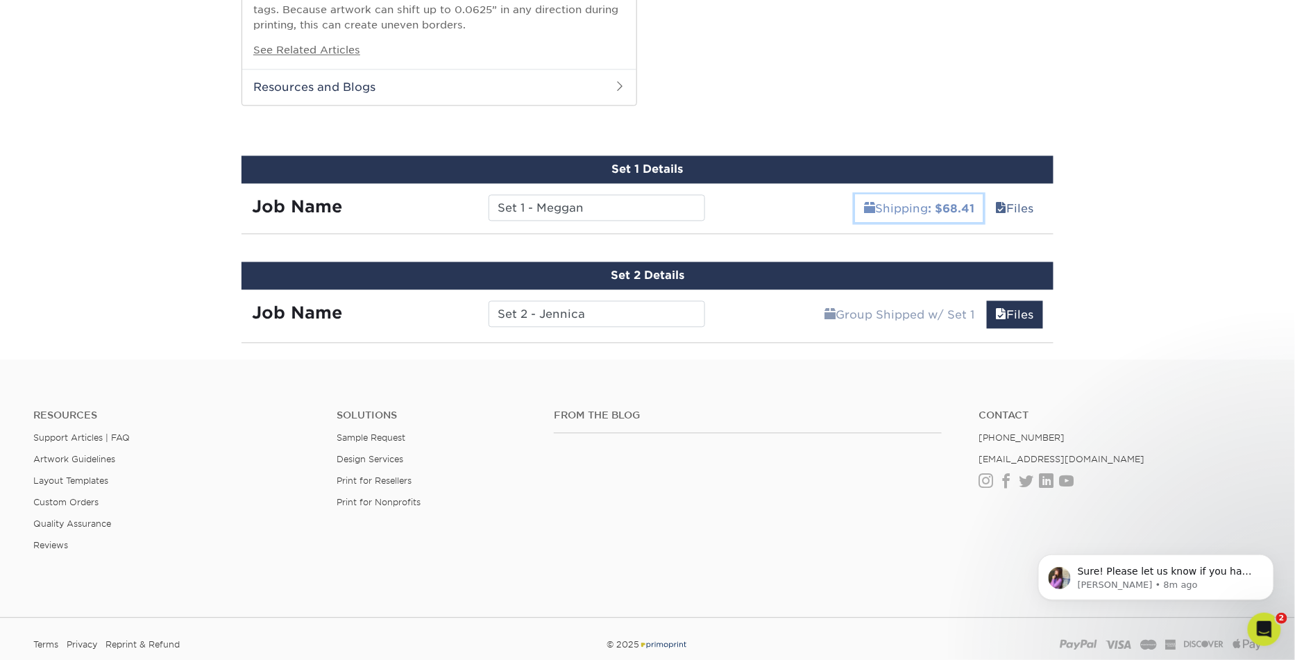
click at [910, 206] on link "Shipping : $68.41" at bounding box center [919, 209] width 128 height 28
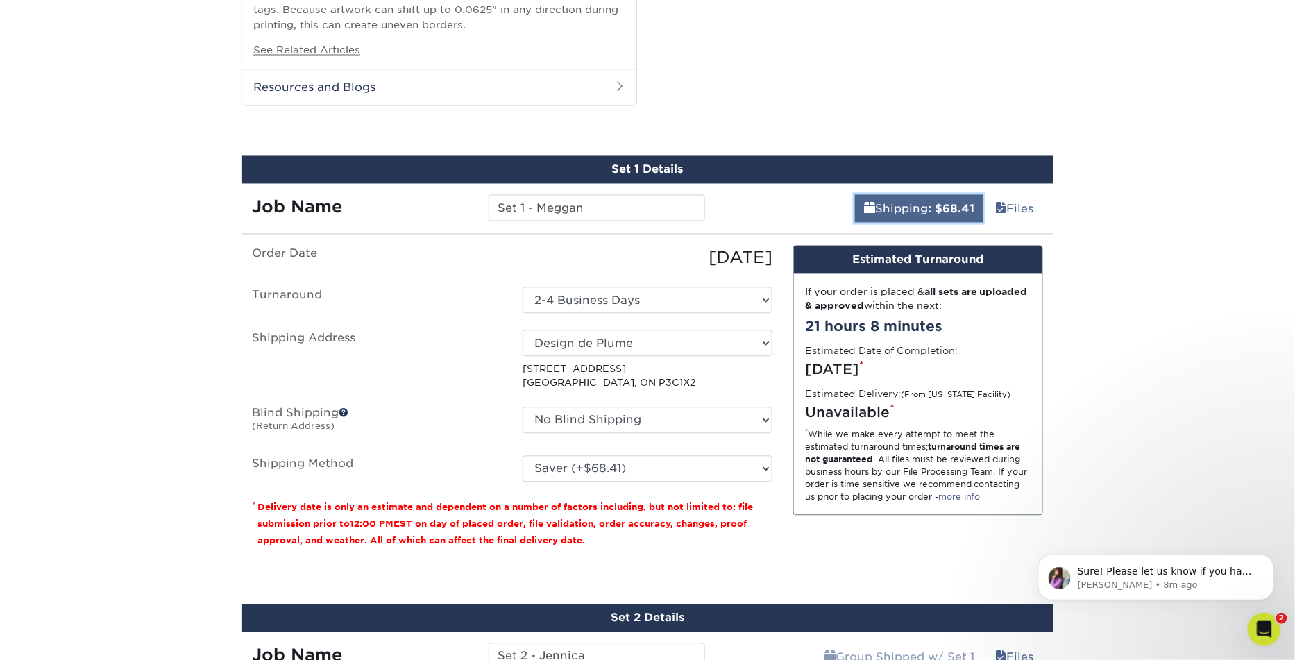
scroll to position [935, 0]
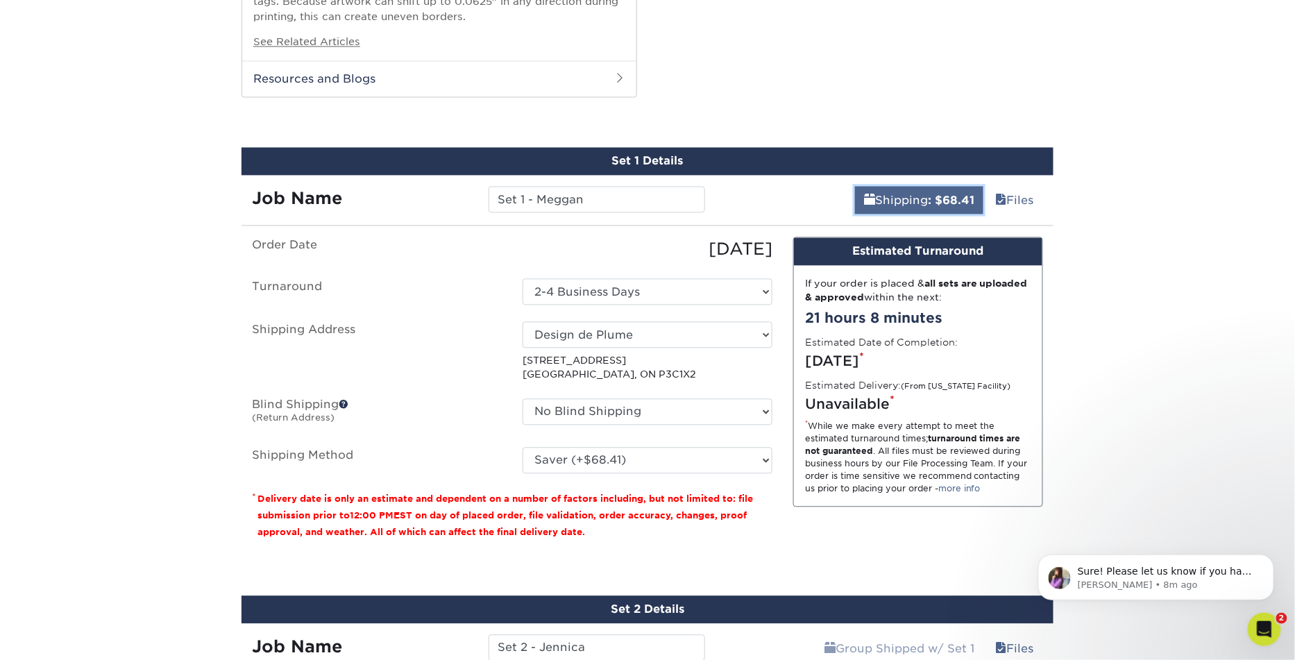
click at [910, 206] on link "Shipping : $68.41" at bounding box center [919, 201] width 128 height 28
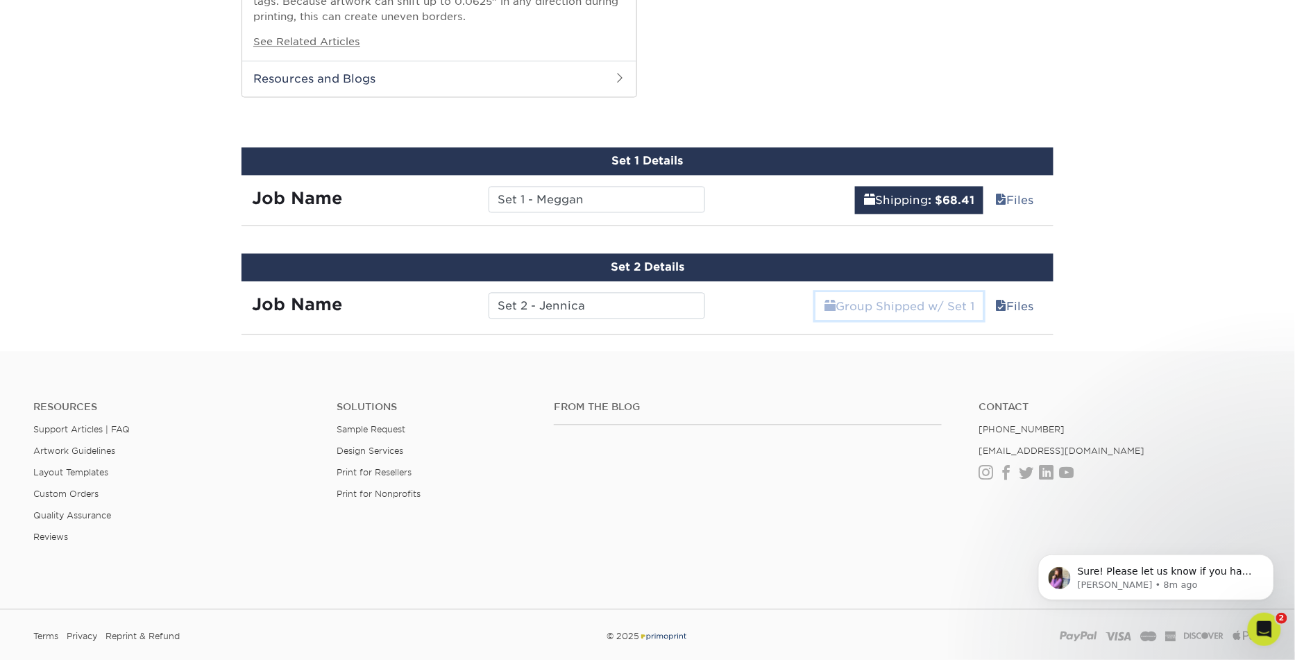
click at [920, 302] on link "Group Shipped w/ Set 1" at bounding box center [899, 307] width 168 height 28
click at [1018, 301] on link "Files" at bounding box center [1015, 307] width 56 height 28
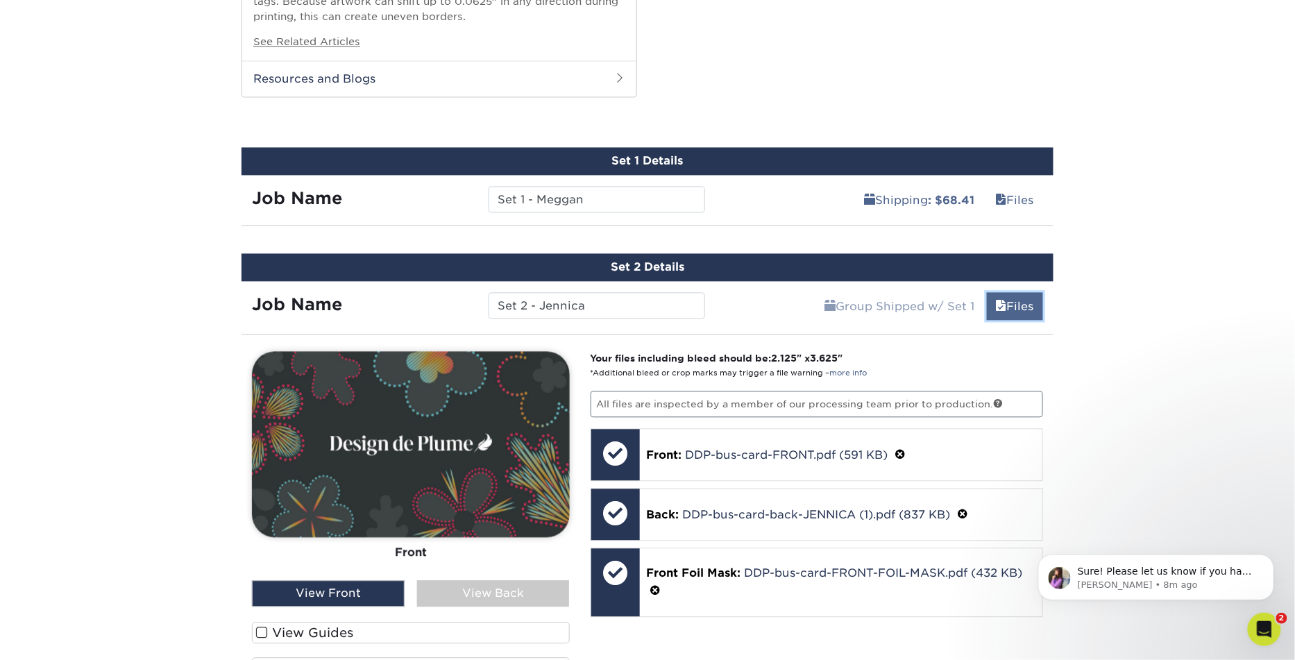
click at [1018, 301] on link "Files" at bounding box center [1015, 307] width 56 height 28
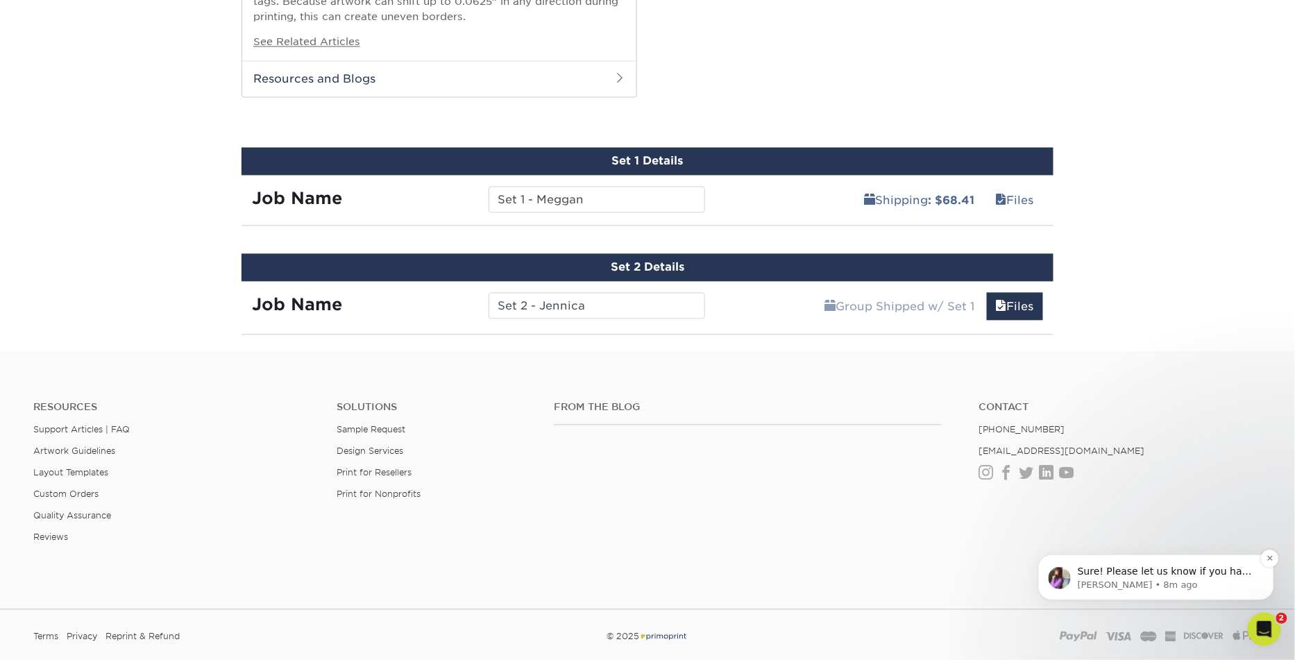
click at [1125, 557] on div "Sure! Please let us know if you have any questions :) Erica • 8m ago" at bounding box center [1155, 577] width 236 height 46
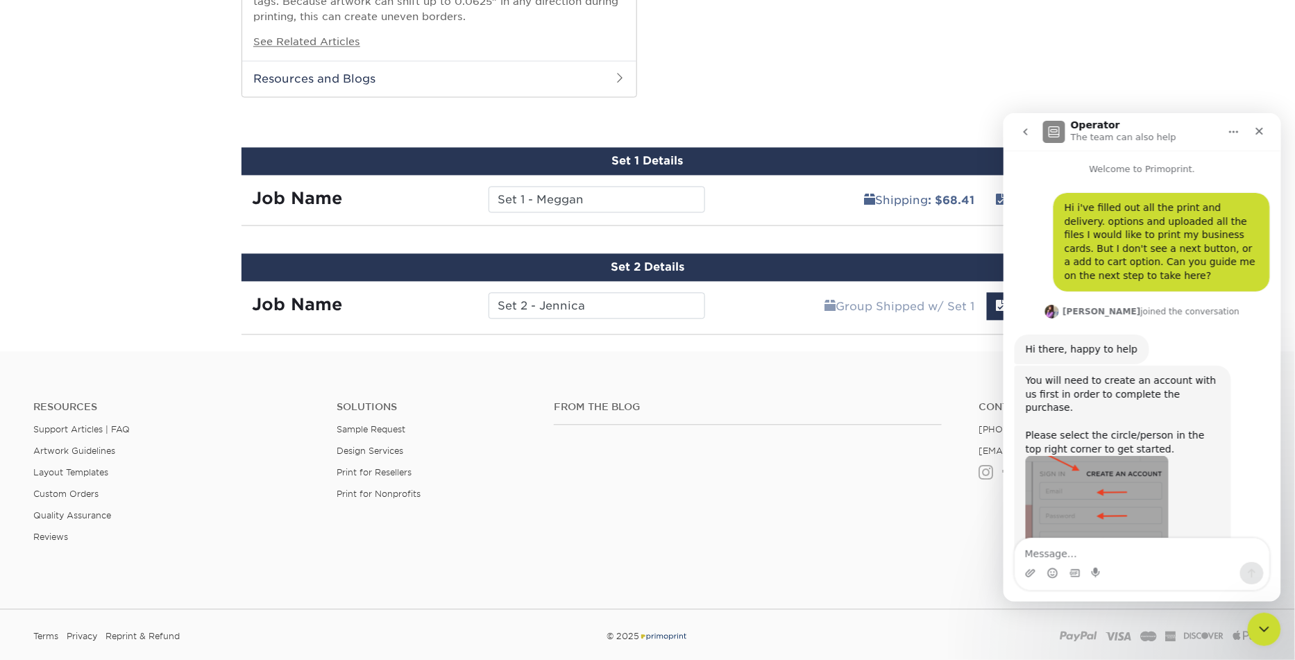
scroll to position [2, 0]
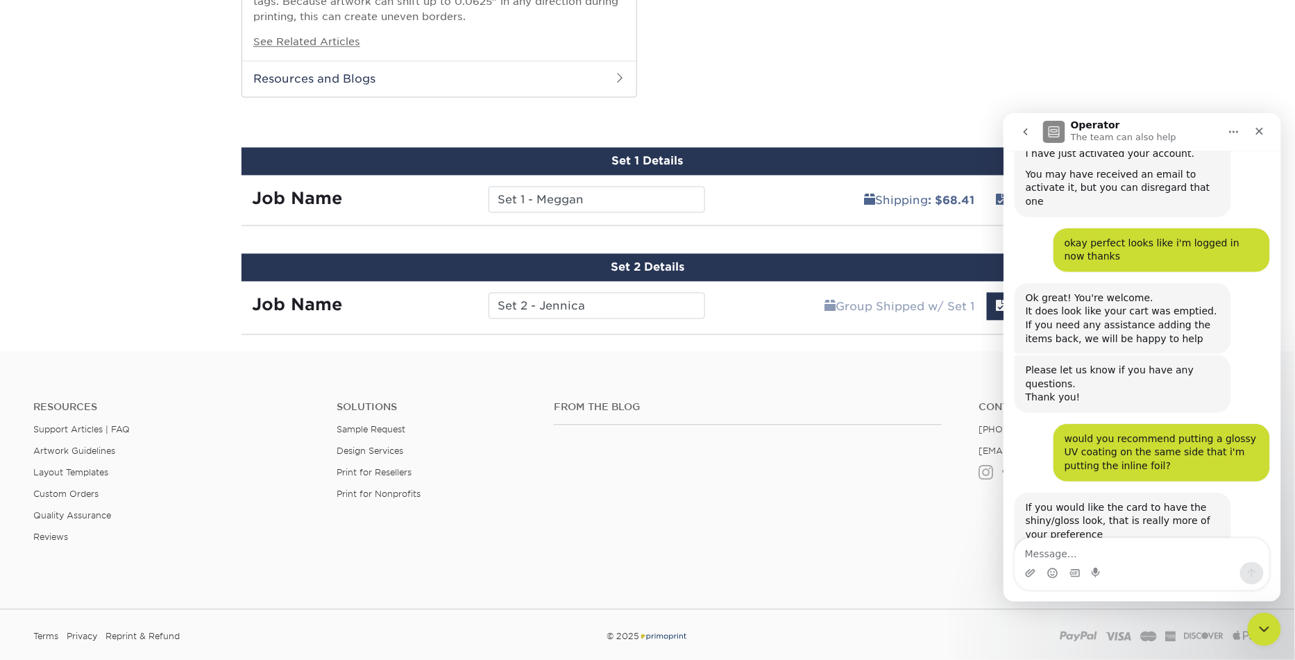
click at [1098, 554] on textarea "Message…" at bounding box center [1141, 550] width 254 height 24
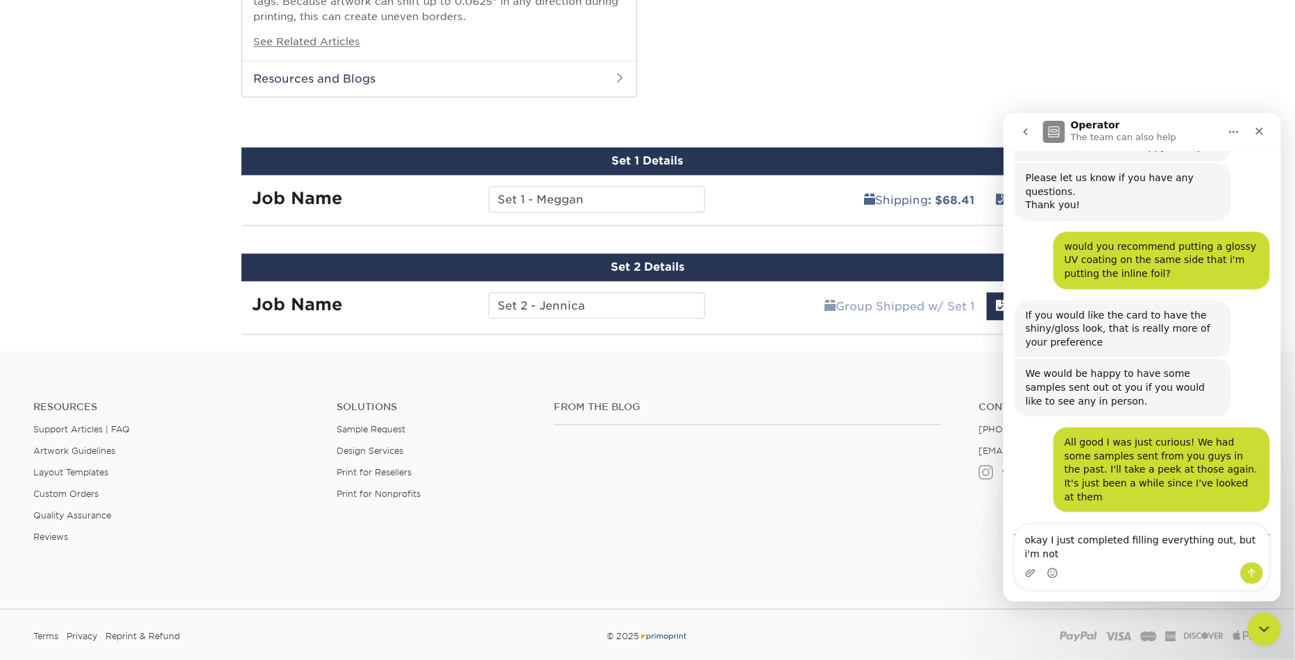
scroll to position [1386, 0]
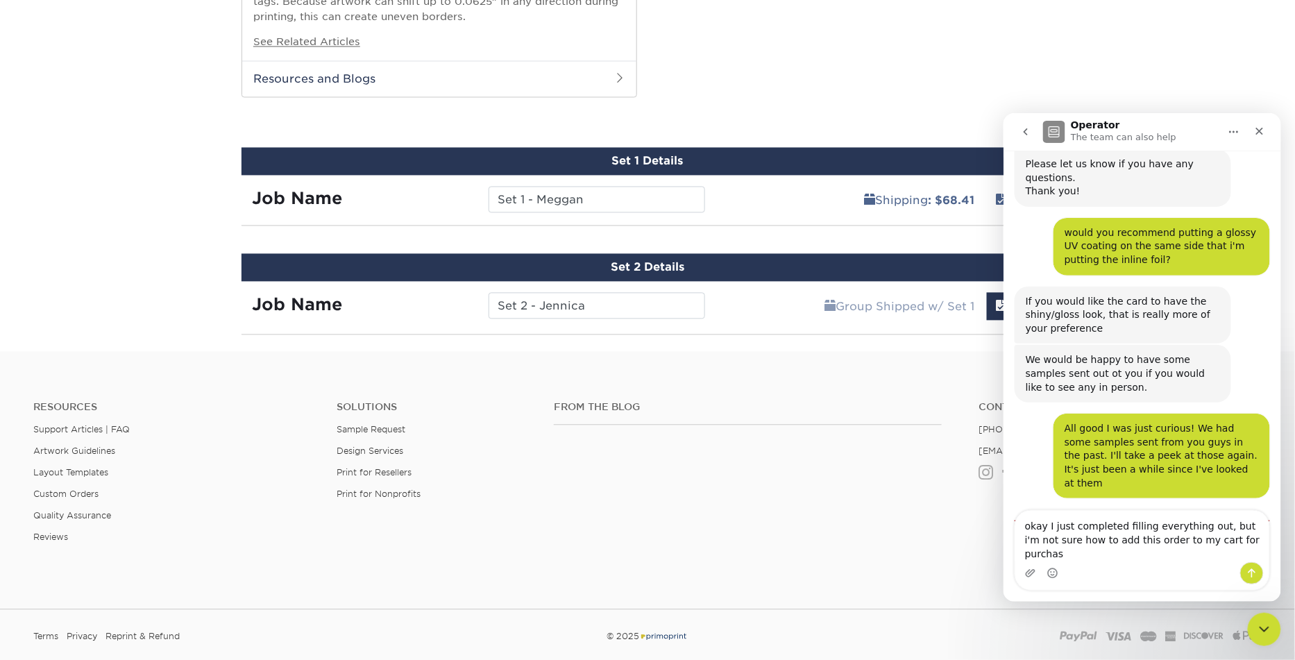
type textarea "okay I just completed filling everything out, but i'm not sure how to add this …"
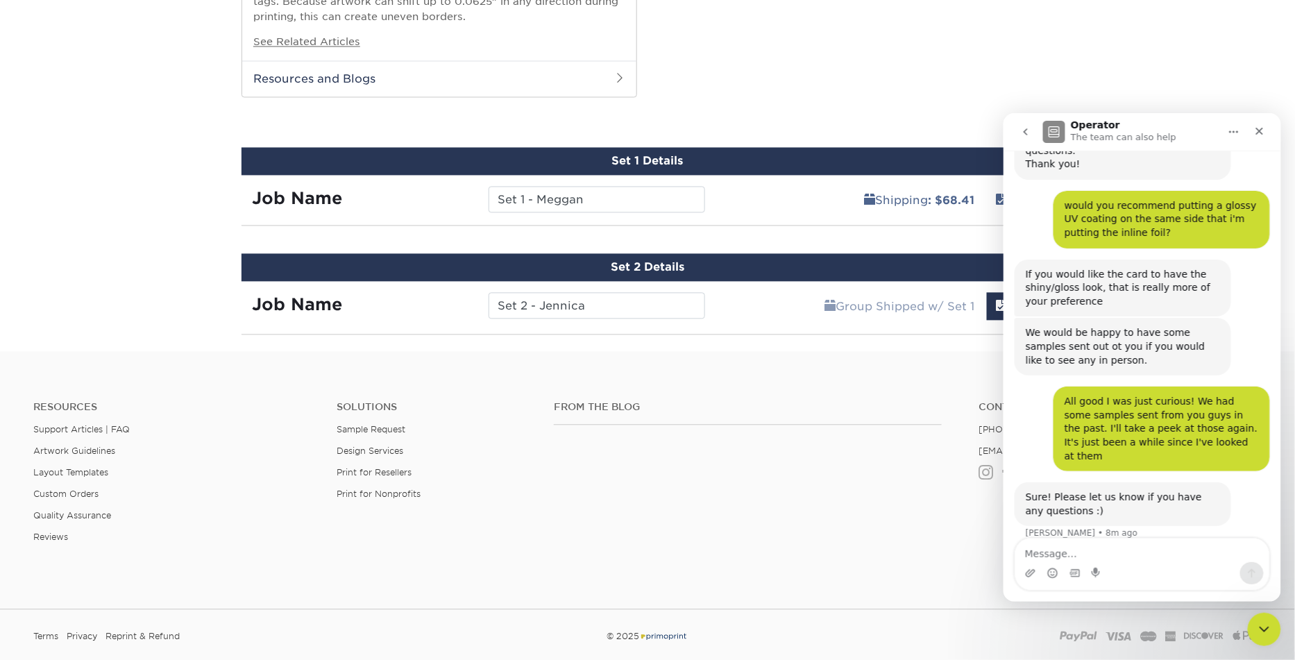
scroll to position [1417, 0]
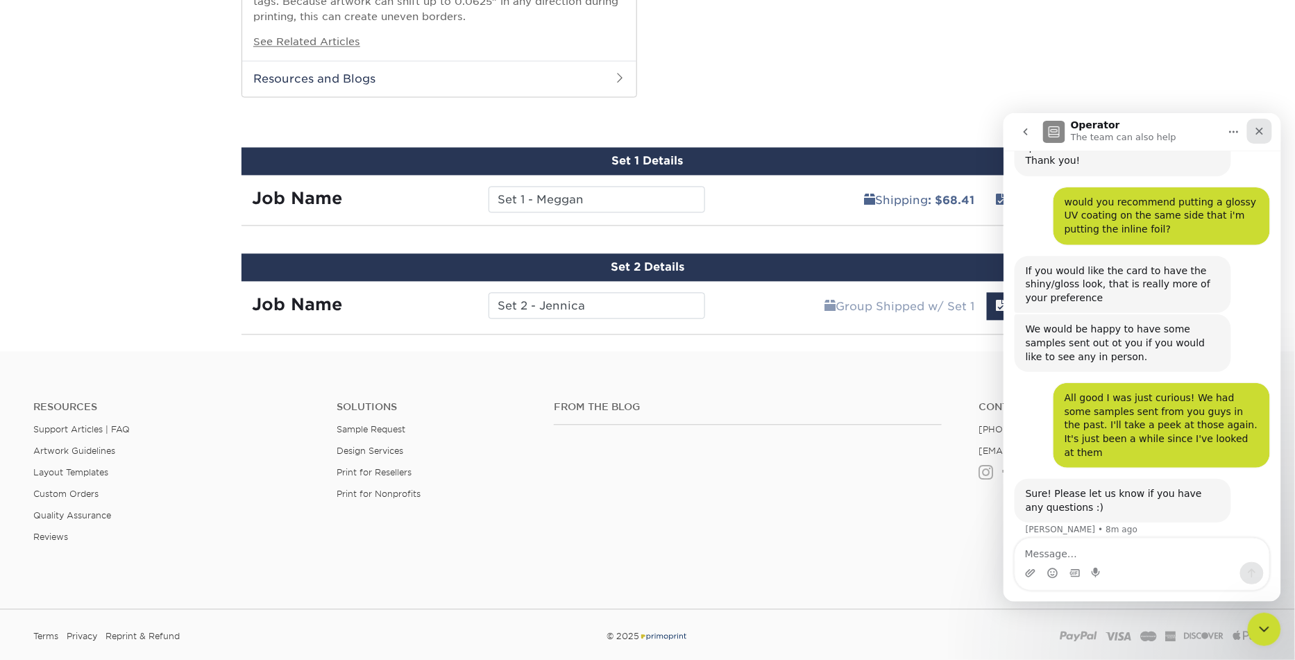
click at [1262, 131] on icon "Close" at bounding box center [1258, 130] width 11 height 11
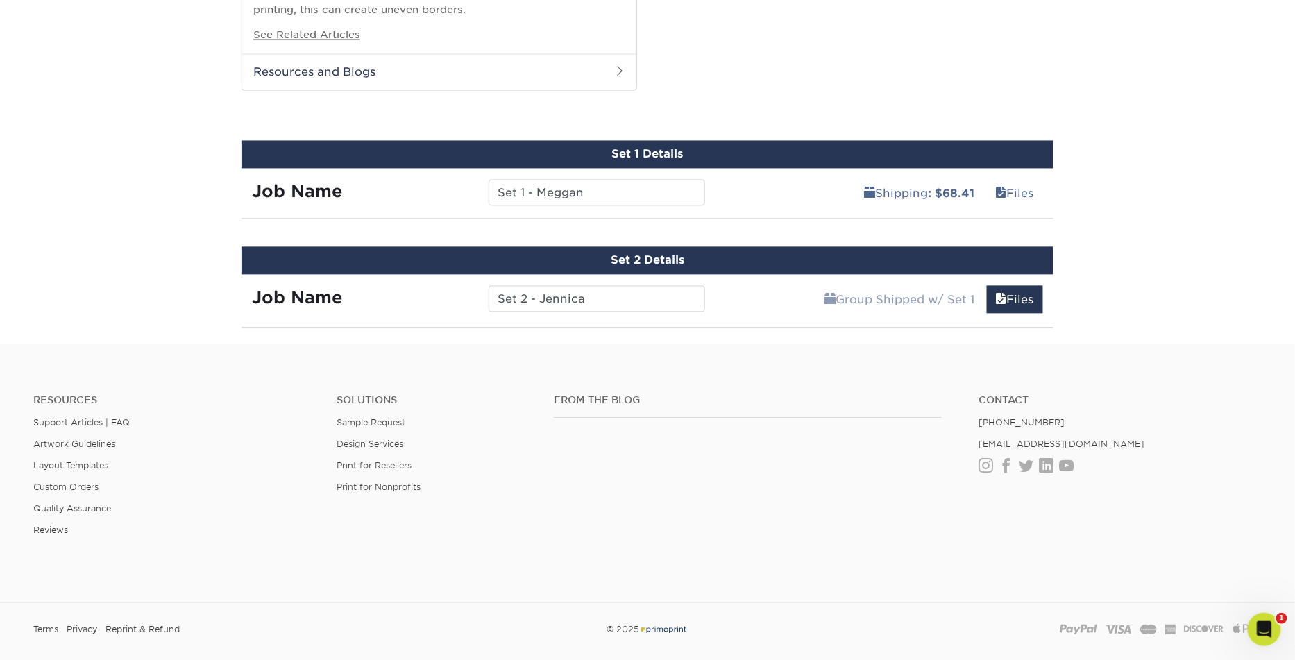
scroll to position [967, 0]
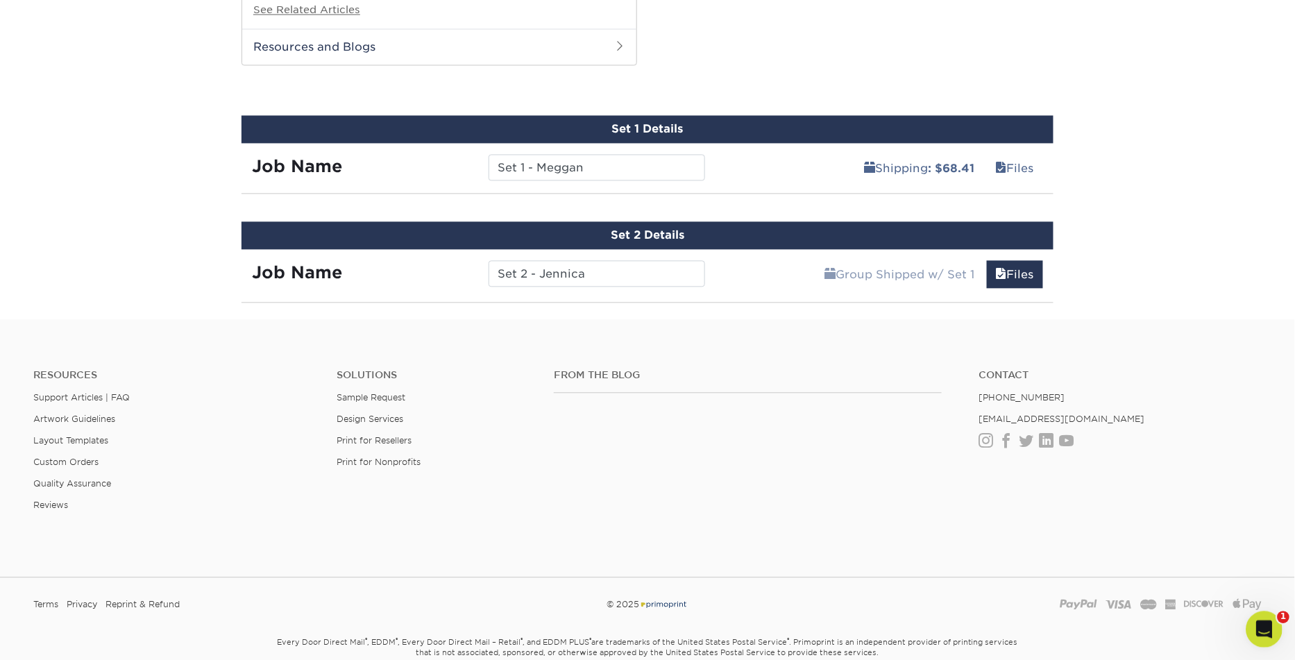
click at [1268, 631] on div "Open Intercom Messenger" at bounding box center [1261, 627] width 46 height 46
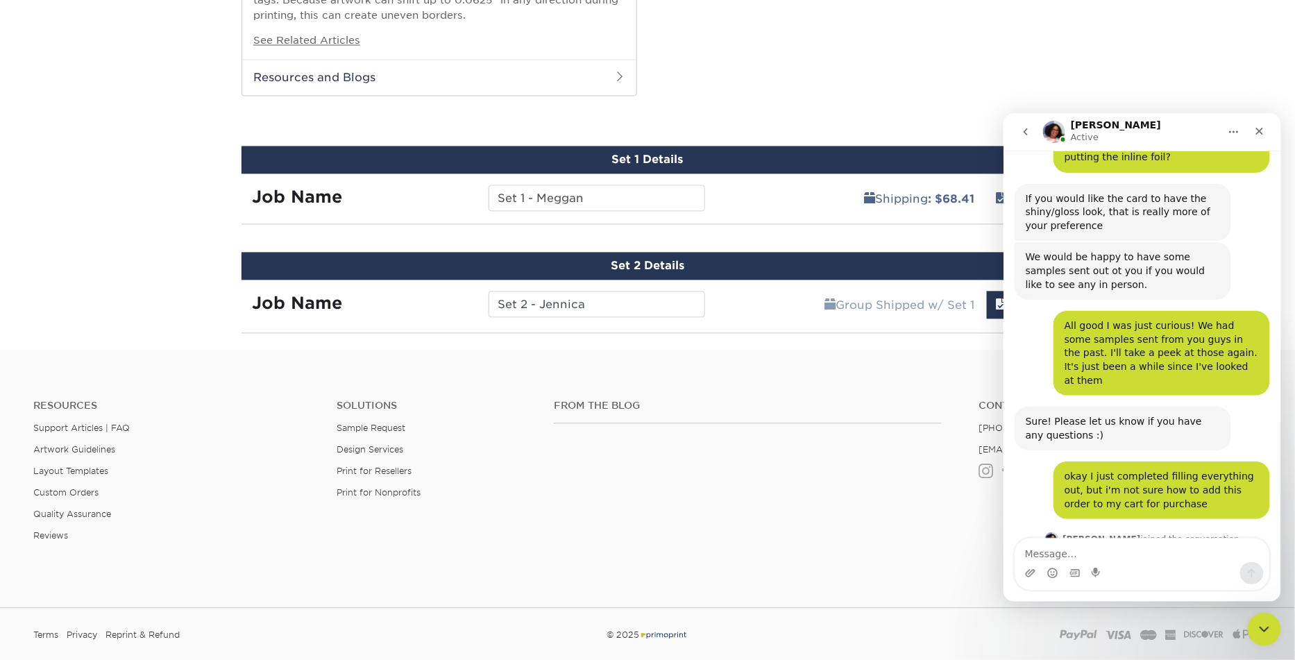
scroll to position [927, 0]
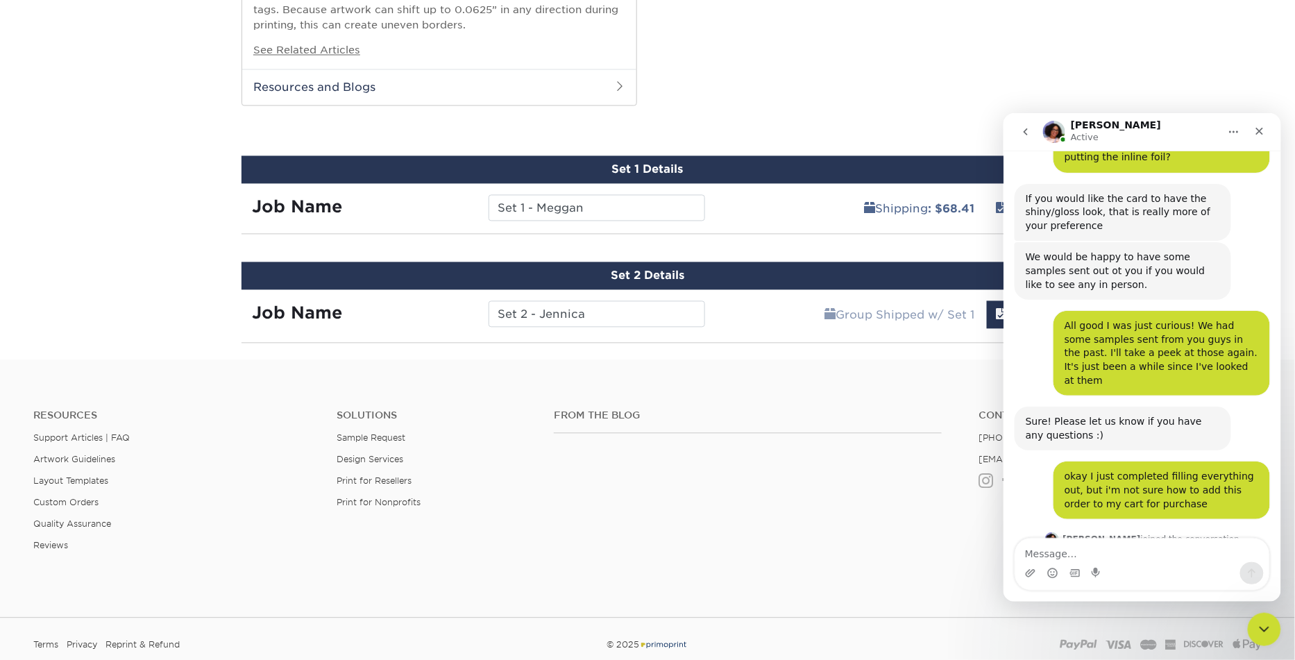
click at [1030, 130] on button "go back" at bounding box center [1024, 131] width 26 height 26
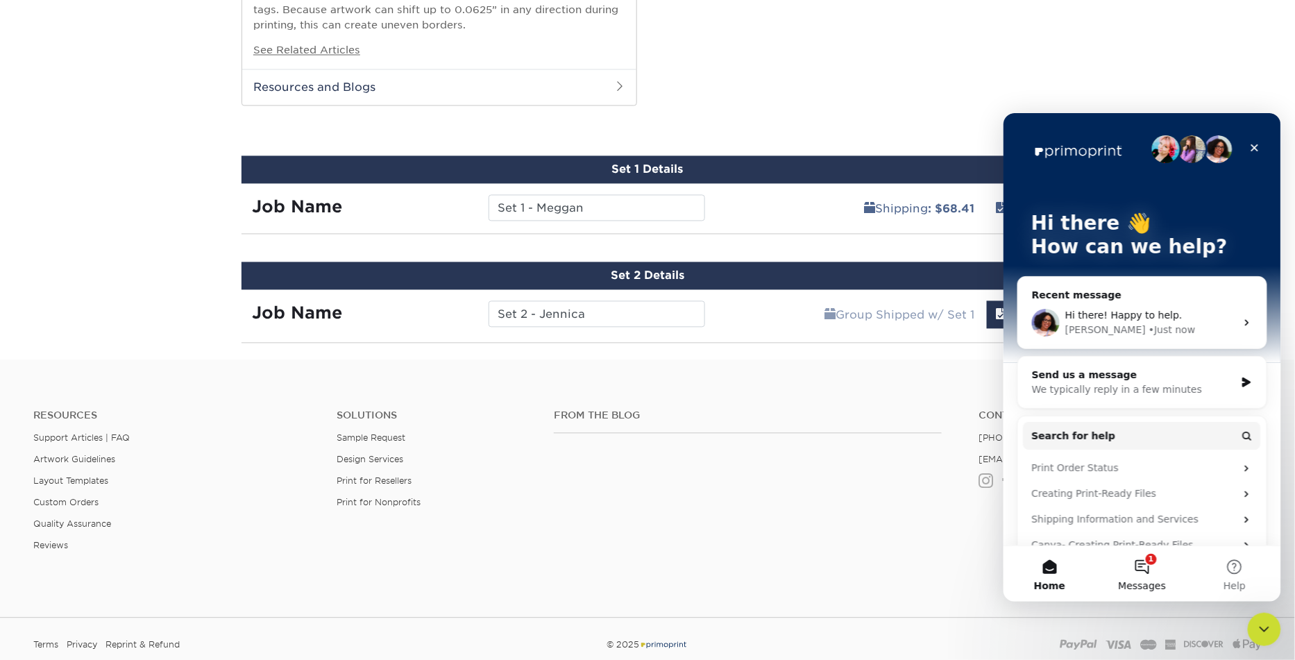
click at [1142, 581] on span "Messages" at bounding box center [1142, 585] width 48 height 10
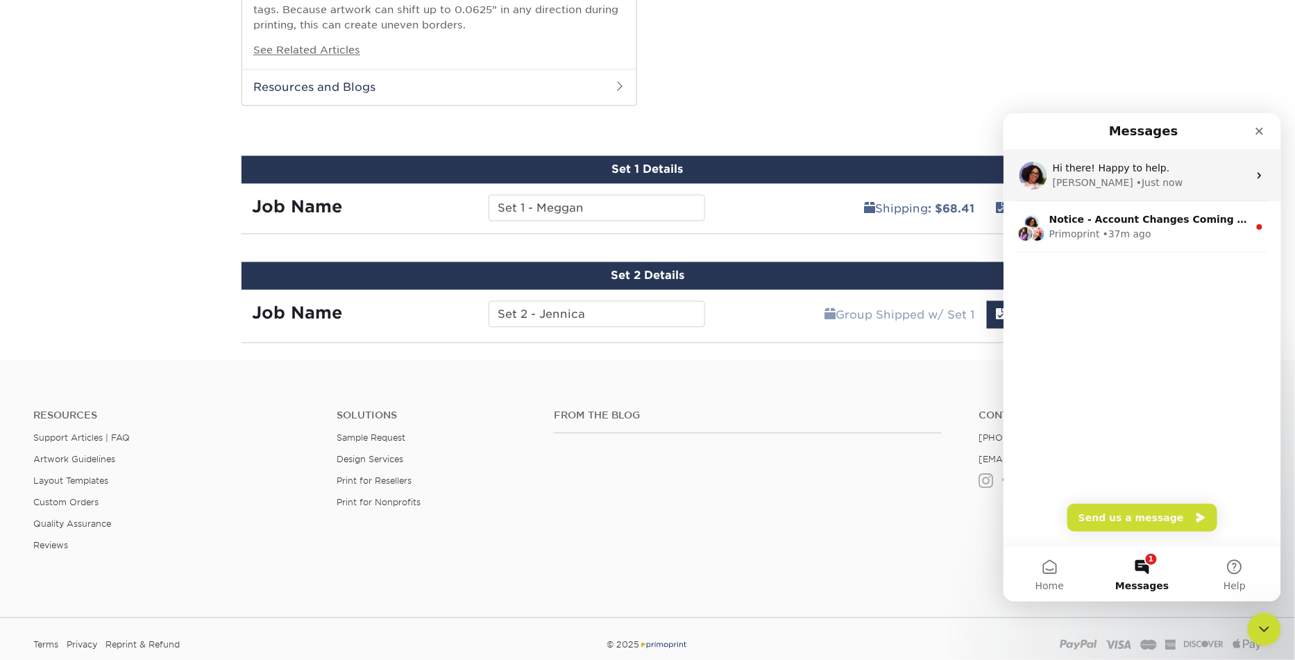
click at [1143, 178] on div "Avery • Just now" at bounding box center [1150, 182] width 196 height 15
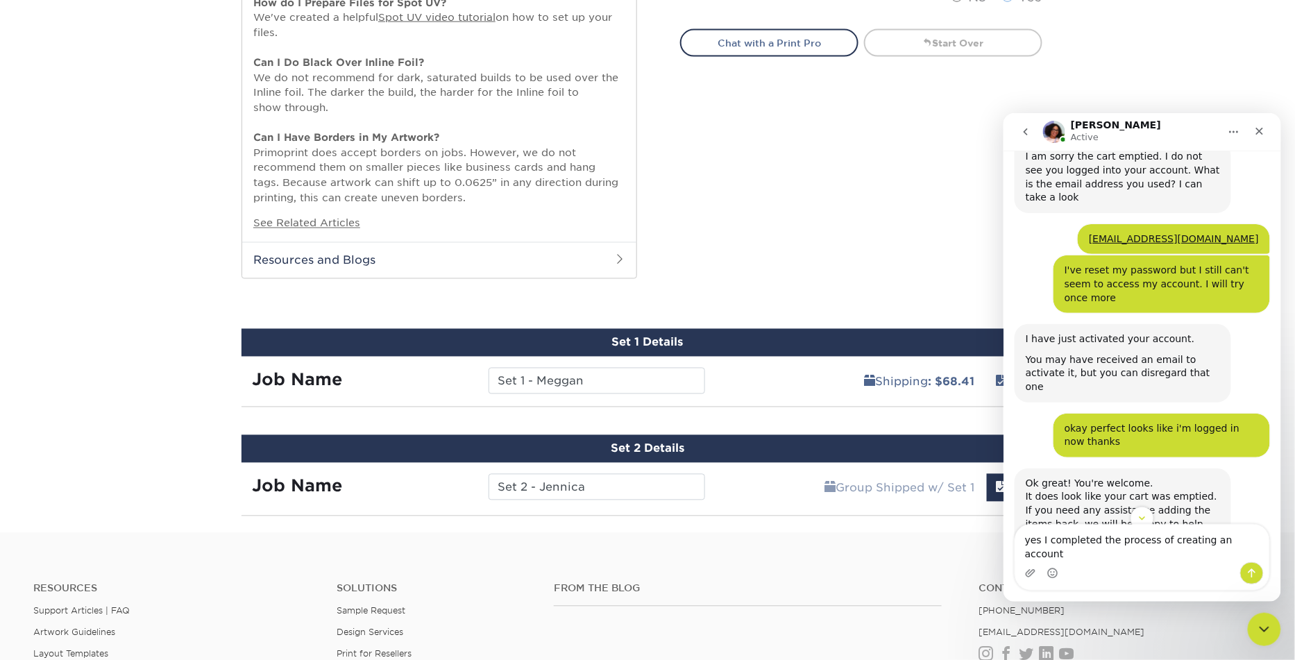
scroll to position [998, 0]
click at [1041, 553] on textarea "yes I completed the process of creating an account and my account was activated" at bounding box center [1141, 542] width 254 height 37
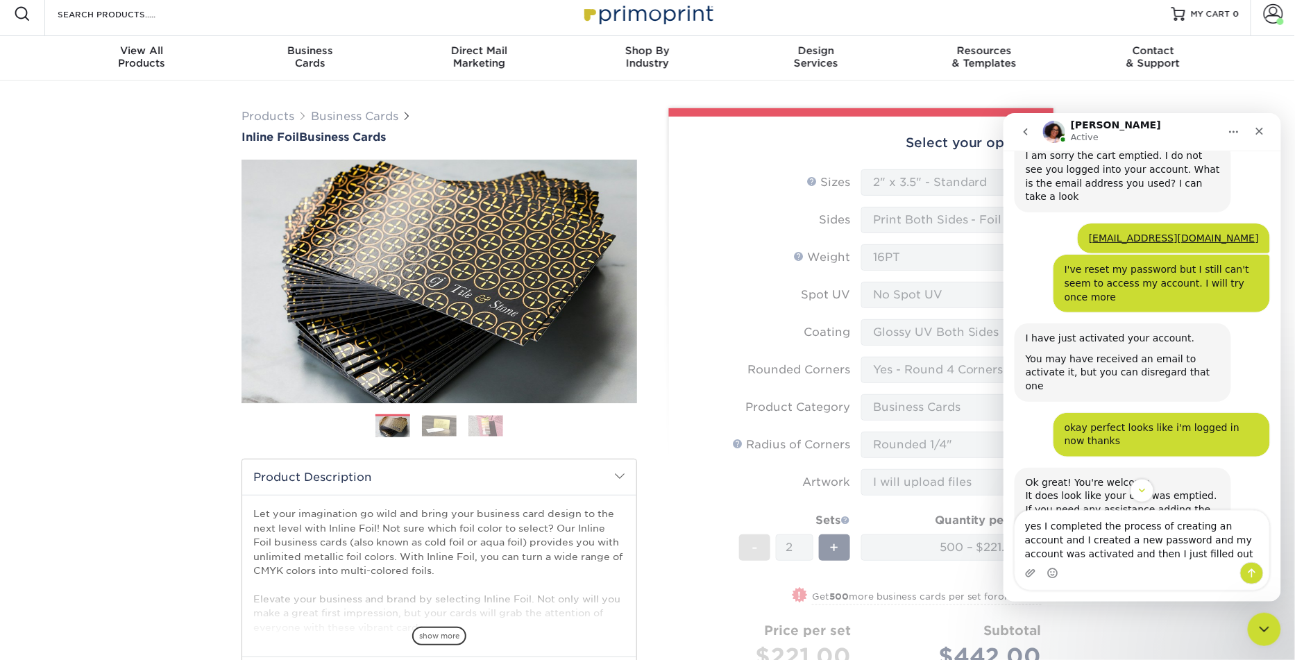
scroll to position [0, 0]
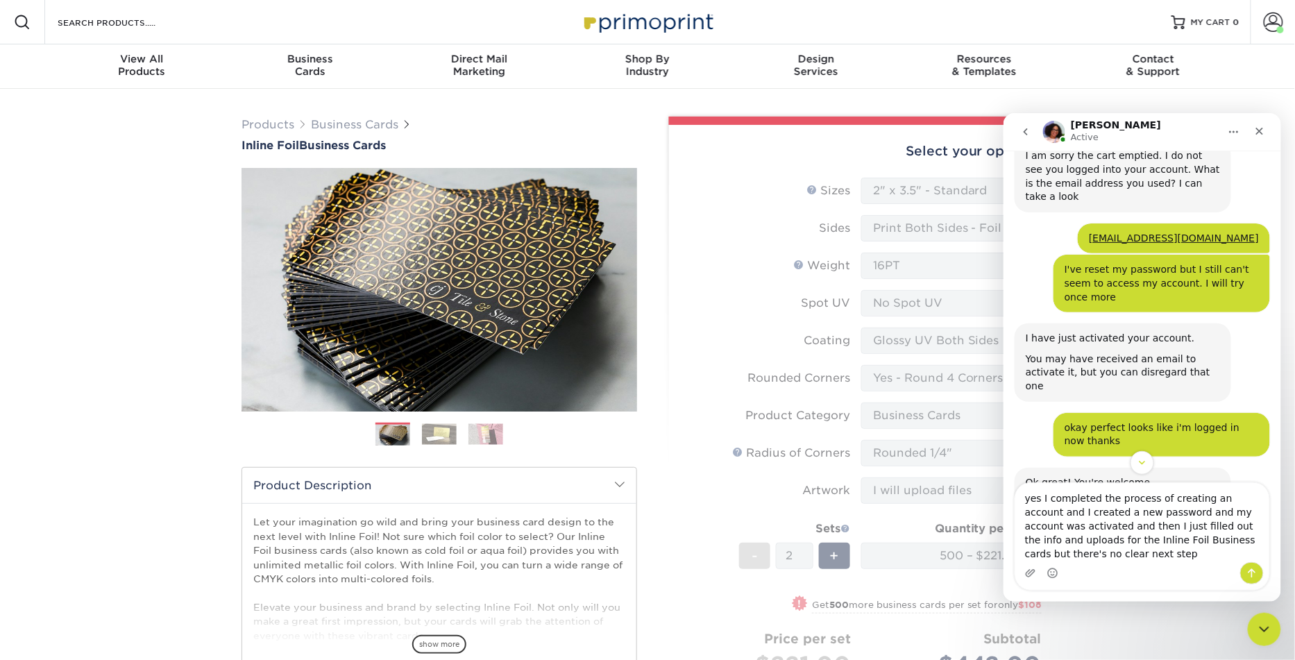
type textarea "yes I completed the process of creating an account and I created a new password…"
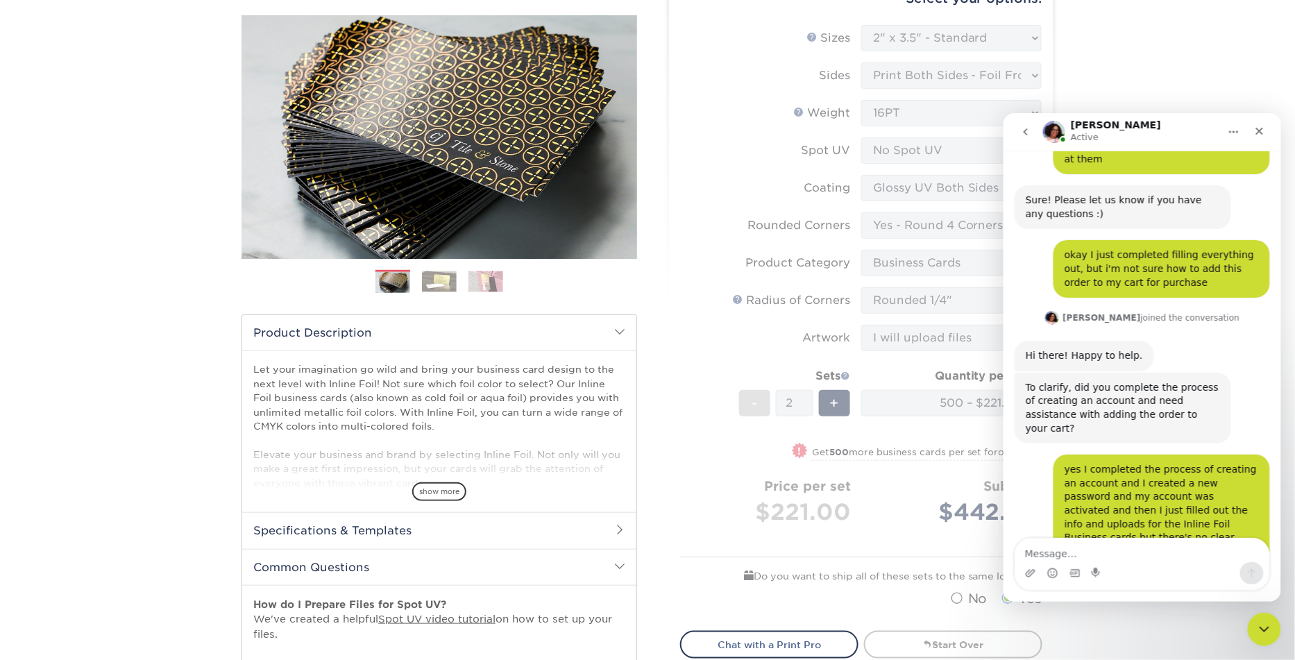
scroll to position [1727, 0]
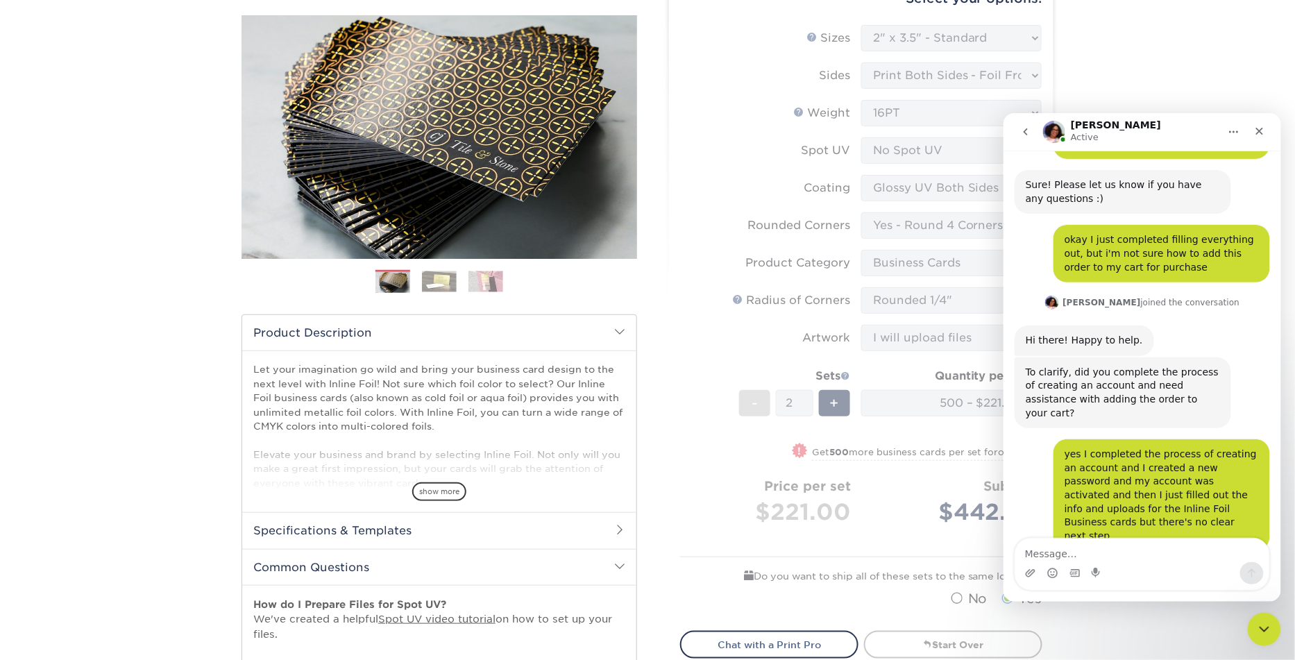
click at [697, 518] on form "Sizes Help Sizes Please Select 1.5" x 3.5" - Mini 1.75" x 3.5" - Mini 2" x 2" -…" at bounding box center [861, 319] width 362 height 589
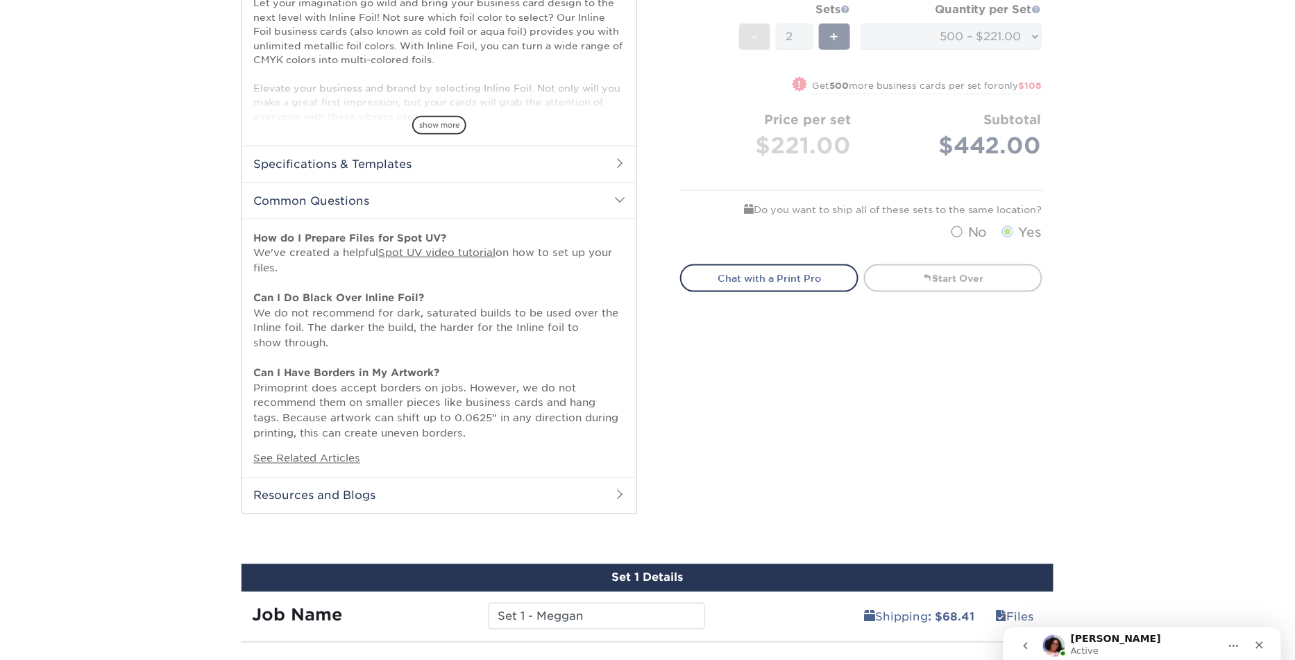
scroll to position [1027, 0]
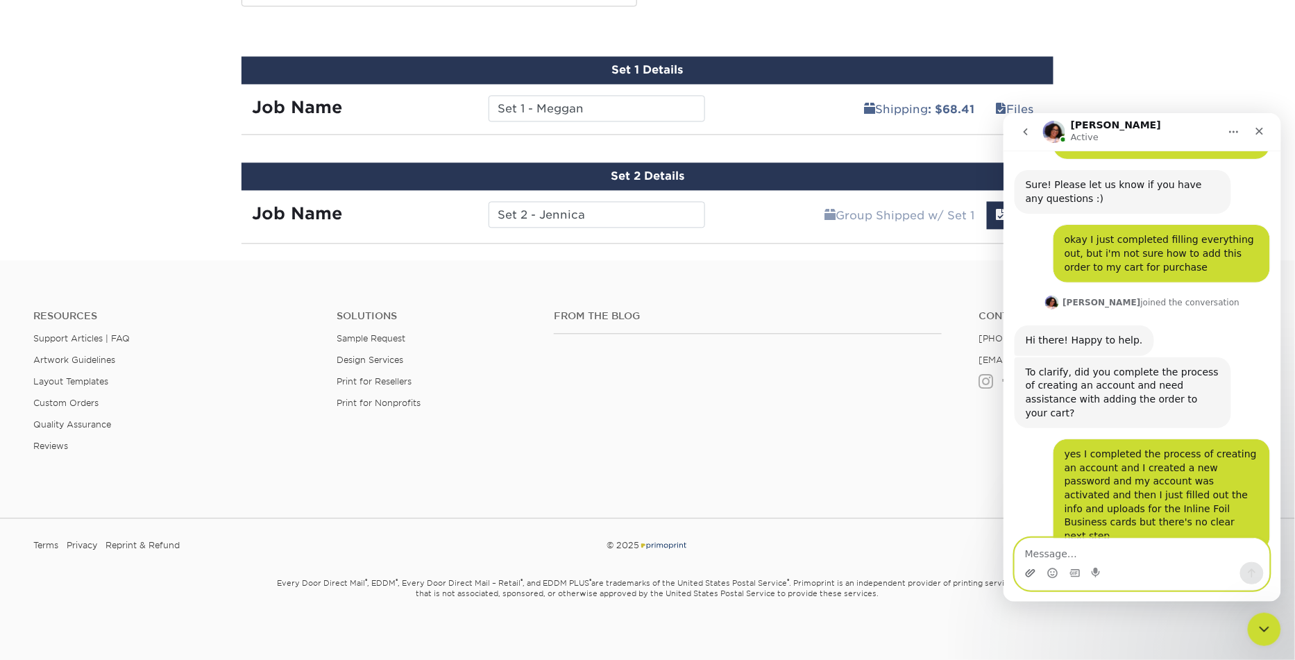
click at [1030, 568] on icon "Upload attachment" at bounding box center [1029, 572] width 11 height 11
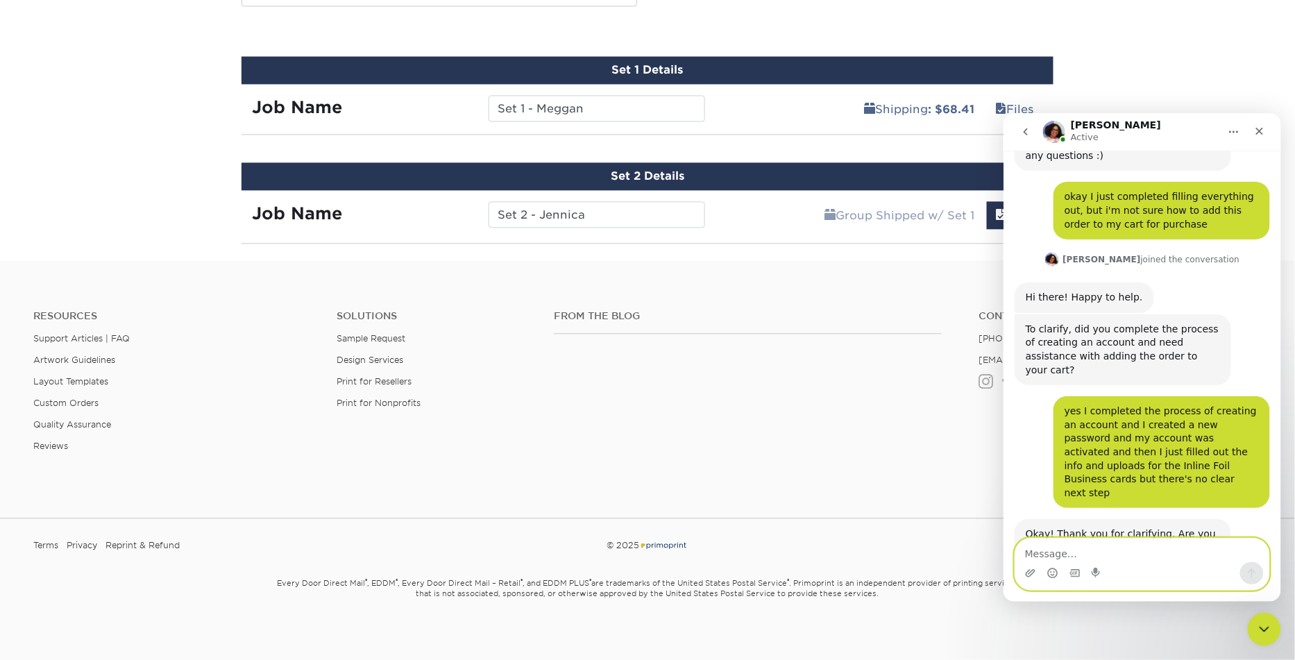
click at [1092, 547] on textarea "Message…" at bounding box center [1141, 550] width 254 height 24
type textarea "i'm on this page and want to add this order to my cart"
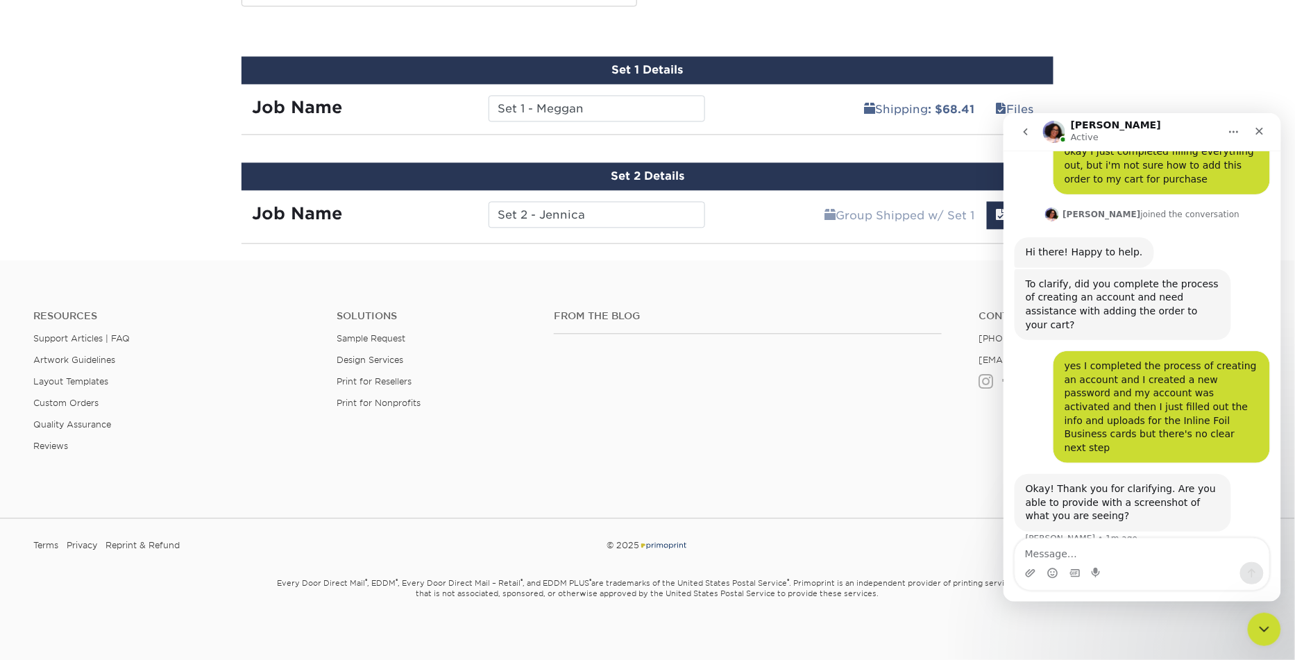
click at [1237, 130] on icon "Home" at bounding box center [1232, 131] width 11 height 11
click at [1232, 133] on icon "Home" at bounding box center [1232, 131] width 11 height 11
click at [1255, 133] on icon "Close" at bounding box center [1259, 131] width 8 height 8
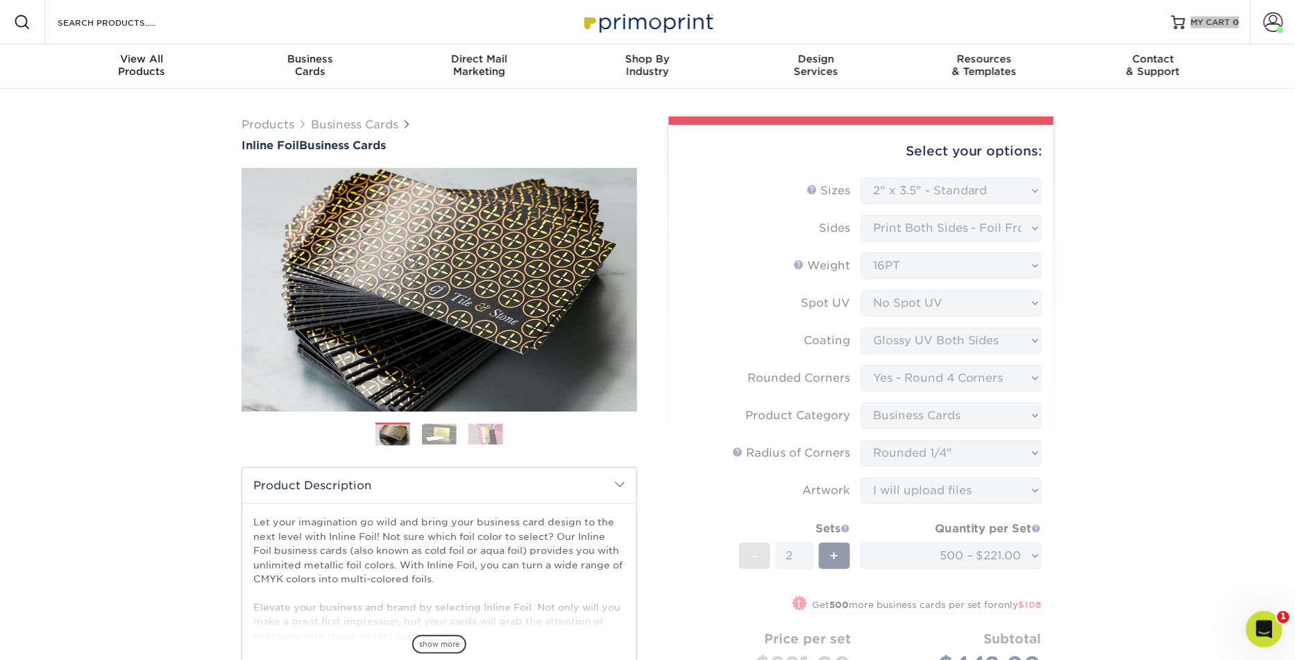
click at [1261, 623] on icon "Open Intercom Messenger" at bounding box center [1261, 627] width 10 height 11
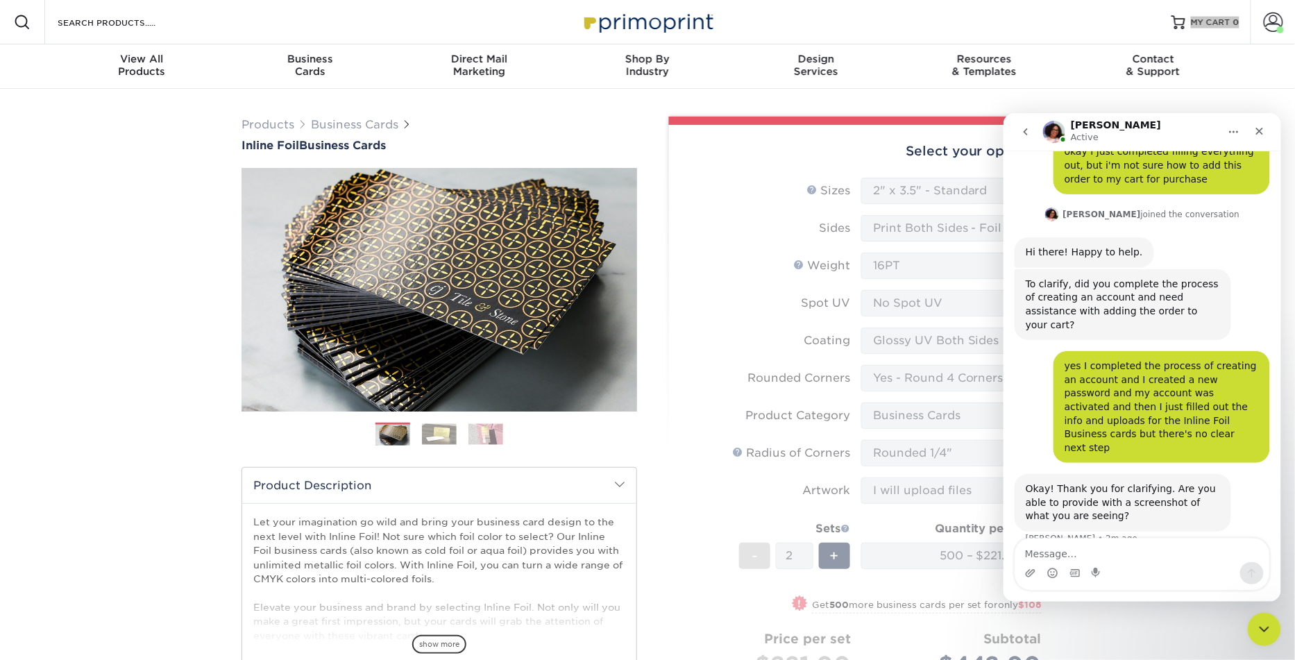
scroll to position [1870, 0]
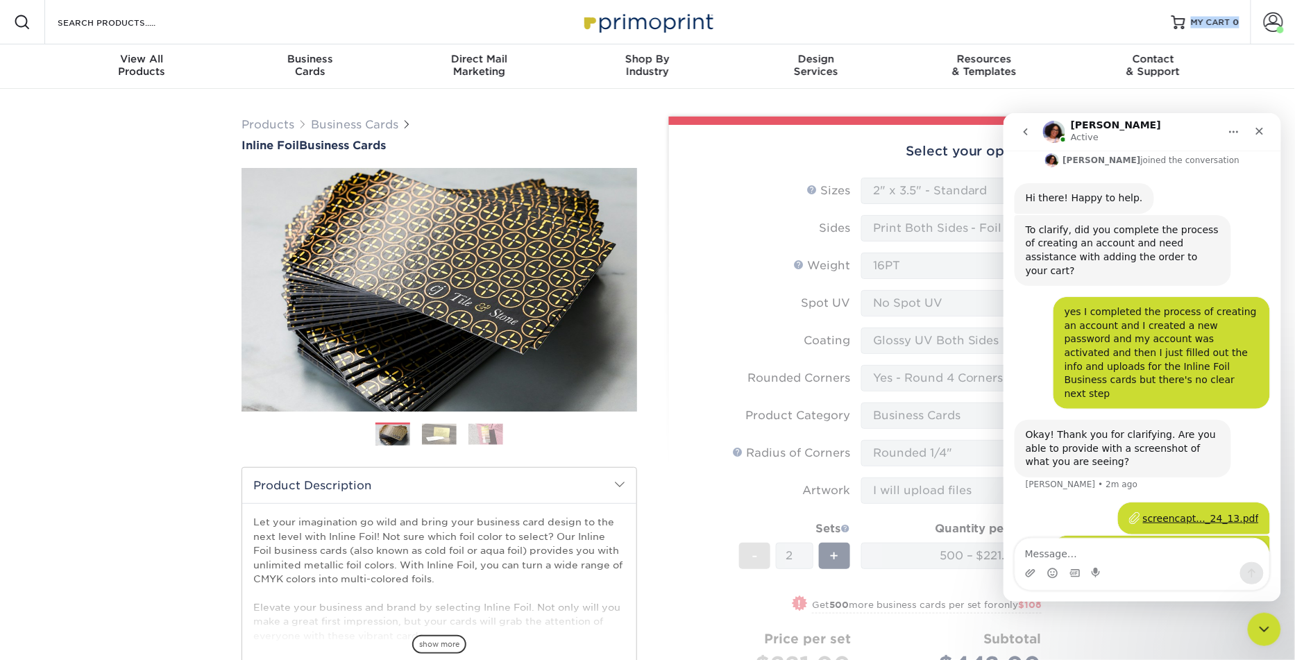
click at [692, 515] on form "Sizes Help Sizes Please Select 1.5" x 3.5" - Mini 1.75" x 3.5" - Mini 2" x 2" -…" at bounding box center [861, 472] width 362 height 589
click at [1255, 137] on div "Close" at bounding box center [1258, 130] width 25 height 25
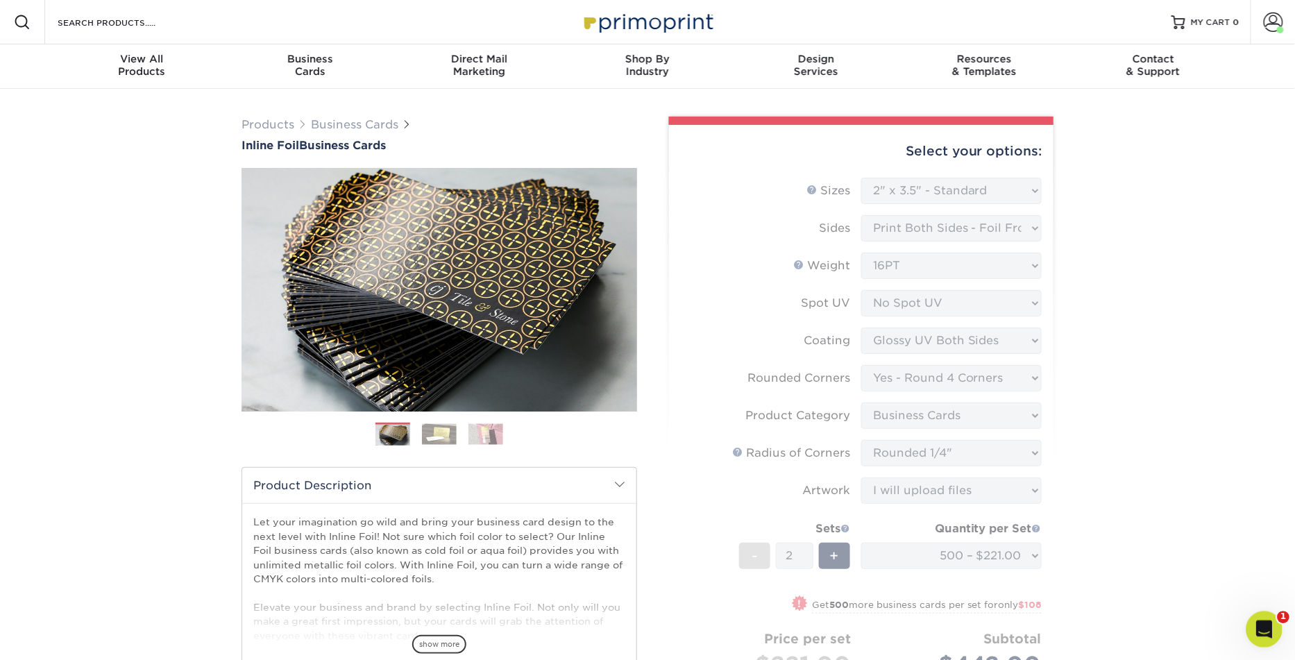
click at [1256, 623] on icon "Open Intercom Messenger" at bounding box center [1261, 627] width 23 height 23
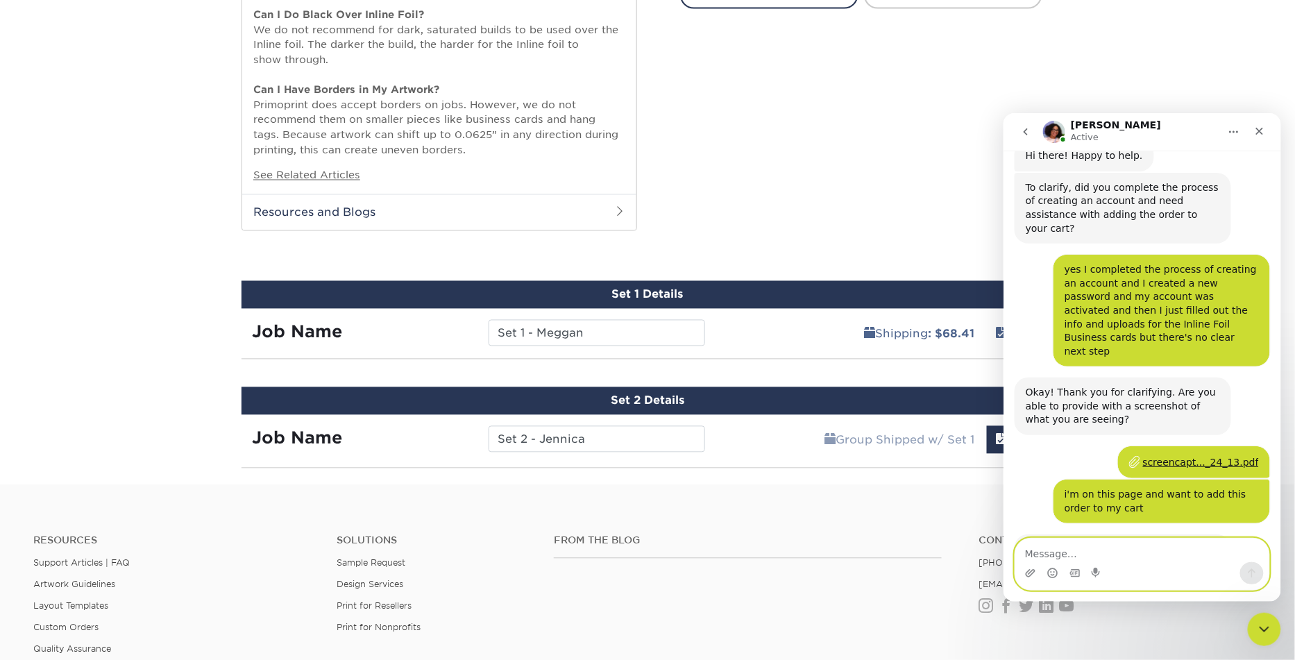
scroll to position [810, 0]
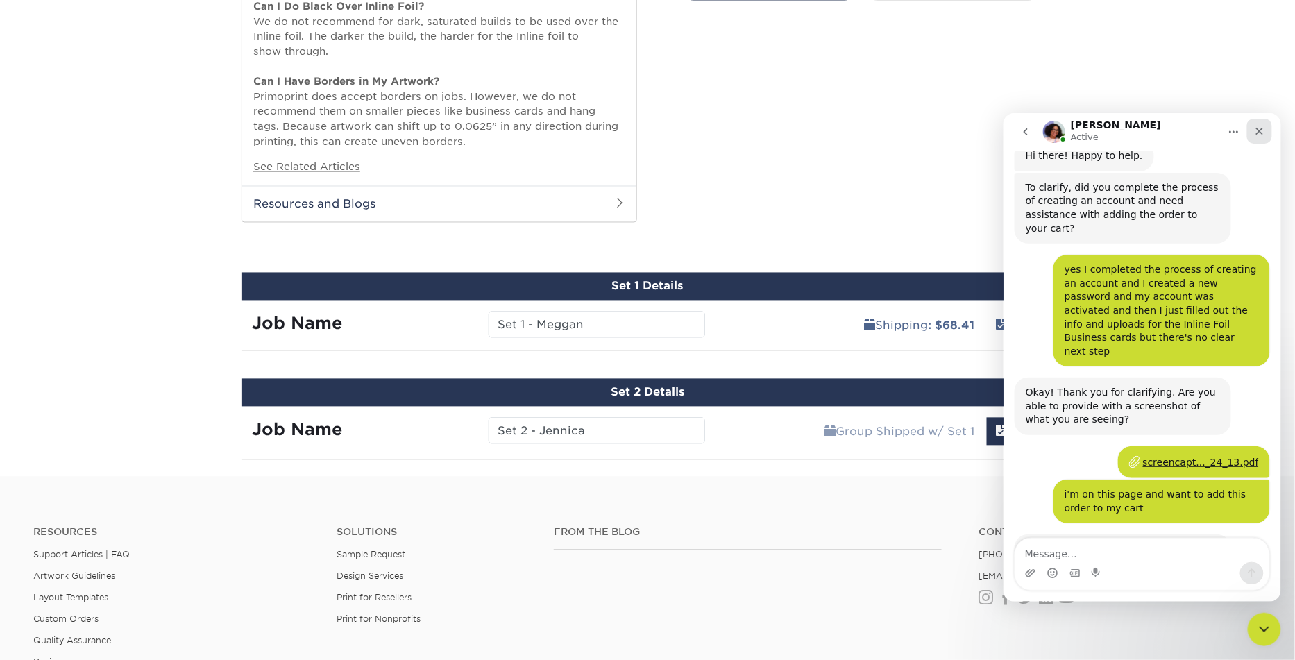
click at [1259, 137] on div "Close" at bounding box center [1258, 130] width 25 height 25
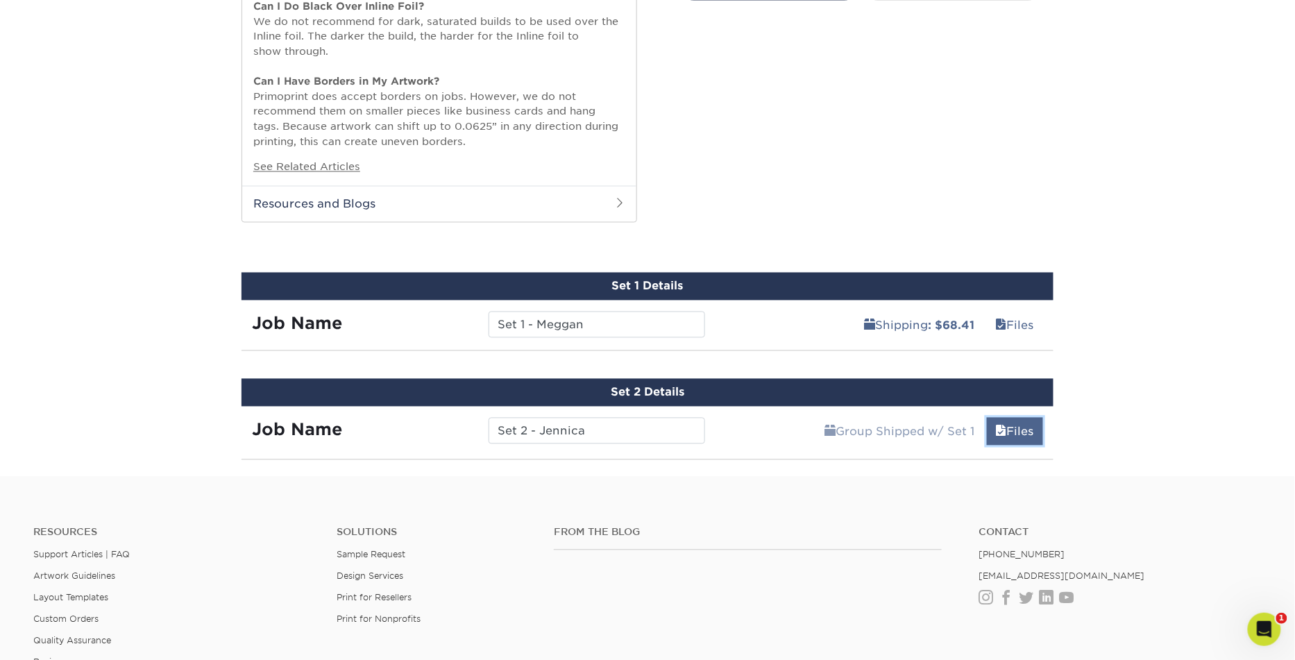
click at [1014, 425] on link "Files" at bounding box center [1015, 432] width 56 height 28
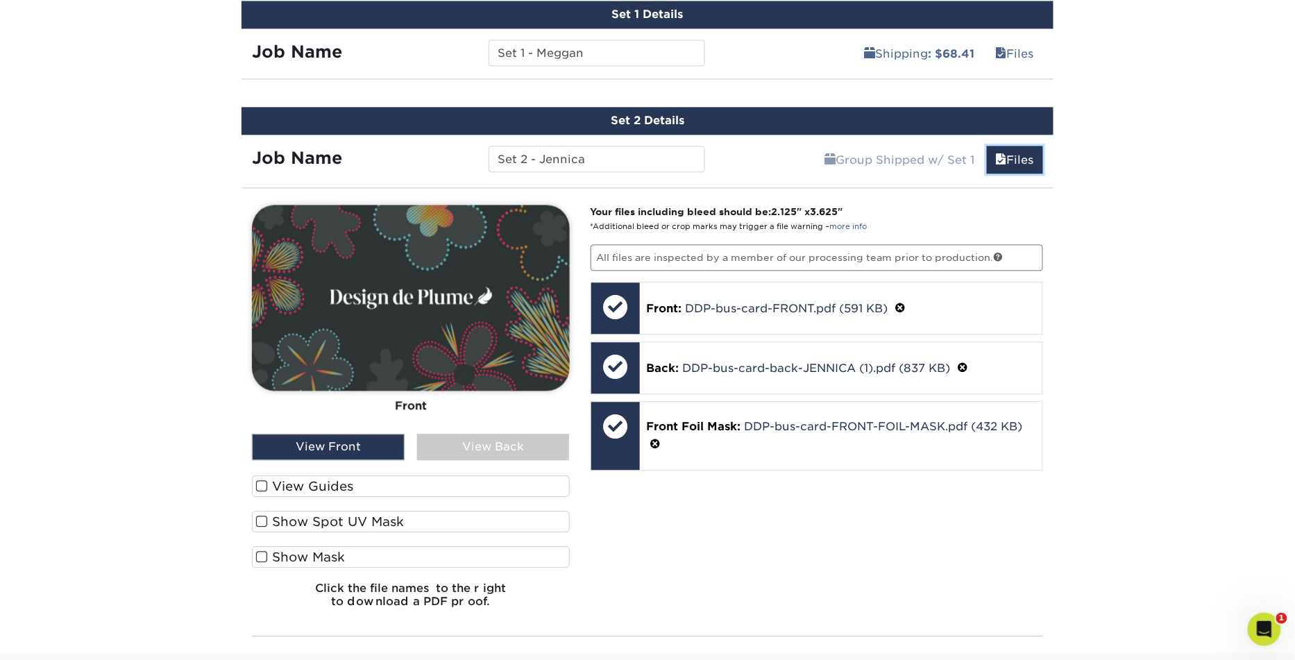
scroll to position [1088, 0]
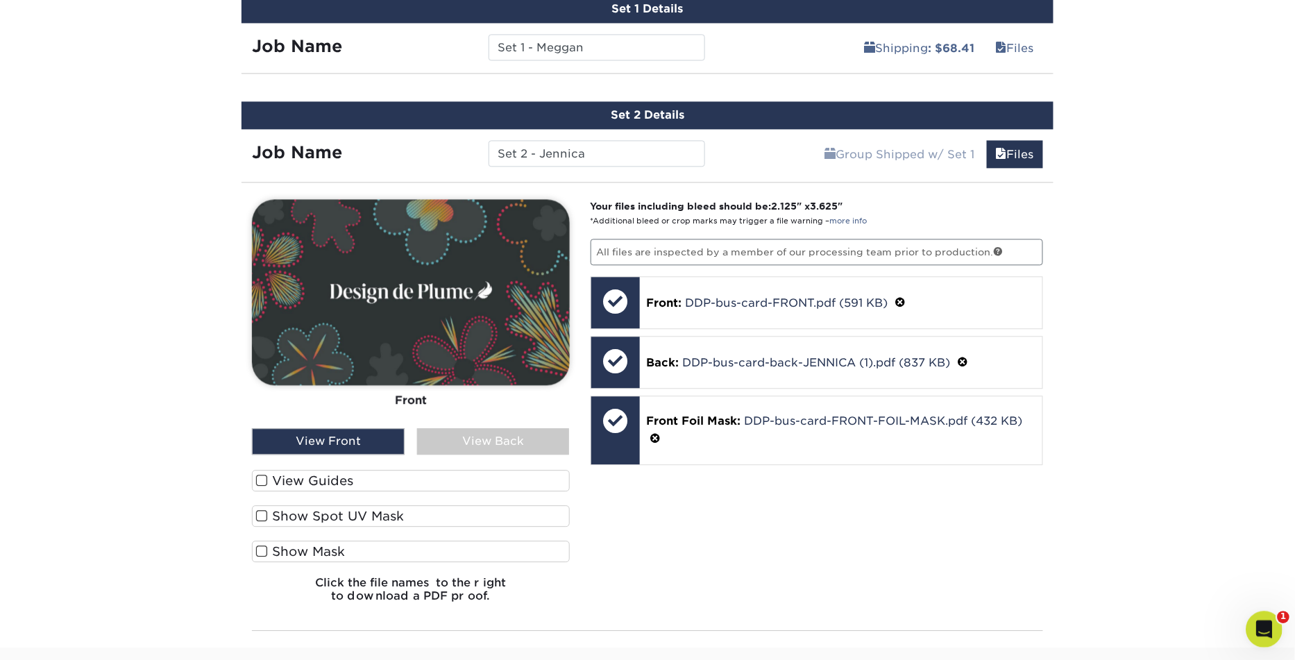
click at [1252, 618] on div "Open Intercom Messenger" at bounding box center [1261, 627] width 46 height 46
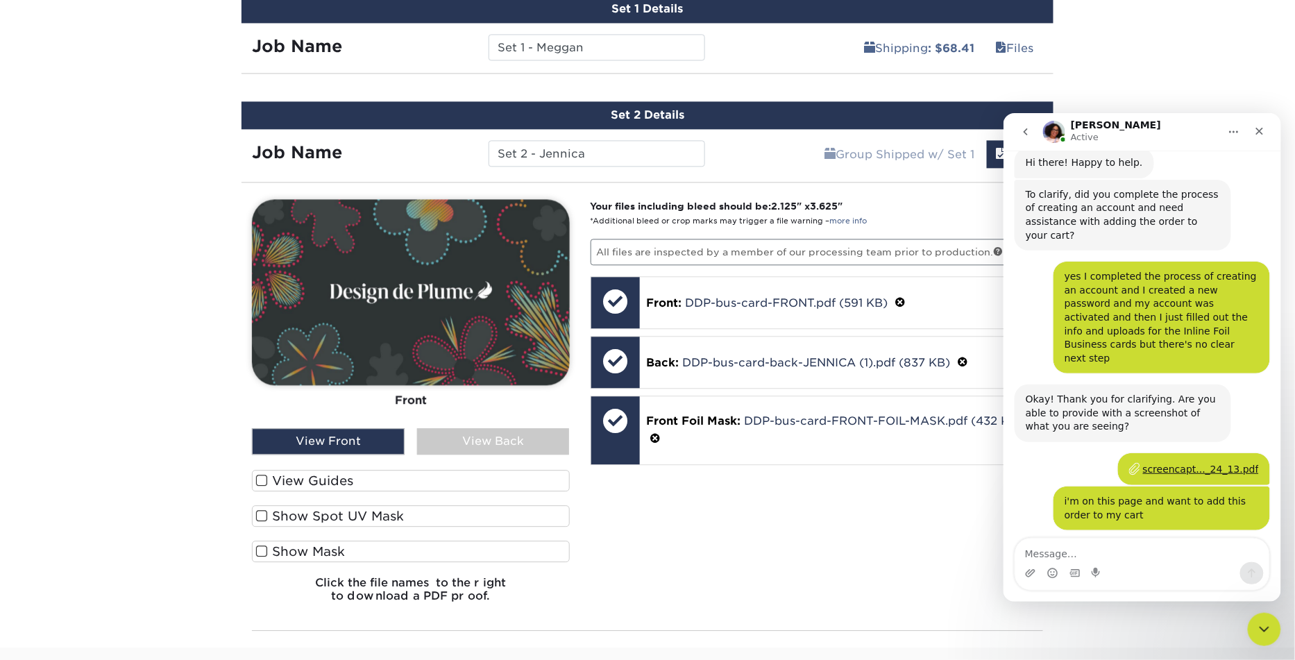
scroll to position [1912, 0]
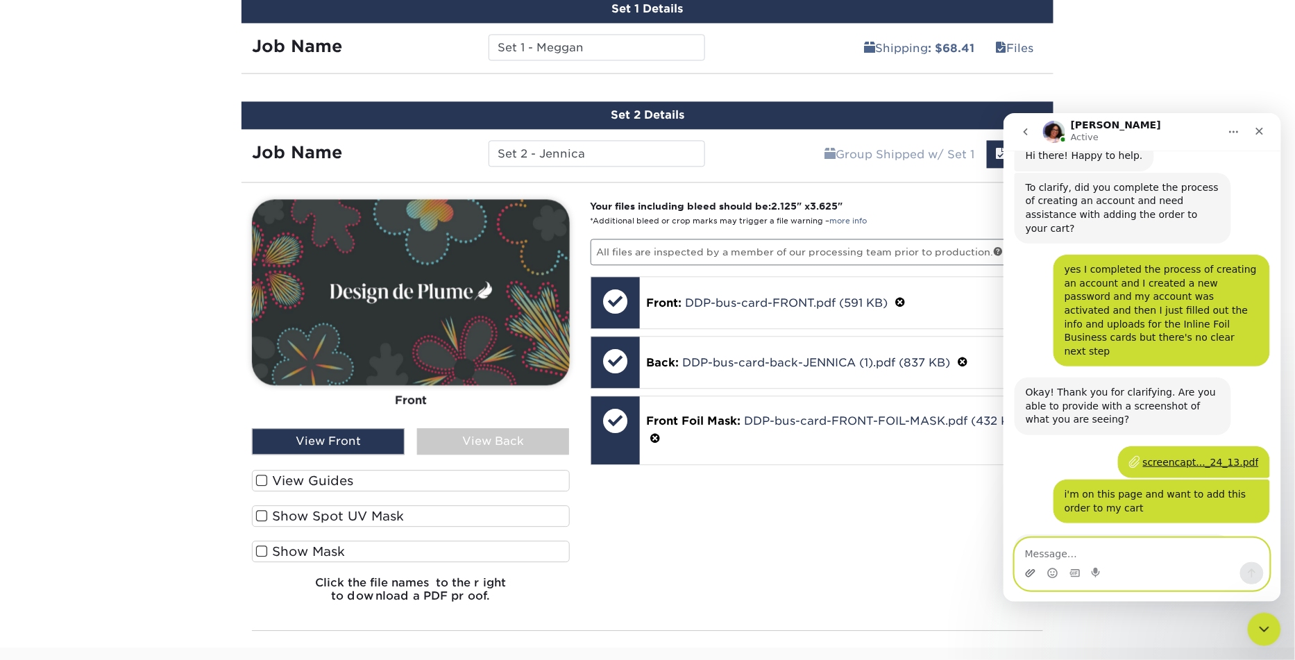
click at [1032, 570] on icon "Upload attachment" at bounding box center [1030, 572] width 10 height 8
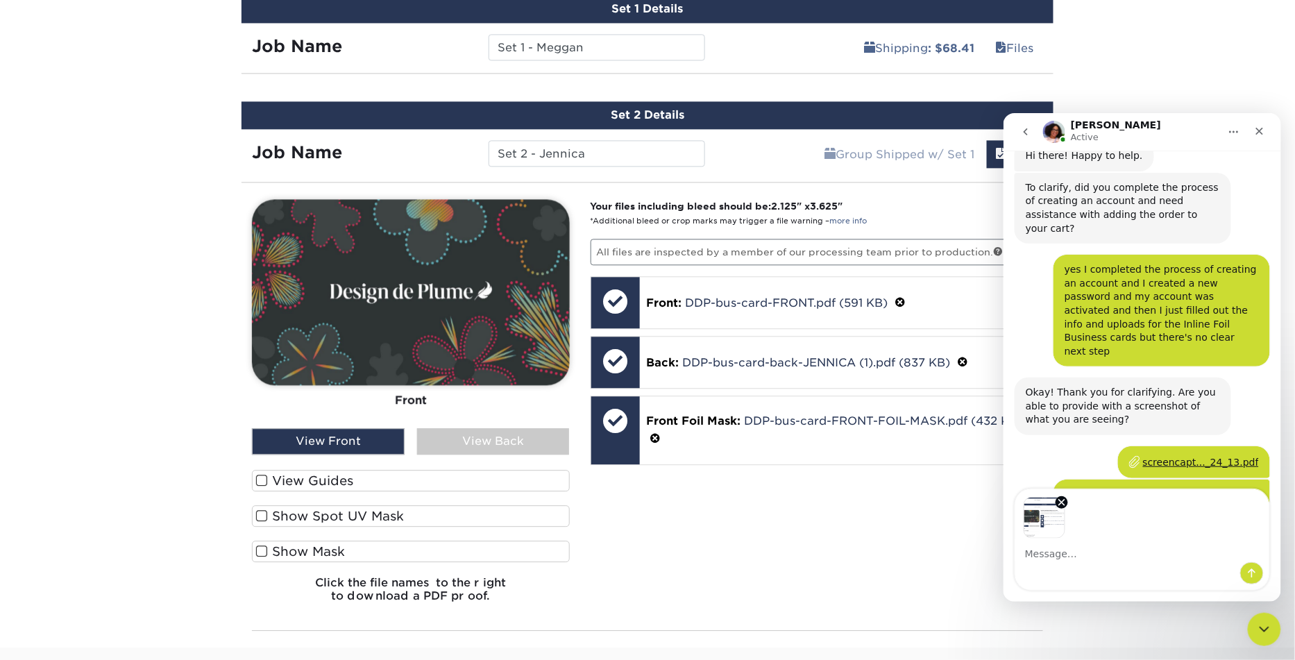
scroll to position [1961, 0]
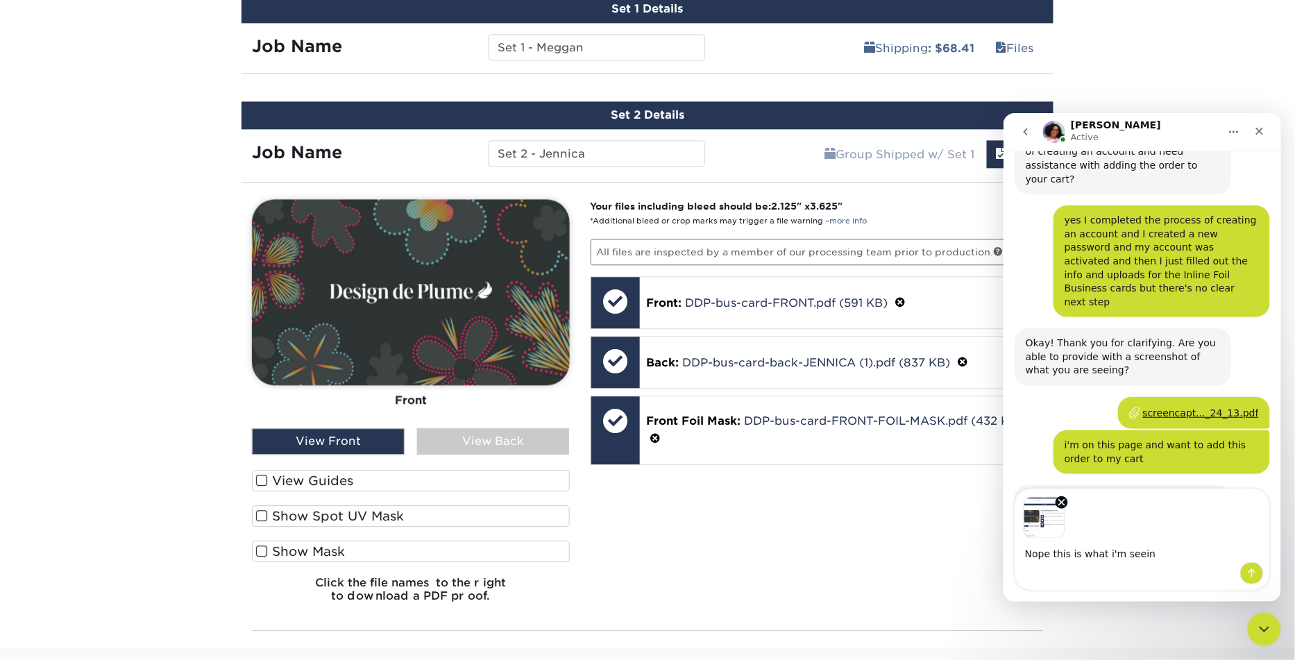
type textarea "Nope this is what i'm seeing"
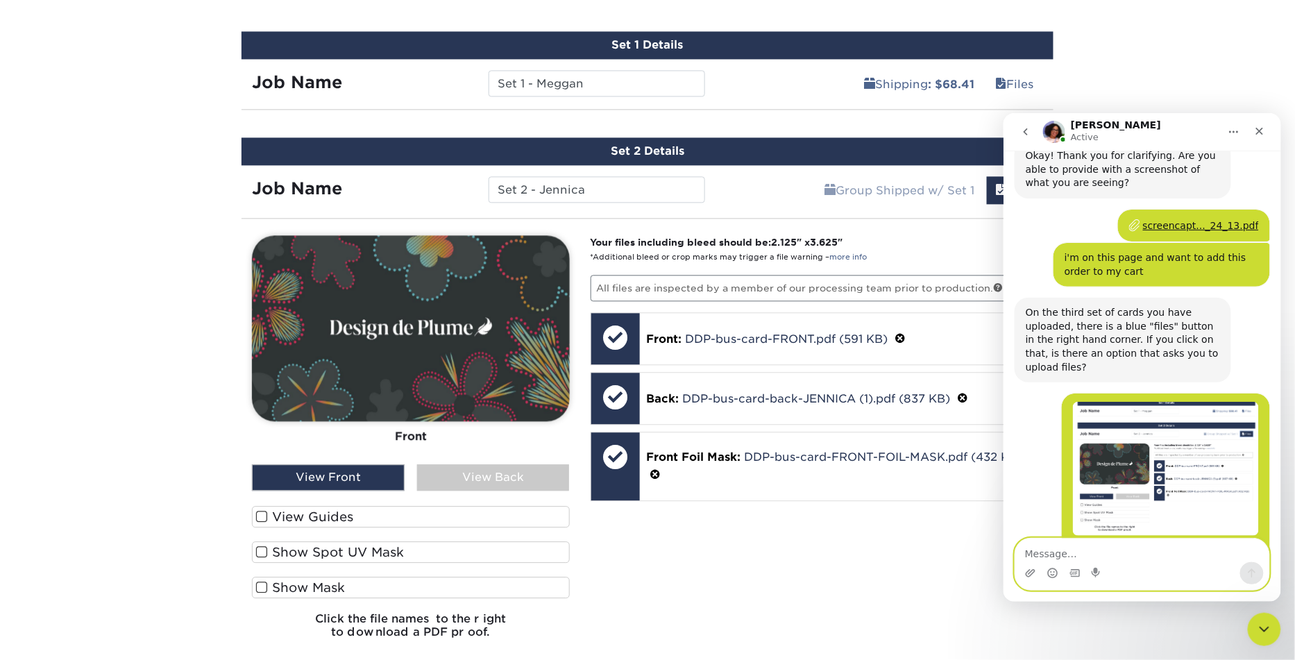
scroll to position [1052, 0]
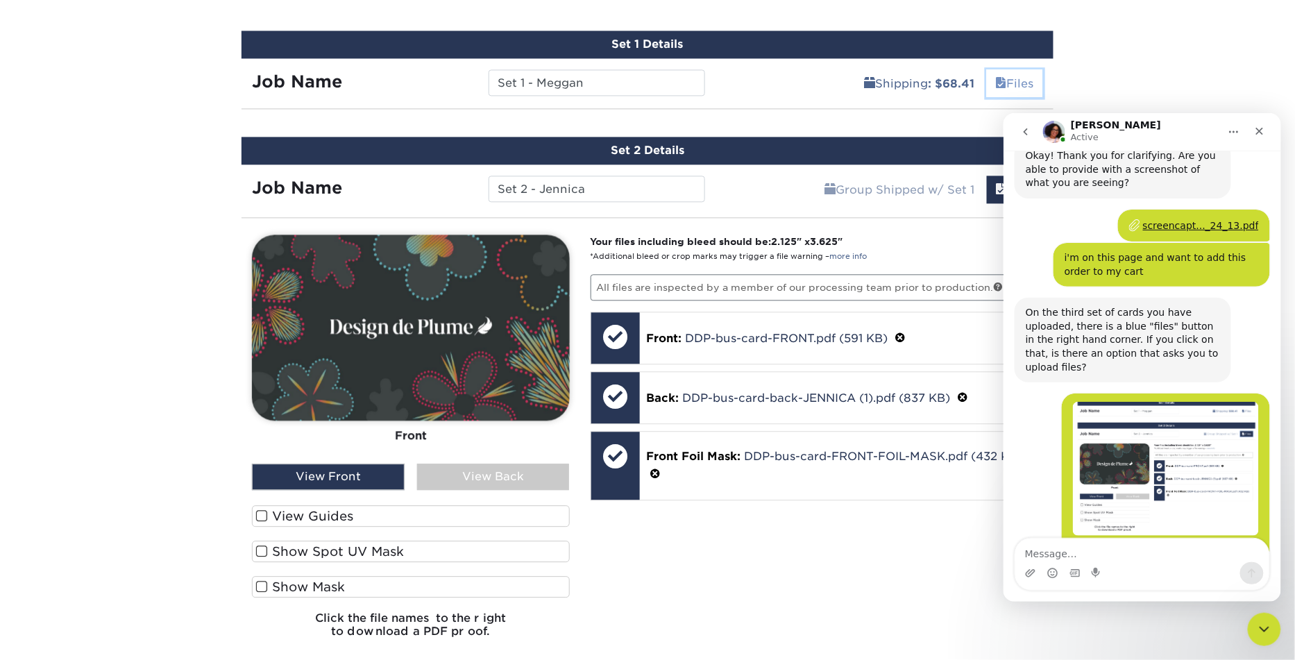
click at [1013, 79] on link "Files" at bounding box center [1015, 83] width 56 height 28
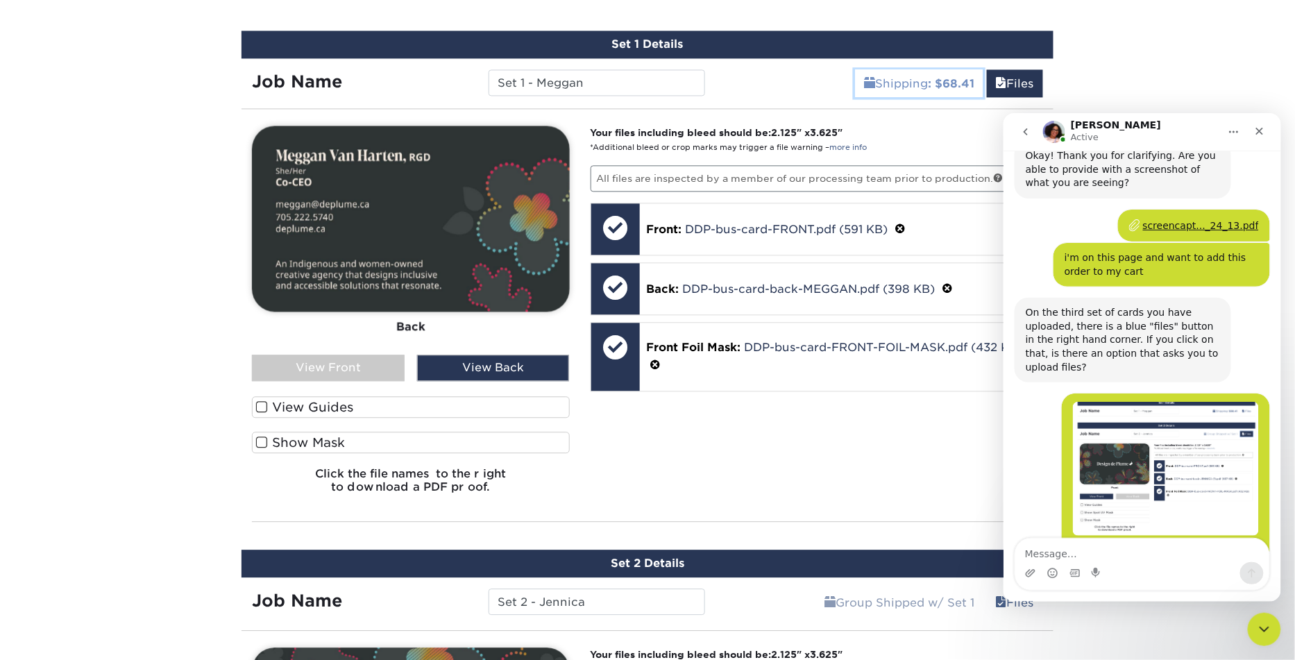
click at [941, 77] on b ": $68.41" at bounding box center [951, 83] width 46 height 13
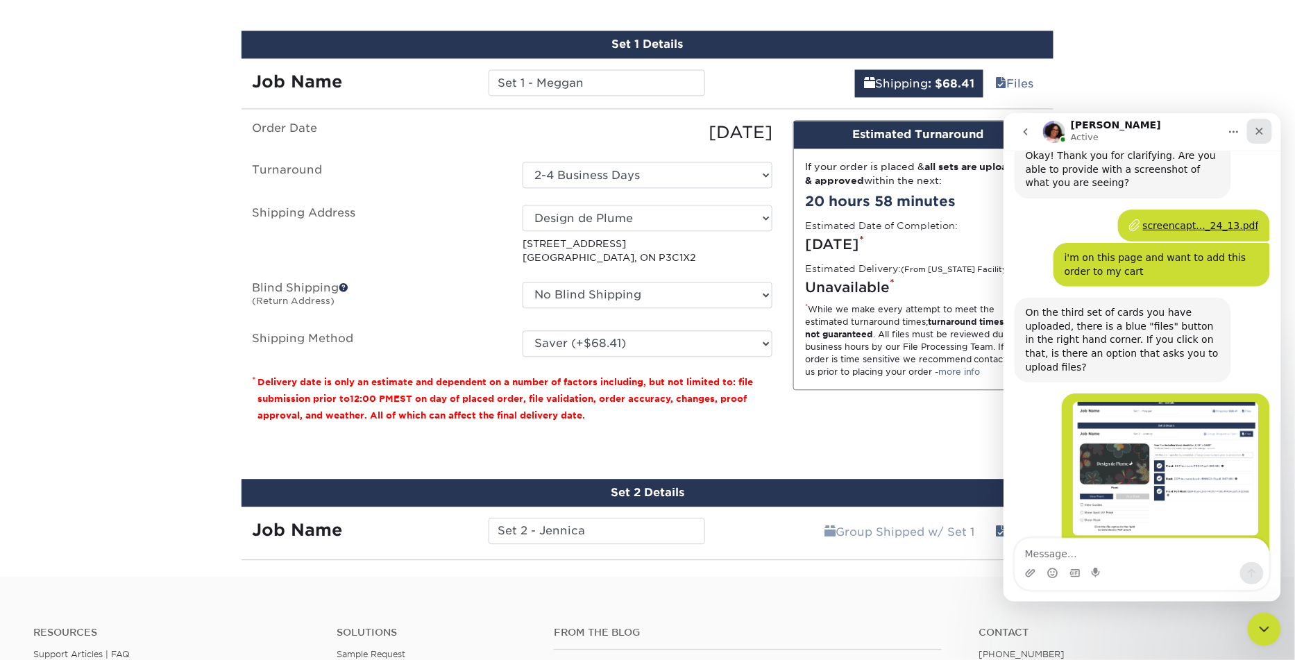
click at [1254, 135] on icon "Close" at bounding box center [1258, 130] width 11 height 11
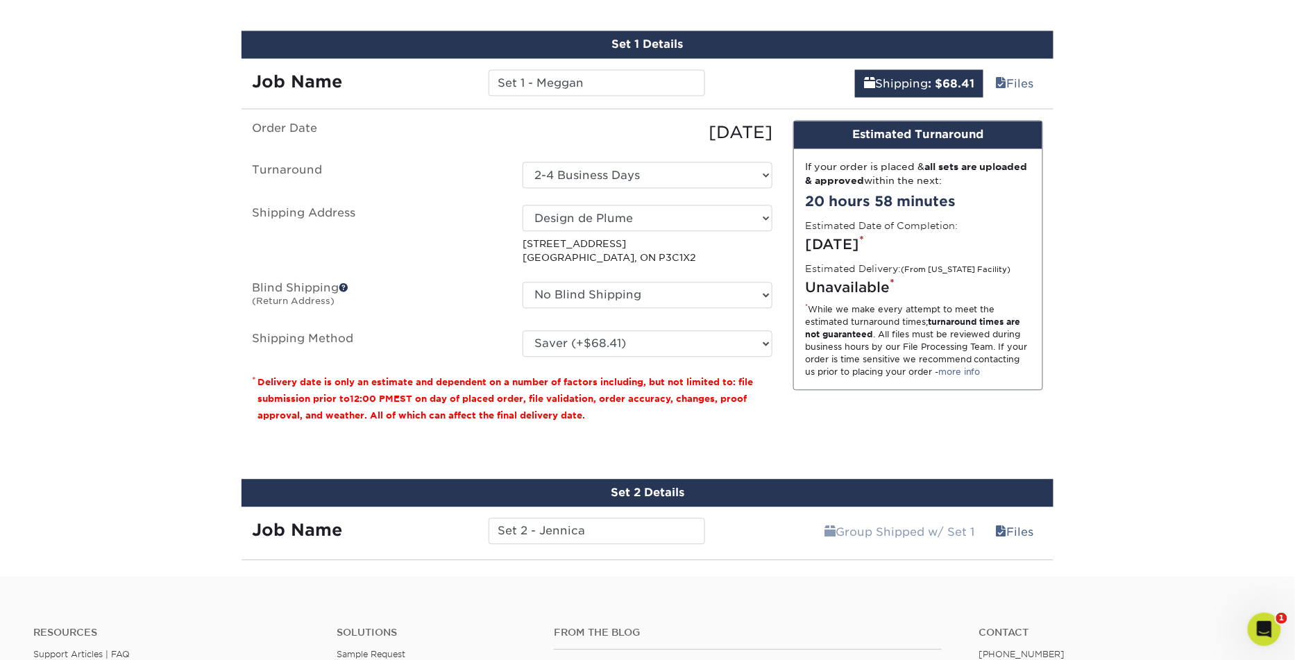
click at [714, 127] on div "10/02/2025" at bounding box center [647, 132] width 271 height 25
click at [1023, 85] on link "Files" at bounding box center [1015, 83] width 56 height 28
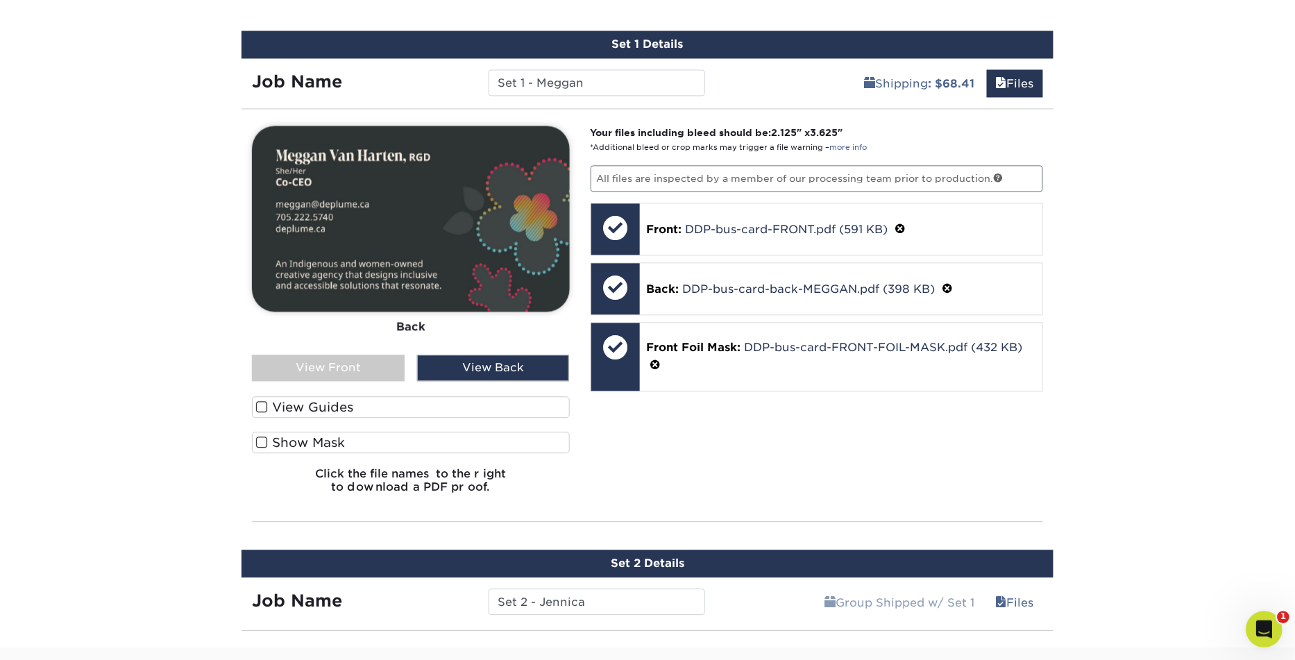
click at [1254, 631] on icon "Open Intercom Messenger" at bounding box center [1261, 627] width 23 height 23
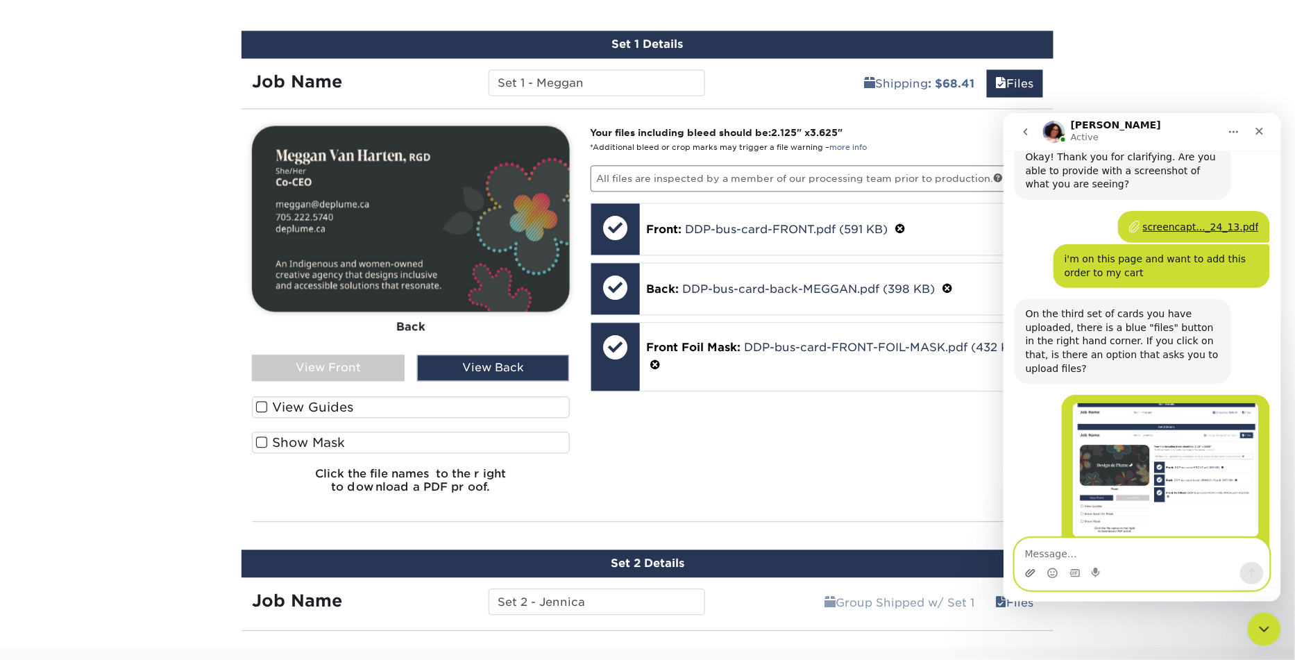
scroll to position [2149, 0]
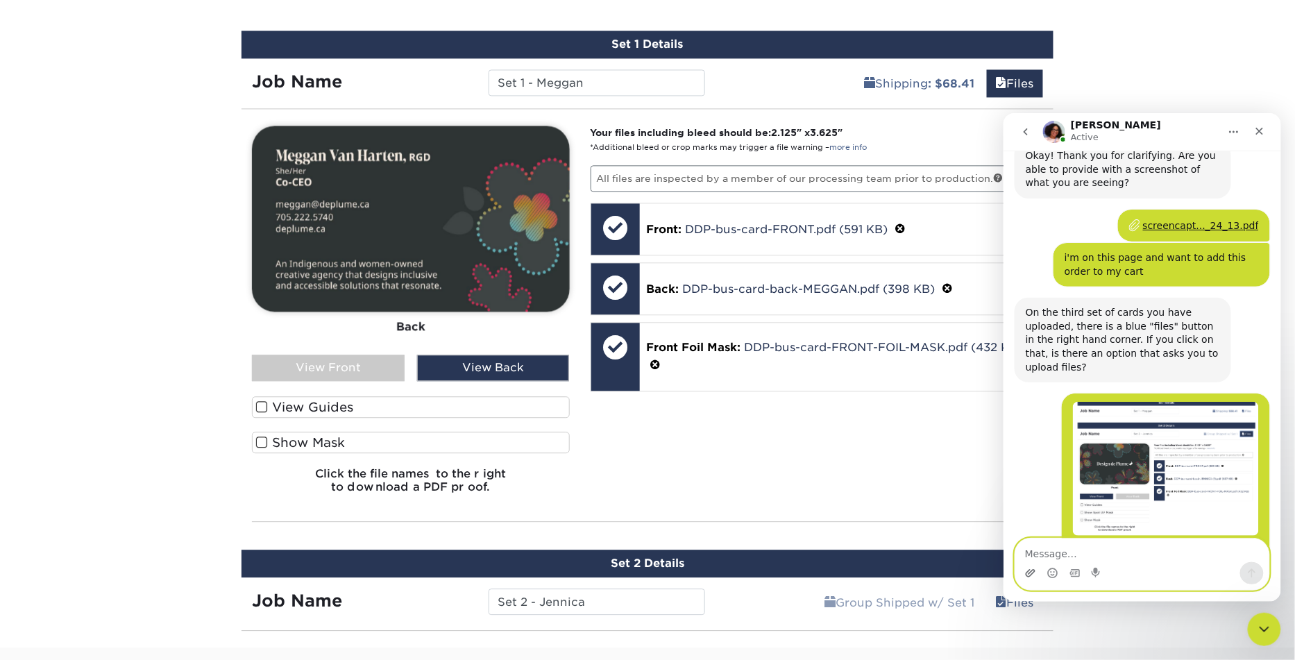
click at [1025, 575] on icon "Upload attachment" at bounding box center [1030, 572] width 10 height 8
click at [1098, 556] on textarea "Message…" at bounding box center [1141, 550] width 254 height 24
click at [1172, 553] on textarea "Seeing these two screens on the option before Set 2" at bounding box center [1141, 542] width 254 height 37
type textarea "Seeing these two screens on the Set 1 Details"
click at [1030, 572] on icon "Upload attachment" at bounding box center [1029, 572] width 11 height 11
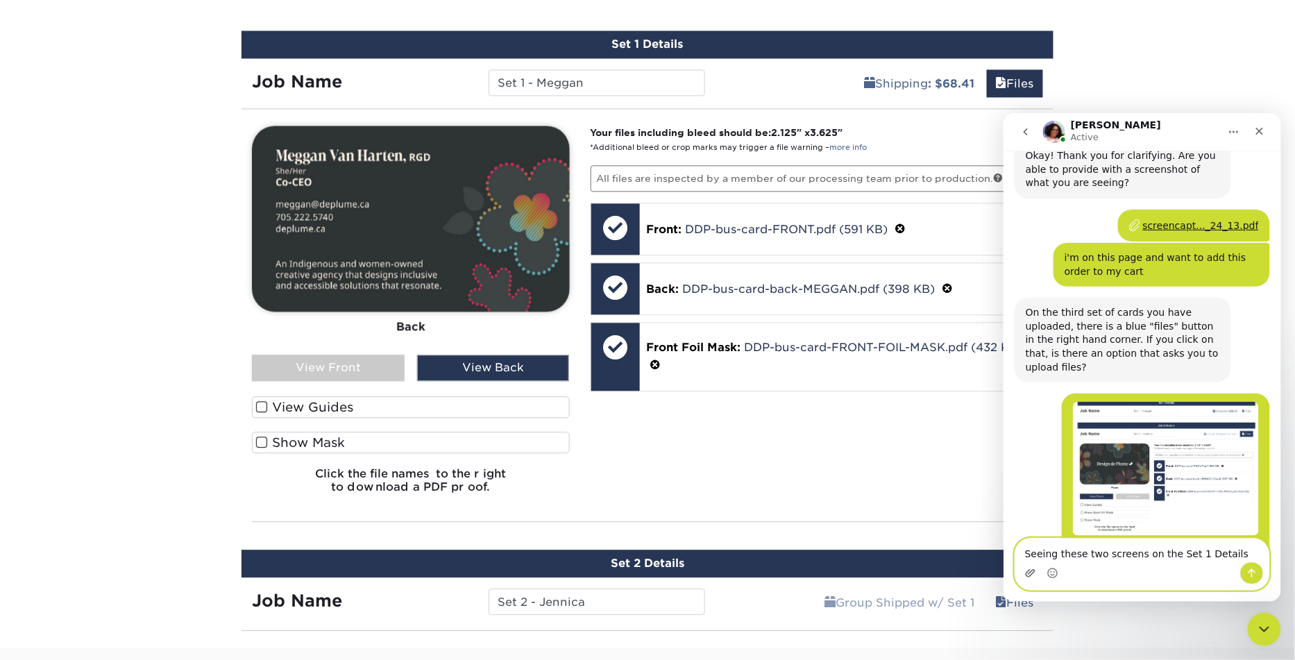
click at [1027, 571] on icon "Upload attachment" at bounding box center [1029, 572] width 11 height 11
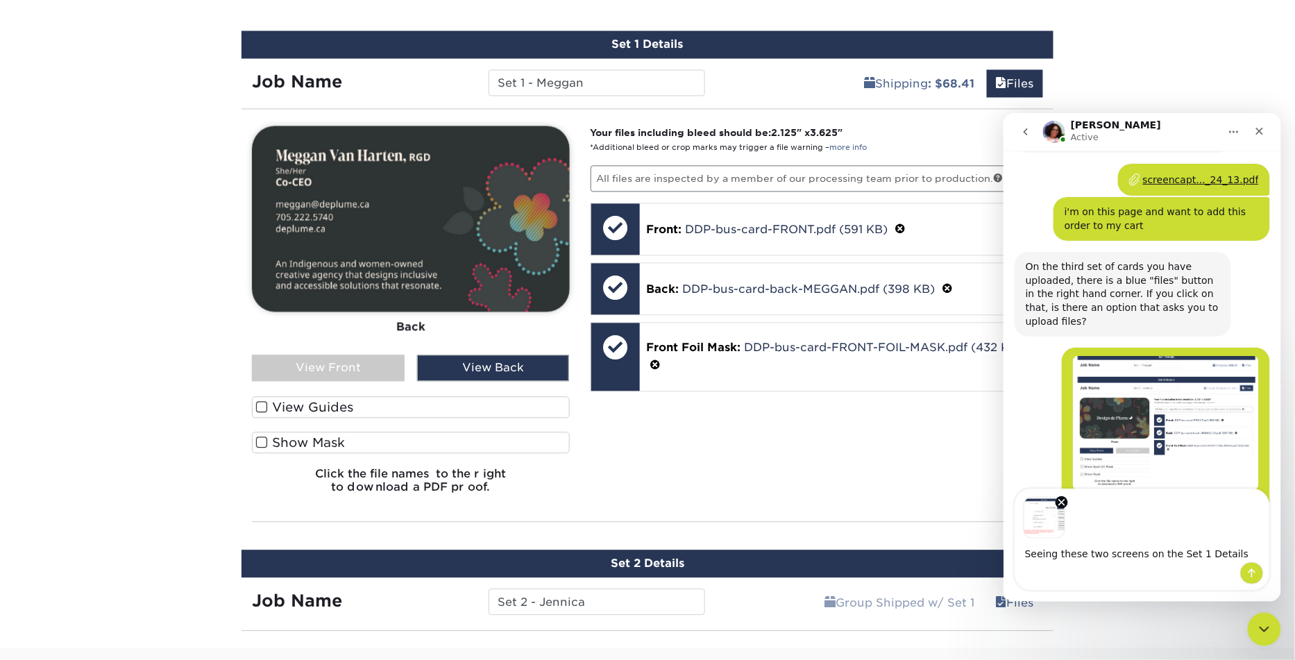
scroll to position [2198, 0]
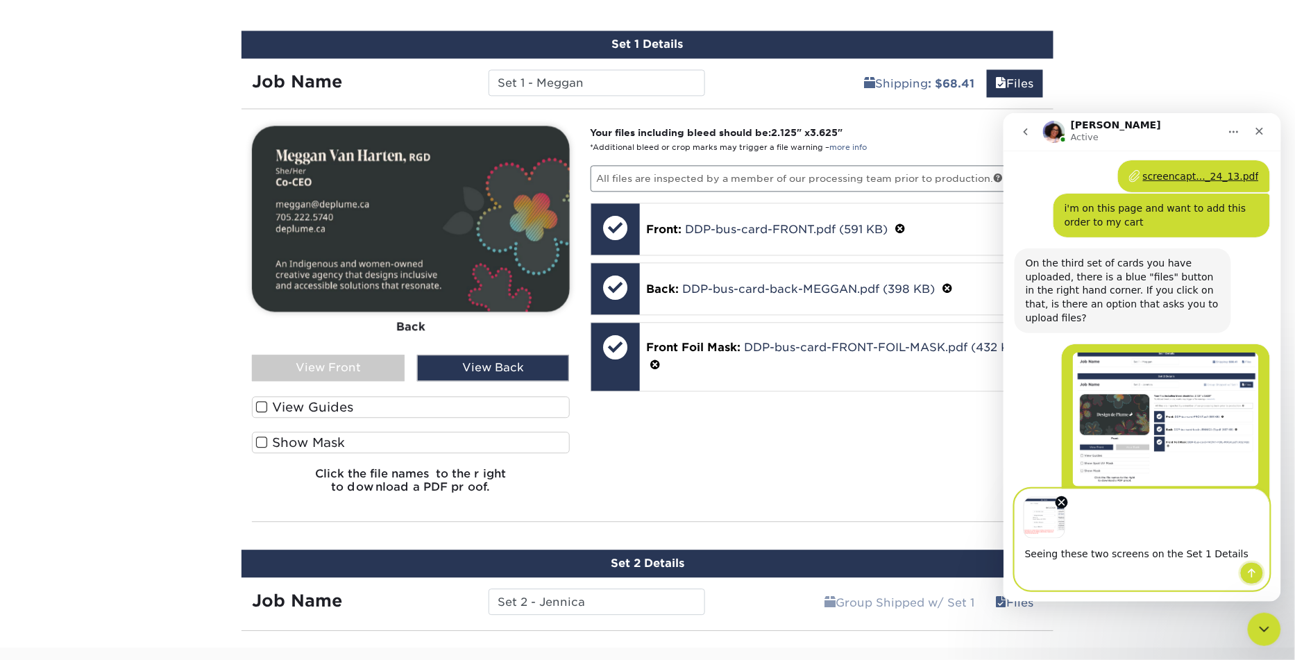
click at [1257, 577] on button "Send a message…" at bounding box center [1251, 572] width 24 height 22
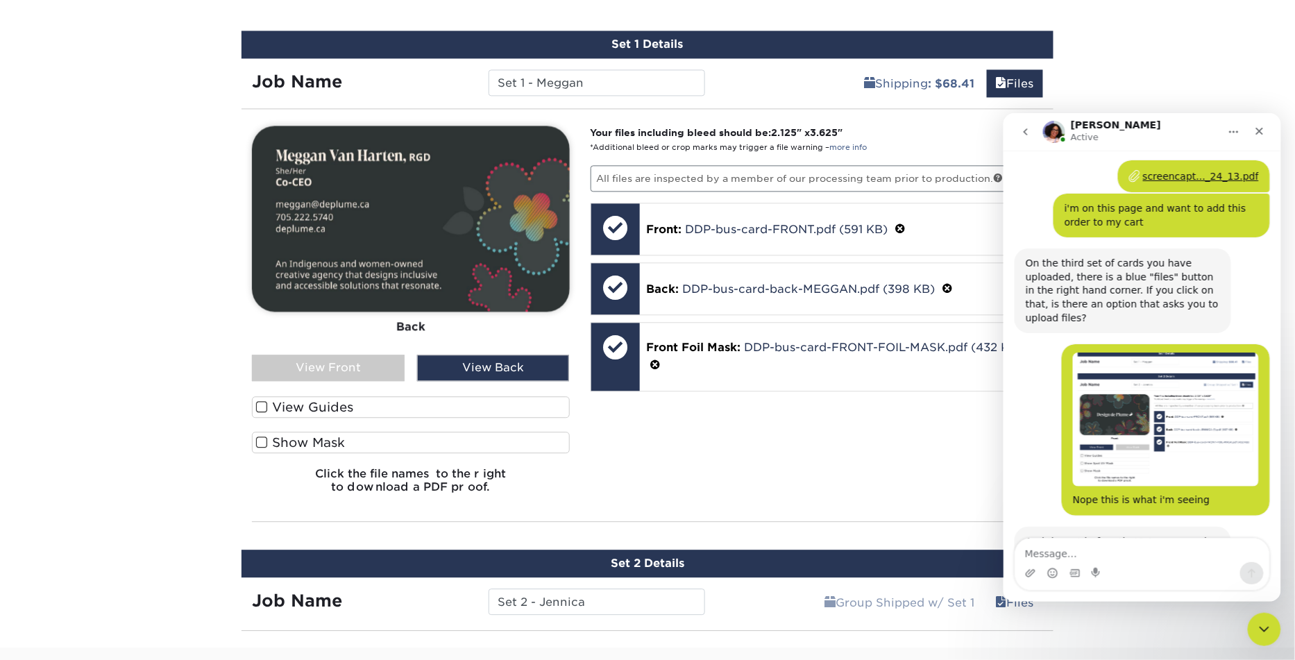
scroll to position [2309, 0]
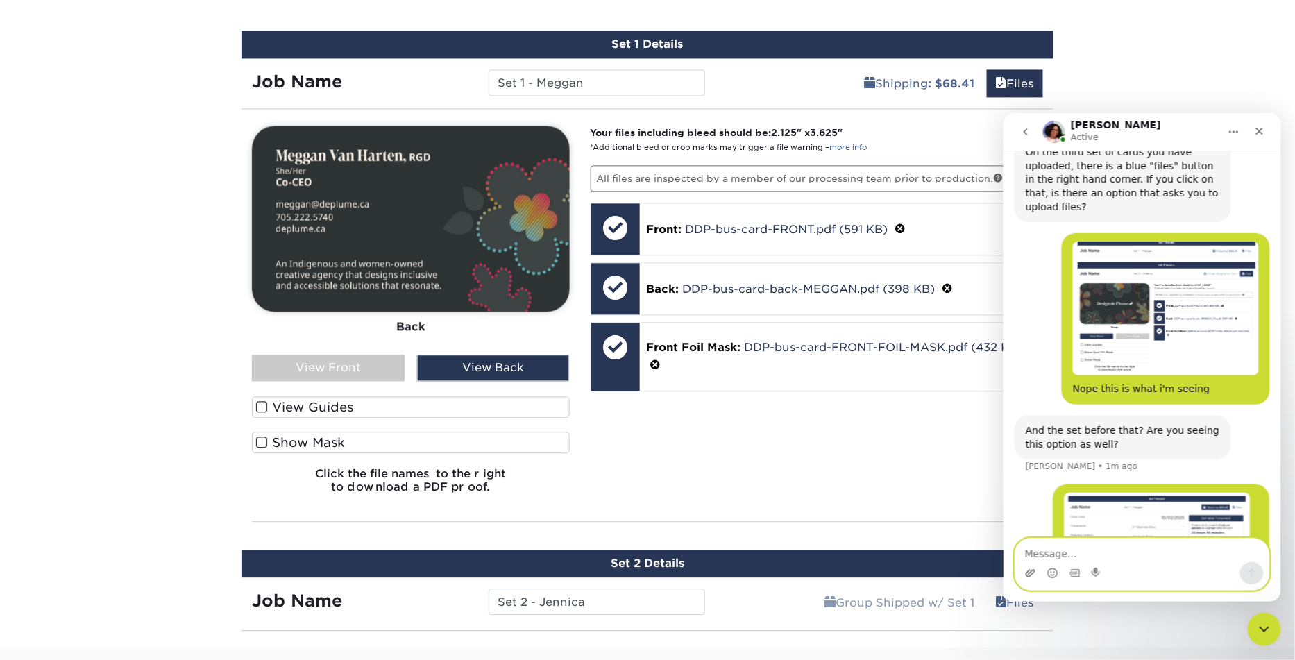
click at [1032, 571] on icon "Upload attachment" at bounding box center [1030, 572] width 10 height 8
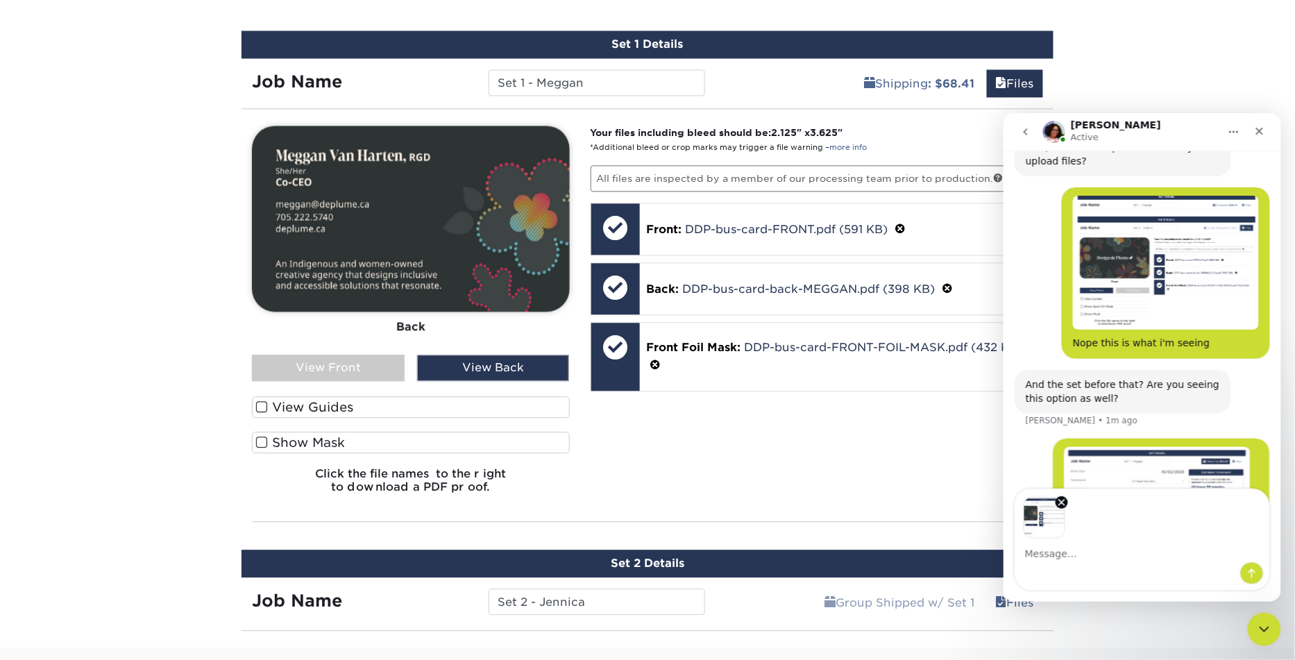
scroll to position [2358, 0]
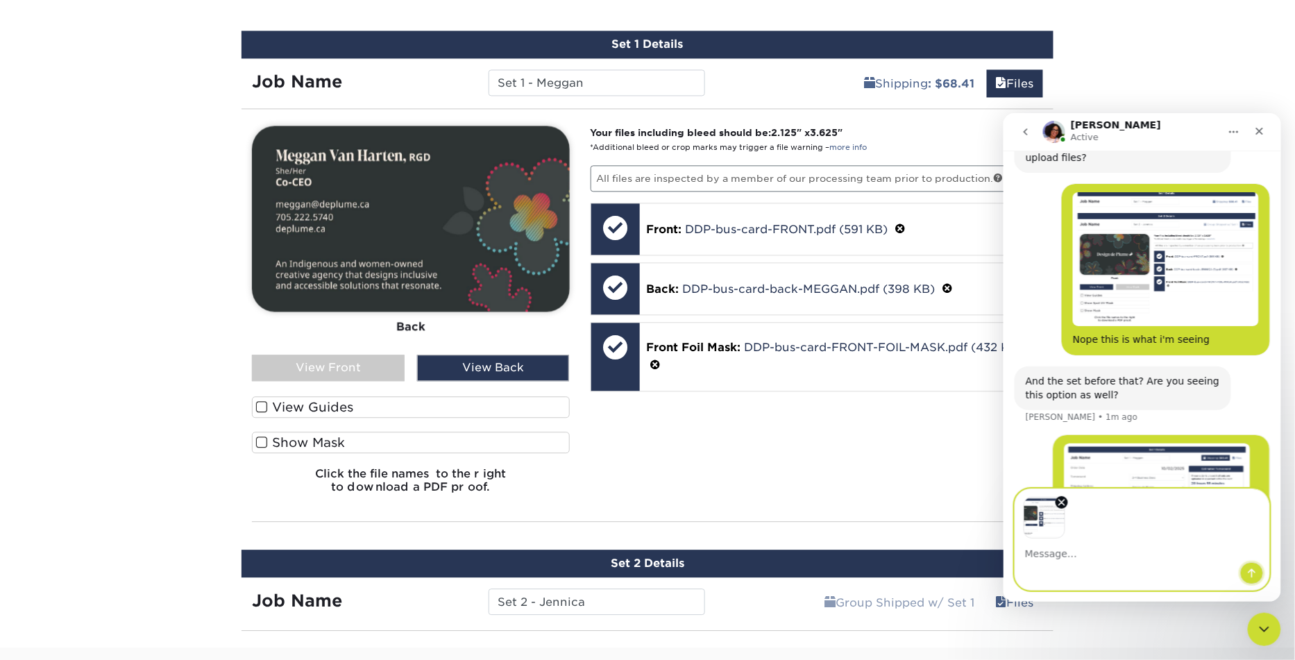
click at [1247, 572] on icon "Send a message…" at bounding box center [1250, 572] width 11 height 11
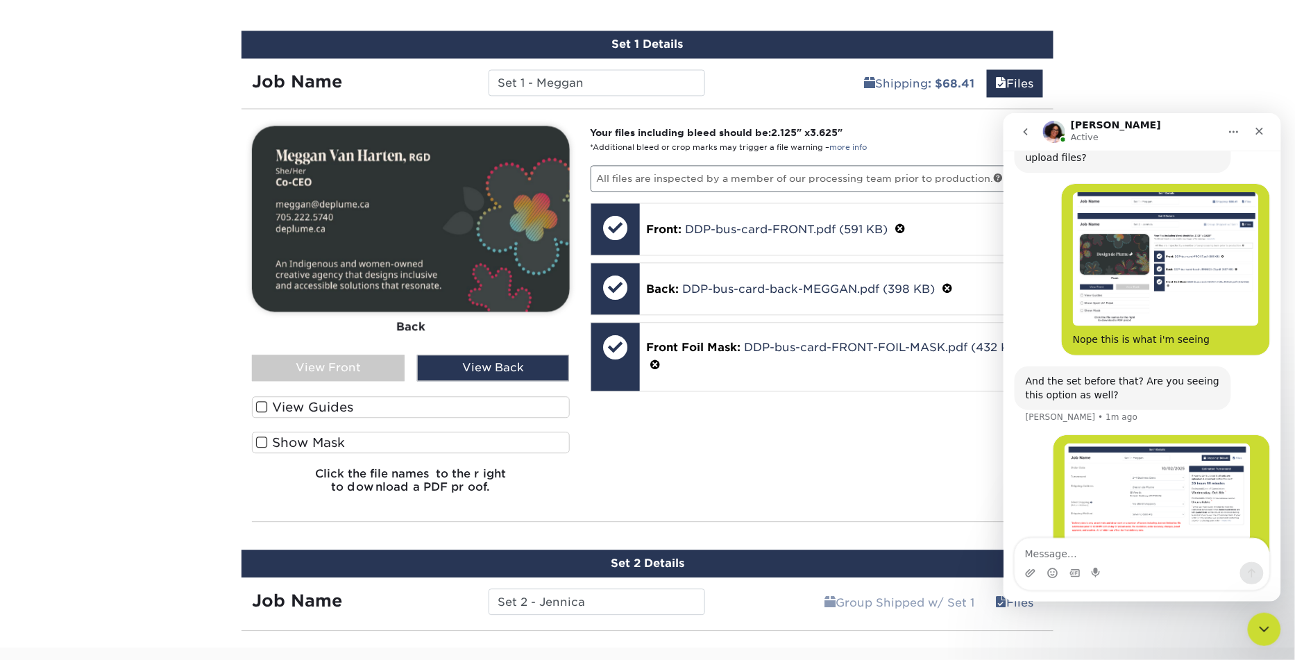
scroll to position [2439, 0]
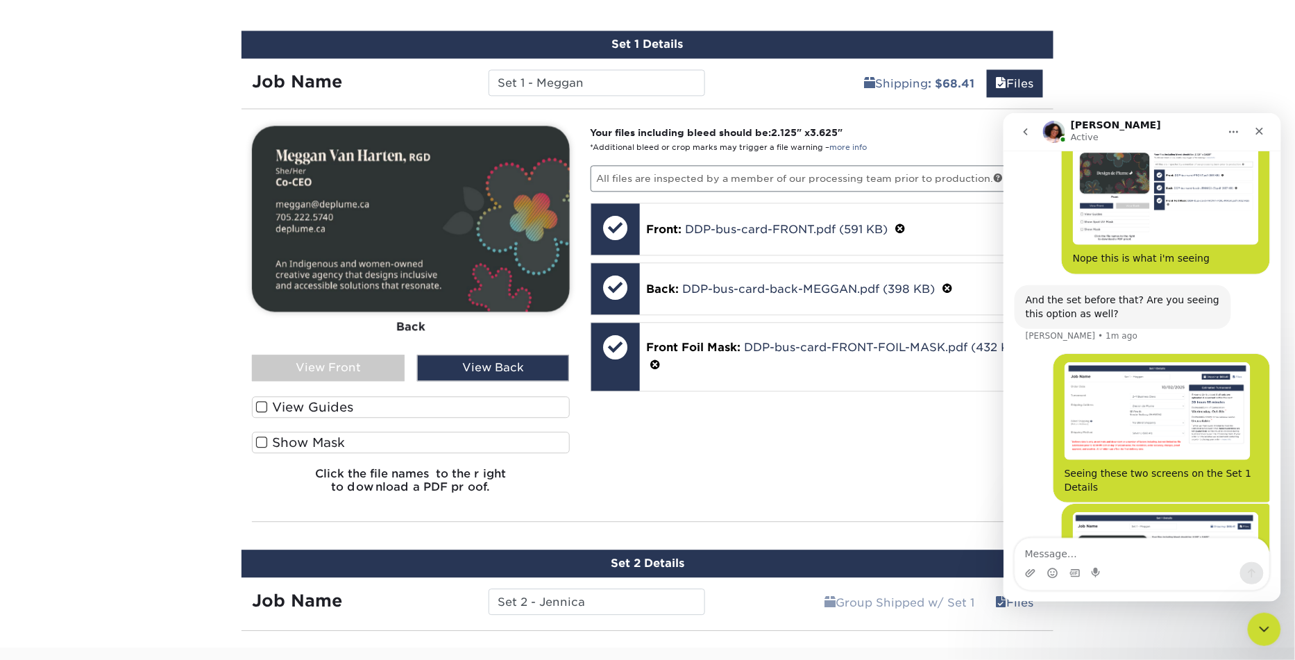
click at [1162, 511] on img "user says…" at bounding box center [1165, 567] width 186 height 112
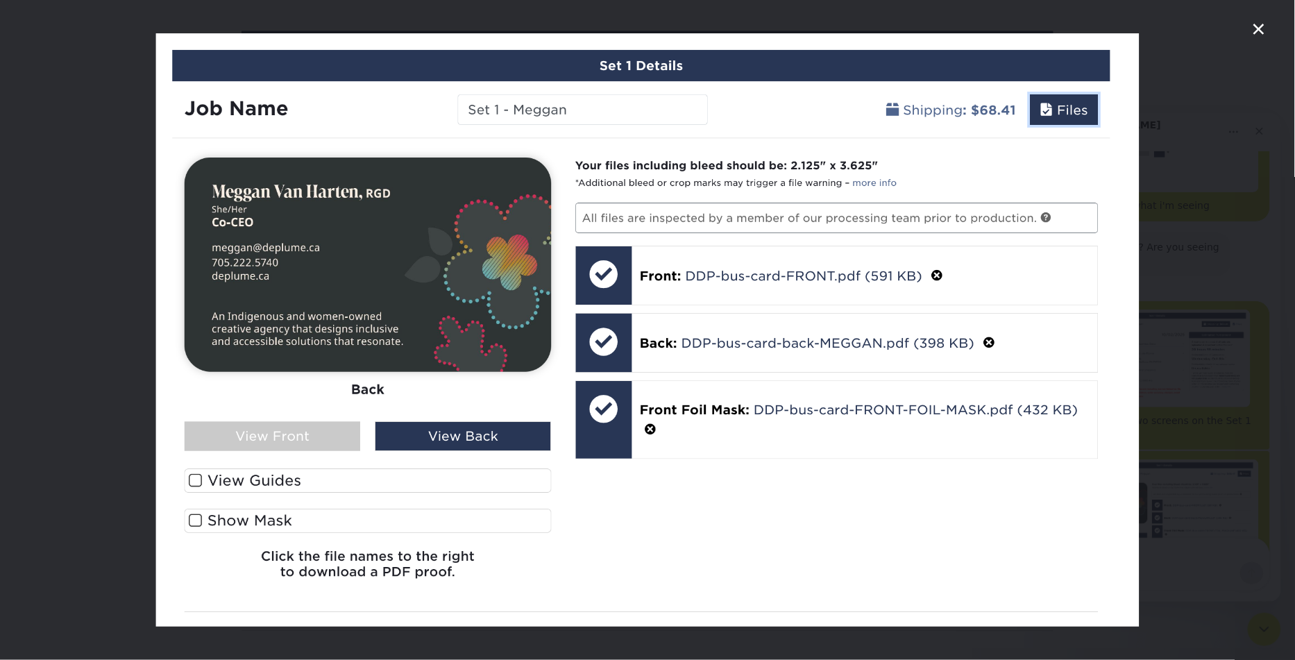
scroll to position [2493, 0]
click at [1260, 32] on icon "Close" at bounding box center [1258, 29] width 17 height 17
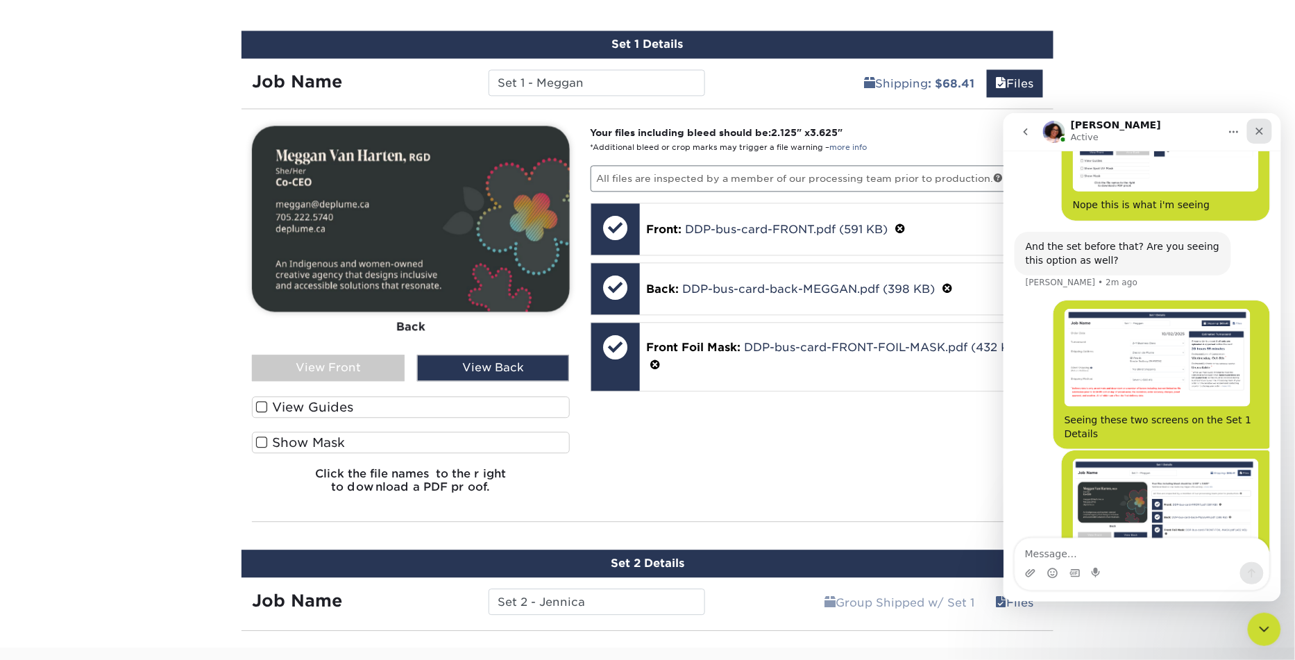
click at [1254, 134] on icon "Close" at bounding box center [1258, 130] width 11 height 11
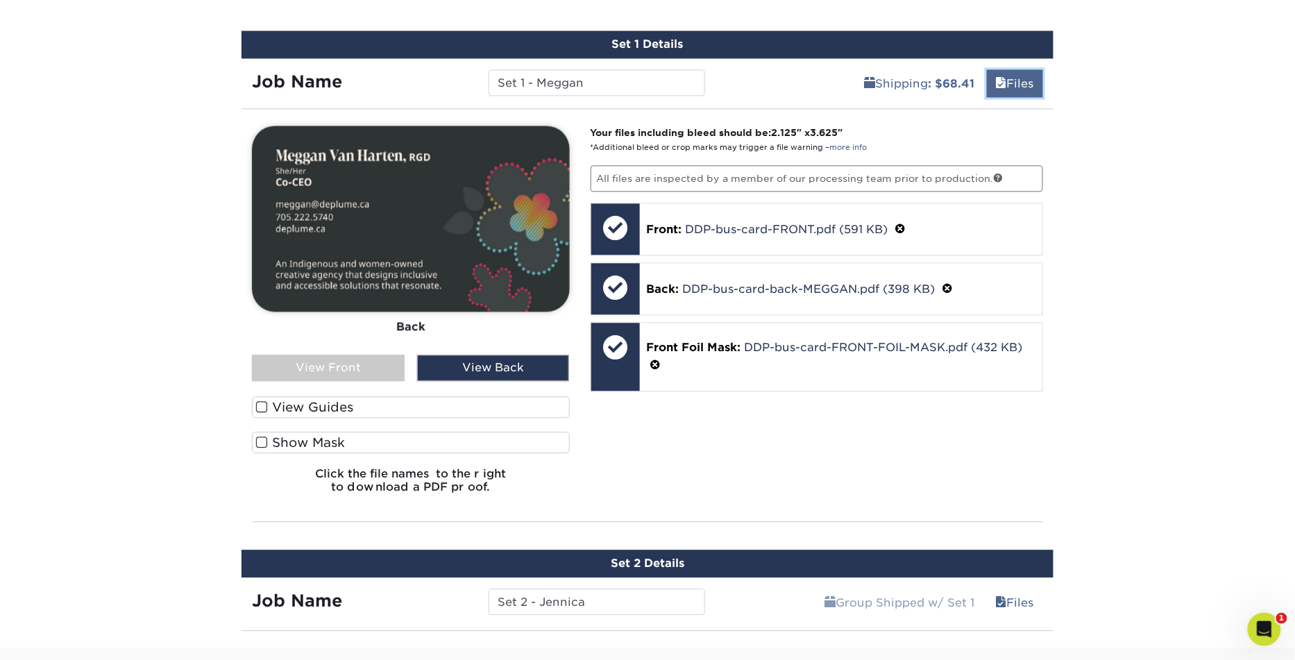
click at [1014, 82] on link "Files" at bounding box center [1015, 83] width 56 height 28
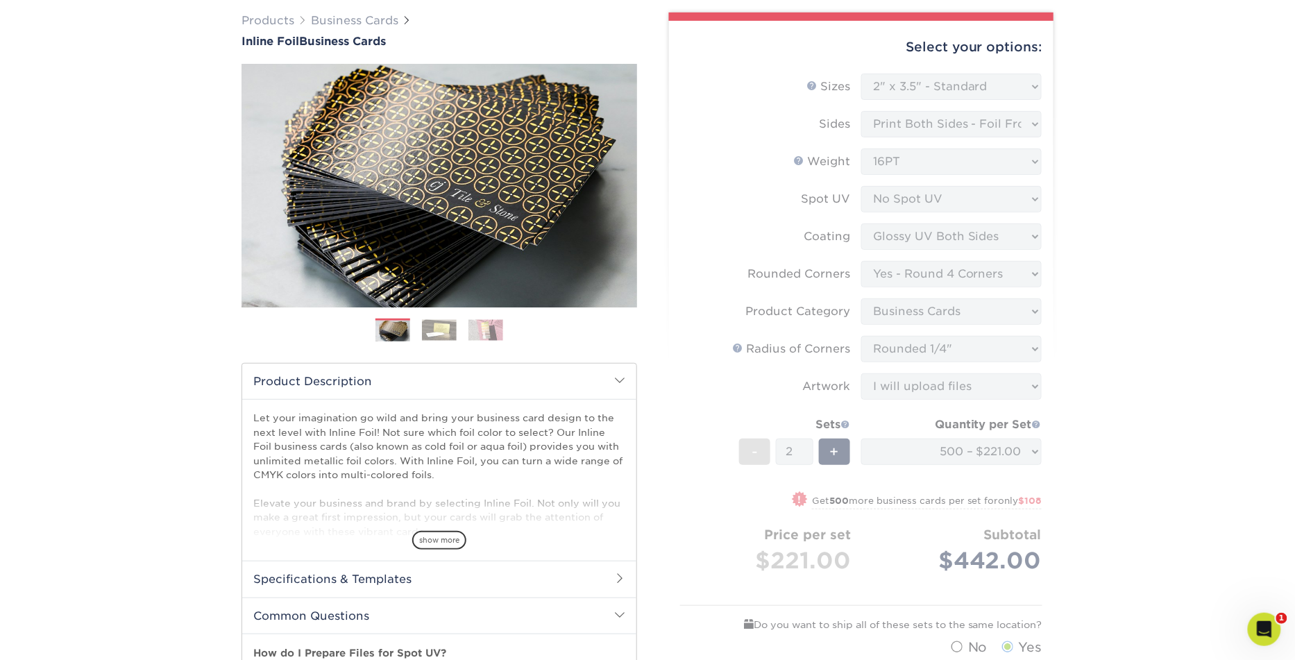
scroll to position [97, 0]
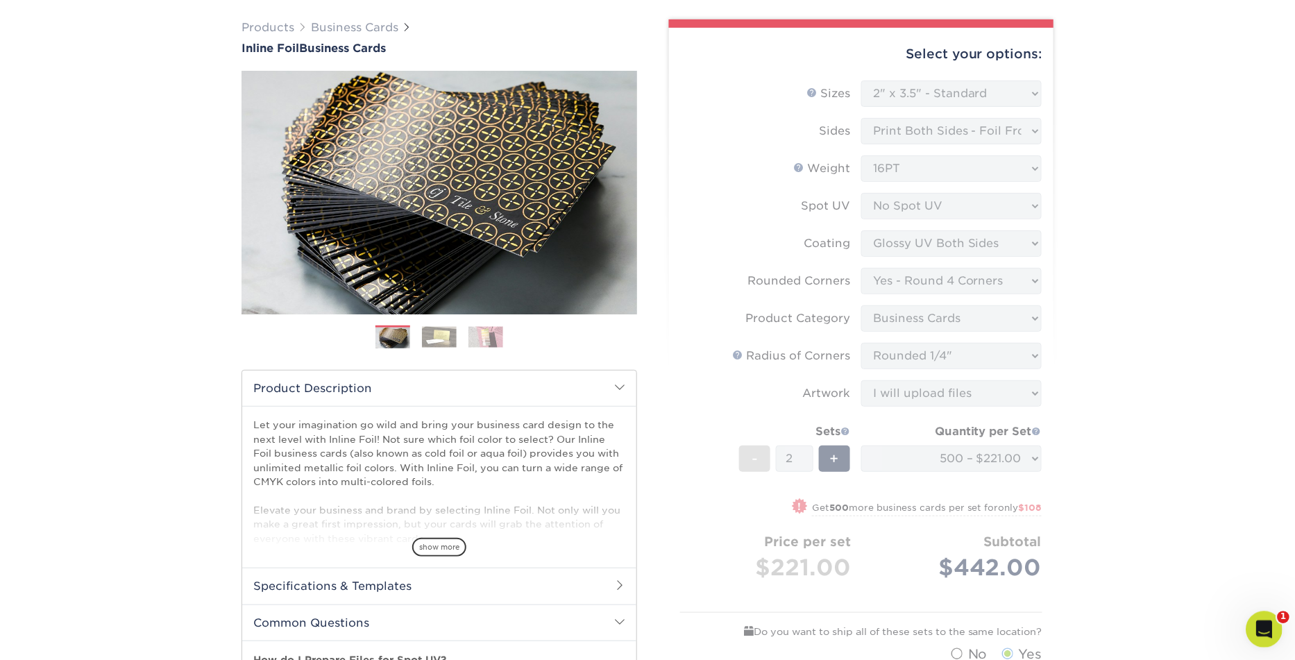
click at [1274, 631] on div "Open Intercom Messenger" at bounding box center [1261, 627] width 46 height 46
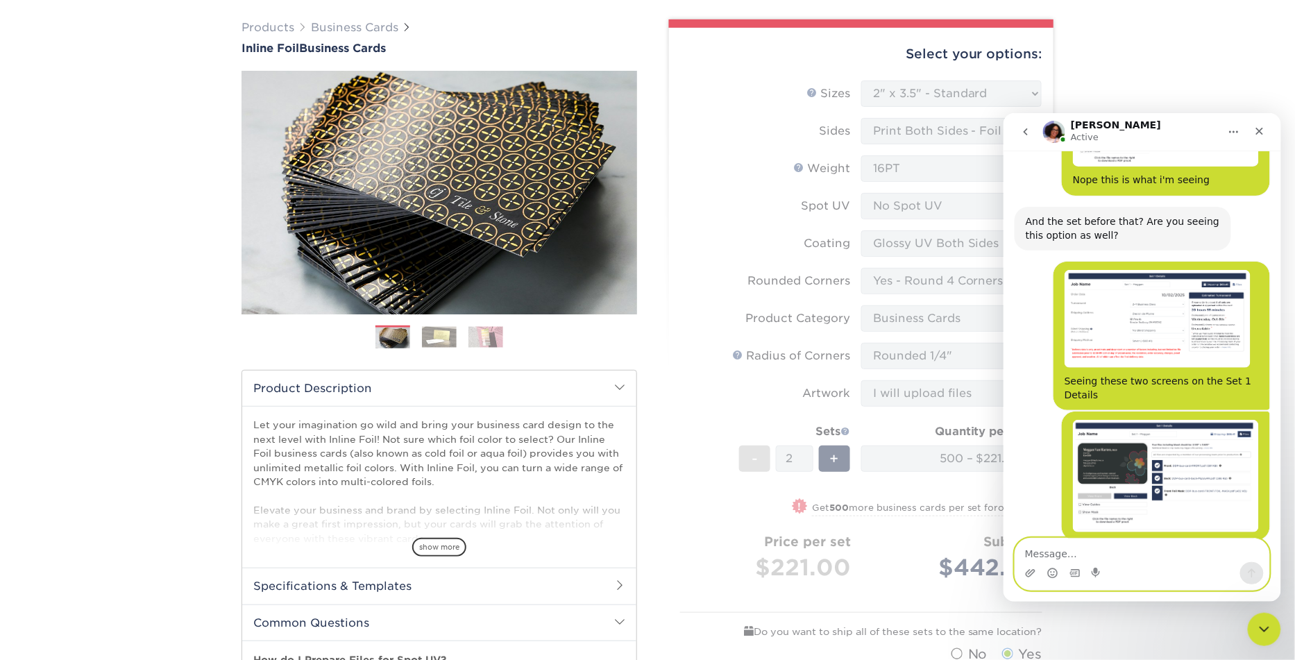
scroll to position [2521, 0]
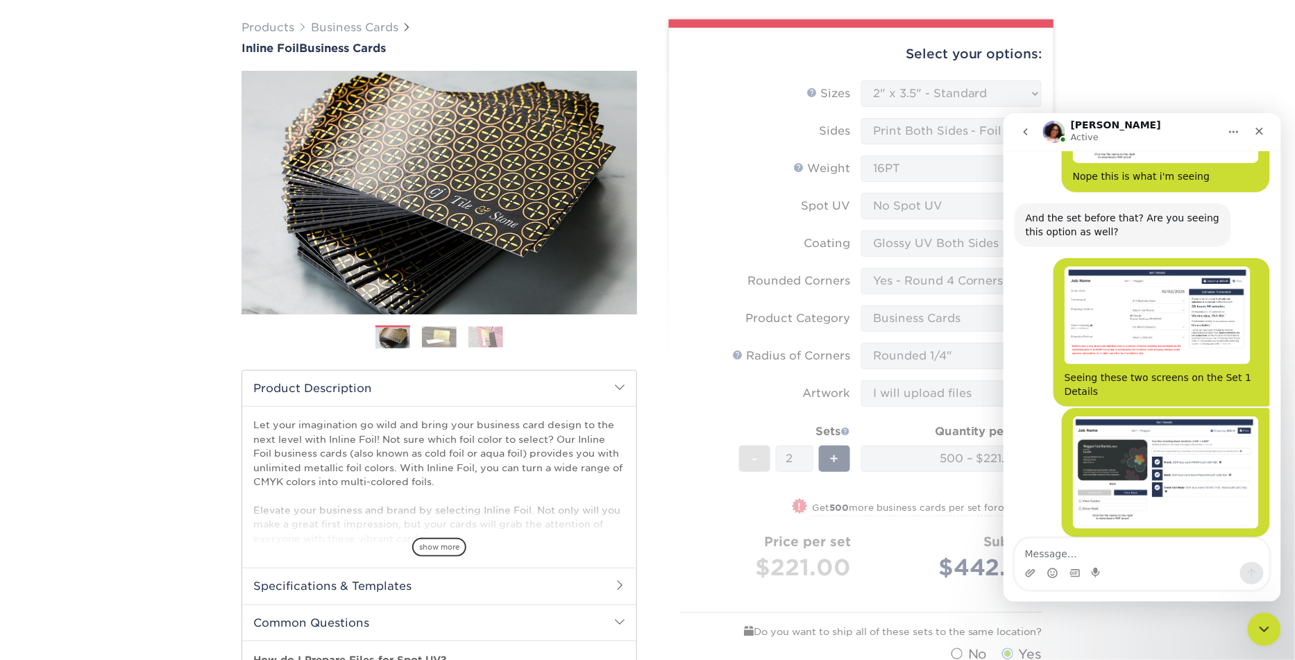
click at [1234, 126] on icon "Home" at bounding box center [1232, 131] width 11 height 11
click at [1258, 134] on icon "Close" at bounding box center [1258, 130] width 11 height 11
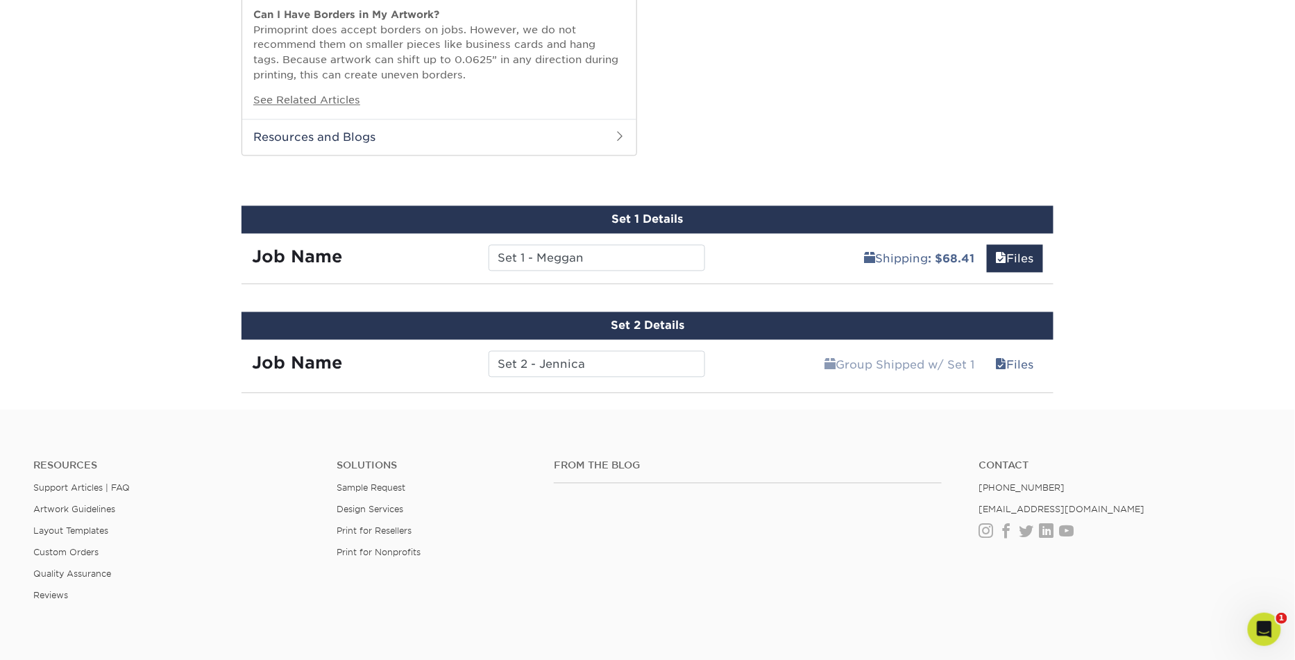
scroll to position [884, 0]
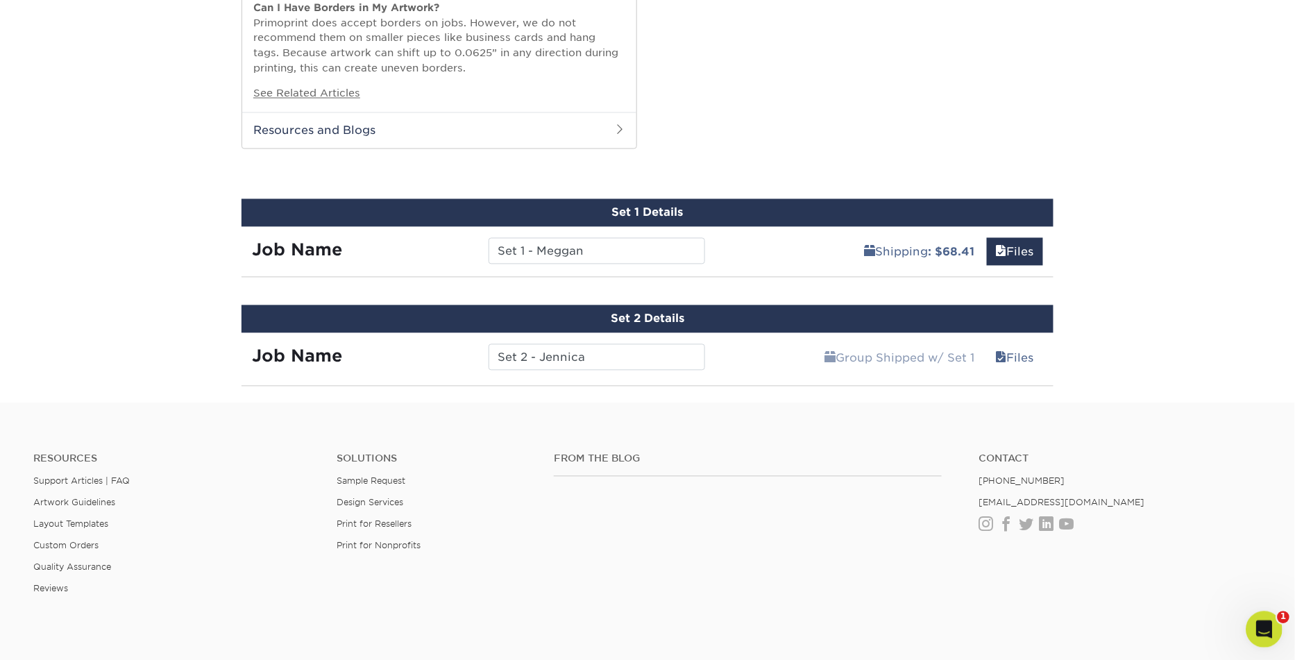
click at [1263, 630] on icon "Open Intercom Messenger" at bounding box center [1261, 627] width 23 height 23
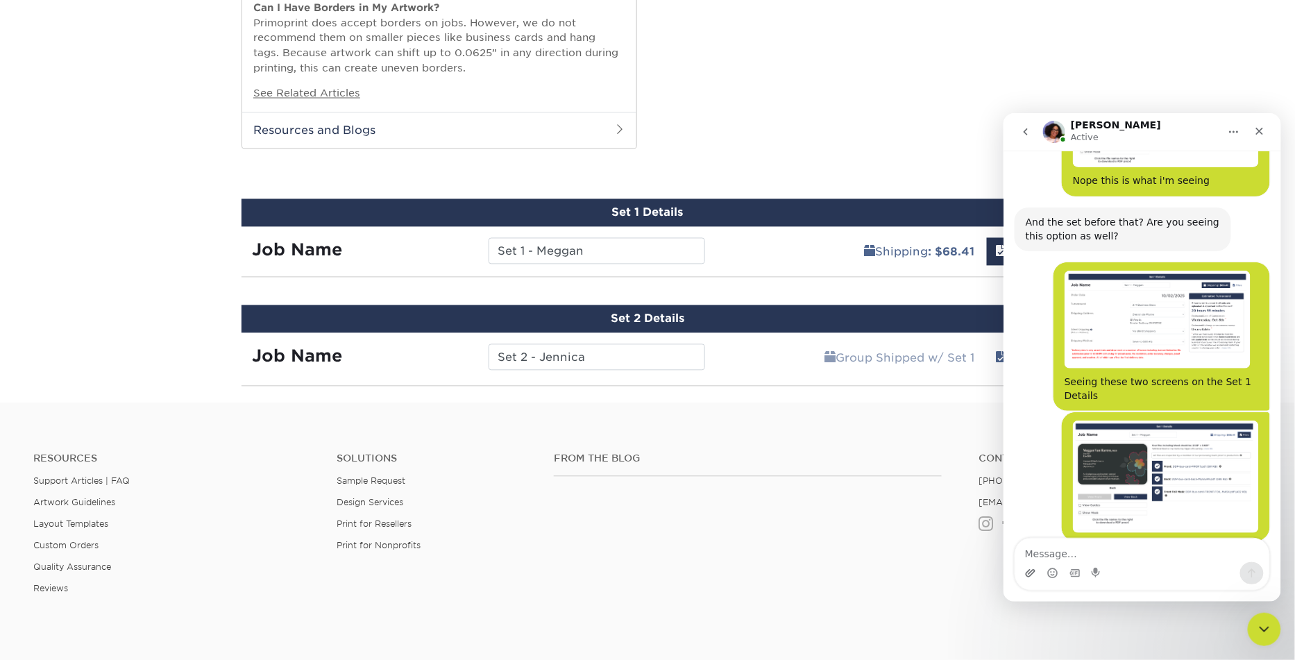
scroll to position [2521, 0]
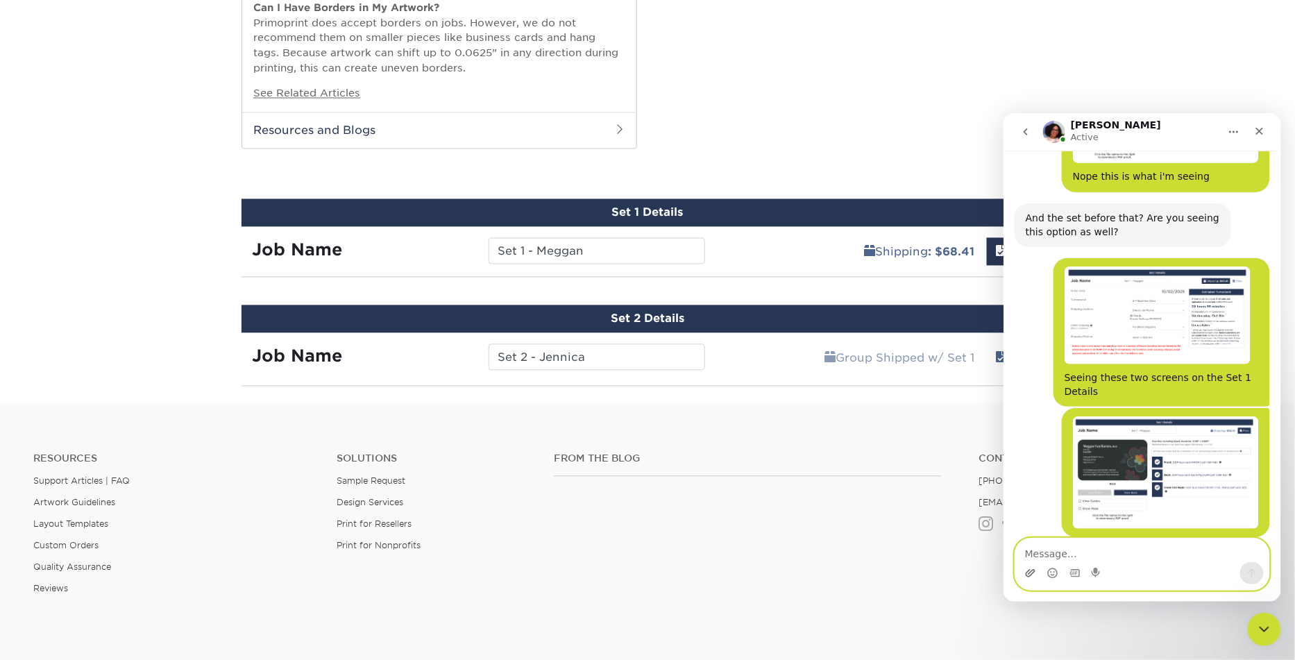
click at [1030, 572] on icon "Upload attachment" at bounding box center [1029, 572] width 11 height 11
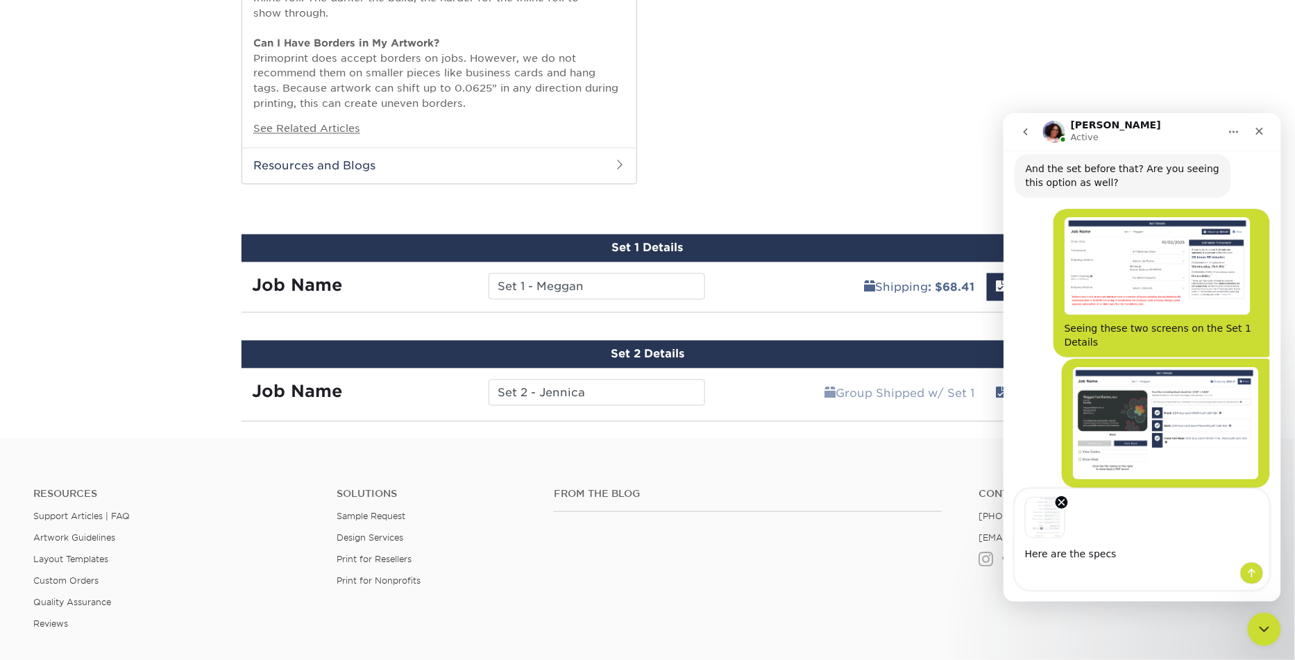
scroll to position [851, 0]
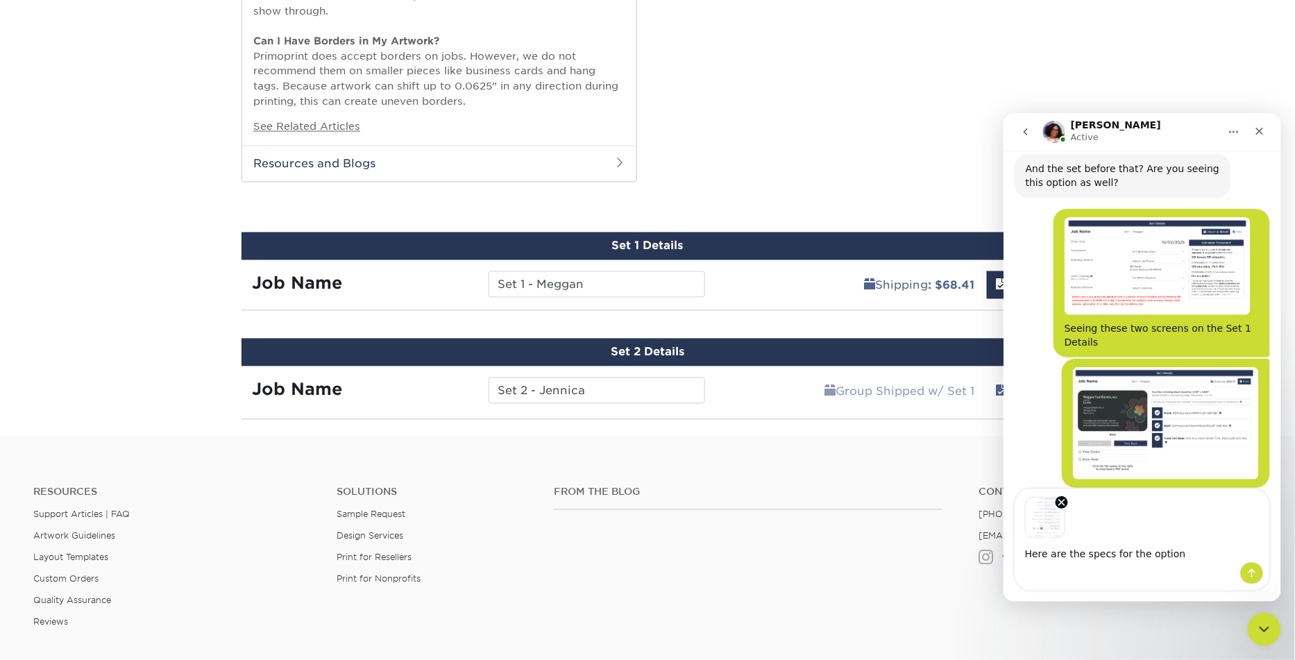
type textarea "Here are the specs for the options"
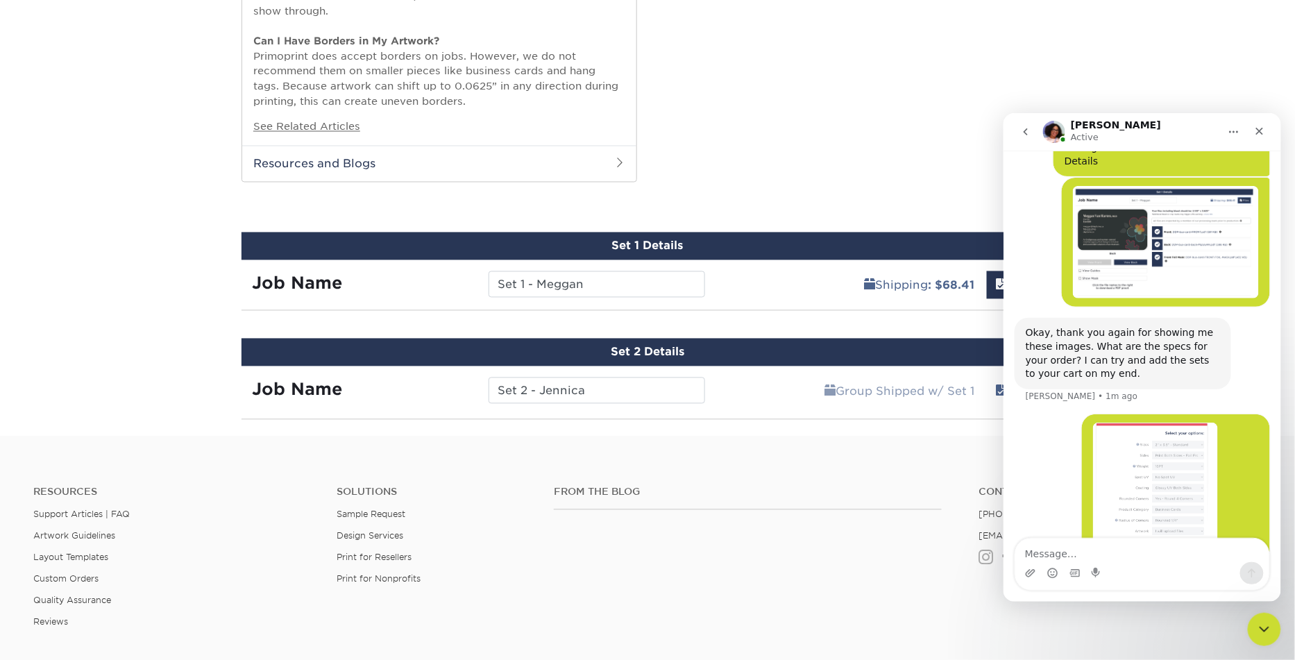
scroll to position [2756, 0]
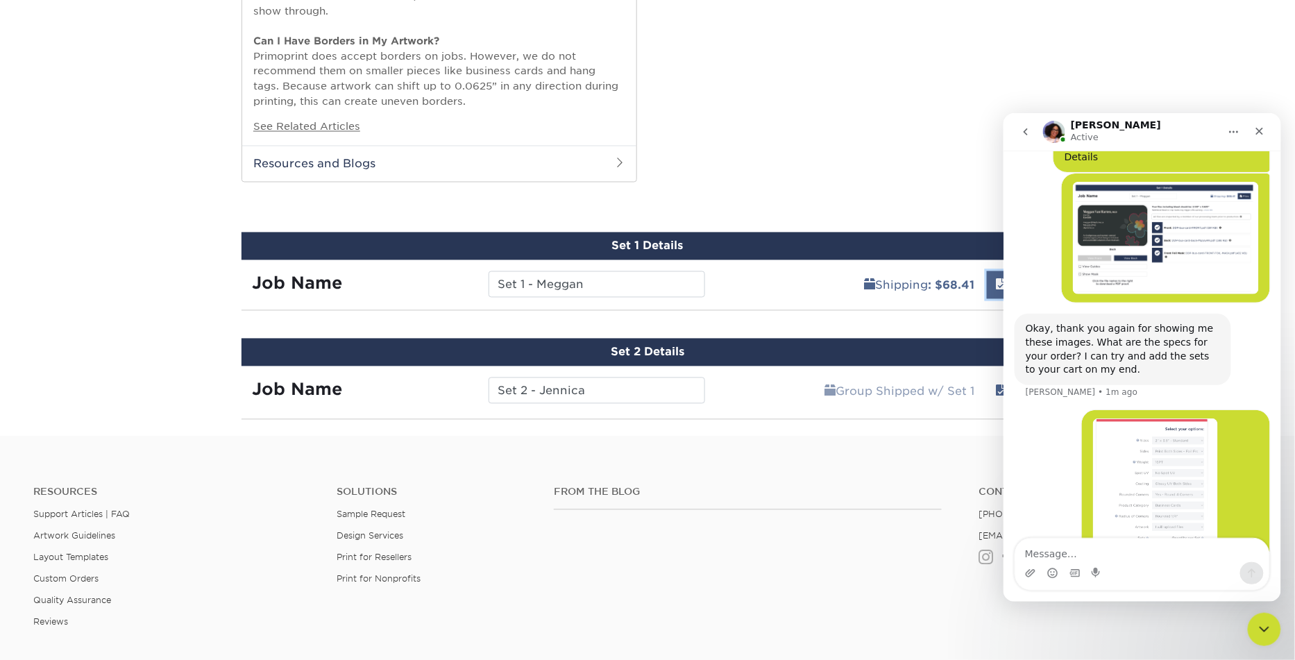
click at [996, 285] on span at bounding box center [1001, 285] width 11 height 13
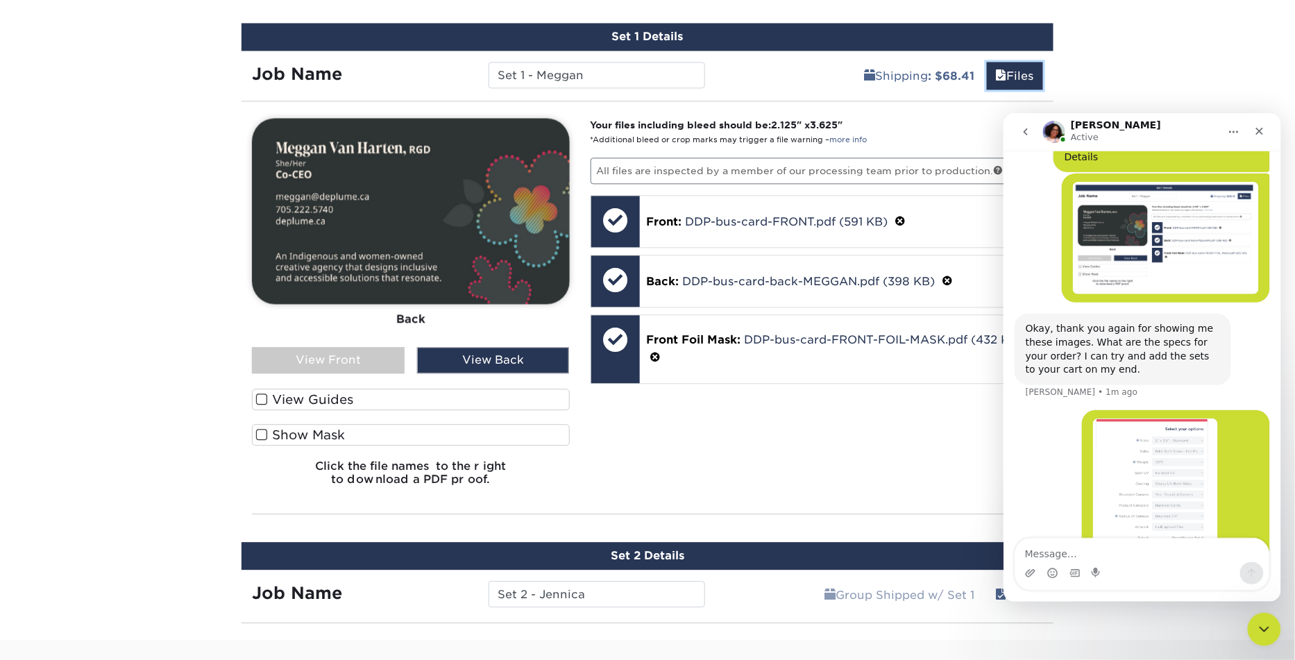
scroll to position [1061, 0]
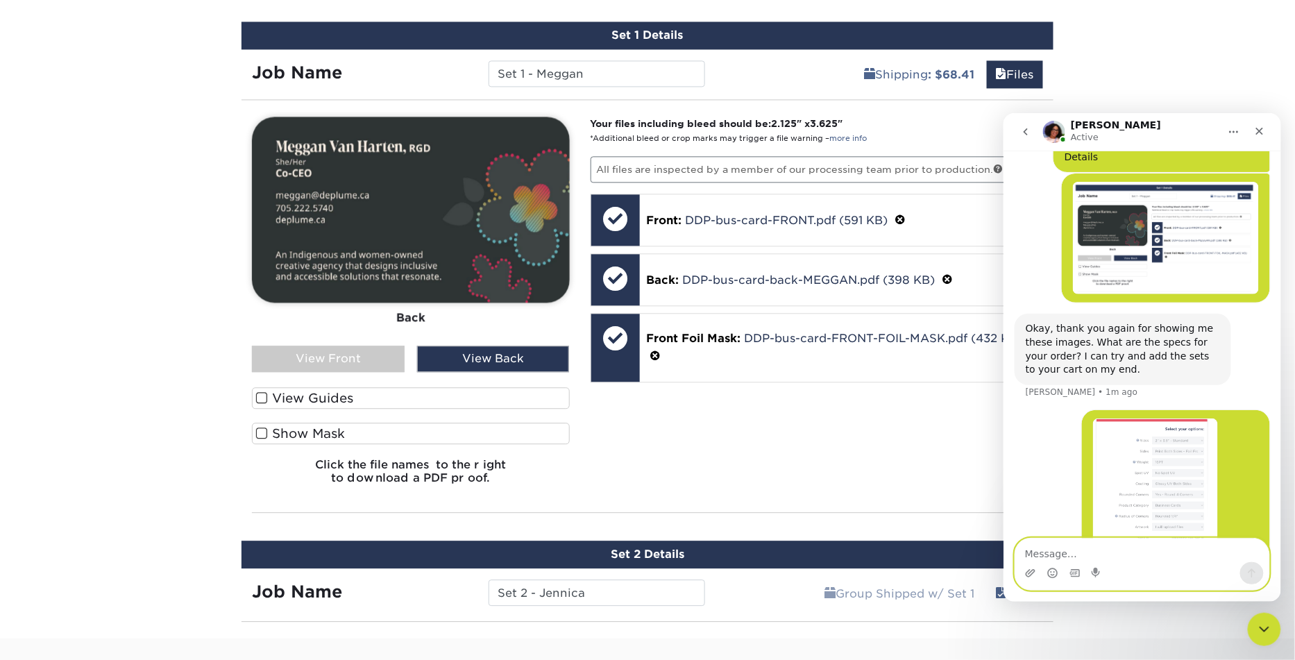
click at [1136, 551] on textarea "Message…" at bounding box center [1141, 550] width 254 height 24
click at [1094, 552] on textarea "Message…" at bounding box center [1141, 550] width 254 height 24
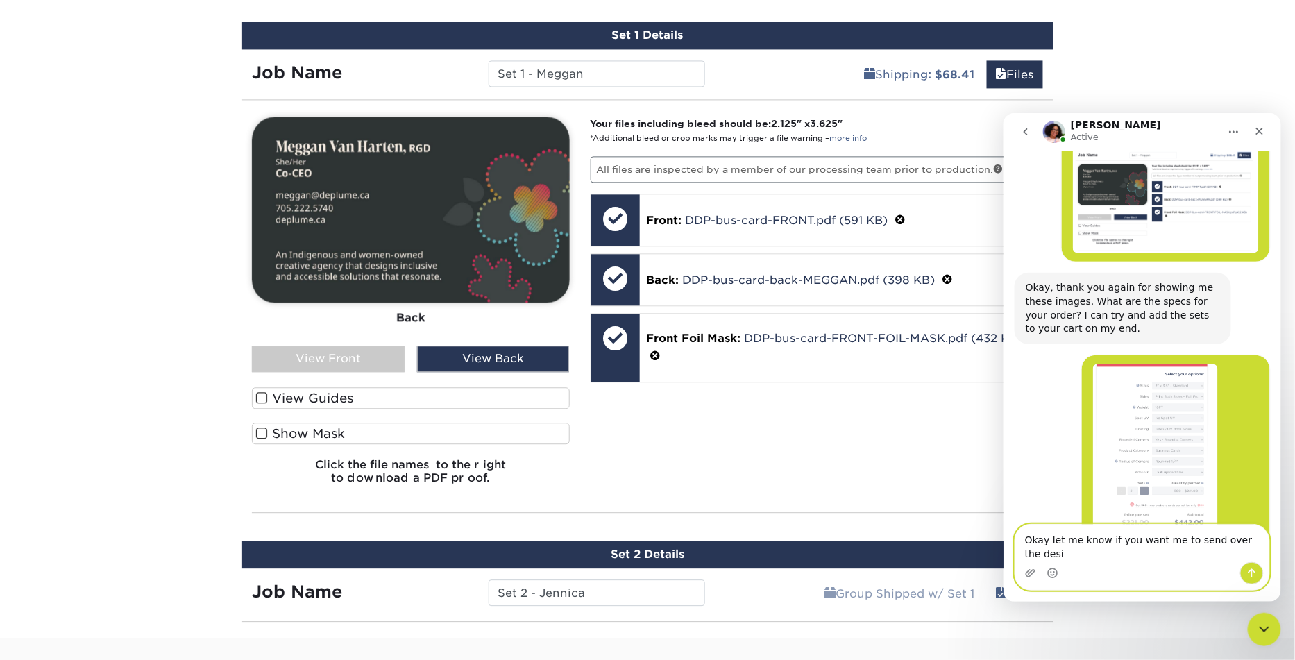
scroll to position [2810, 0]
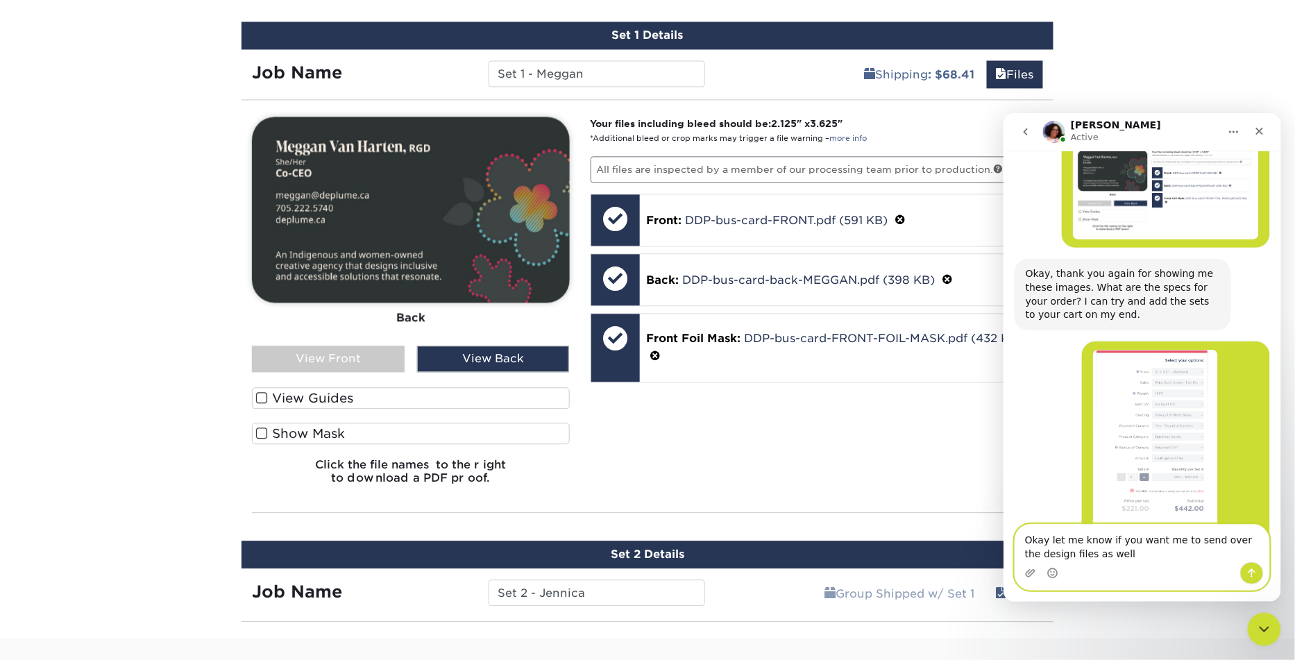
type textarea "Okay let me know if you want me to send over the design files as well"
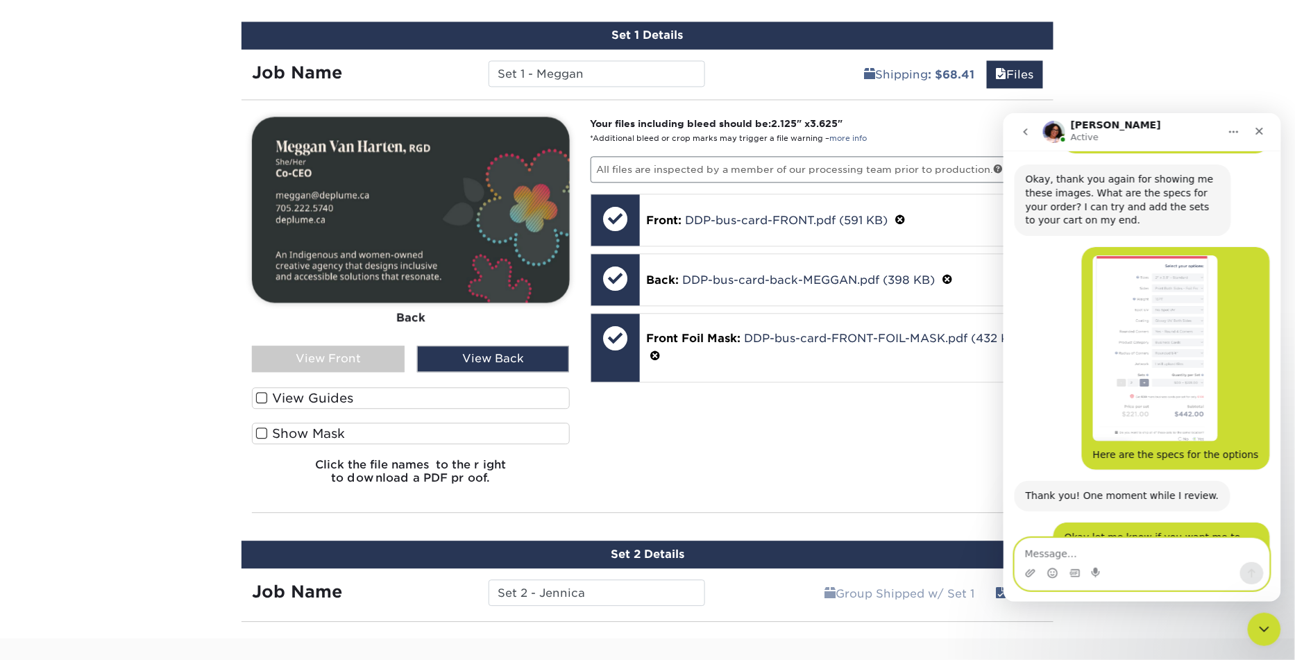
scroll to position [2907, 0]
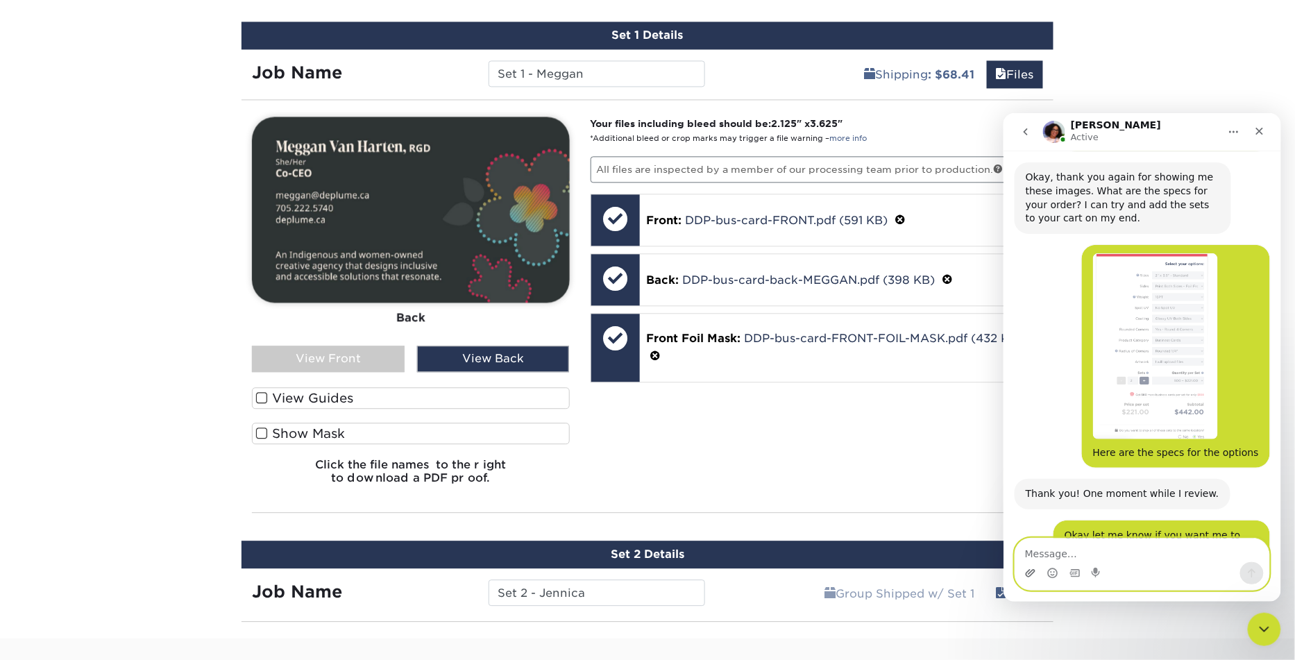
click at [1027, 575] on icon "Upload attachment" at bounding box center [1029, 572] width 11 height 11
click at [1042, 558] on textarea "Message…" at bounding box center [1141, 550] width 254 height 24
type textarea "Here are the Set 1 Files"
click at [1029, 572] on icon "Upload attachment" at bounding box center [1030, 572] width 10 height 8
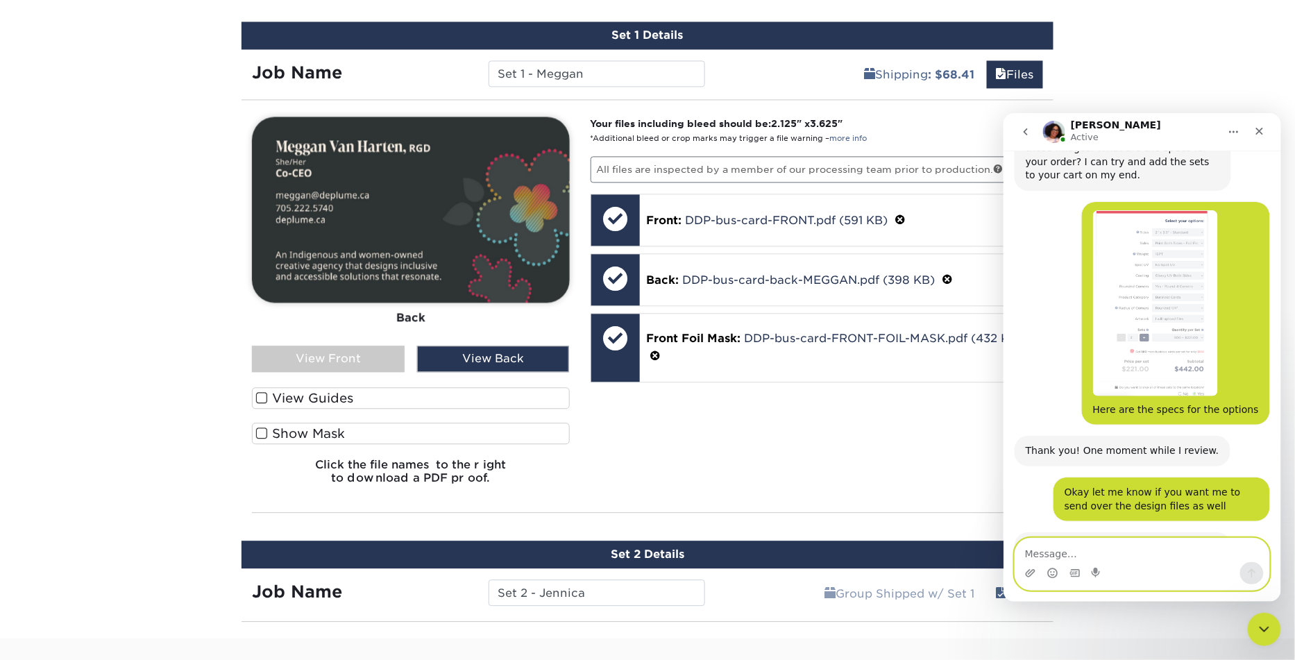
click at [1041, 553] on textarea "Message…" at bounding box center [1141, 550] width 254 height 24
click at [1027, 571] on icon "Upload attachment" at bounding box center [1030, 572] width 10 height 8
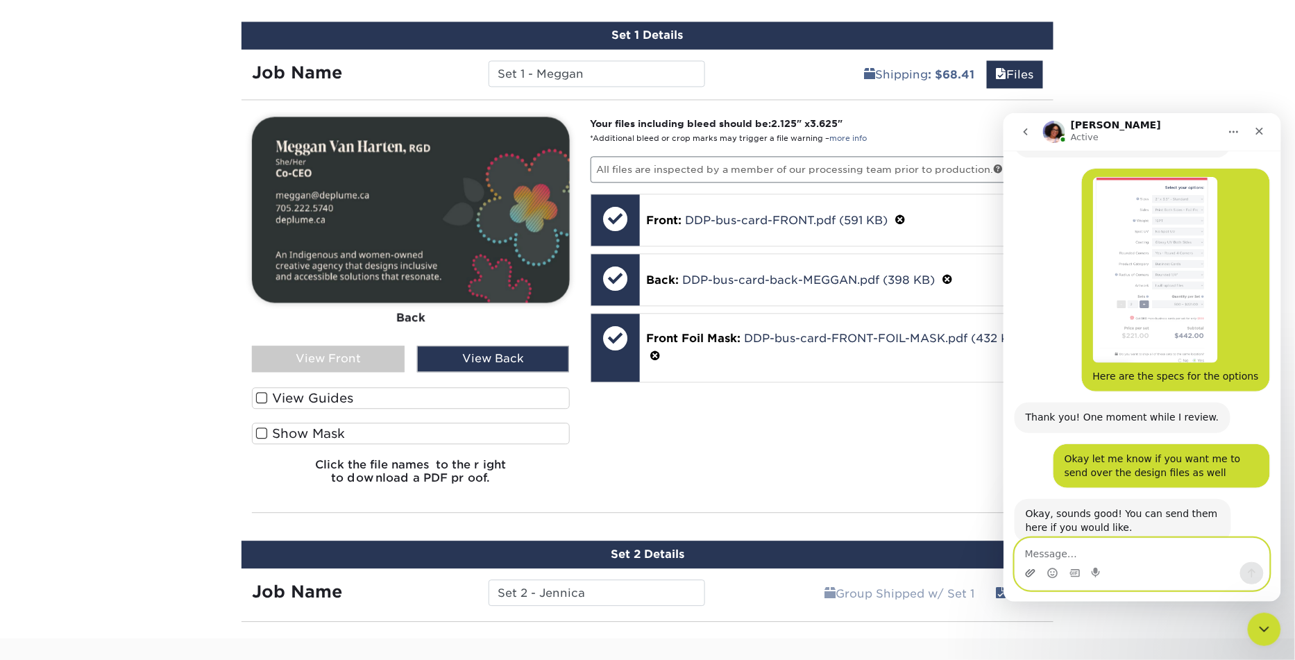
click at [1030, 570] on icon "Upload attachment" at bounding box center [1030, 572] width 10 height 8
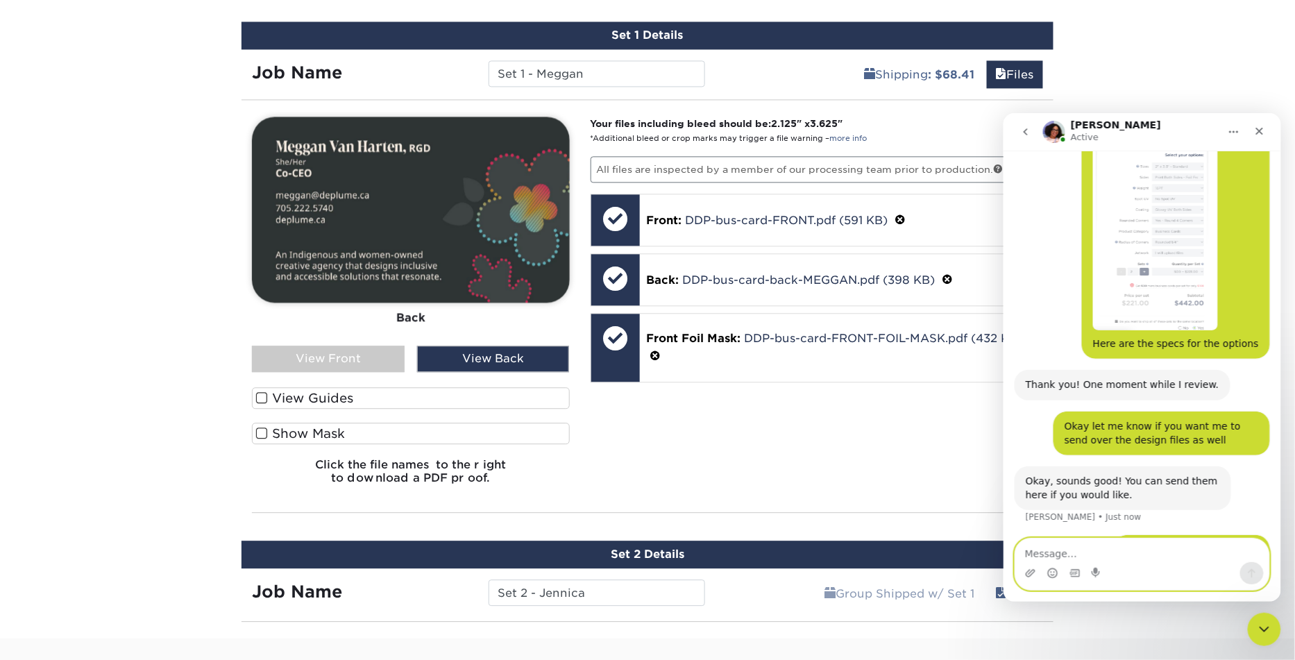
scroll to position [3016, 0]
click at [1134, 555] on textarea "Message…" at bounding box center [1141, 550] width 254 height 24
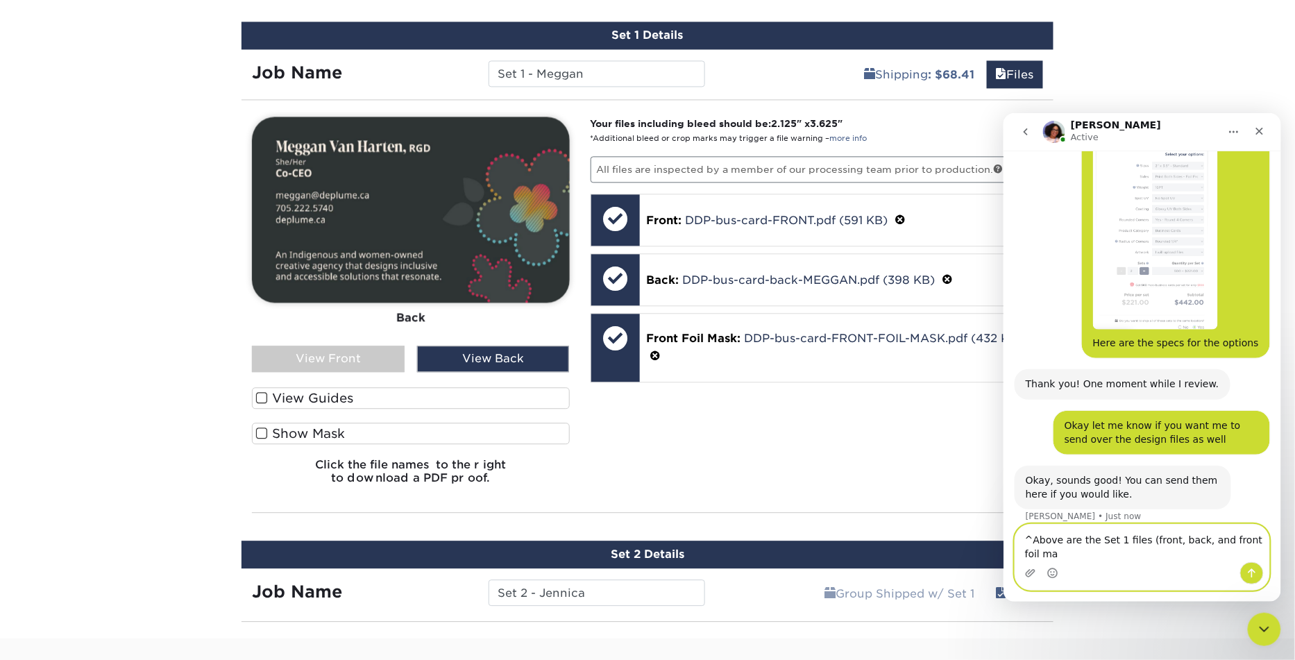
scroll to position [3030, 0]
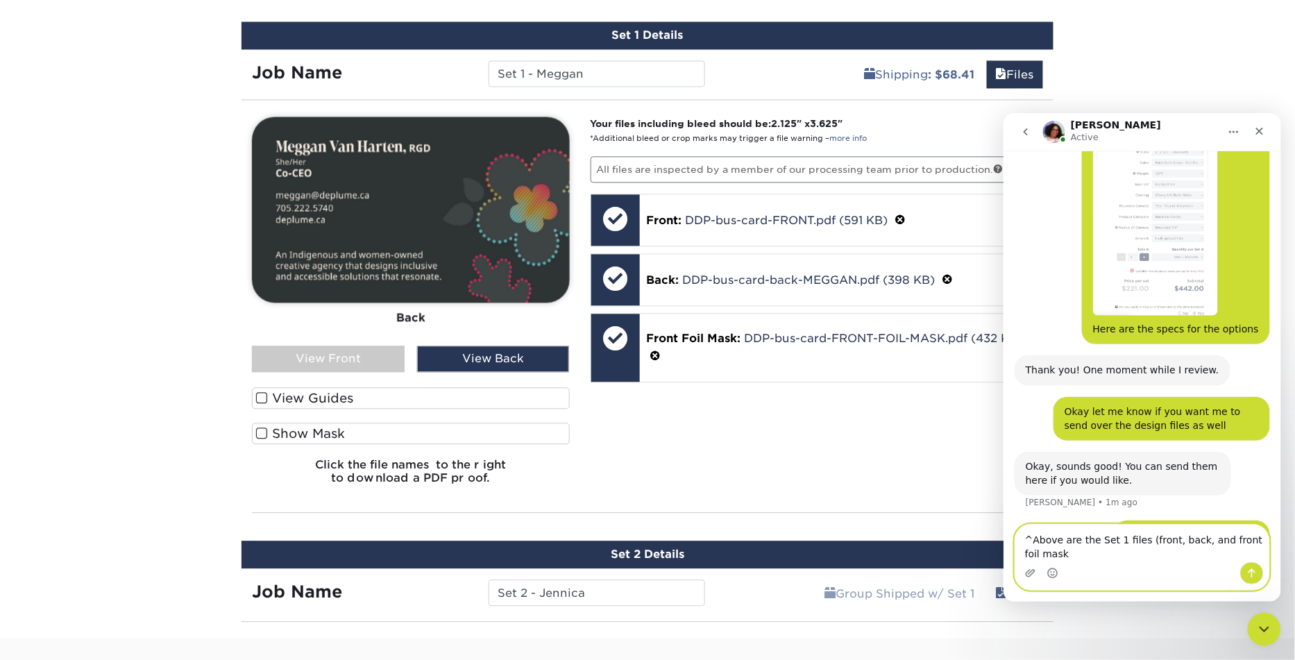
type textarea "^Above are the Set 1 files (front, back, and front foil mask)"
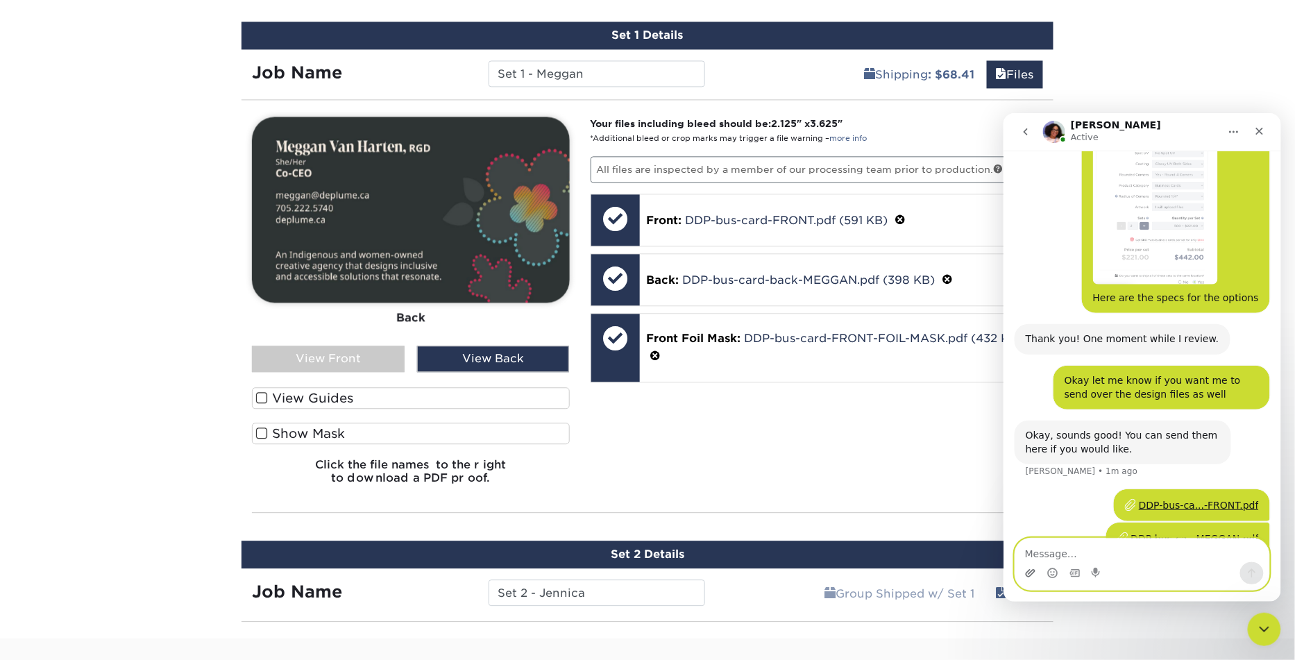
click at [1025, 570] on icon "Upload attachment" at bounding box center [1029, 572] width 11 height 11
click at [1073, 555] on textarea "Message…" at bounding box center [1141, 550] width 254 height 24
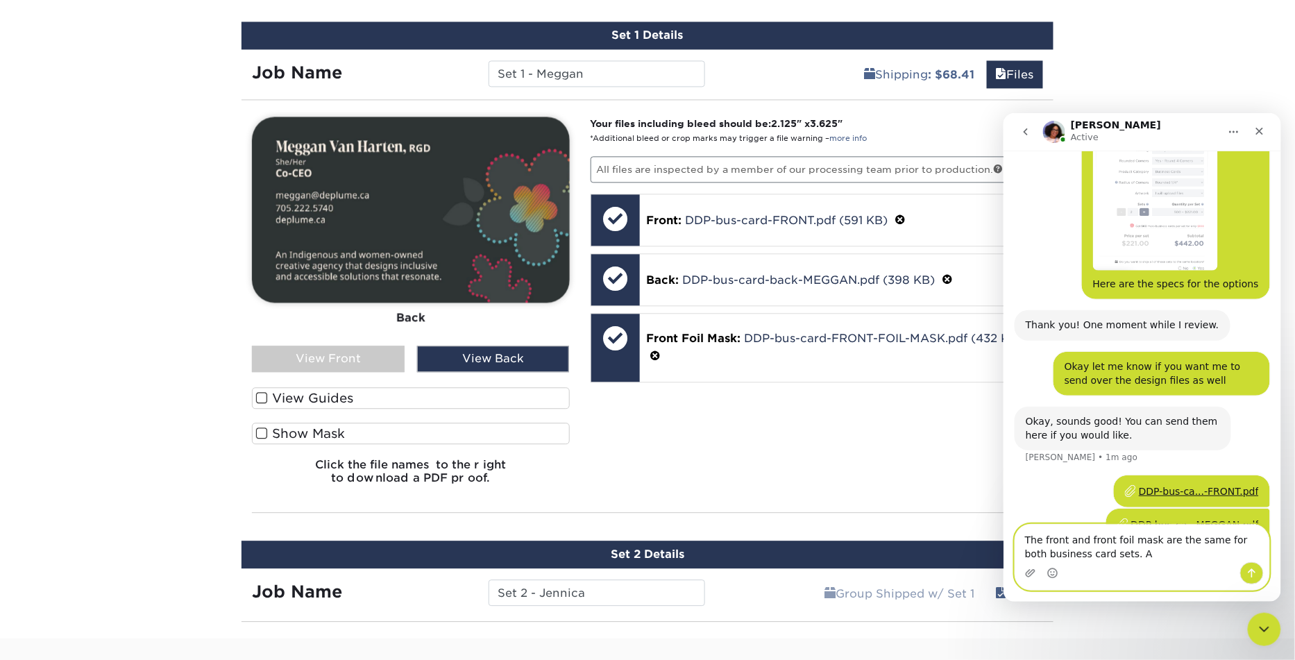
type textarea "The front and front foil mask are the same for both business card sets."
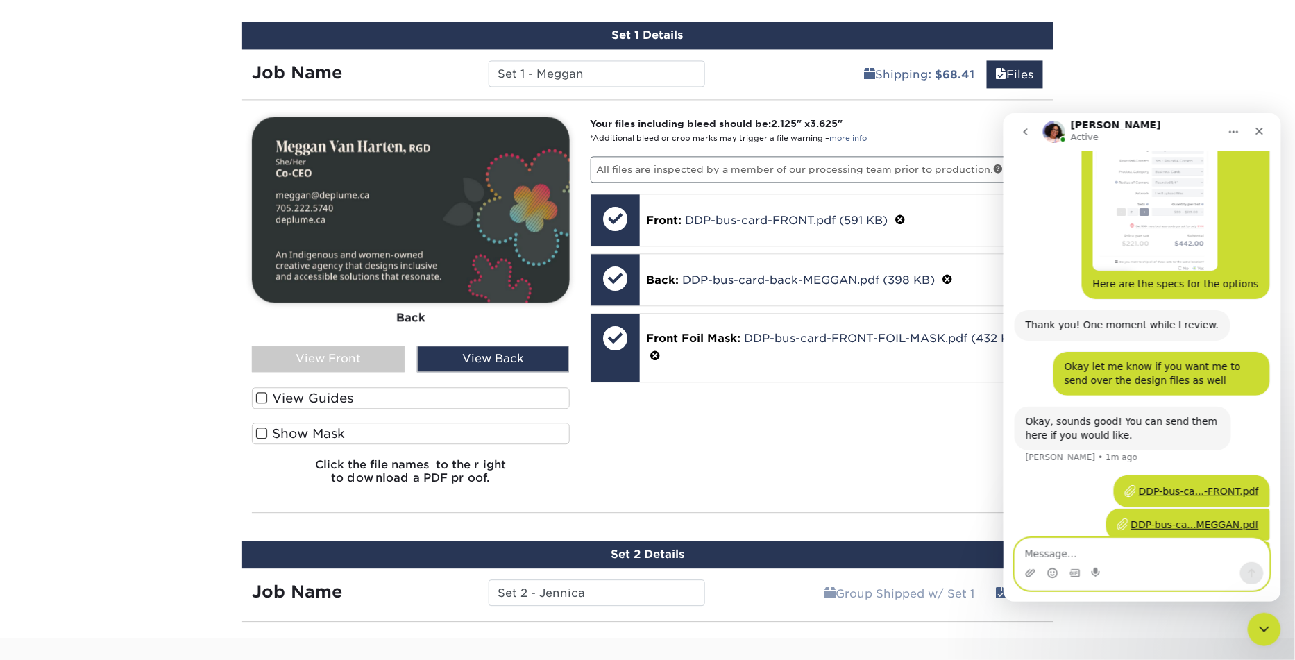
scroll to position [3107, 0]
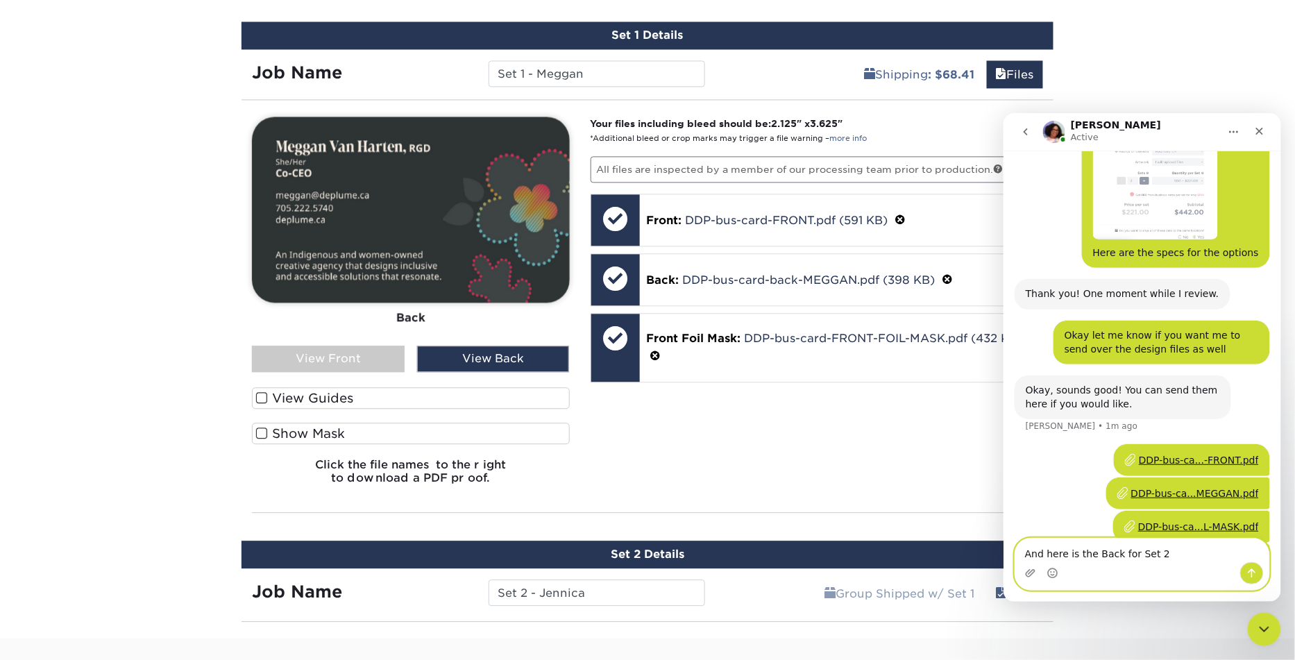
click at [1050, 555] on textarea "And here is the Back for Set 2" at bounding box center [1141, 550] width 254 height 24
type textarea "And here is the Back for Set 2"
click at [1028, 571] on icon "Upload attachment" at bounding box center [1029, 572] width 11 height 11
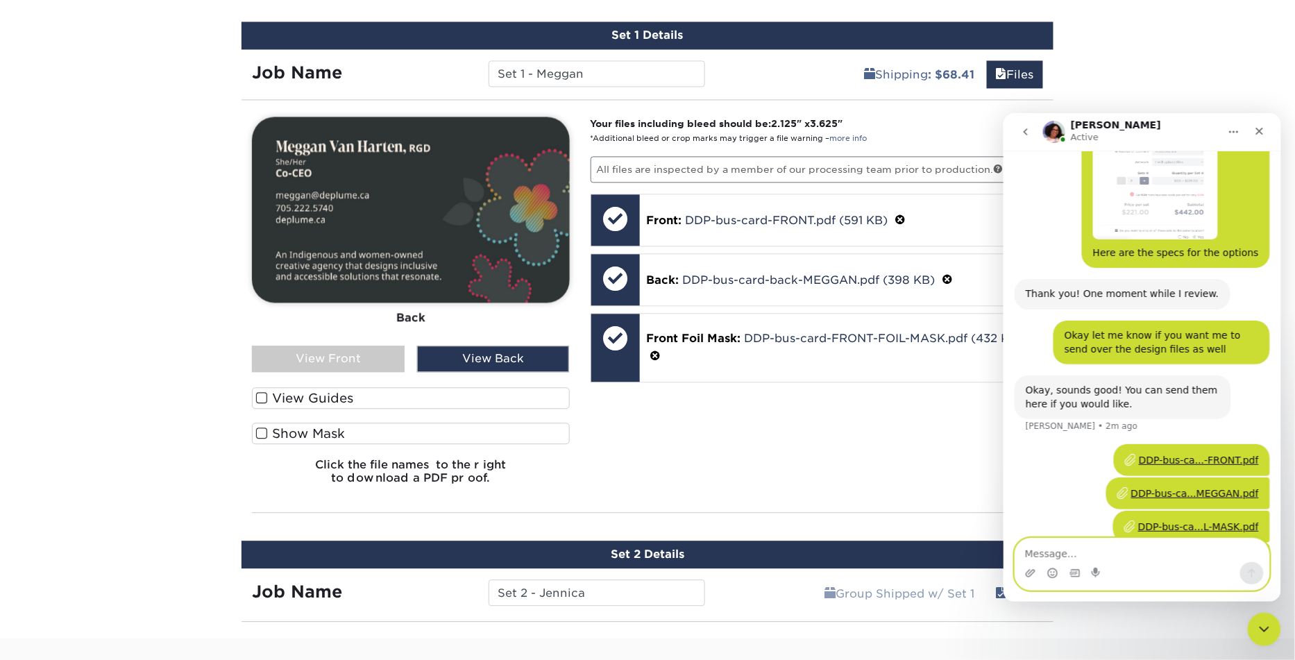
scroll to position [3140, 0]
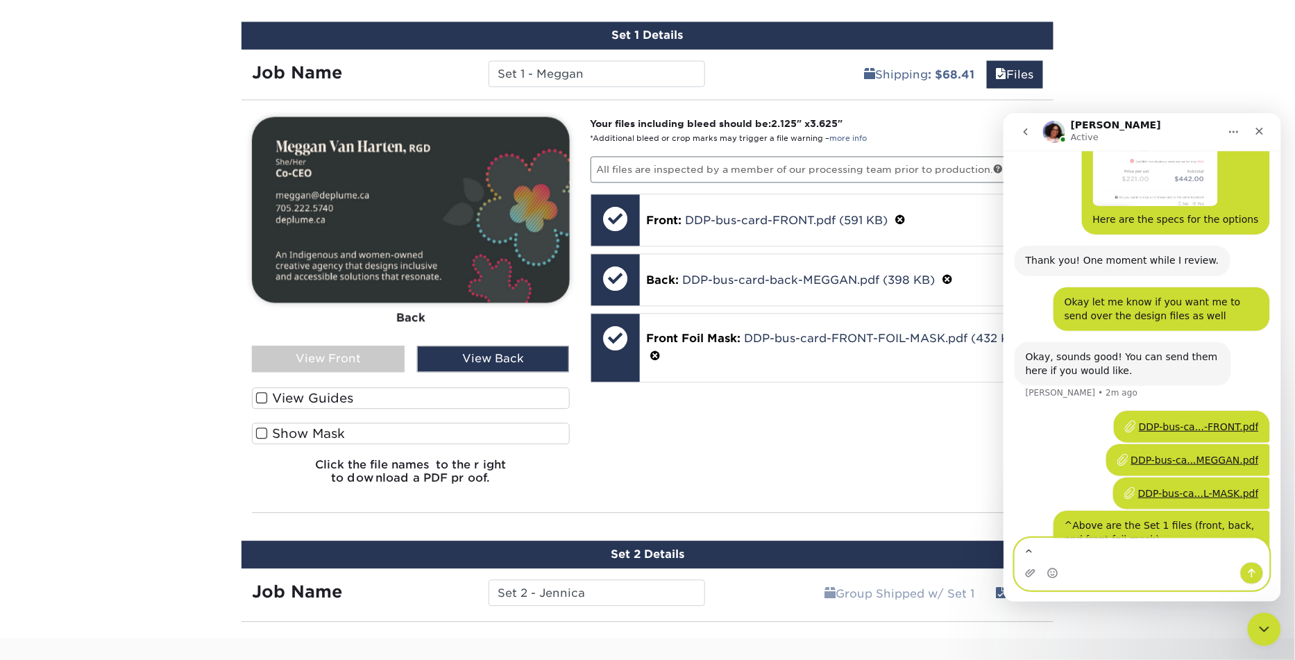
paste textarea "And here is the Back for Set 2"
type textarea "^And here is the Back for Set 2"
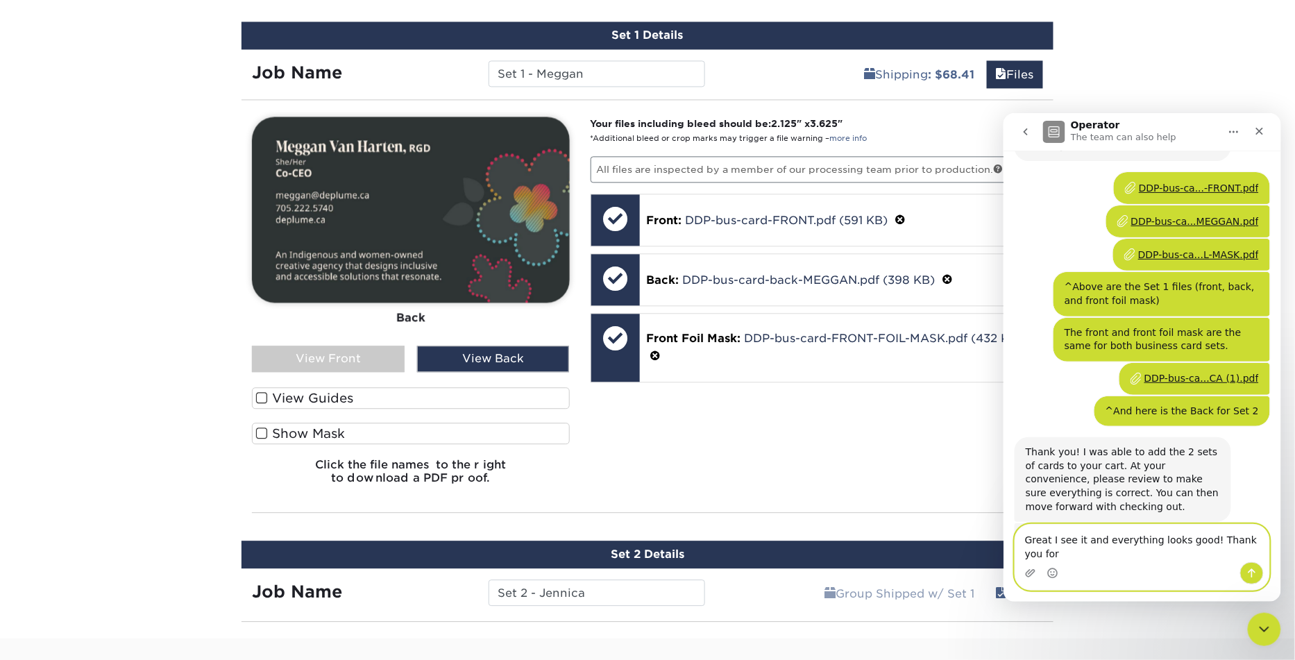
scroll to position [3379, 0]
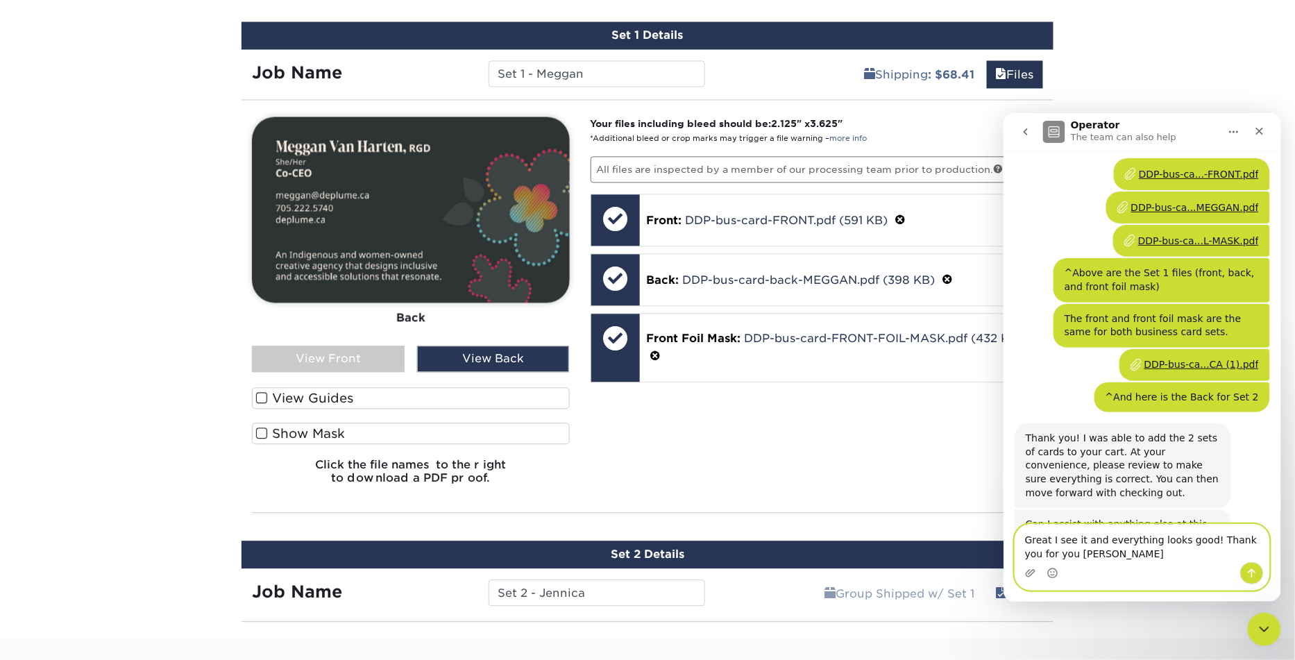
type textarea "Great I see it and everything looks good! Thank you for you help"
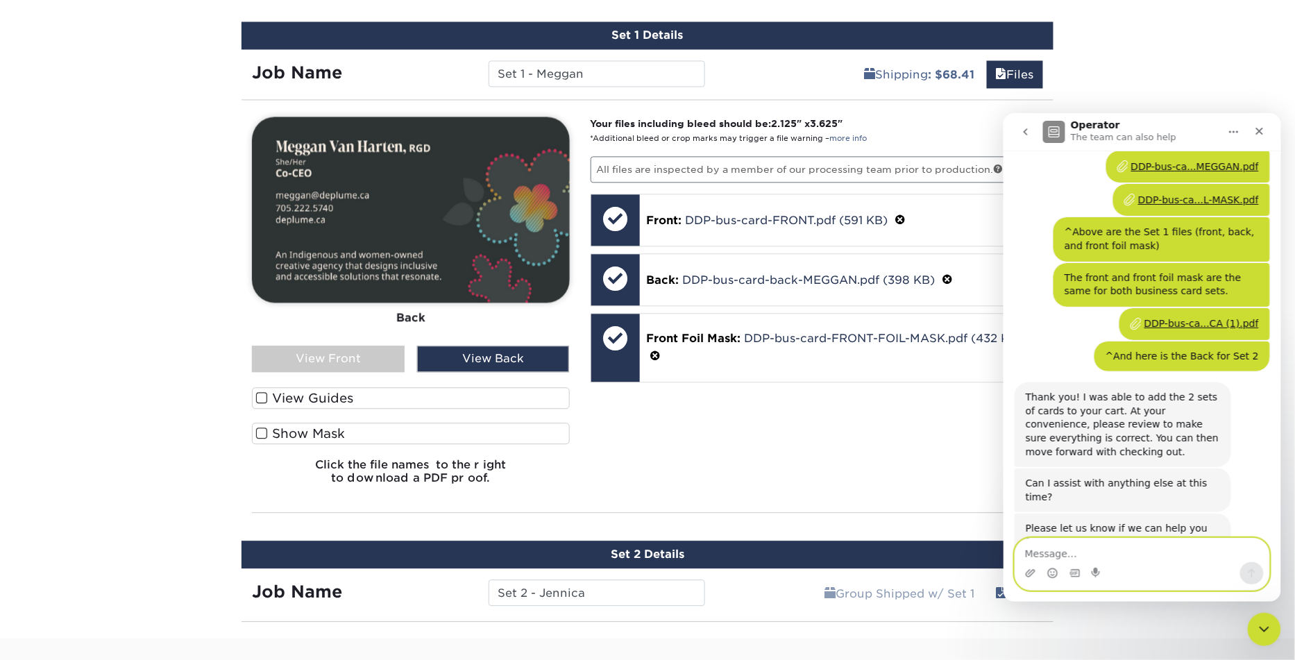
scroll to position [3474, 0]
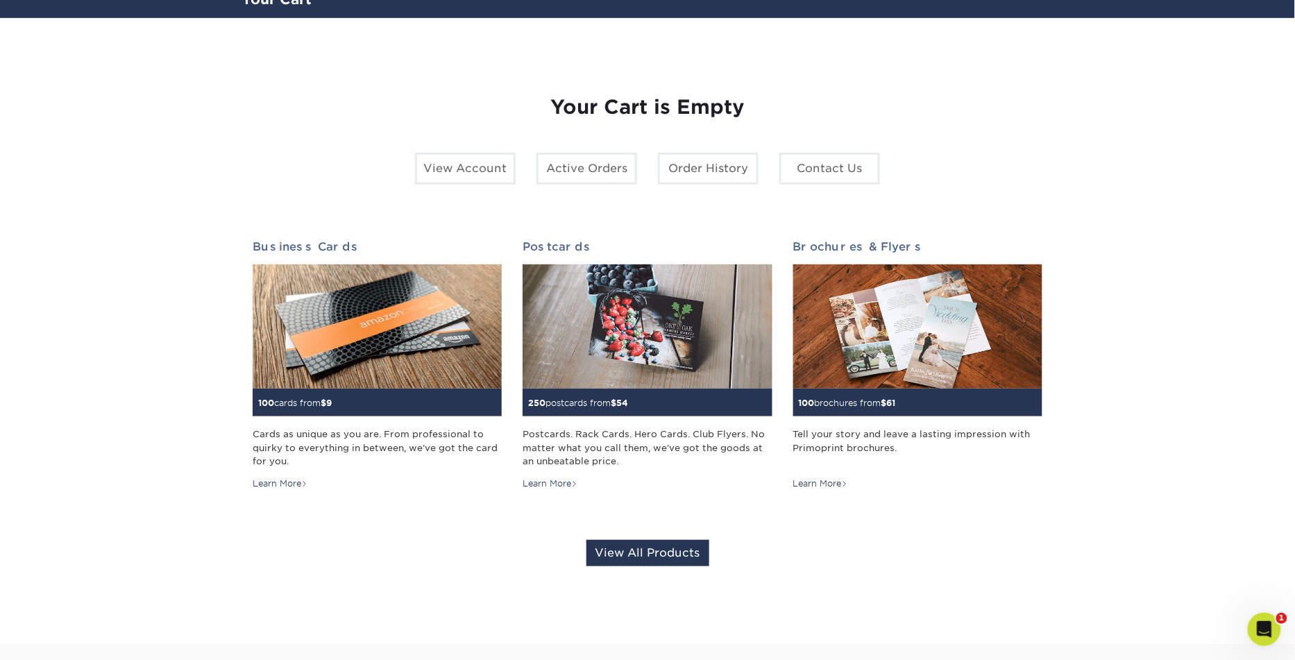
scroll to position [110, 0]
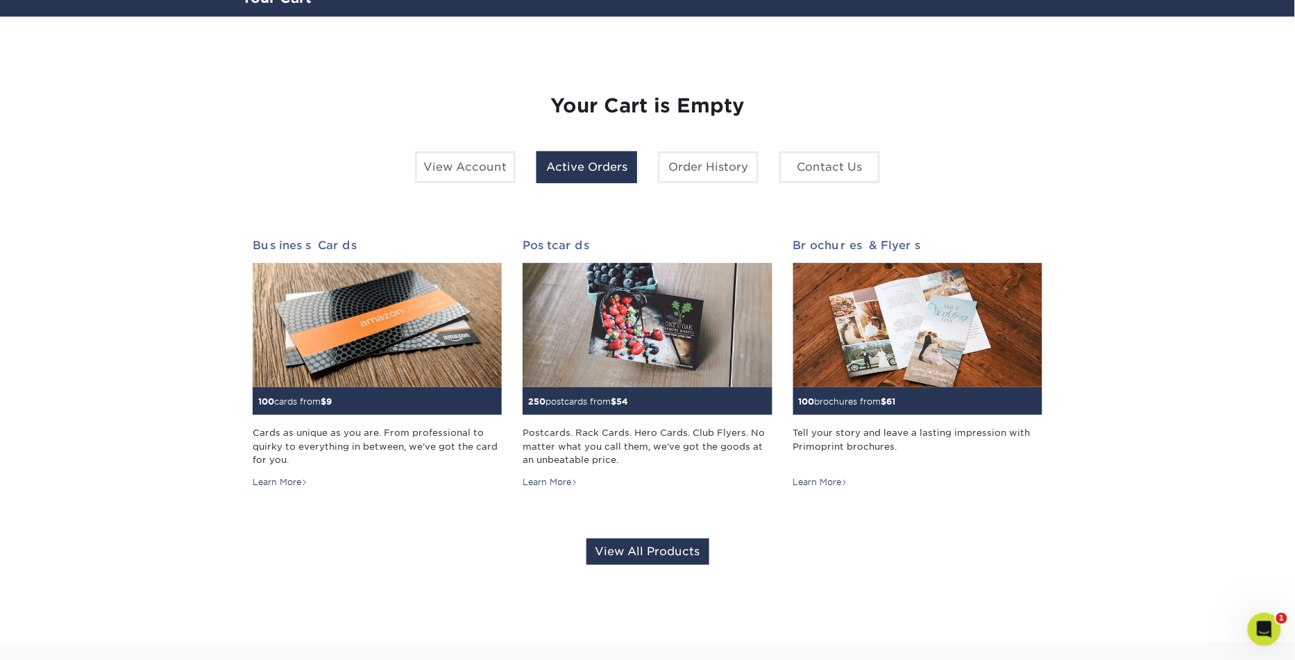
click at [586, 171] on link "Active Orders" at bounding box center [586, 167] width 101 height 32
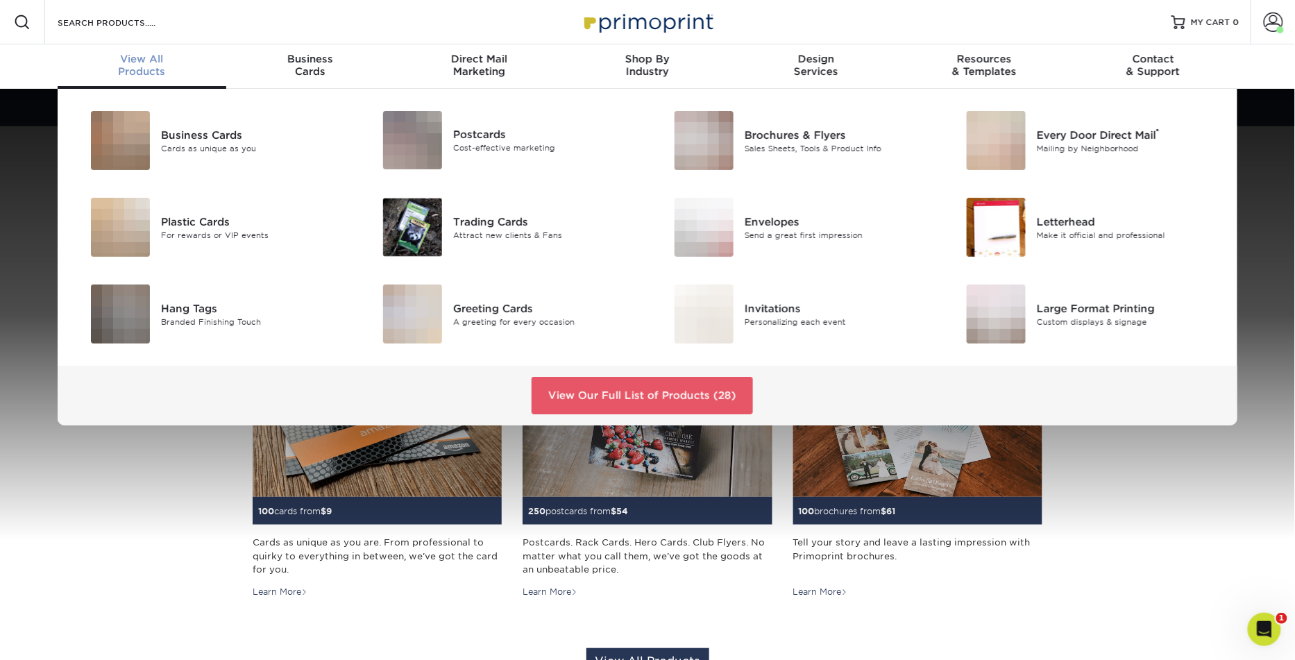
click at [167, 71] on div "View All Products" at bounding box center [142, 65] width 169 height 25
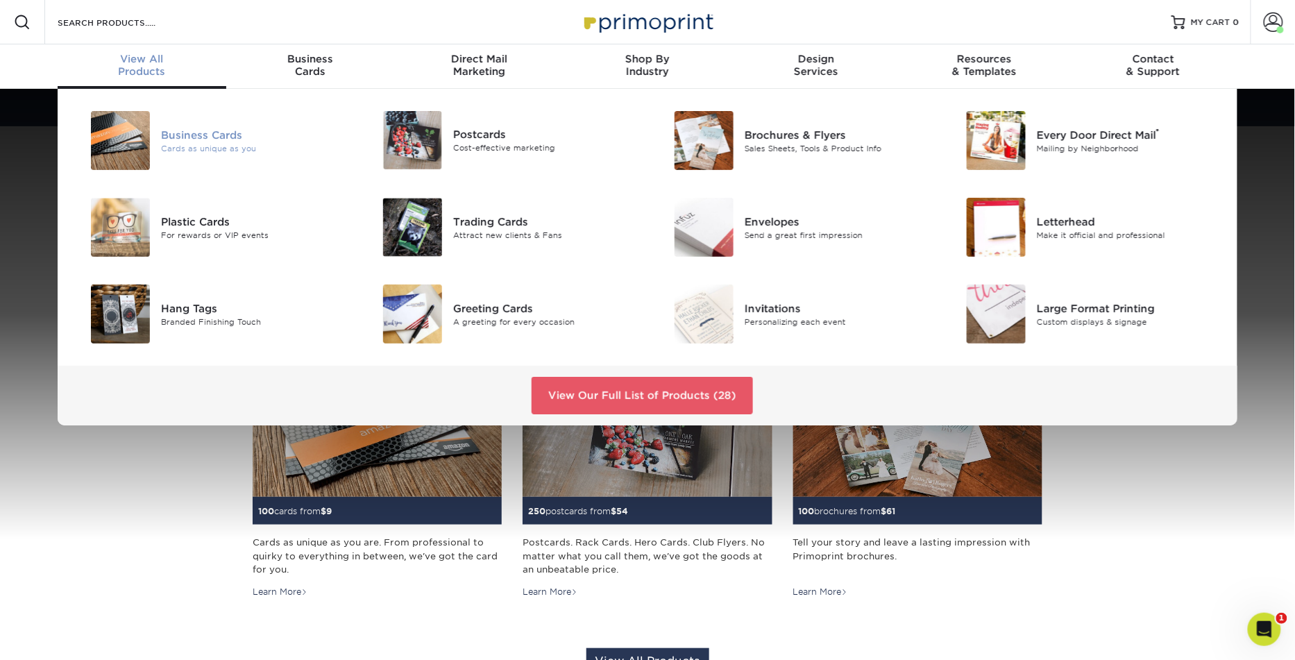
click at [196, 137] on div "Business Cards" at bounding box center [253, 134] width 184 height 15
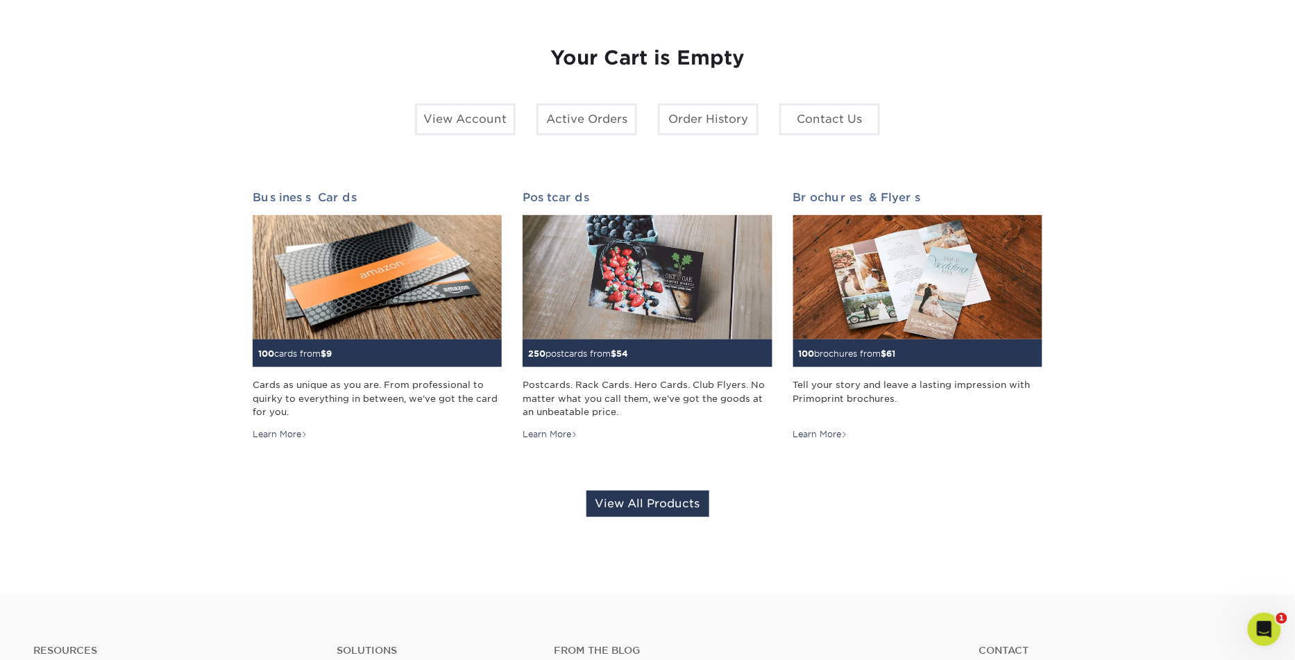
scroll to position [158, 0]
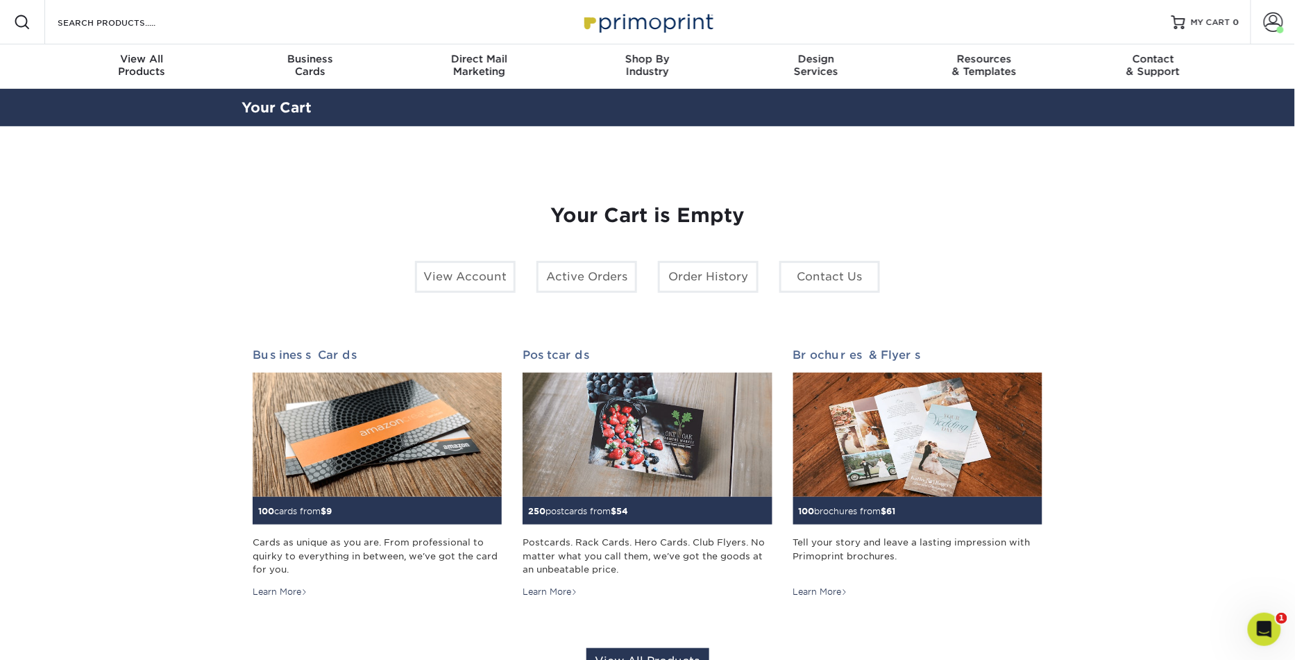
scroll to position [26, 0]
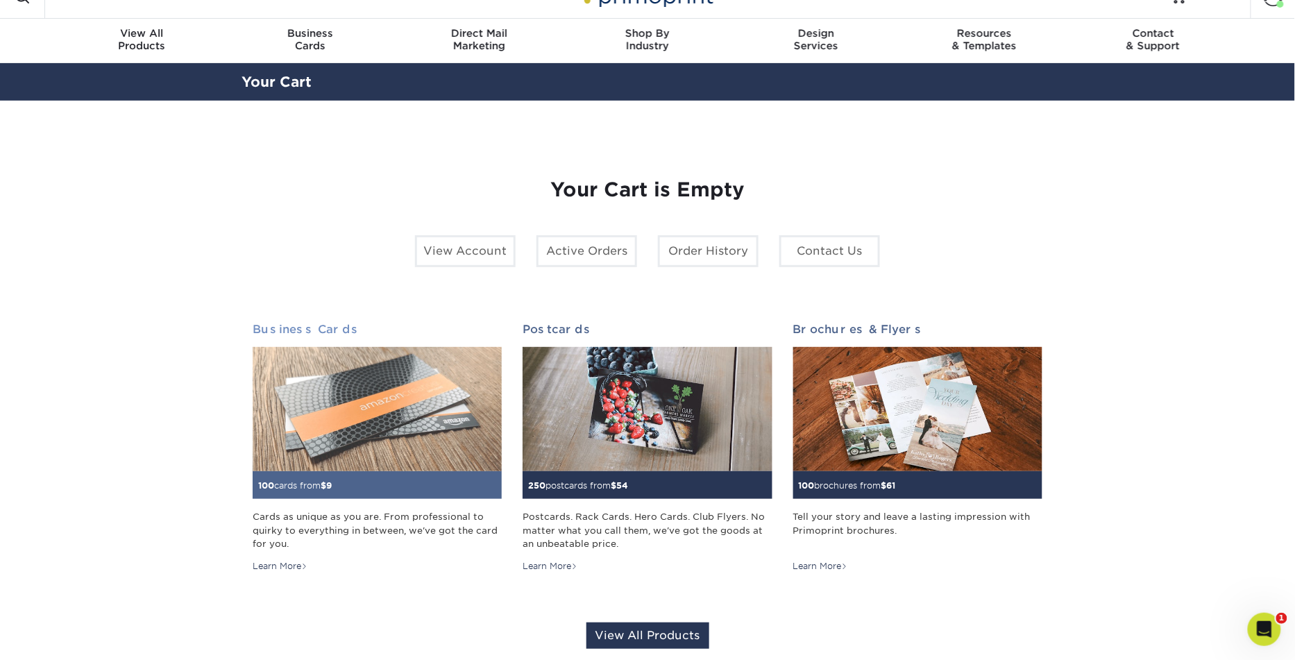
click at [430, 418] on img at bounding box center [377, 409] width 249 height 125
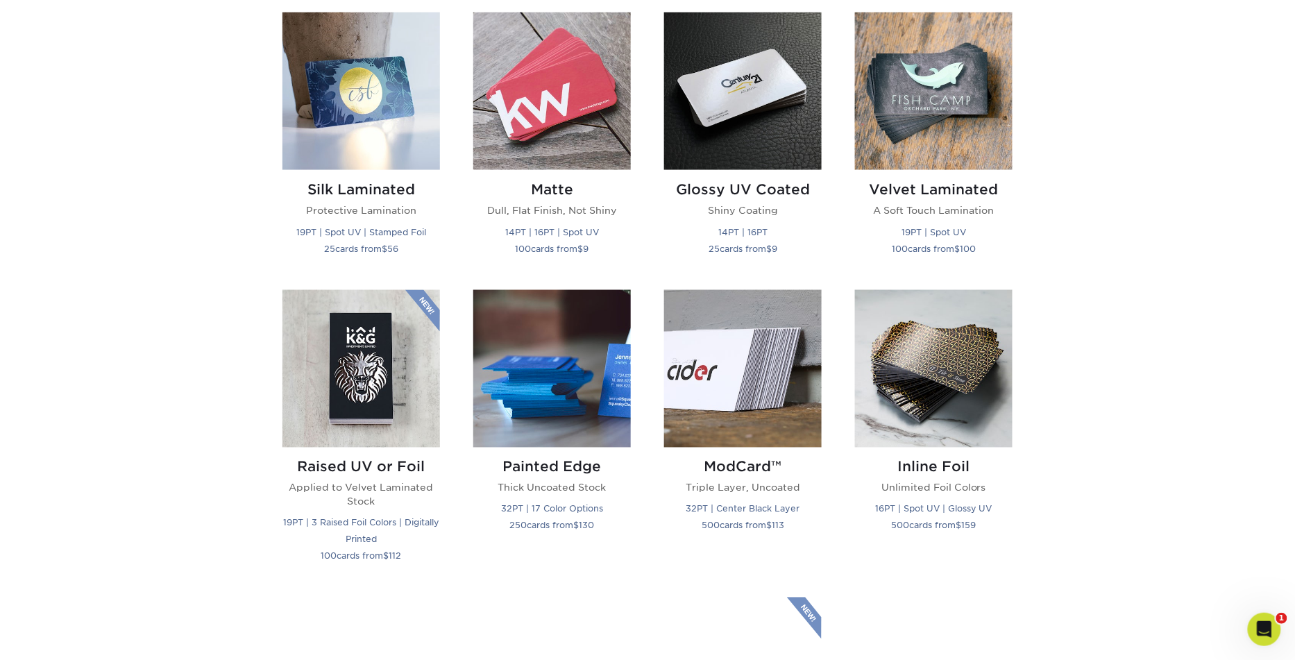
scroll to position [733, 0]
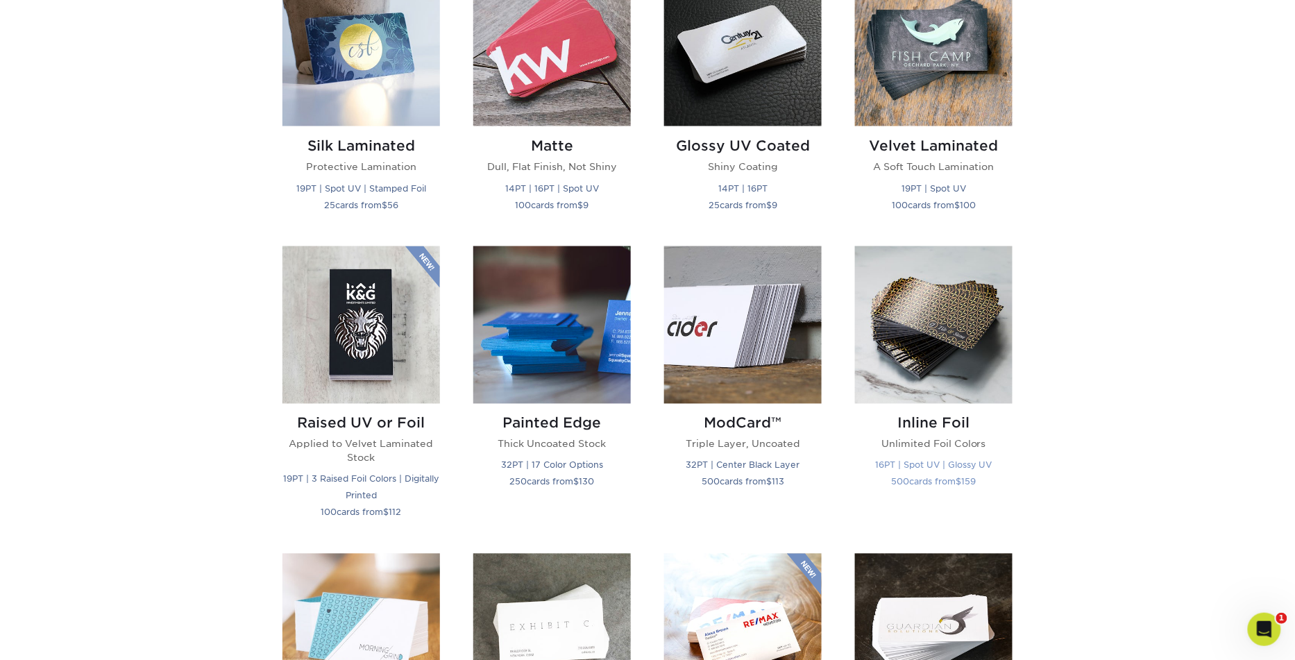
click at [968, 334] on img at bounding box center [933, 324] width 157 height 157
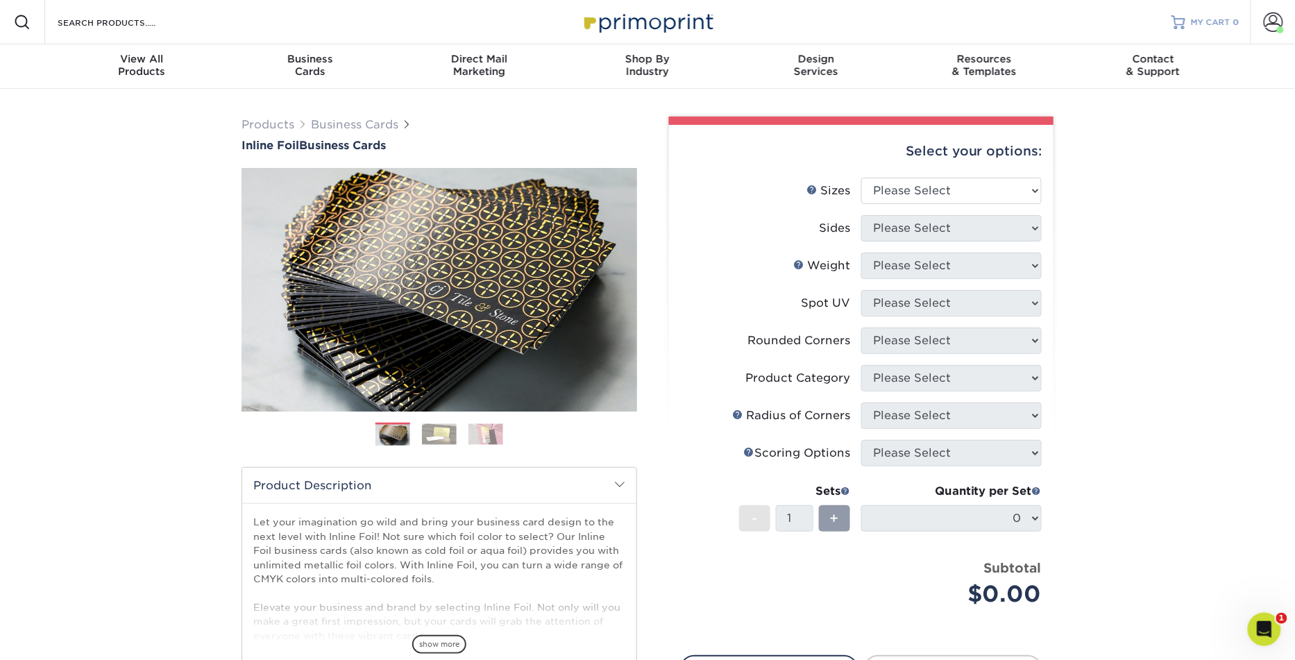
click at [1200, 37] on link "MY CART 0" at bounding box center [1205, 22] width 68 height 44
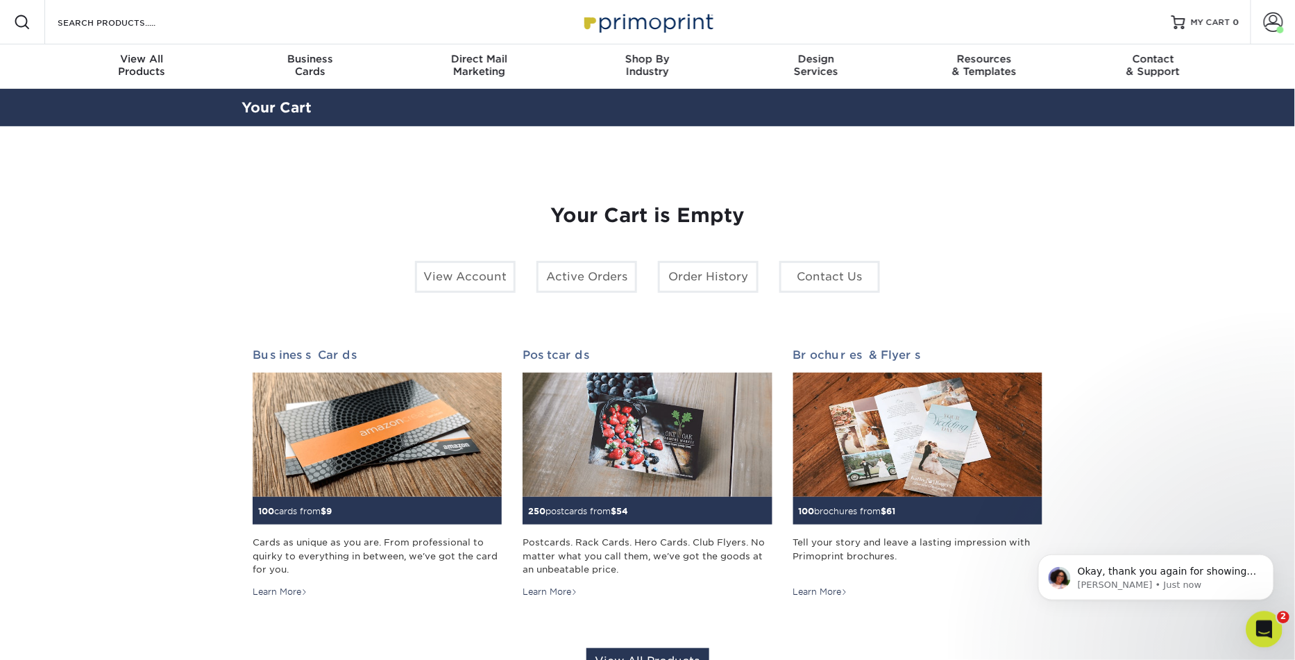
click at [1256, 625] on icon "Open Intercom Messenger" at bounding box center [1261, 627] width 23 height 23
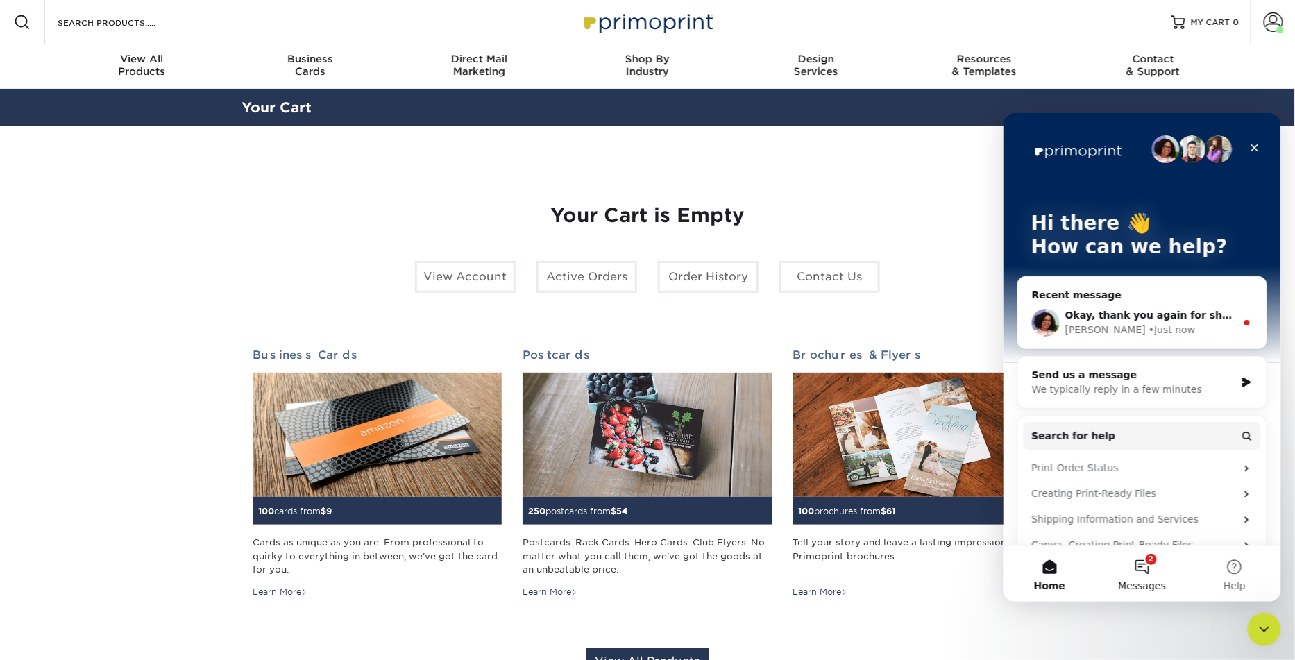
click at [1132, 561] on button "2 Messages" at bounding box center [1141, 573] width 92 height 56
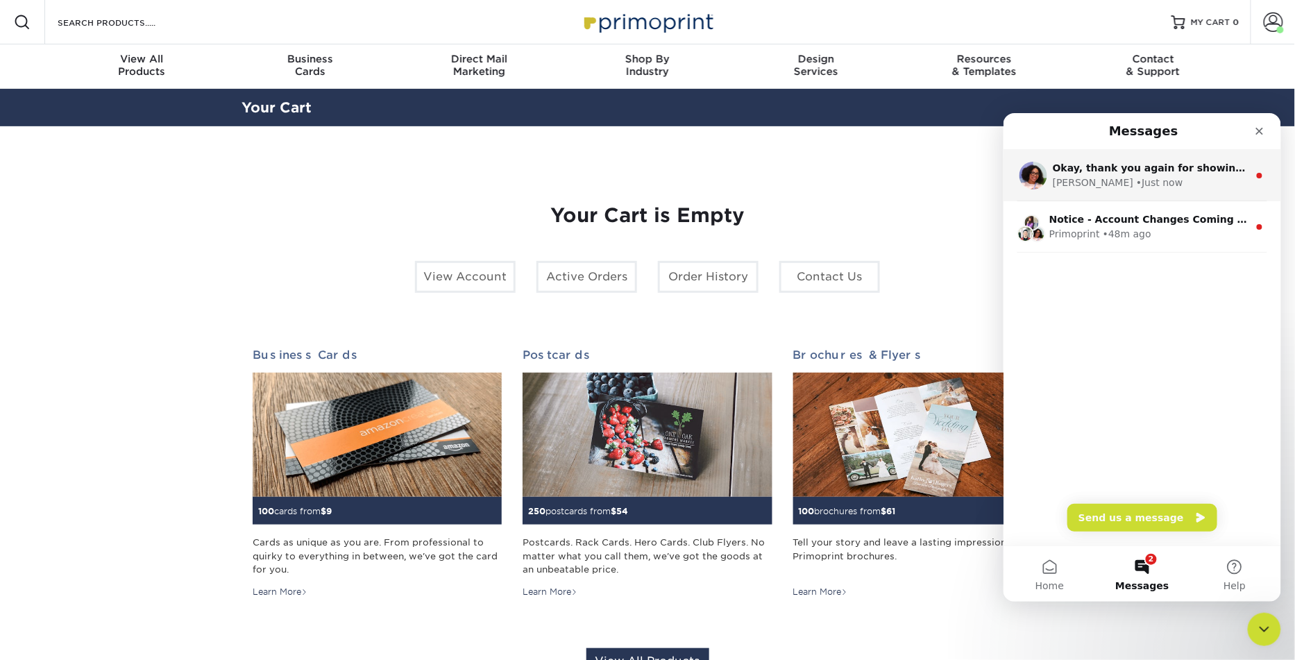
click at [1138, 183] on div "[PERSON_NAME] • Just now" at bounding box center [1150, 182] width 196 height 15
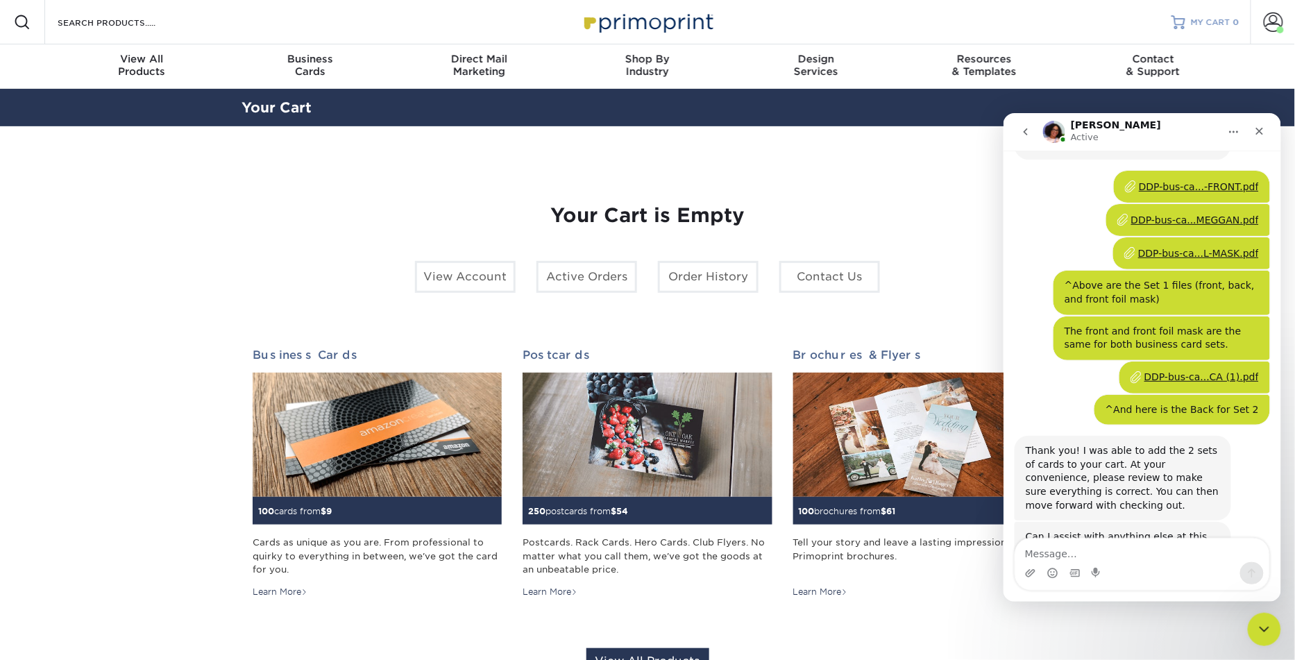
click at [1202, 17] on span "MY CART" at bounding box center [1210, 23] width 40 height 12
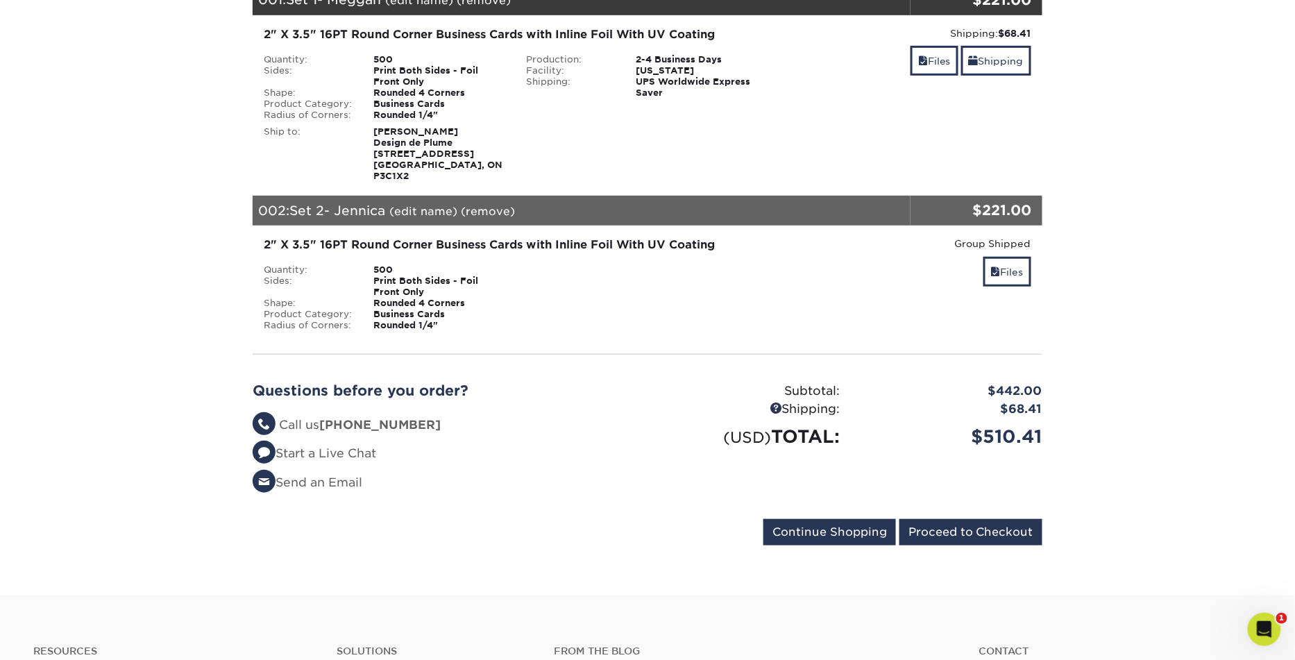
scroll to position [216, 0]
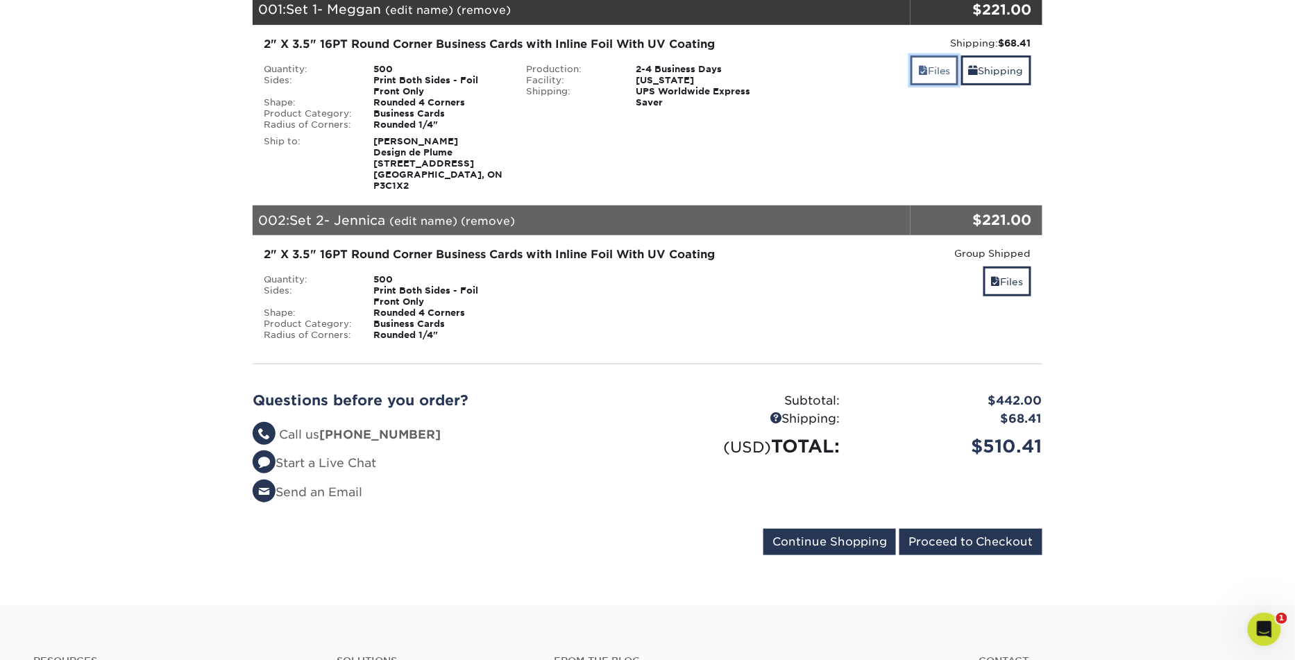
click at [937, 73] on link "Files" at bounding box center [934, 71] width 48 height 30
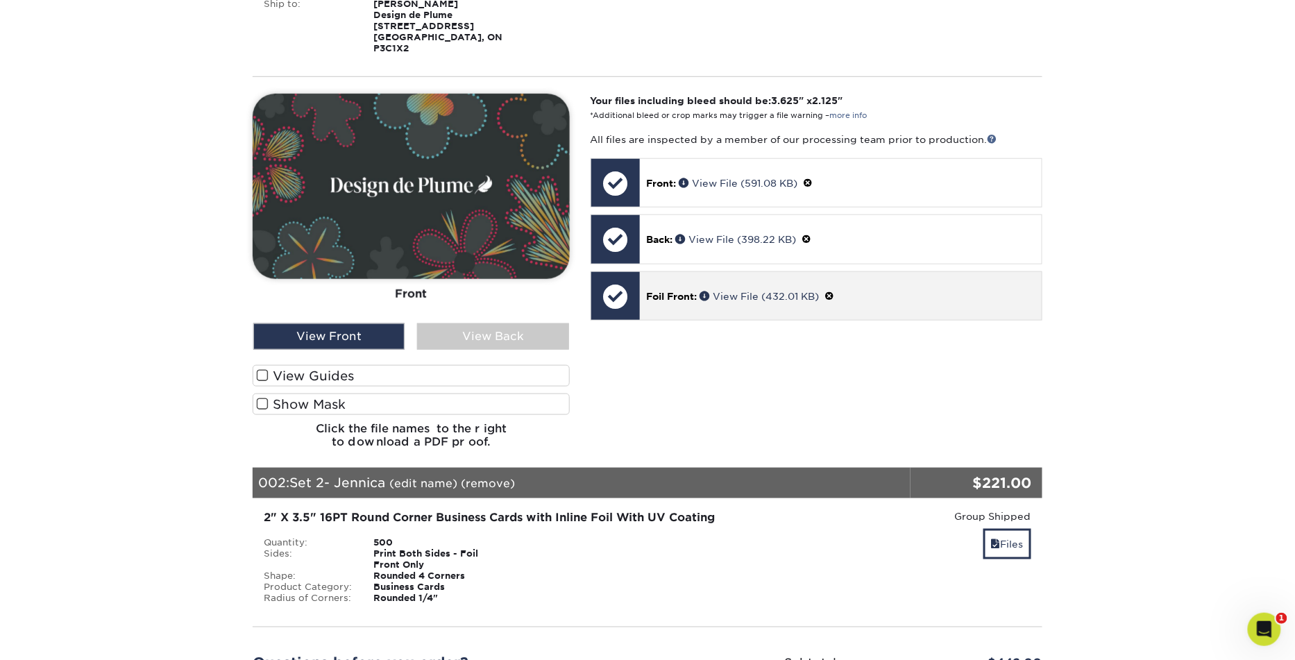
scroll to position [357, 0]
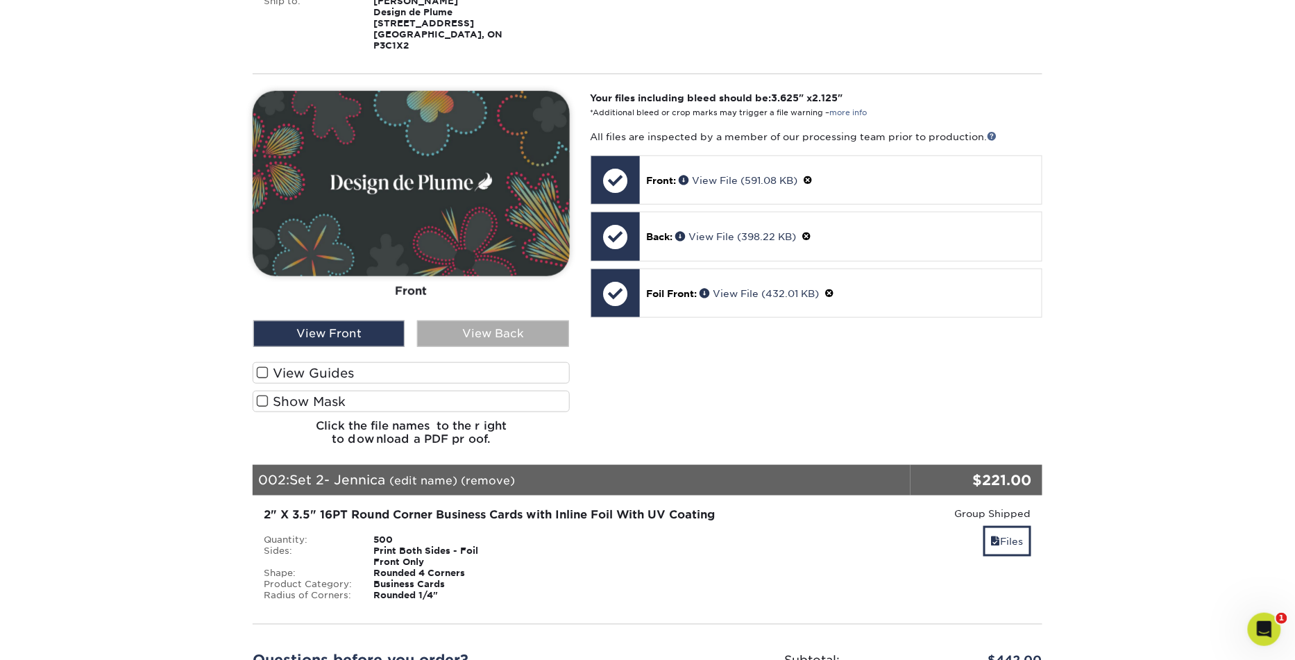
click at [471, 322] on div "View Back" at bounding box center [492, 334] width 151 height 26
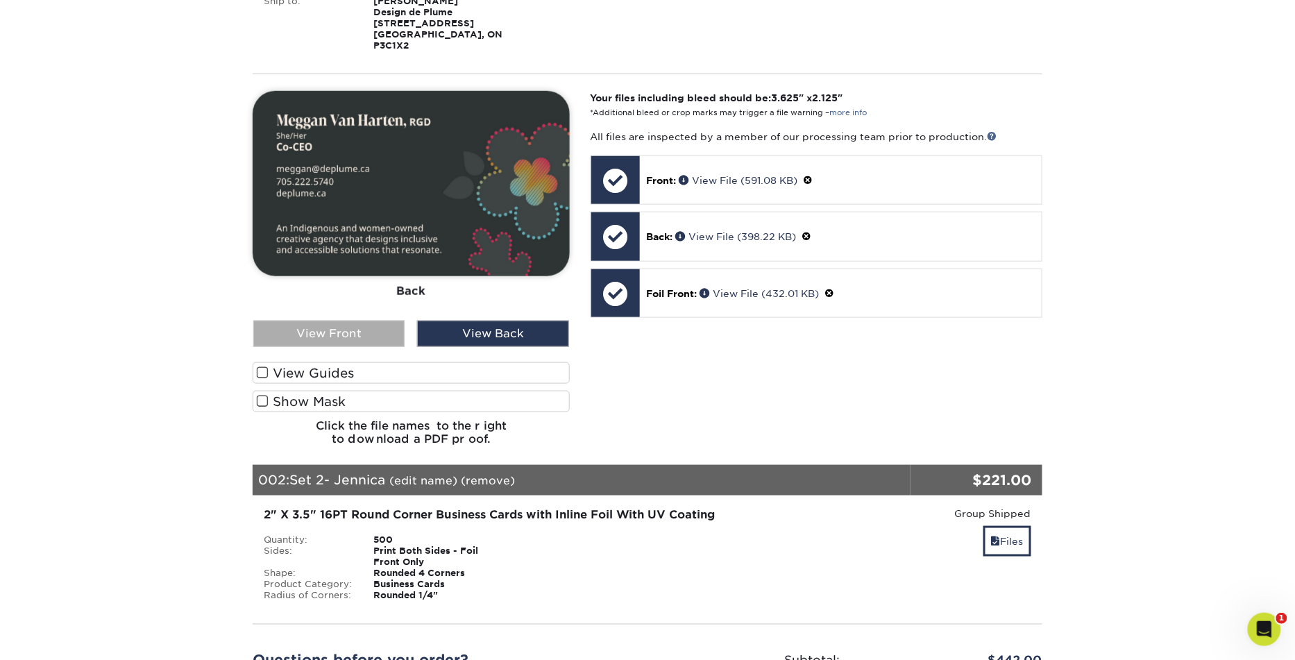
click at [362, 332] on div "View Front" at bounding box center [328, 334] width 151 height 26
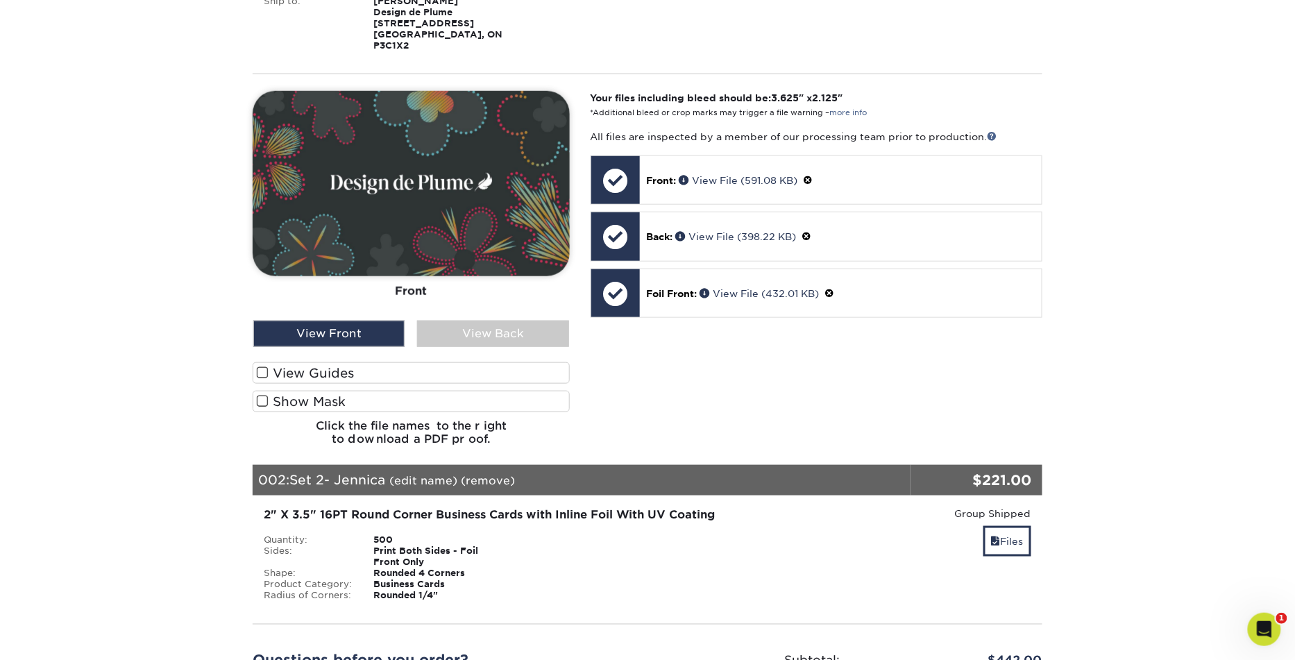
click at [345, 400] on label "Show Mask" at bounding box center [411, 402] width 317 height 22
click at [0, 0] on input "Show Mask" at bounding box center [0, 0] width 0 height 0
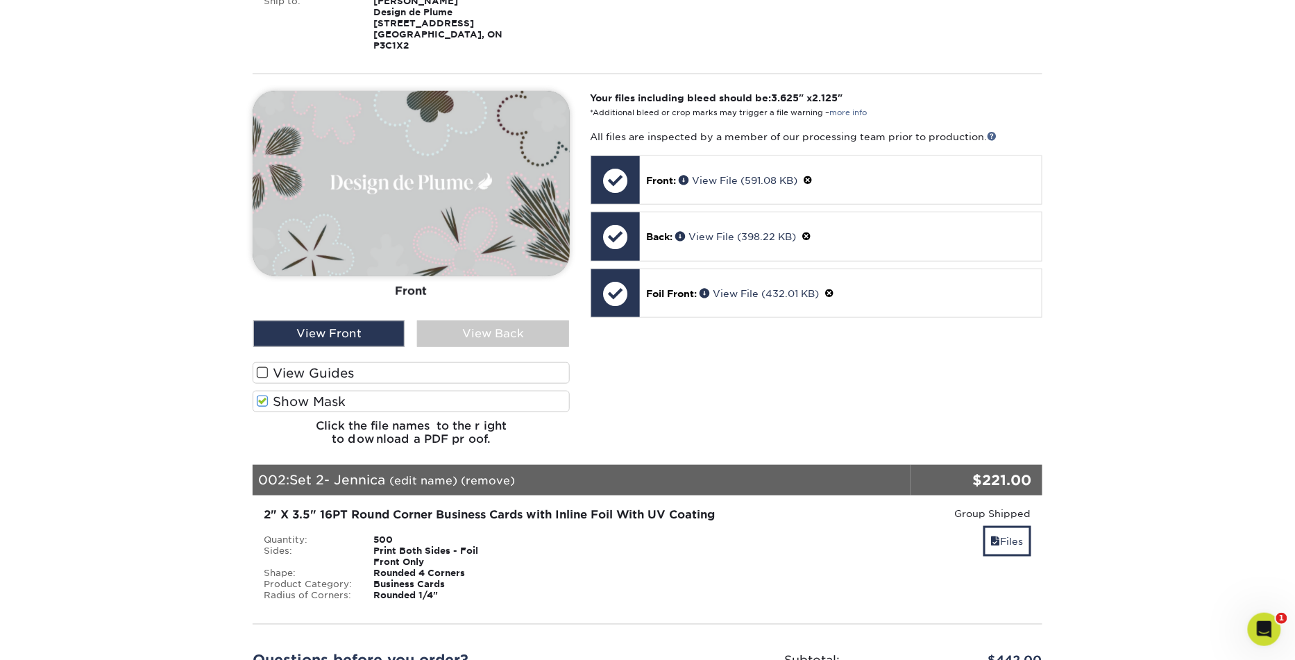
click at [345, 400] on label "Show Mask" at bounding box center [411, 402] width 317 height 22
click at [0, 0] on input "Show Mask" at bounding box center [0, 0] width 0 height 0
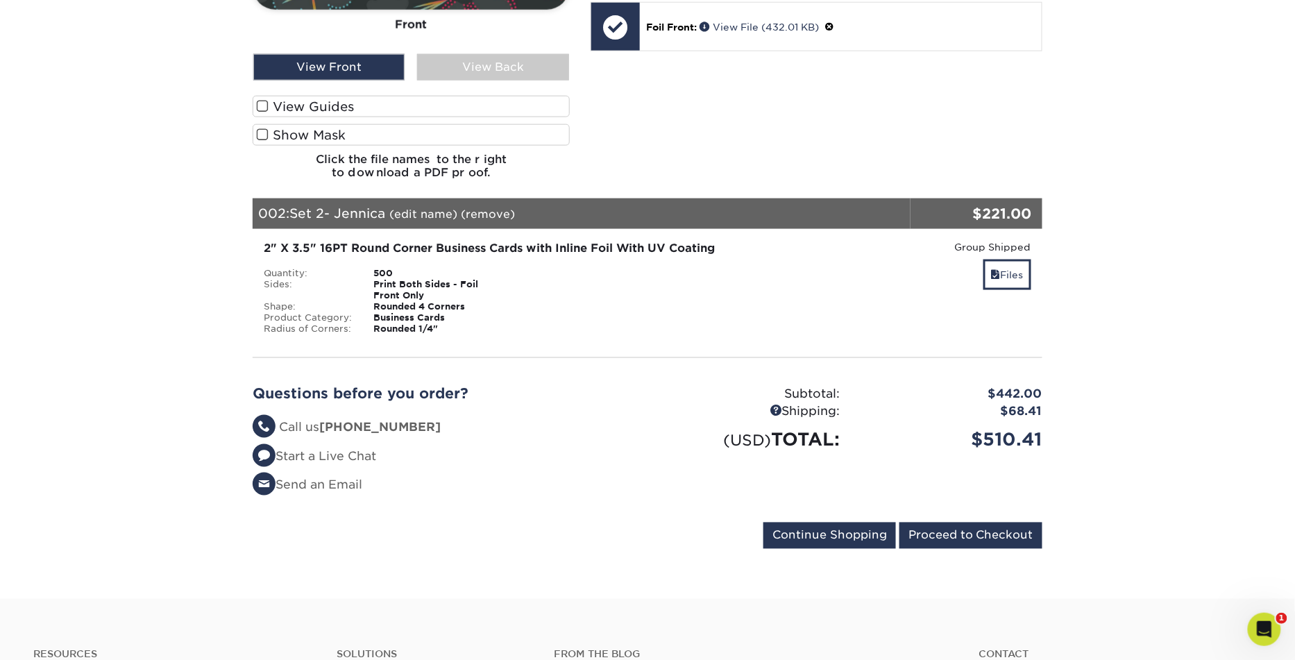
scroll to position [663, 0]
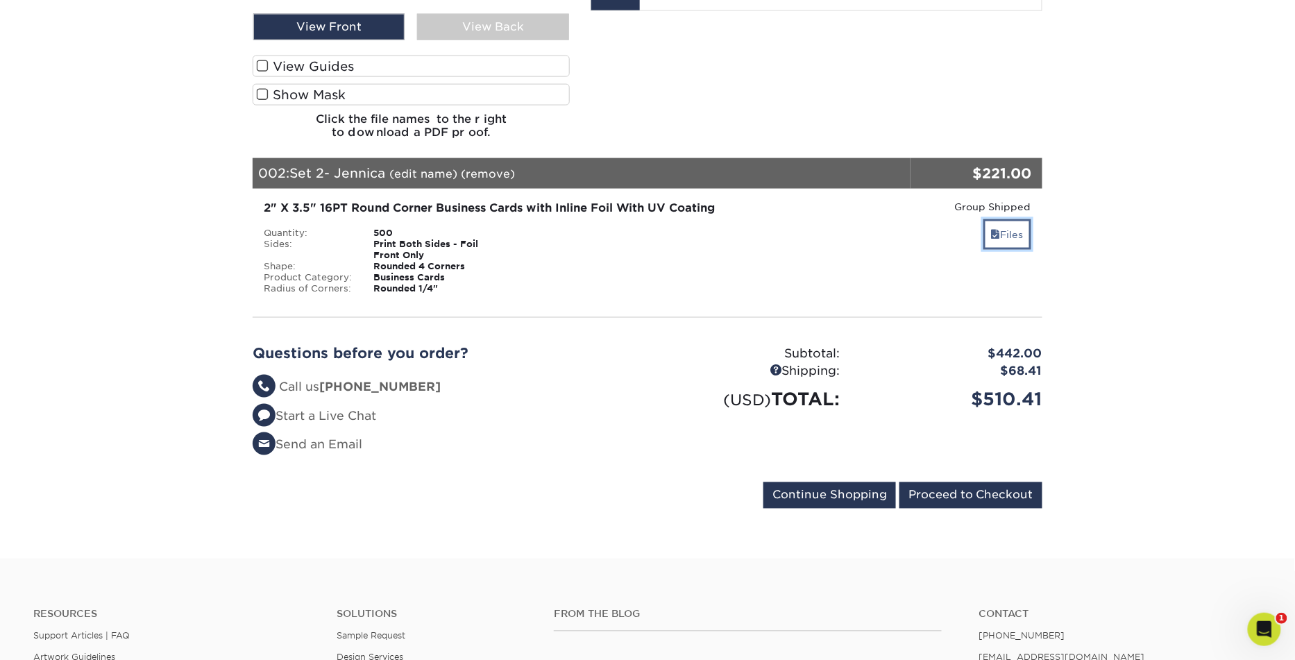
click at [993, 229] on span at bounding box center [996, 234] width 10 height 11
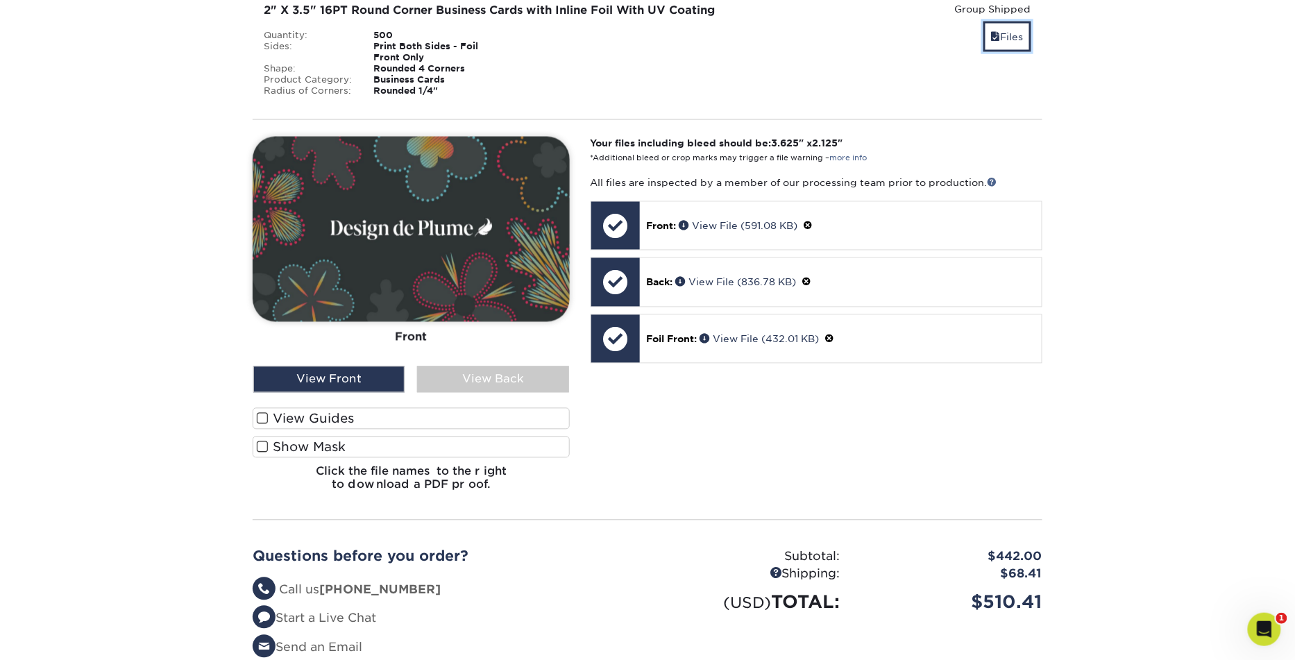
scroll to position [864, 0]
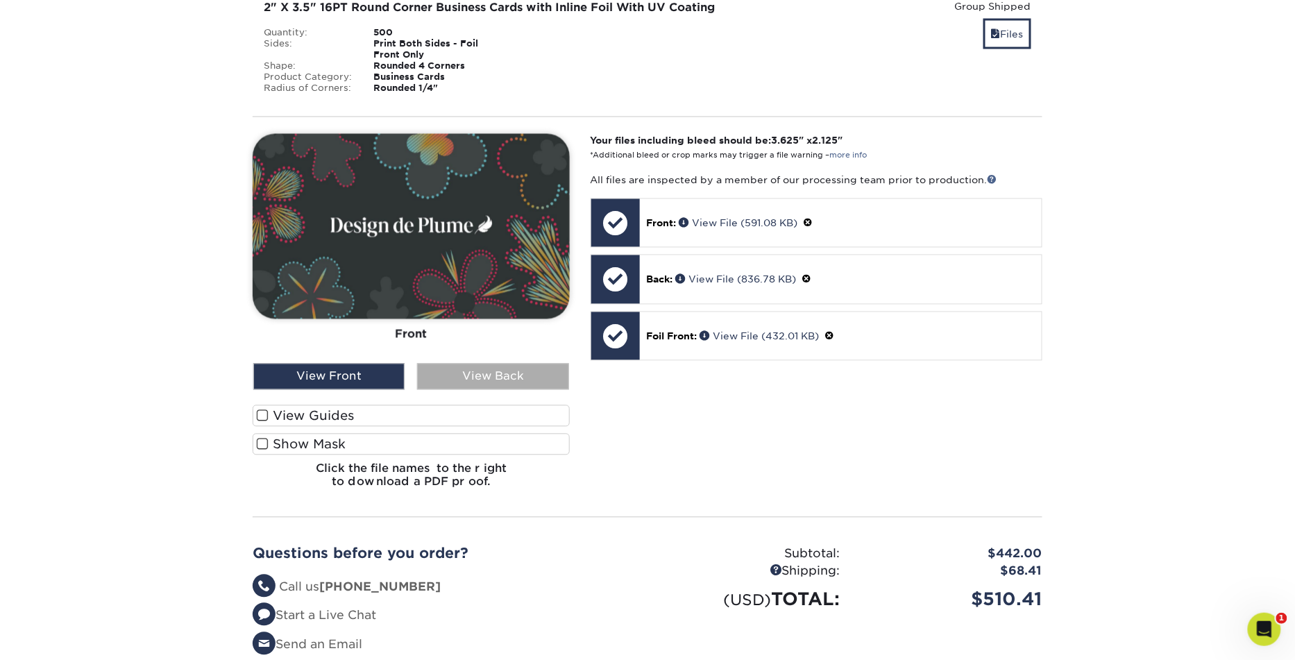
click at [487, 378] on div "View Back" at bounding box center [492, 377] width 151 height 26
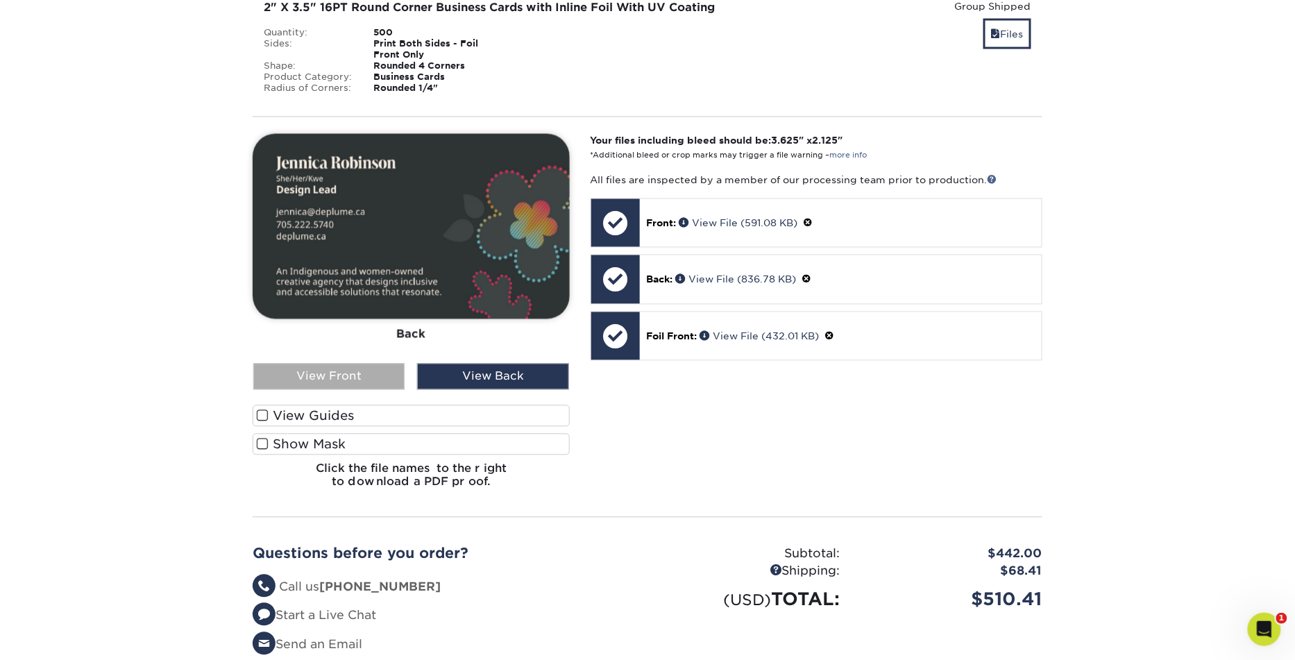
click at [345, 375] on div "View Front" at bounding box center [328, 377] width 151 height 26
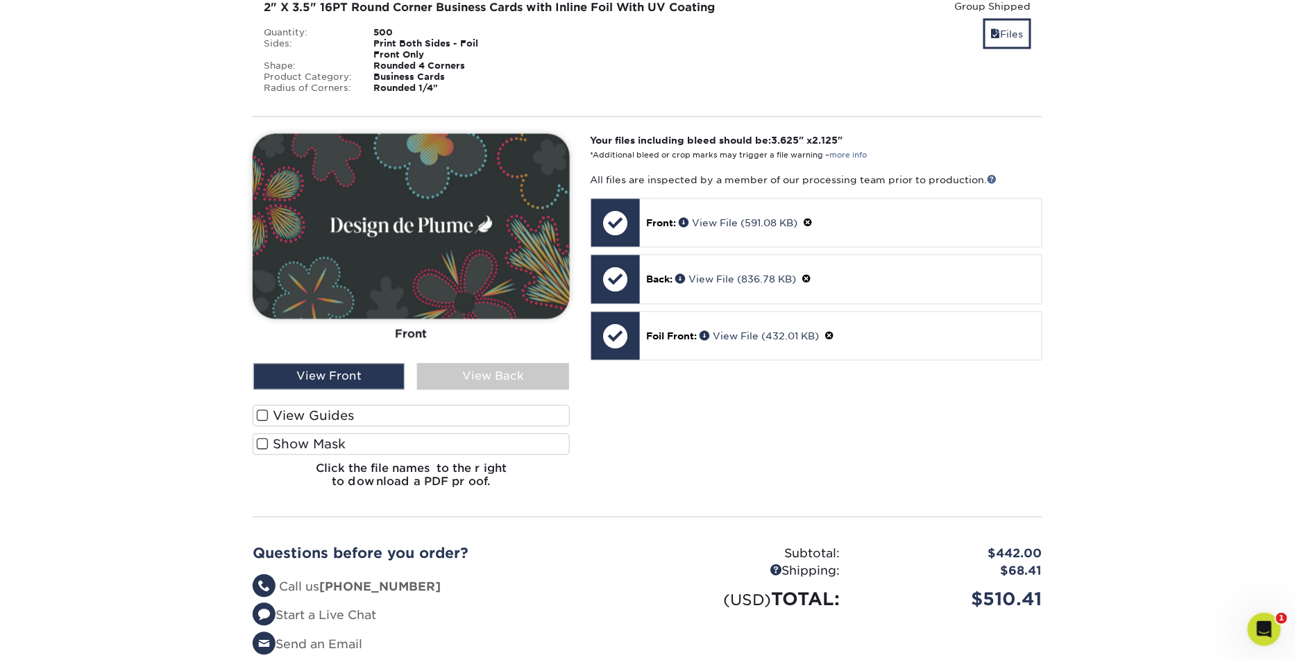
click at [339, 440] on label "Show Mask" at bounding box center [411, 445] width 317 height 22
click at [0, 0] on input "Show Mask" at bounding box center [0, 0] width 0 height 0
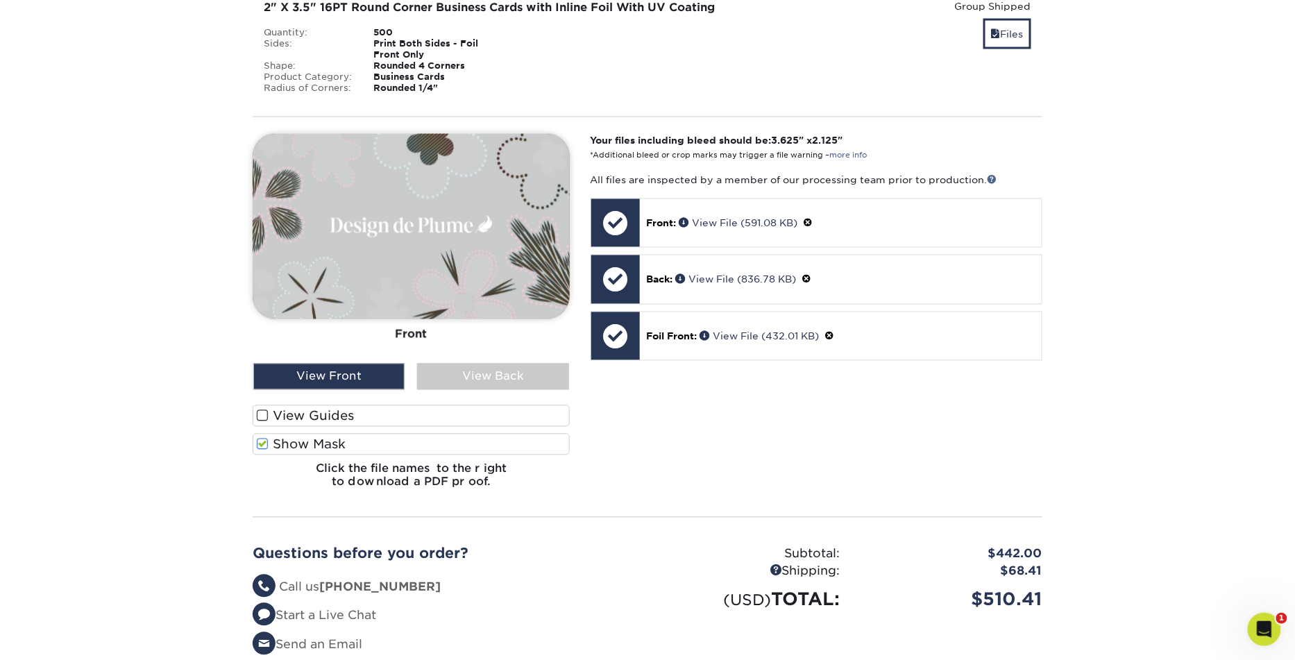
click at [339, 440] on label "Show Mask" at bounding box center [411, 445] width 317 height 22
click at [0, 0] on input "Show Mask" at bounding box center [0, 0] width 0 height 0
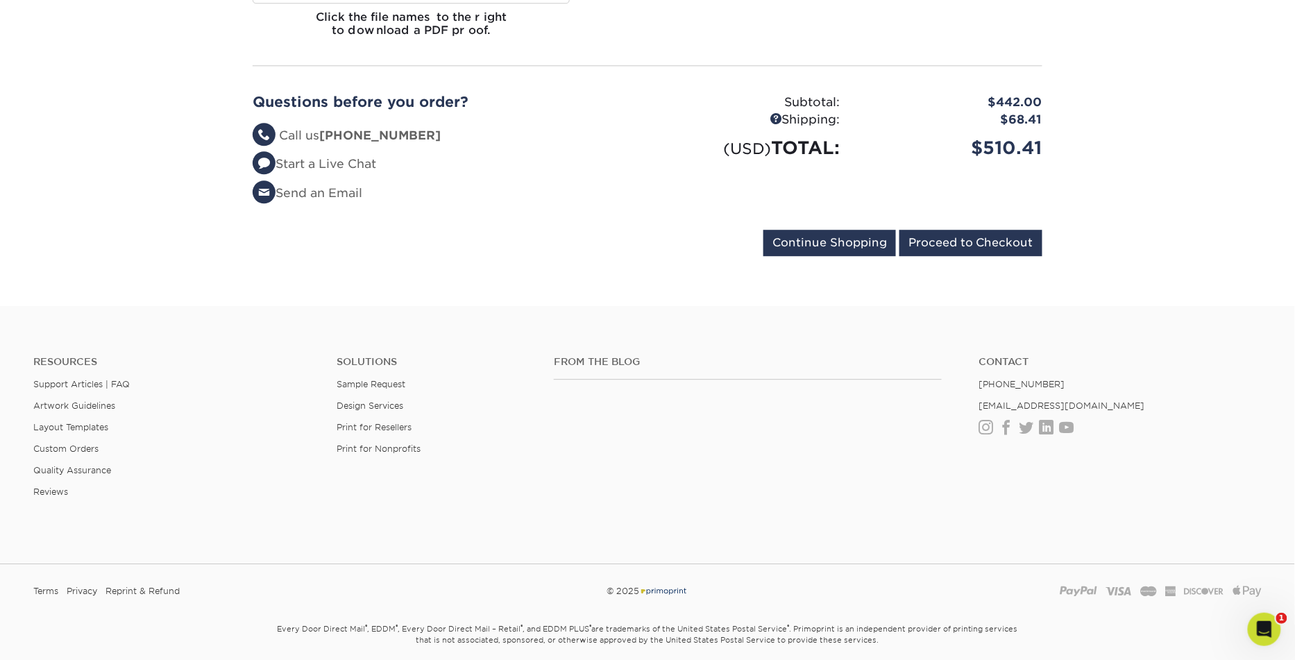
scroll to position [1321, 0]
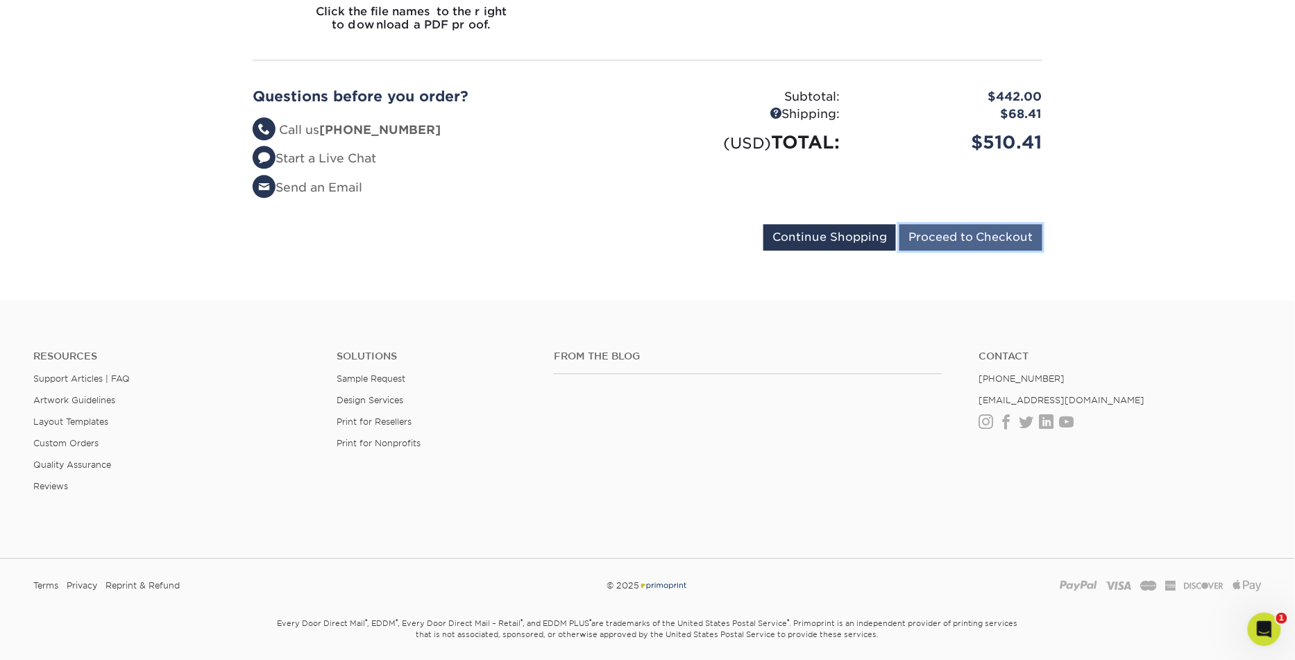
click at [963, 225] on input "Proceed to Checkout" at bounding box center [970, 237] width 143 height 26
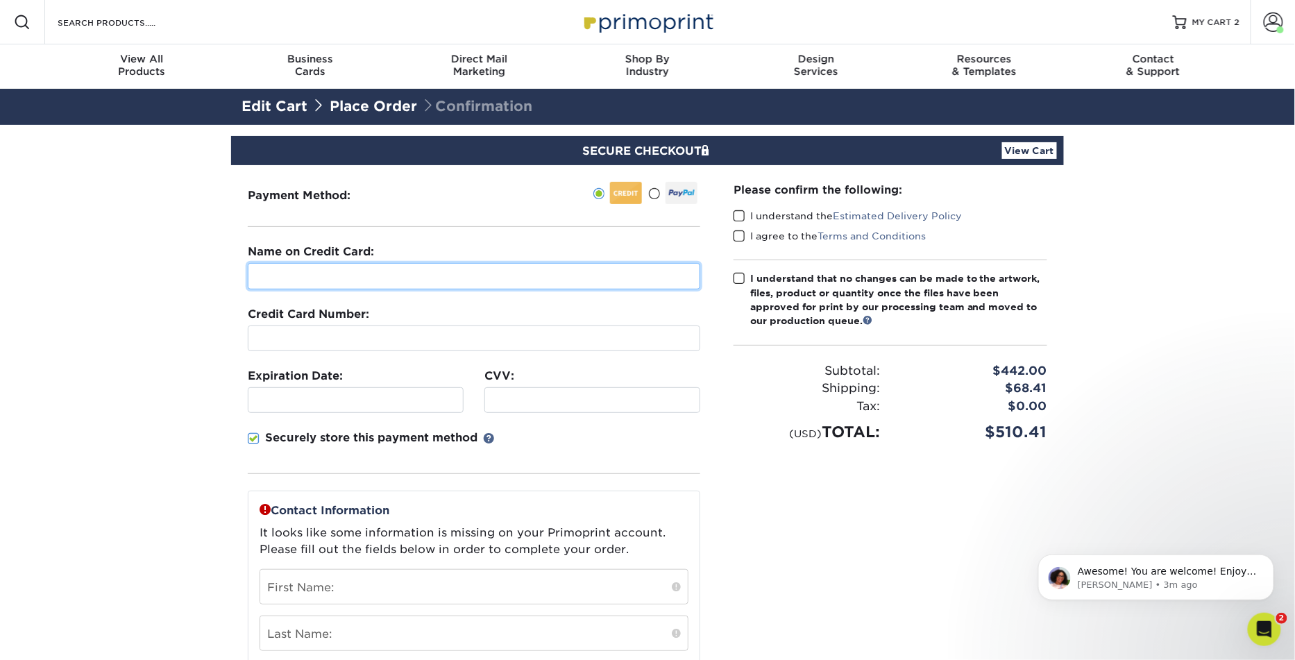
click at [258, 277] on input "text" at bounding box center [474, 276] width 452 height 26
paste input "[PERSON_NAME] Design De Plume"
type input "[PERSON_NAME] Design De Plume"
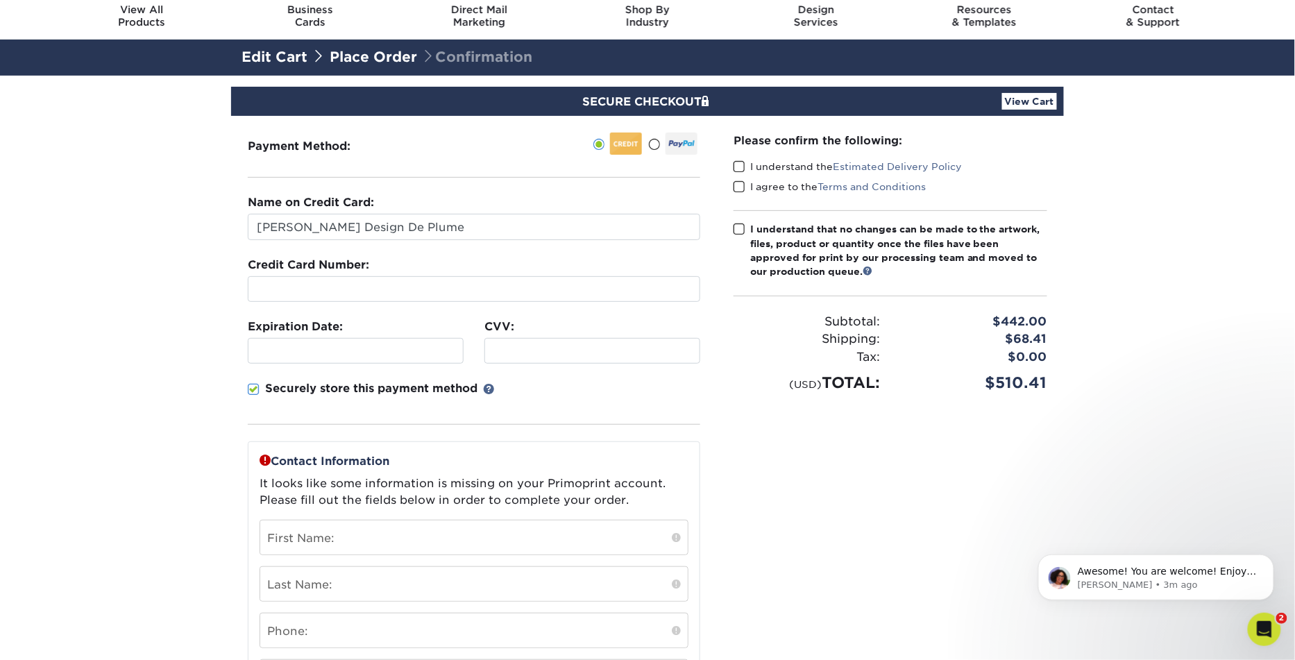
scroll to position [51, 0]
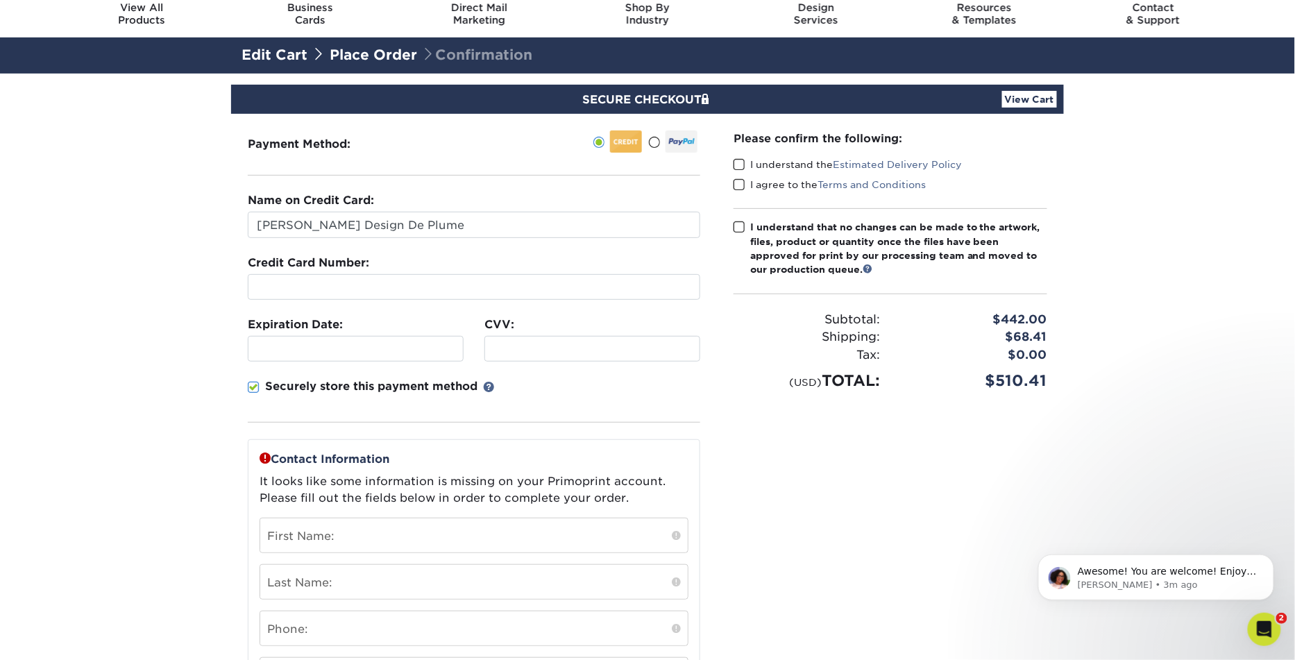
click at [255, 382] on span at bounding box center [254, 387] width 12 height 13
click at [0, 0] on input "Securely store this payment method" at bounding box center [0, 0] width 0 height 0
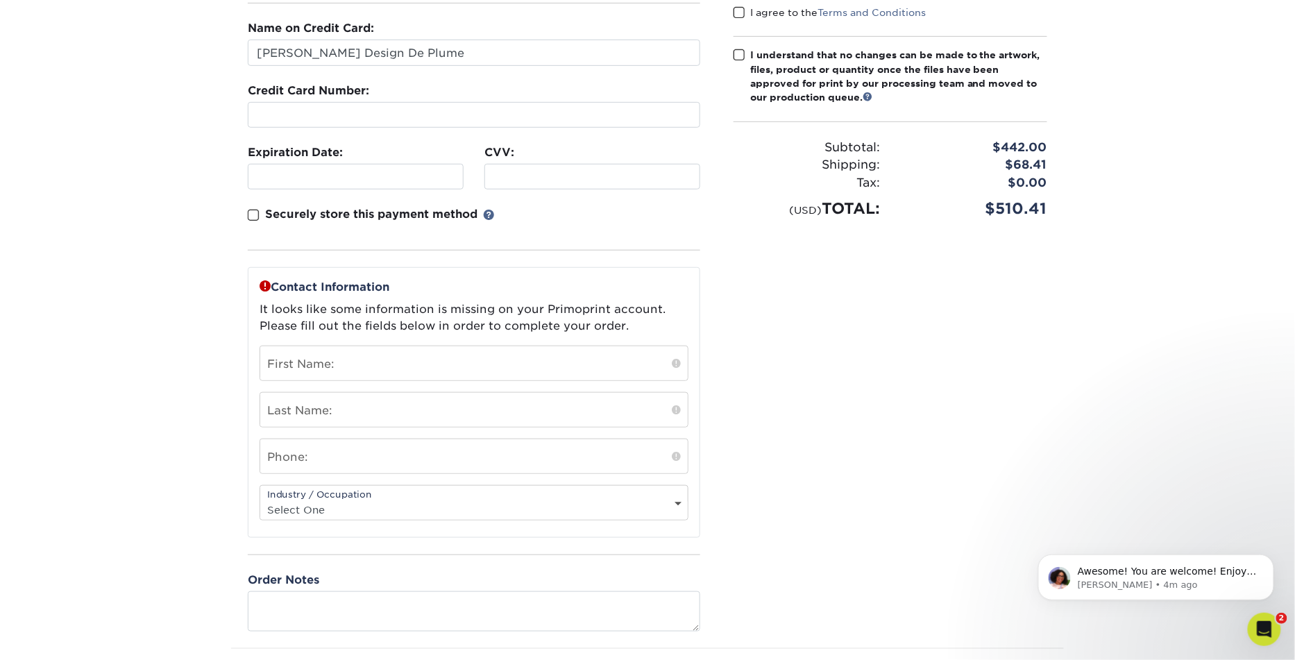
scroll to position [237, 0]
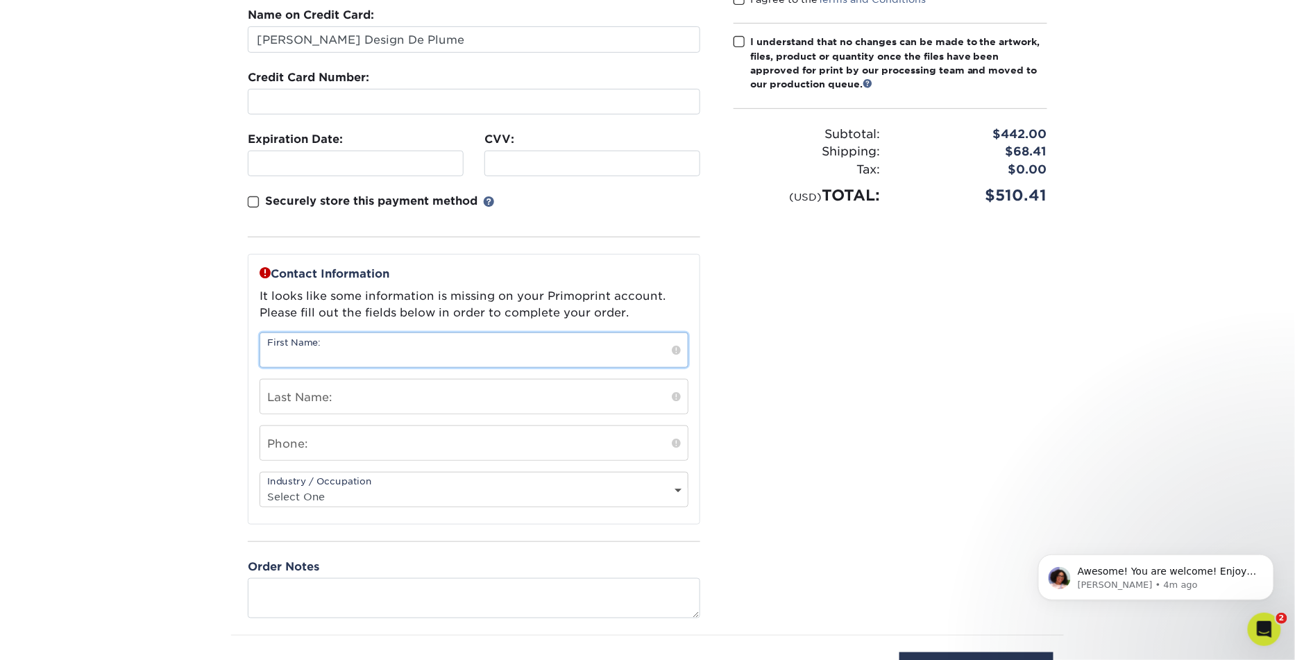
click at [404, 345] on input "text" at bounding box center [473, 350] width 427 height 34
type input "Jennica"
type input "[PERSON_NAME]"
type input "5"
type input "7056625669"
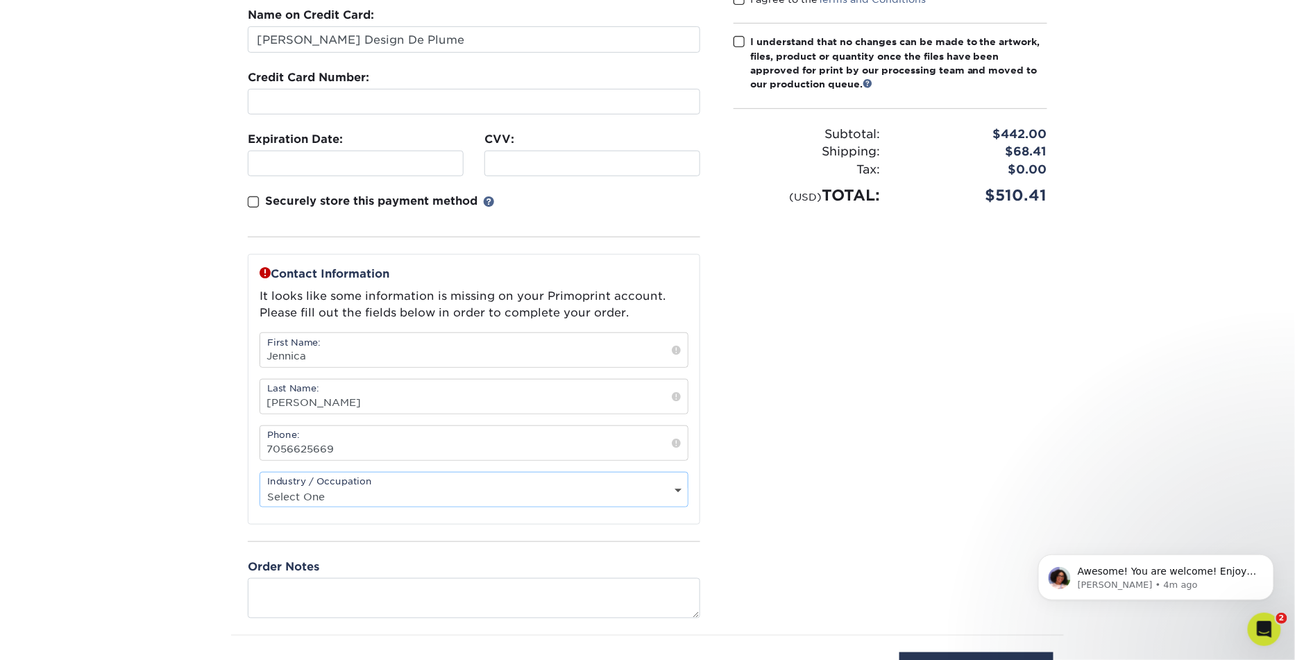
click at [334, 491] on select "Select One Administrative Executive Human Resources Construction Education Ente…" at bounding box center [473, 496] width 427 height 20
select select "11"
click at [260, 486] on select "Select One Administrative Executive Human Resources Construction Education Ente…" at bounding box center [473, 496] width 427 height 20
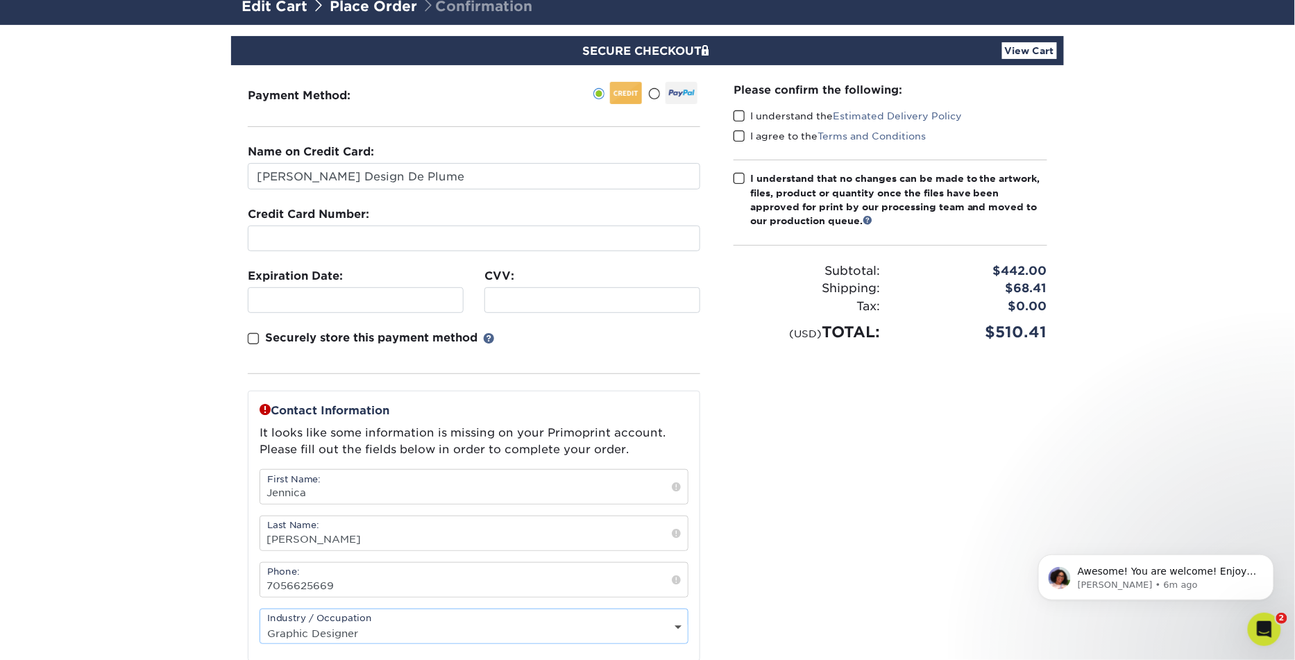
scroll to position [101, 0]
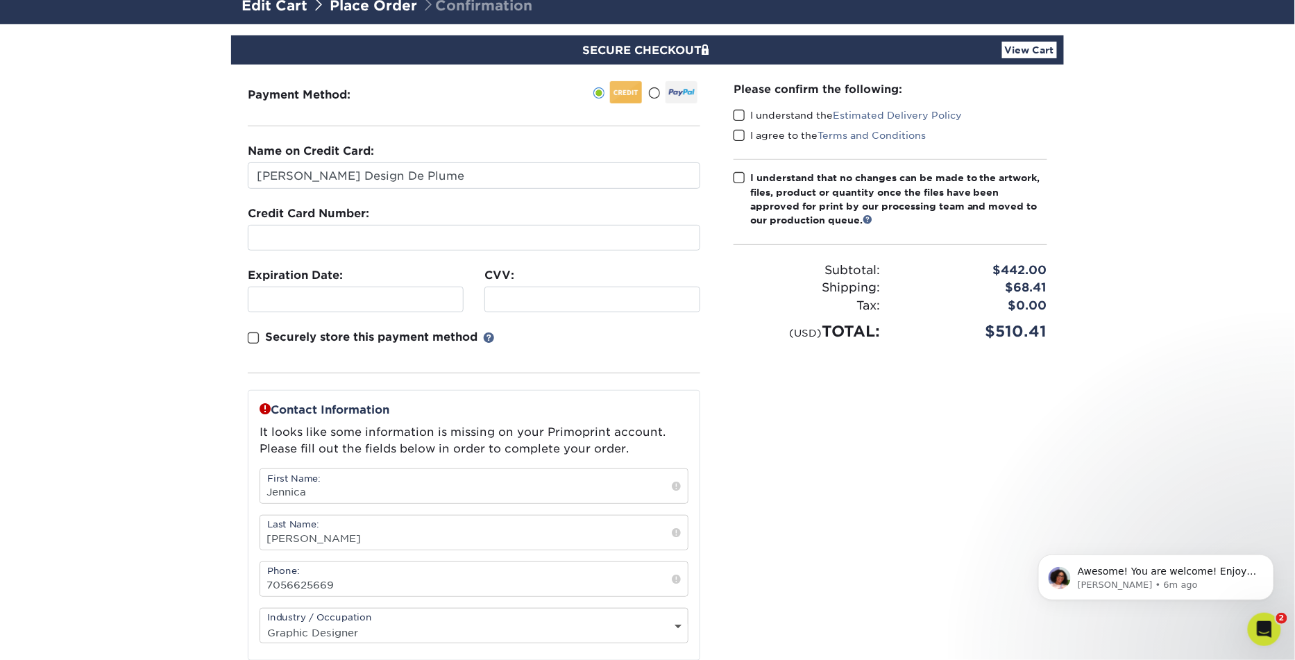
click at [742, 116] on span at bounding box center [739, 115] width 12 height 13
click at [0, 0] on input "I understand the Estimated Delivery Policy" at bounding box center [0, 0] width 0 height 0
click at [739, 135] on span at bounding box center [739, 135] width 12 height 13
click at [0, 0] on input "I agree to the Terms and Conditions" at bounding box center [0, 0] width 0 height 0
click at [737, 178] on span at bounding box center [739, 177] width 12 height 13
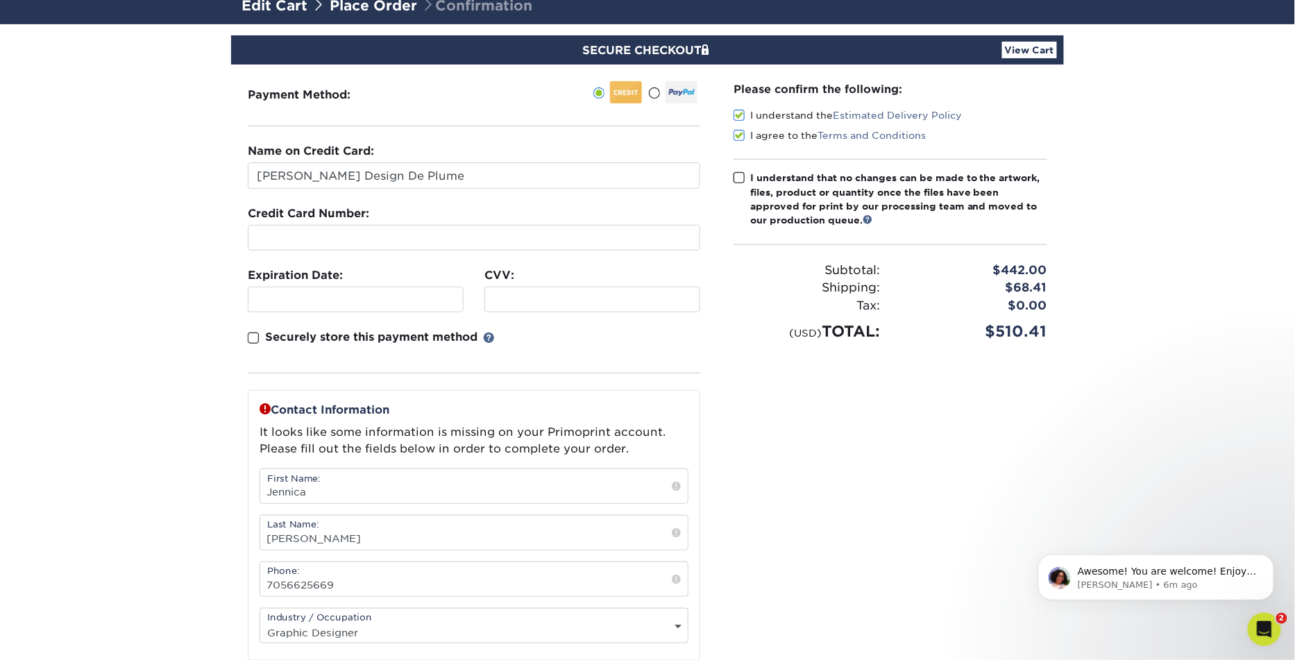
click at [0, 0] on input "I understand that no changes can be made to the artwork, files, product or quan…" at bounding box center [0, 0] width 0 height 0
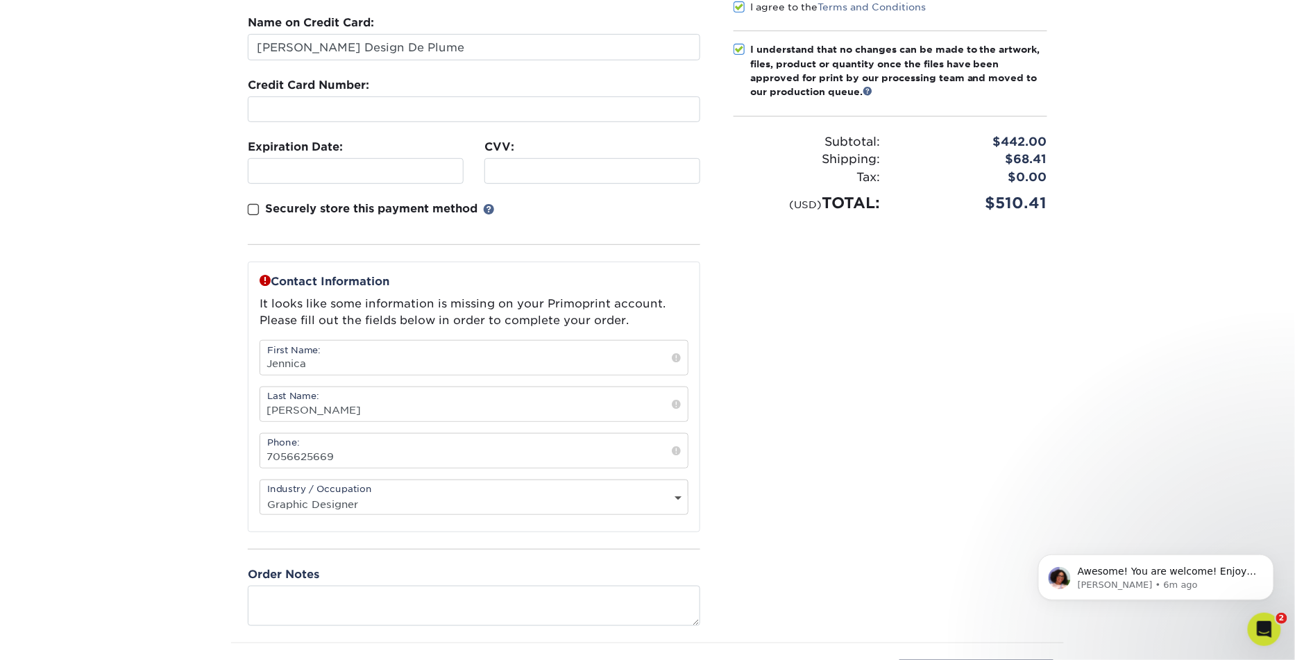
scroll to position [257, 0]
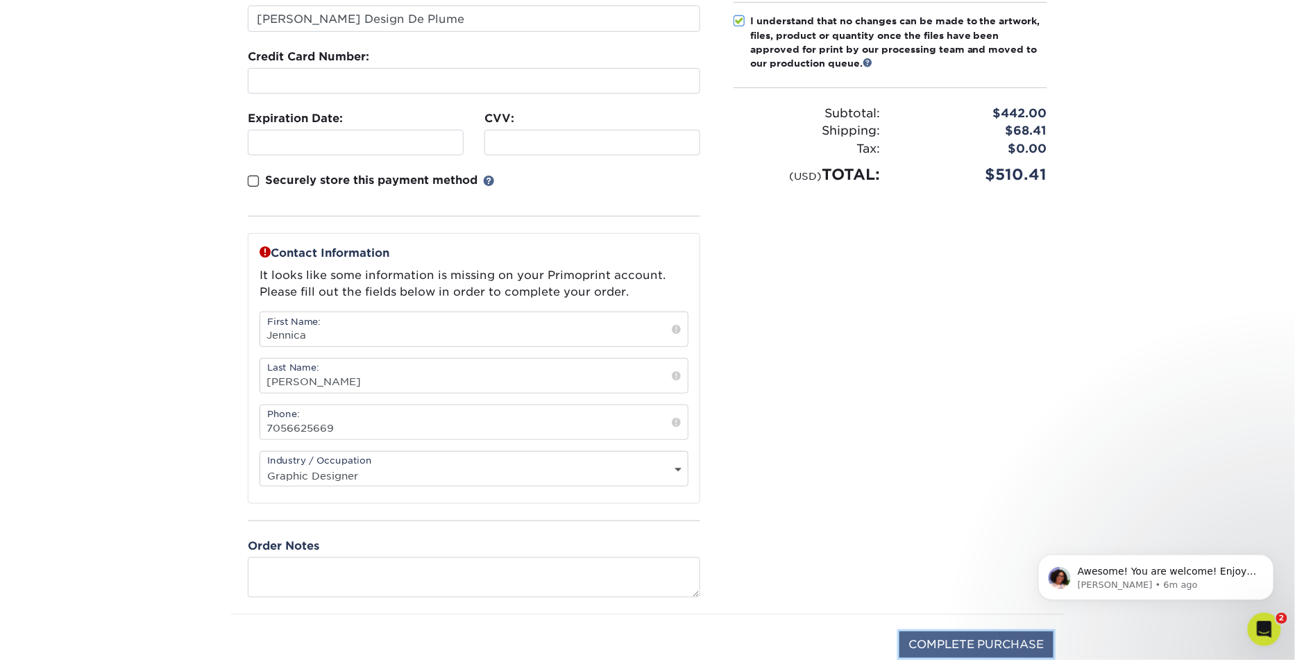
click at [951, 635] on input "COMPLETE PURCHASE" at bounding box center [976, 644] width 154 height 26
type input "PROCESSING, PLEASE WAIT..."
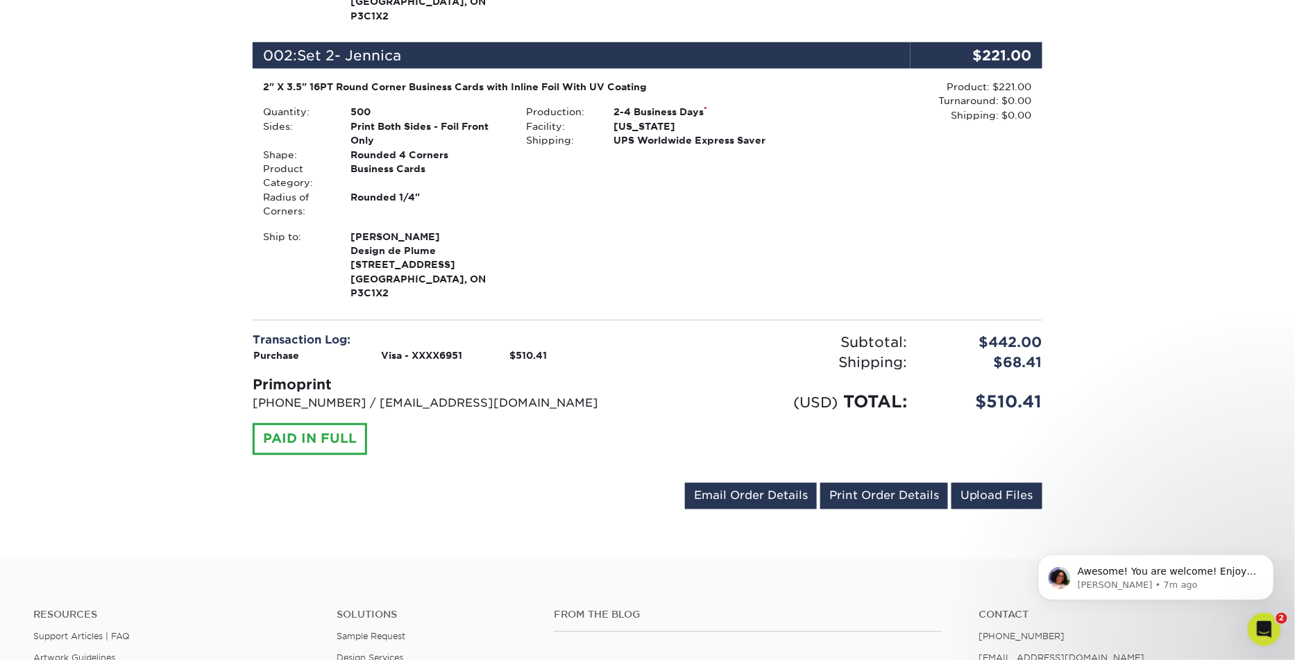
scroll to position [615, 0]
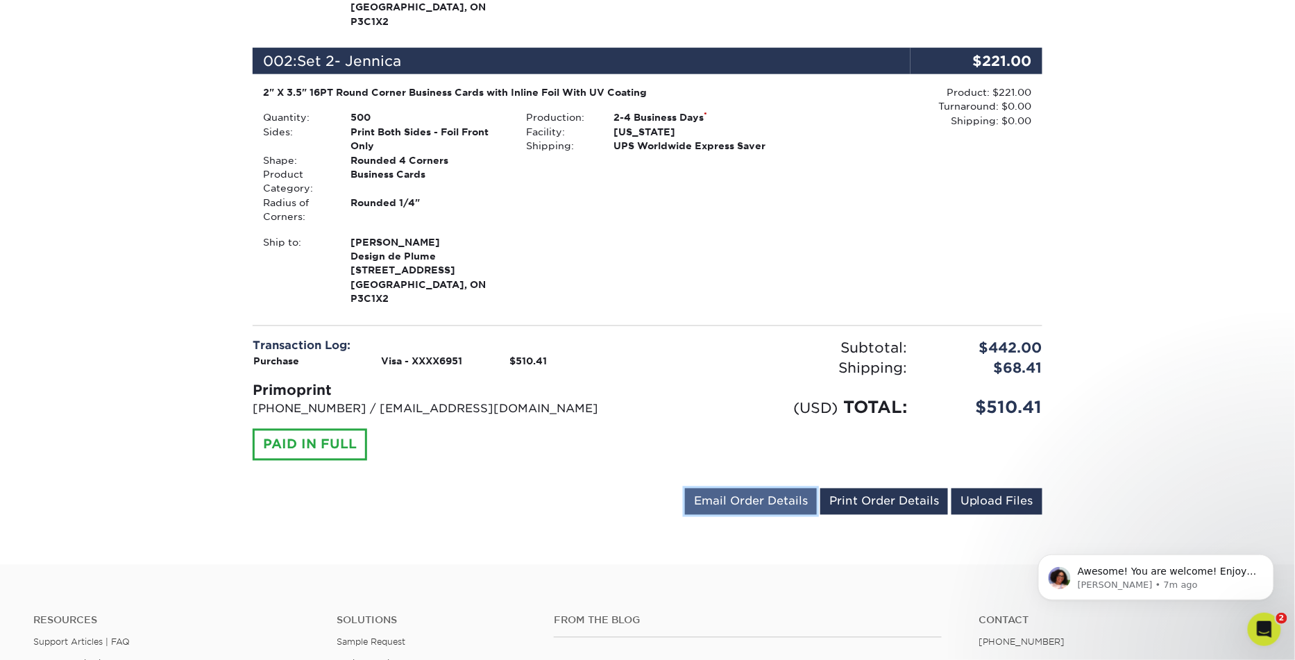
click at [765, 488] on link "Email Order Details" at bounding box center [751, 501] width 132 height 26
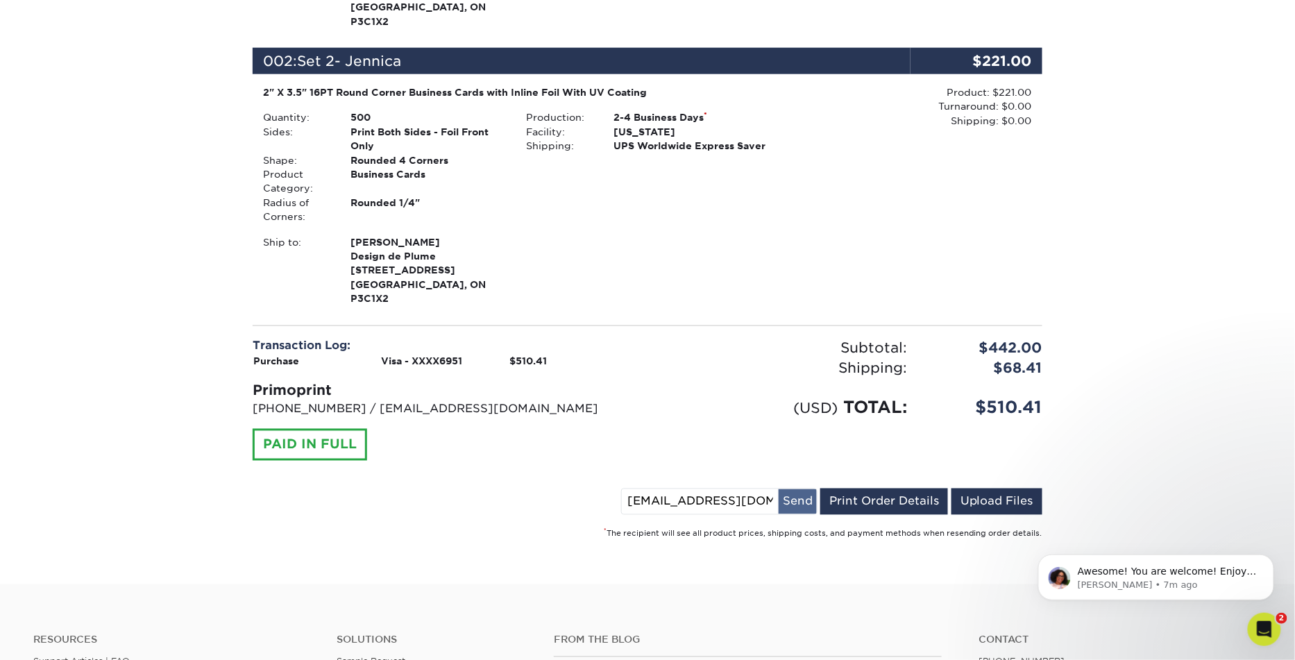
click at [801, 489] on button "Send" at bounding box center [797, 501] width 38 height 25
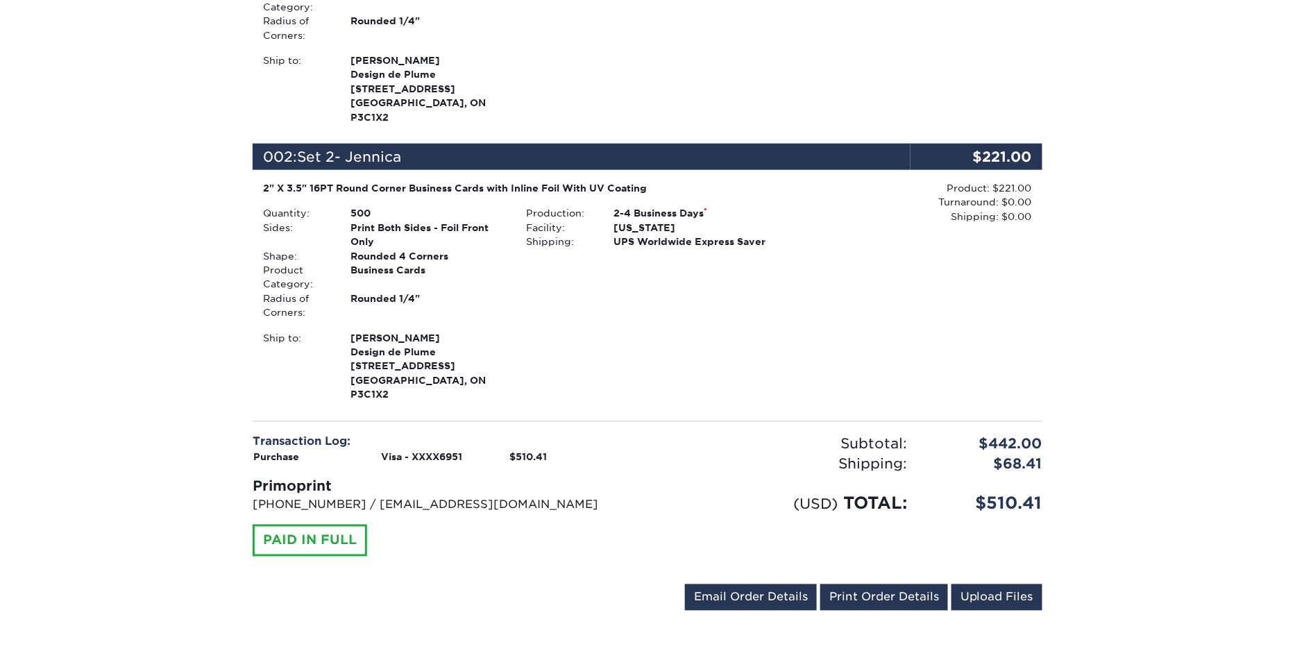
scroll to position [893, 0]
